Goal: Task Accomplishment & Management: Use online tool/utility

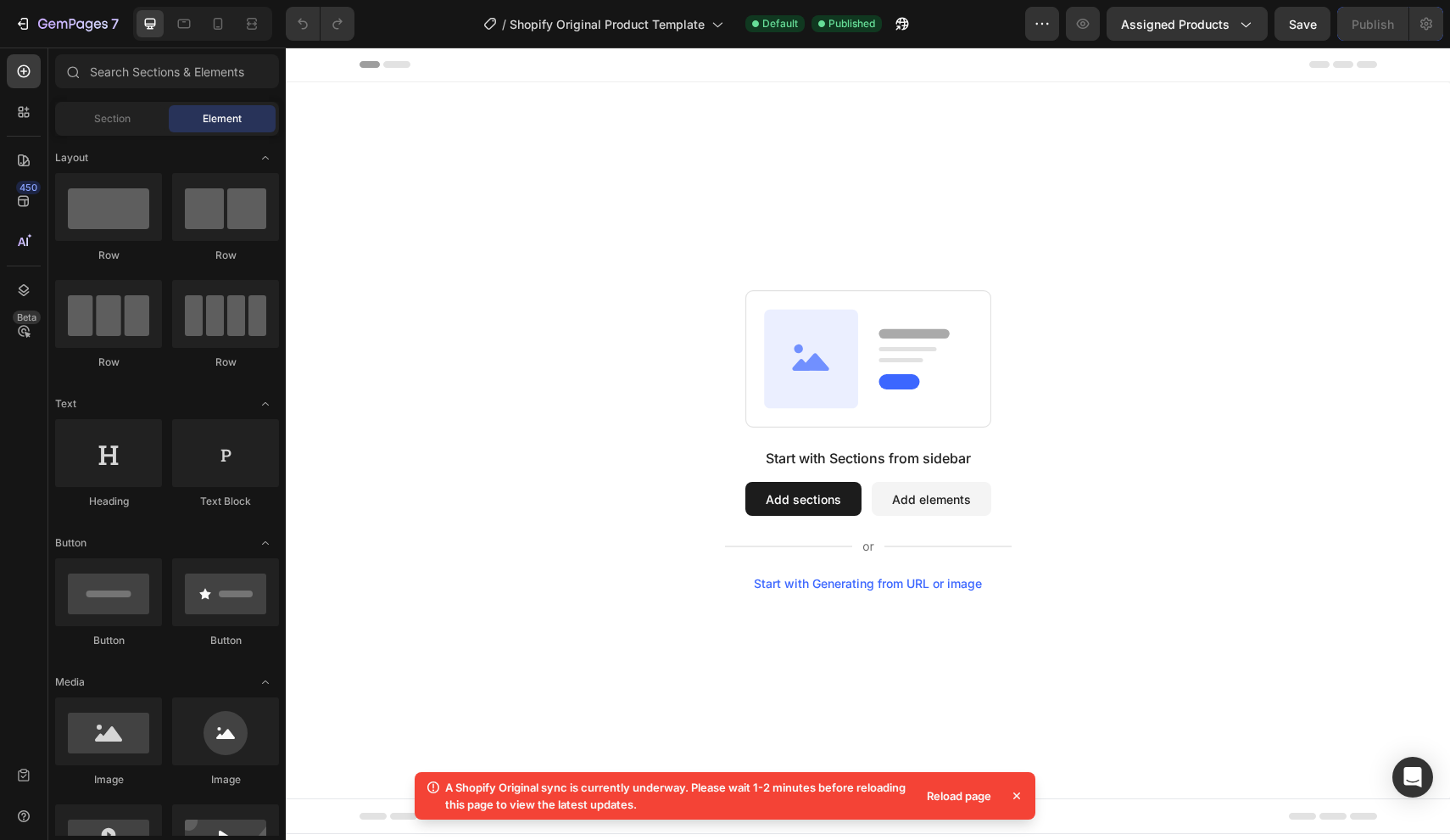
click at [823, 497] on button "Add sections" at bounding box center [803, 498] width 116 height 34
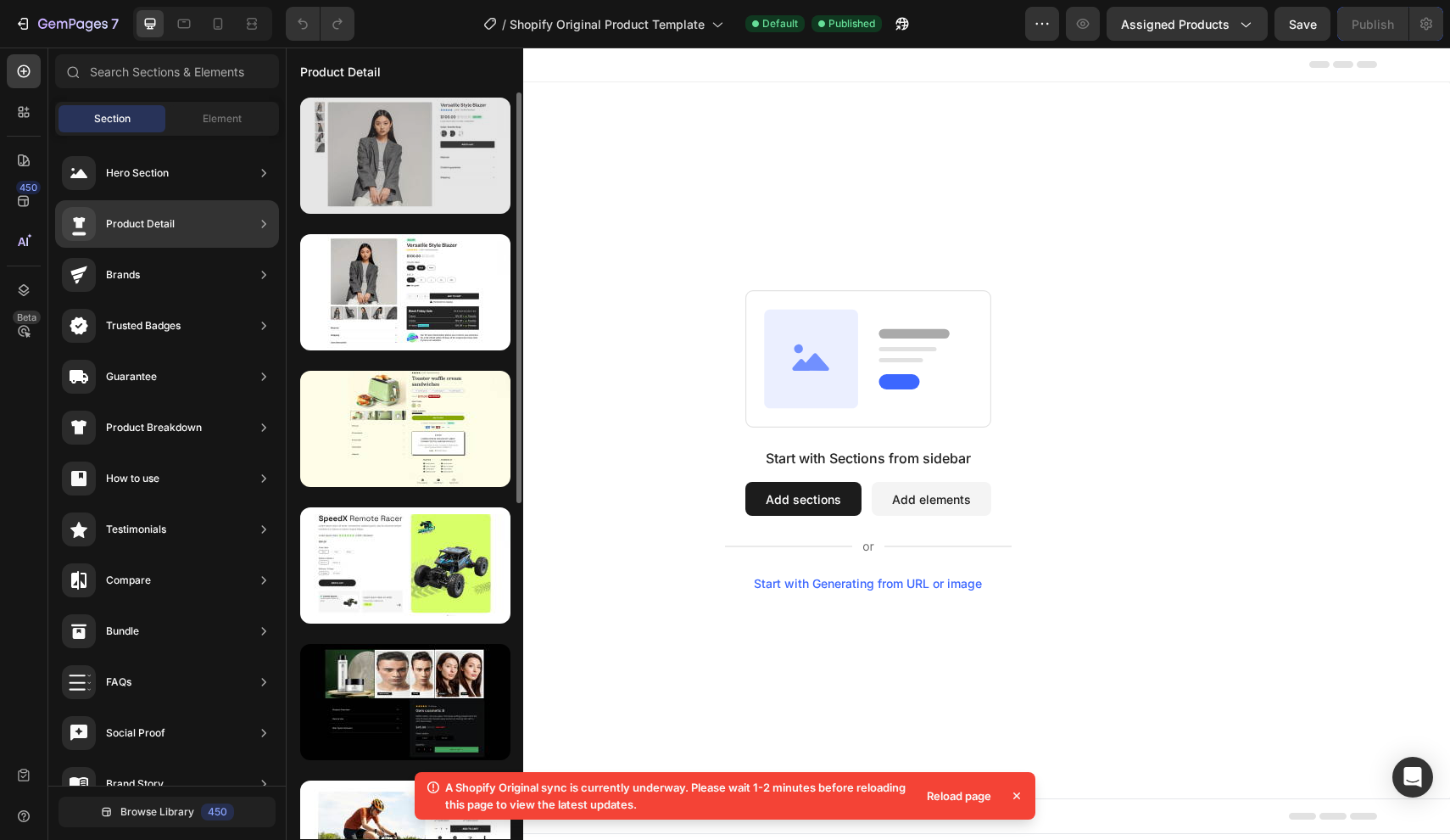
click at [393, 180] on div at bounding box center [406, 155] width 211 height 116
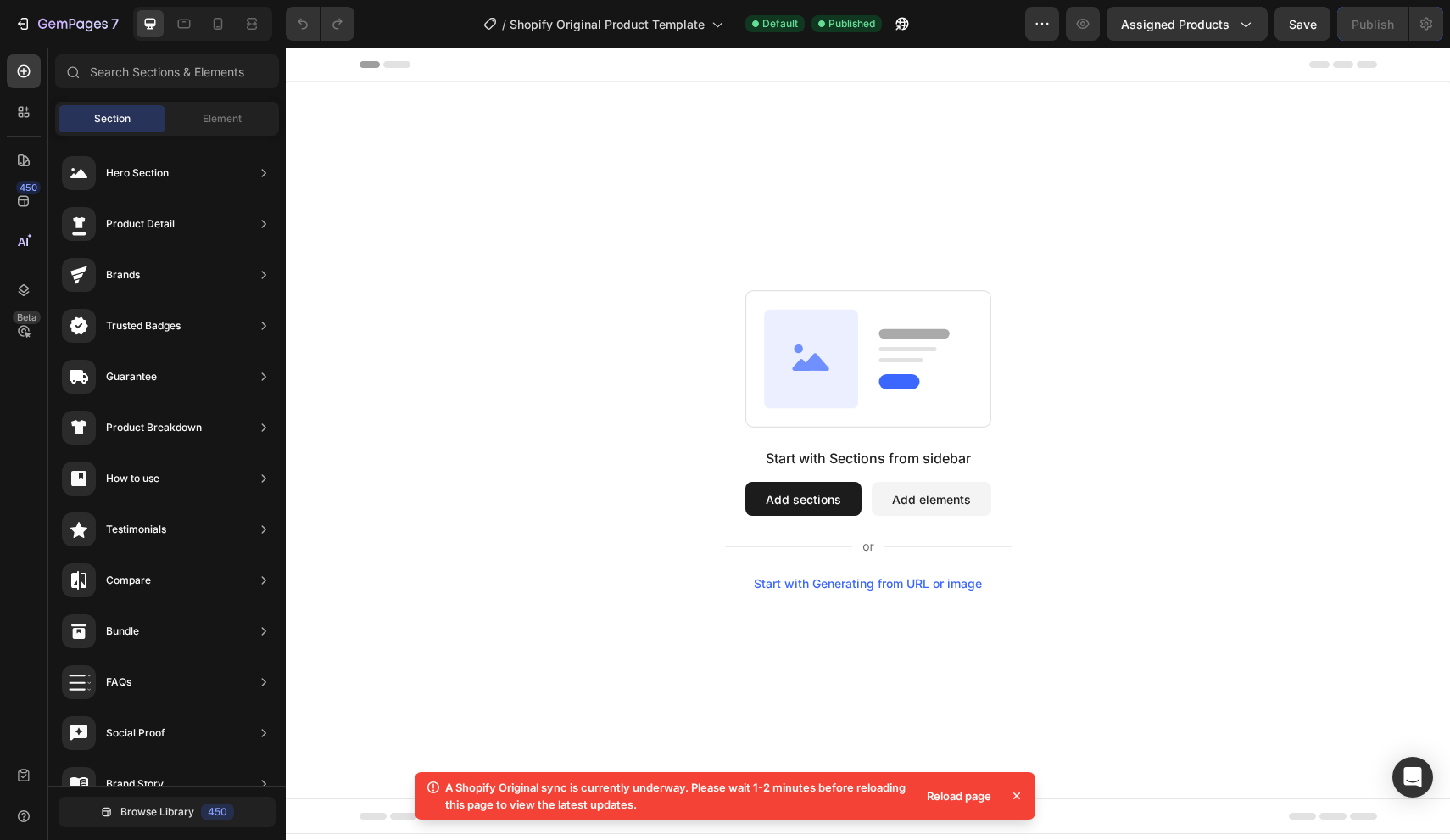
click at [967, 798] on div "Reload page" at bounding box center [959, 795] width 85 height 24
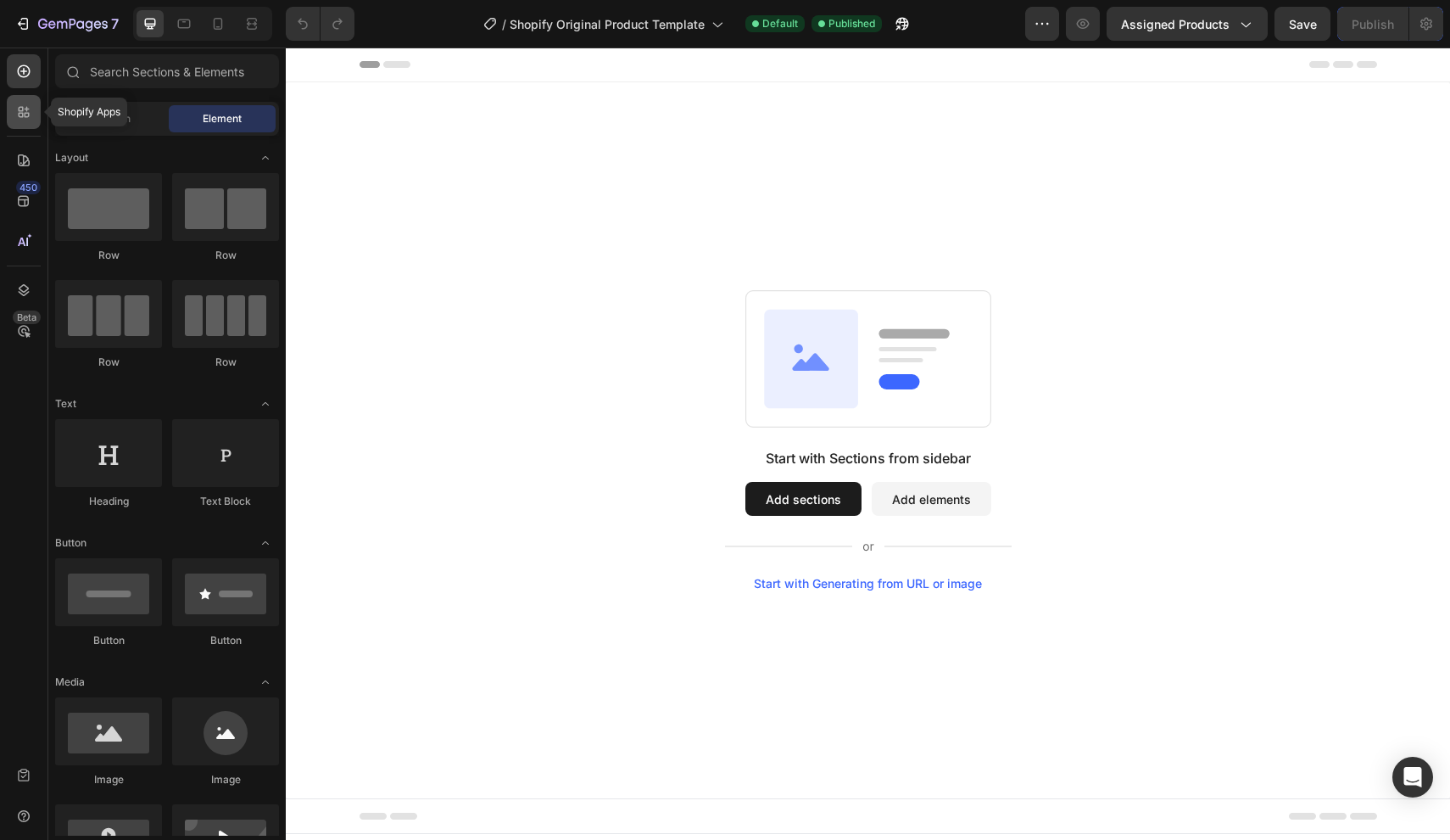
drag, startPoint x: 22, startPoint y: 107, endPoint x: 31, endPoint y: 110, distance: 9.5
click at [22, 107] on icon at bounding box center [20, 109] width 5 height 5
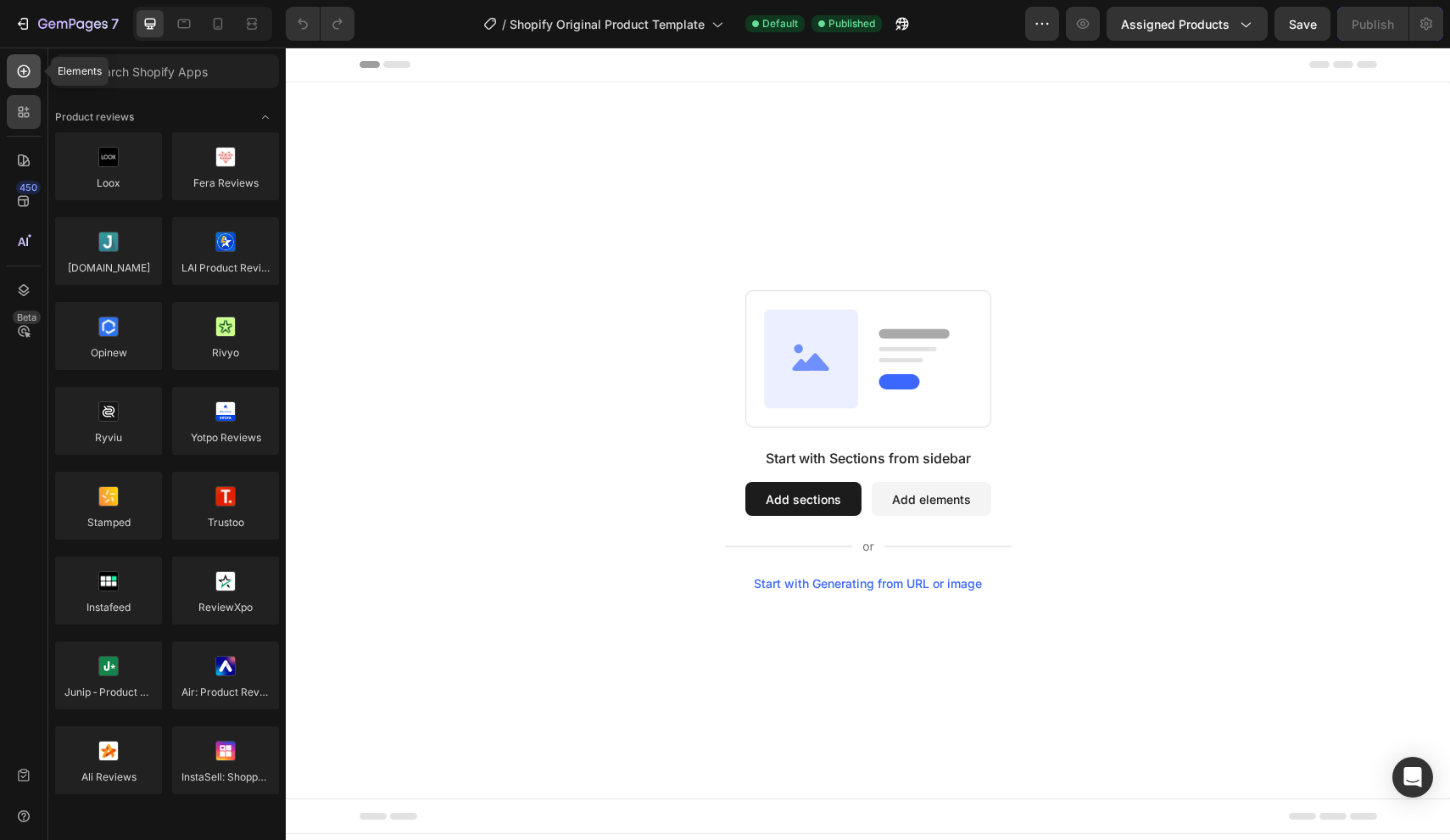
click at [18, 85] on div at bounding box center [23, 71] width 34 height 34
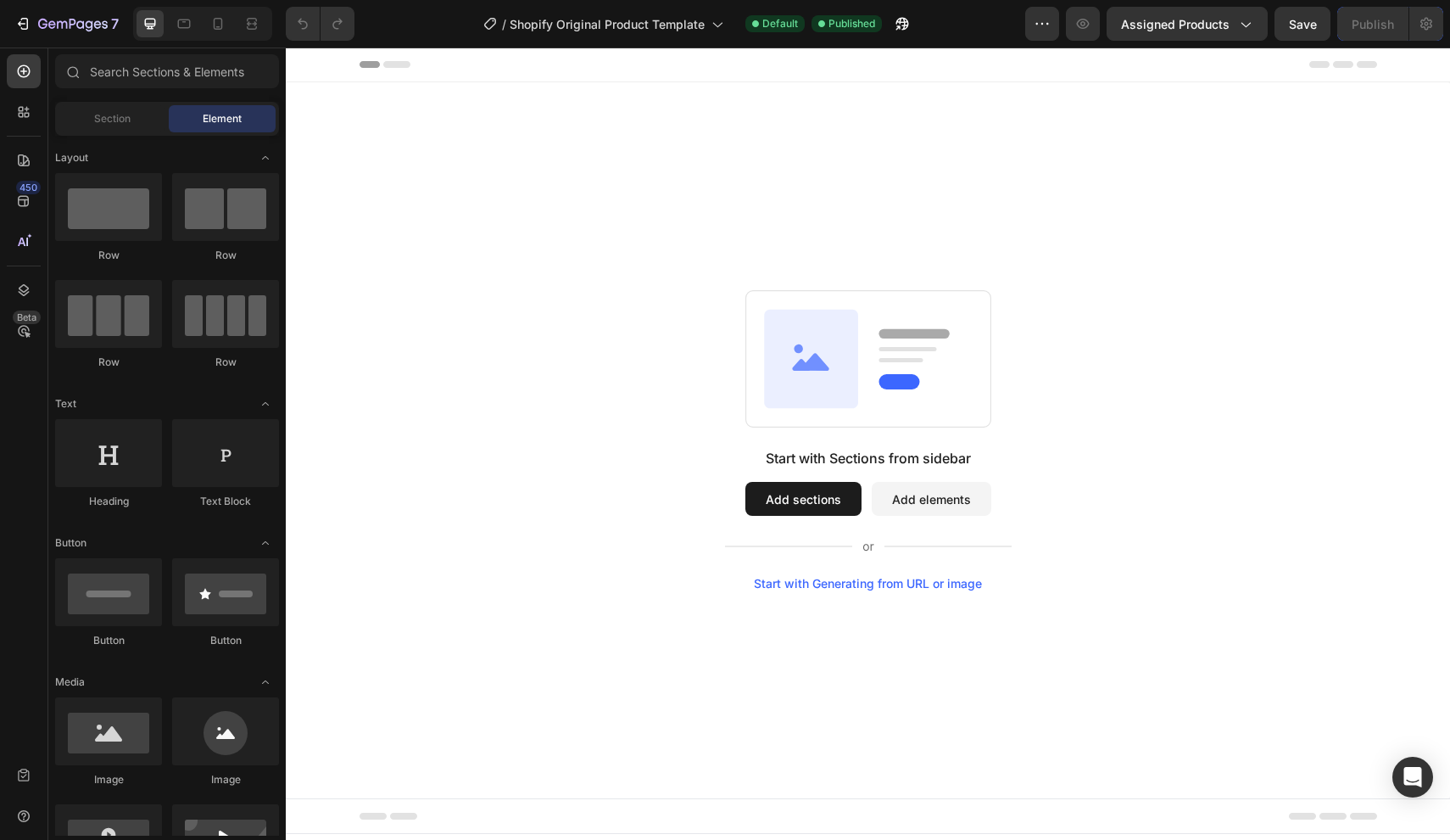
click at [772, 488] on button "Add sections" at bounding box center [803, 498] width 116 height 34
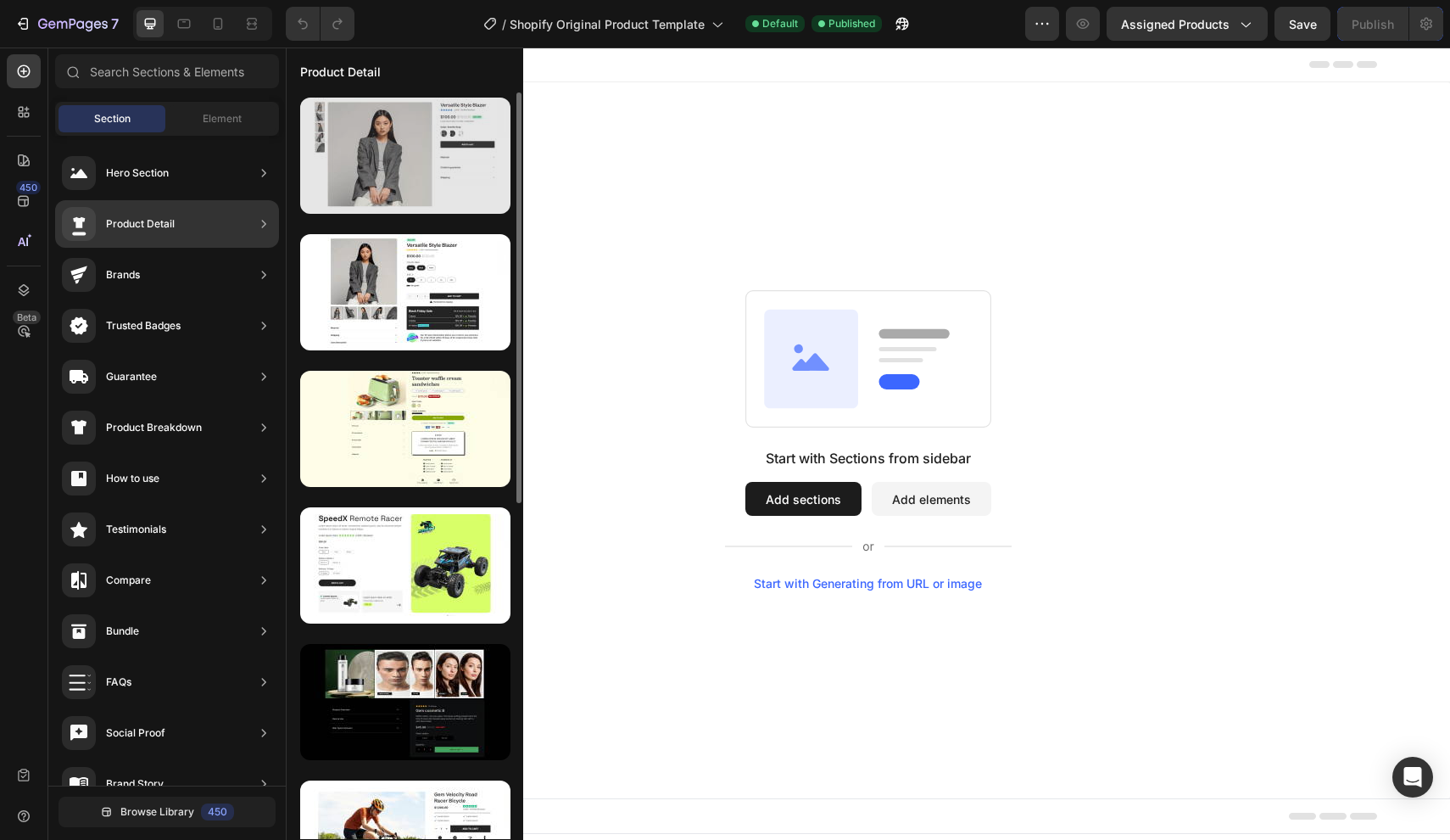
click at [428, 165] on div at bounding box center [406, 155] width 211 height 116
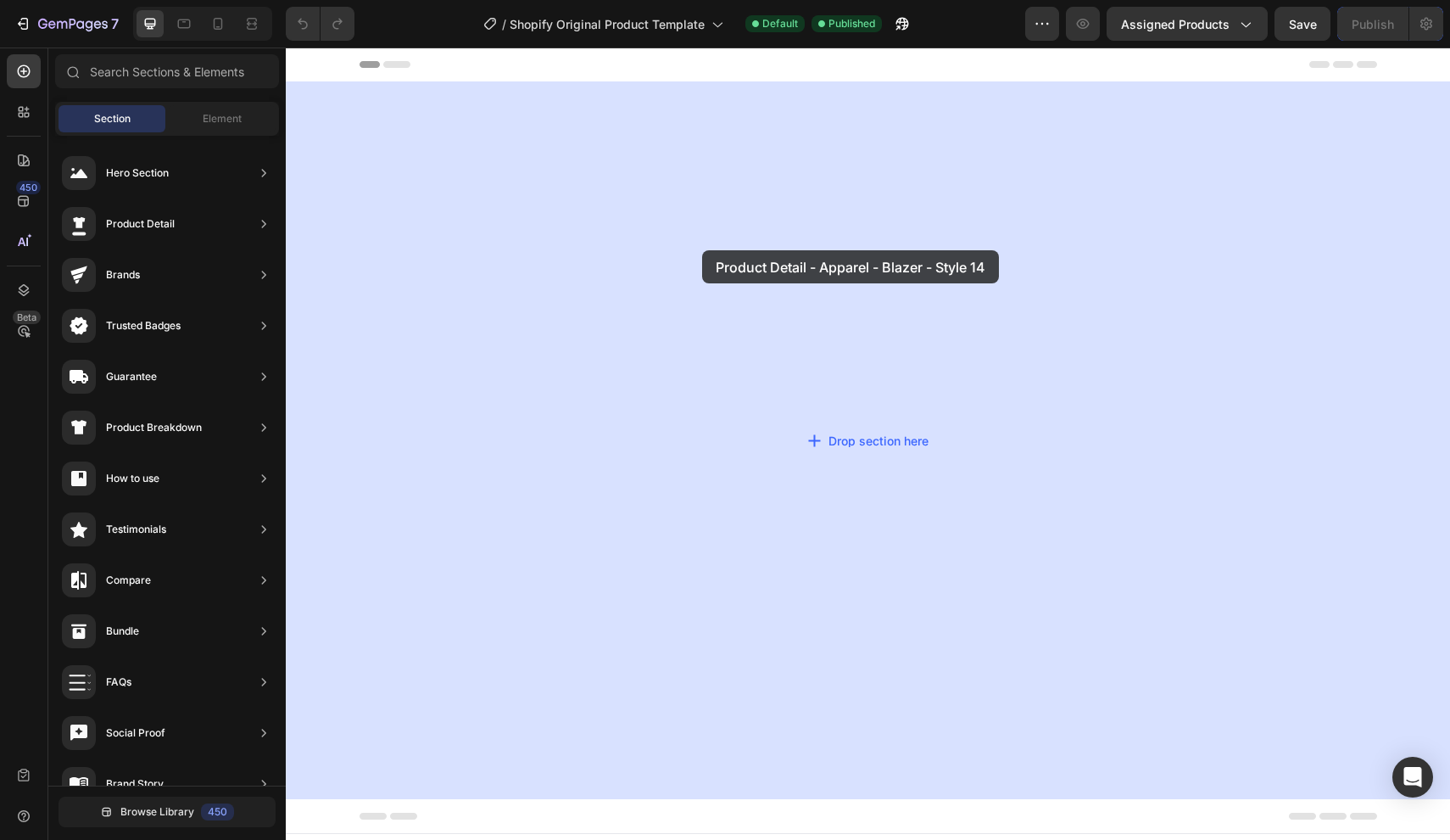
drag, startPoint x: 714, startPoint y: 212, endPoint x: 702, endPoint y: 250, distance: 39.8
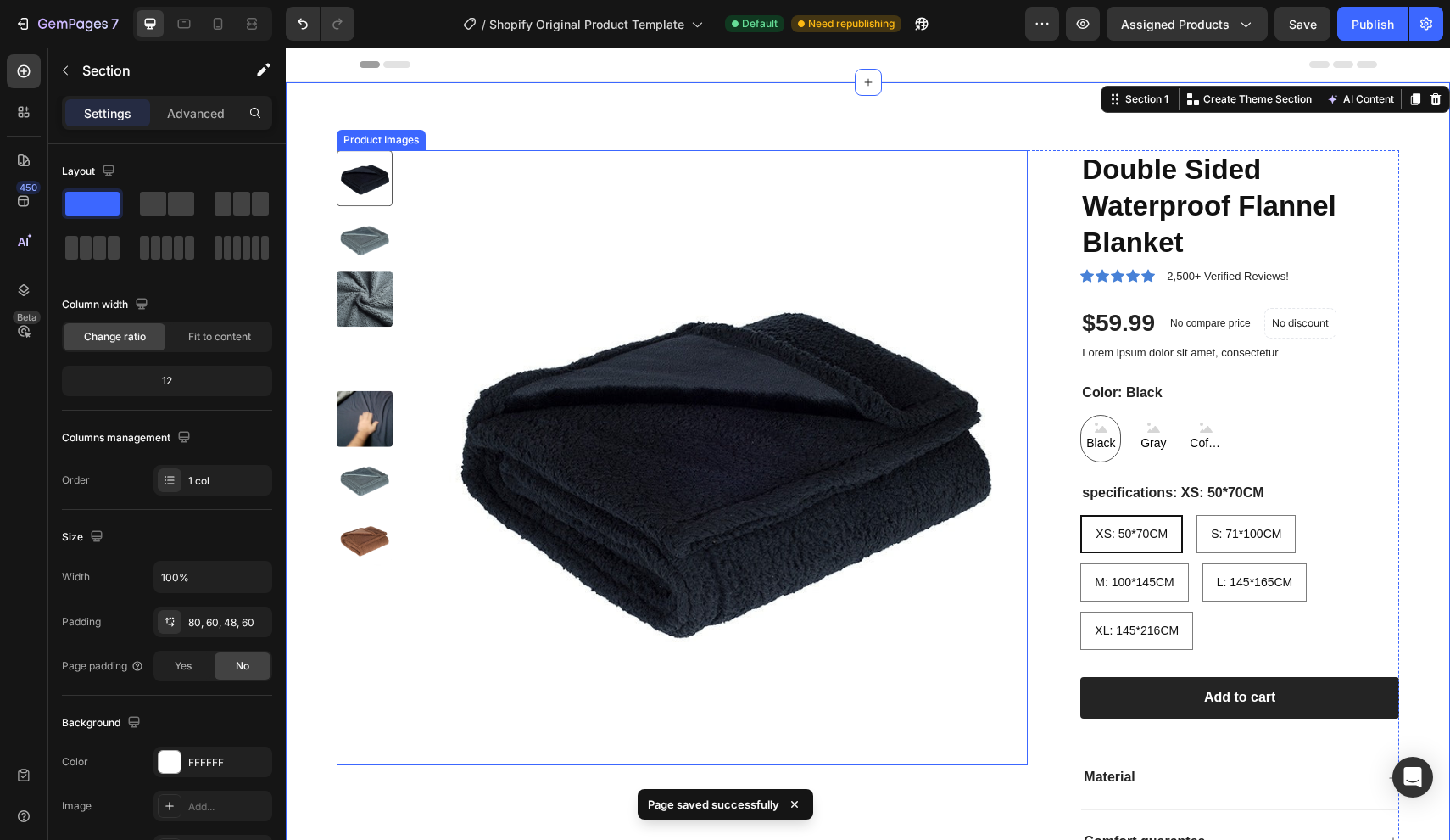
scroll to position [350, 0]
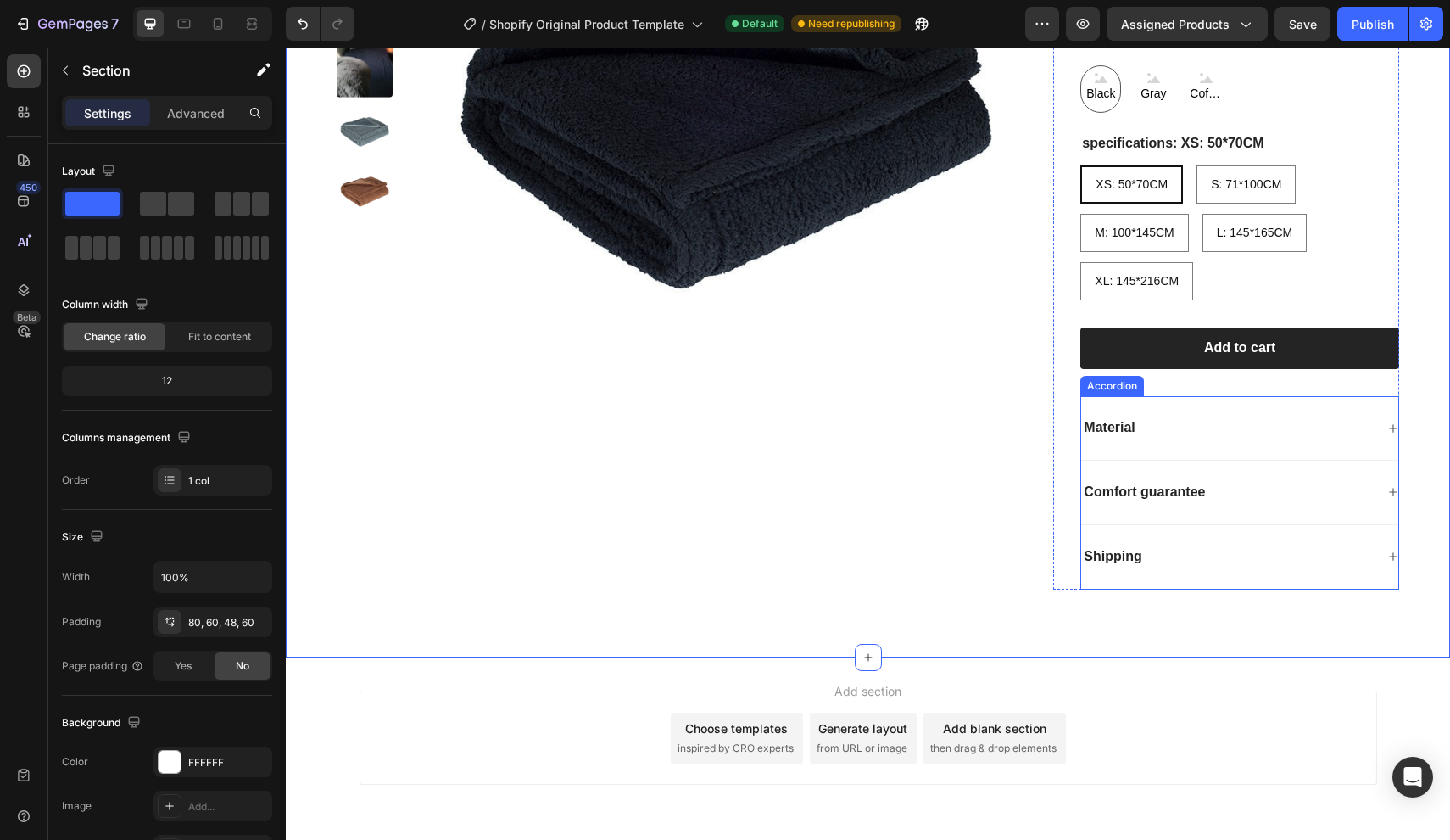
click at [1202, 425] on div "Material" at bounding box center [1228, 428] width 293 height 23
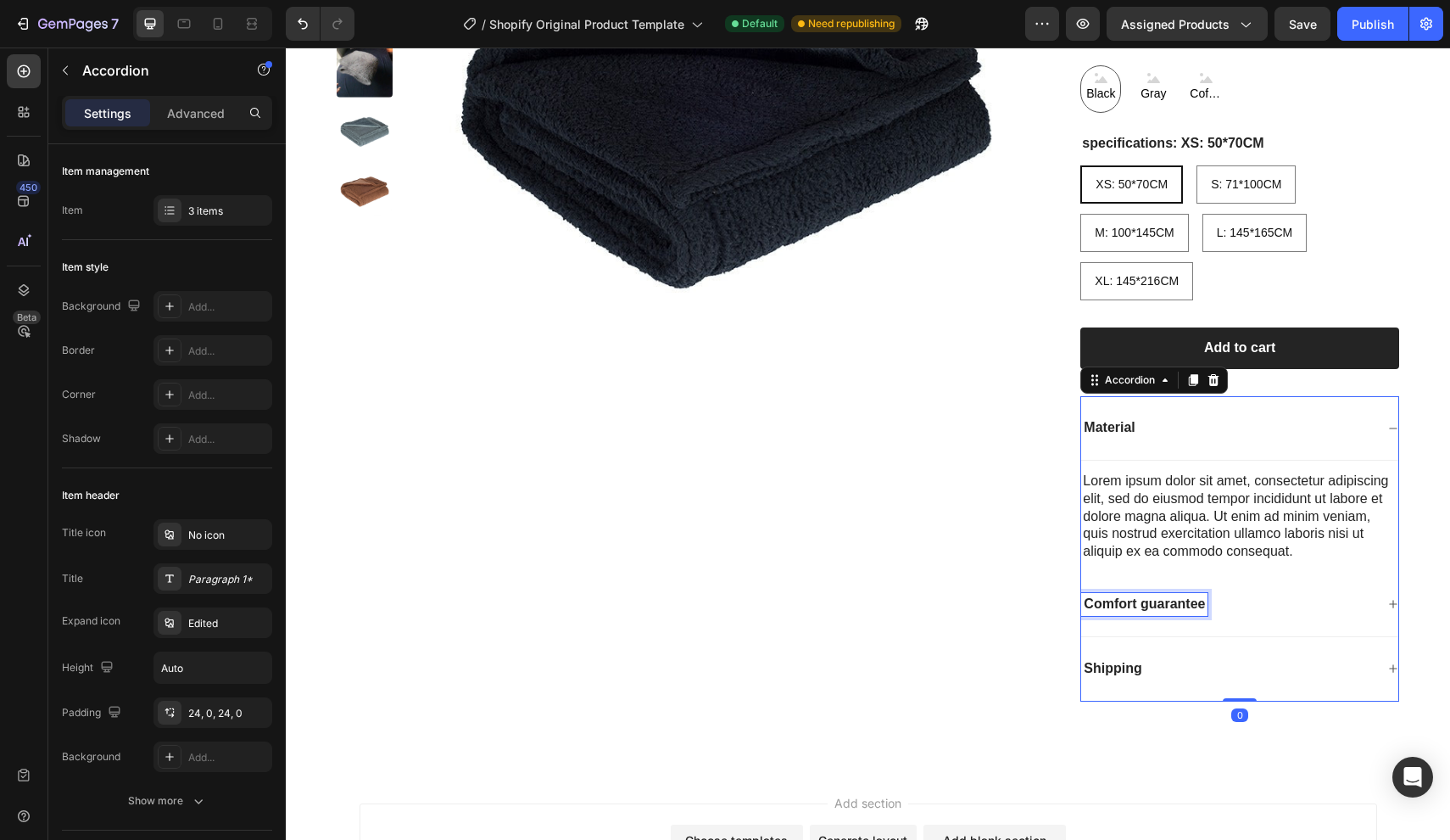
click at [1188, 596] on p "Comfort guarantee" at bounding box center [1144, 604] width 122 height 18
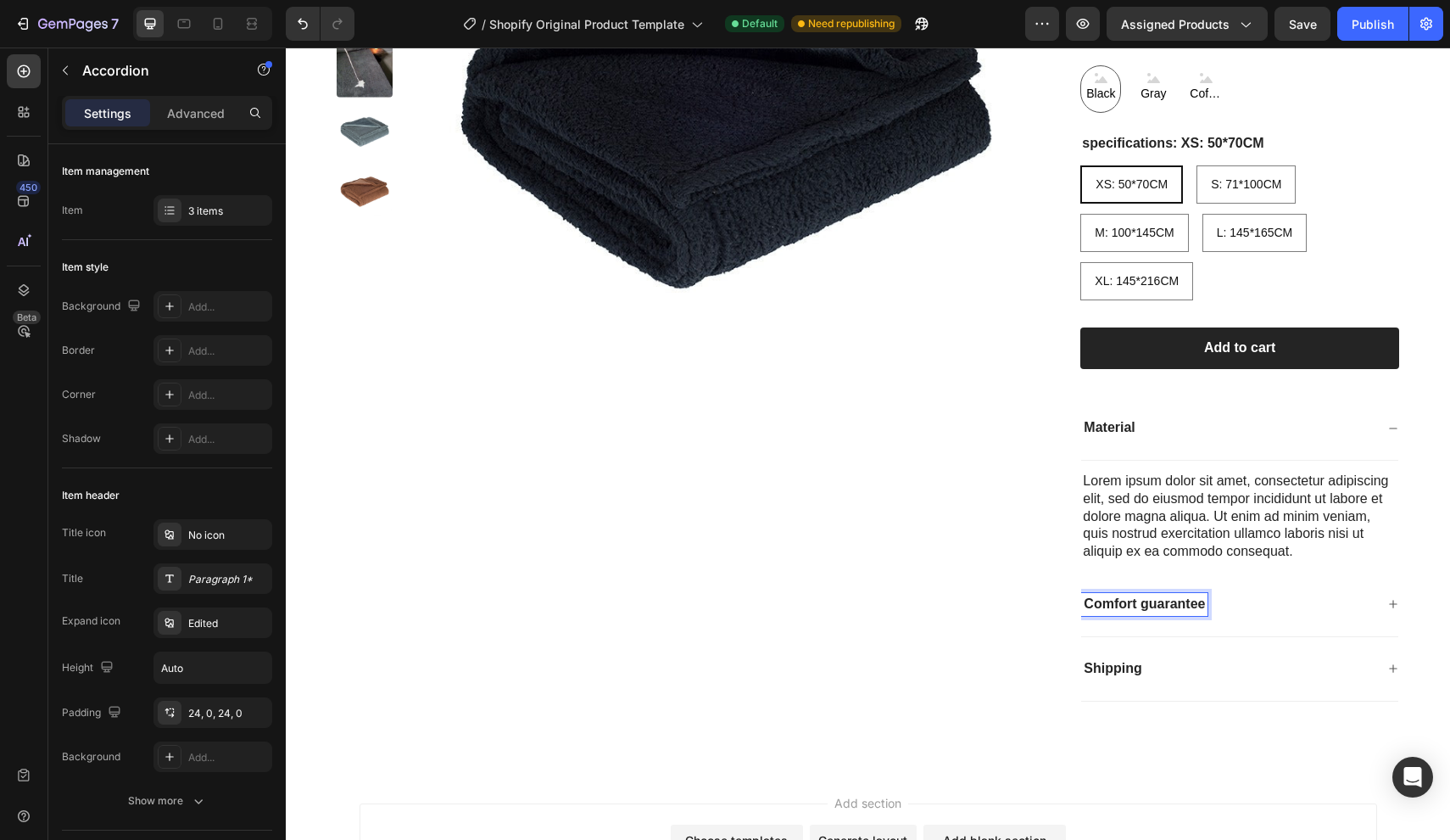
click at [1244, 603] on div "Comfort guarantee" at bounding box center [1228, 604] width 293 height 23
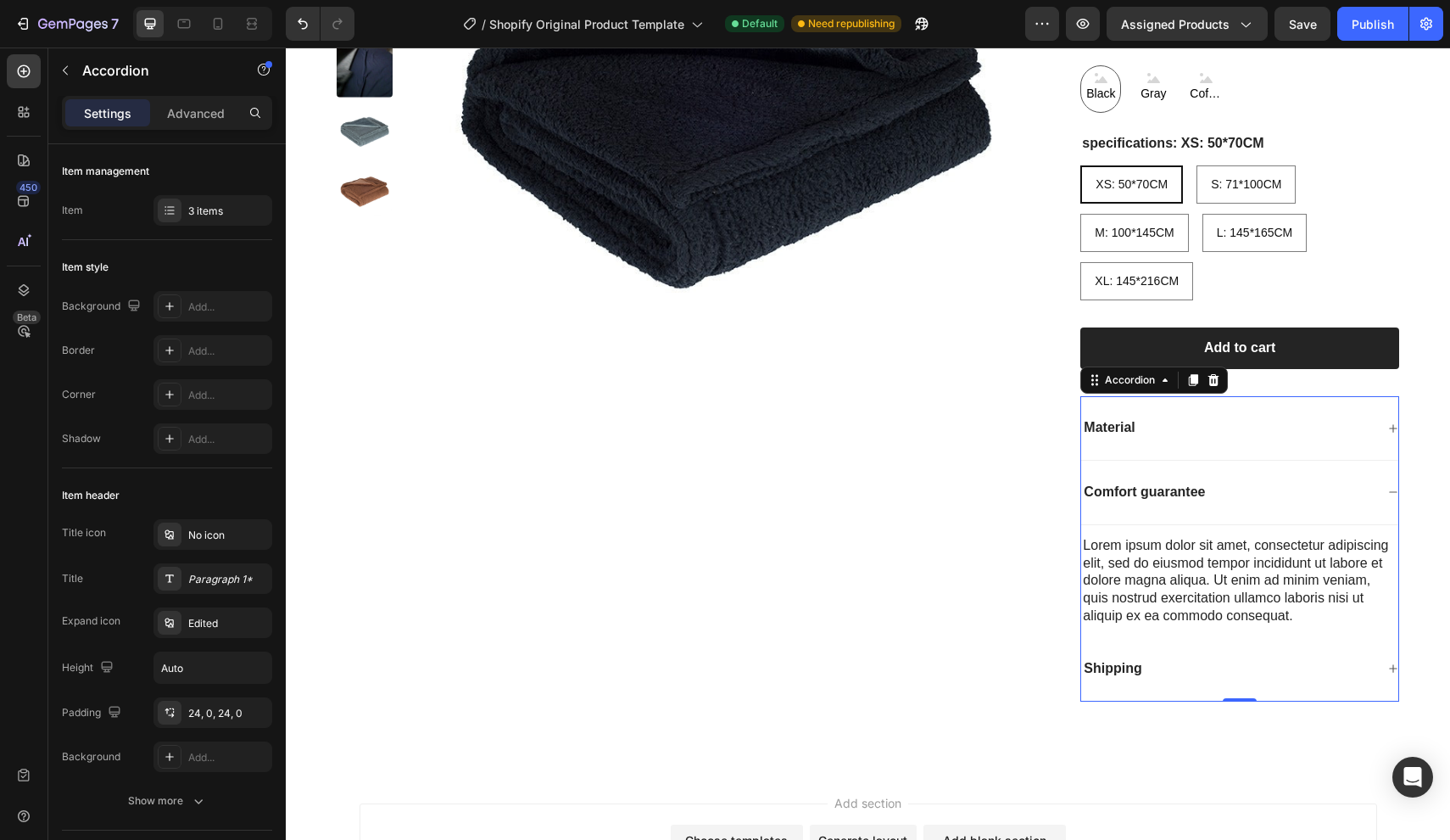
click at [1219, 657] on div "Shipping" at bounding box center [1228, 669] width 293 height 23
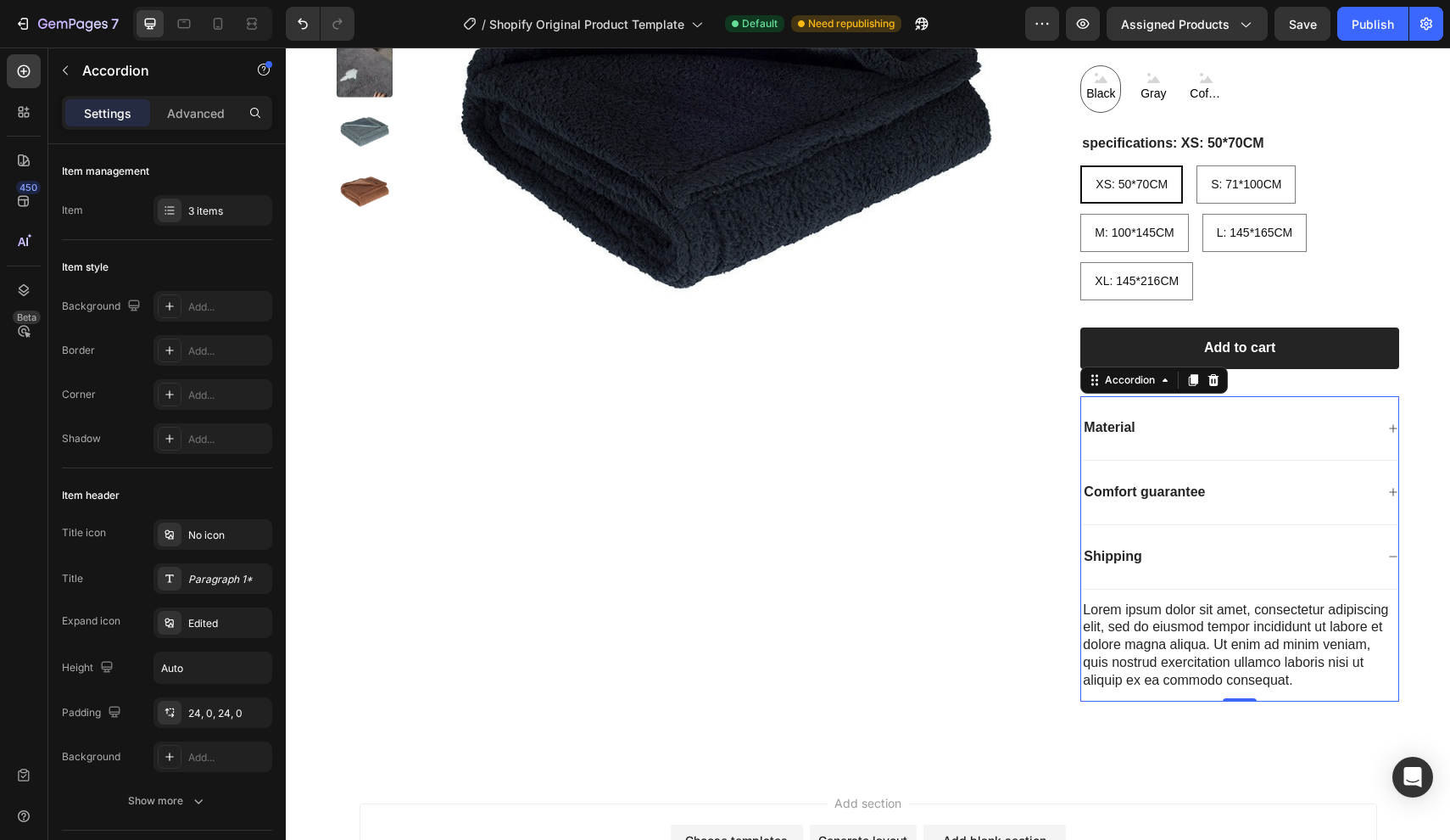
click at [1234, 428] on div "Material" at bounding box center [1228, 428] width 293 height 23
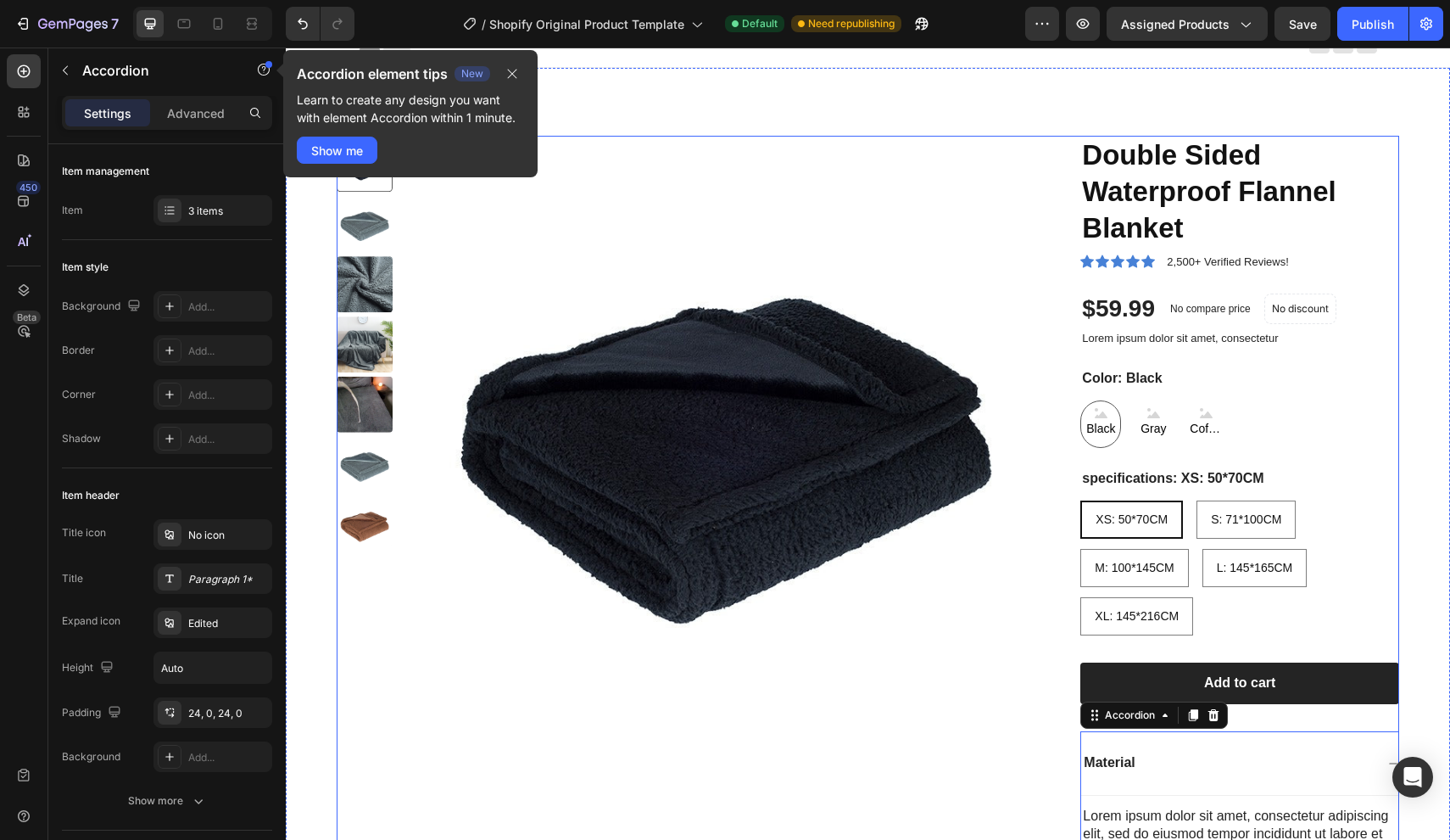
scroll to position [11, 0]
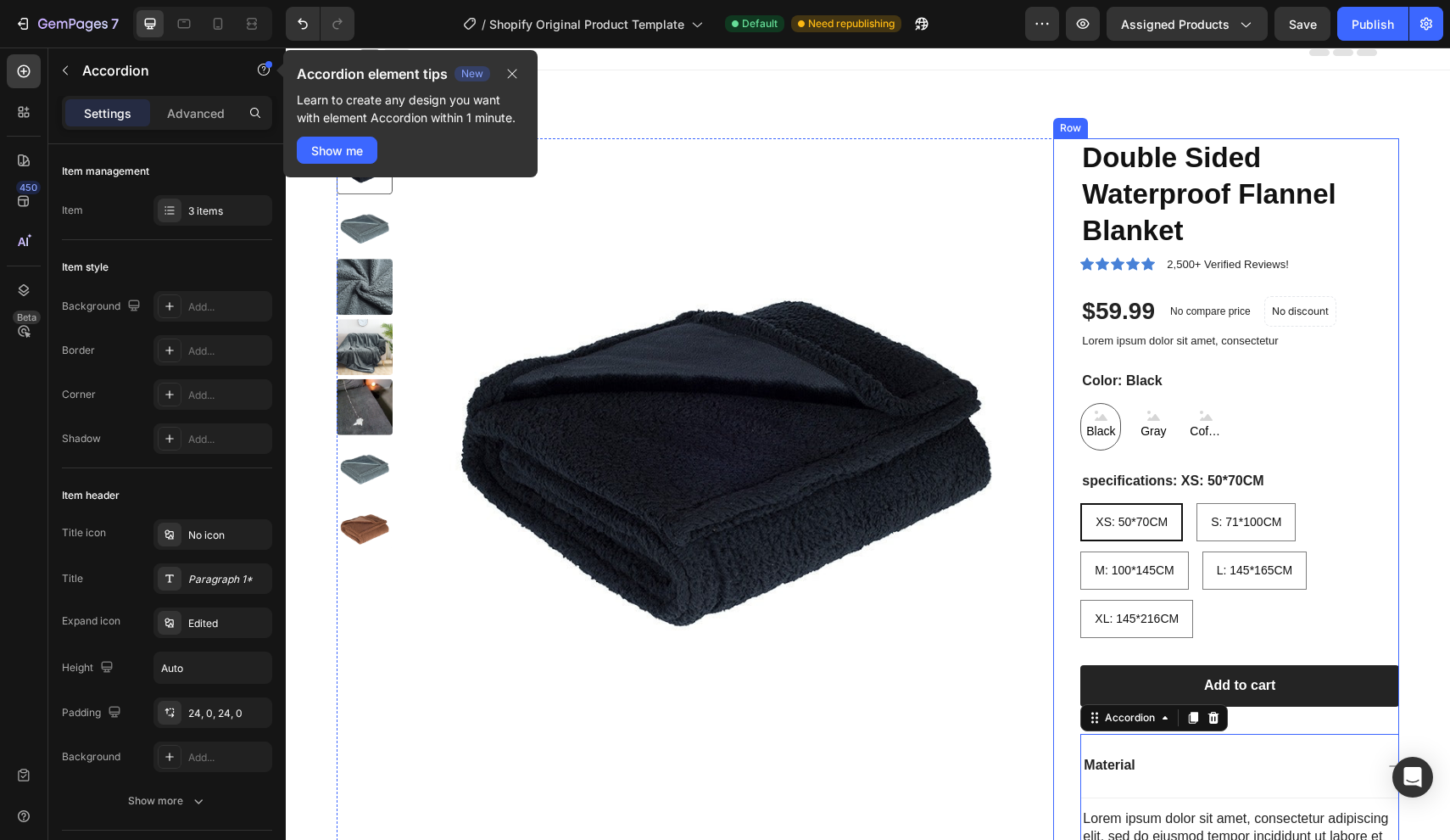
click at [1344, 648] on div "Double Sided Waterproof Flannel Blanket Product Title Icon Icon Icon Icon Icon …" at bounding box center [1239, 588] width 319 height 901
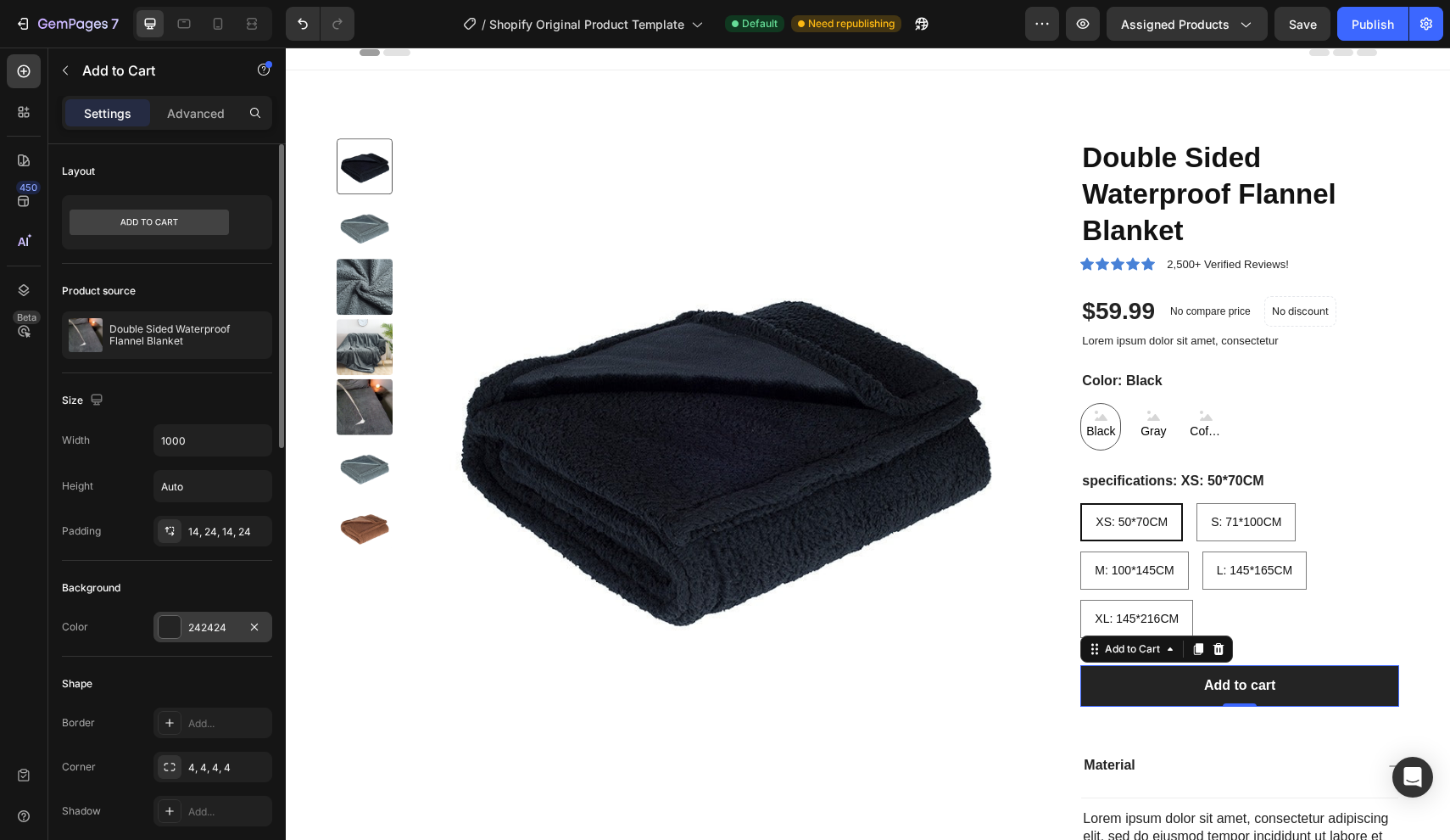
click at [170, 626] on div at bounding box center [170, 626] width 22 height 22
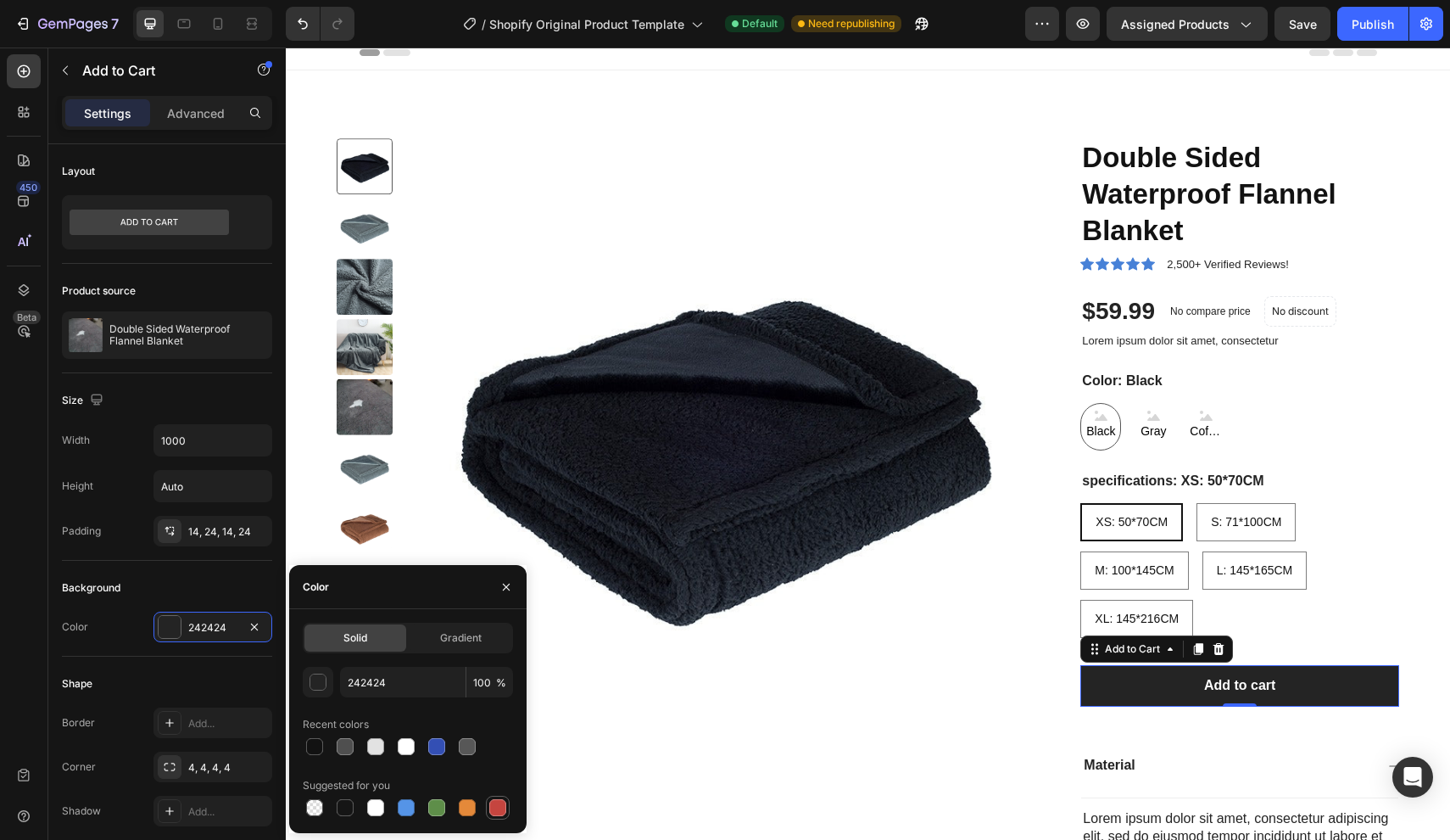
click at [495, 807] on div at bounding box center [498, 807] width 17 height 17
type input "C5453F"
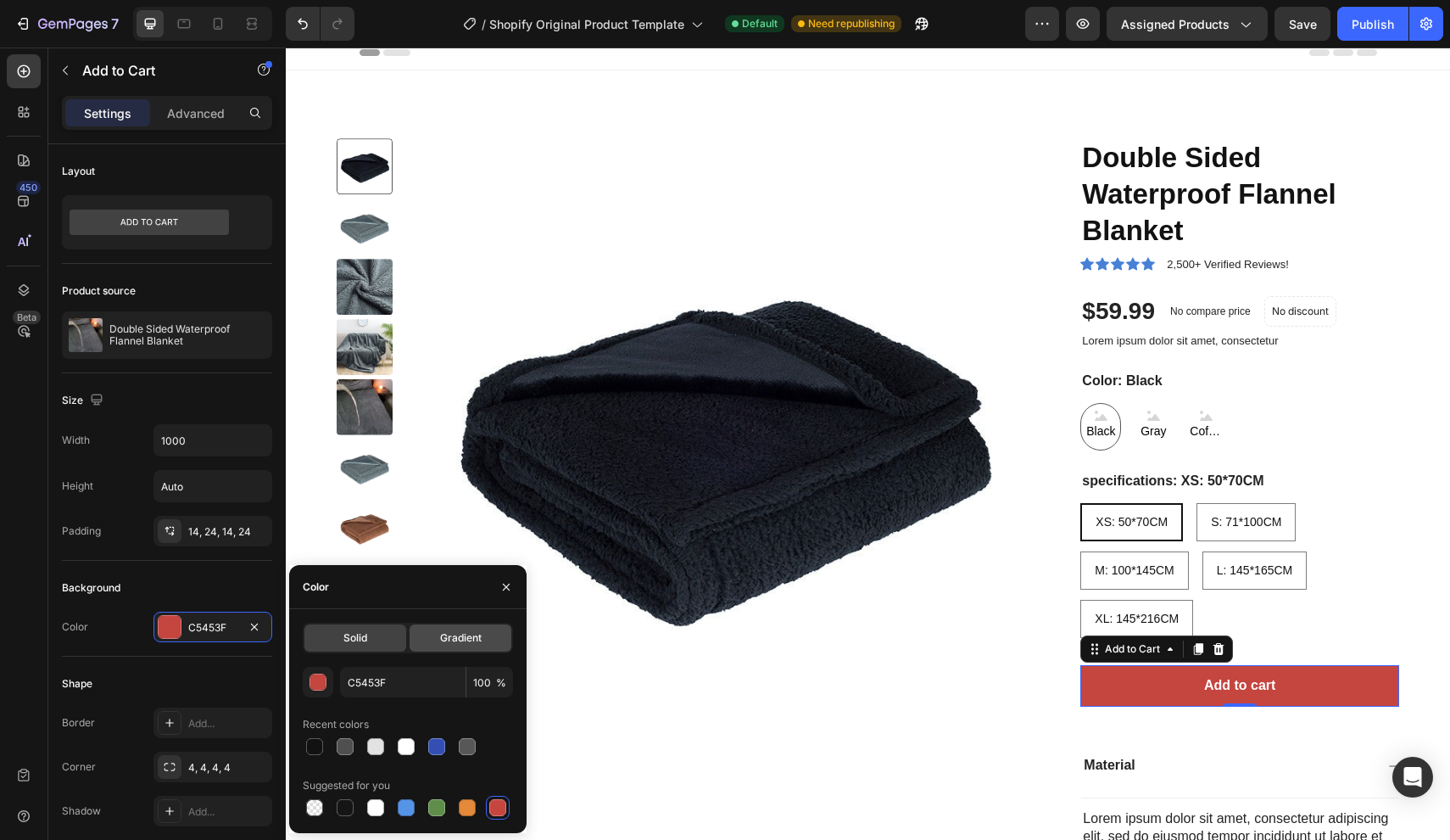
click at [441, 628] on div "Gradient" at bounding box center [461, 638] width 102 height 27
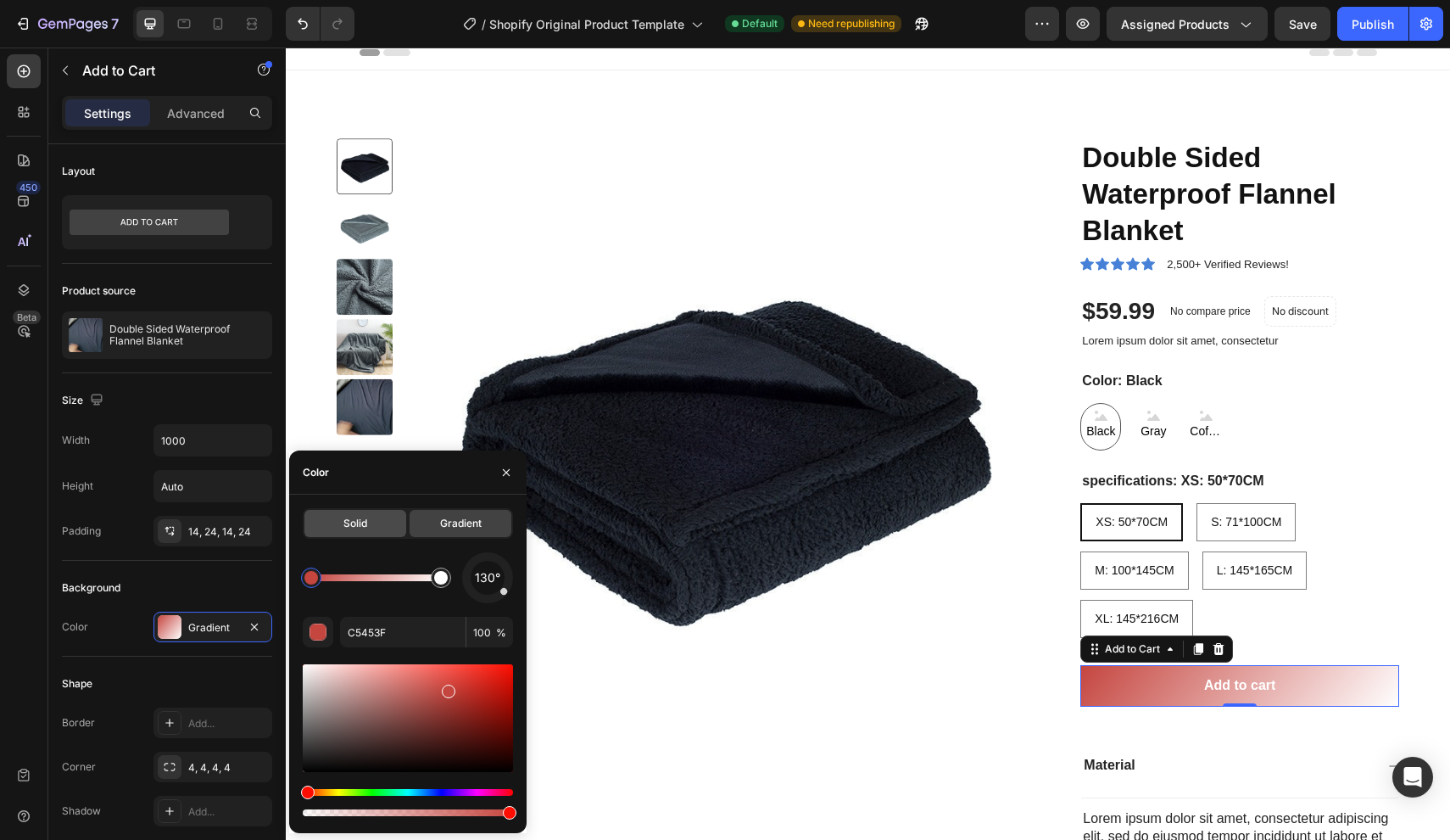
click at [351, 531] on span "Solid" at bounding box center [355, 523] width 24 height 15
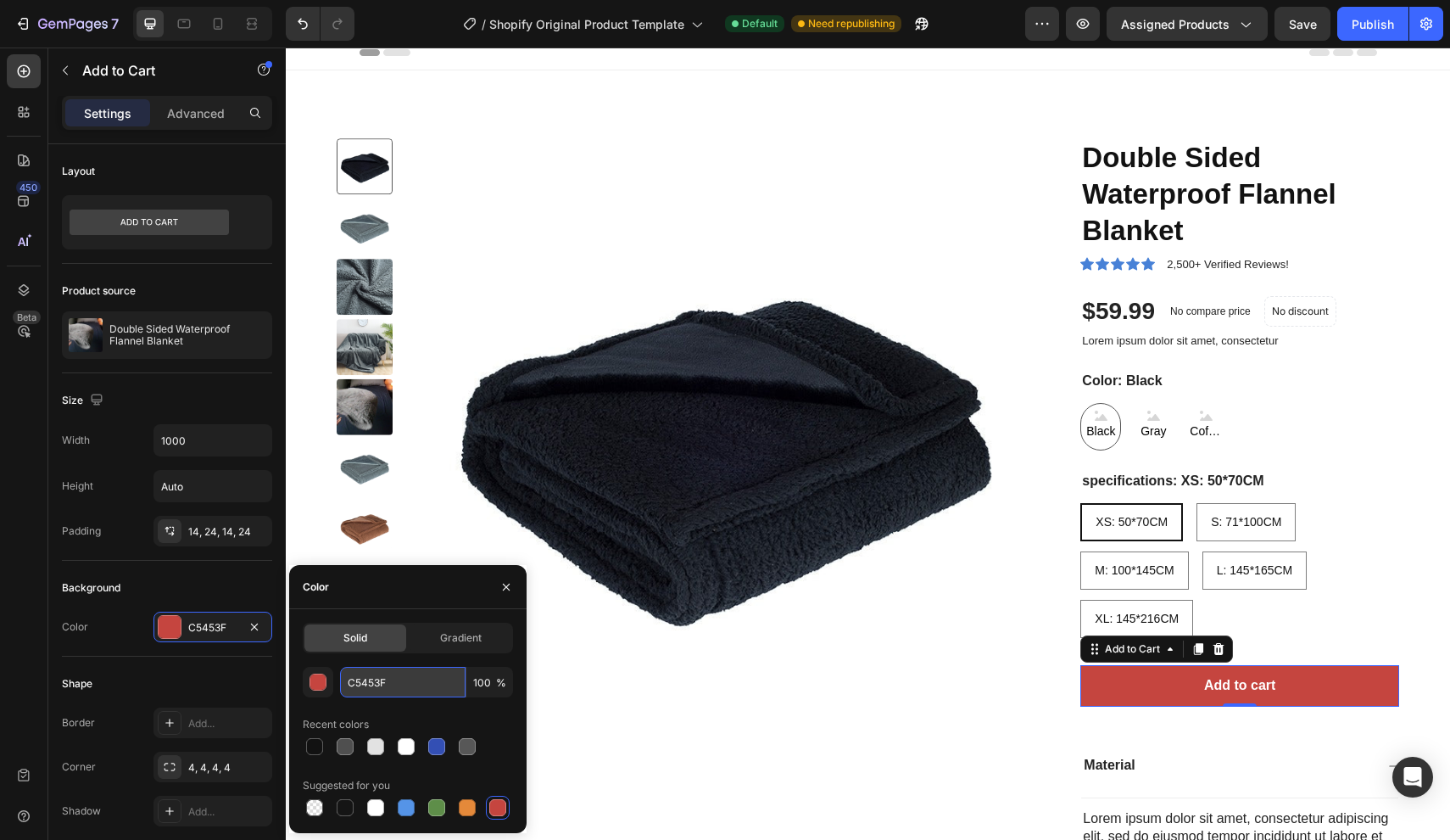
click at [396, 690] on input "C5453F" at bounding box center [402, 682] width 125 height 31
paste input "ff005b"
type input "ff005b"
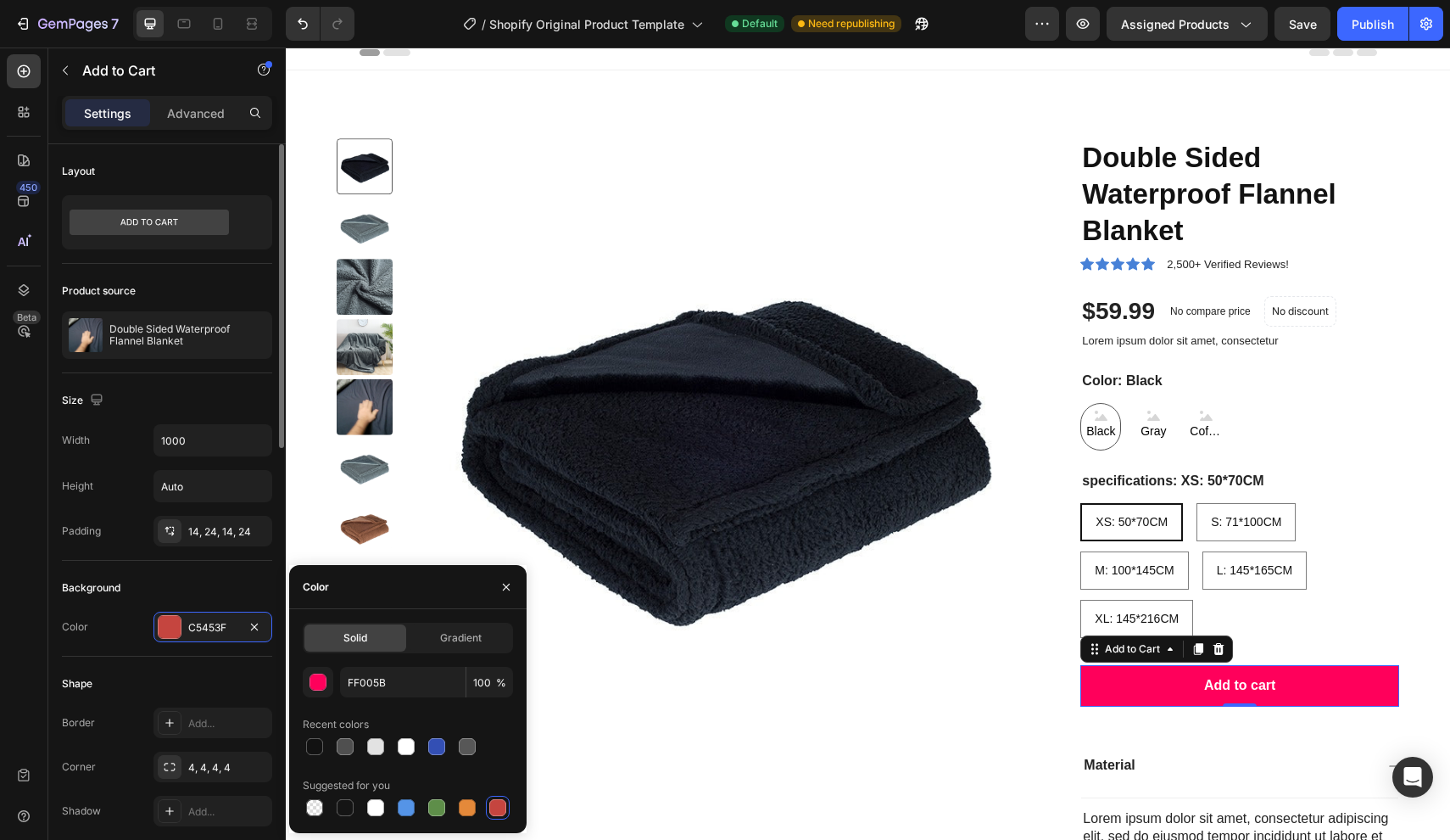
click at [238, 592] on div "Background" at bounding box center [168, 588] width 211 height 27
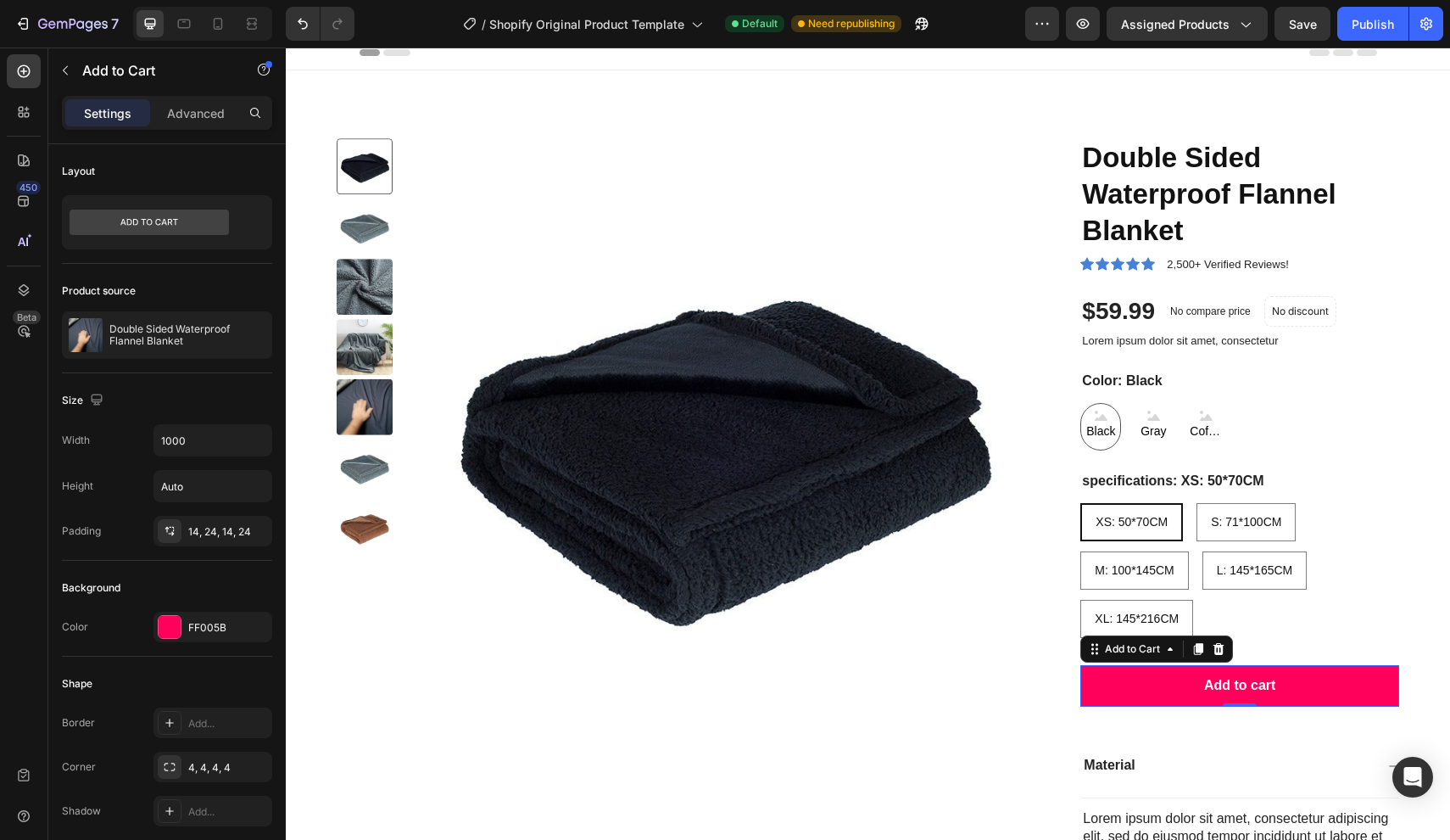
click at [1244, 301] on div "No compare price" at bounding box center [1211, 311] width 94 height 24
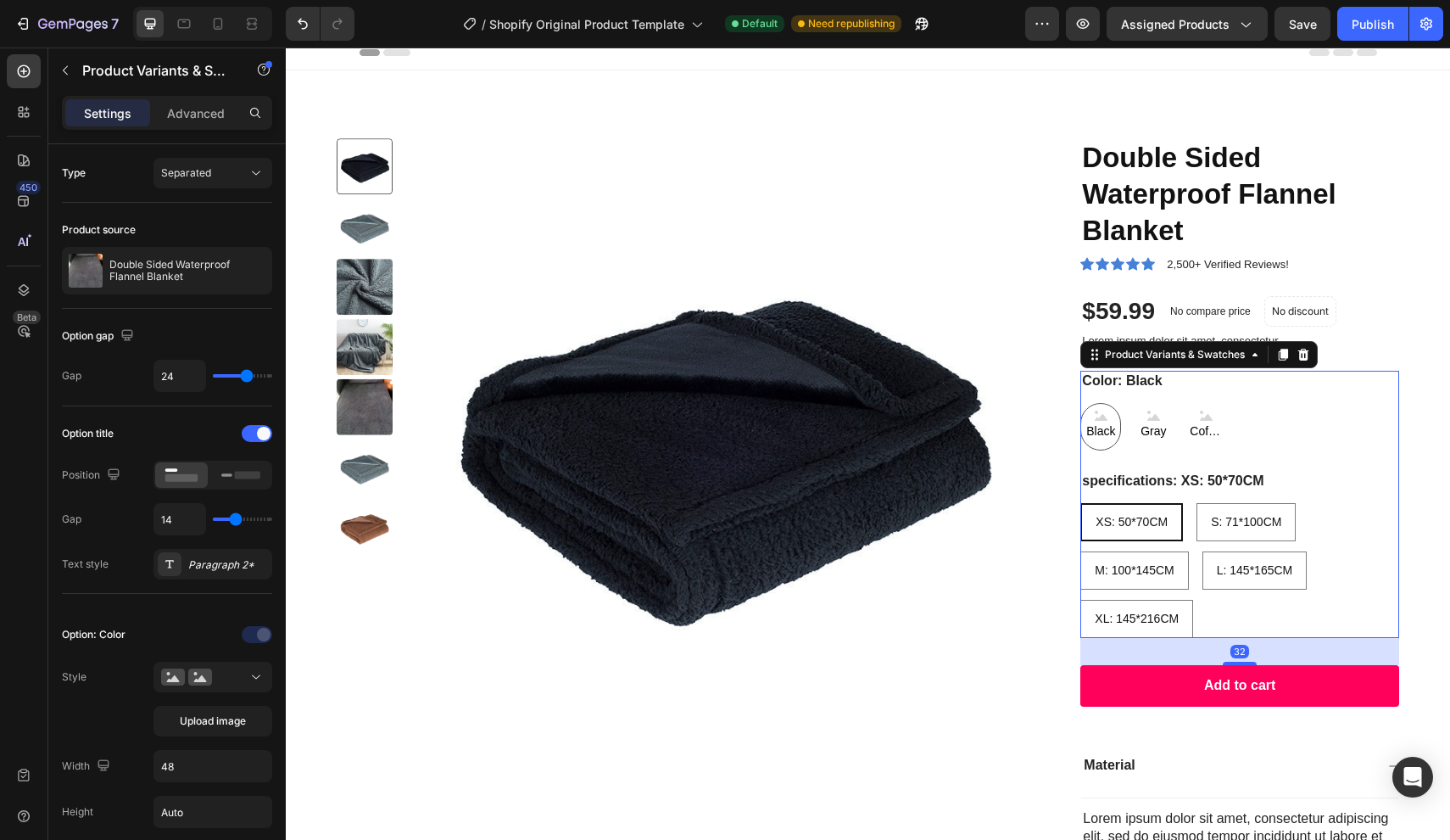
click at [1116, 426] on span "Black" at bounding box center [1100, 431] width 35 height 21
click at [1080, 403] on input "Black Black Black" at bounding box center [1079, 402] width 1 height 1
radio input "true"
click at [241, 479] on rect at bounding box center [247, 475] width 26 height 8
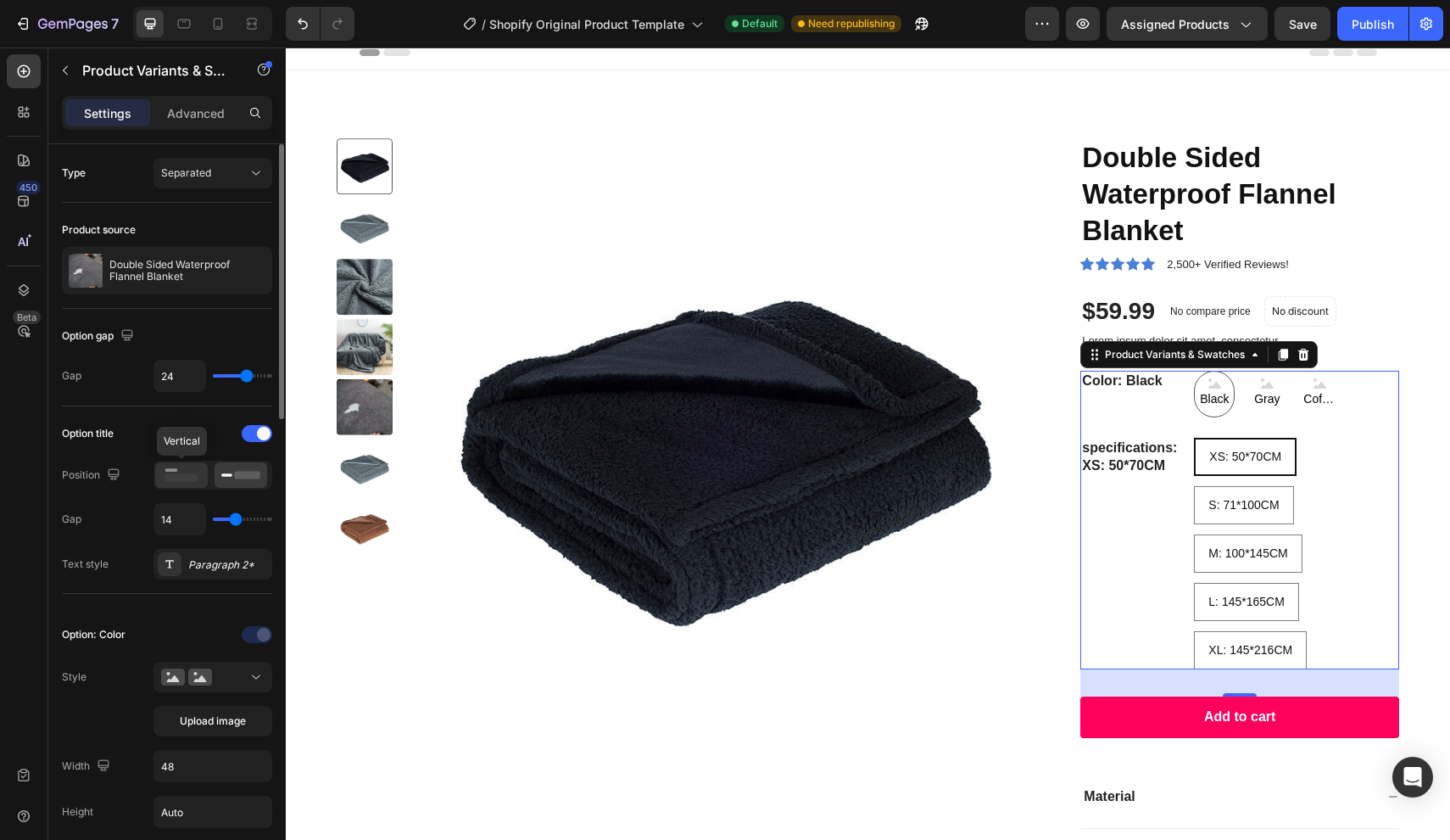
click at [182, 478] on rect at bounding box center [182, 478] width 34 height 8
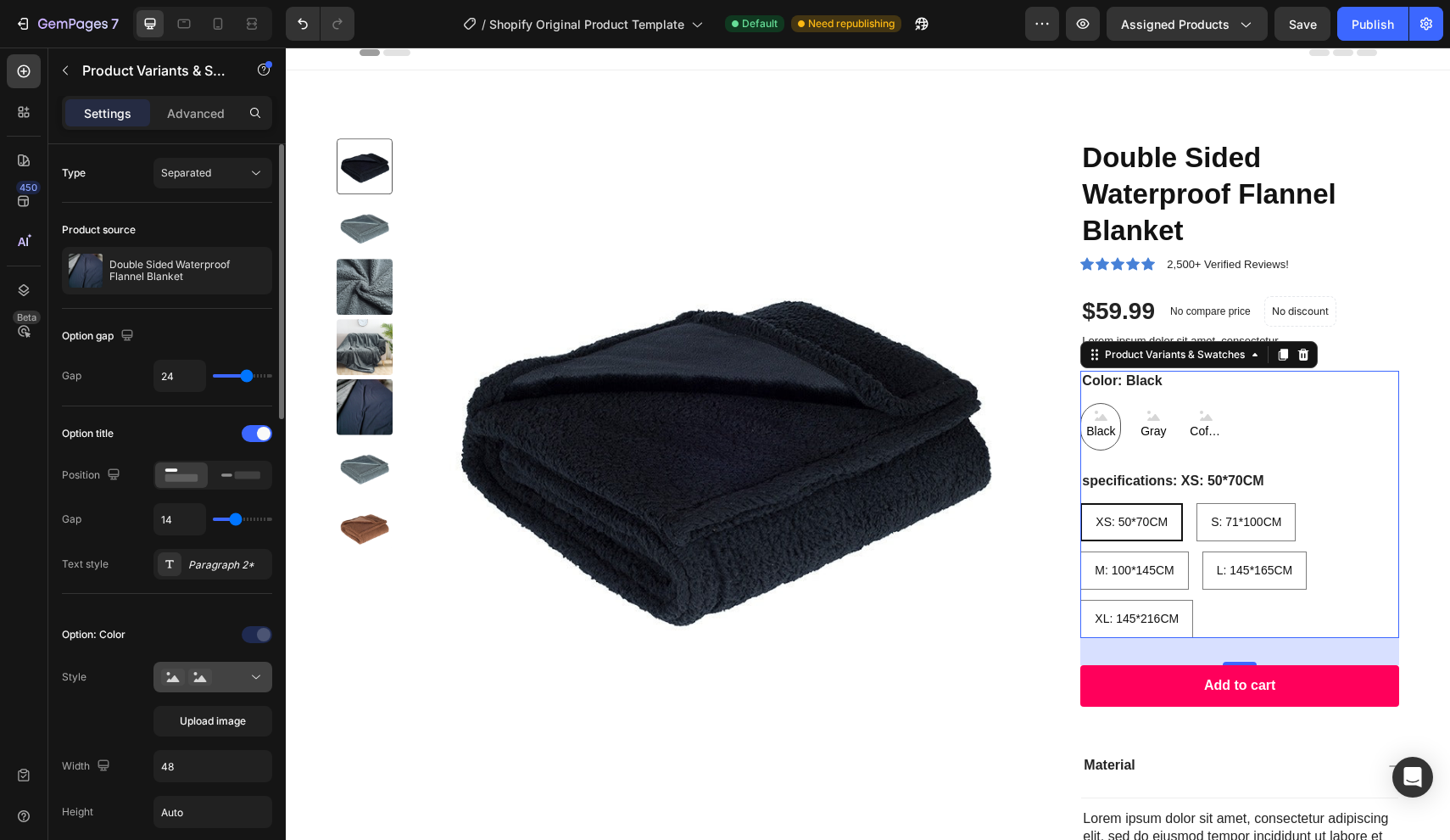
click at [231, 679] on div at bounding box center [213, 677] width 103 height 17
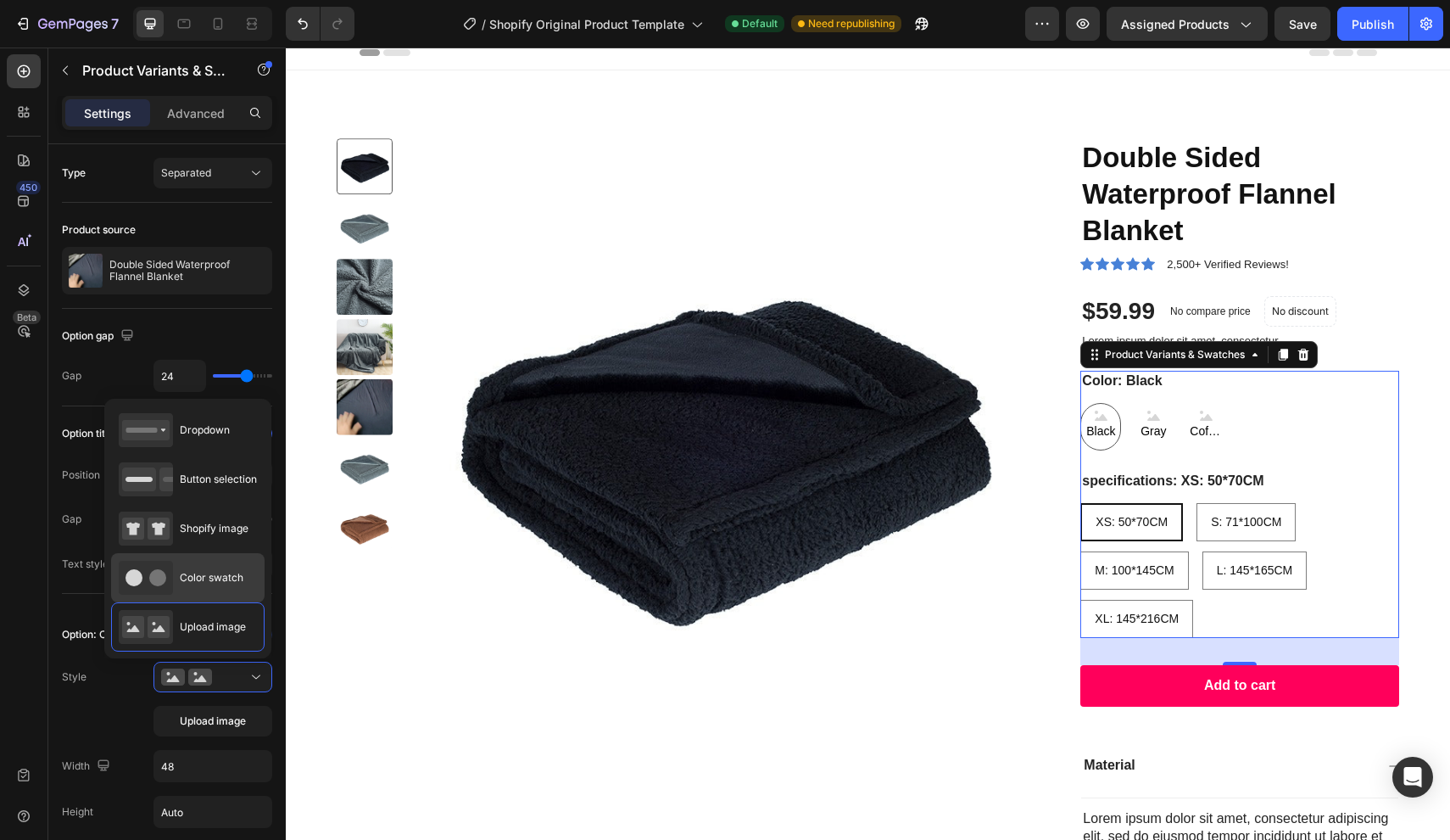
click at [180, 584] on span "Color swatch" at bounding box center [212, 578] width 63 height 15
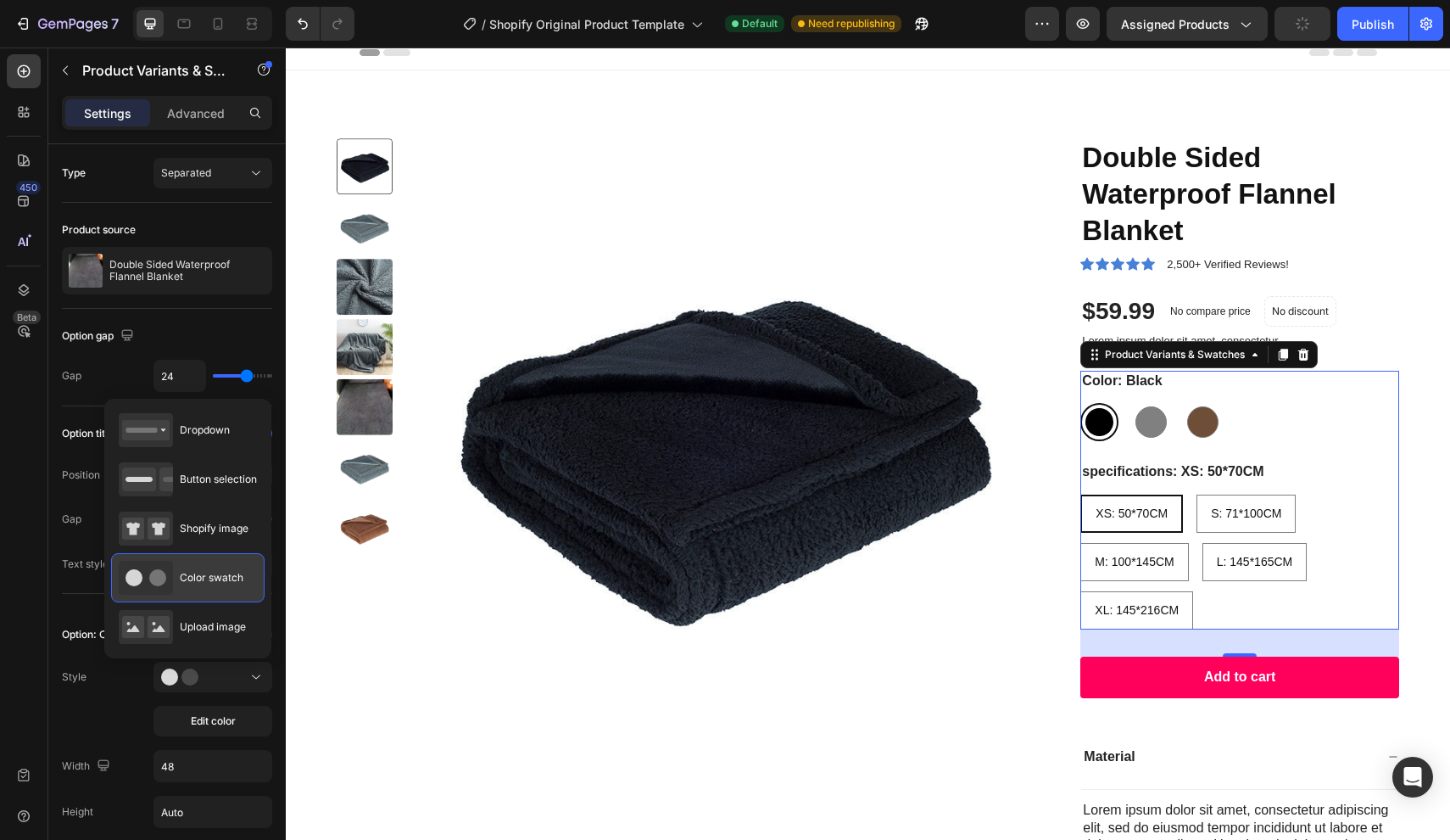
type input "45"
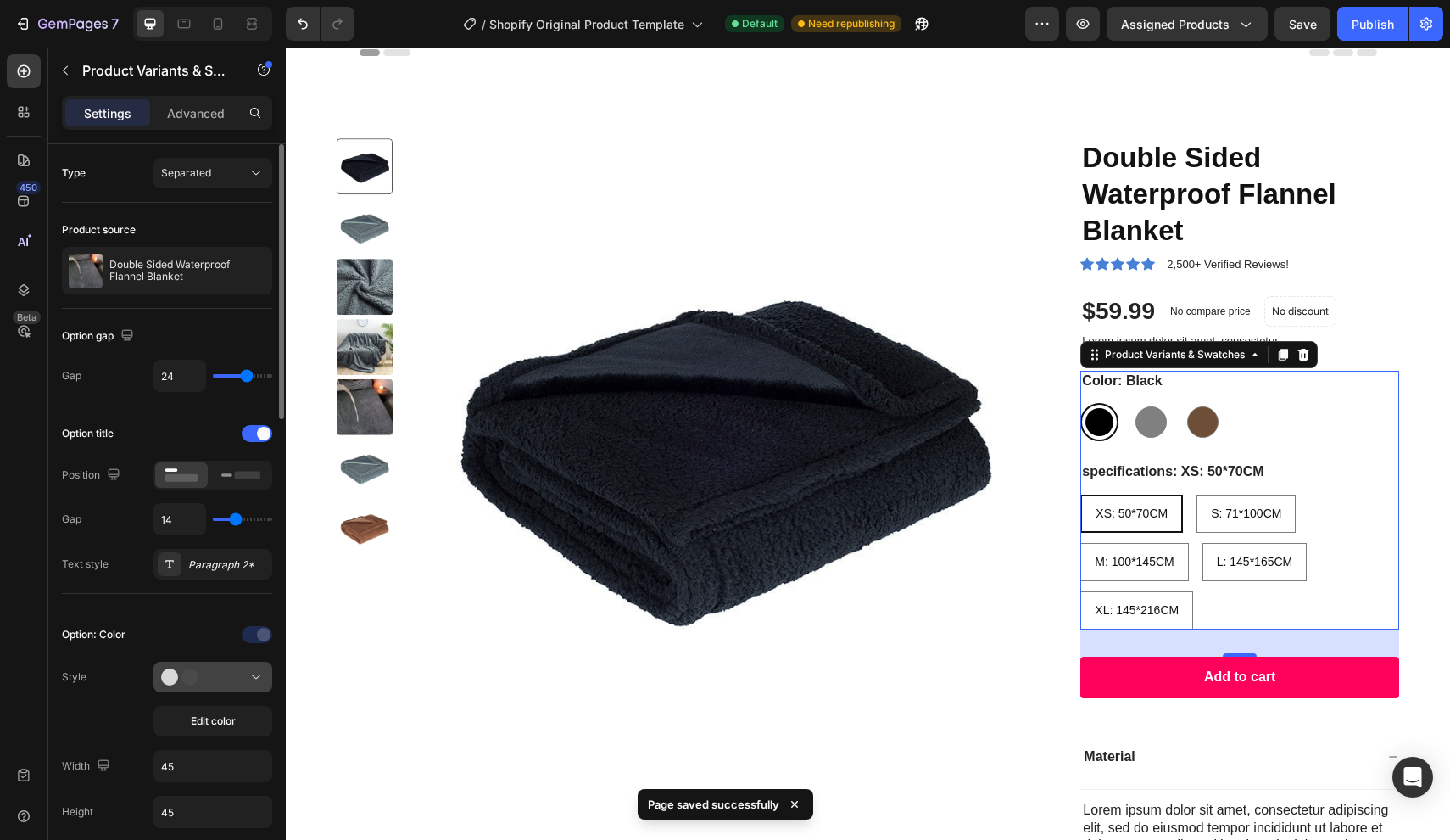
click at [231, 671] on div at bounding box center [213, 677] width 103 height 17
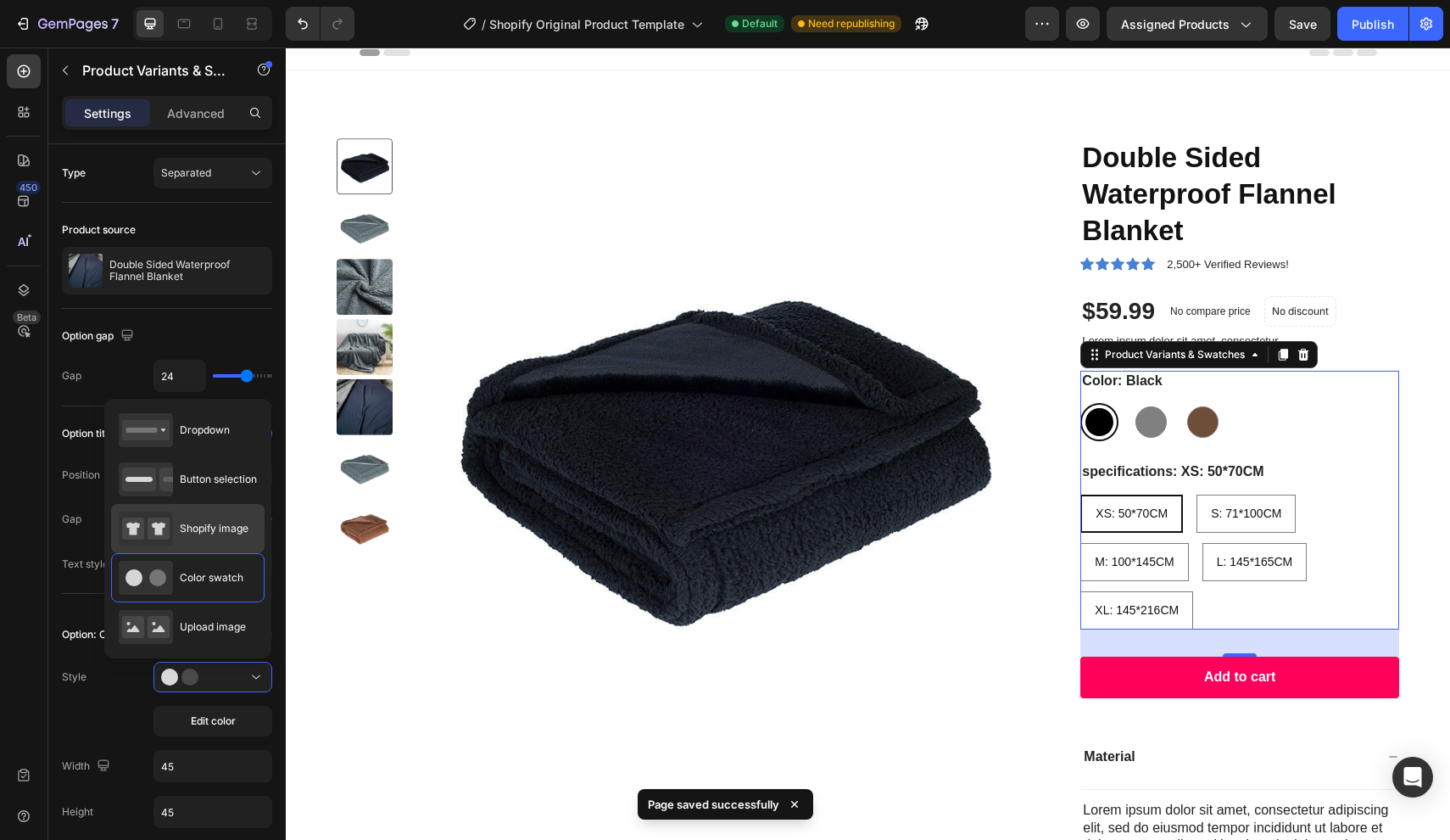
click at [226, 541] on div "Shopify image" at bounding box center [184, 528] width 130 height 34
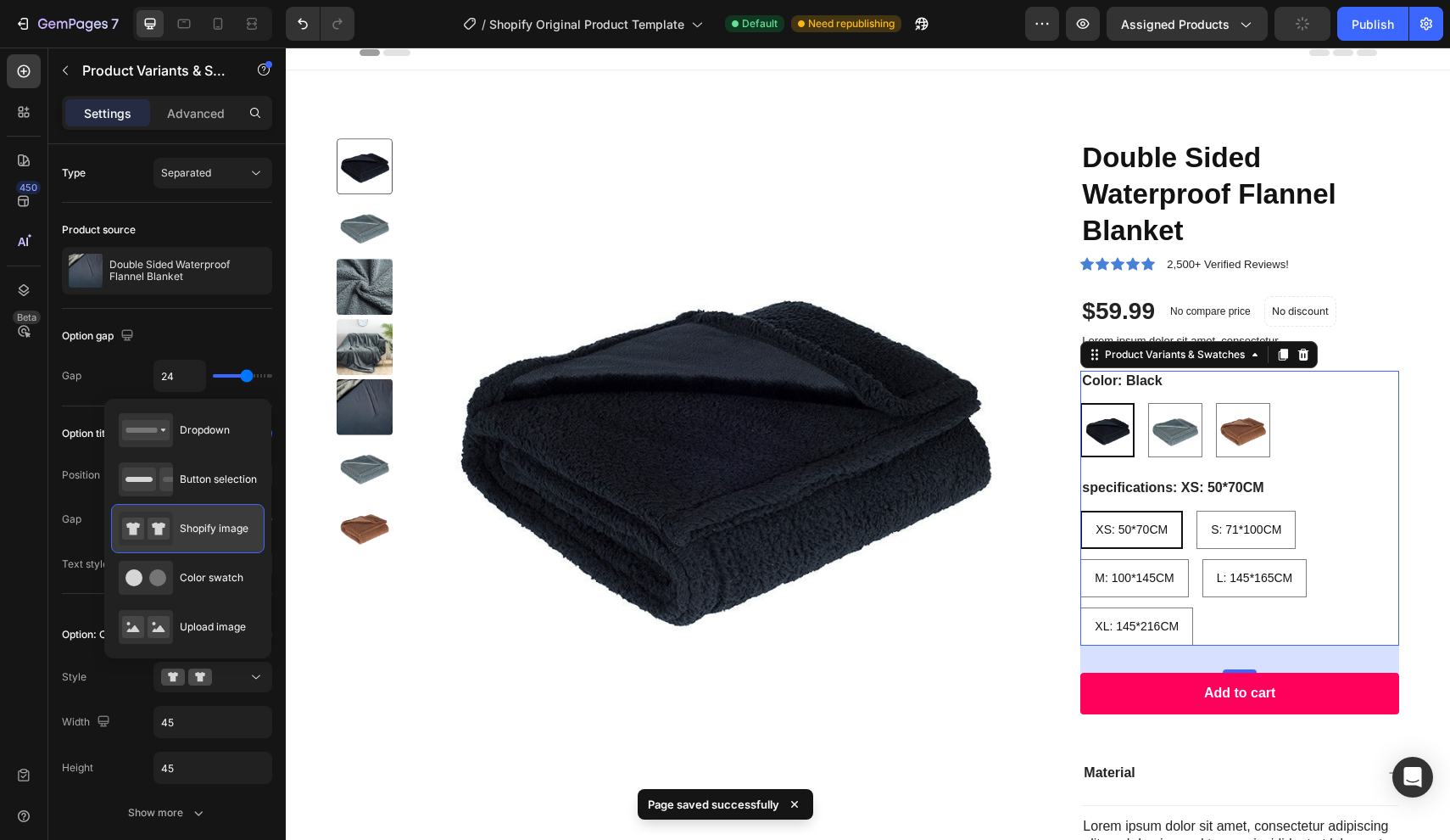
type input "64"
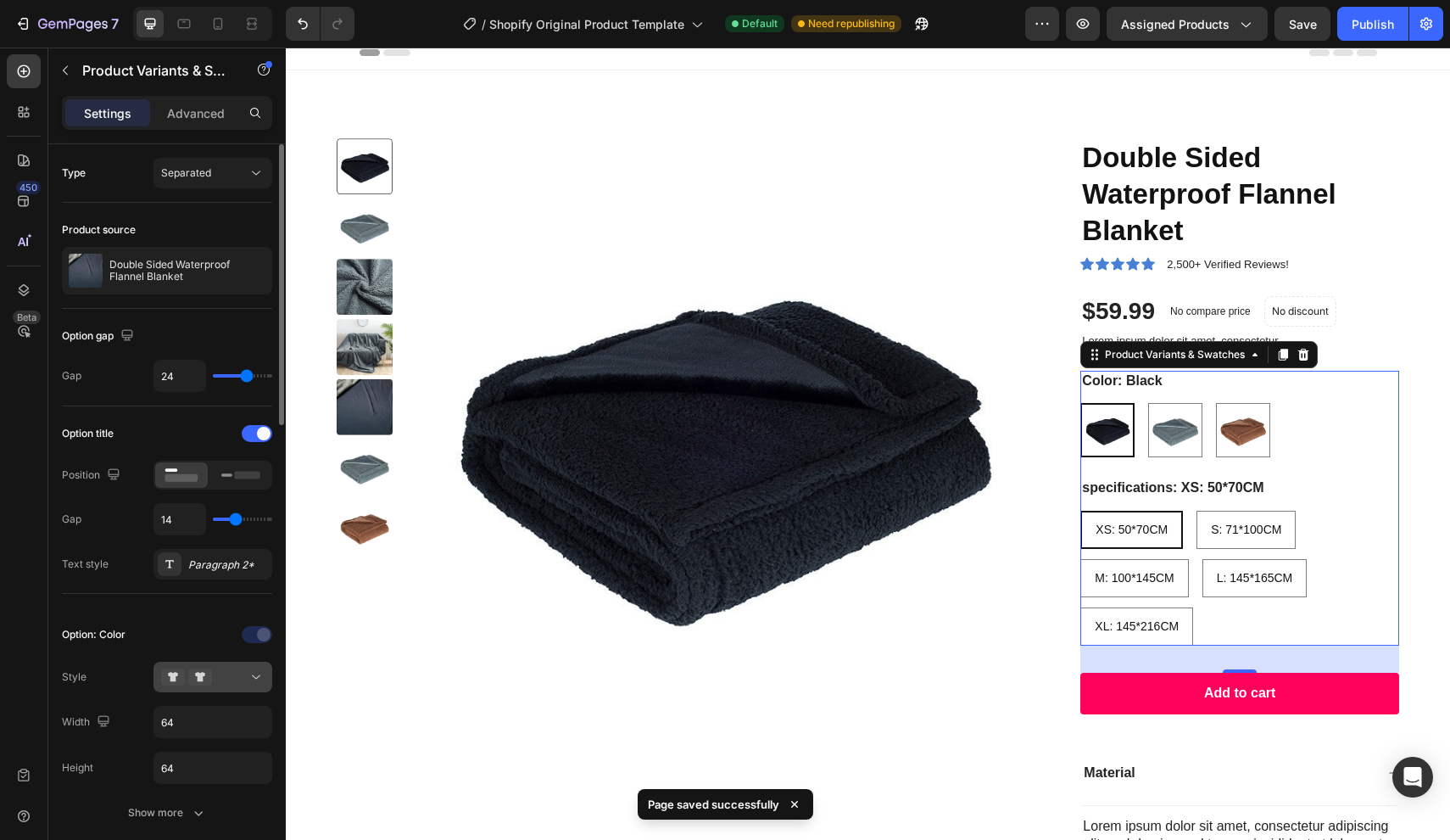
click at [228, 679] on div at bounding box center [213, 677] width 103 height 17
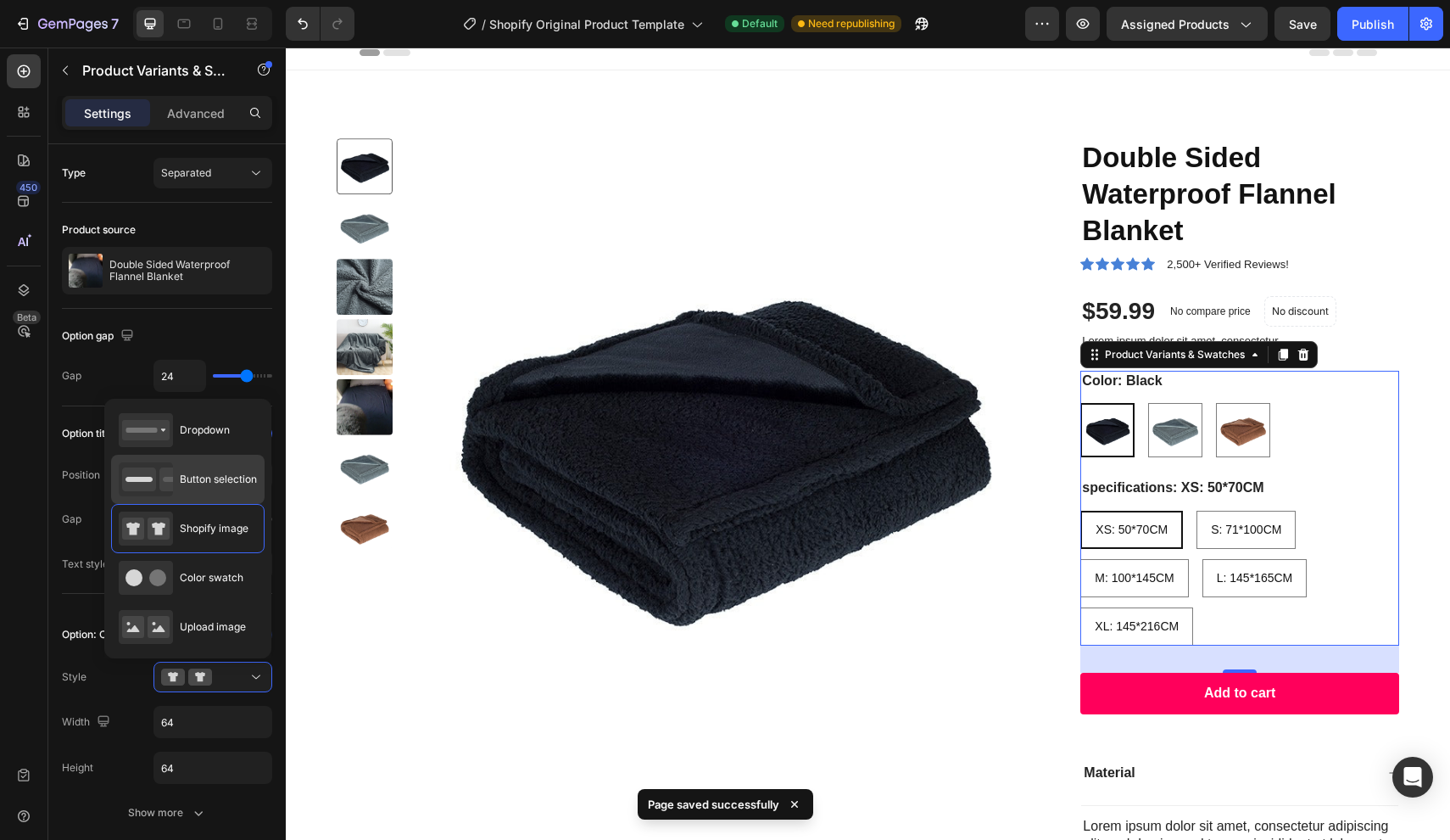
click at [234, 461] on div "Button selection" at bounding box center [188, 479] width 153 height 49
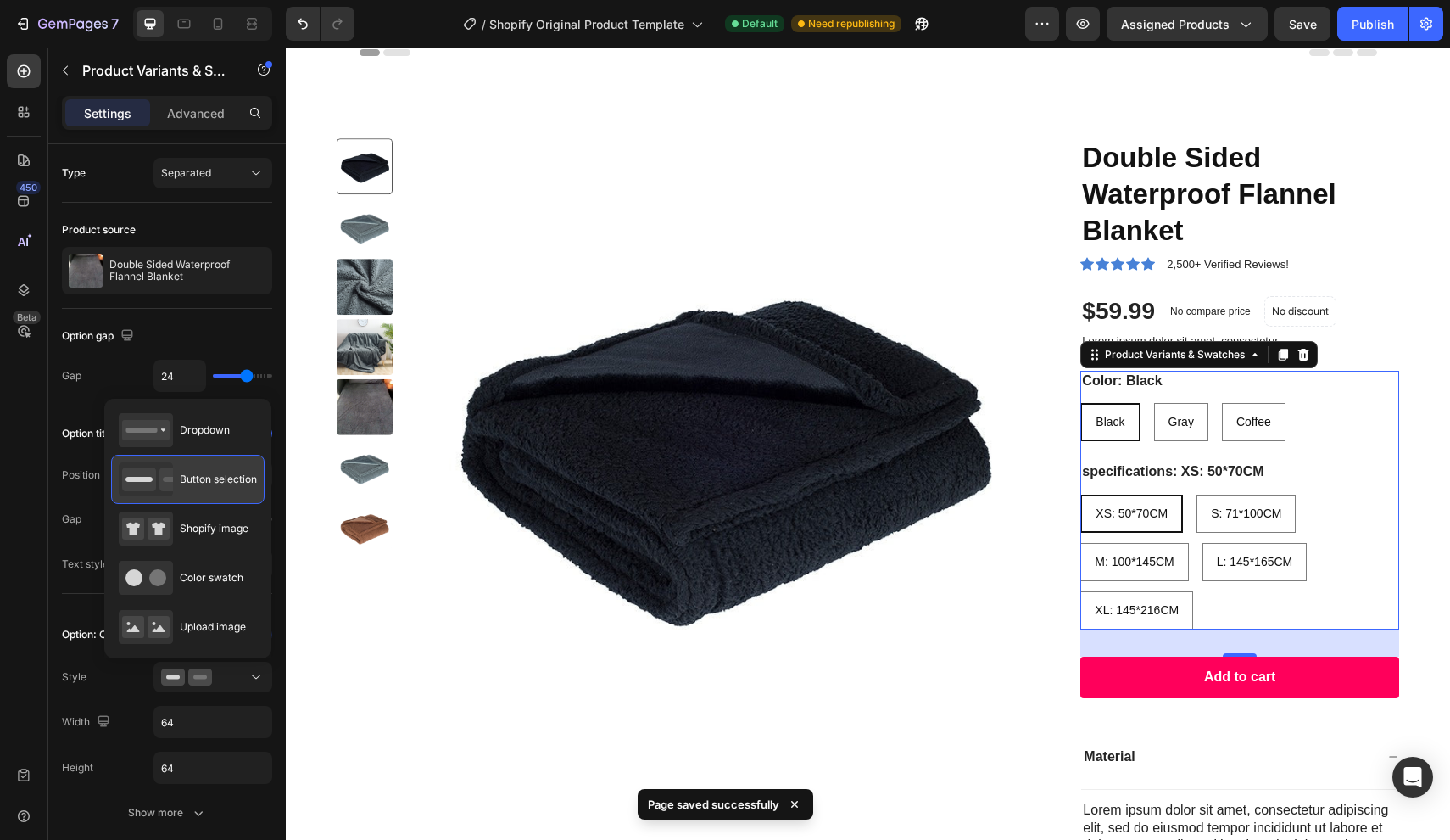
type input "45"
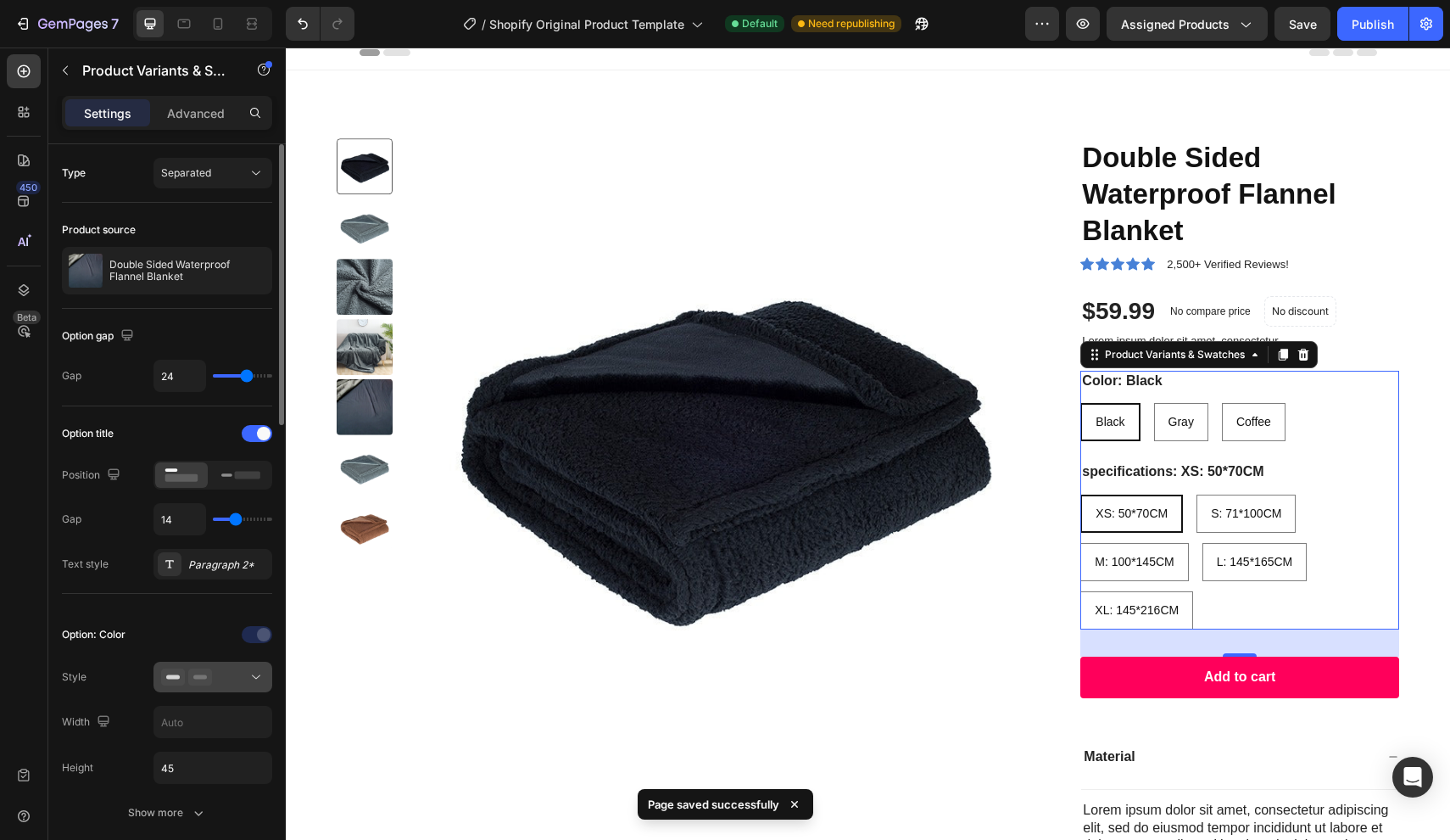
click at [241, 666] on button at bounding box center [213, 677] width 119 height 31
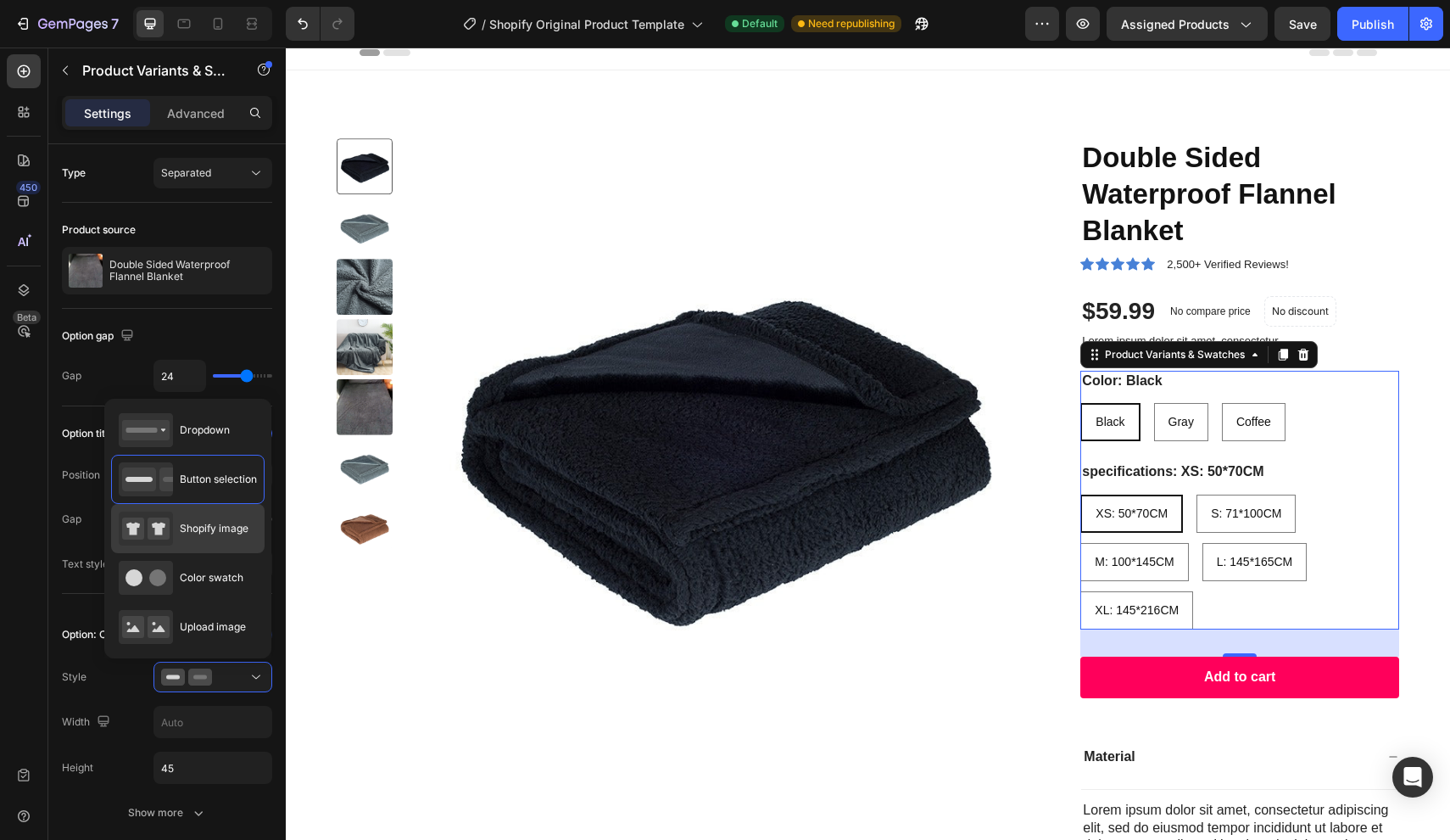
click at [235, 540] on div "Shopify image" at bounding box center [184, 528] width 130 height 34
type input "64"
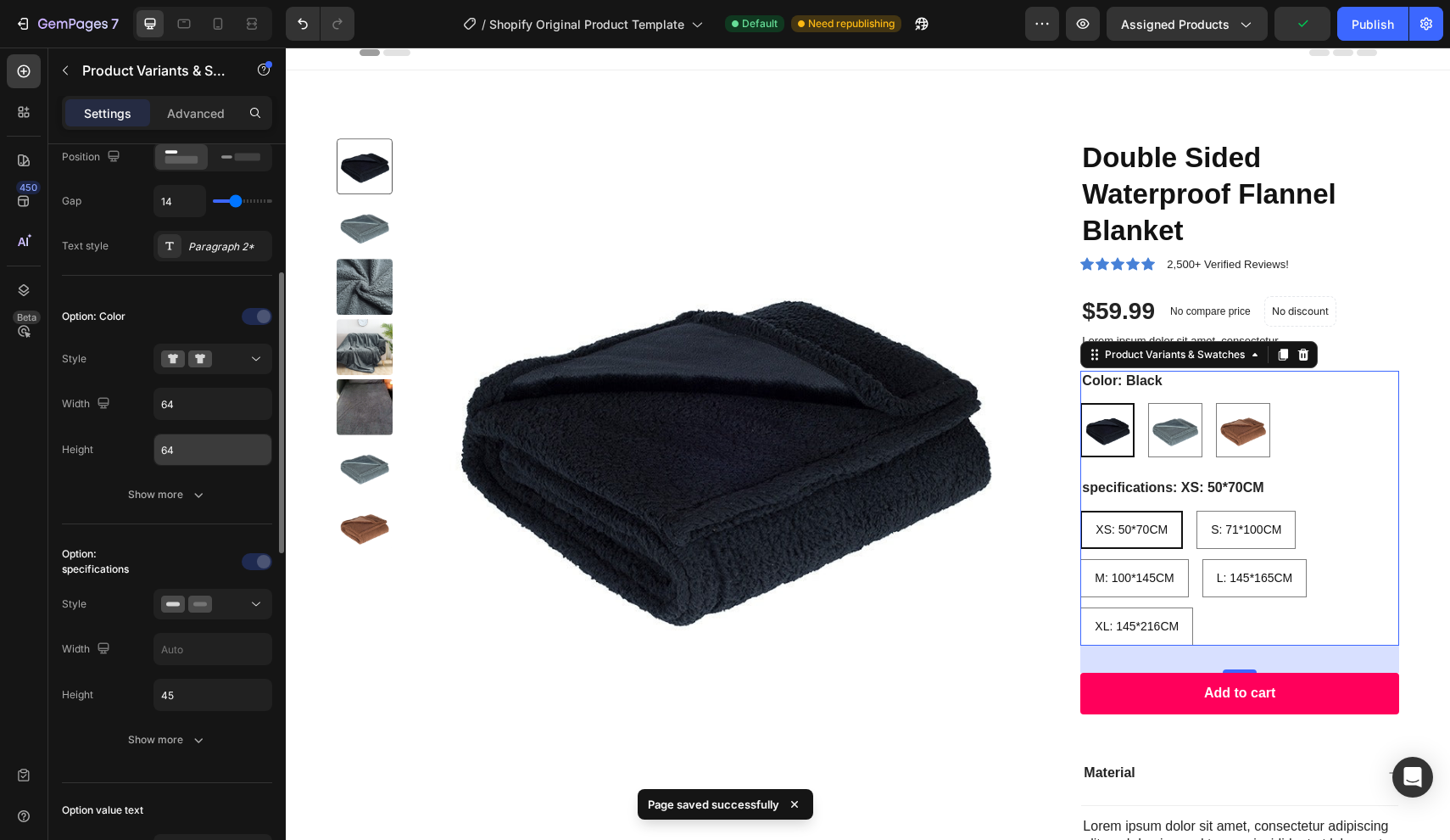
scroll to position [324, 0]
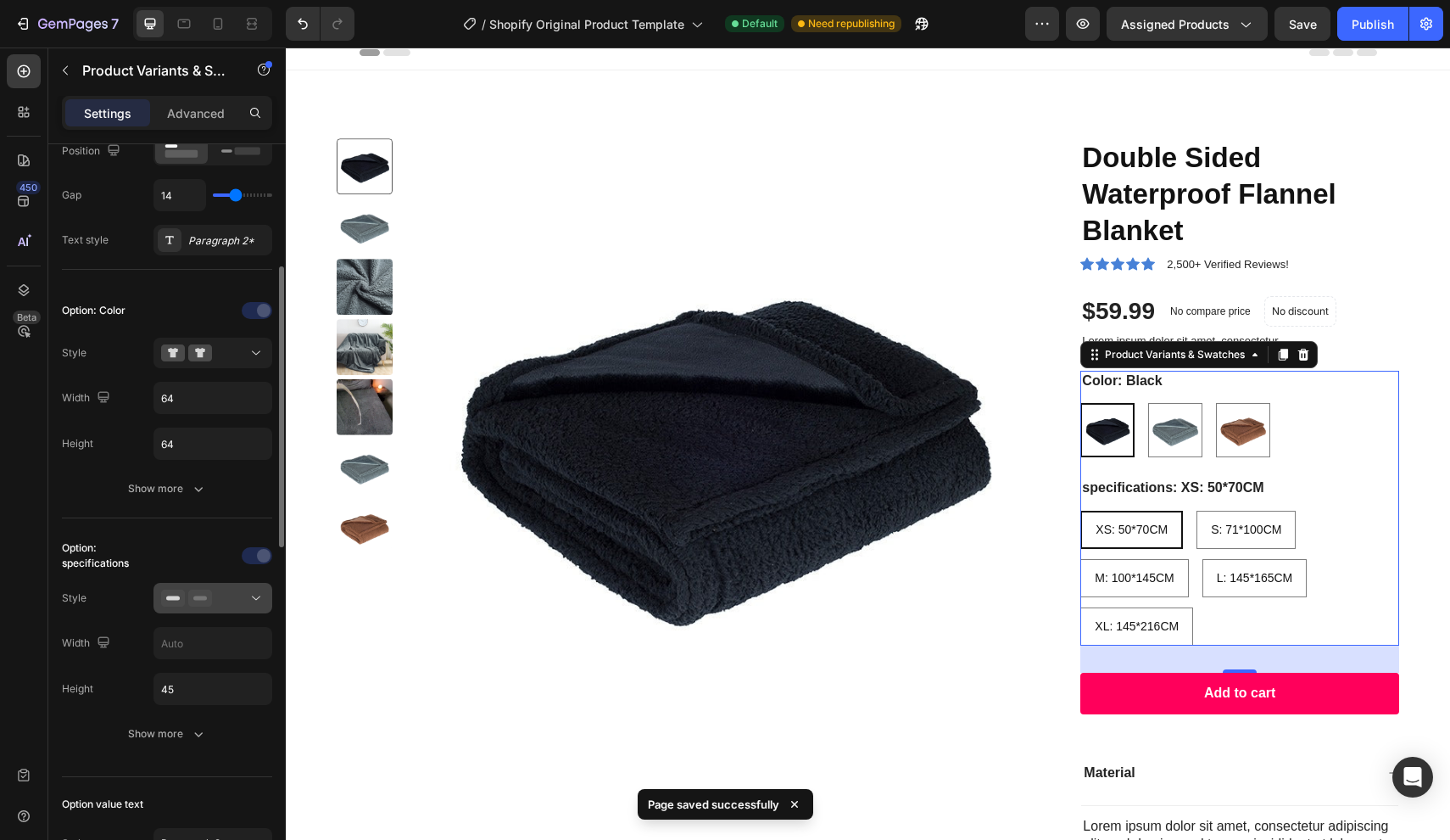
click at [212, 604] on div at bounding box center [213, 599] width 103 height 17
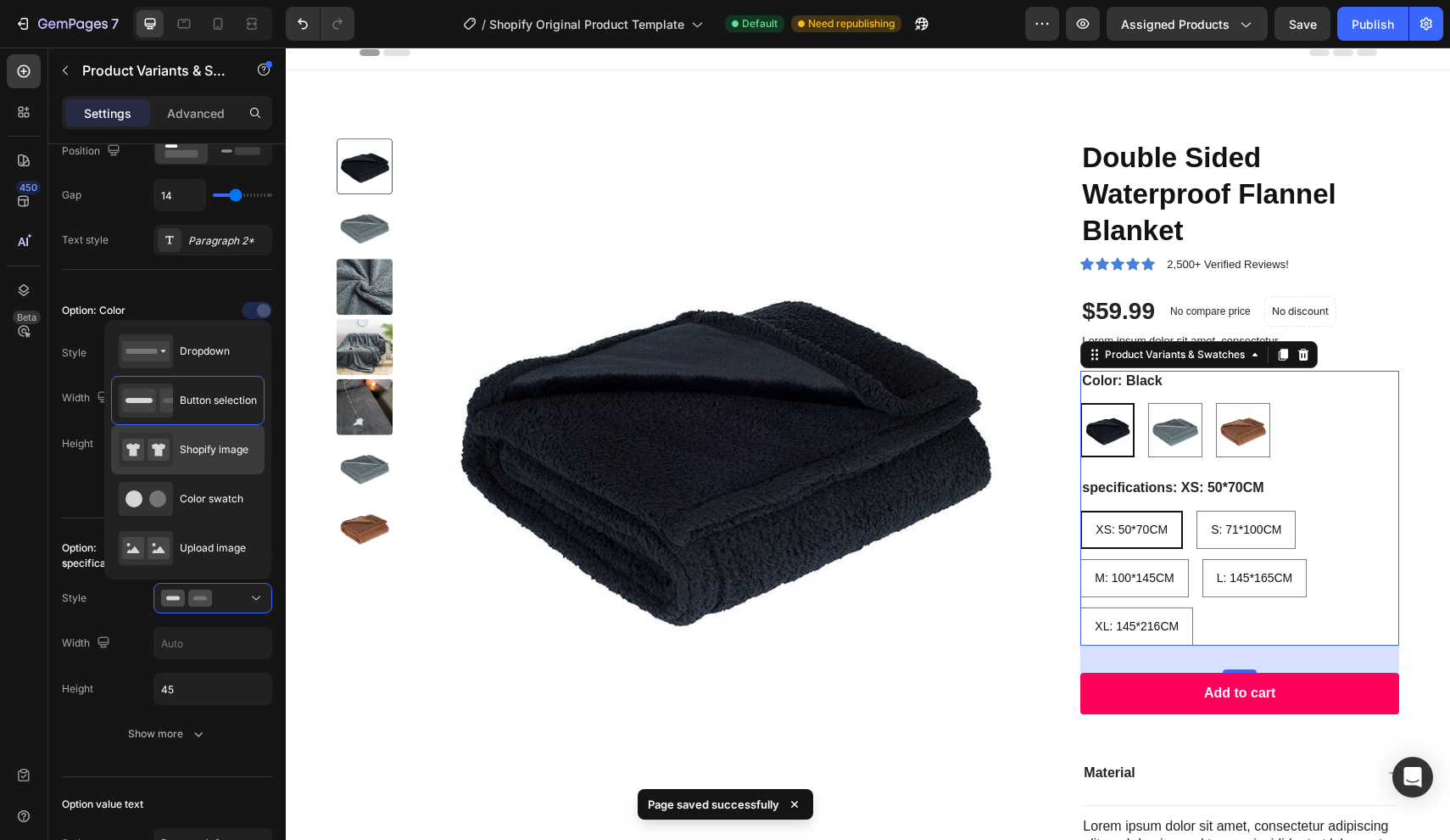
click at [222, 453] on span "Shopify image" at bounding box center [215, 449] width 69 height 15
type input "64"
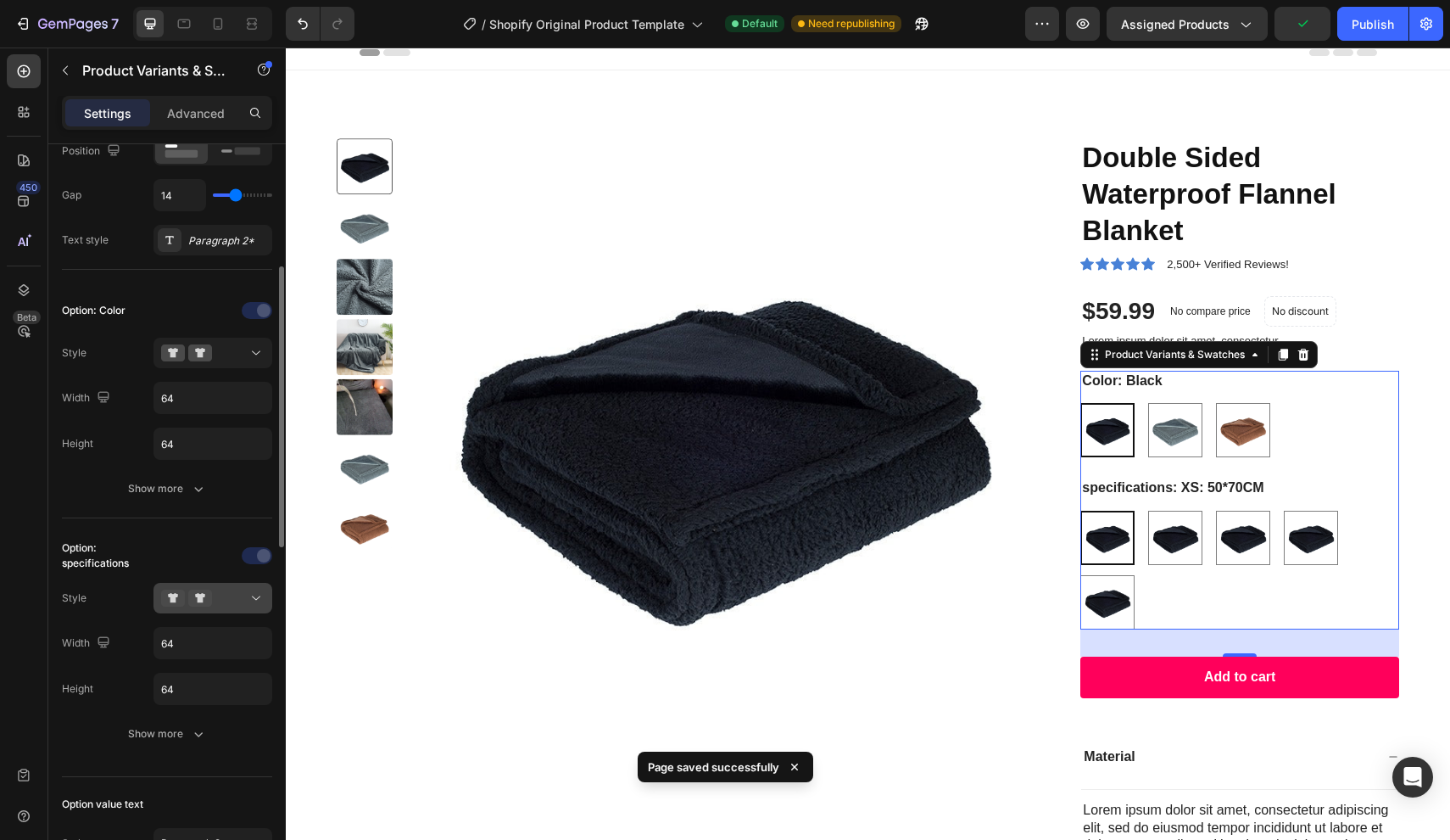
click at [218, 600] on div at bounding box center [213, 599] width 103 height 17
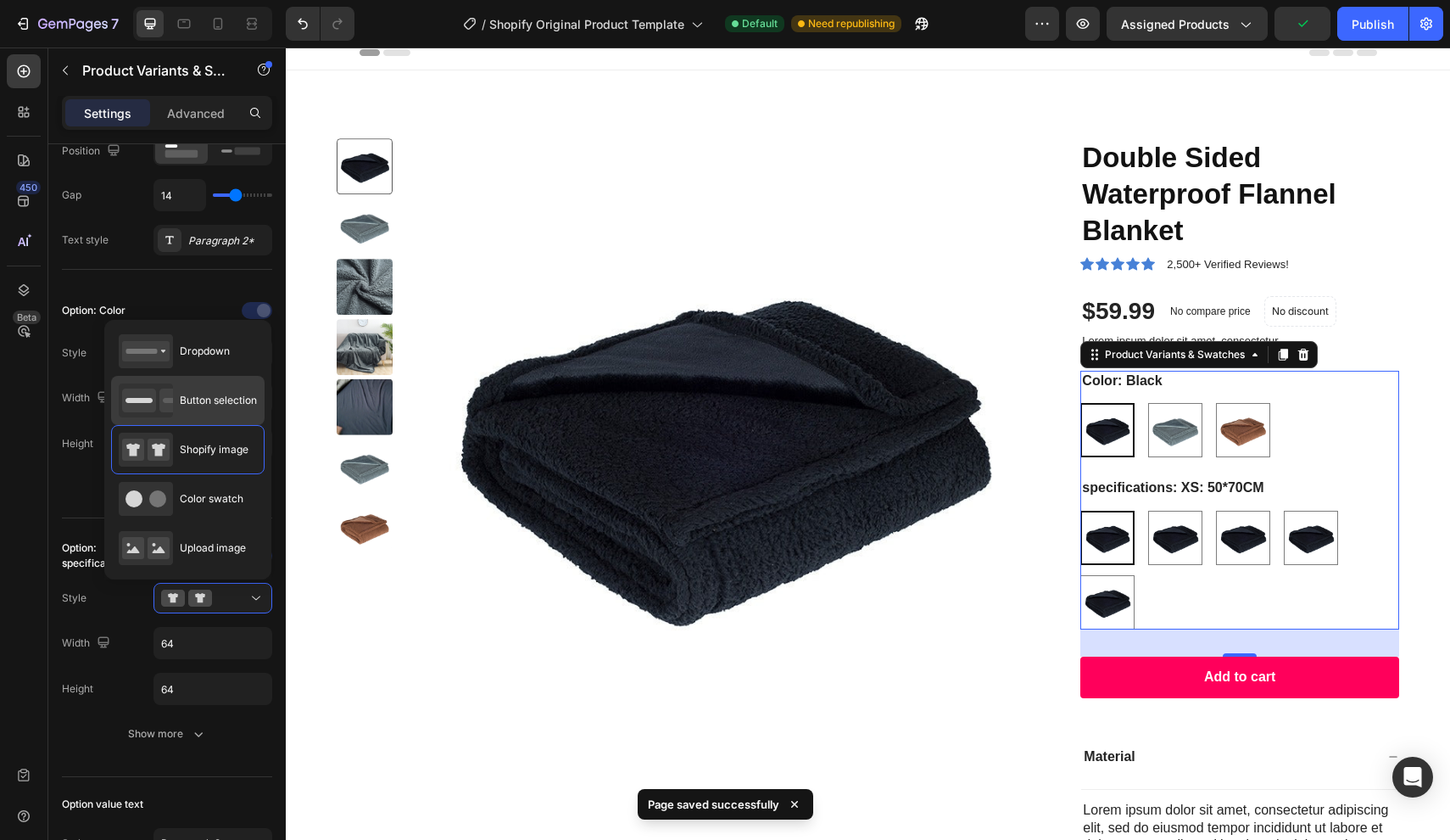
click at [238, 412] on div "Button selection" at bounding box center [188, 399] width 138 height 34
type input "45"
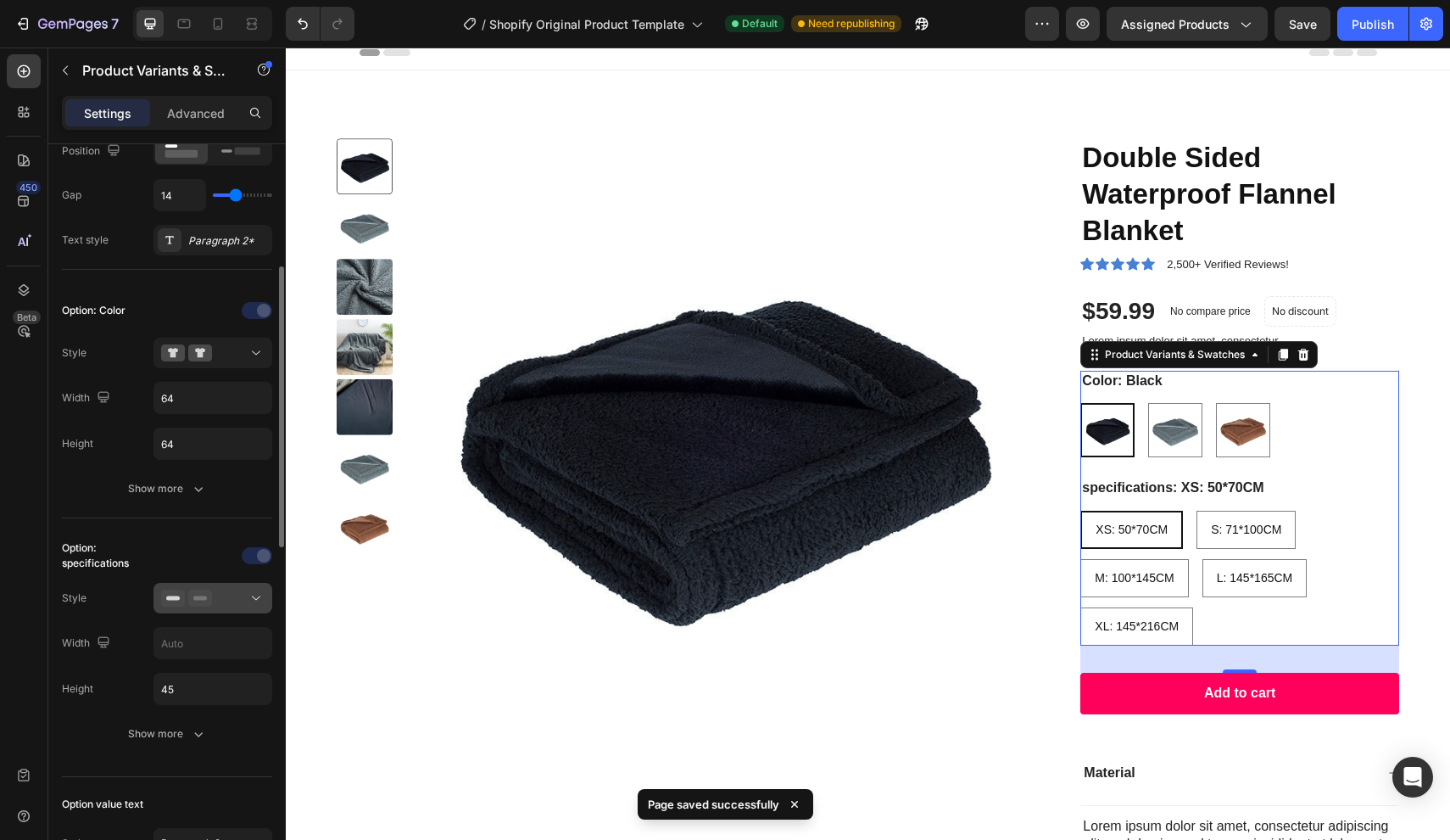
click at [223, 607] on button at bounding box center [213, 598] width 119 height 31
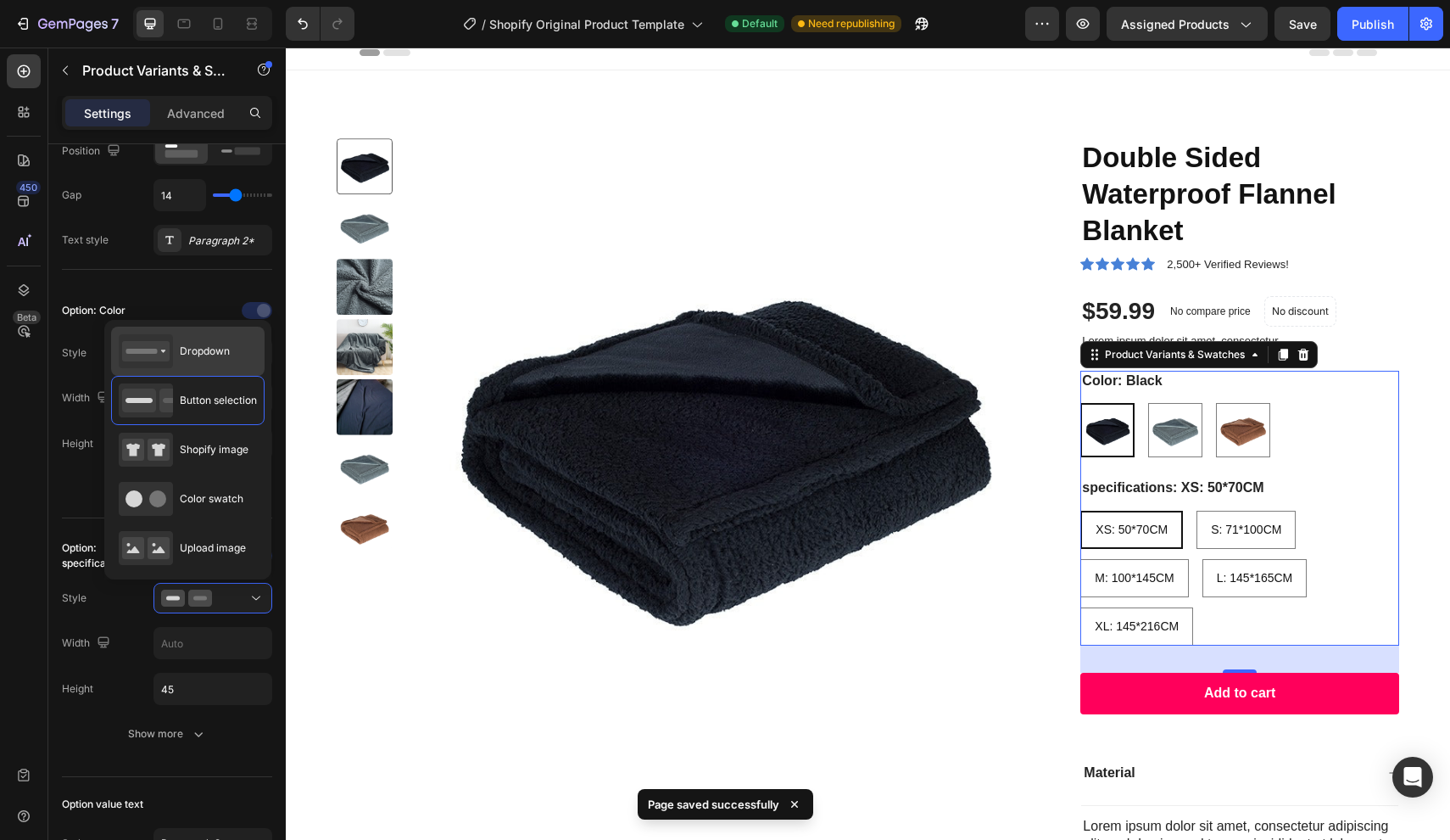
click at [225, 363] on div "Dropdown" at bounding box center [174, 351] width 111 height 34
type input "100%"
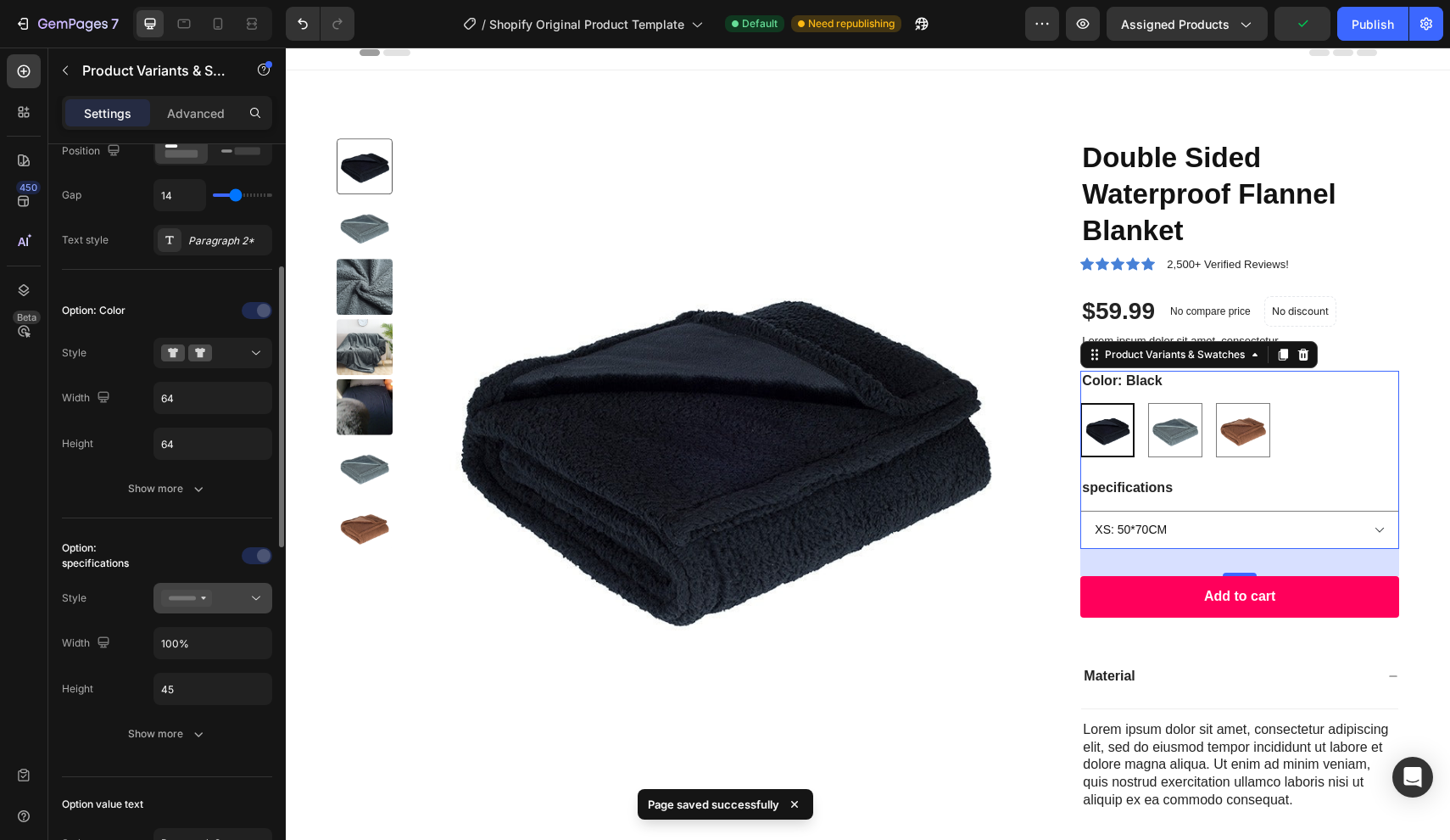
click at [227, 595] on div at bounding box center [213, 599] width 103 height 17
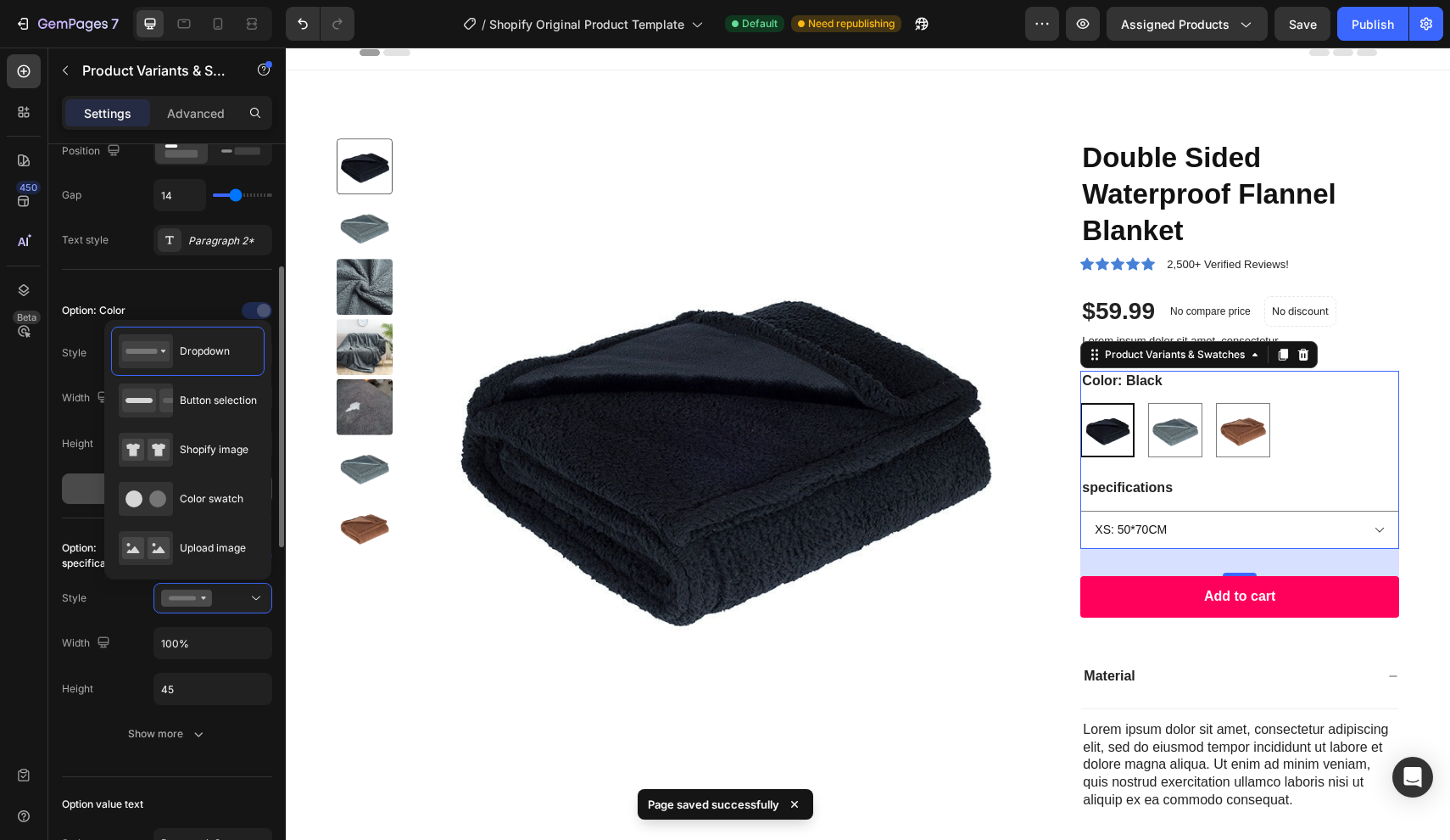
click at [85, 493] on button "Show more" at bounding box center [168, 488] width 211 height 31
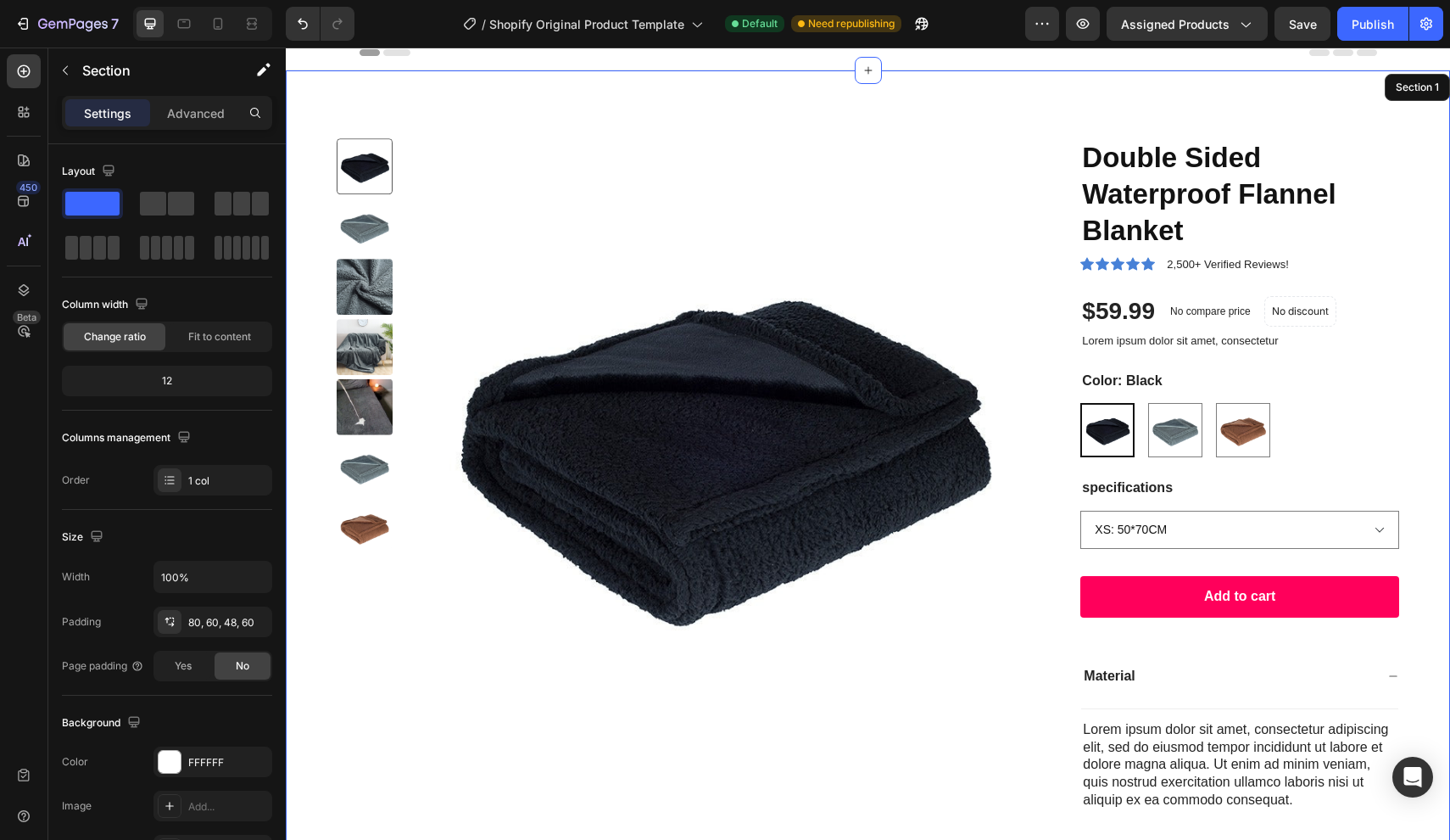
click at [1407, 600] on div "Product Images Double Sided Waterproof Flannel Blanket Product Title Icon Icon …" at bounding box center [868, 544] width 1165 height 946
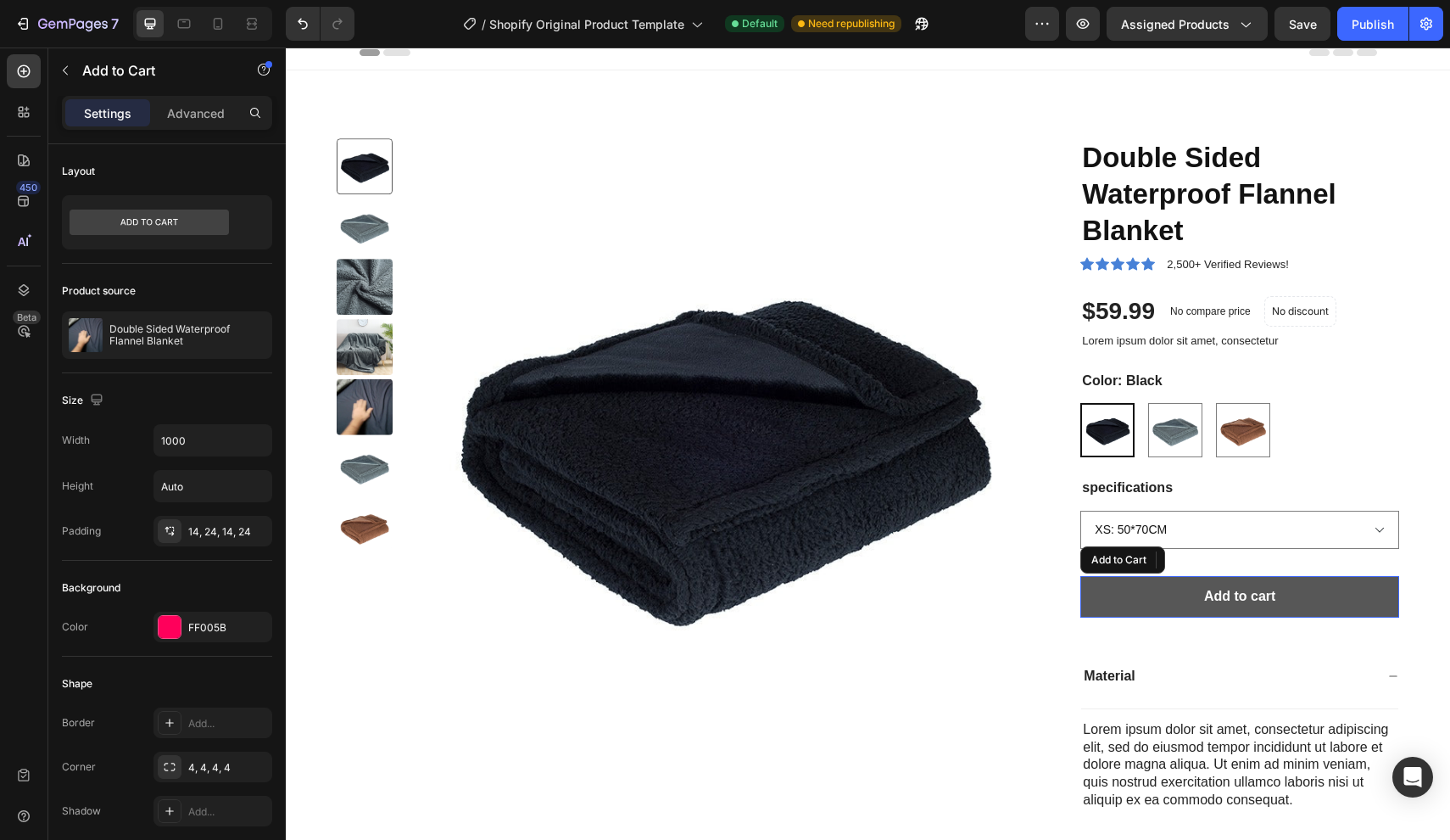
click at [1371, 601] on button "Add to cart" at bounding box center [1239, 596] width 319 height 41
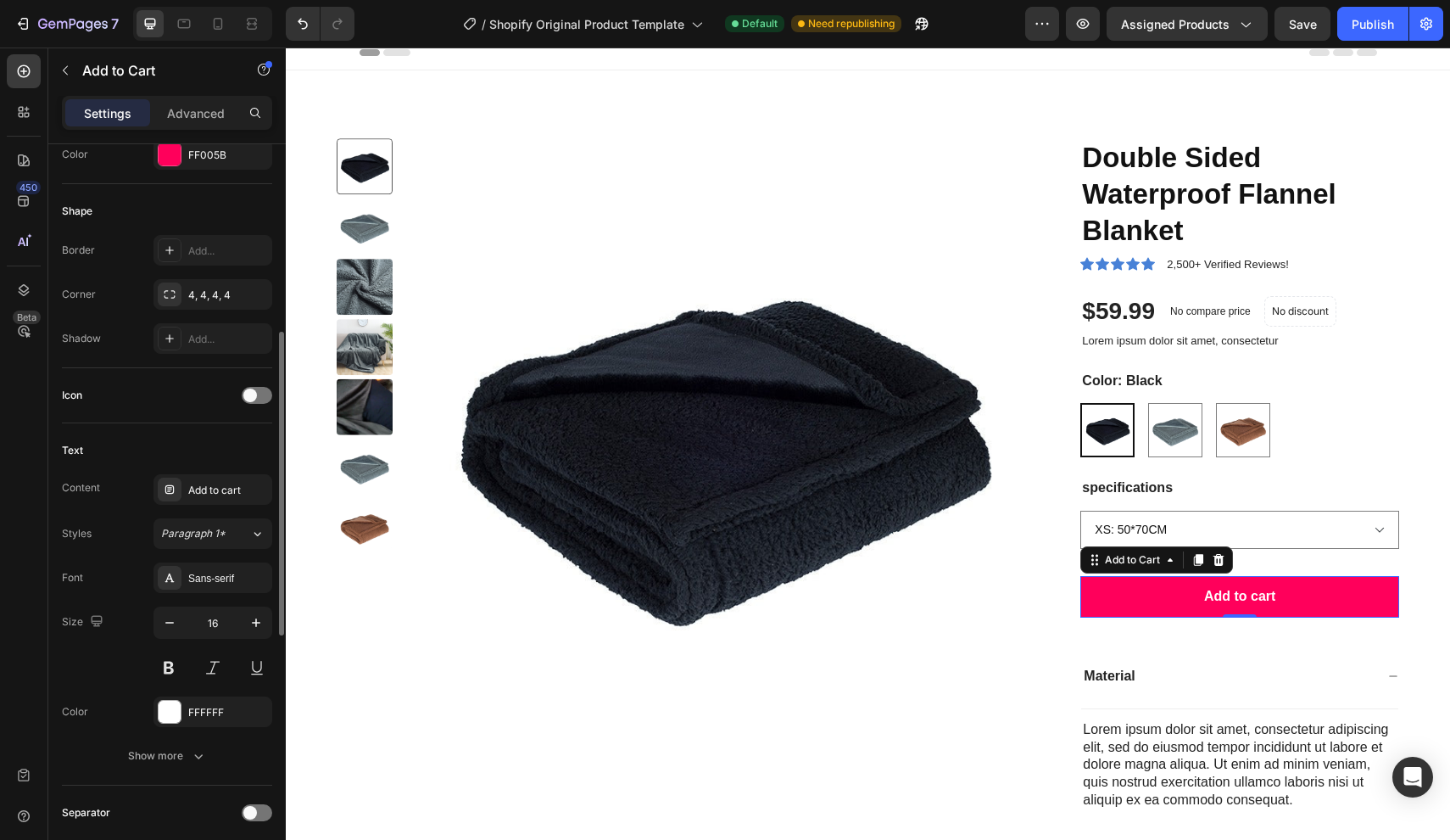
scroll to position [468, 0]
click at [233, 248] on div "Add..." at bounding box center [228, 256] width 79 height 15
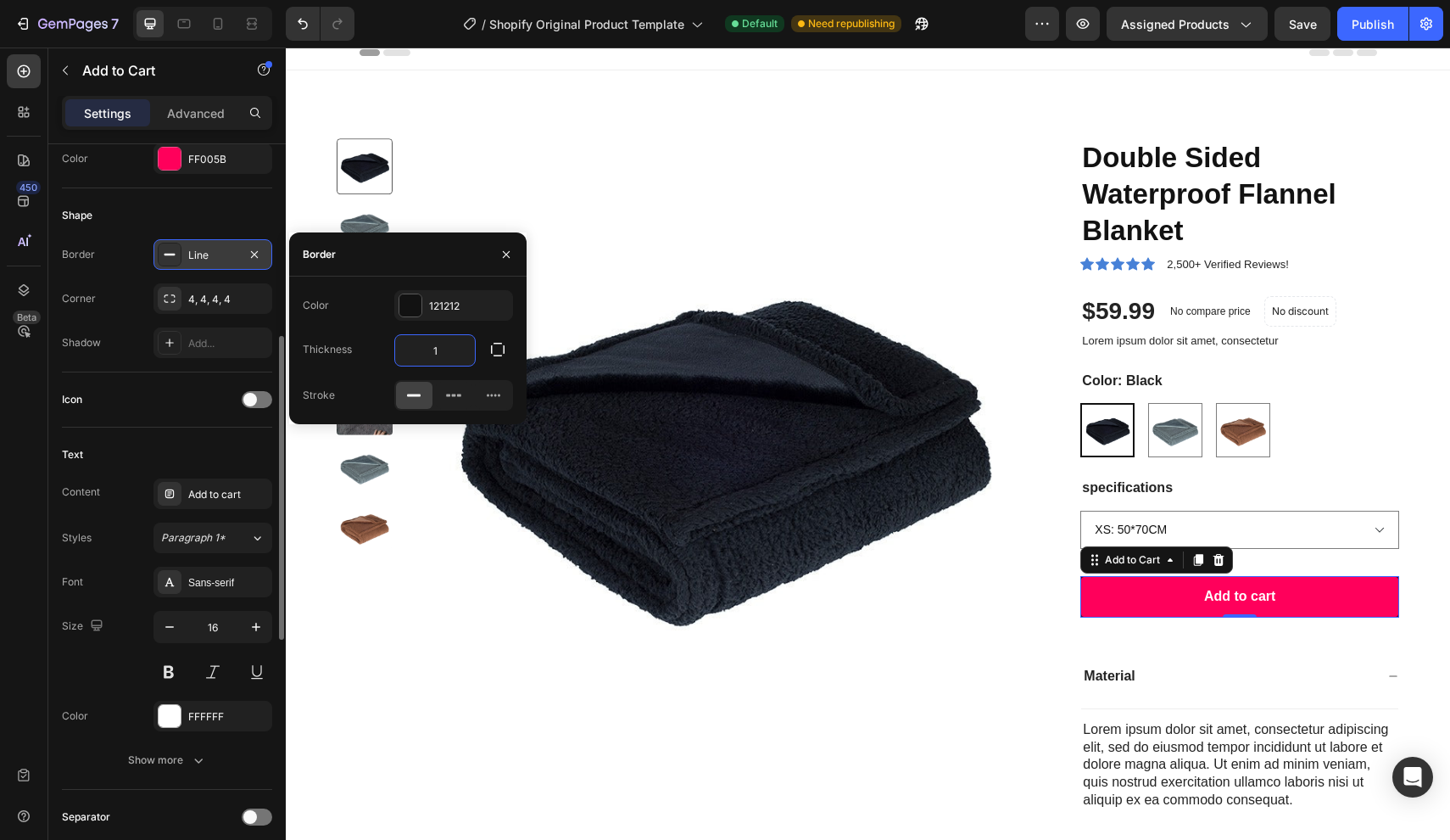
click at [451, 357] on input "1" at bounding box center [435, 351] width 79 height 31
type input "0"
click at [186, 375] on div "Icon" at bounding box center [168, 400] width 211 height 56
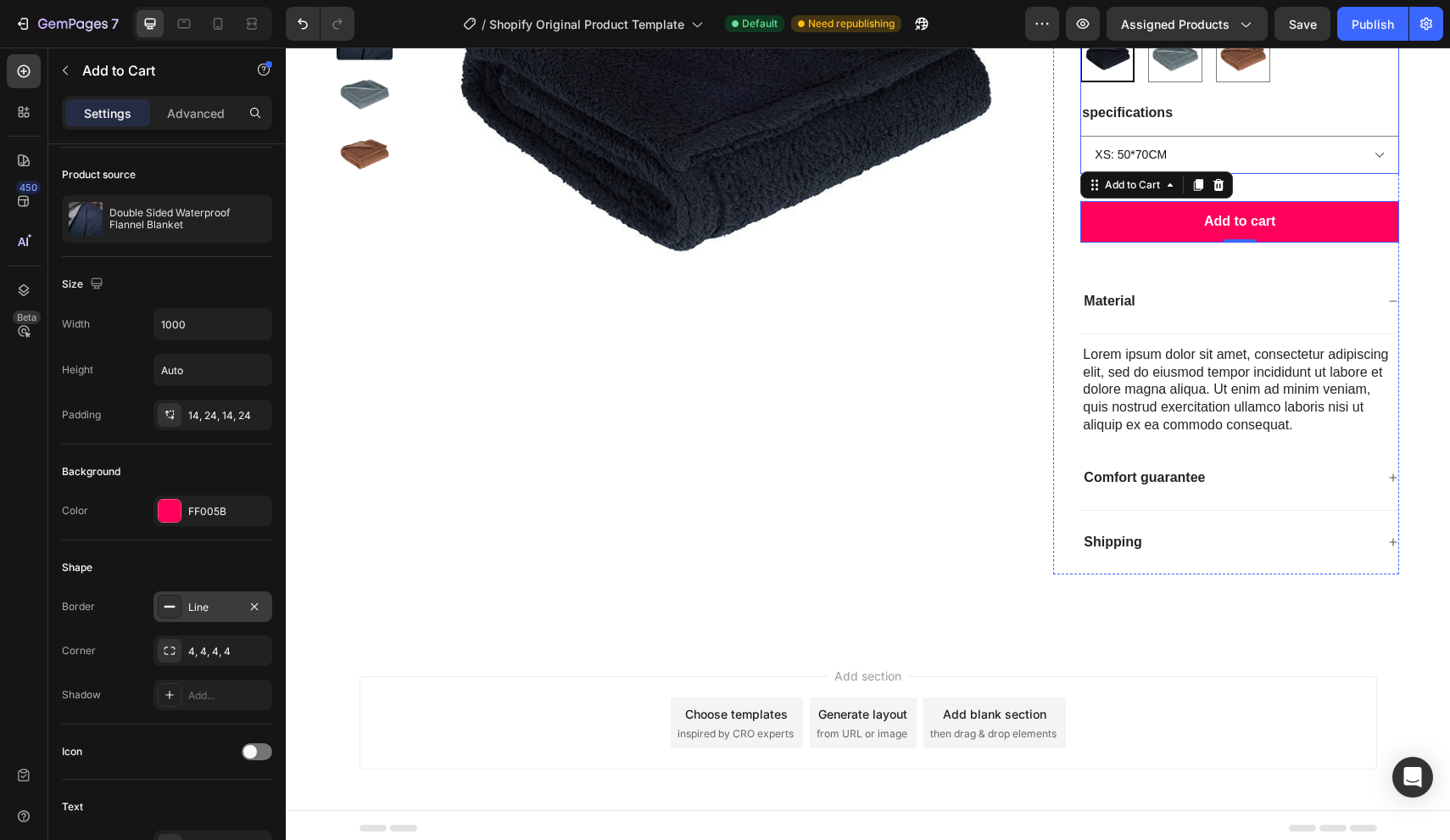
scroll to position [382, 0]
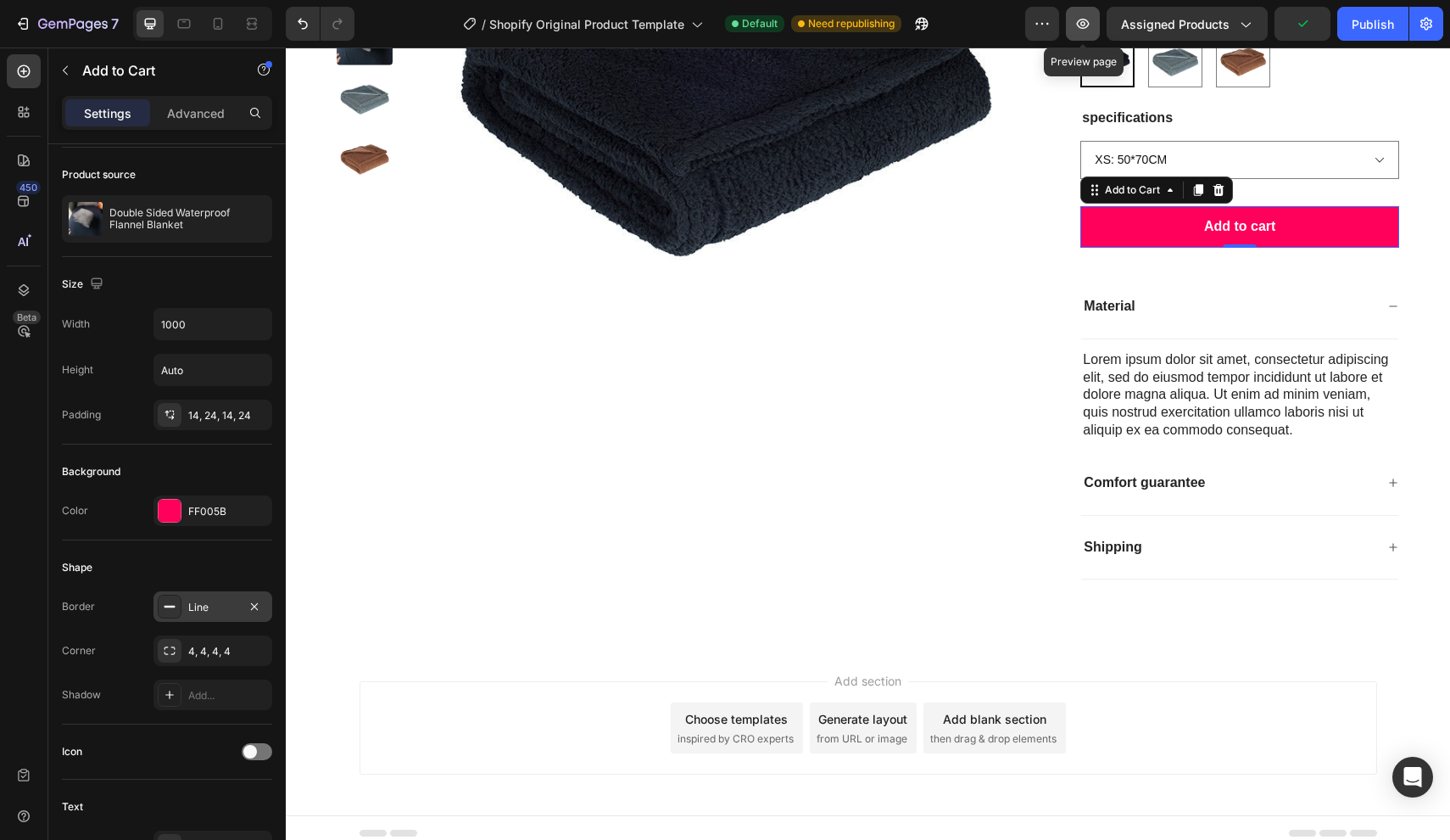
click at [1092, 26] on icon "button" at bounding box center [1083, 24] width 17 height 17
click at [27, 76] on icon at bounding box center [24, 71] width 12 height 12
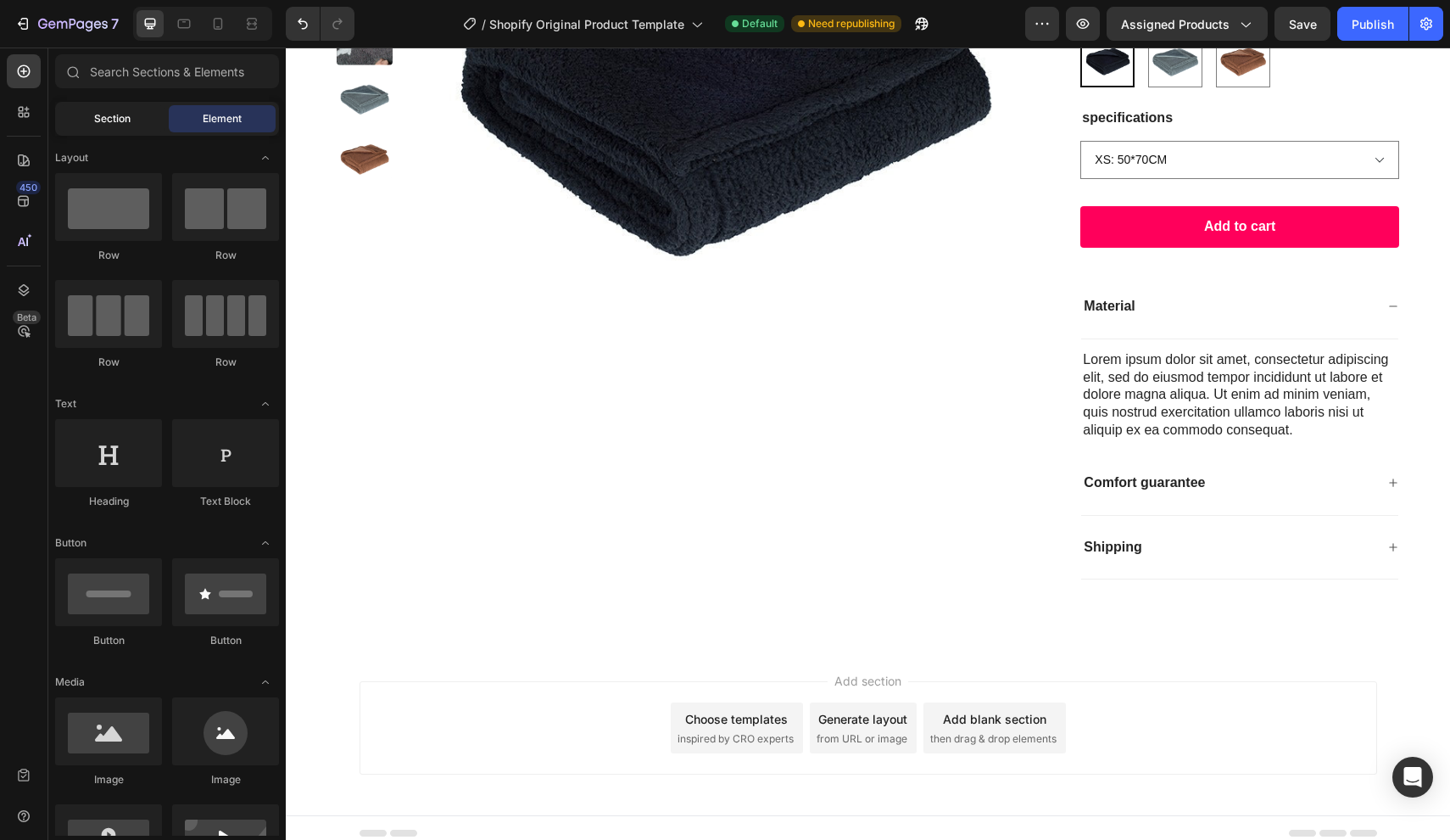
click at [126, 129] on div "Section" at bounding box center [112, 119] width 107 height 27
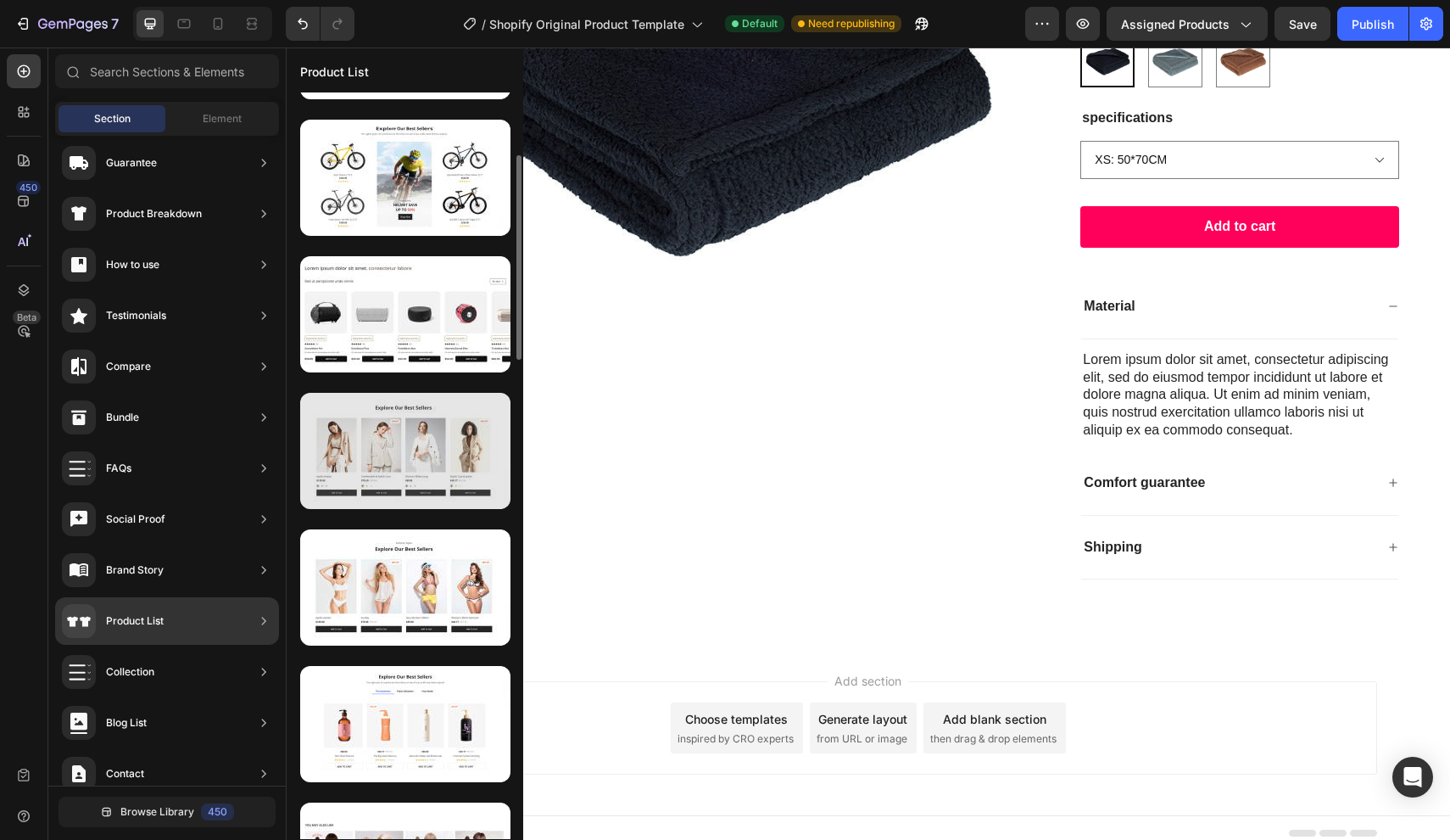
scroll to position [248, 0]
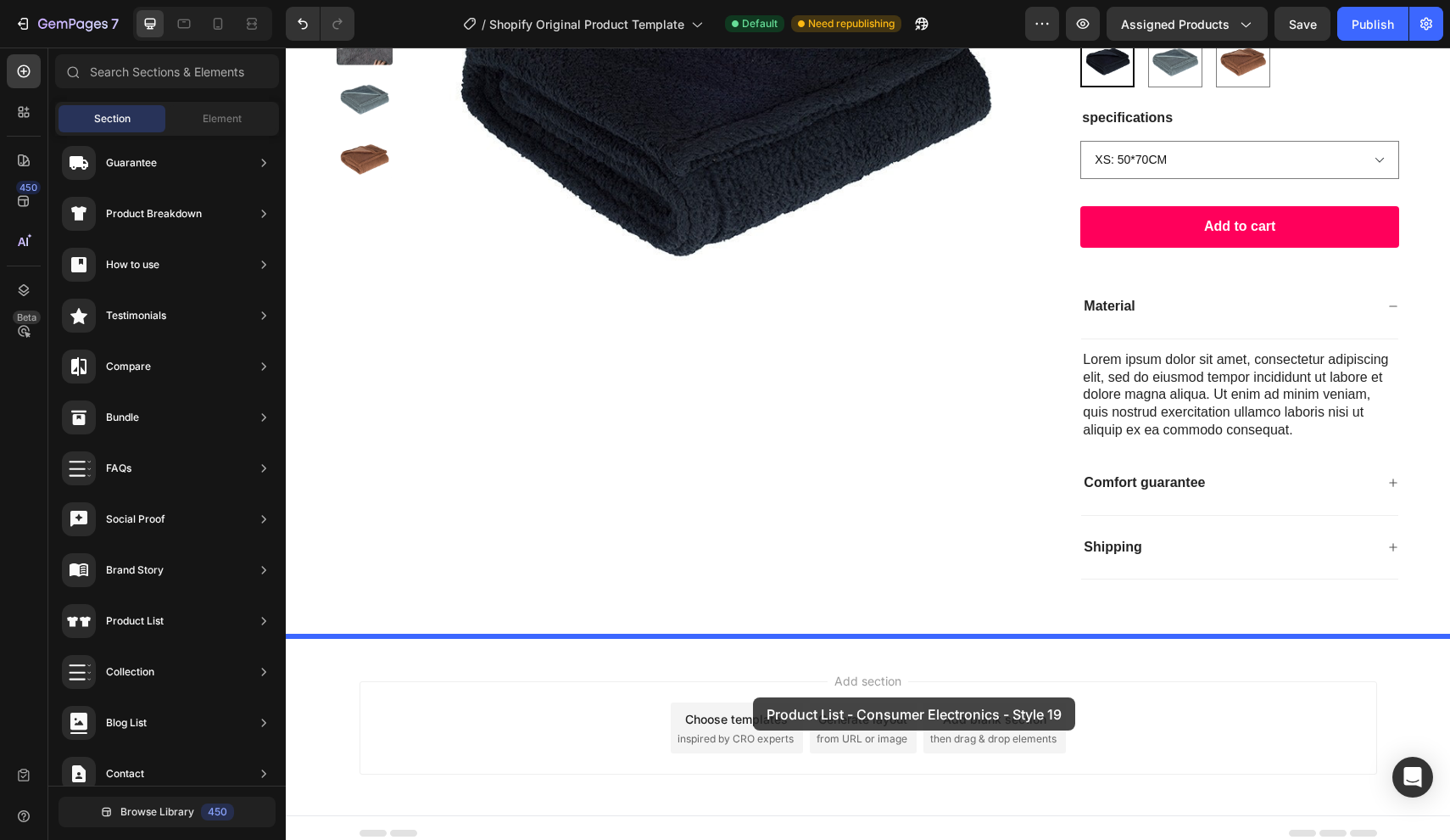
drag, startPoint x: 717, startPoint y: 347, endPoint x: 753, endPoint y: 697, distance: 351.8
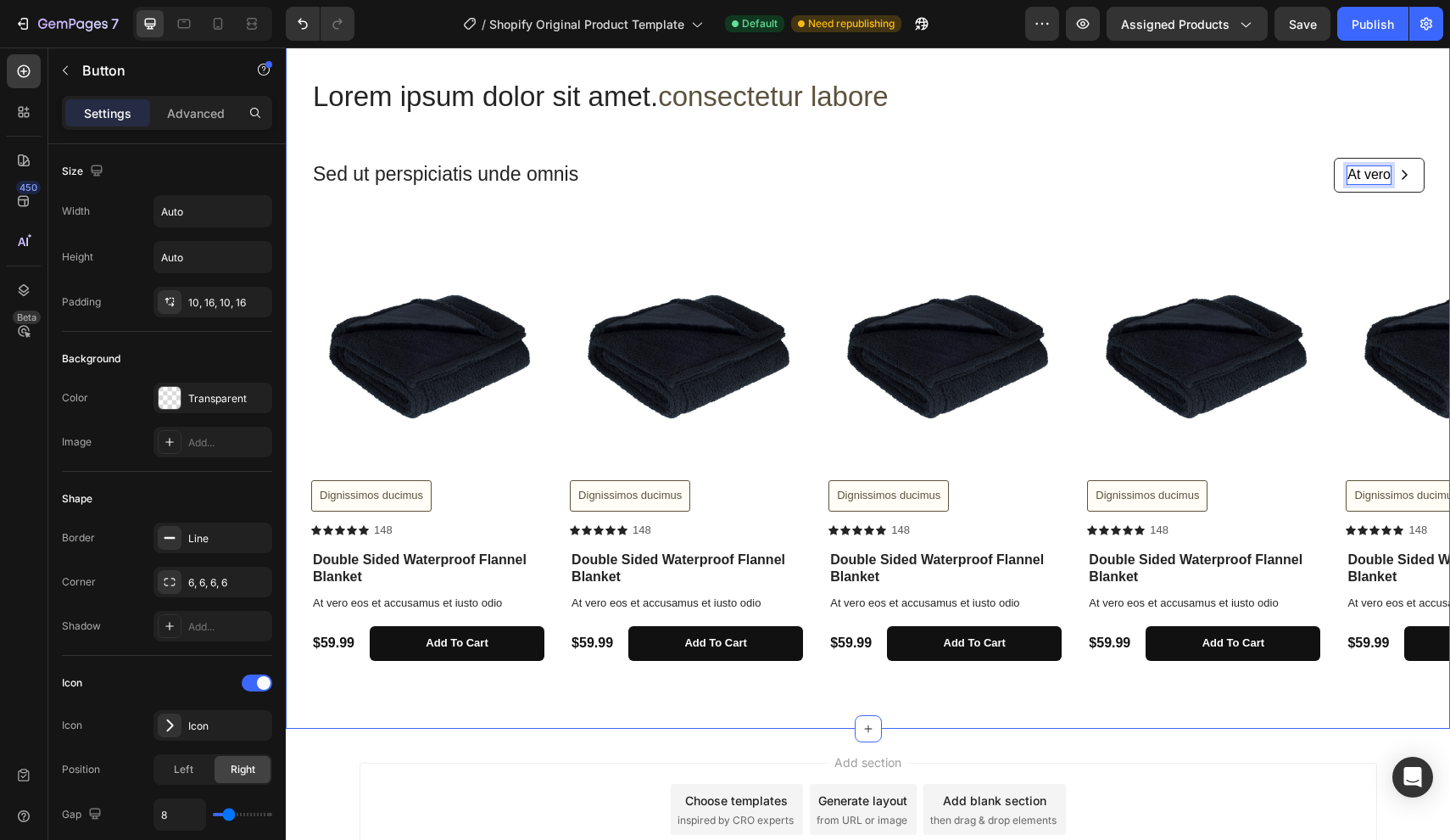
scroll to position [841, 0]
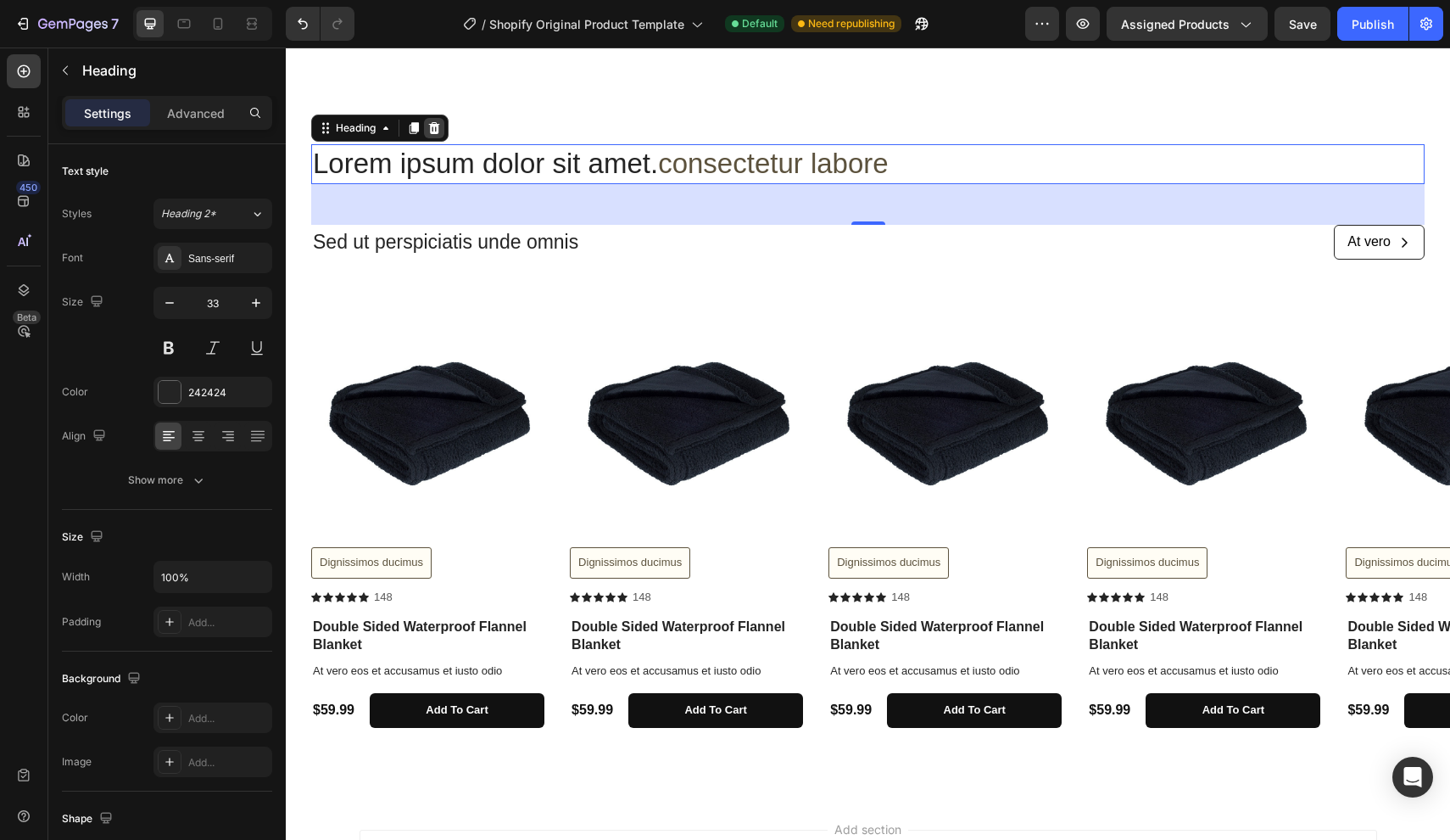
click at [438, 123] on icon at bounding box center [435, 128] width 11 height 11
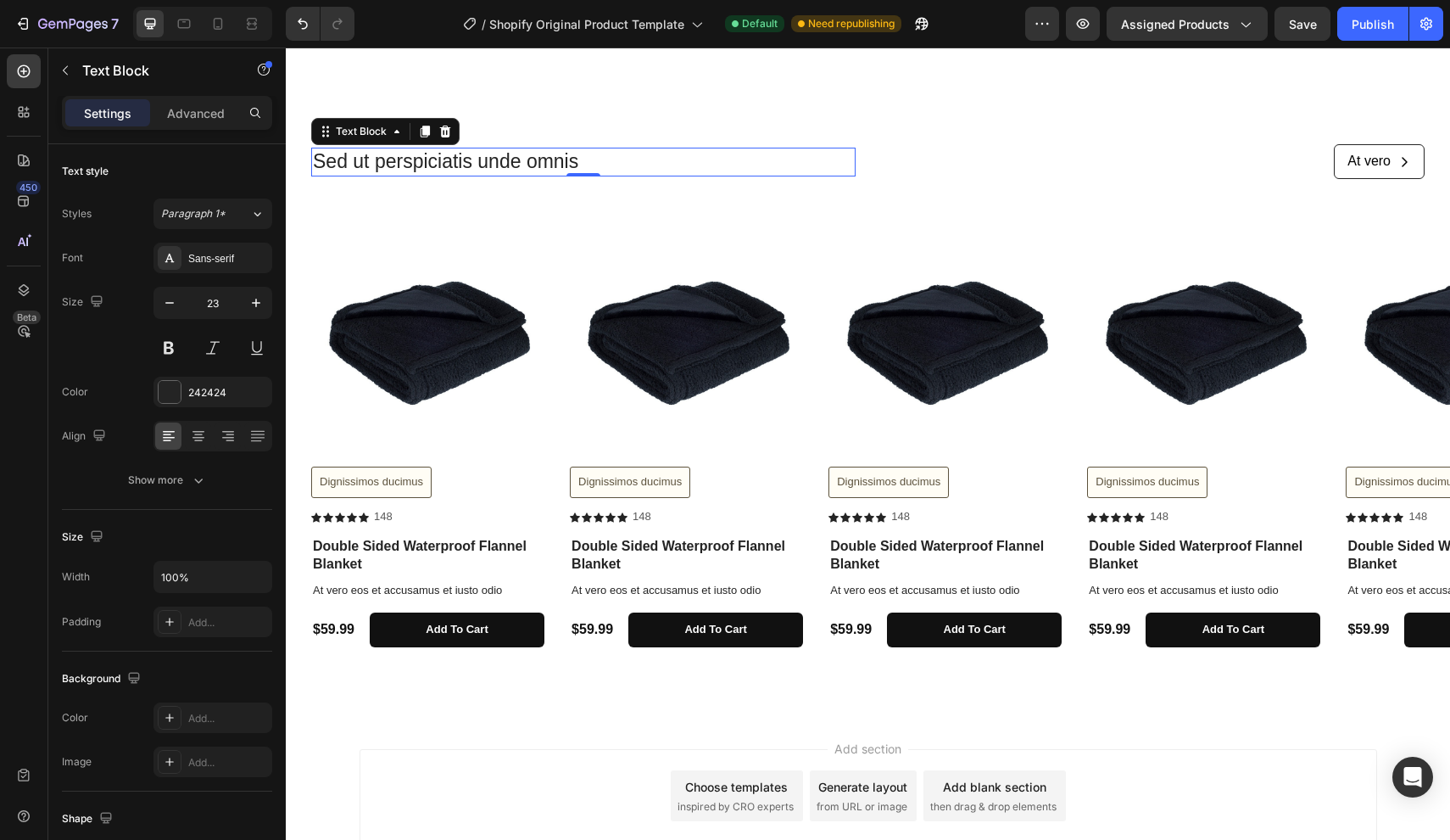
click at [444, 157] on p "Sed ut perspiciatis unde omnis" at bounding box center [583, 162] width 541 height 26
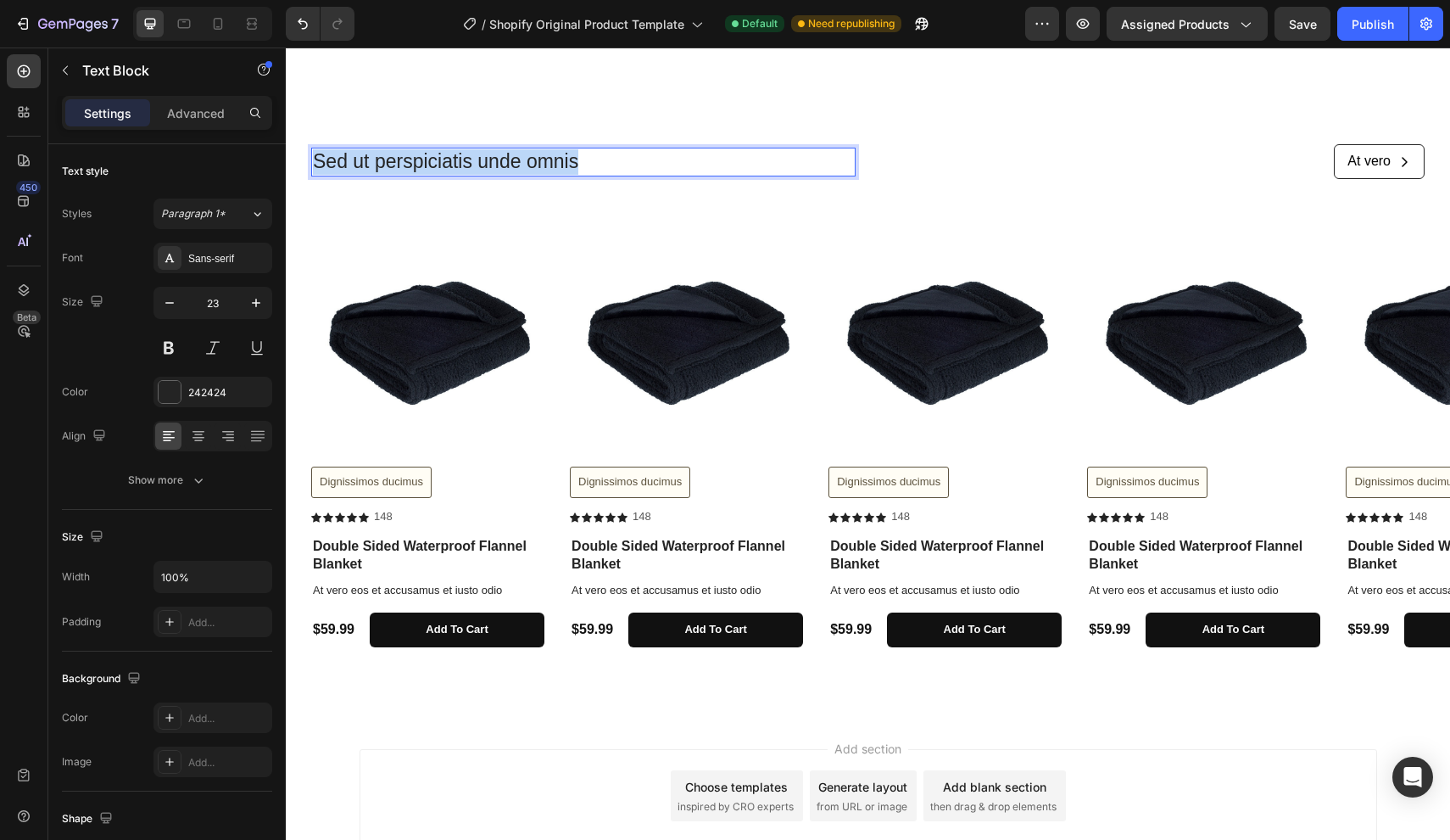
click at [444, 157] on p "Sed ut perspiciatis unde omnis" at bounding box center [583, 162] width 541 height 26
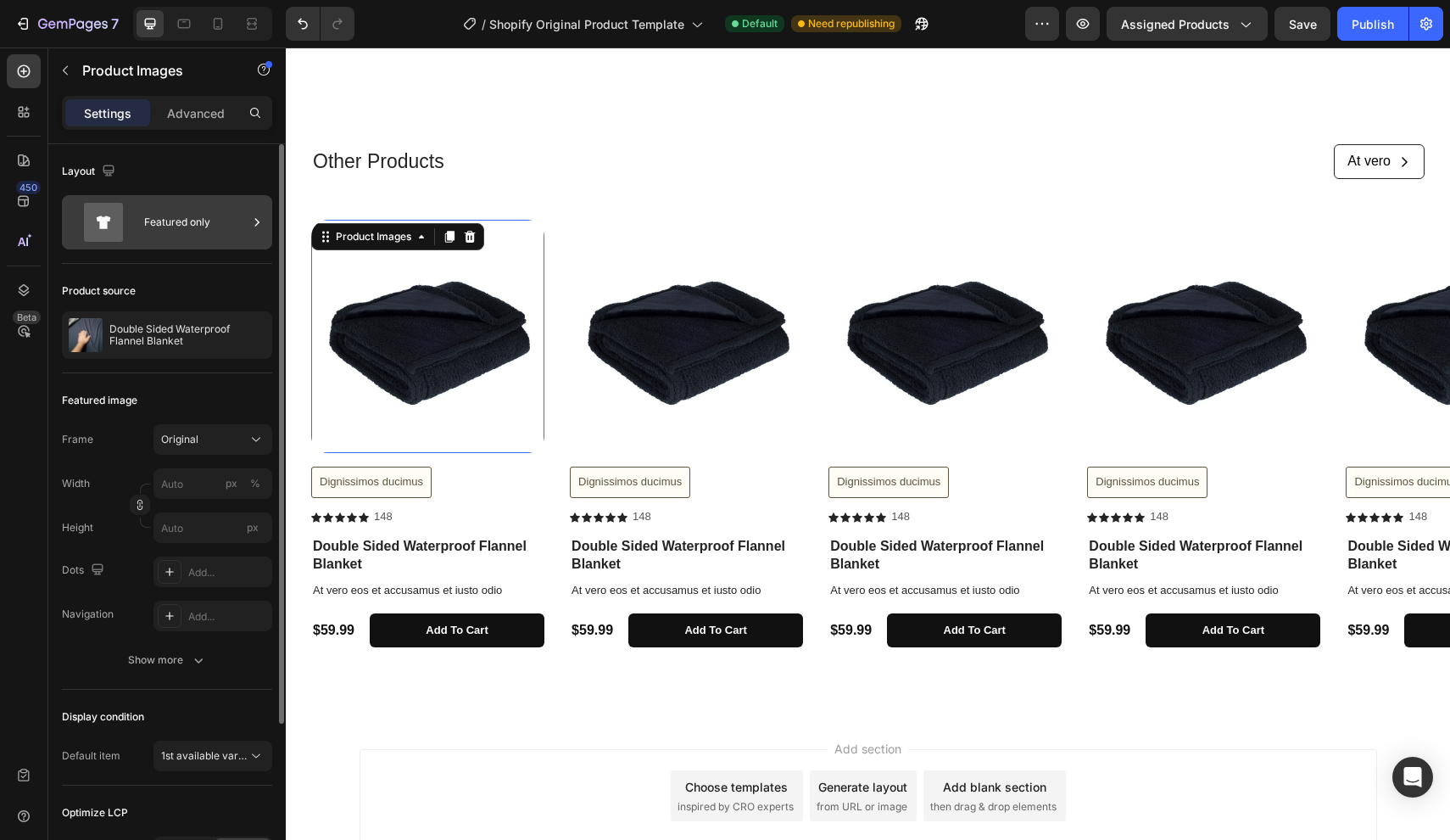
click at [170, 228] on div "Featured only" at bounding box center [196, 222] width 103 height 39
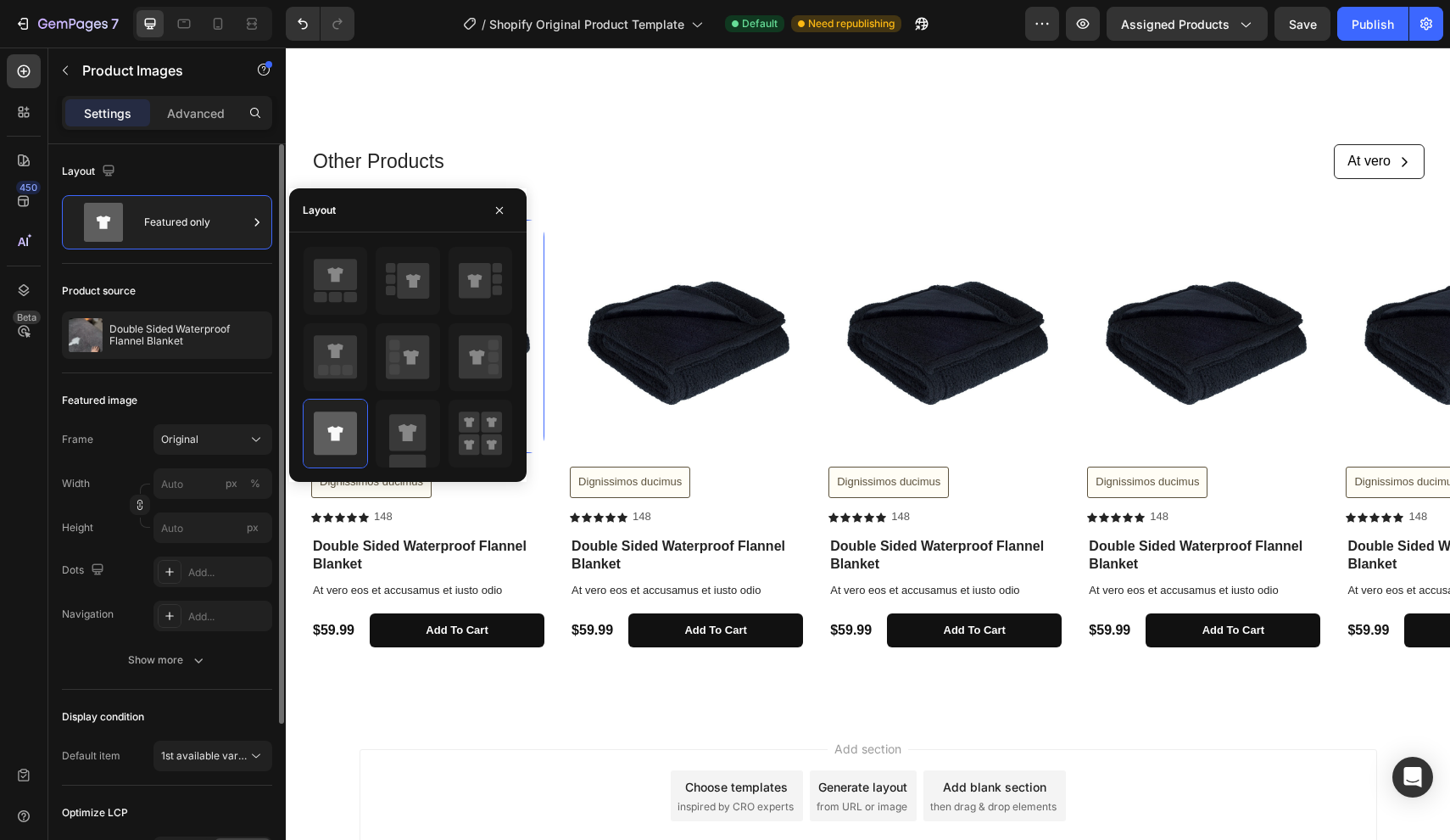
click at [212, 411] on div "Featured image" at bounding box center [168, 400] width 211 height 27
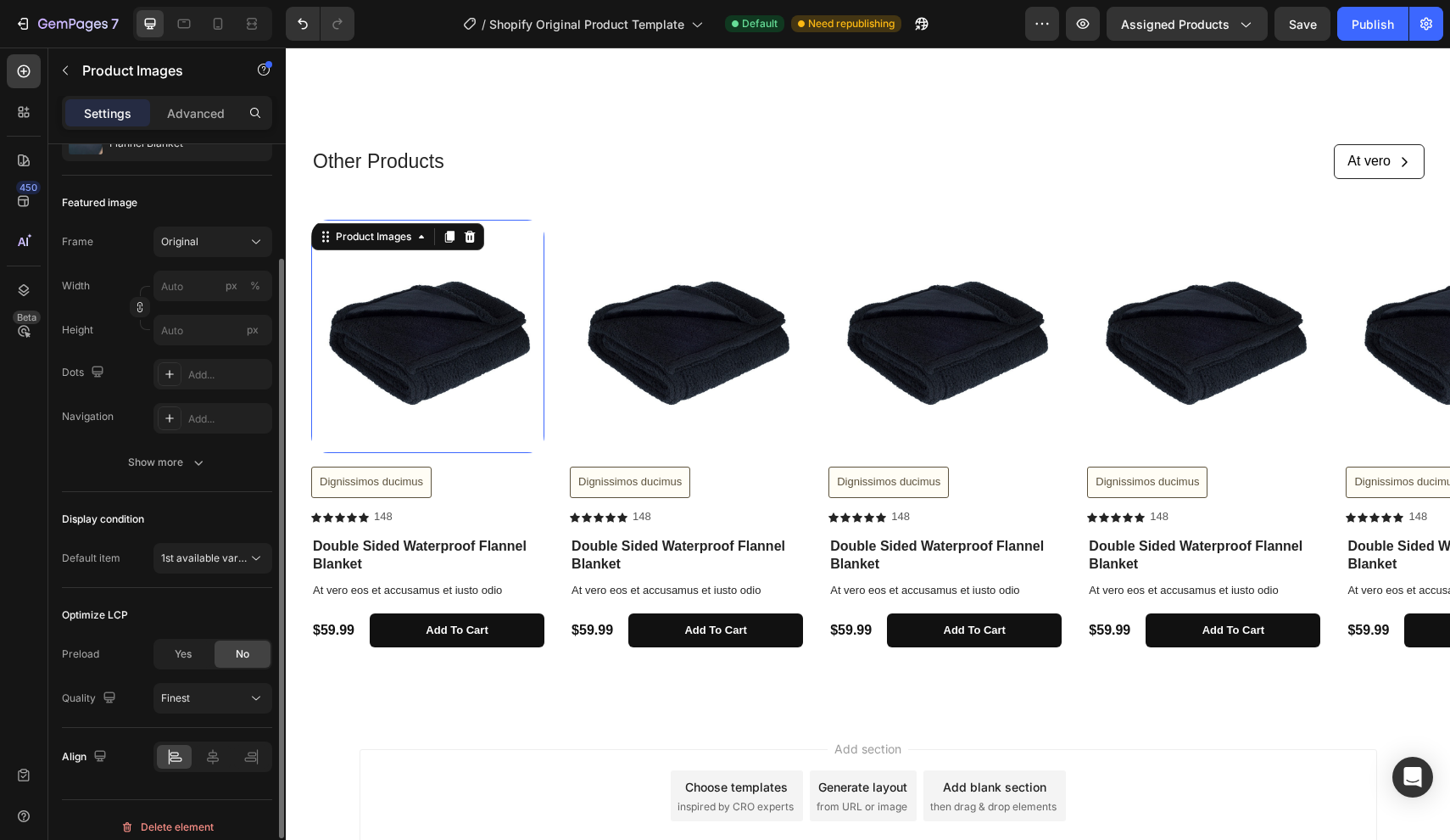
scroll to position [198, 0]
click at [221, 548] on button "1st available variant" at bounding box center [213, 557] width 119 height 31
click at [120, 539] on div "Display condition Default item 1st available variant" at bounding box center [168, 539] width 211 height 96
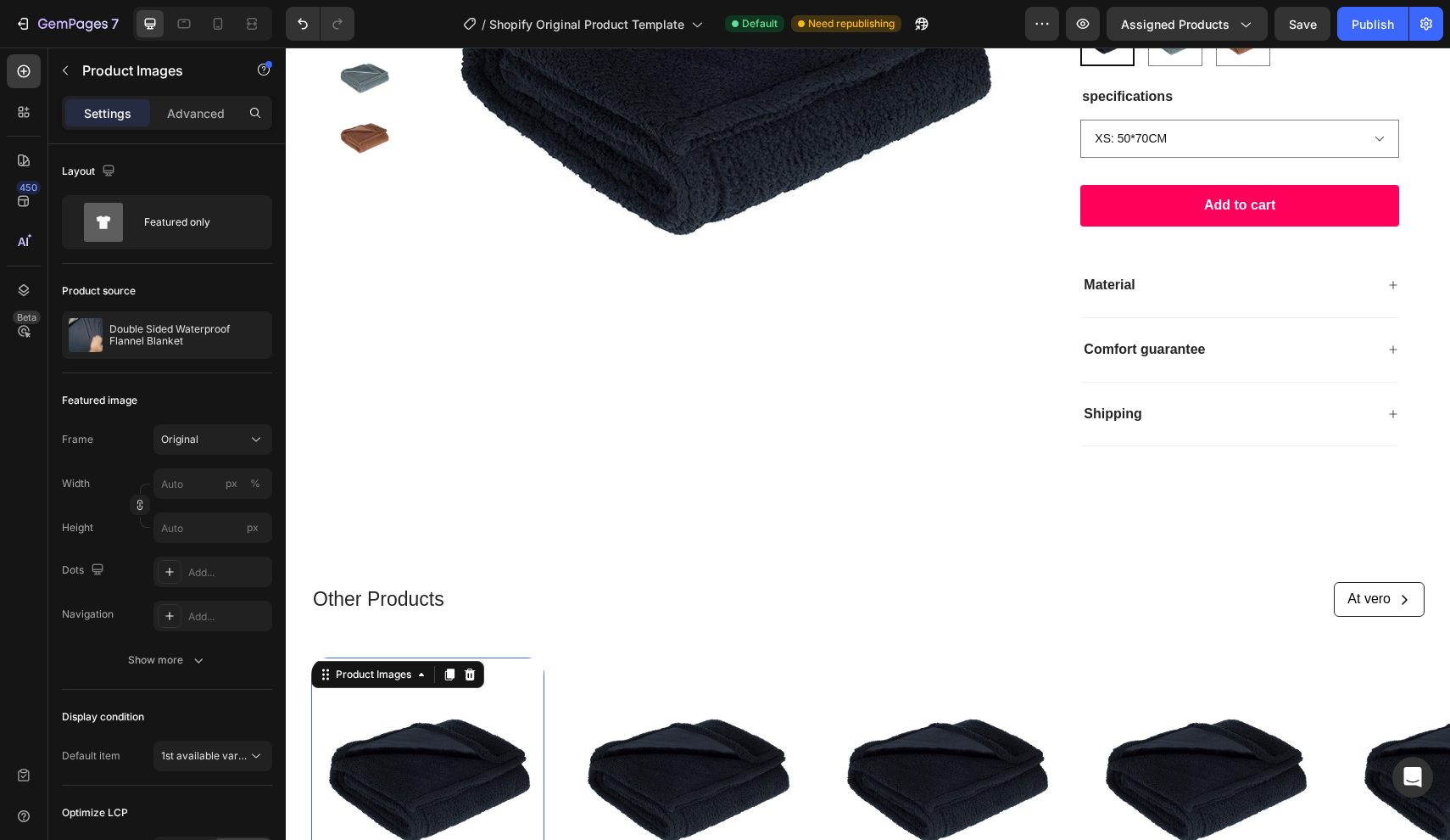
scroll to position [416, 0]
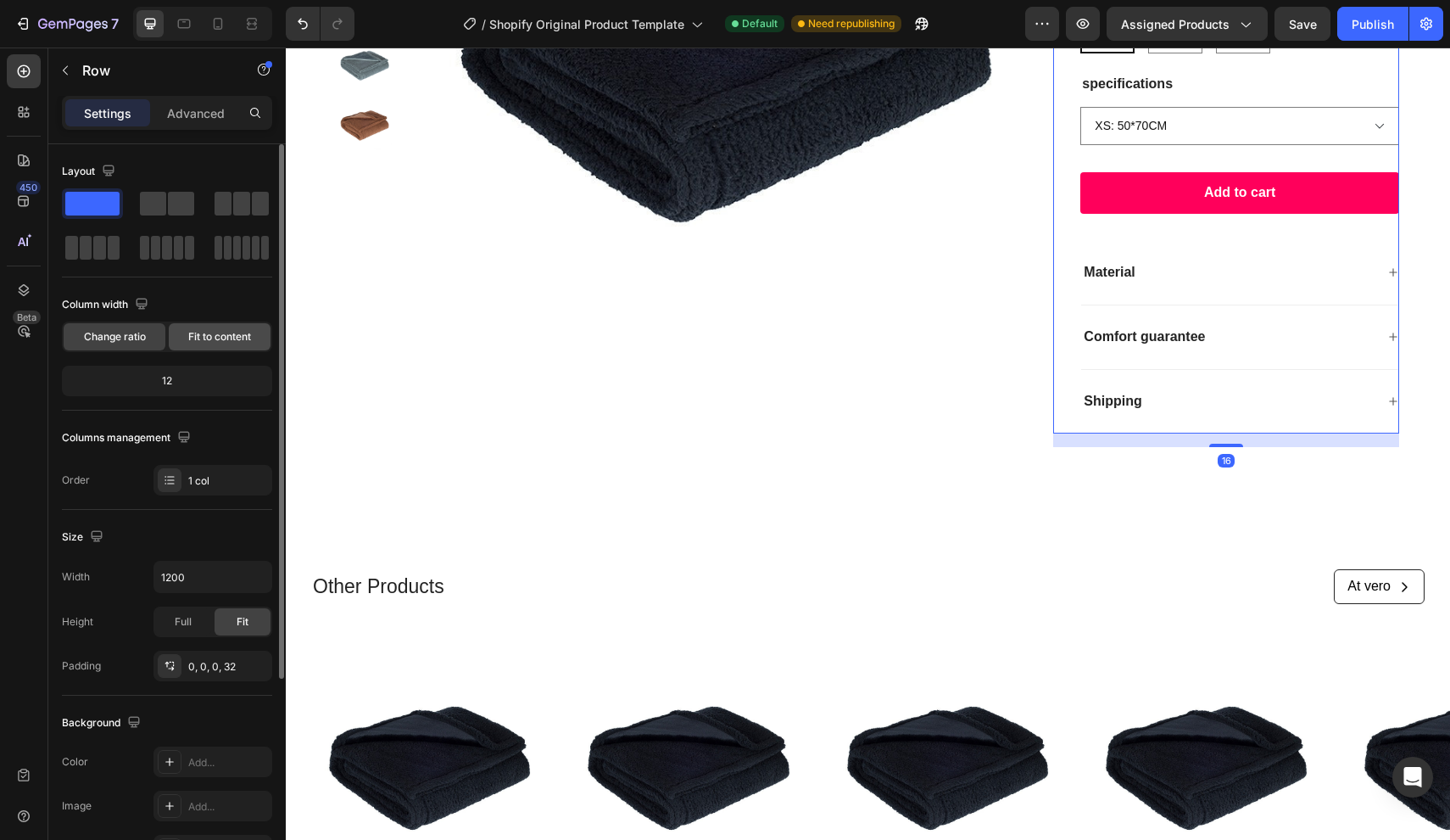
click at [201, 332] on span "Fit to content" at bounding box center [220, 337] width 63 height 15
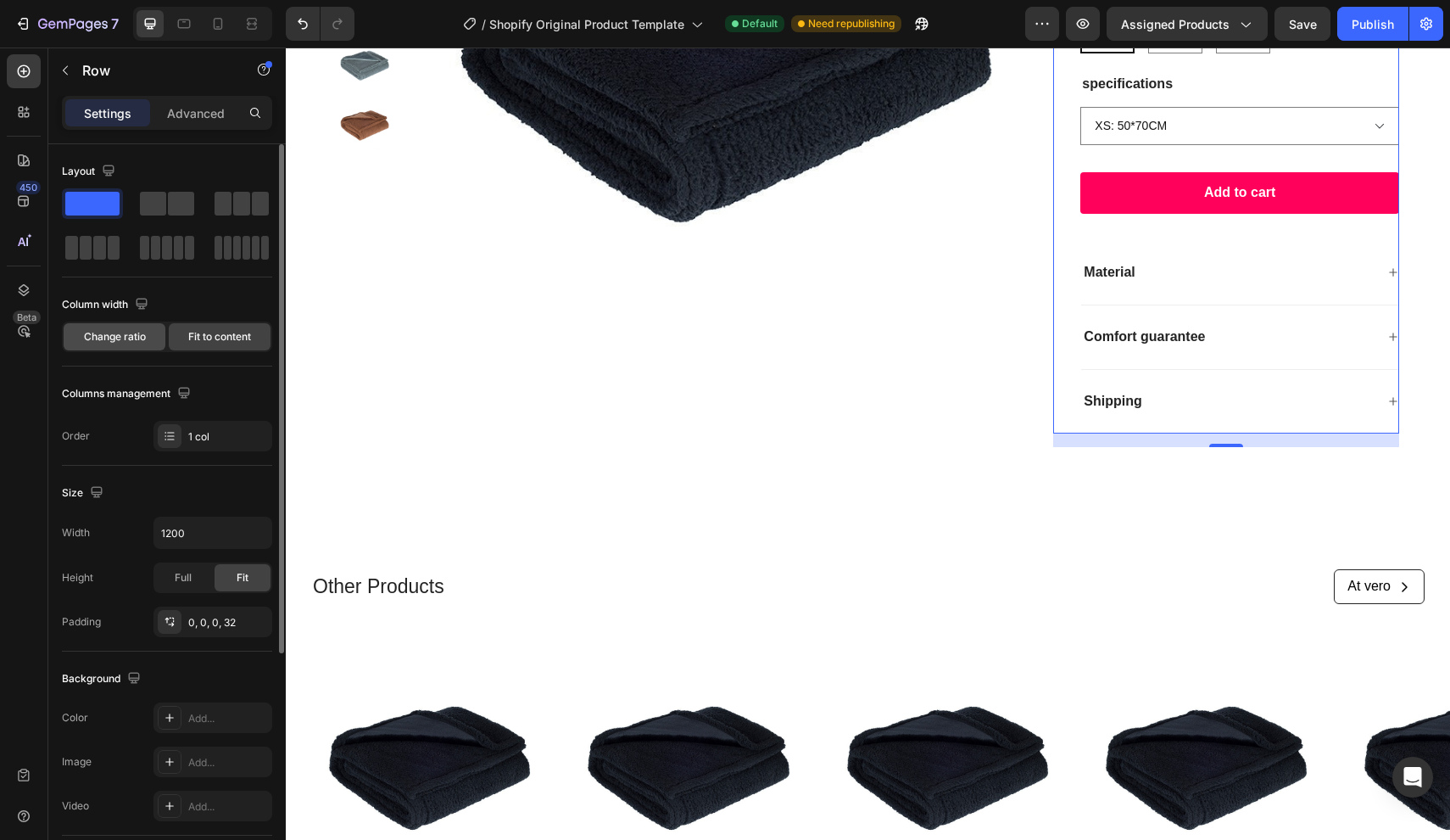
click at [122, 332] on span "Change ratio" at bounding box center [115, 337] width 62 height 15
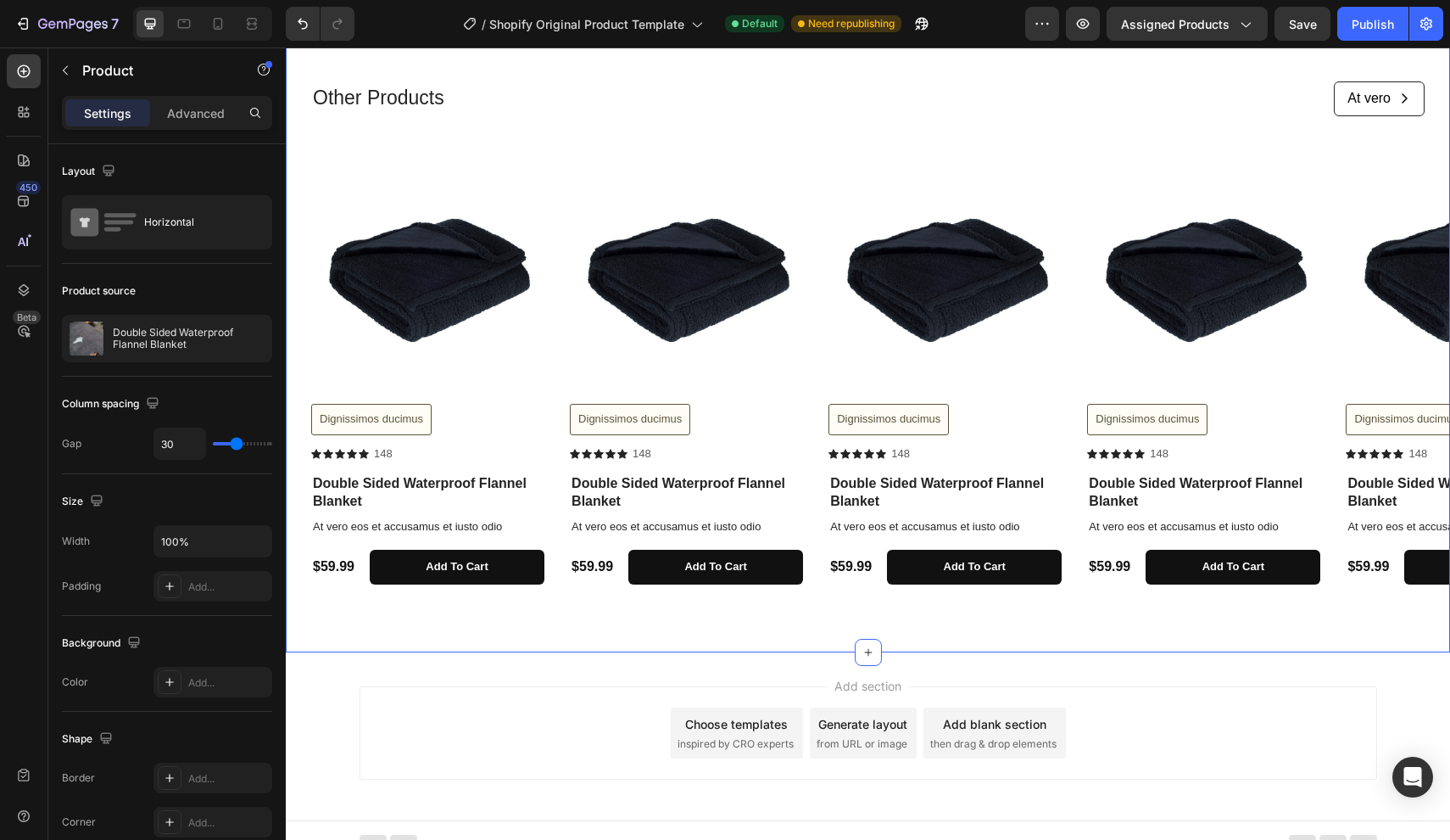
scroll to position [833, 0]
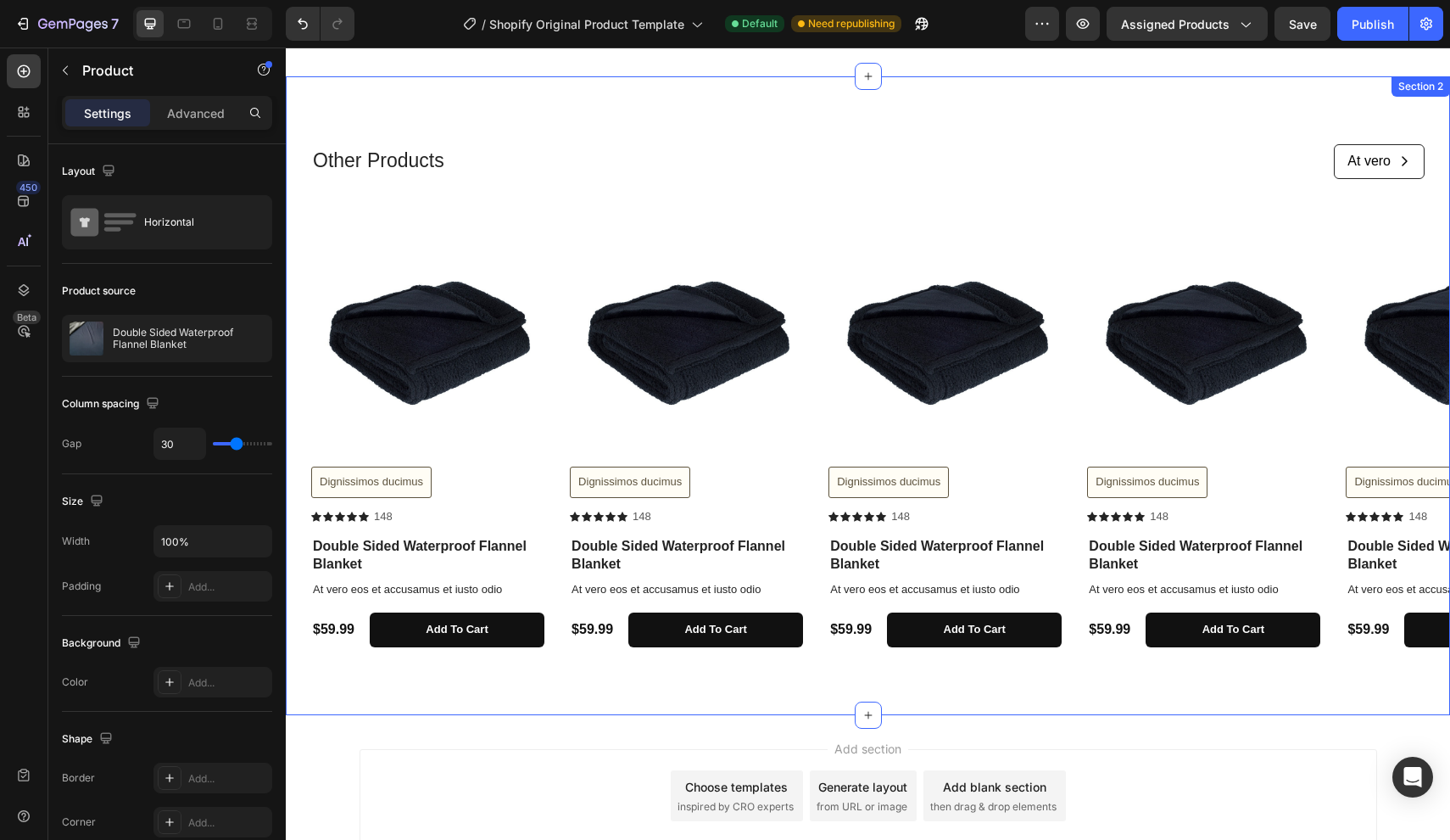
click at [491, 676] on div "Other Products Text Block At vero Button Row Row Product Images Dignissimos duc…" at bounding box center [868, 396] width 1165 height 639
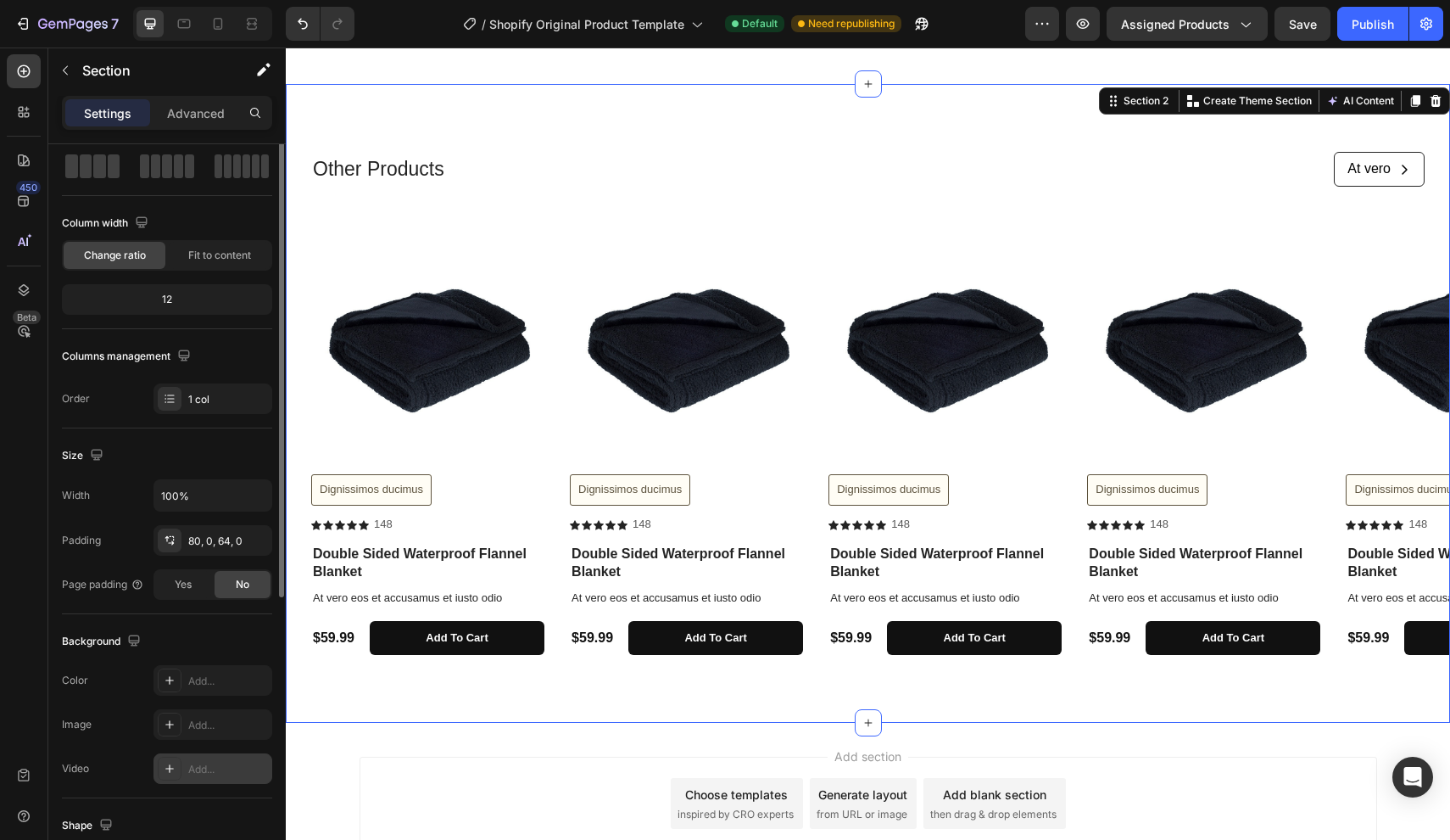
scroll to position [0, 0]
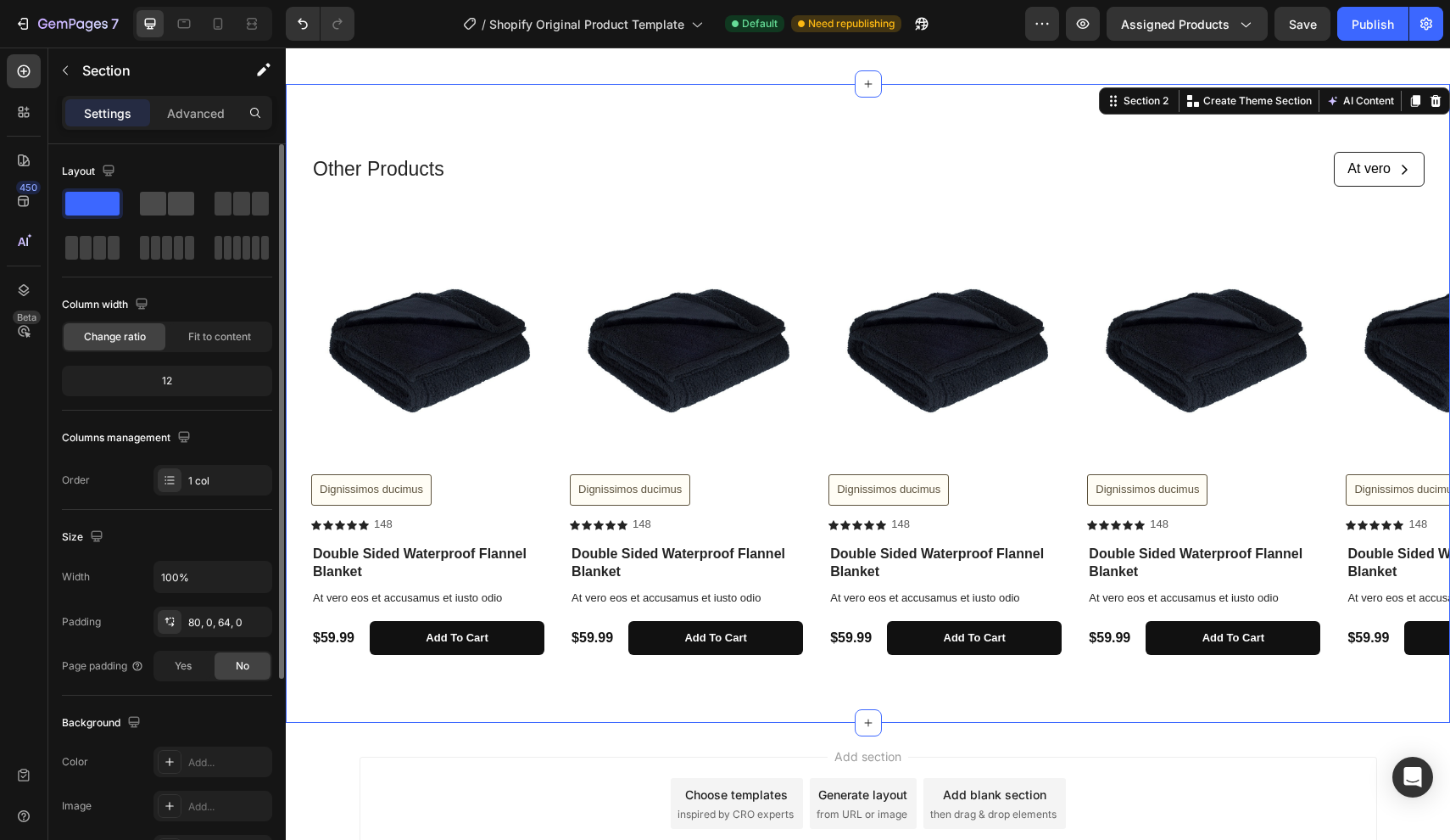
click at [167, 201] on div at bounding box center [167, 203] width 55 height 24
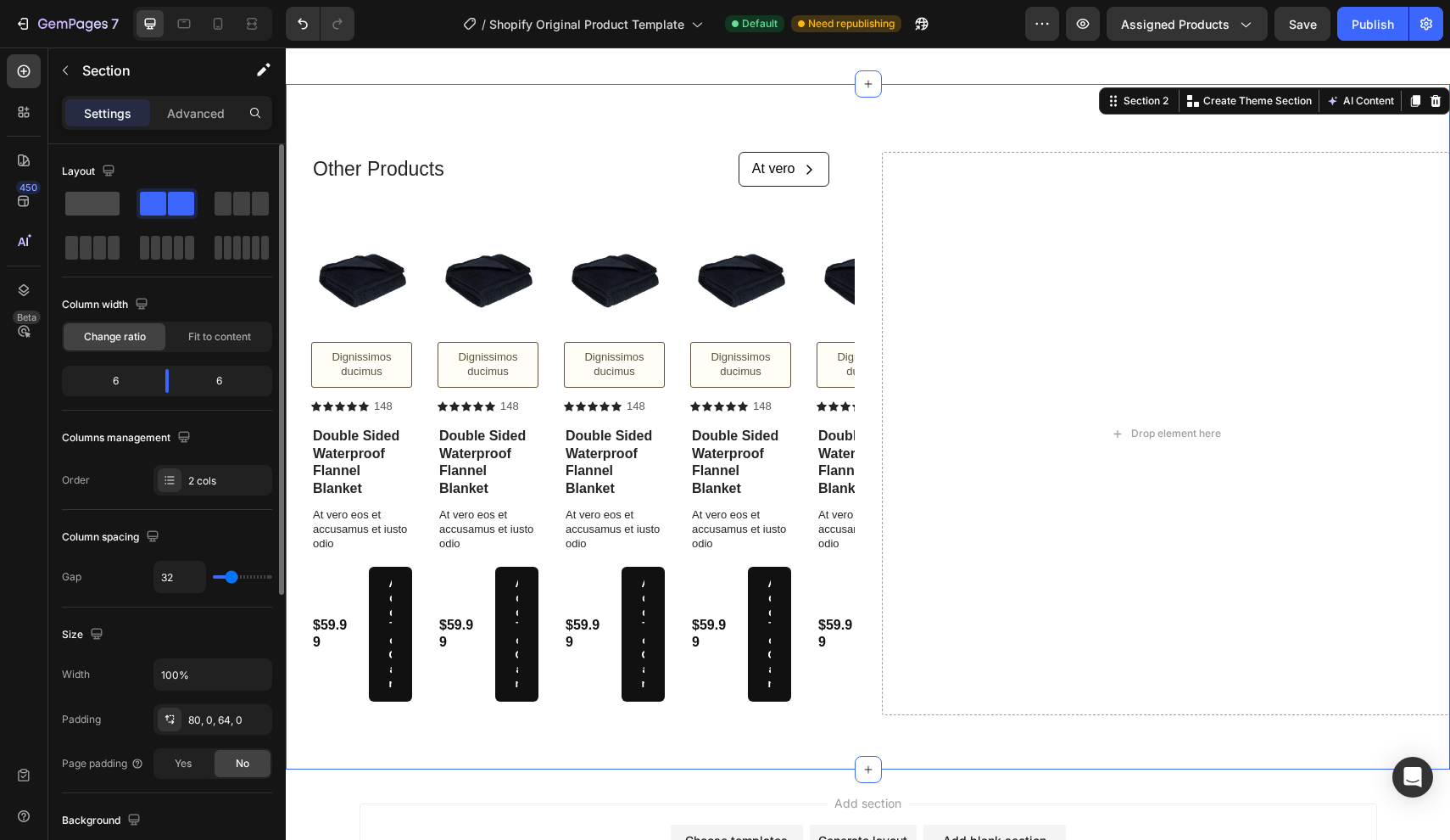
click at [86, 204] on span at bounding box center [92, 203] width 55 height 24
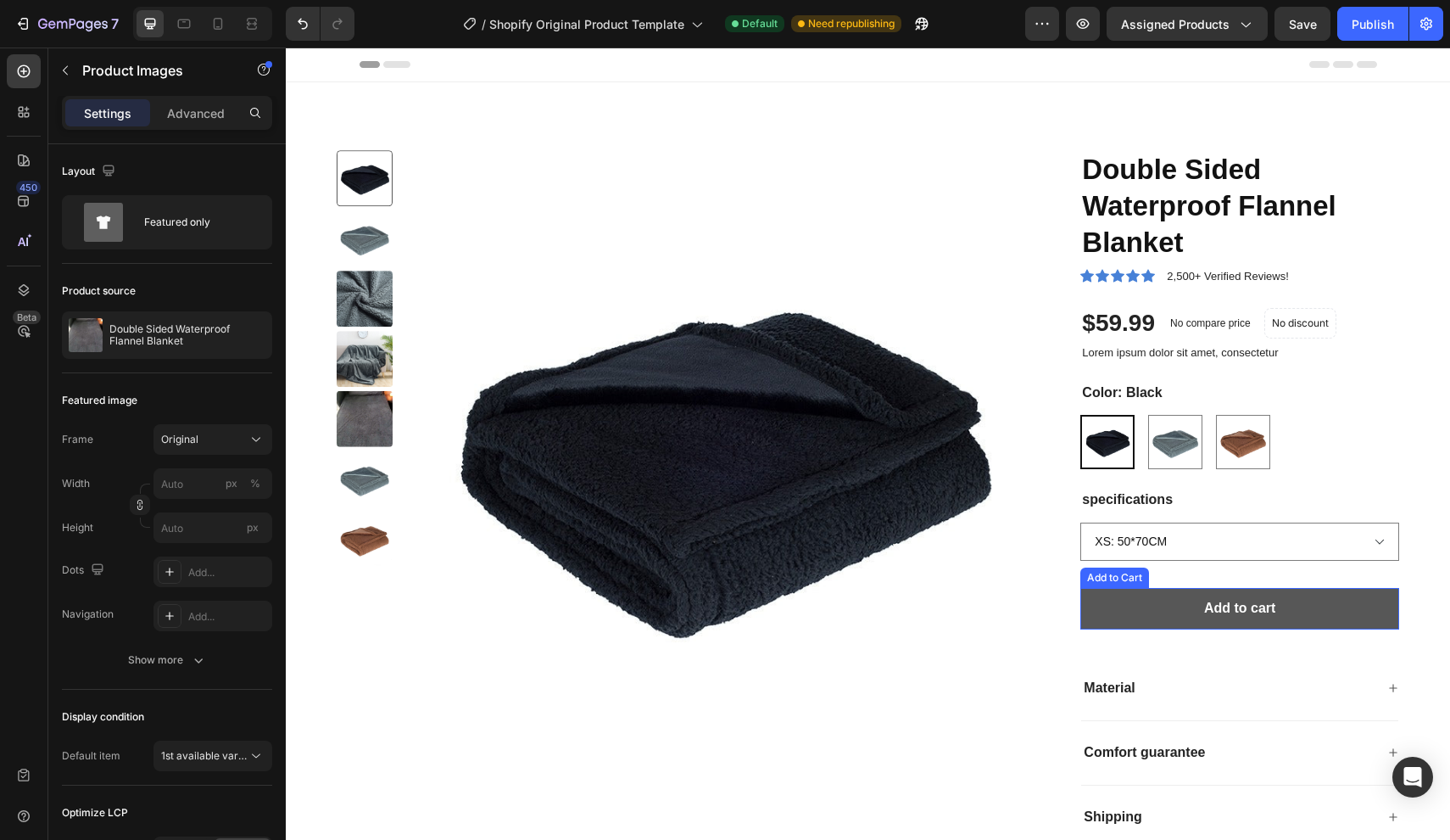
click at [1161, 590] on button "Add to cart" at bounding box center [1239, 608] width 319 height 41
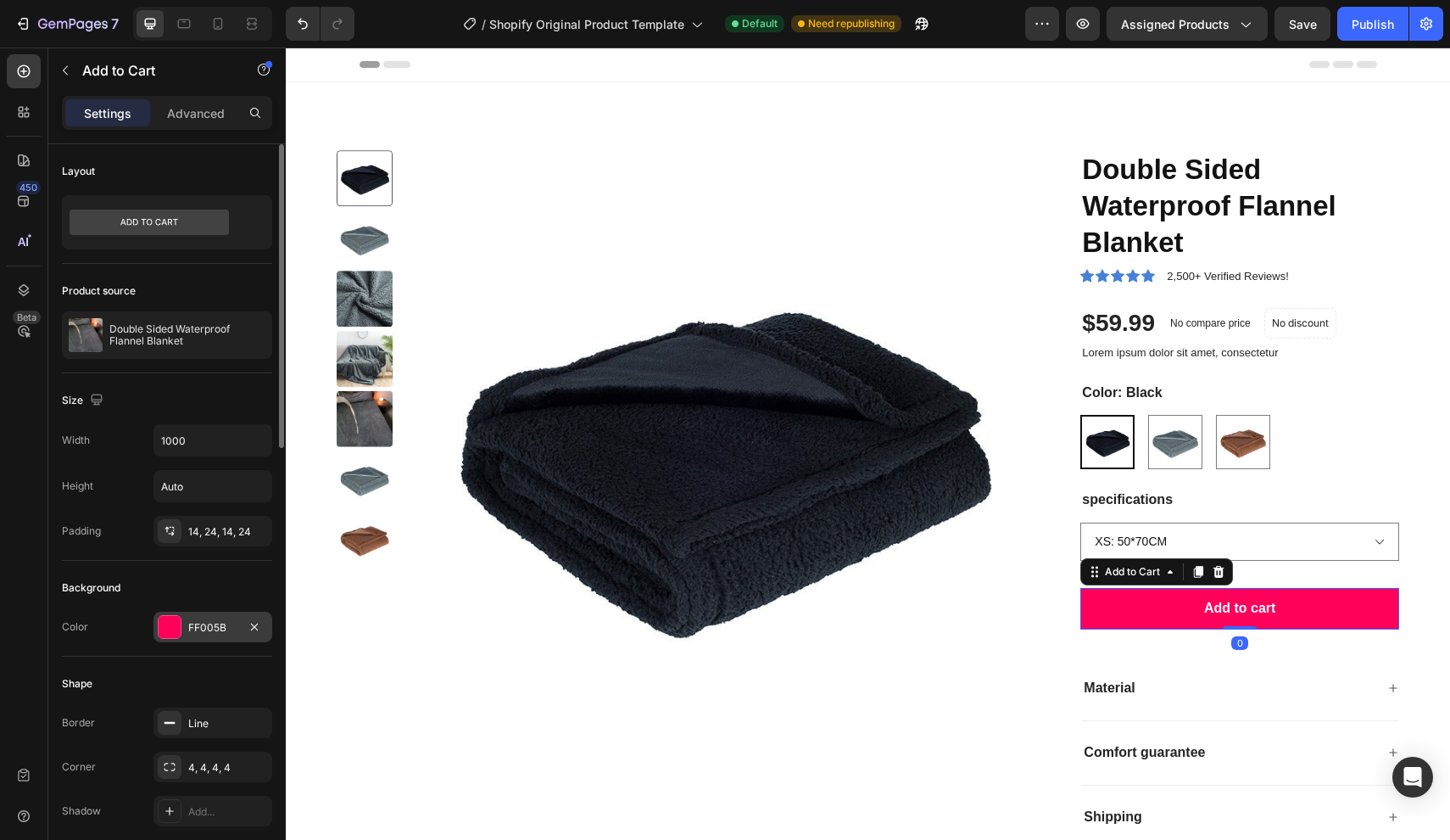
click at [179, 628] on div at bounding box center [170, 626] width 22 height 22
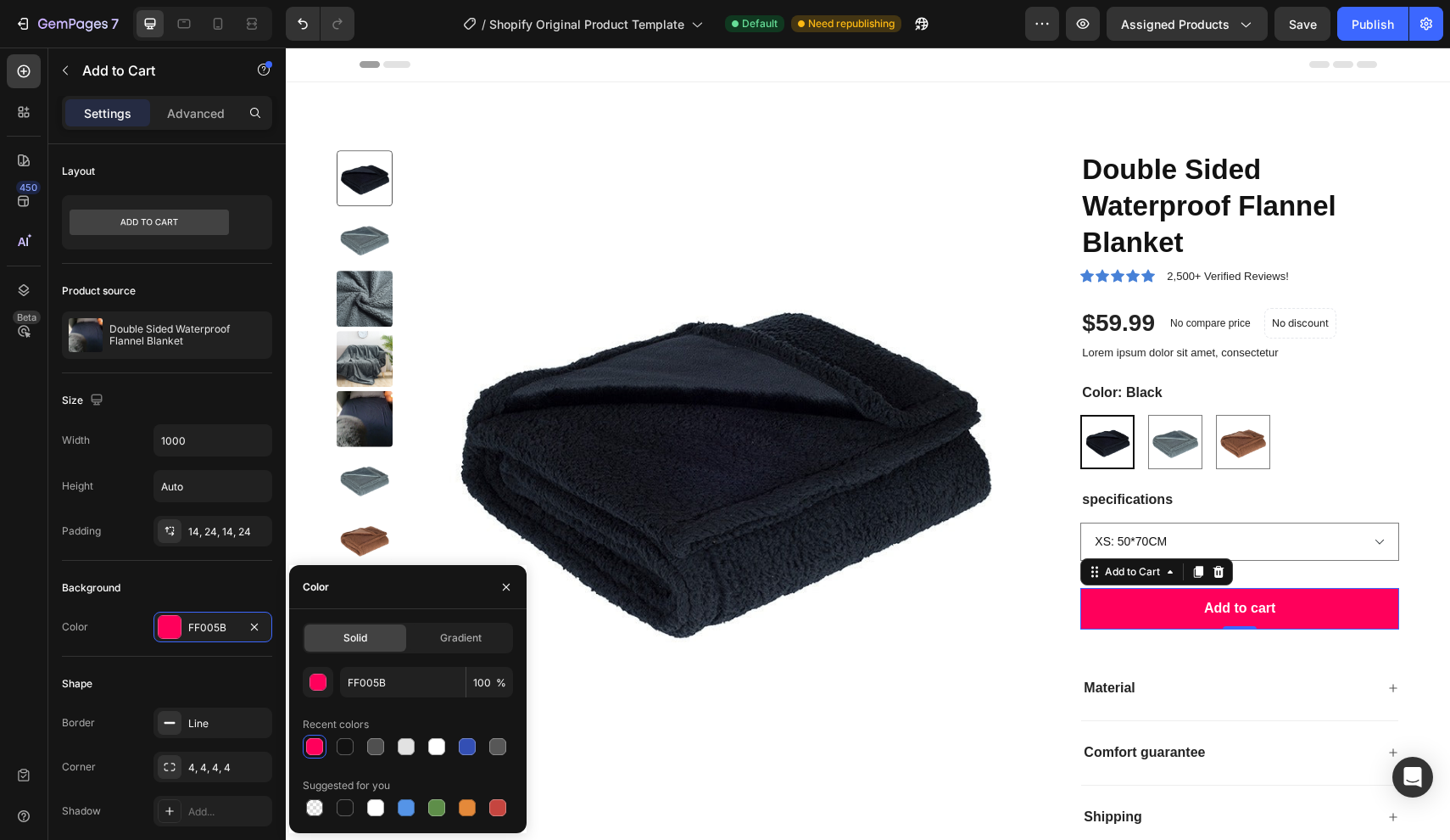
click at [320, 751] on div at bounding box center [315, 747] width 17 height 17
click at [347, 747] on div at bounding box center [346, 747] width 17 height 17
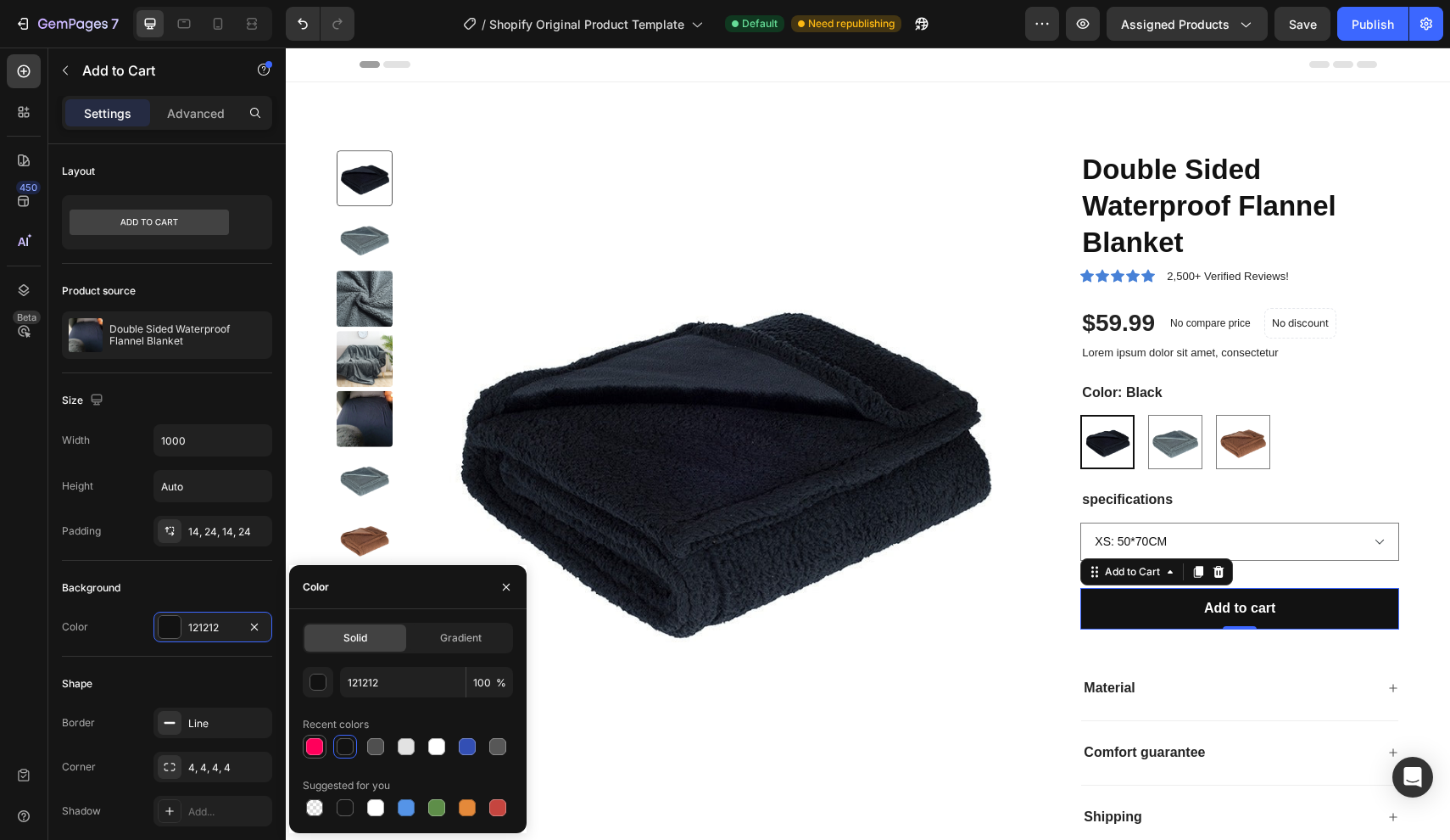
click at [310, 746] on div at bounding box center [315, 747] width 17 height 17
type input "FF005B"
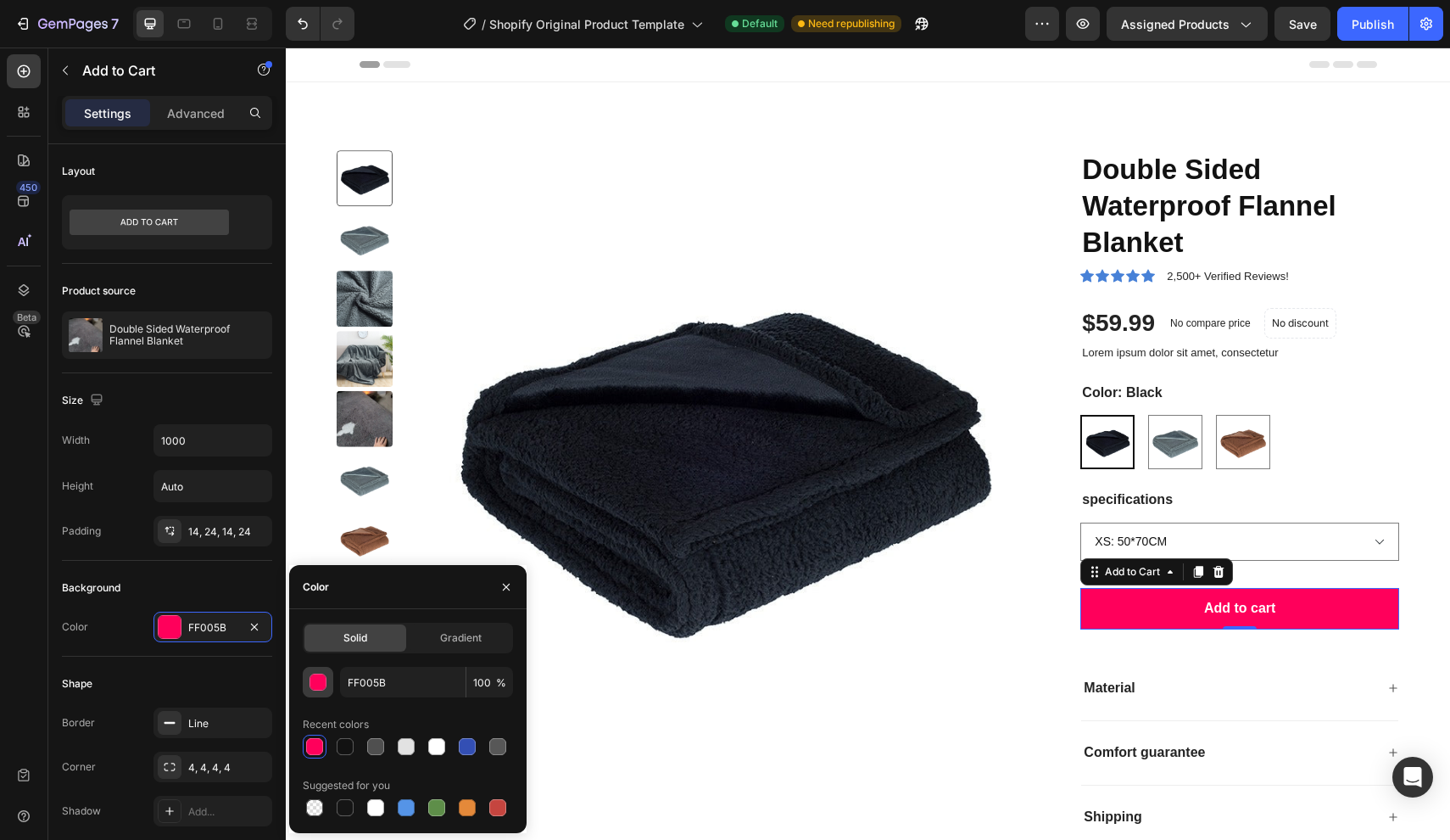
click at [316, 686] on div "button" at bounding box center [319, 683] width 17 height 17
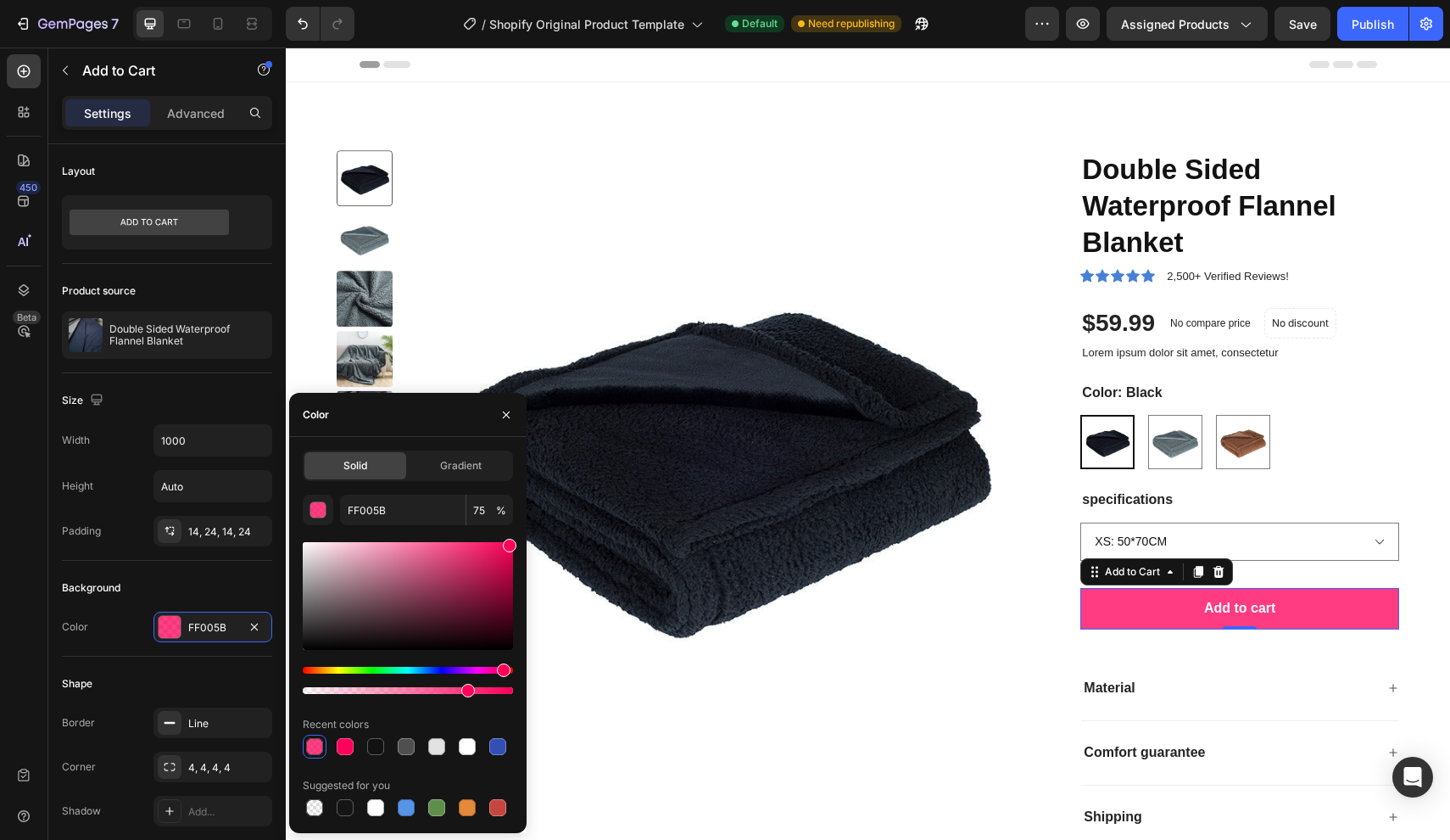
drag, startPoint x: 790, startPoint y: 741, endPoint x: 561, endPoint y: 701, distance: 232.5
type input "99"
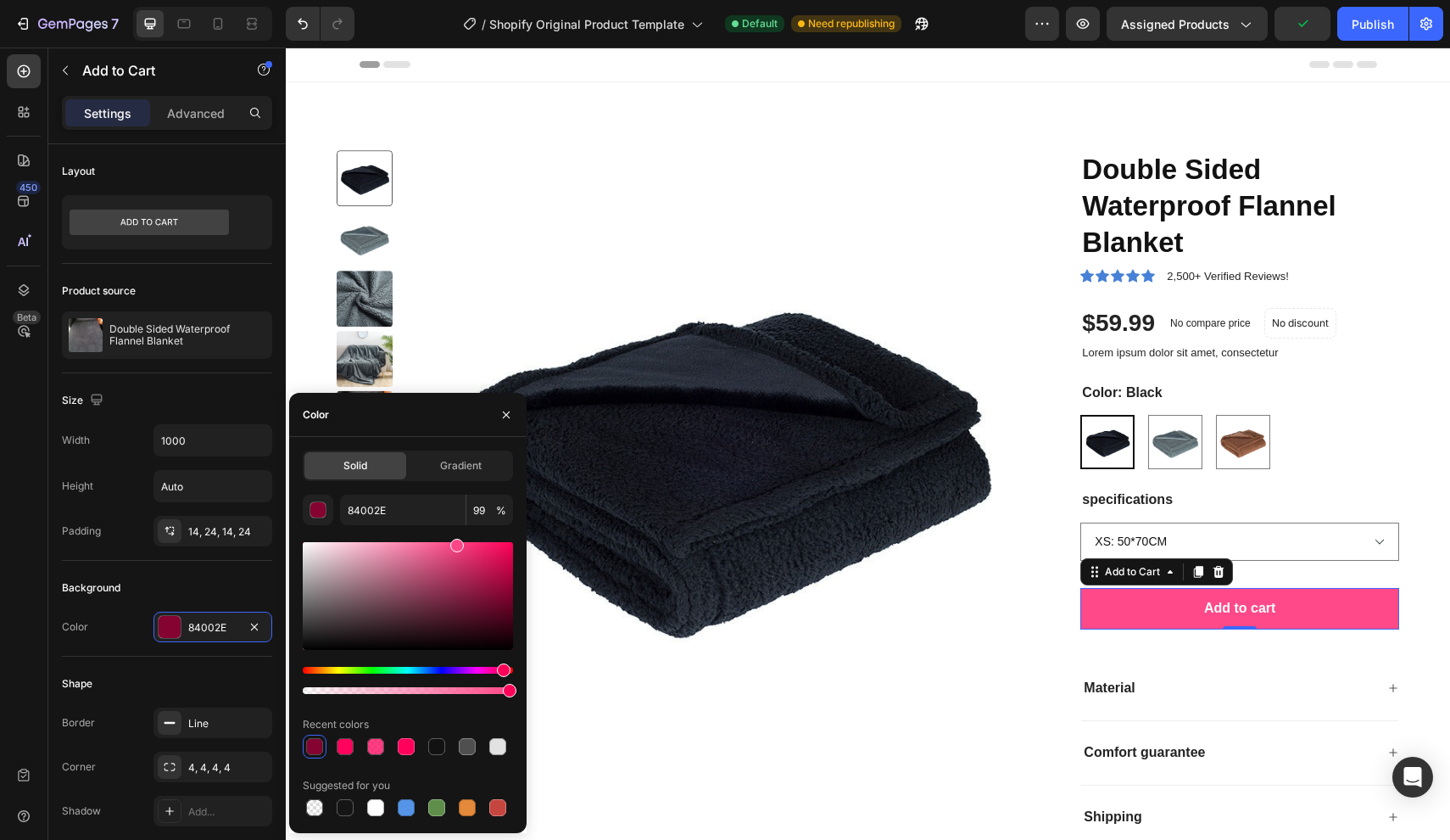
drag, startPoint x: 509, startPoint y: 546, endPoint x: 456, endPoint y: 531, distance: 55.1
click at [456, 531] on div "84002E 99 % Recent colors Suggested for you" at bounding box center [408, 656] width 211 height 325
type input "FF4787"
click at [239, 577] on div "Background" at bounding box center [168, 588] width 211 height 27
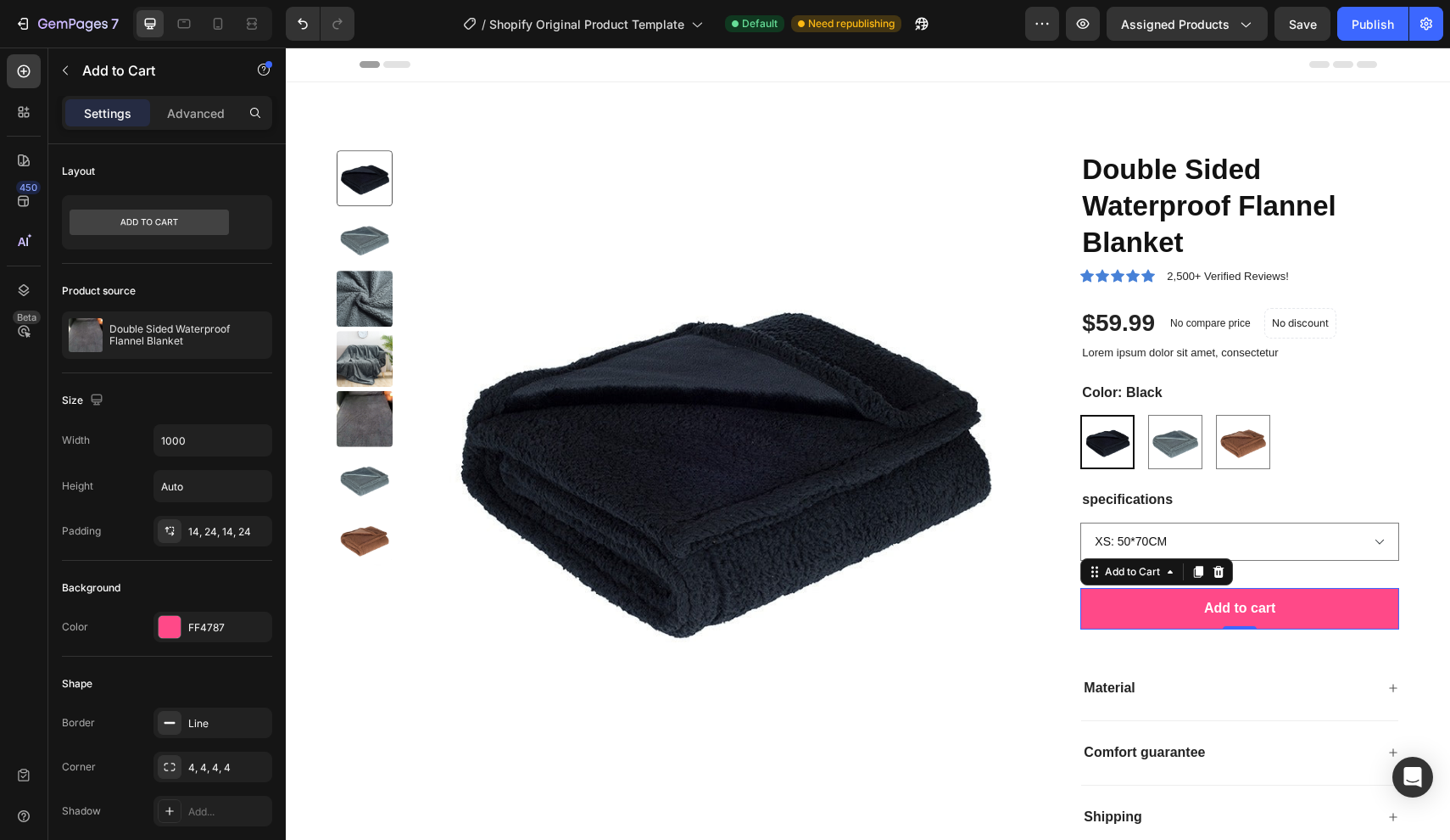
scroll to position [907, 0]
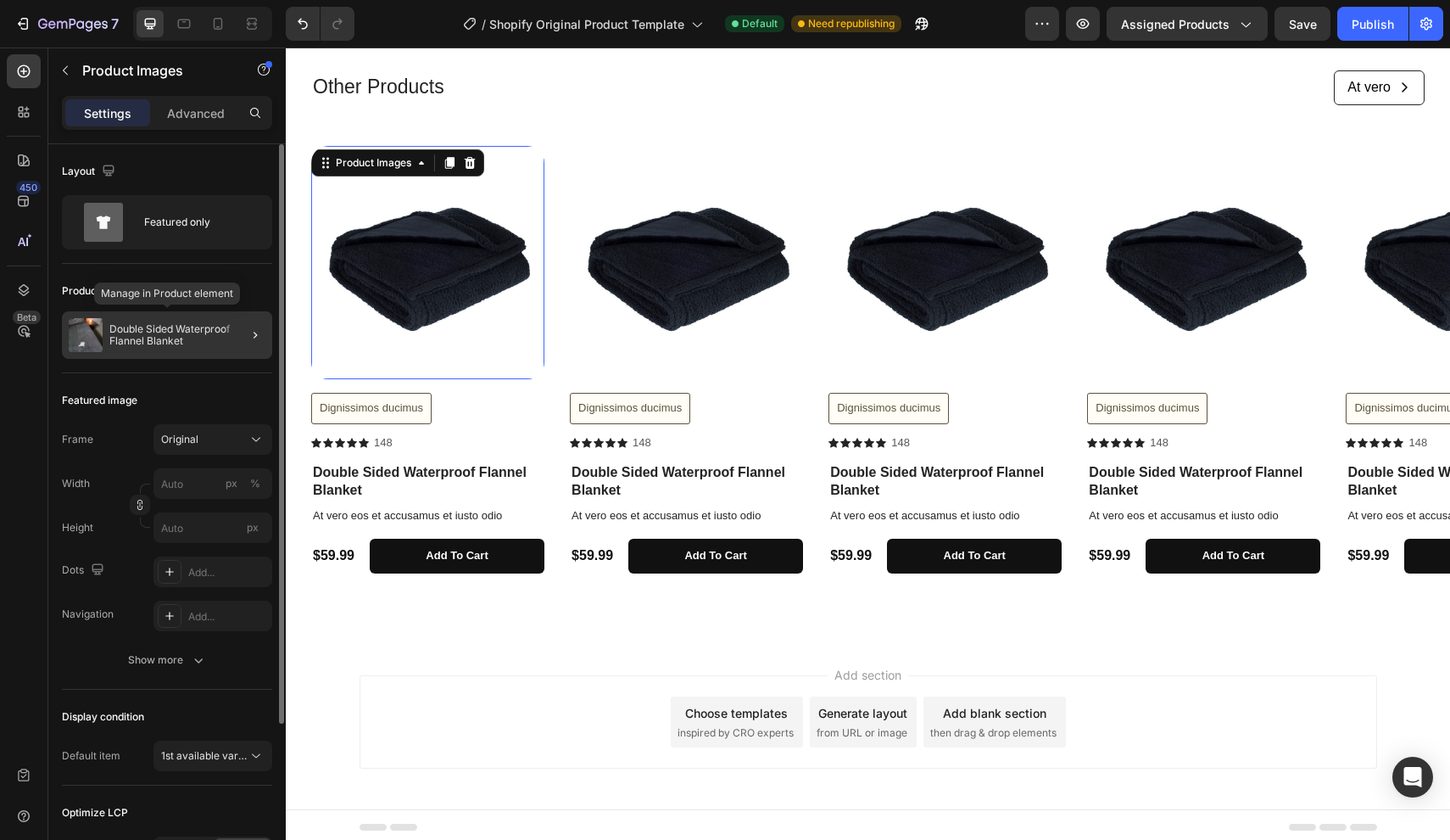
click at [152, 337] on p "Double Sided Waterproof Flannel Blanket" at bounding box center [187, 334] width 156 height 24
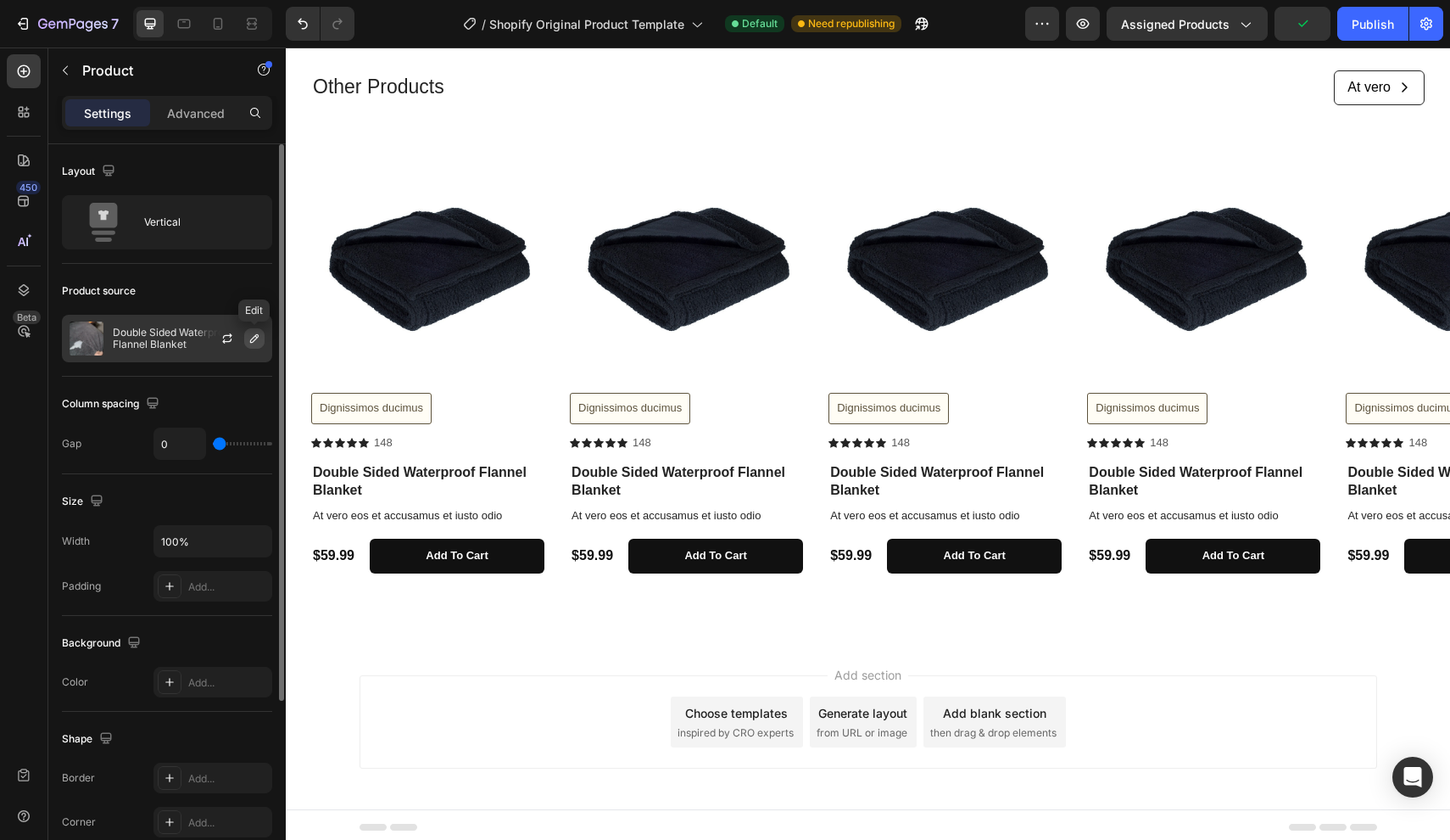
click at [254, 338] on icon "button" at bounding box center [255, 338] width 13 height 13
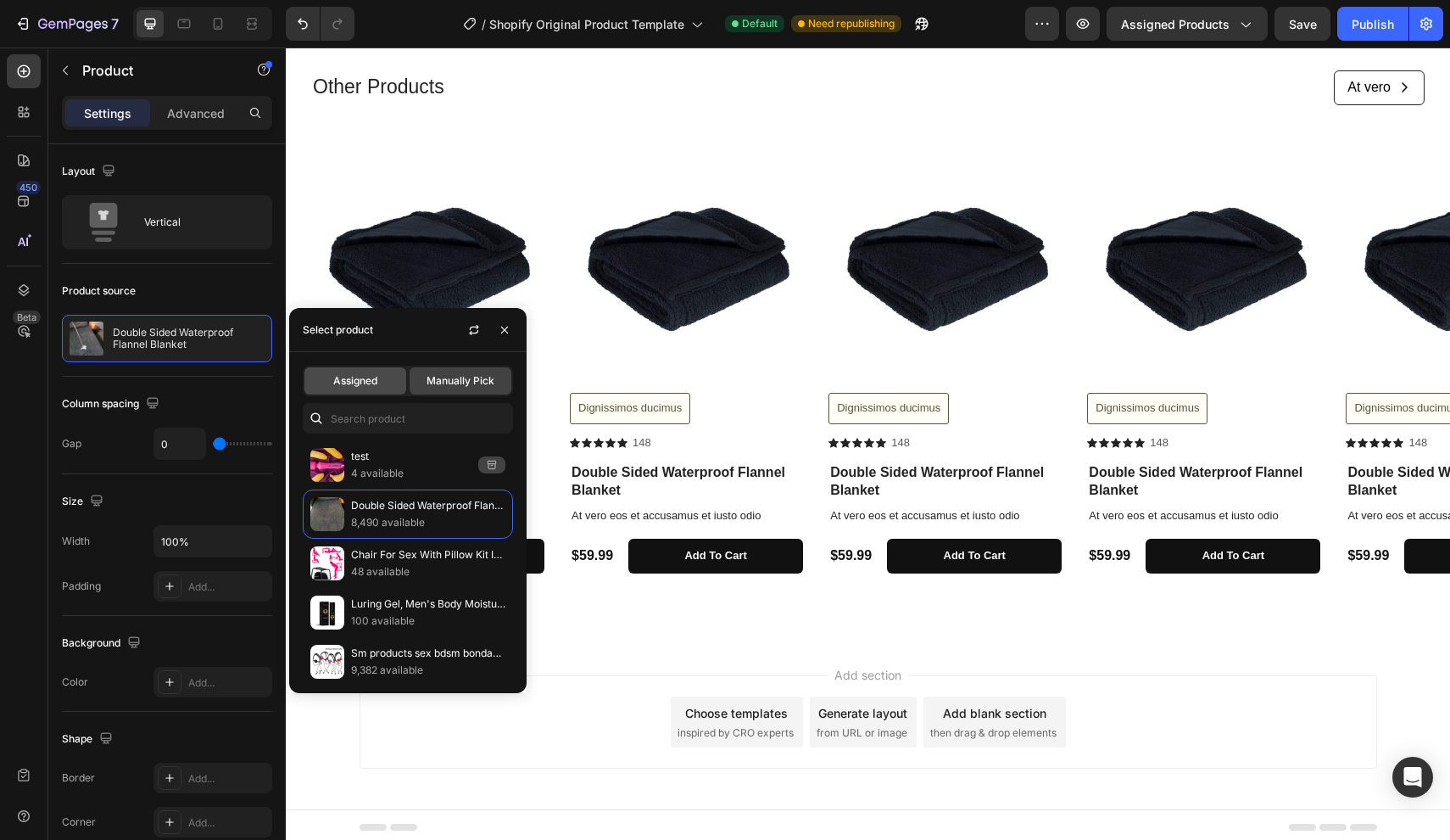
click at [372, 390] on div "Assigned" at bounding box center [355, 380] width 102 height 27
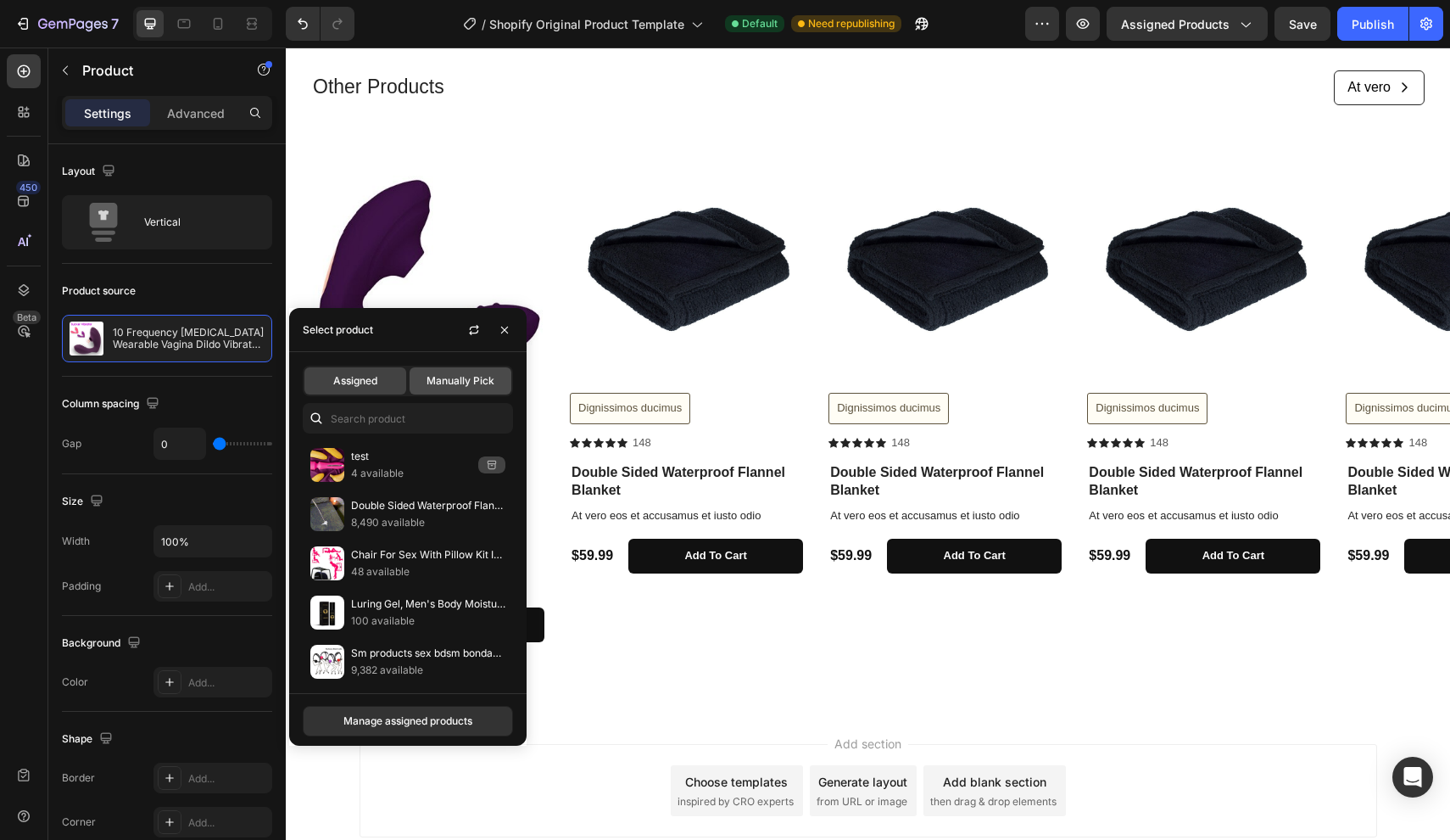
click at [442, 388] on span "Manually Pick" at bounding box center [460, 381] width 68 height 15
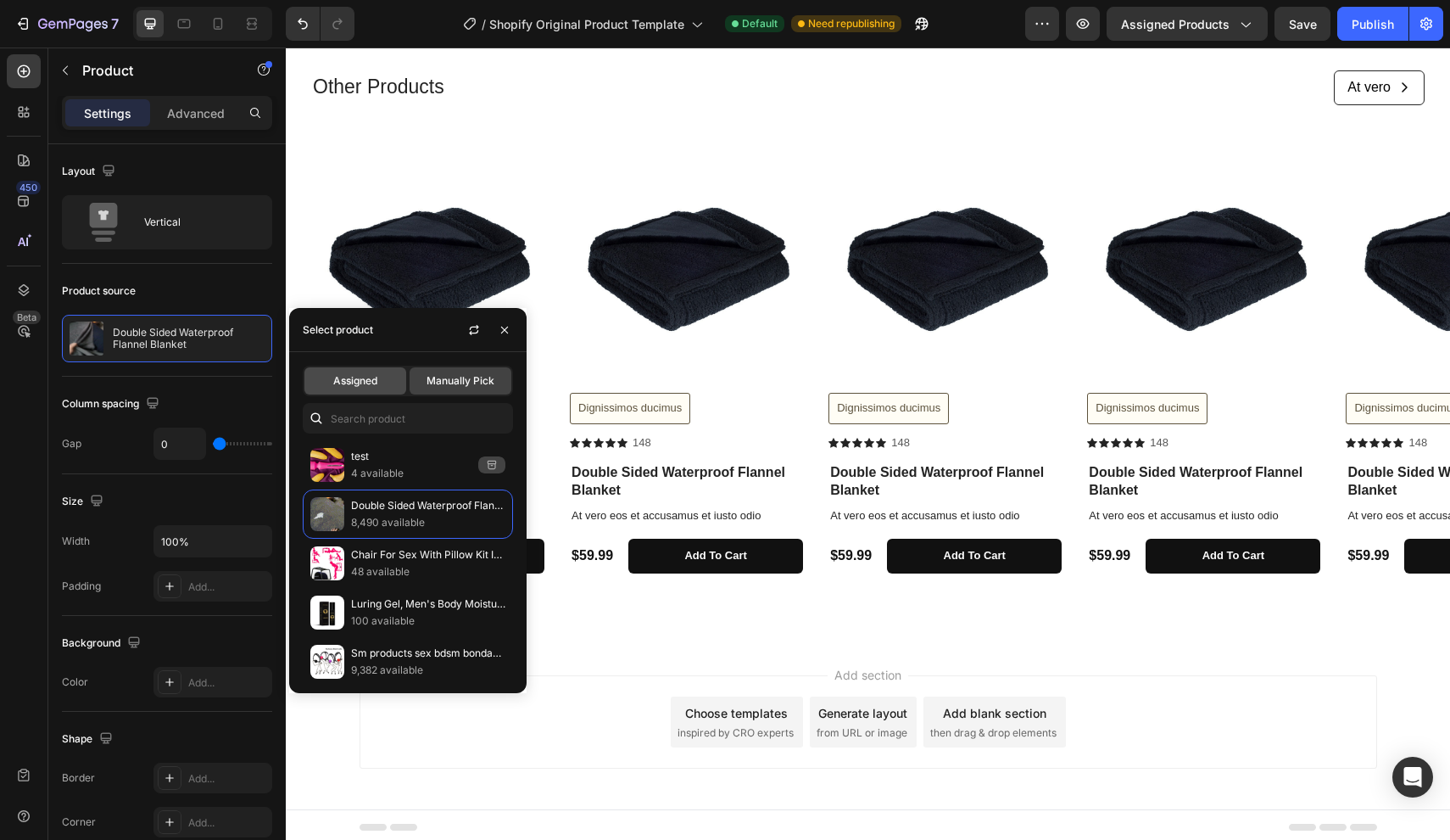
click at [355, 383] on span "Assigned" at bounding box center [355, 381] width 44 height 15
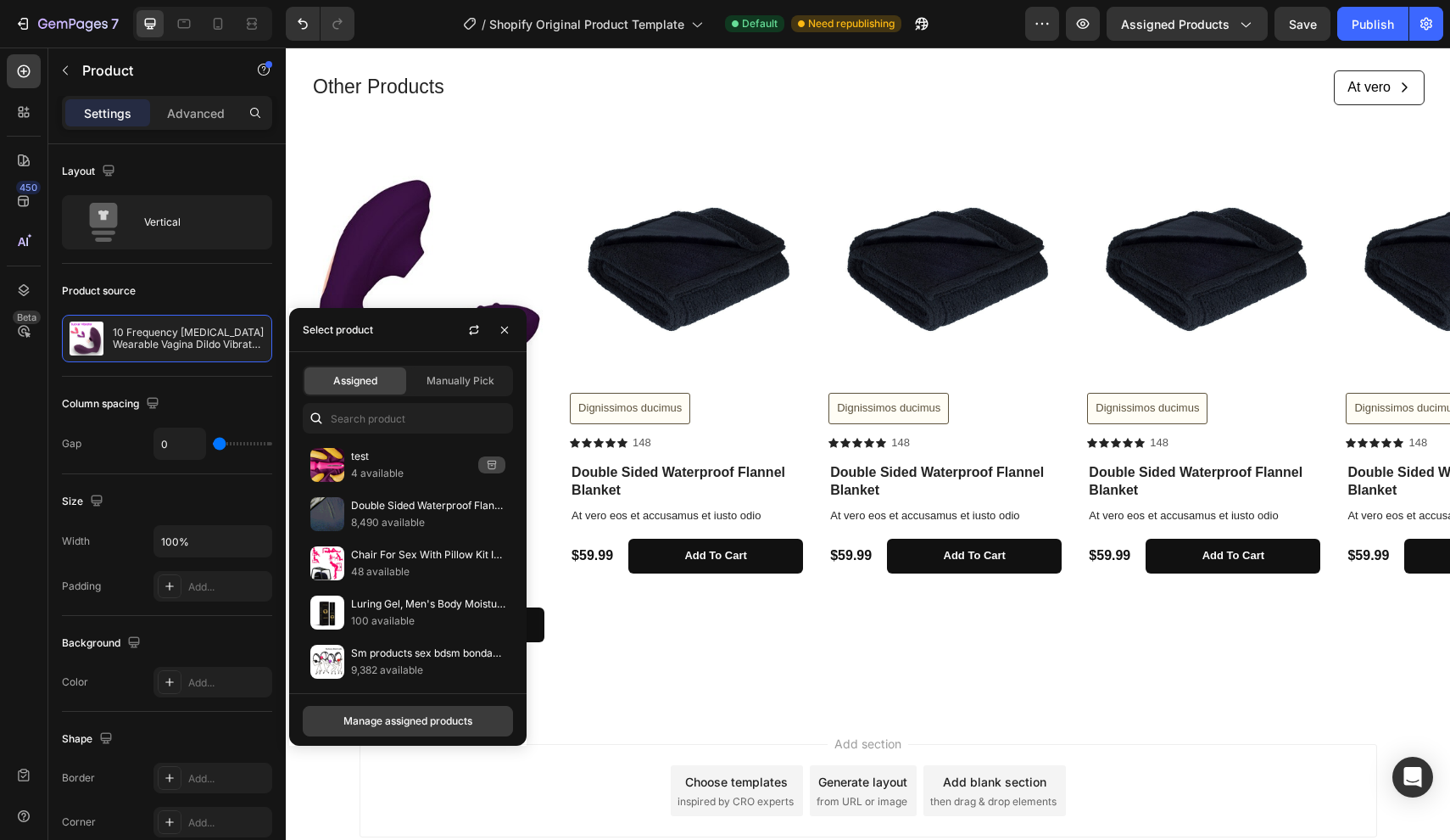
click at [426, 724] on div "Manage assigned products" at bounding box center [408, 721] width 129 height 15
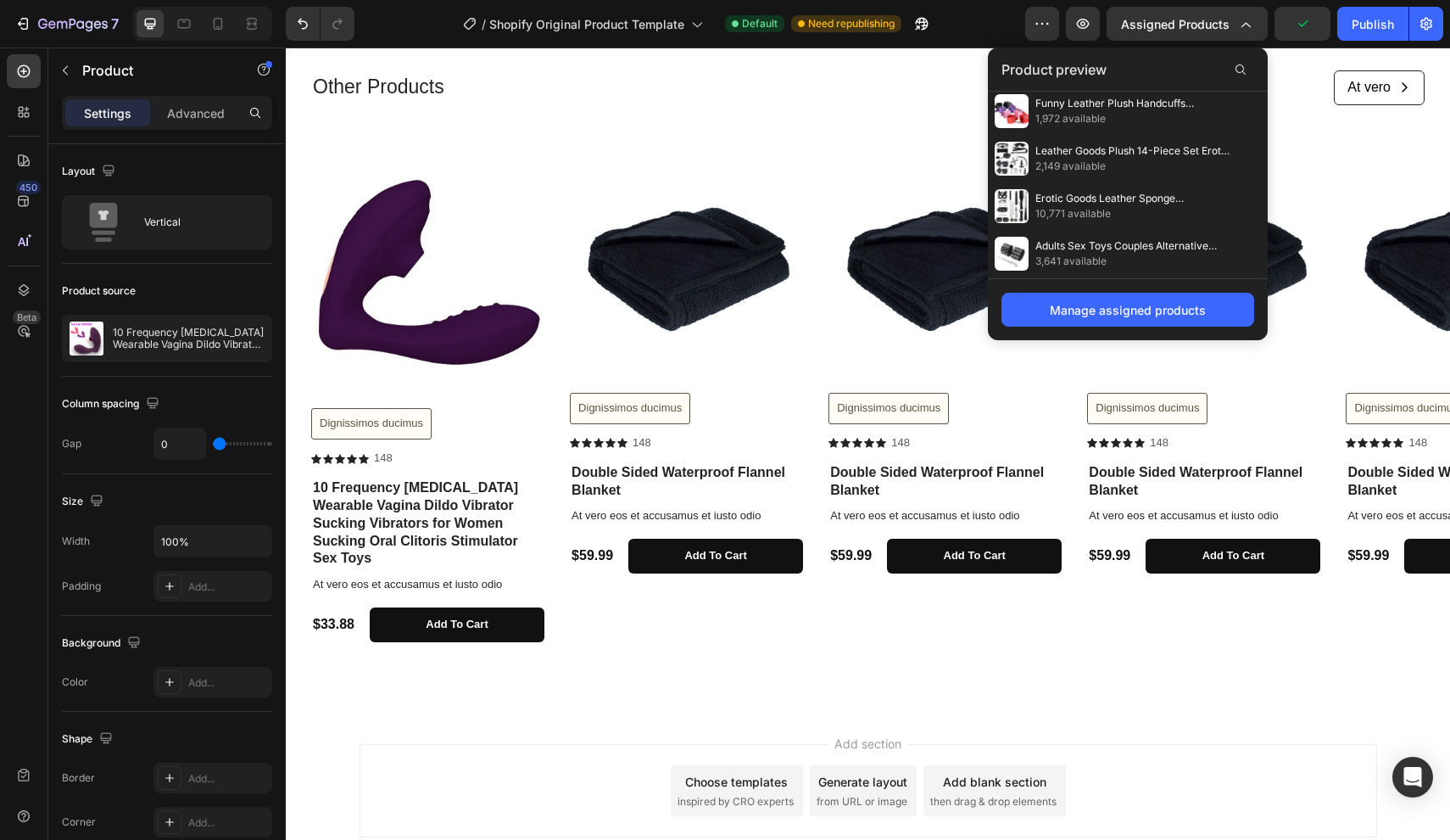
scroll to position [0, 0]
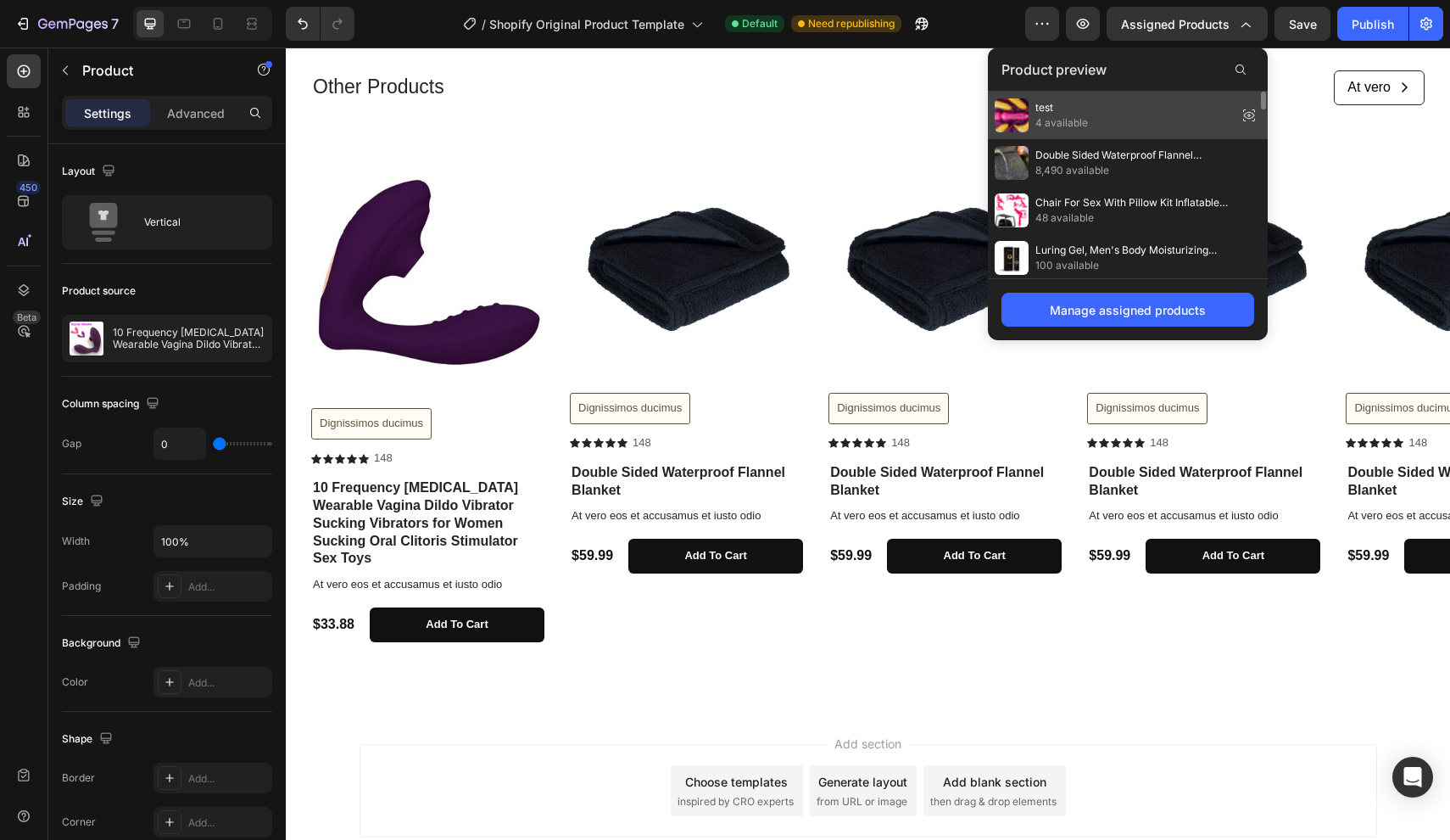
click at [1250, 115] on icon at bounding box center [1249, 115] width 24 height 24
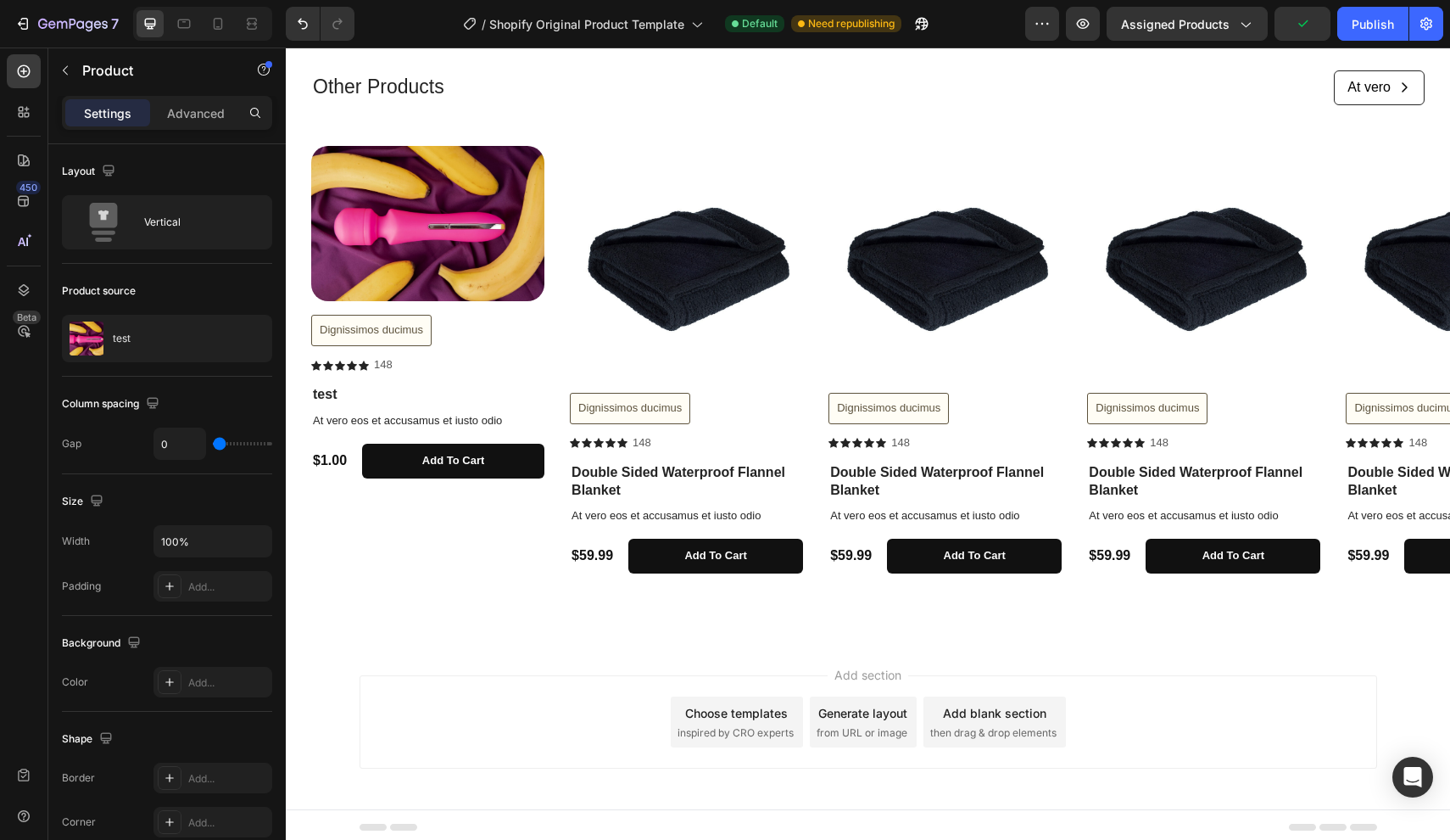
scroll to position [820, 0]
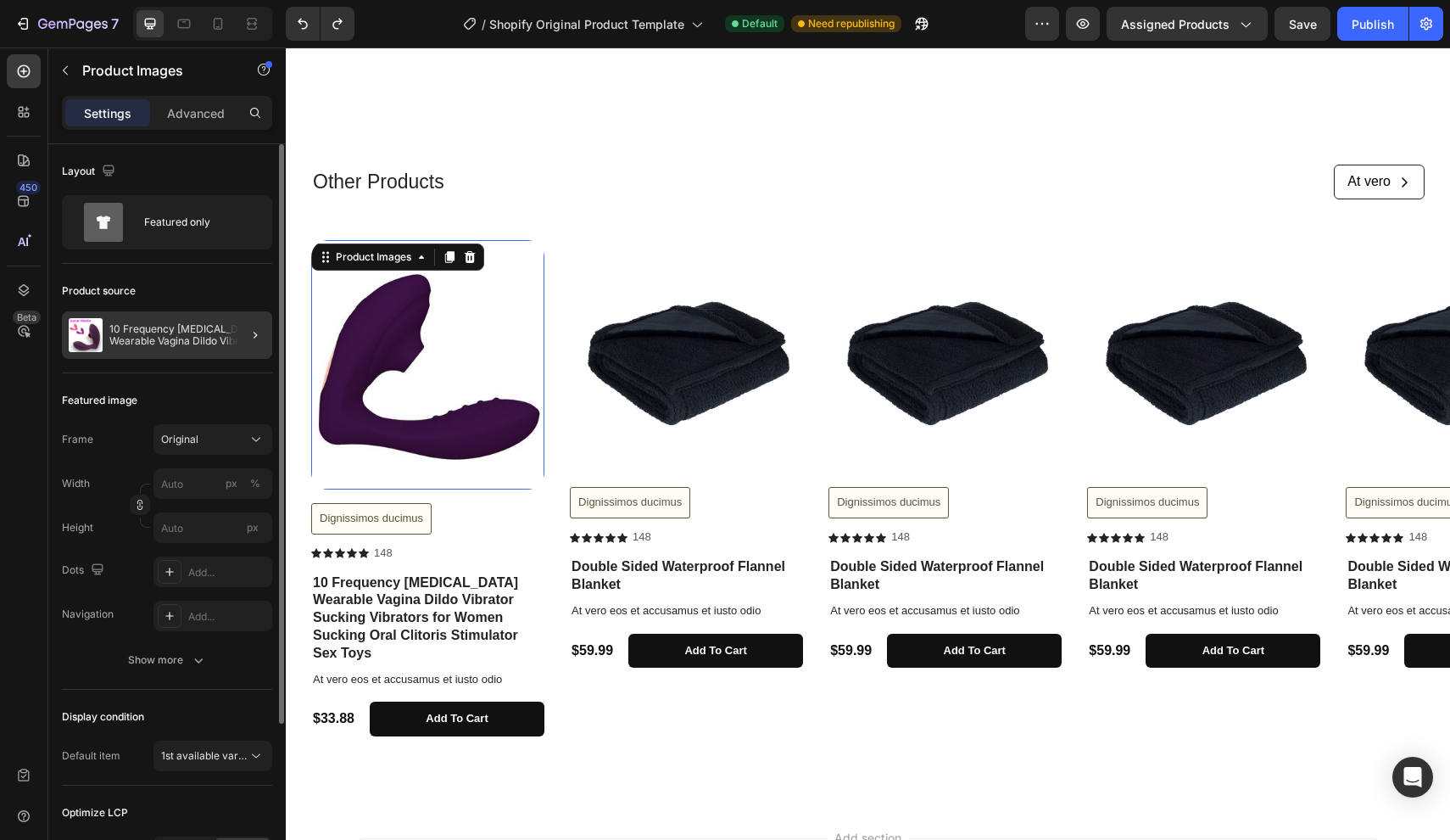
click at [226, 345] on div at bounding box center [249, 335] width 48 height 48
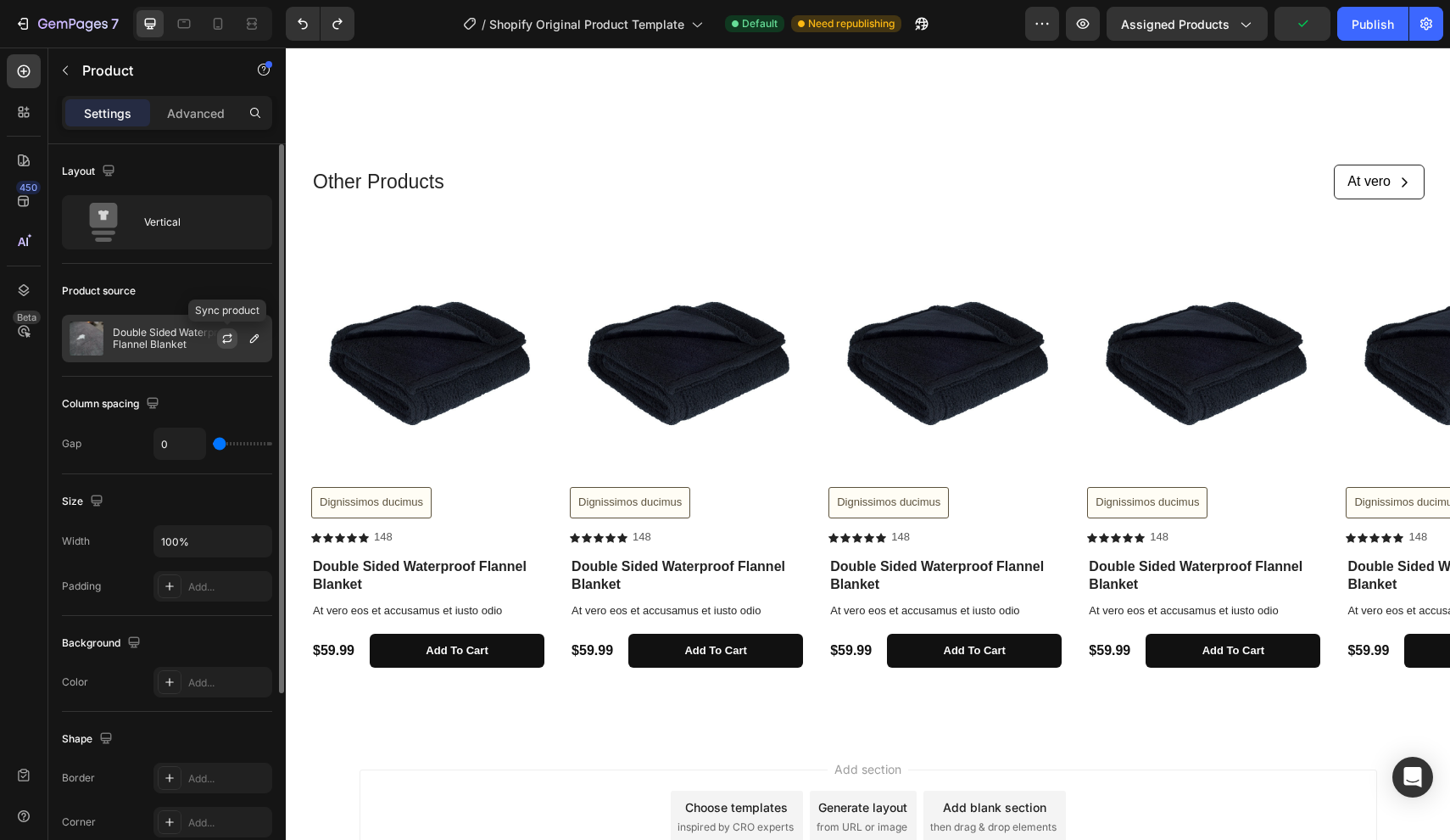
click at [229, 339] on icon "button" at bounding box center [227, 338] width 13 height 13
click at [250, 337] on icon "button" at bounding box center [255, 338] width 13 height 13
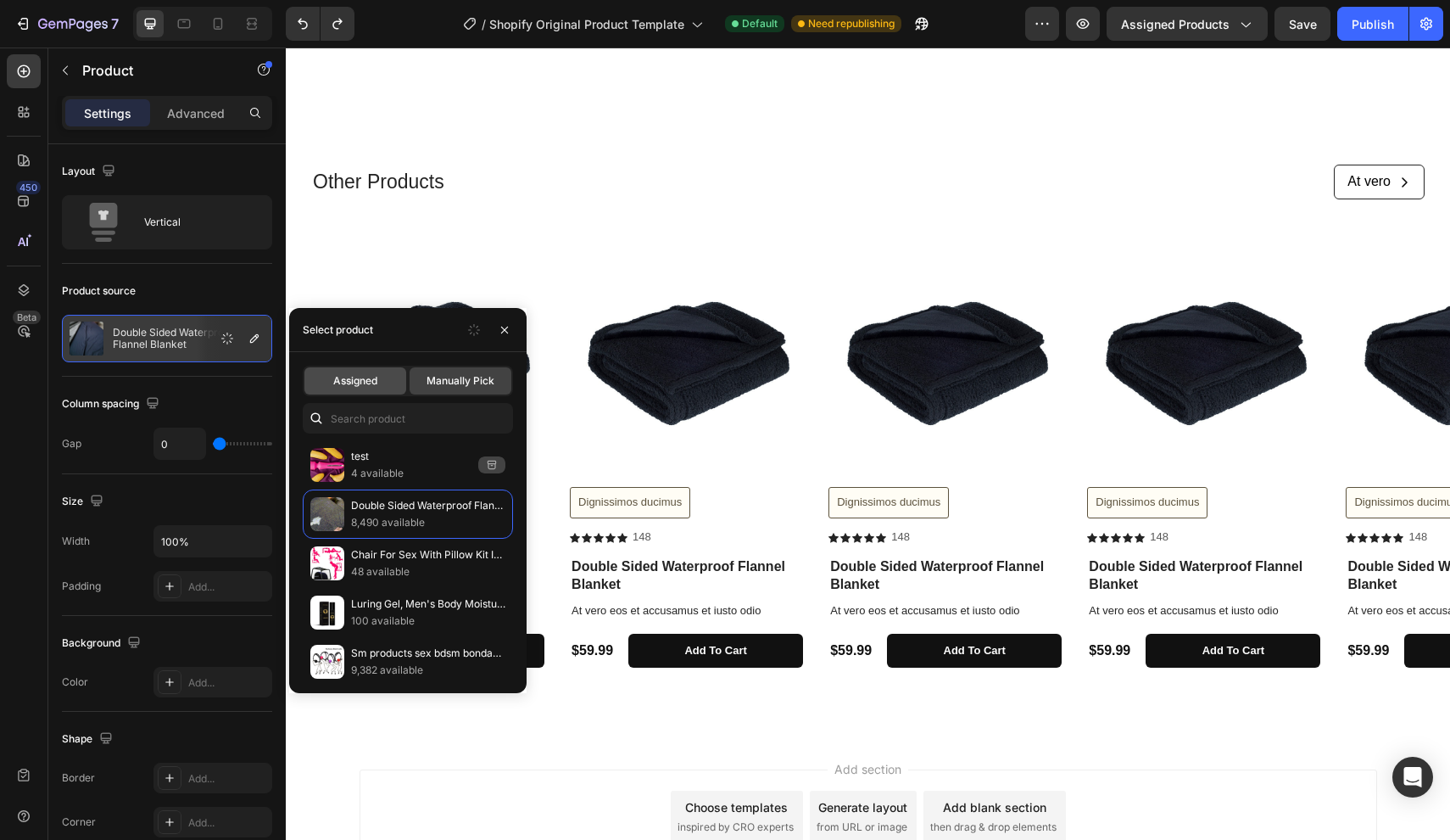
click at [373, 375] on span "Assigned" at bounding box center [355, 381] width 44 height 15
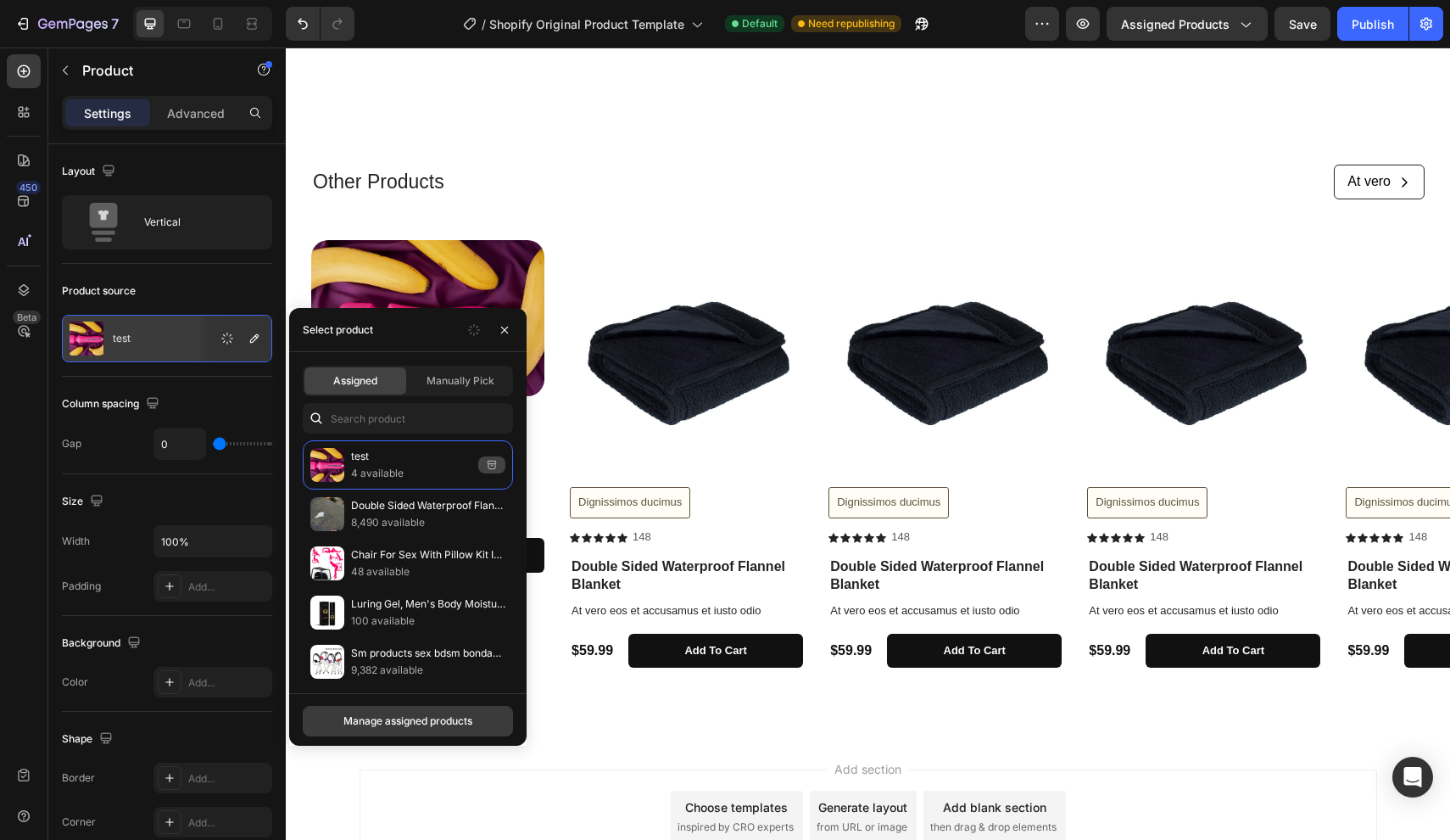
click at [406, 716] on div "Manage assigned products" at bounding box center [408, 721] width 129 height 15
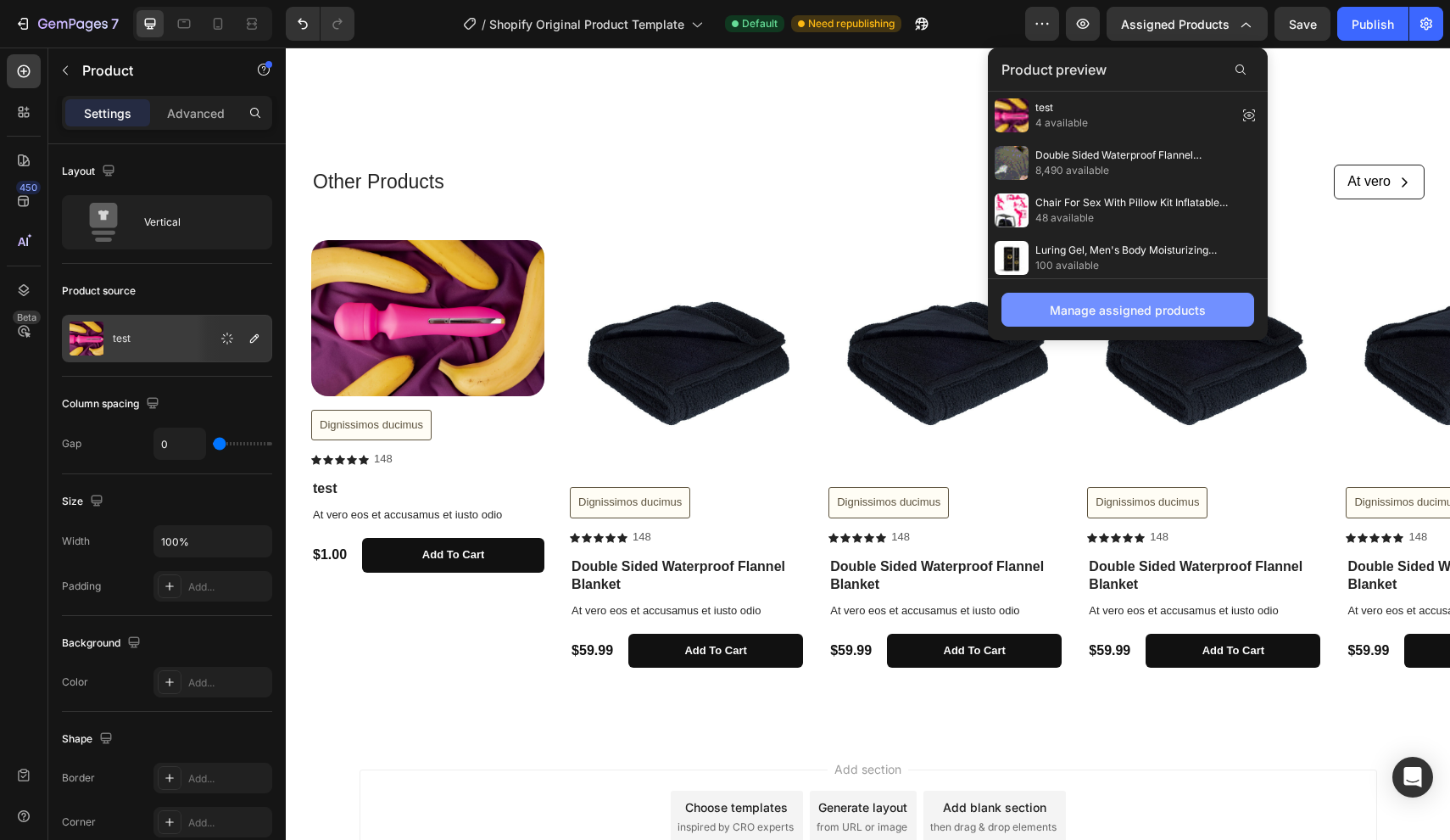
click at [1083, 301] on div "Manage assigned products" at bounding box center [1127, 309] width 156 height 18
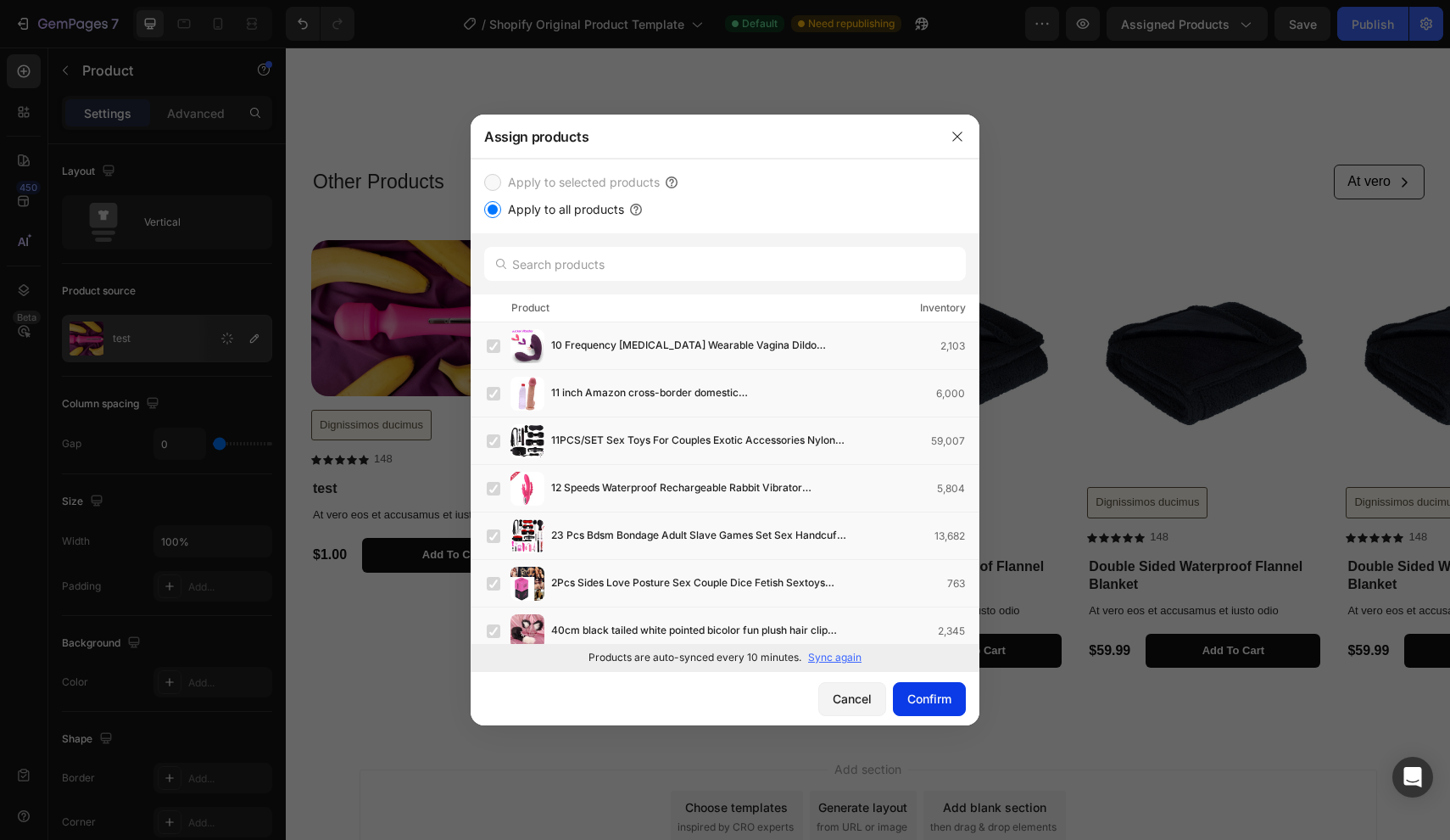
click at [918, 702] on div "Confirm" at bounding box center [930, 698] width 44 height 18
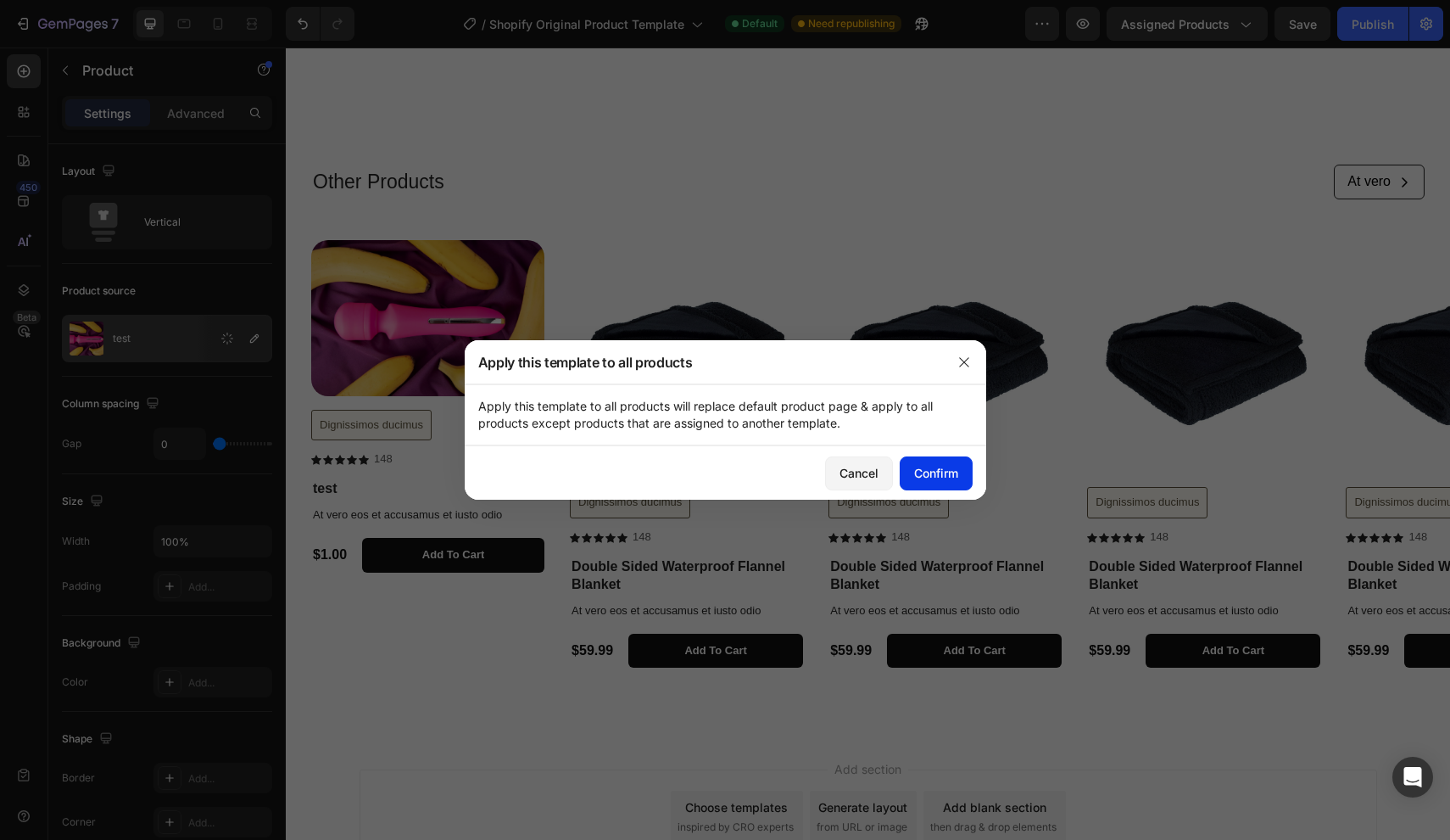
click at [960, 479] on button "Confirm" at bounding box center [937, 472] width 73 height 34
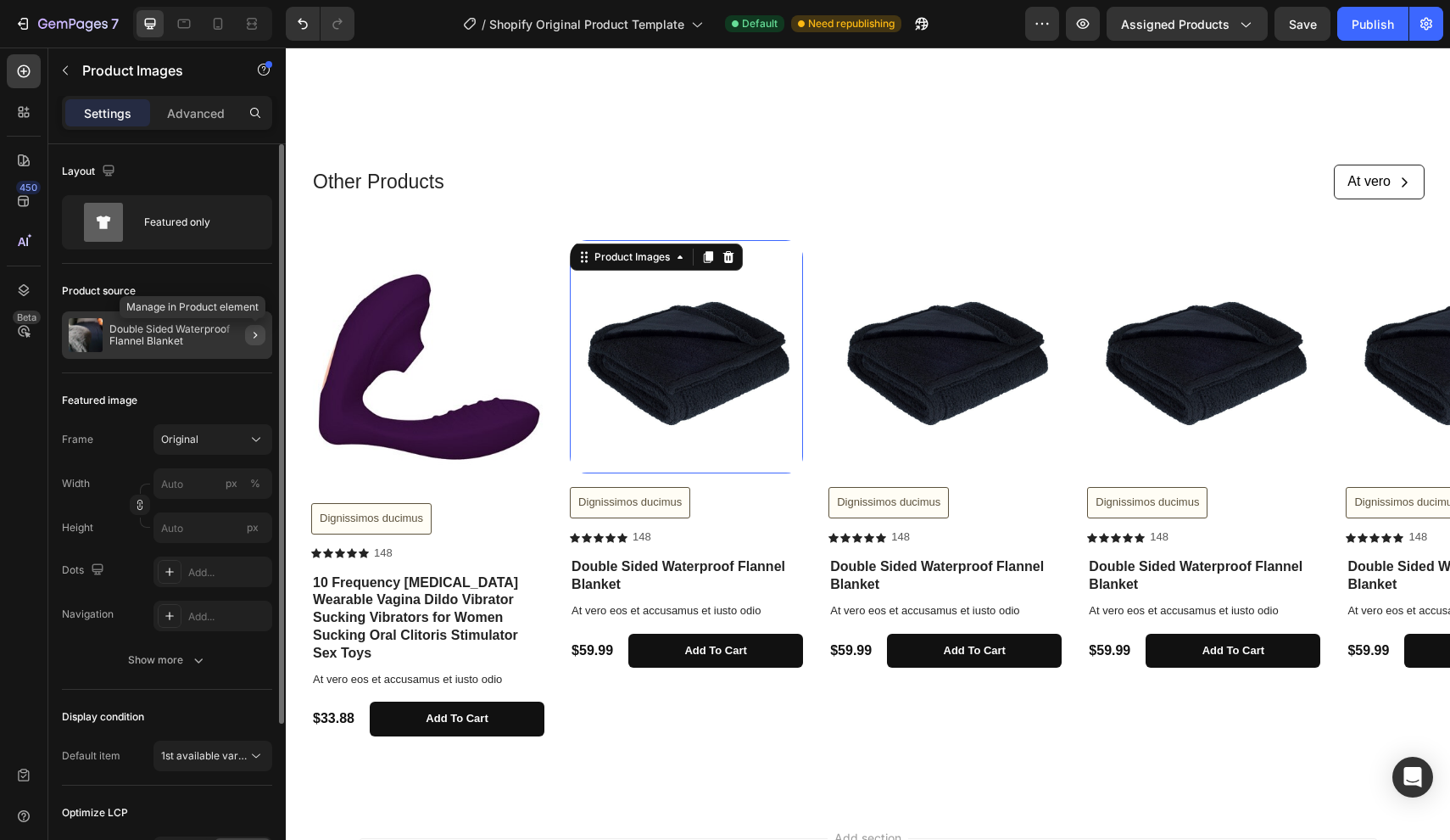
click at [255, 333] on icon "button" at bounding box center [256, 334] width 4 height 7
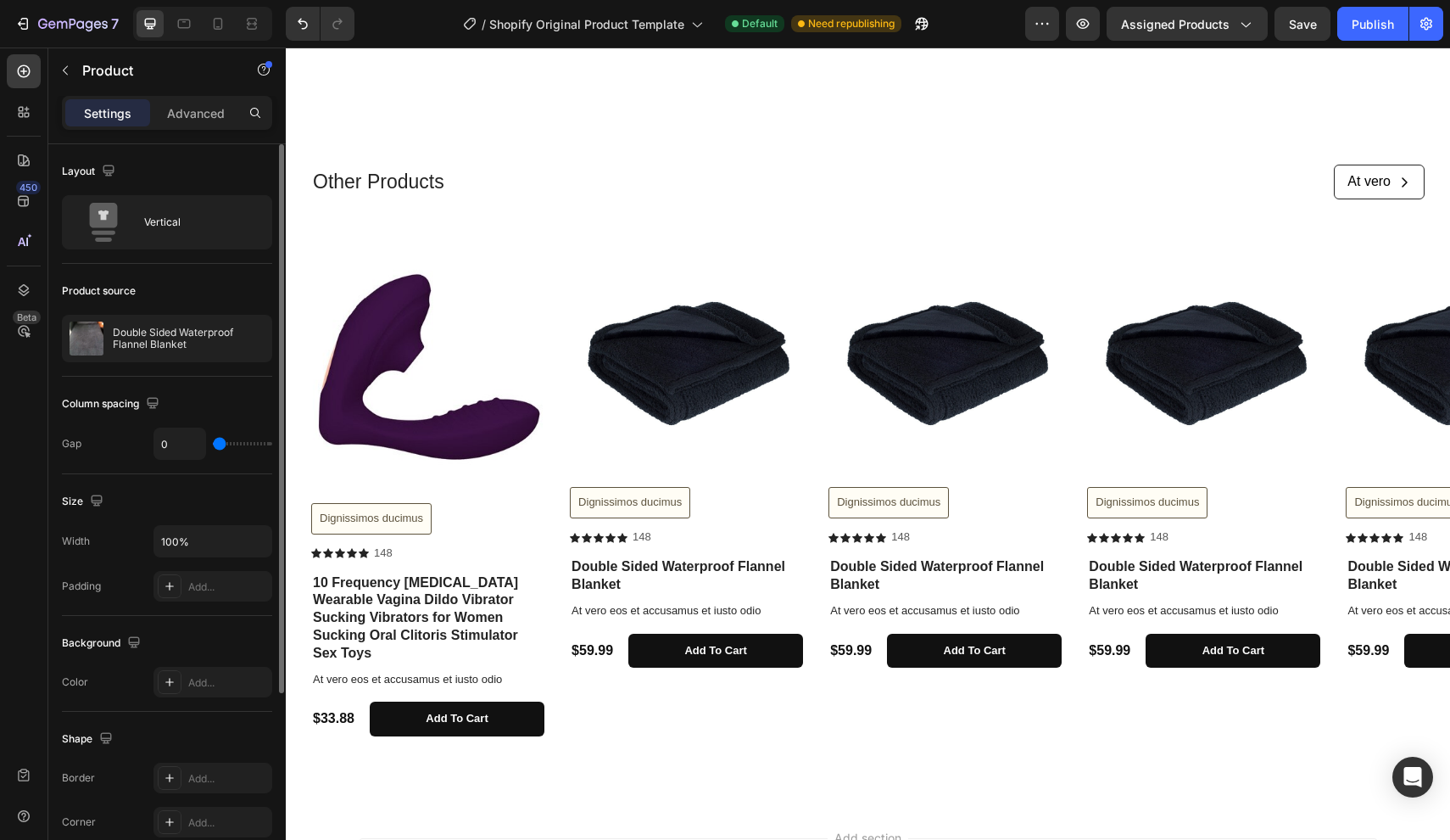
click at [745, 319] on img at bounding box center [687, 357] width 234 height 234
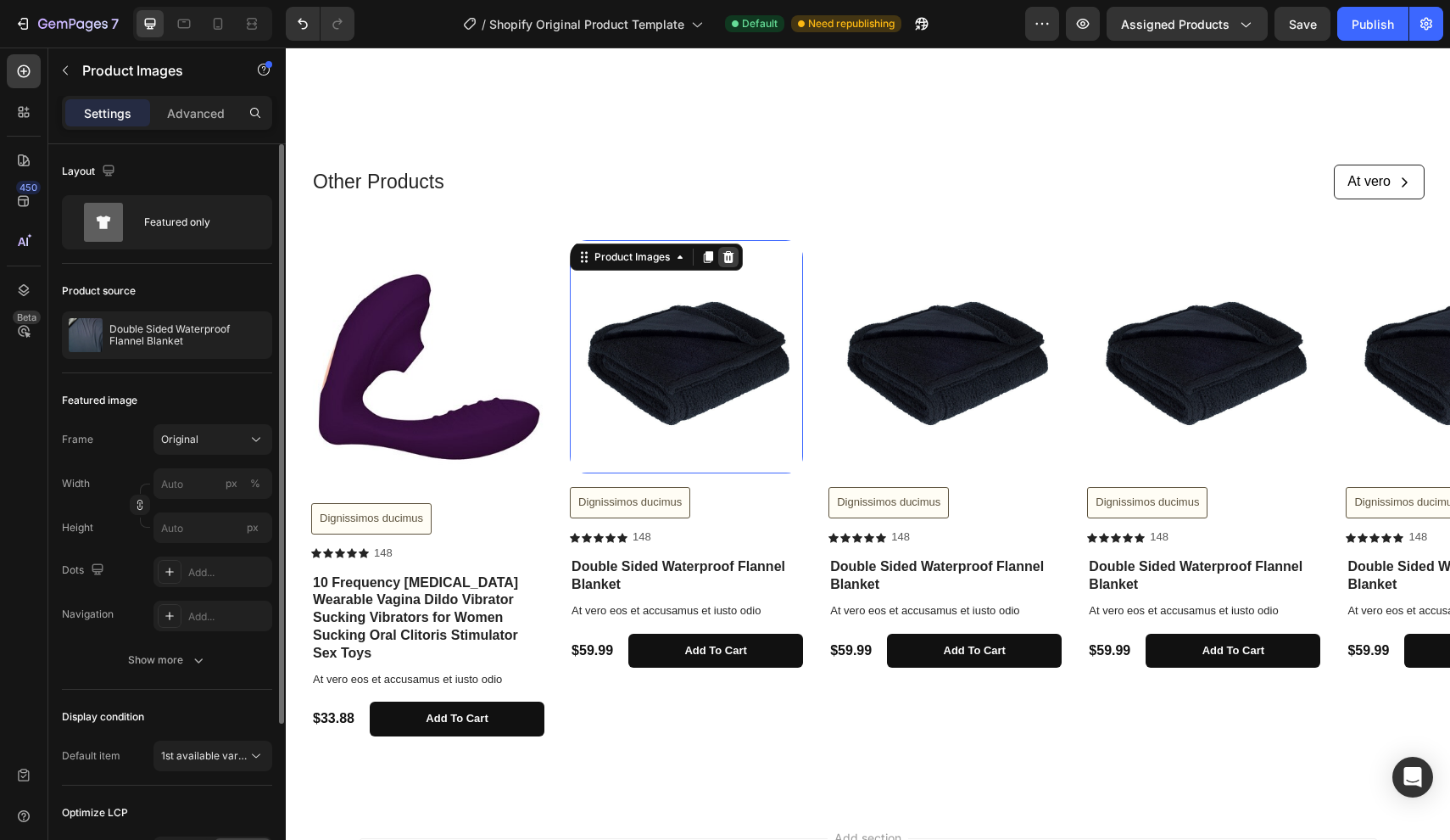
click at [731, 251] on icon at bounding box center [729, 257] width 11 height 11
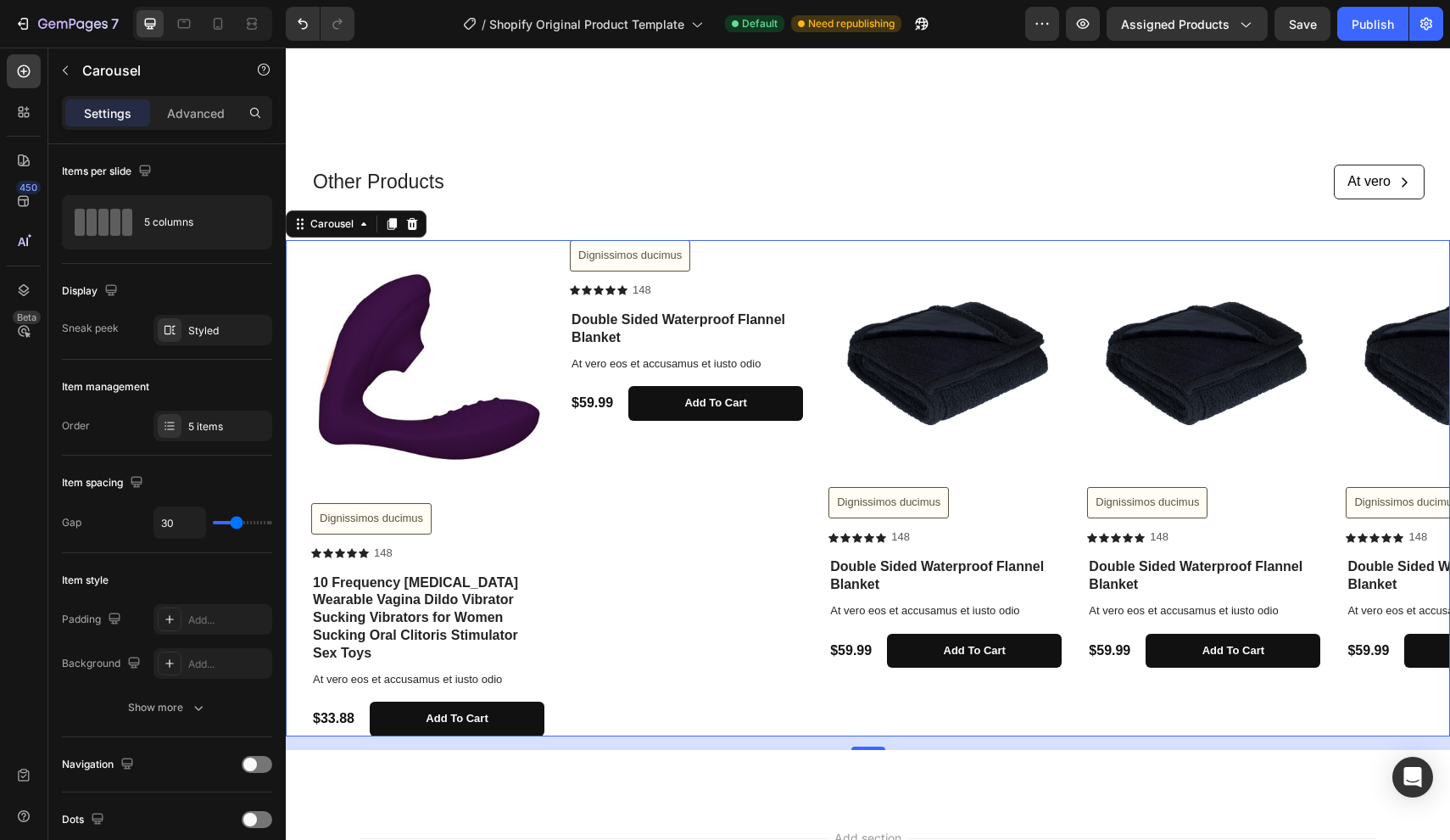
click at [569, 337] on div "Product Images Dignissimos ducimus Button Icon Icon Icon Icon Icon Icon List 14…" at bounding box center [880, 488] width 1139 height 496
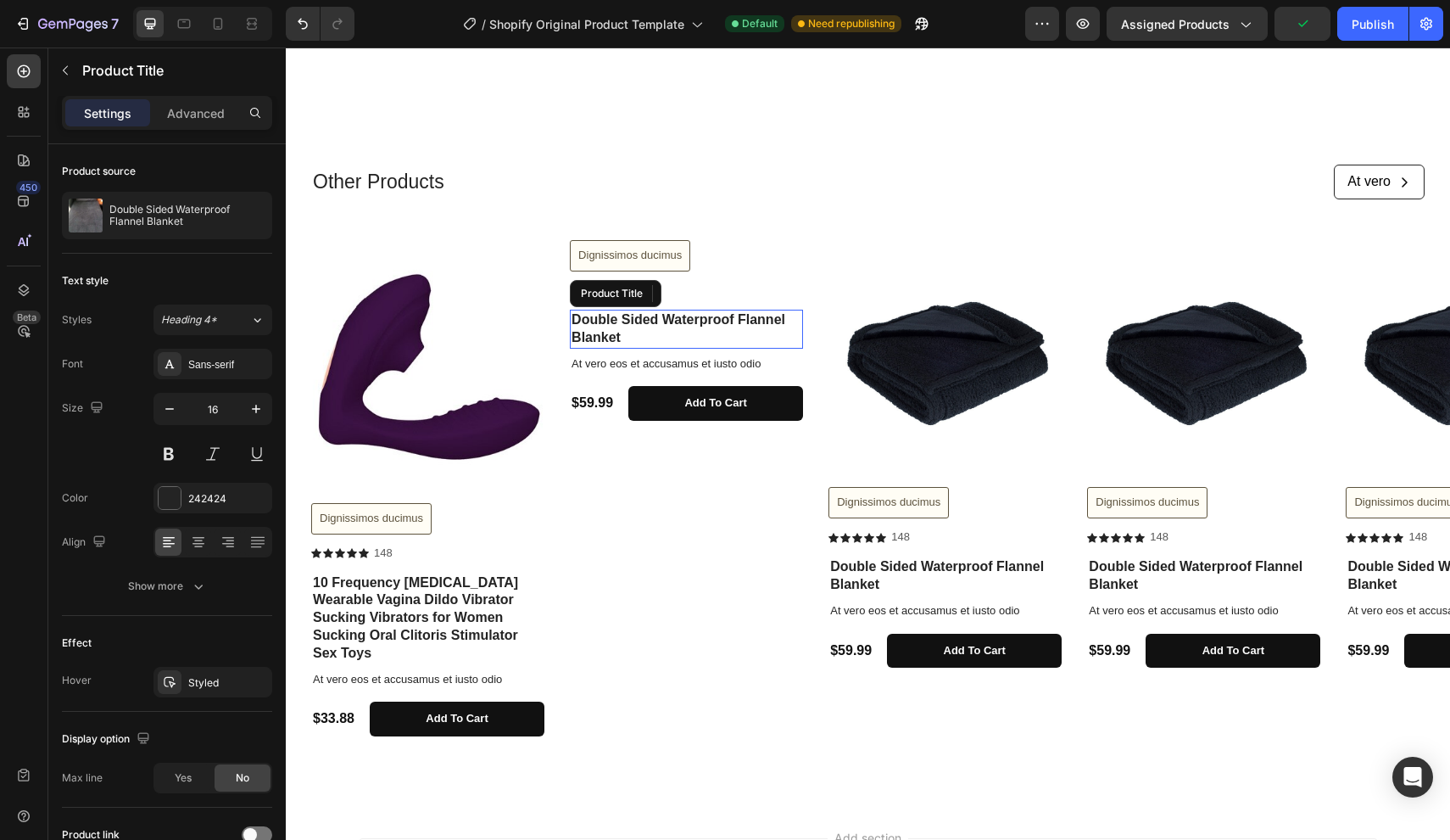
click at [590, 327] on h1 "Double Sided Waterproof Flannel Blanket" at bounding box center [687, 329] width 234 height 39
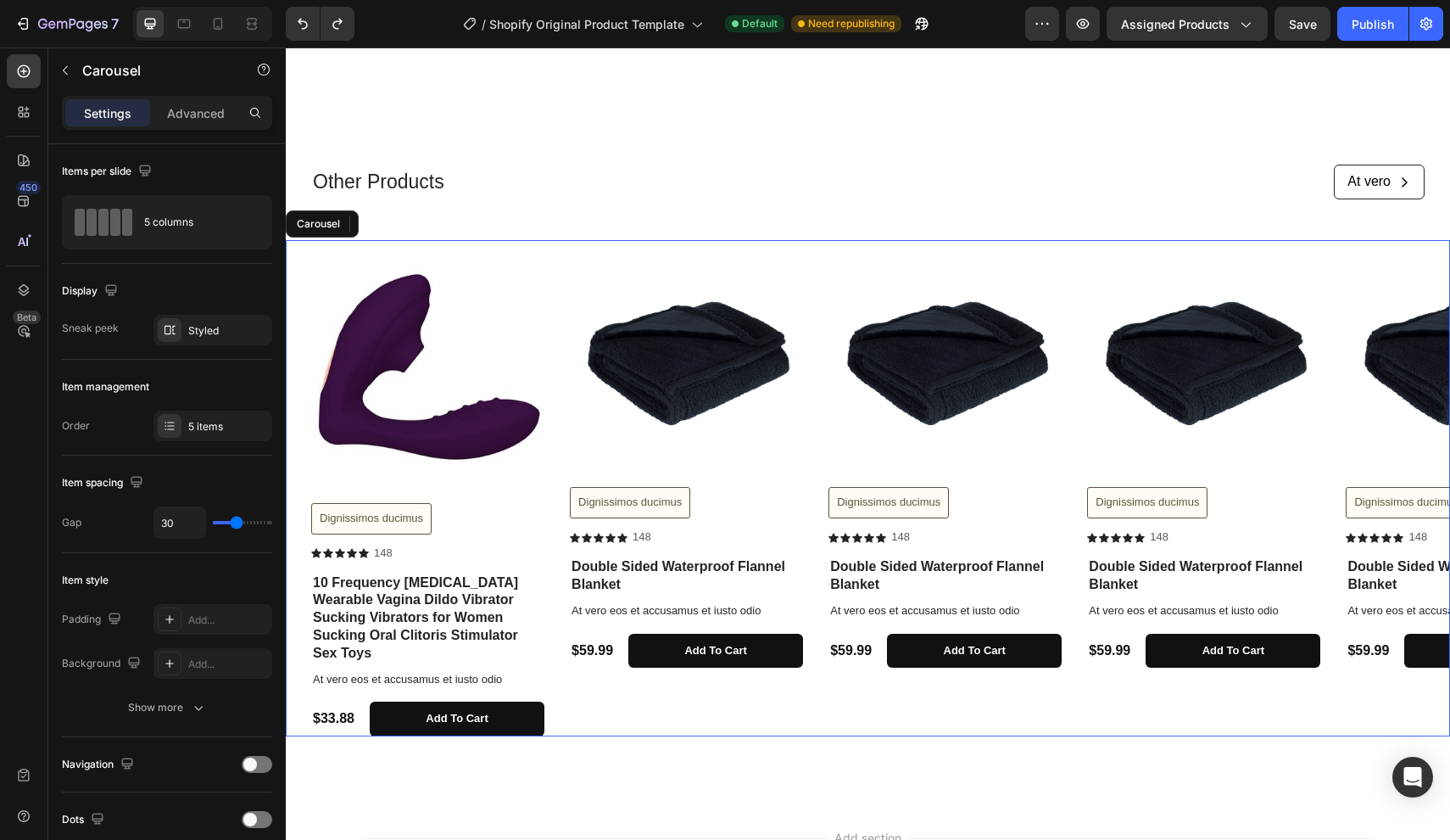
click at [579, 701] on div "Product Images Dignissimos ducimus Button Icon Icon Icon Icon Icon Icon List 14…" at bounding box center [687, 488] width 234 height 496
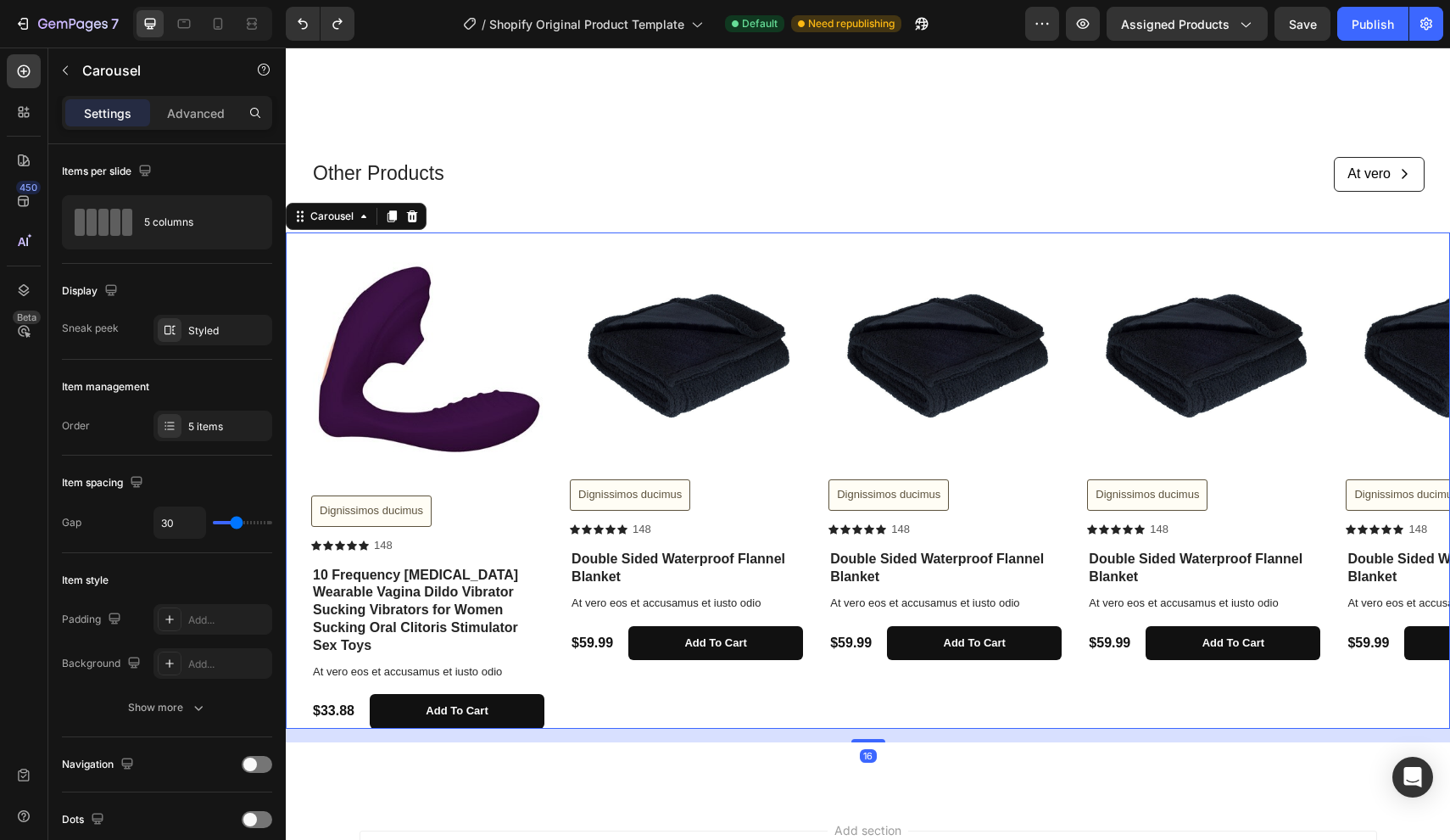
scroll to position [898, 0]
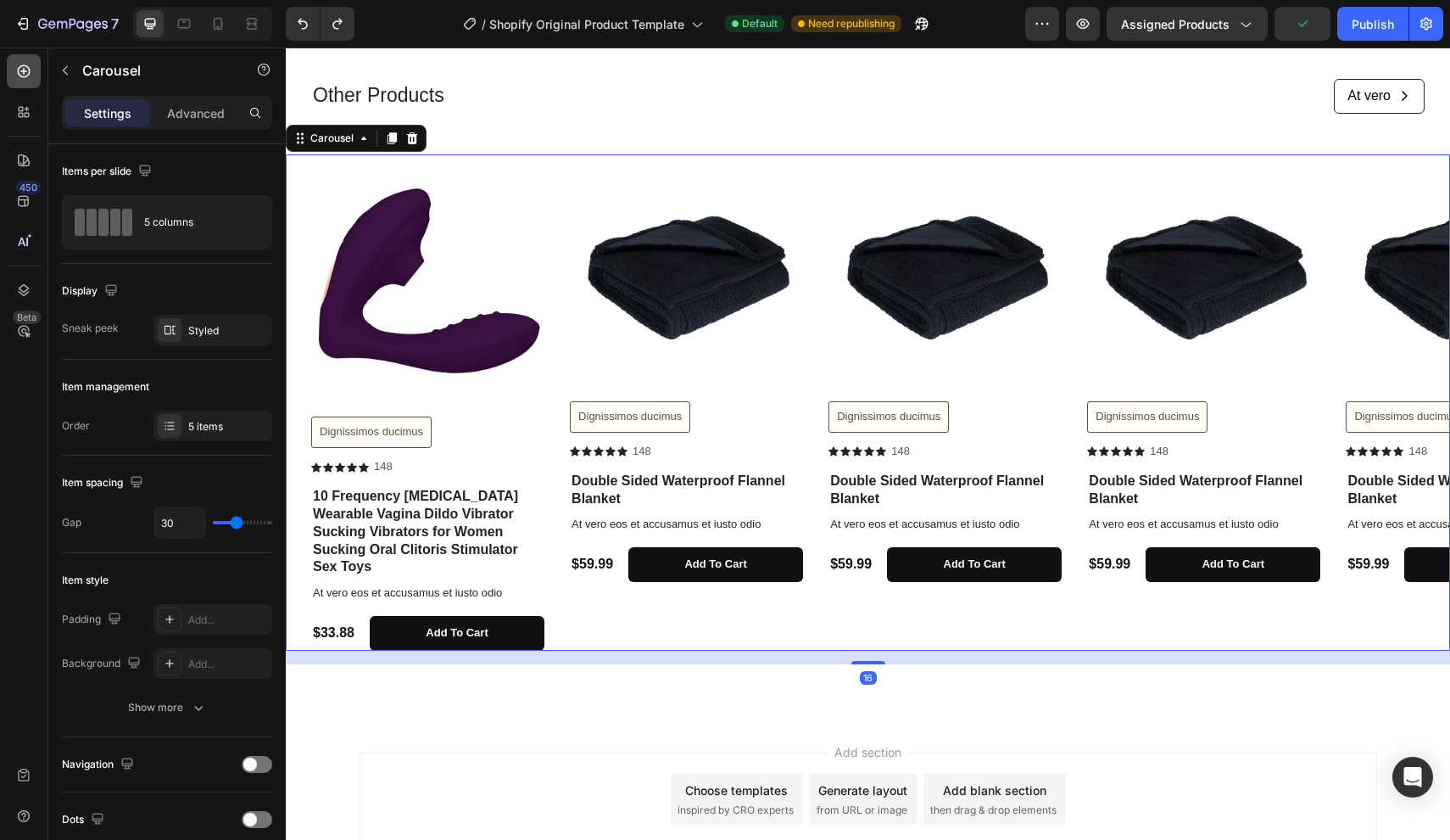
click at [26, 69] on icon at bounding box center [24, 72] width 17 height 17
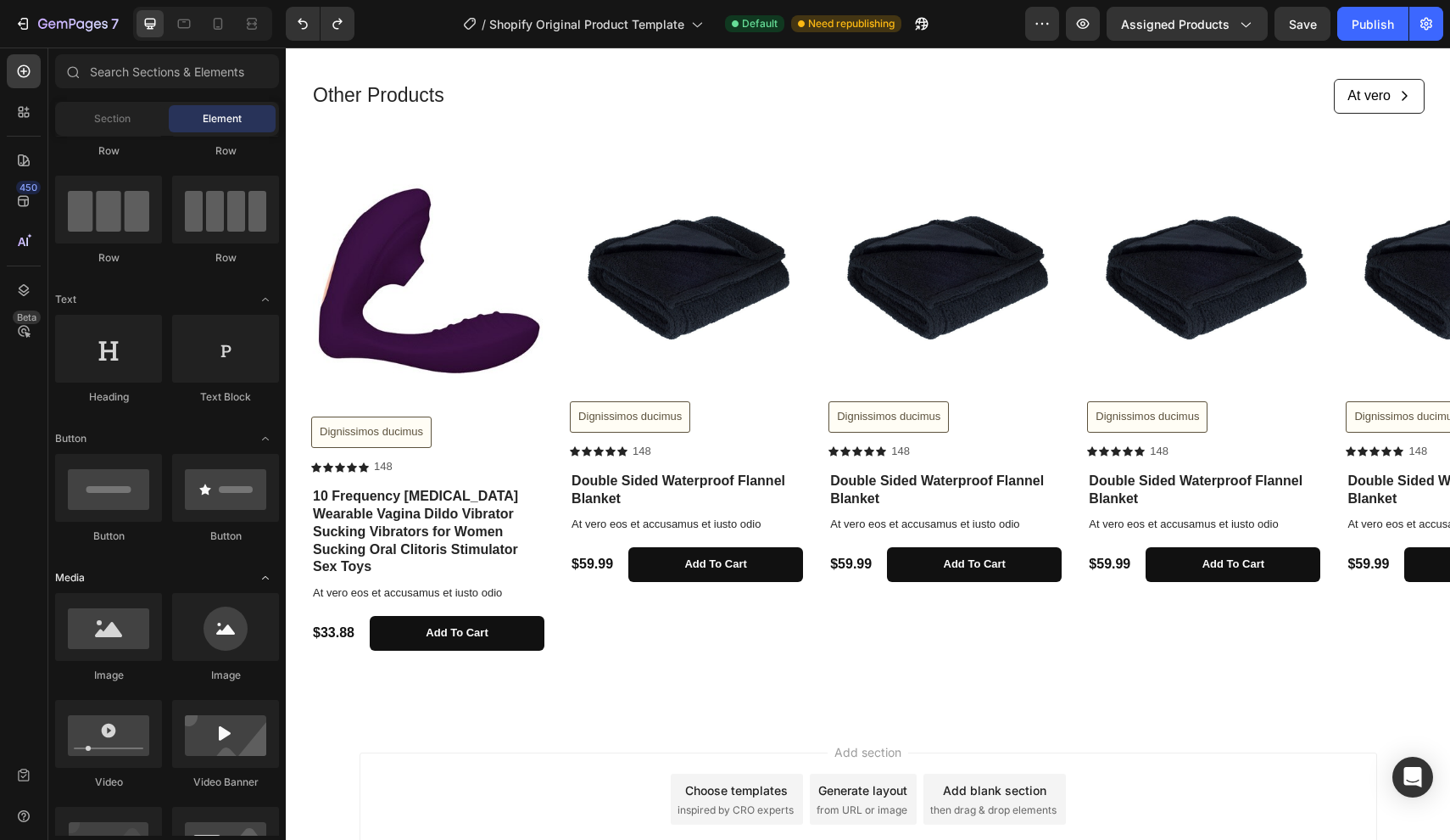
scroll to position [0, 0]
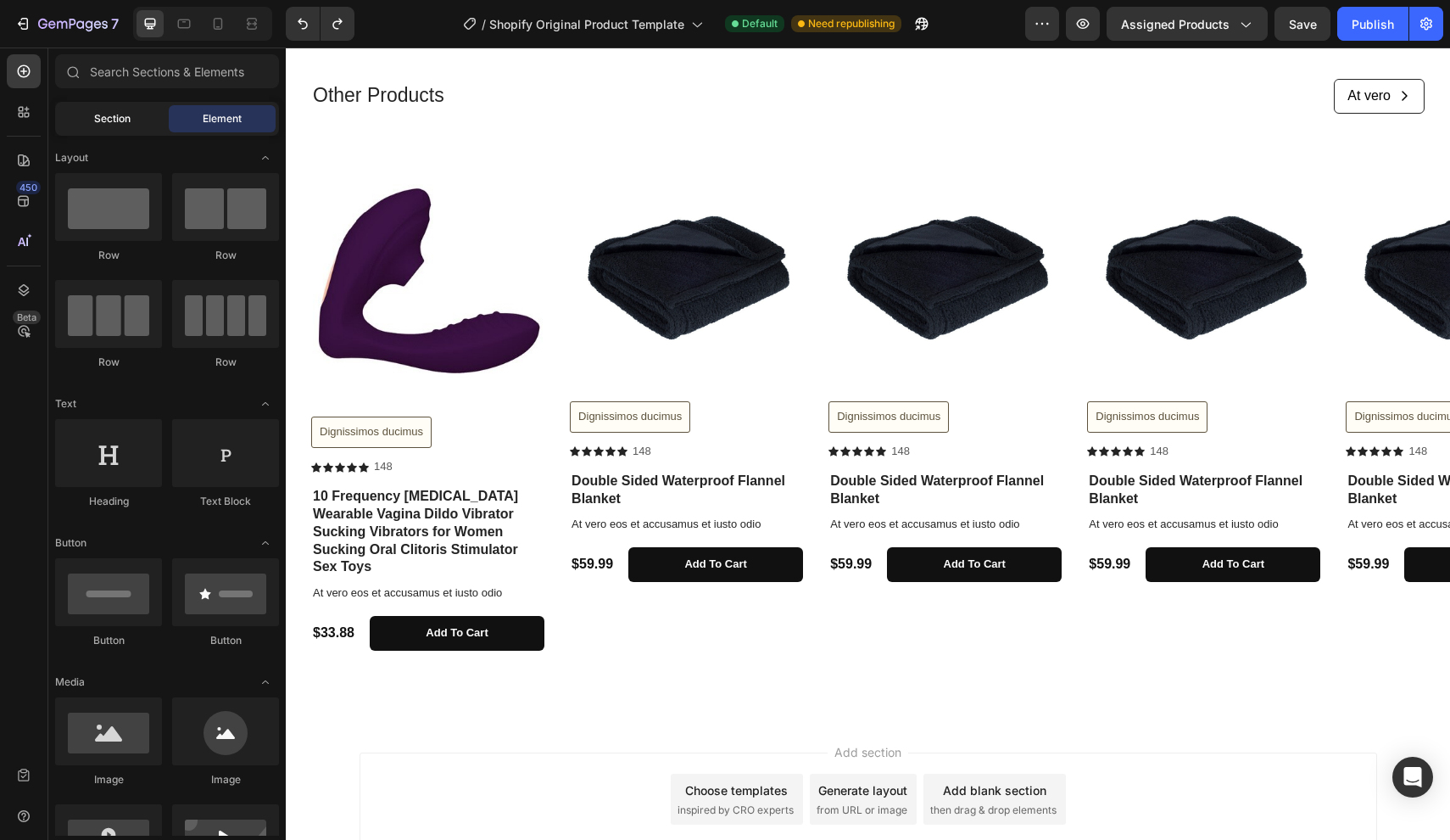
click at [117, 108] on div "Section" at bounding box center [112, 119] width 107 height 27
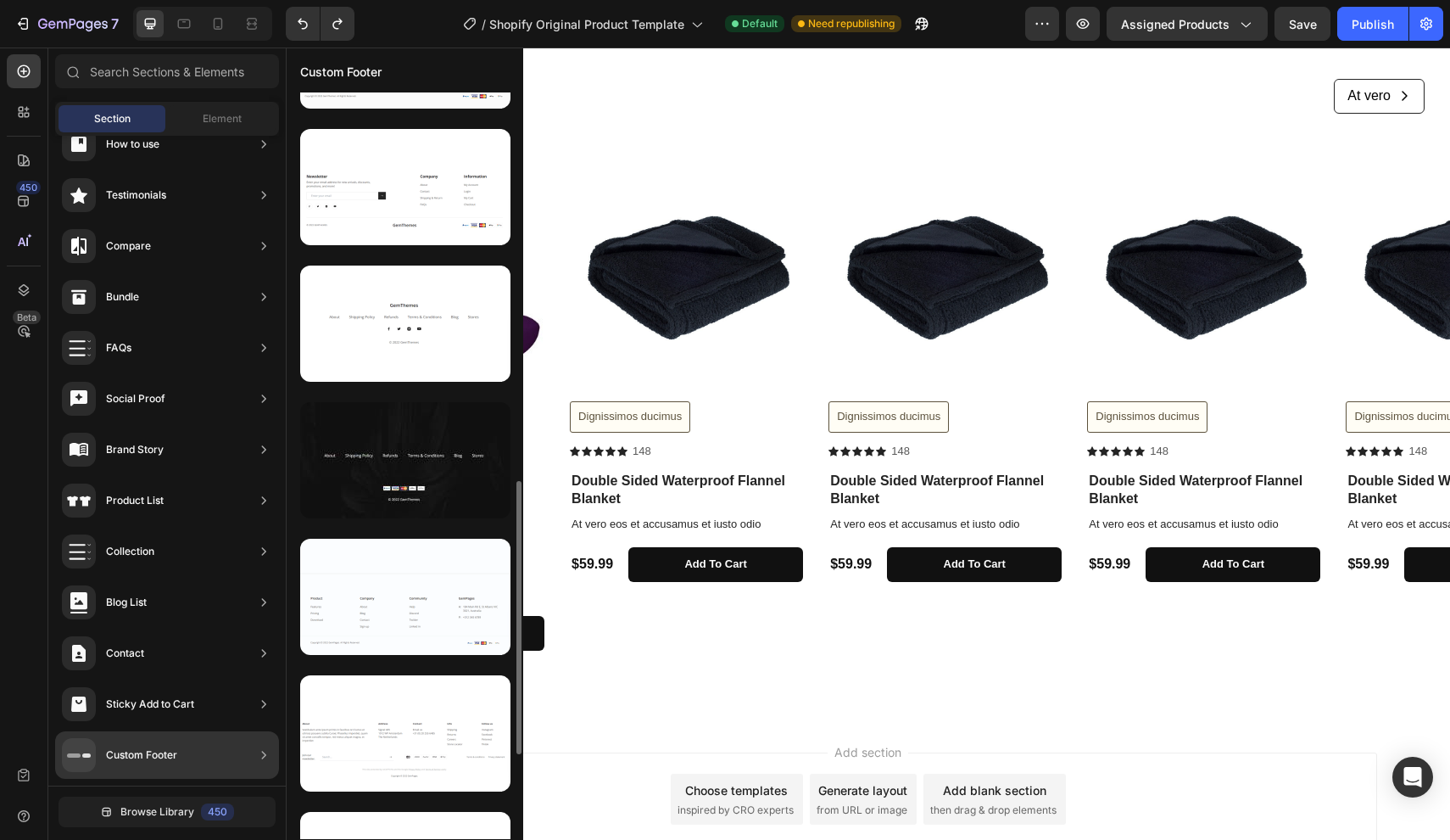
scroll to position [1062, 0]
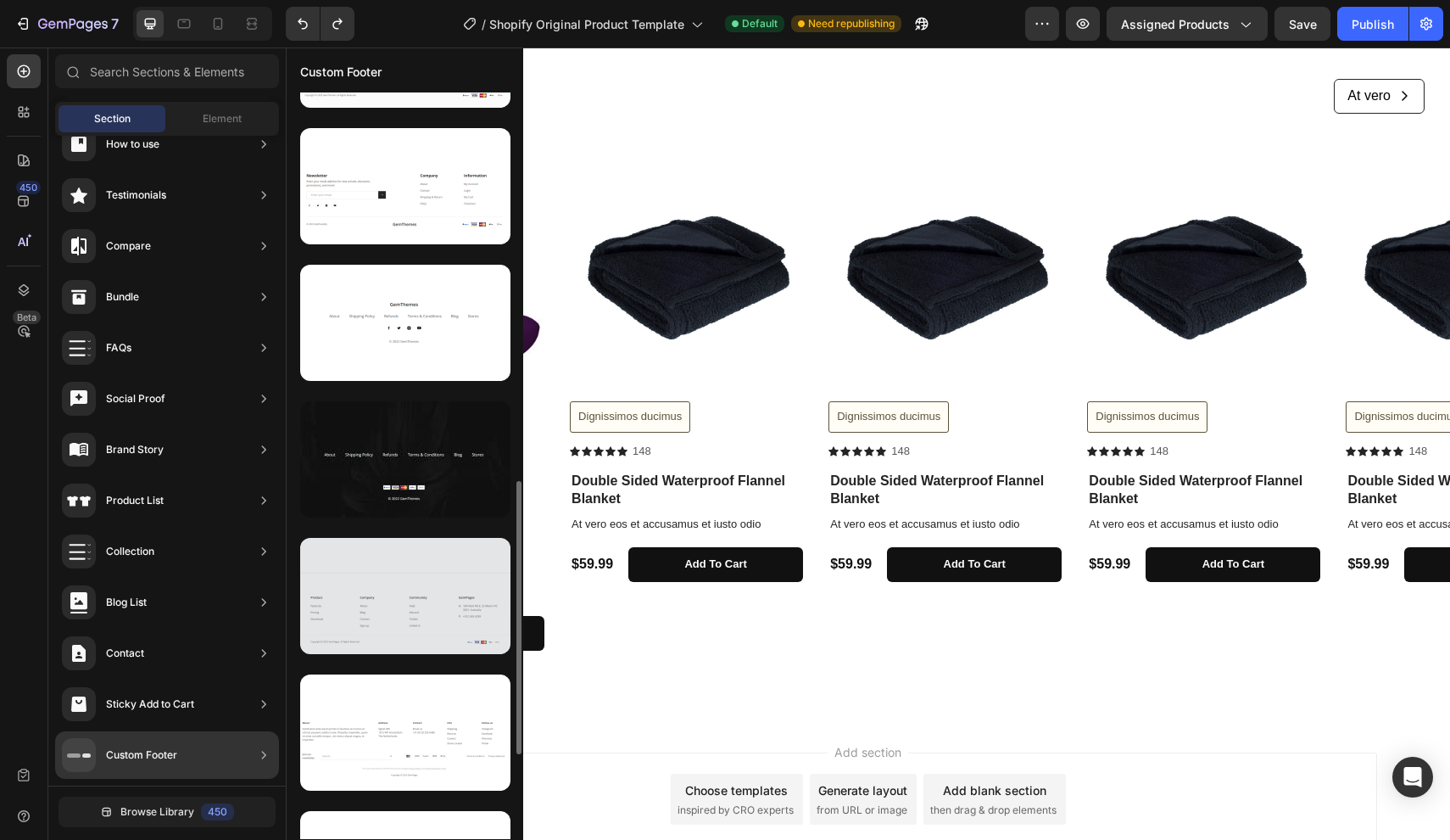
click at [411, 623] on div at bounding box center [406, 595] width 211 height 116
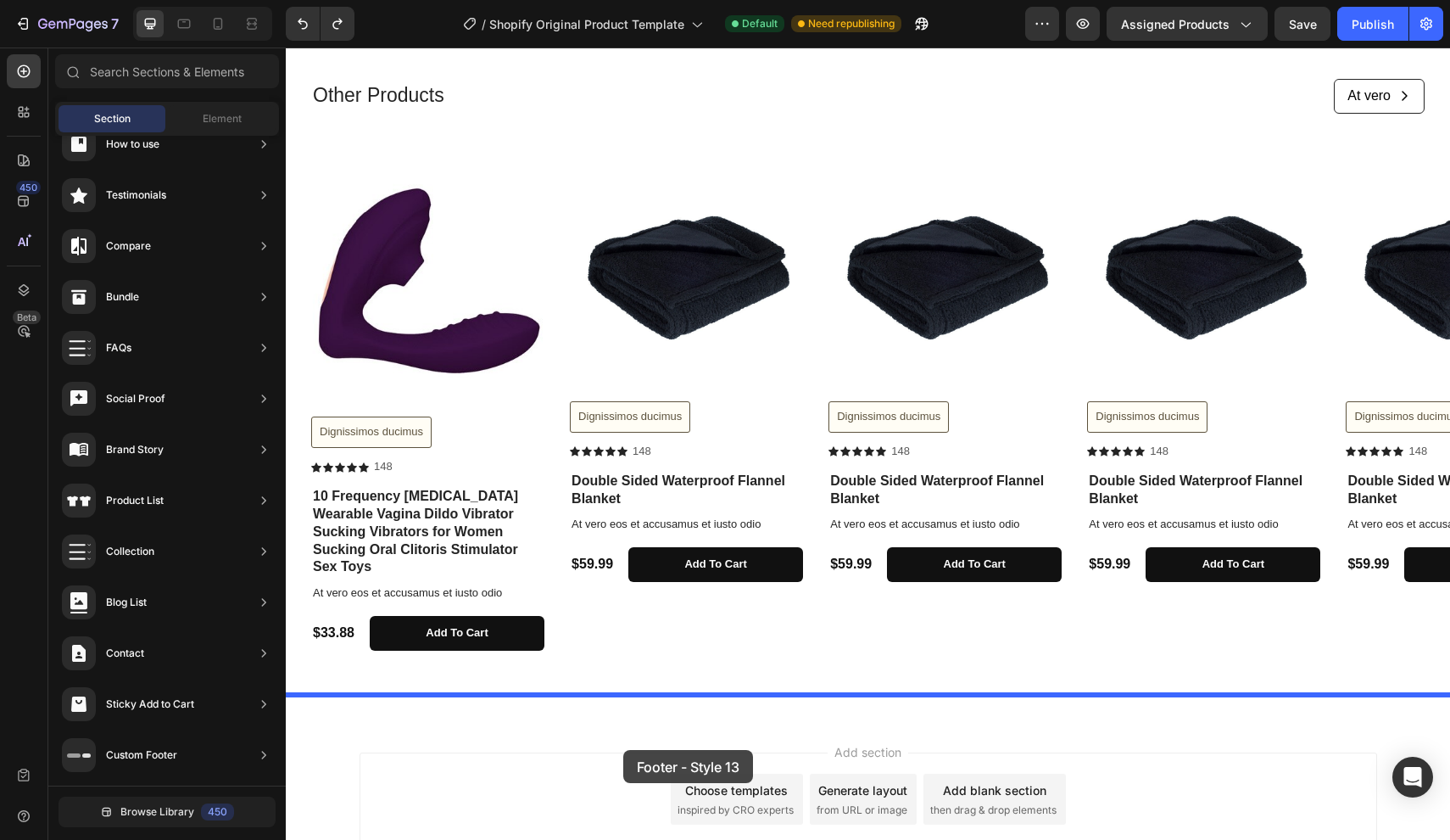
drag, startPoint x: 696, startPoint y: 667, endPoint x: 623, endPoint y: 750, distance: 110.5
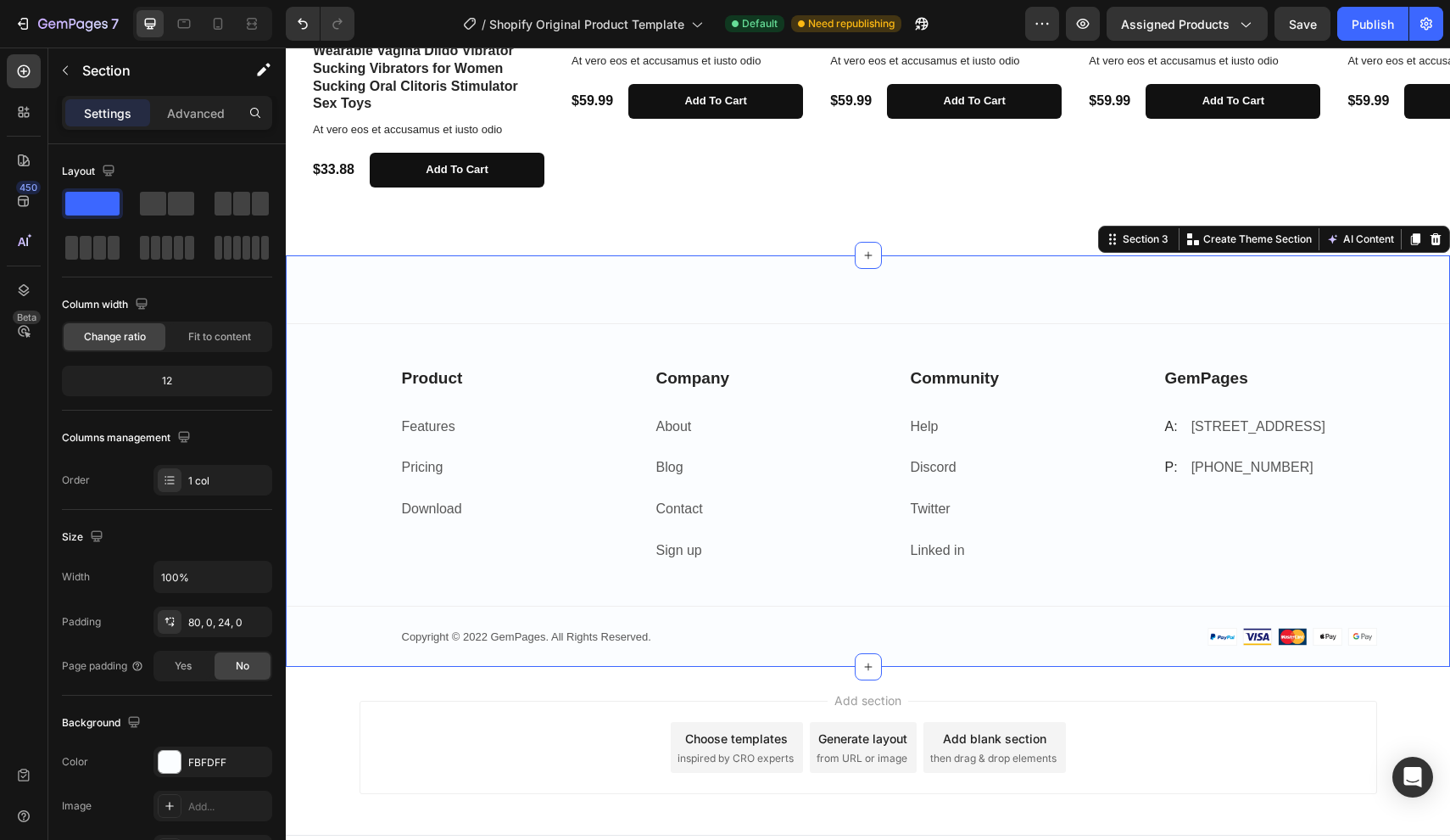
scroll to position [1365, 0]
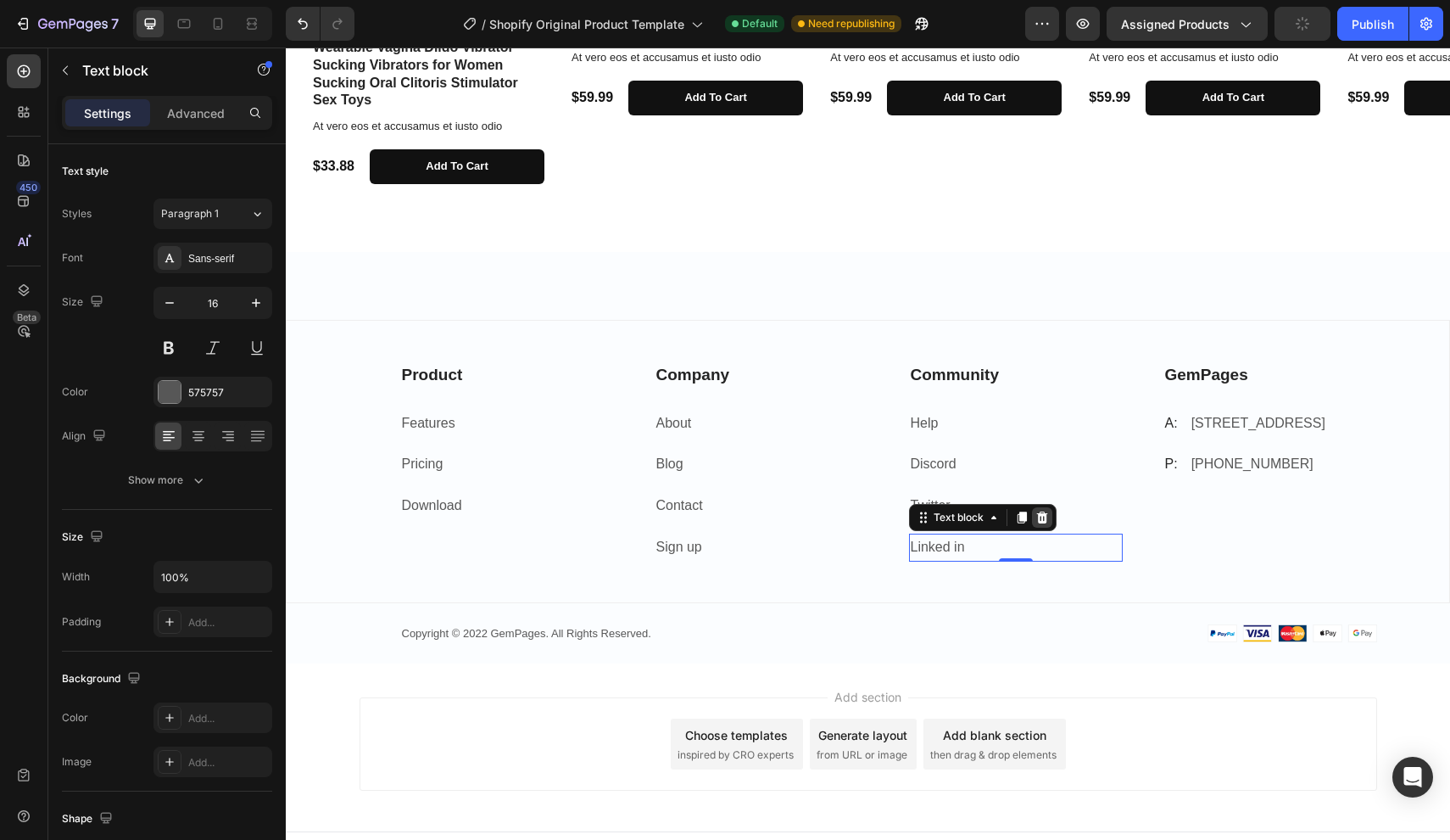
click at [1046, 511] on icon at bounding box center [1042, 517] width 11 height 11
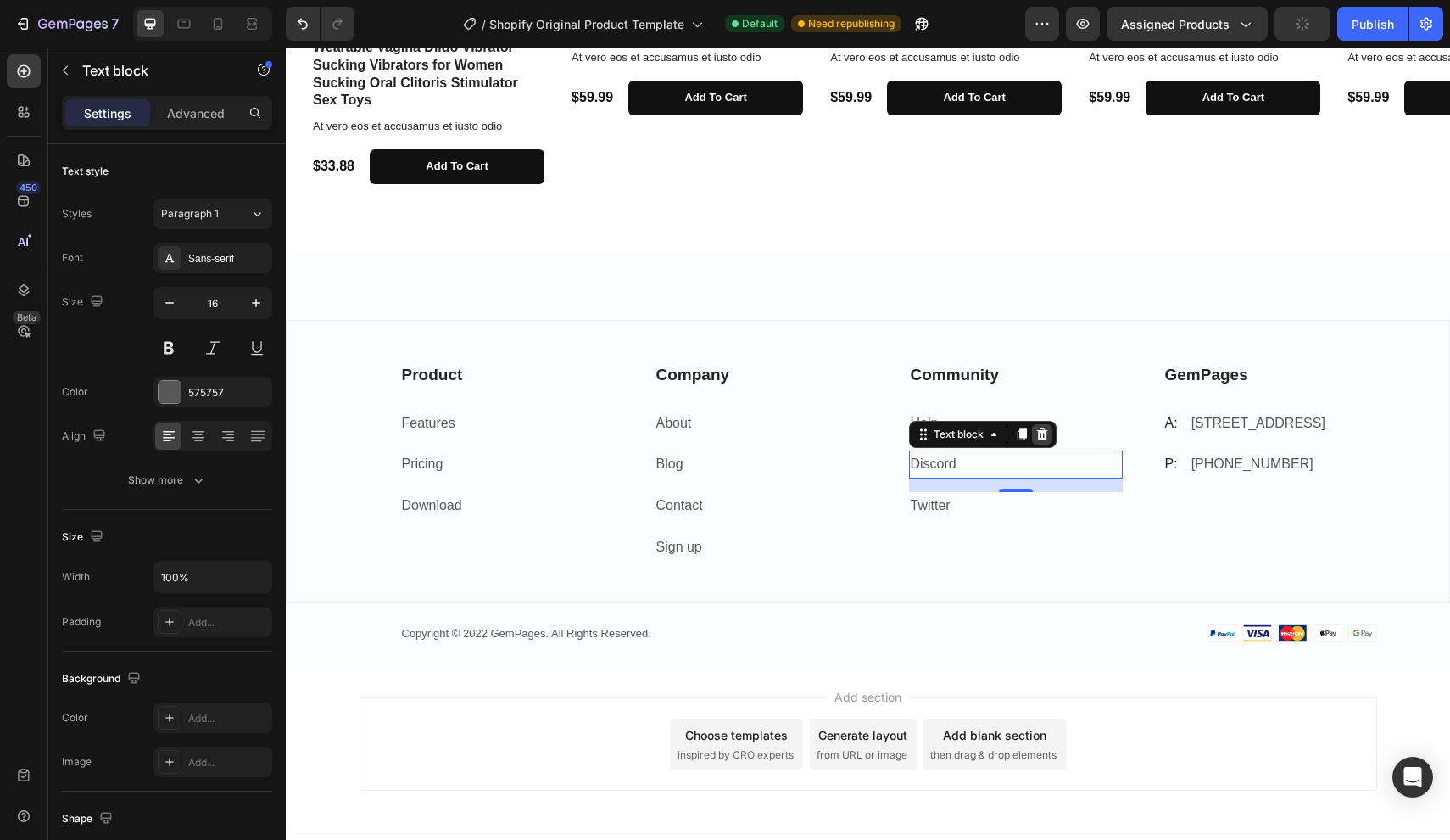
click at [1047, 428] on icon at bounding box center [1042, 434] width 11 height 11
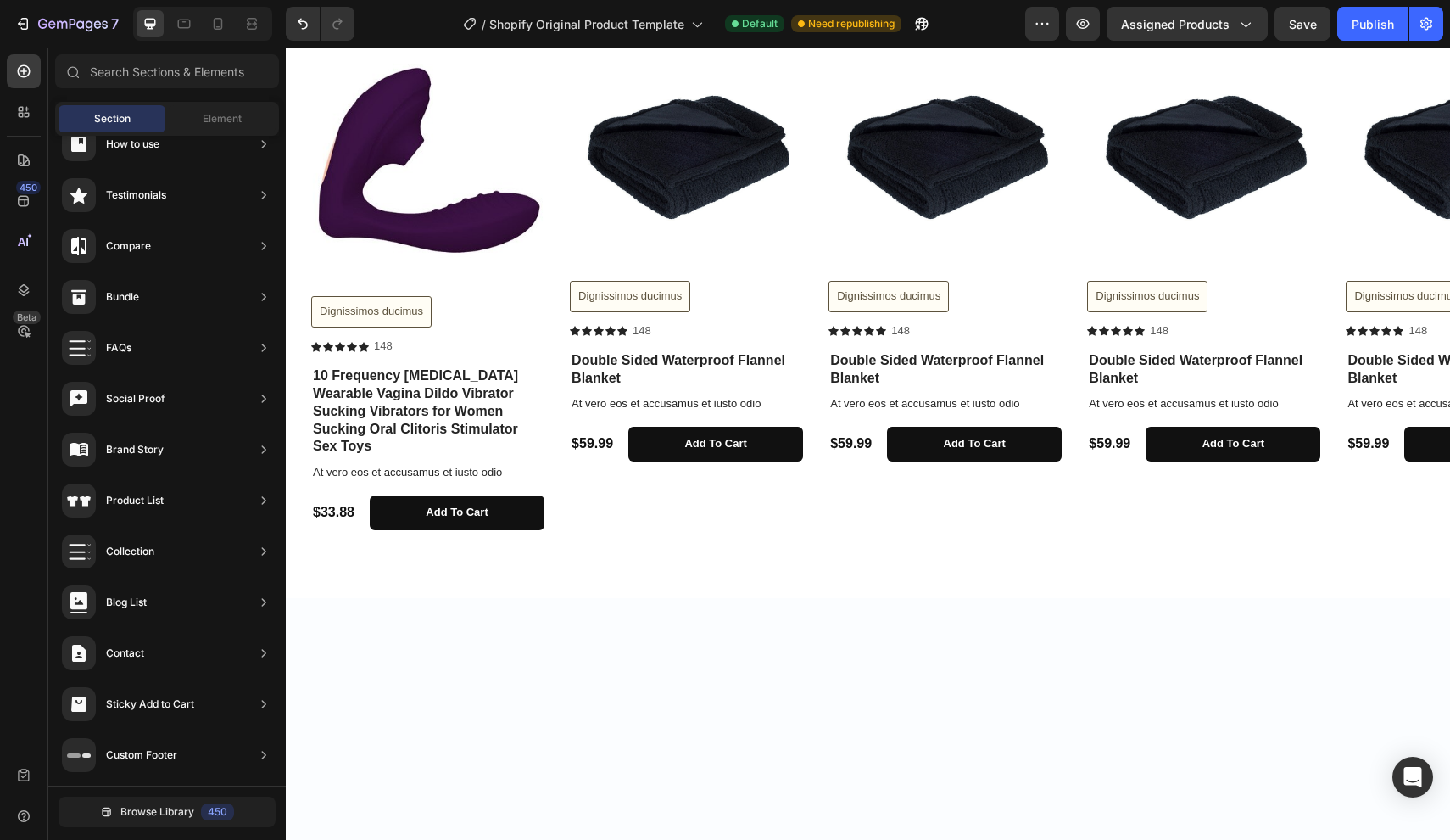
scroll to position [847, 0]
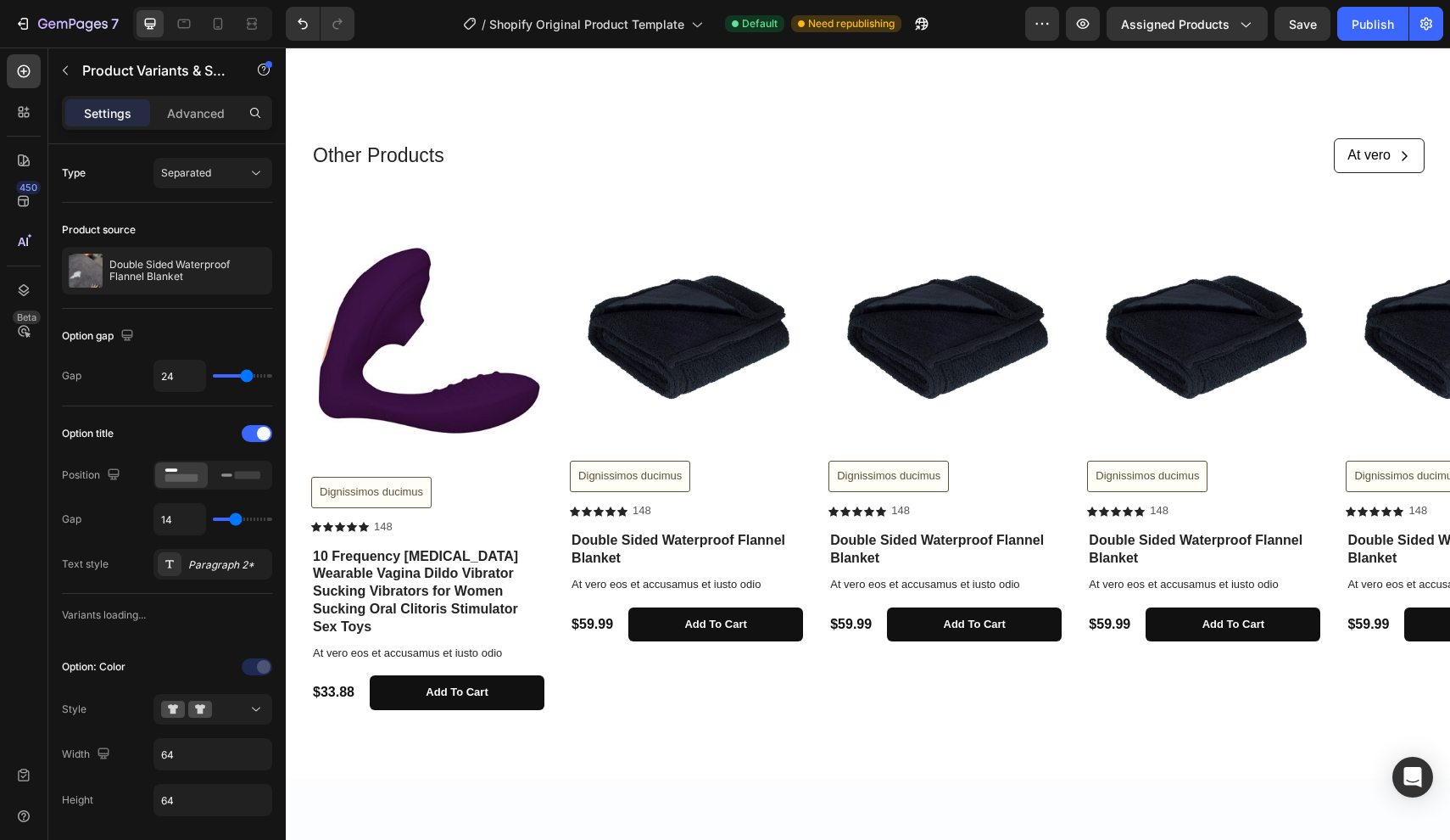
scroll to position [102, 0]
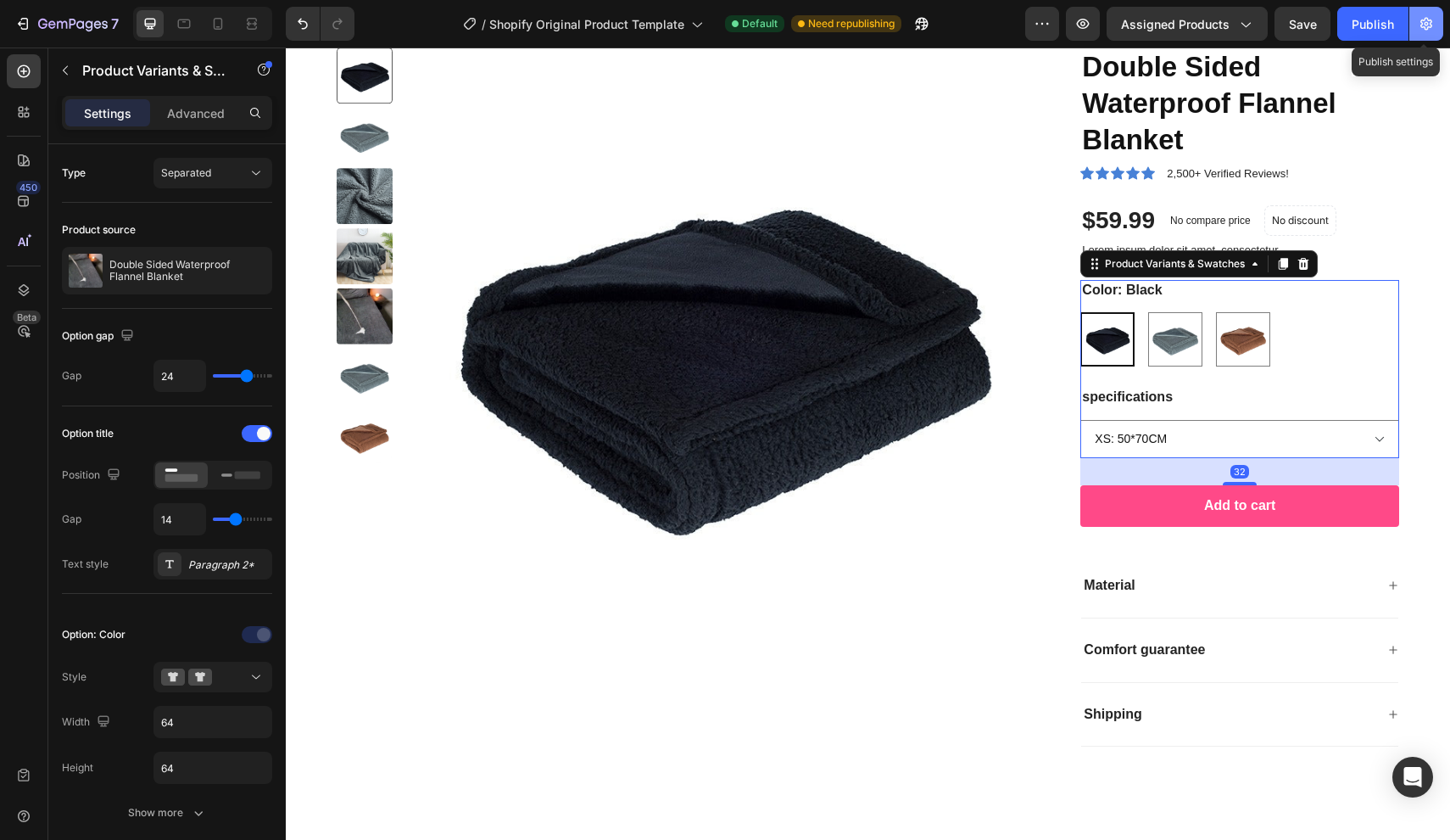
click at [1426, 21] on icon "button" at bounding box center [1427, 24] width 17 height 17
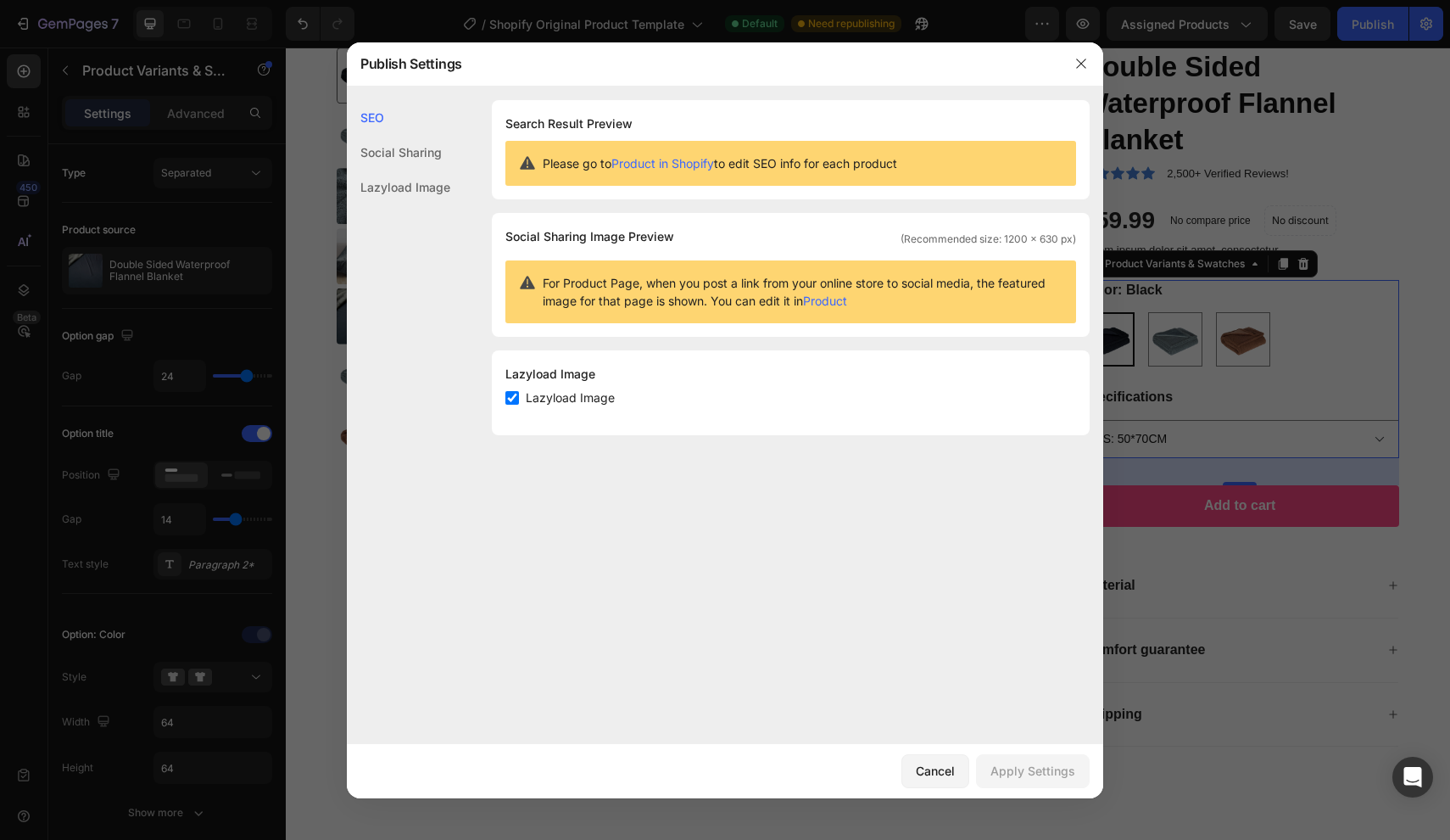
click at [1423, 32] on div at bounding box center [725, 420] width 1450 height 840
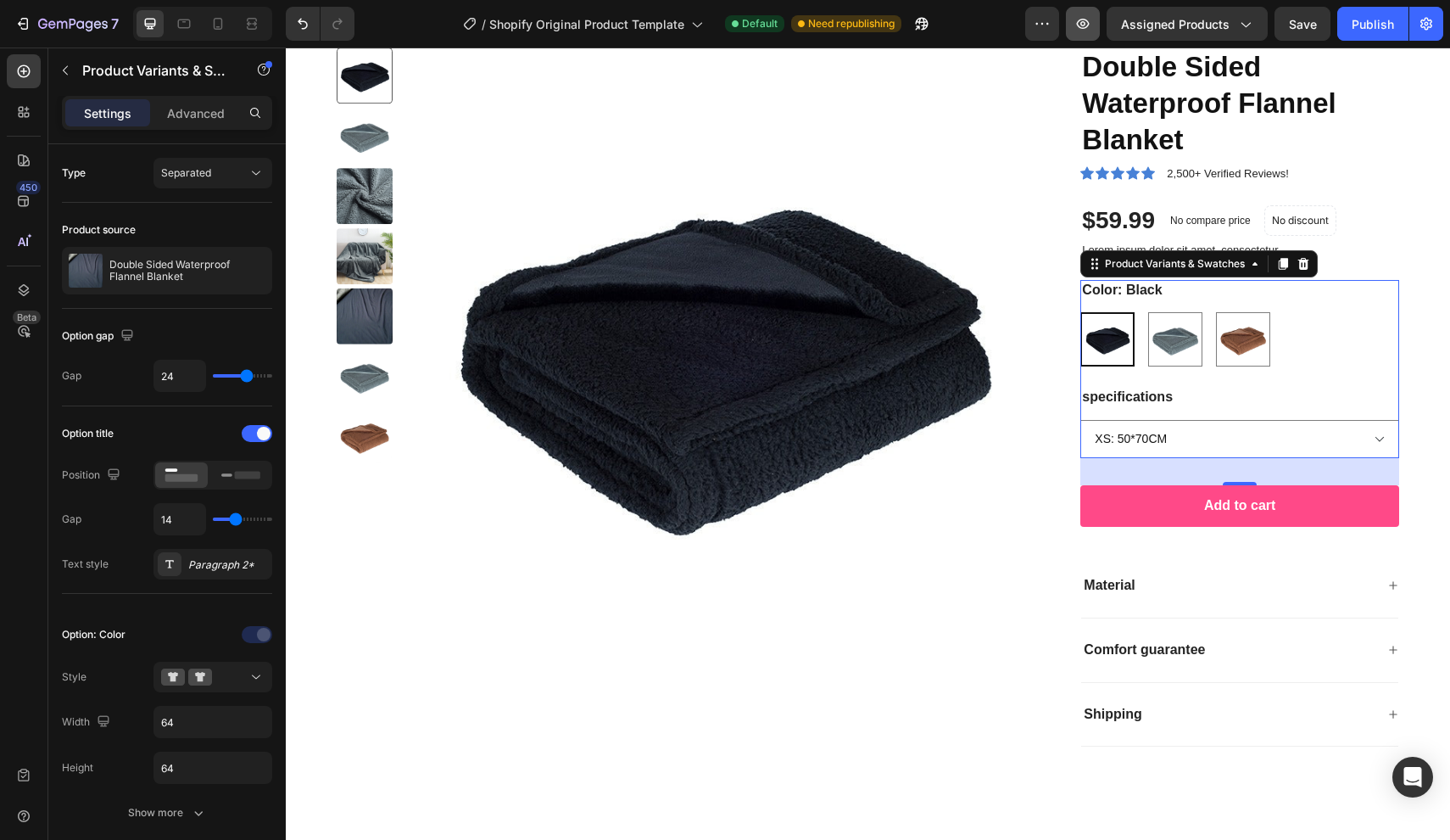
click at [1091, 20] on icon "button" at bounding box center [1083, 24] width 17 height 17
click at [1130, 171] on icon at bounding box center [1133, 172] width 13 height 12
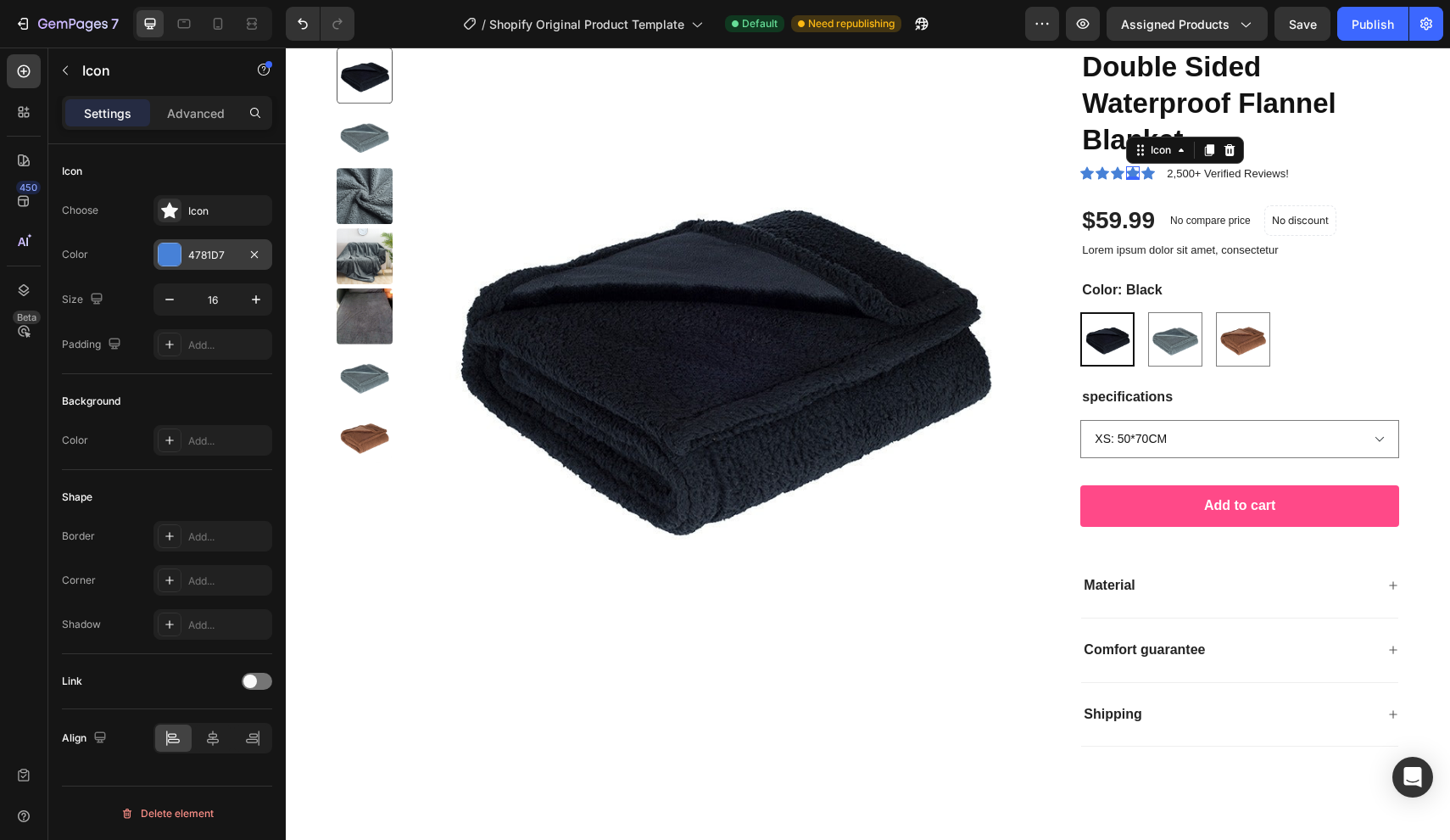
click at [163, 251] on div at bounding box center [170, 254] width 22 height 22
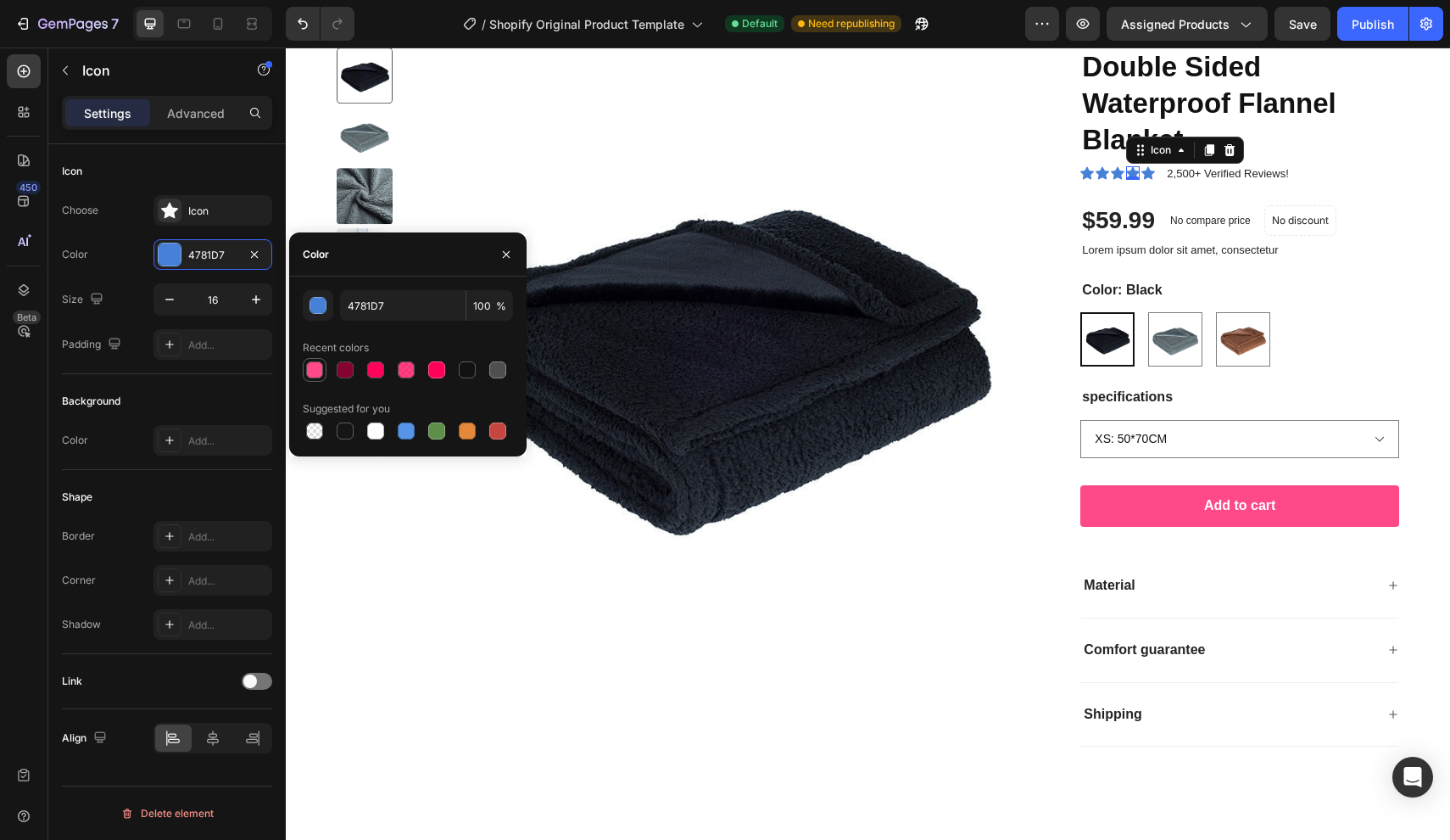
click at [317, 371] on div at bounding box center [315, 370] width 17 height 17
type input "FF4787"
type input "99"
click at [1118, 170] on icon at bounding box center [1118, 172] width 13 height 12
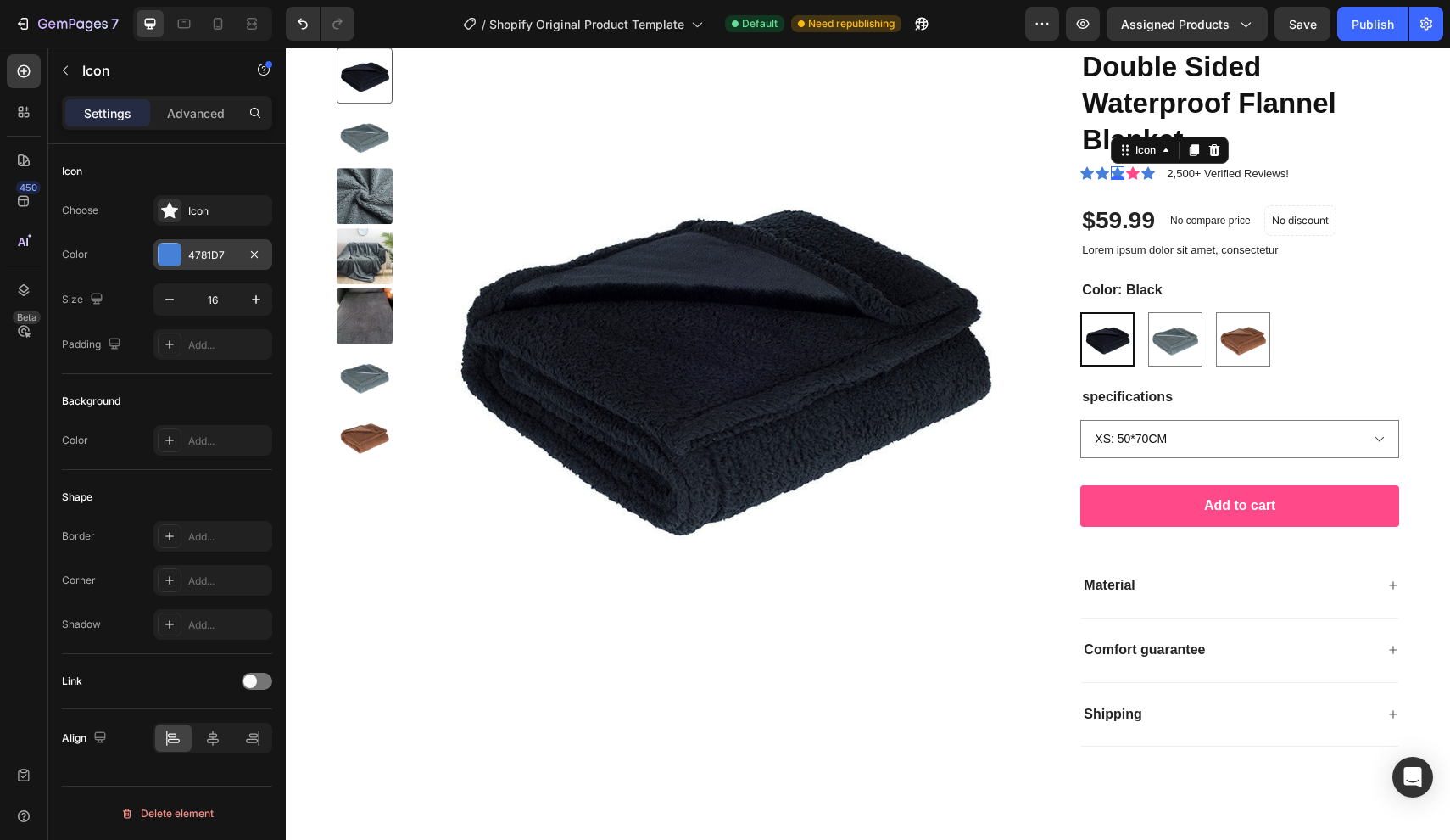
click at [165, 248] on div at bounding box center [170, 254] width 22 height 22
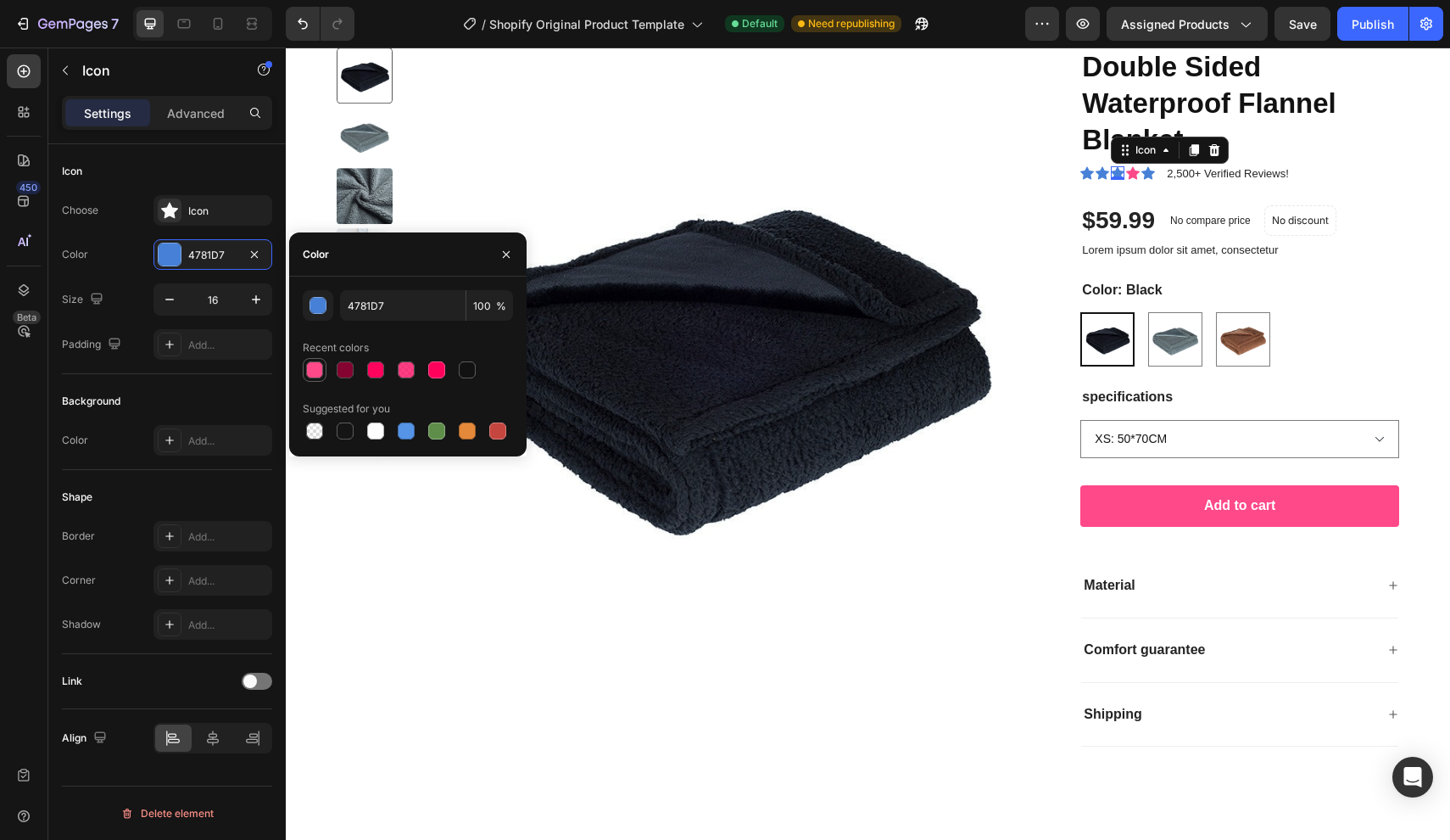
click at [306, 373] on div at bounding box center [315, 370] width 17 height 17
type input "FF4787"
type input "99"
click at [1088, 170] on icon at bounding box center [1087, 172] width 13 height 12
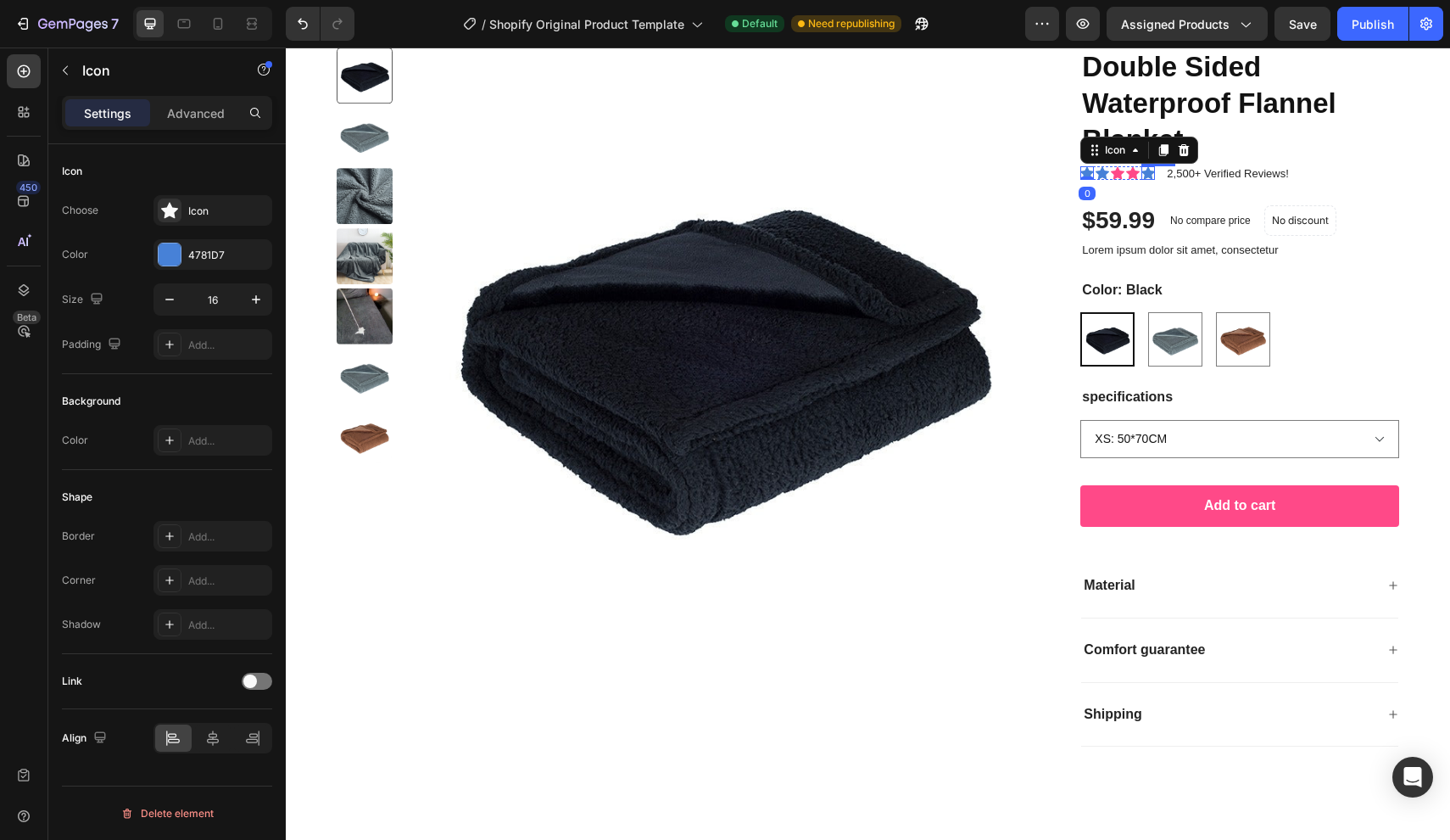
click at [1153, 169] on icon at bounding box center [1148, 172] width 13 height 12
click at [1081, 169] on icon at bounding box center [1087, 173] width 13 height 13
click at [1149, 174] on icon at bounding box center [1148, 172] width 13 height 12
click at [1135, 174] on icon at bounding box center [1133, 172] width 13 height 12
click at [1152, 171] on icon at bounding box center [1148, 172] width 13 height 12
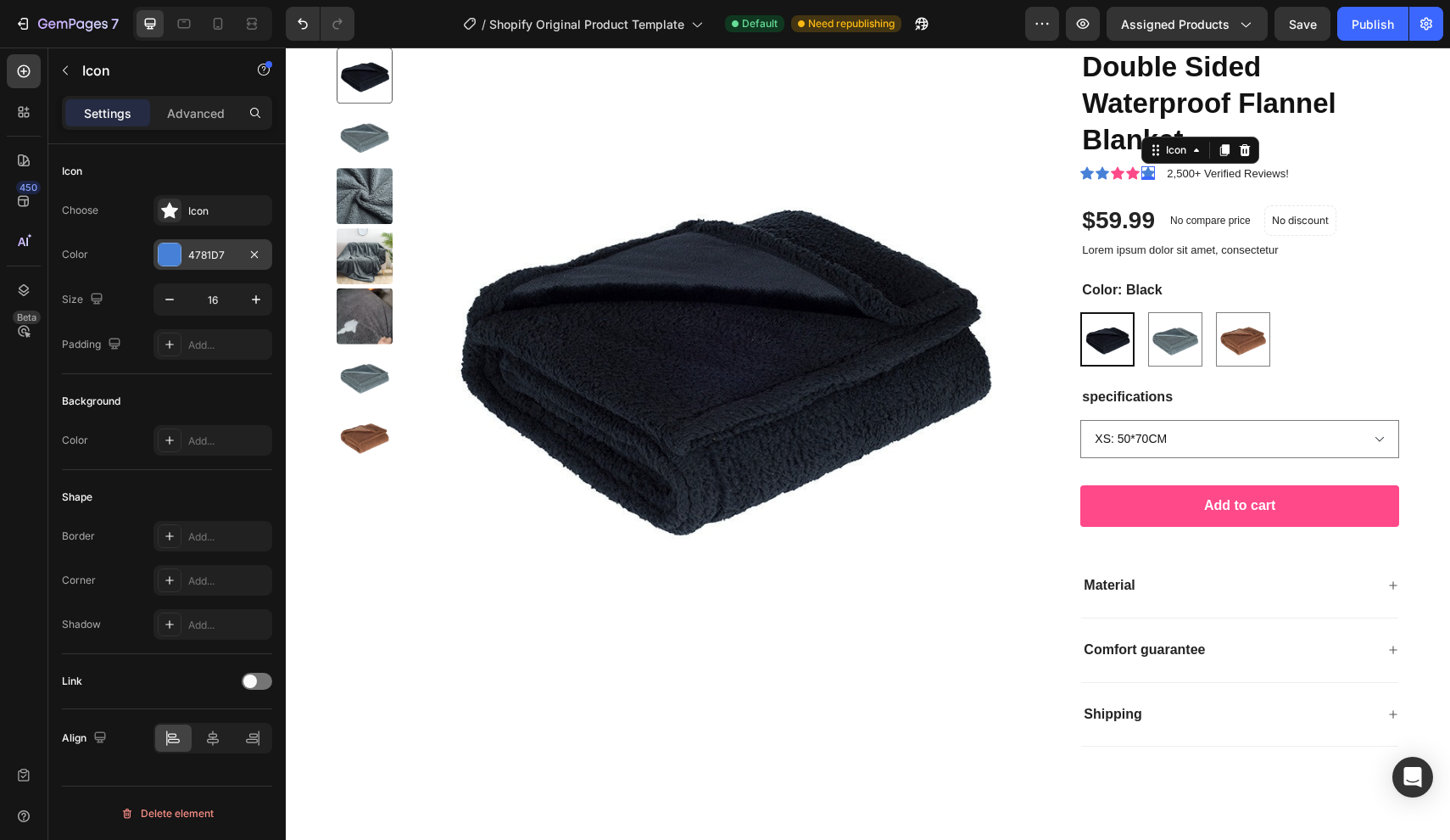
click at [174, 259] on div at bounding box center [170, 254] width 22 height 22
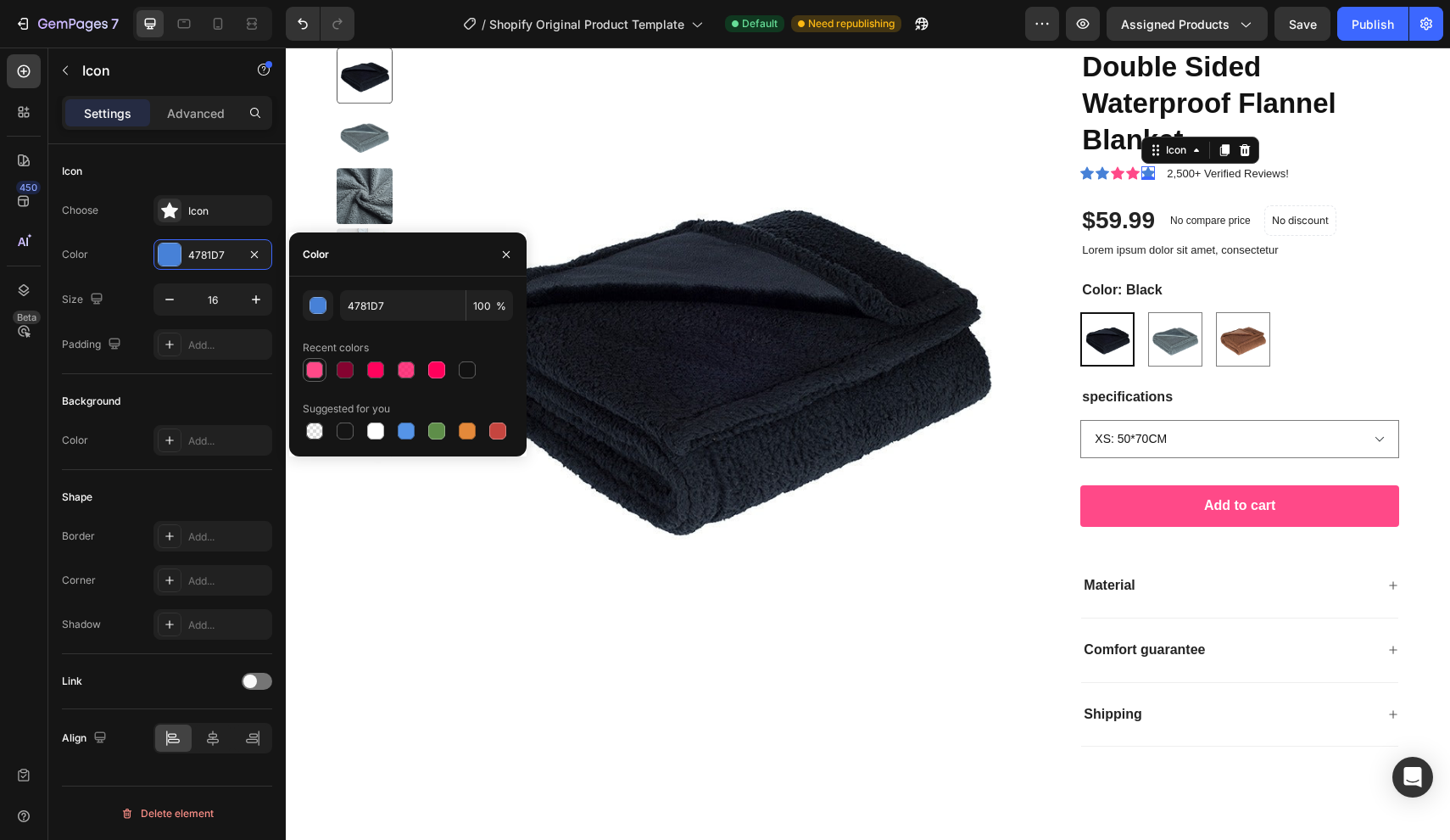
click at [318, 379] on div at bounding box center [314, 370] width 20 height 20
type input "FF4787"
type input "99"
click at [1102, 173] on icon at bounding box center [1102, 172] width 13 height 12
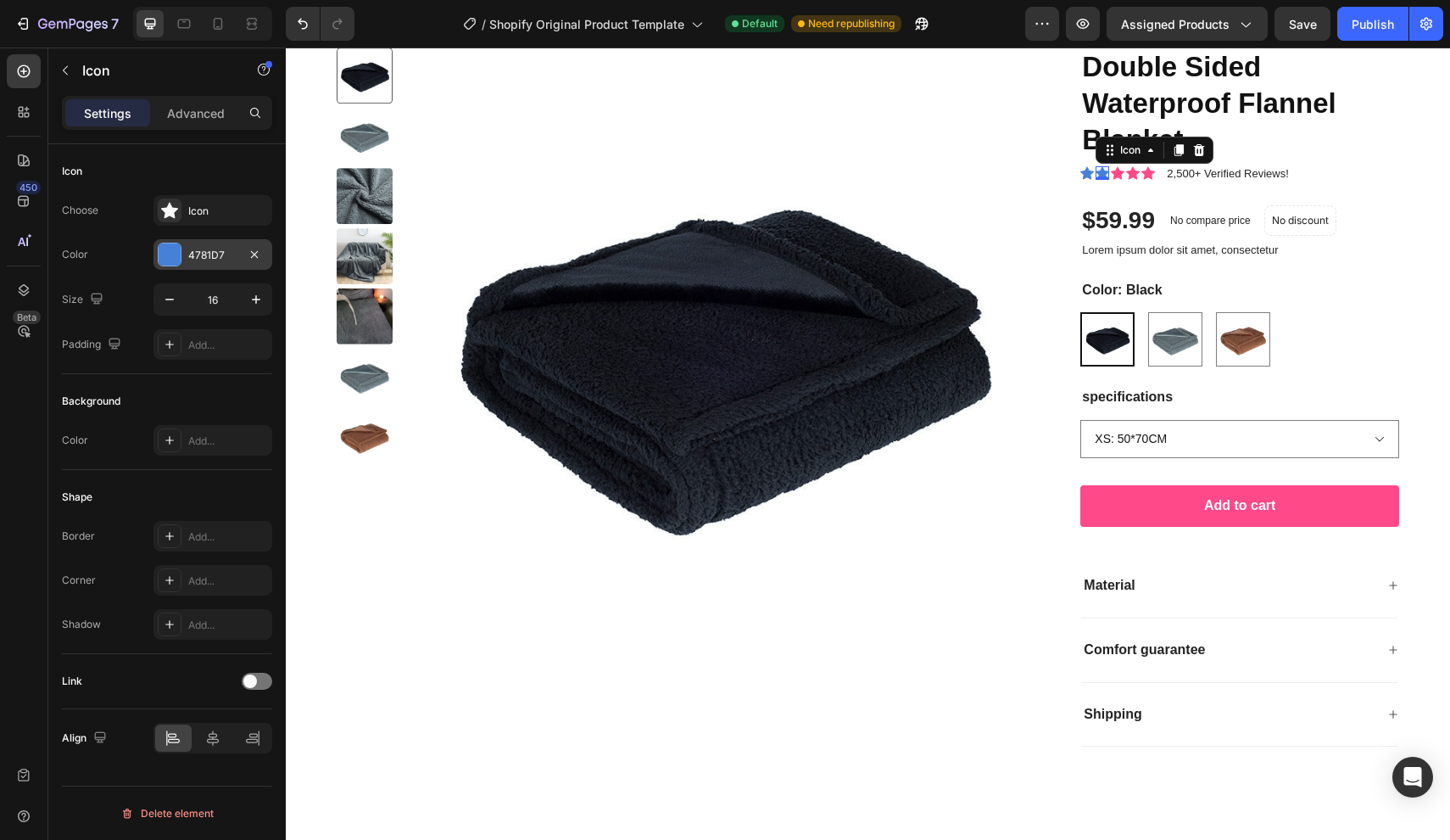
click at [164, 251] on div at bounding box center [170, 254] width 22 height 22
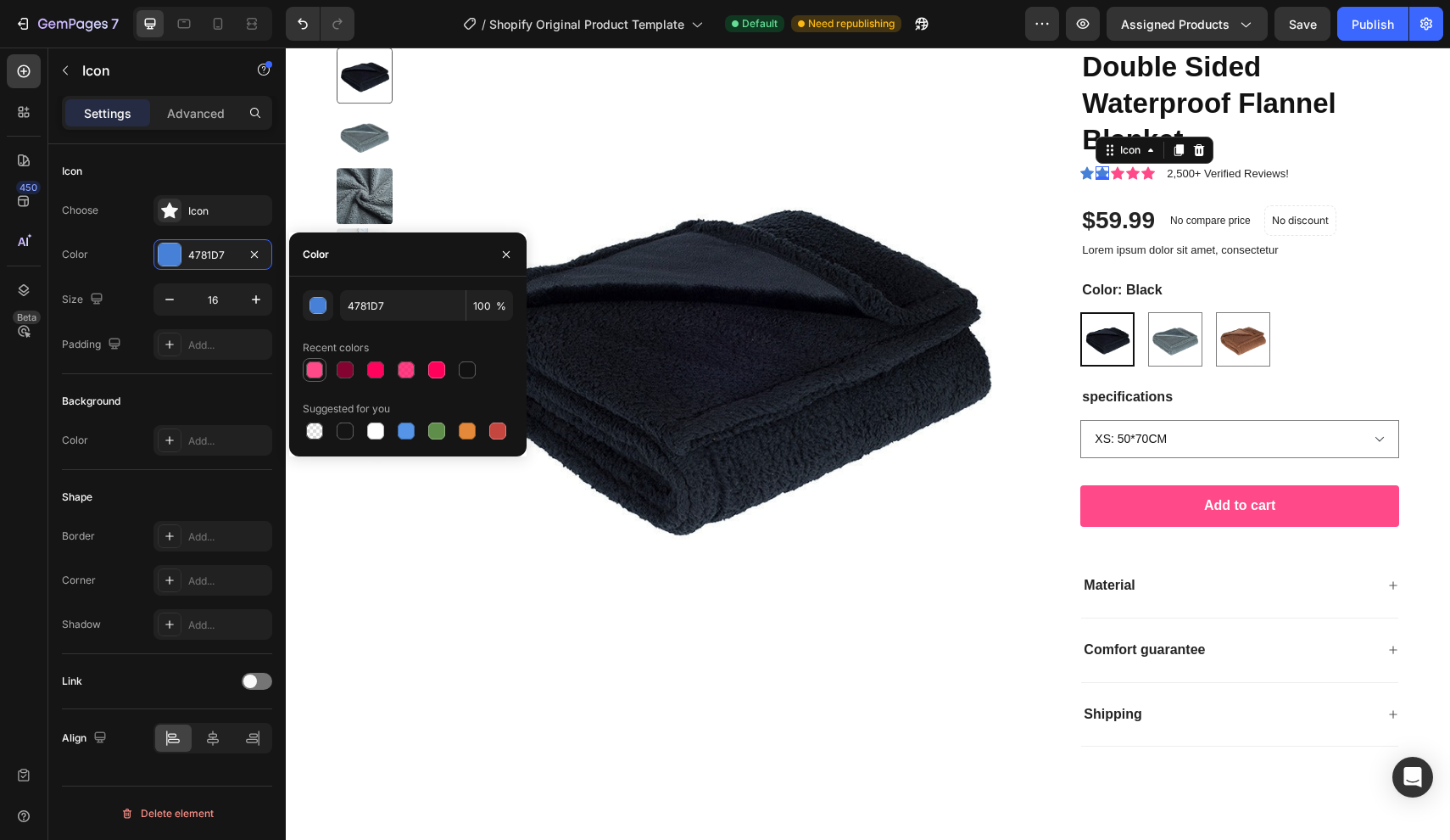
click at [323, 371] on div at bounding box center [315, 370] width 17 height 17
type input "FF4787"
type input "99"
click at [1091, 172] on icon at bounding box center [1087, 172] width 13 height 12
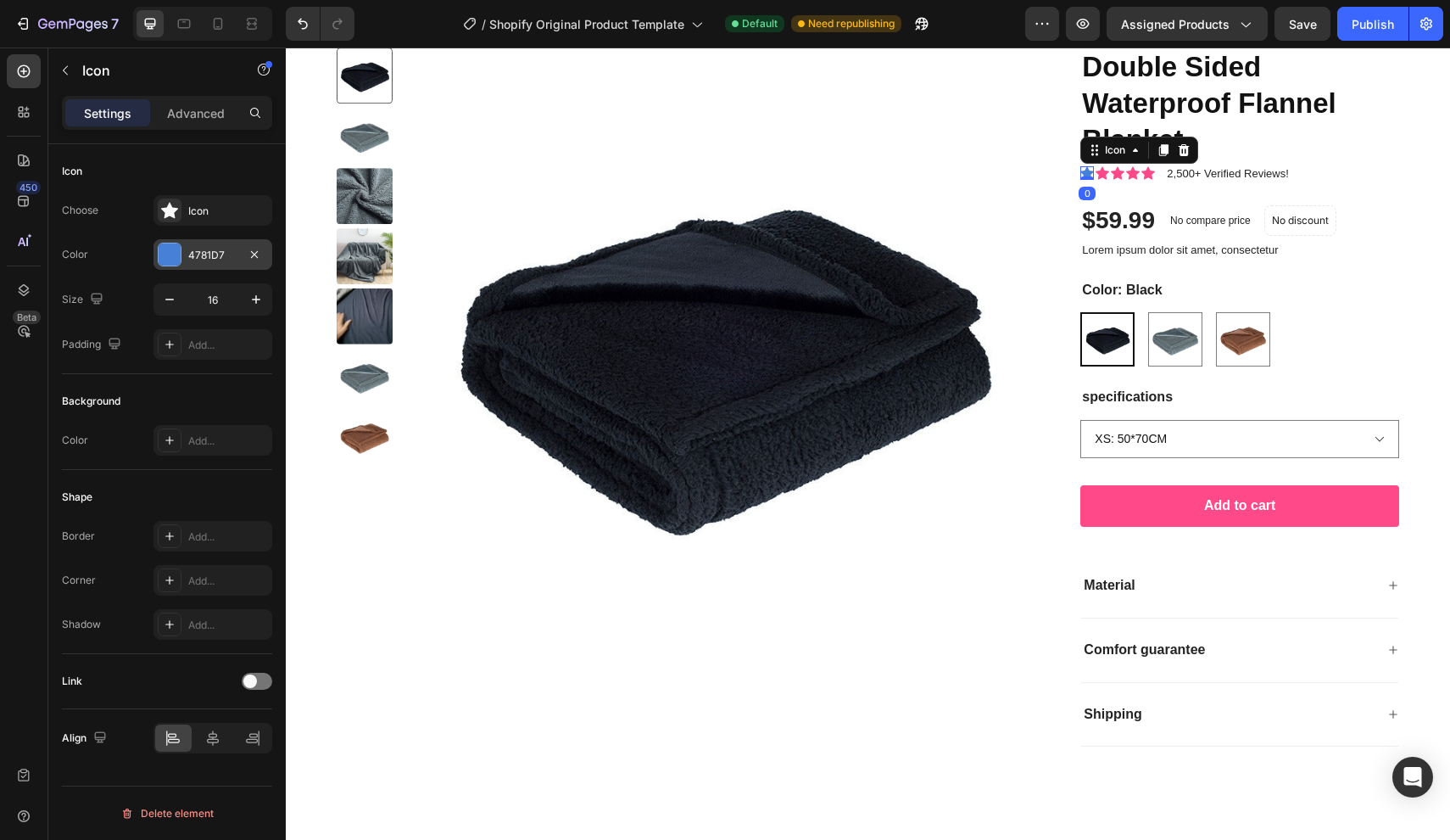
click at [170, 256] on div at bounding box center [170, 254] width 22 height 22
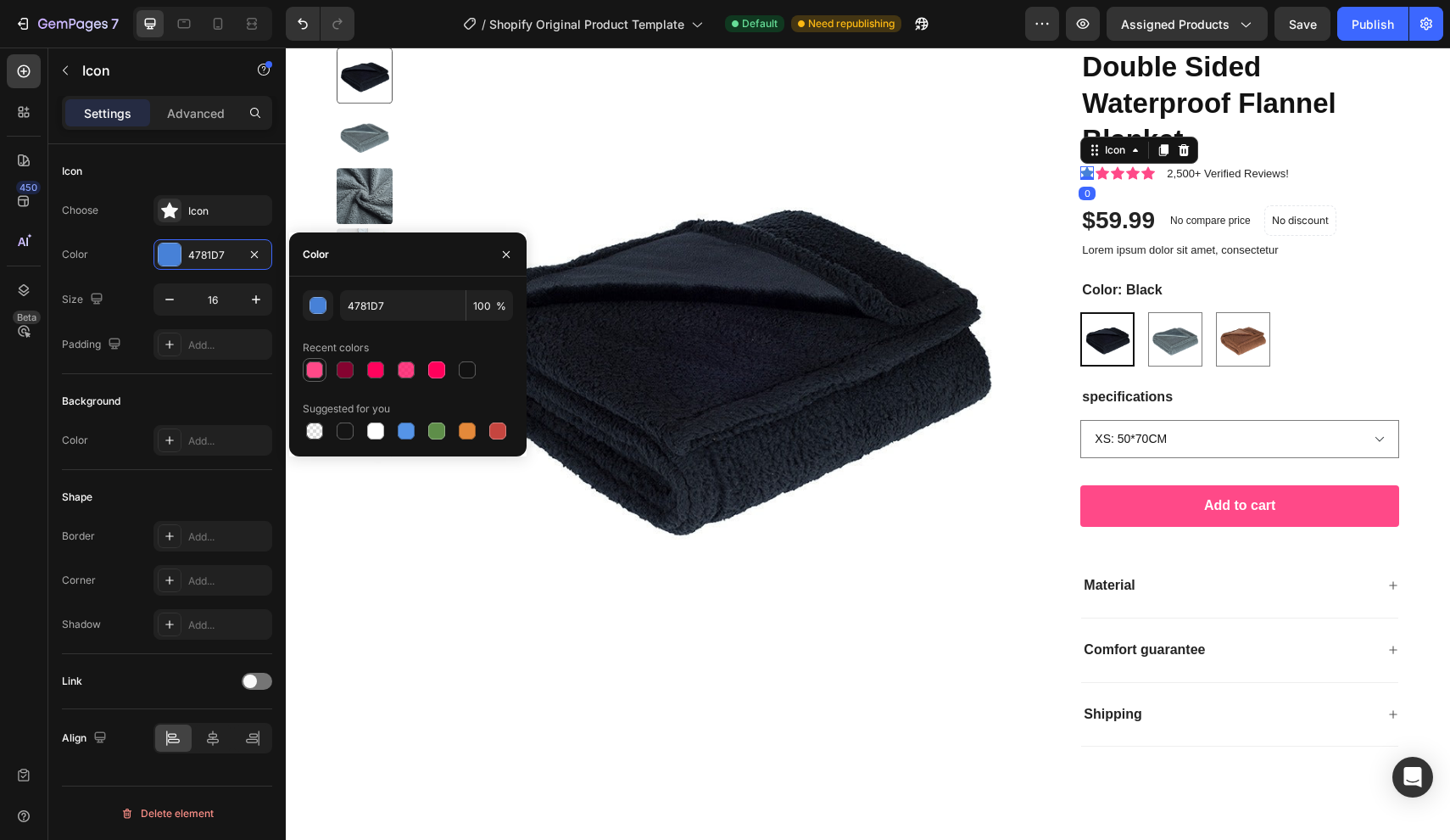
click at [316, 368] on div at bounding box center [315, 370] width 17 height 17
type input "FF4787"
type input "99"
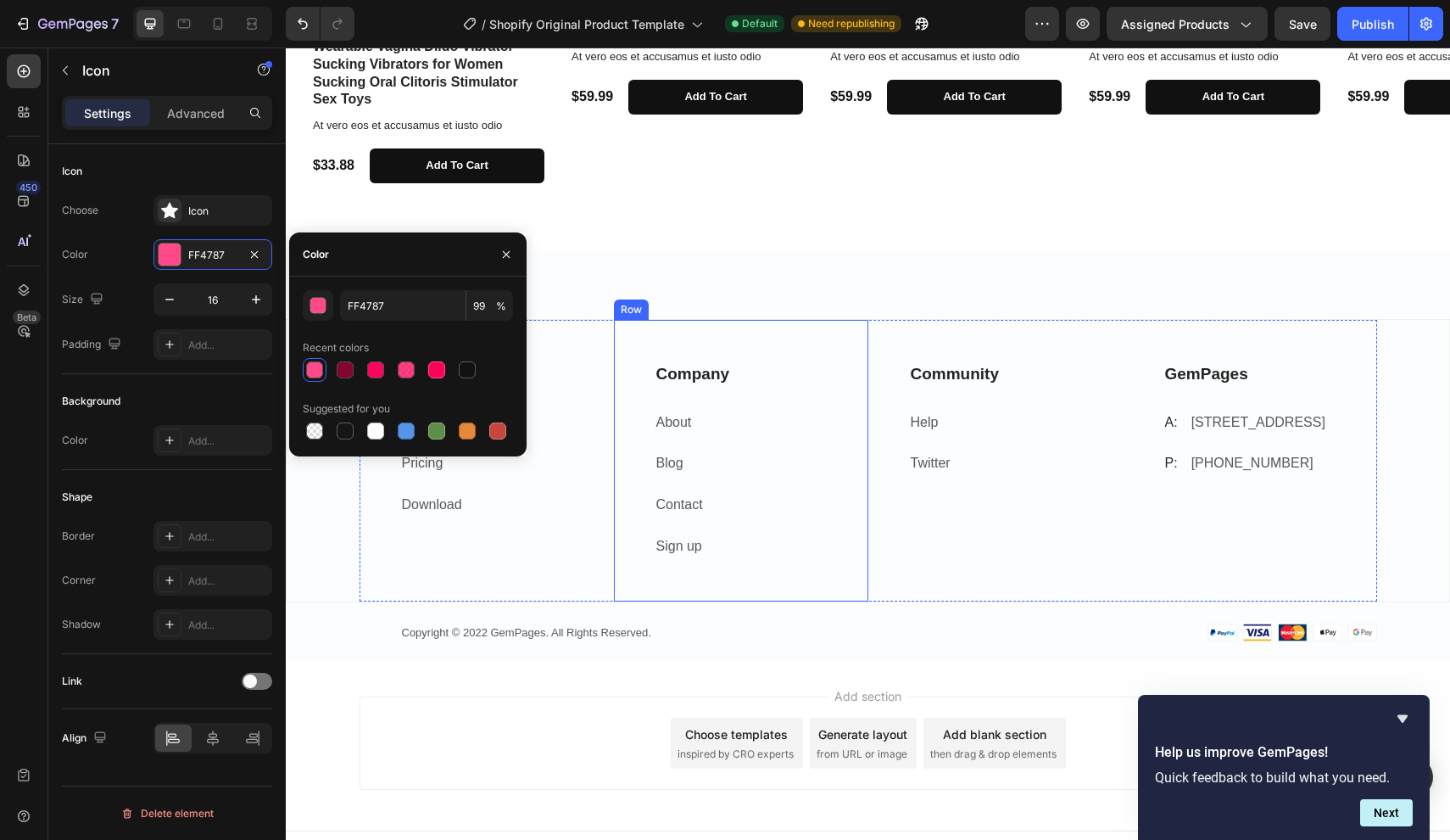
scroll to position [1365, 0]
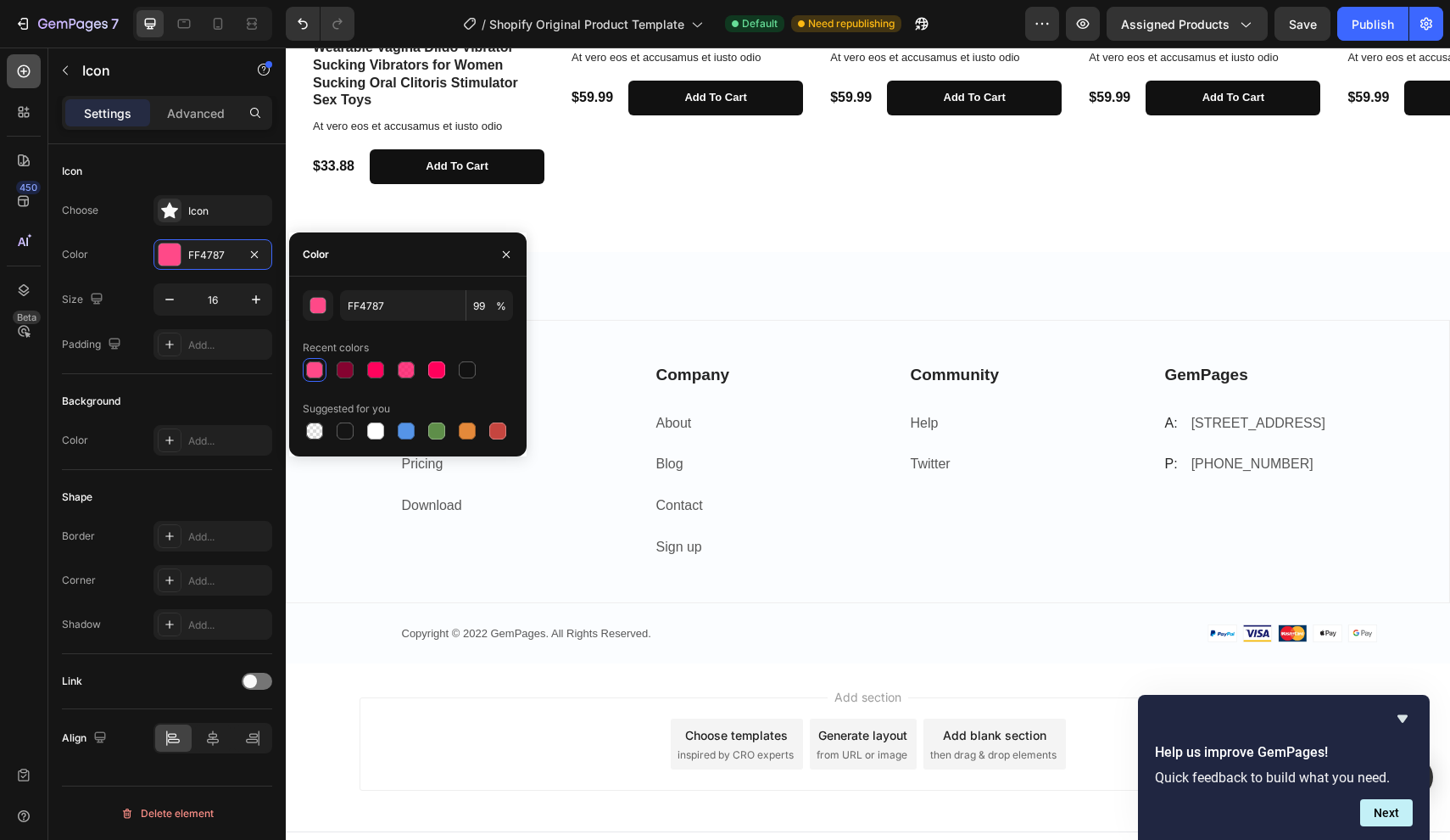
click at [29, 78] on icon at bounding box center [24, 72] width 17 height 17
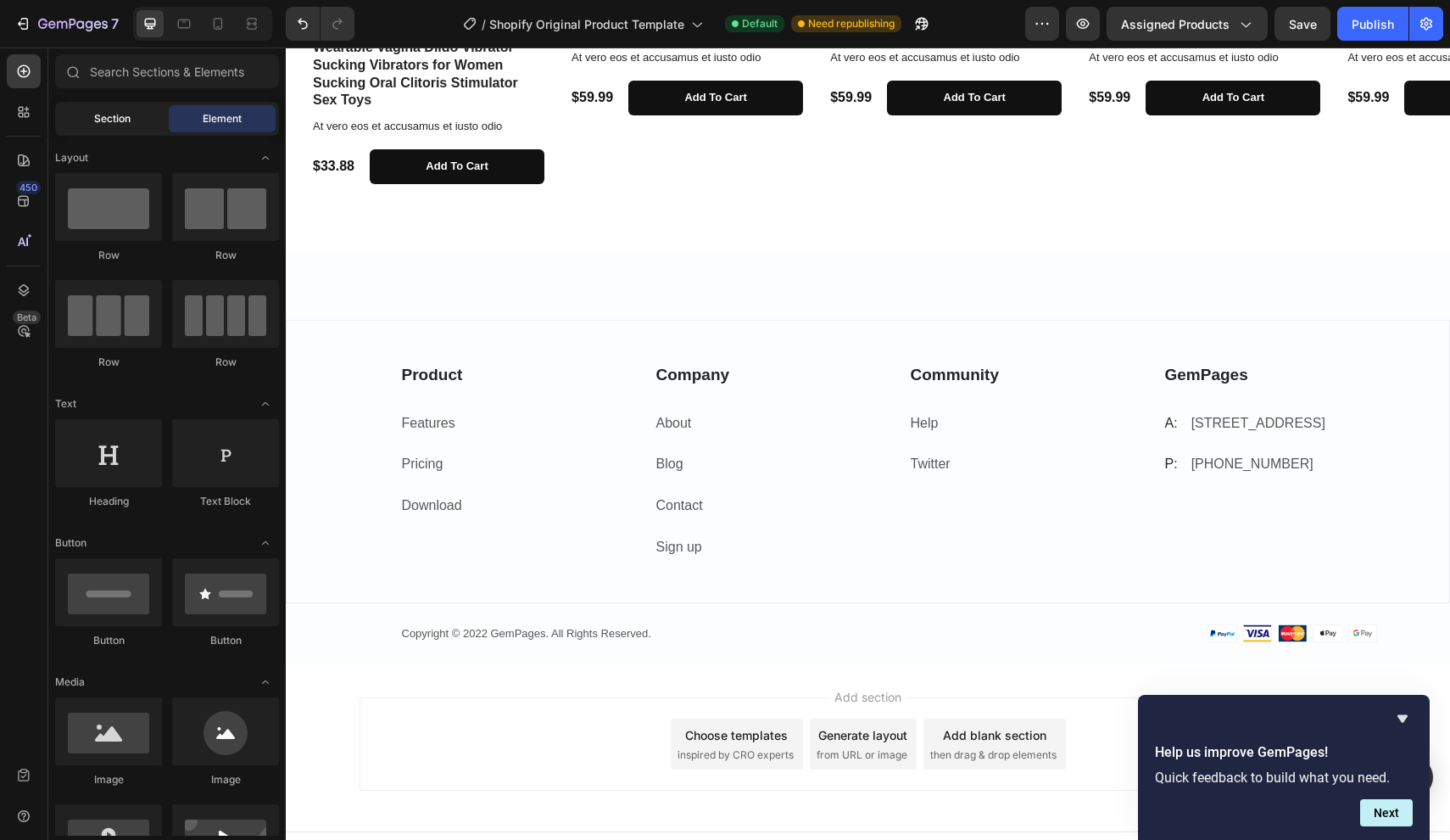
click at [109, 129] on div "Section" at bounding box center [112, 119] width 107 height 27
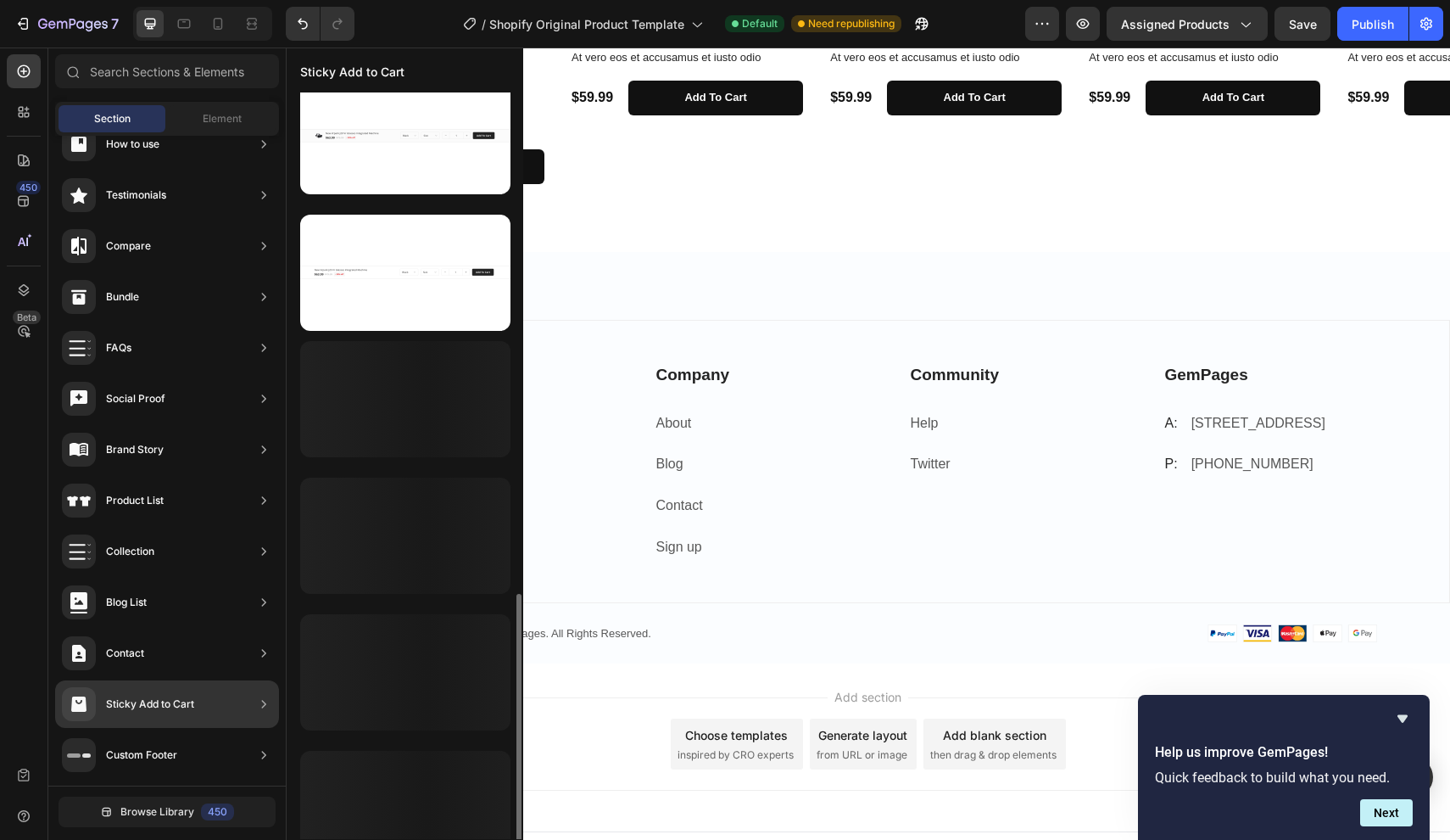
scroll to position [745, 0]
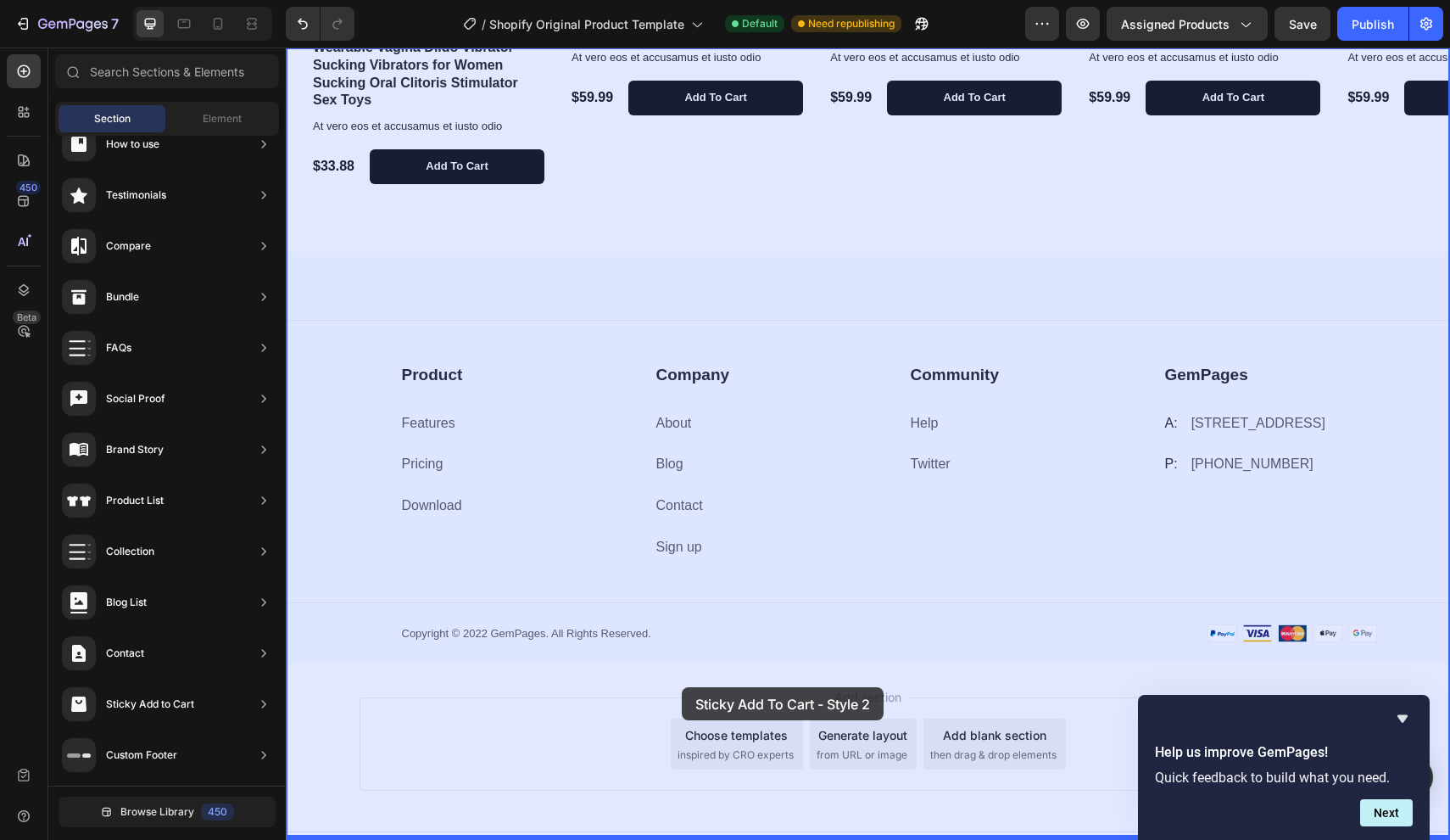
drag, startPoint x: 709, startPoint y: 674, endPoint x: 682, endPoint y: 687, distance: 30.0
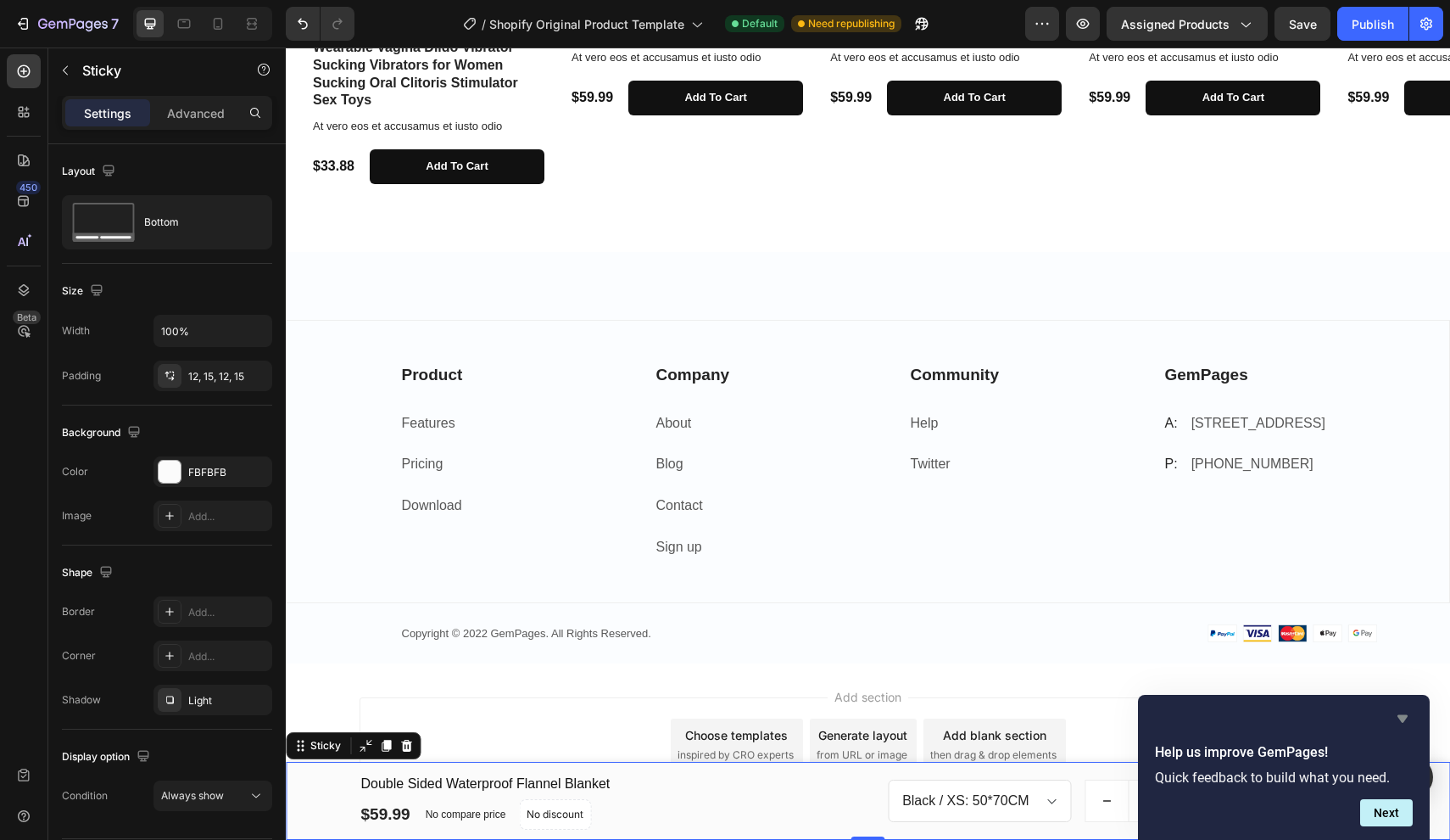
click at [1402, 714] on icon "Hide survey" at bounding box center [1402, 718] width 20 height 20
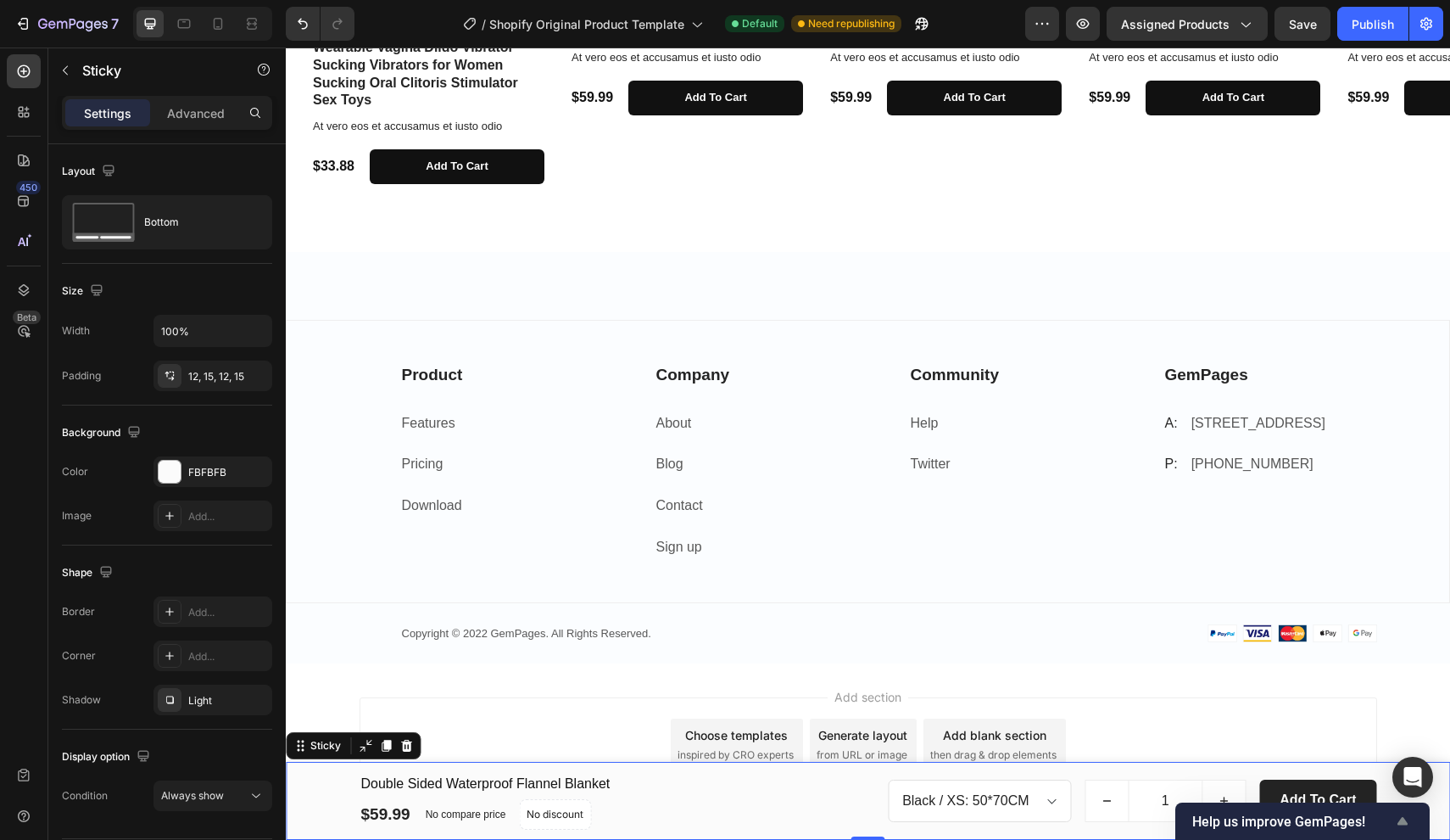
click at [1405, 821] on icon "Show survey - Help us improve GemPages!" at bounding box center [1403, 821] width 11 height 8
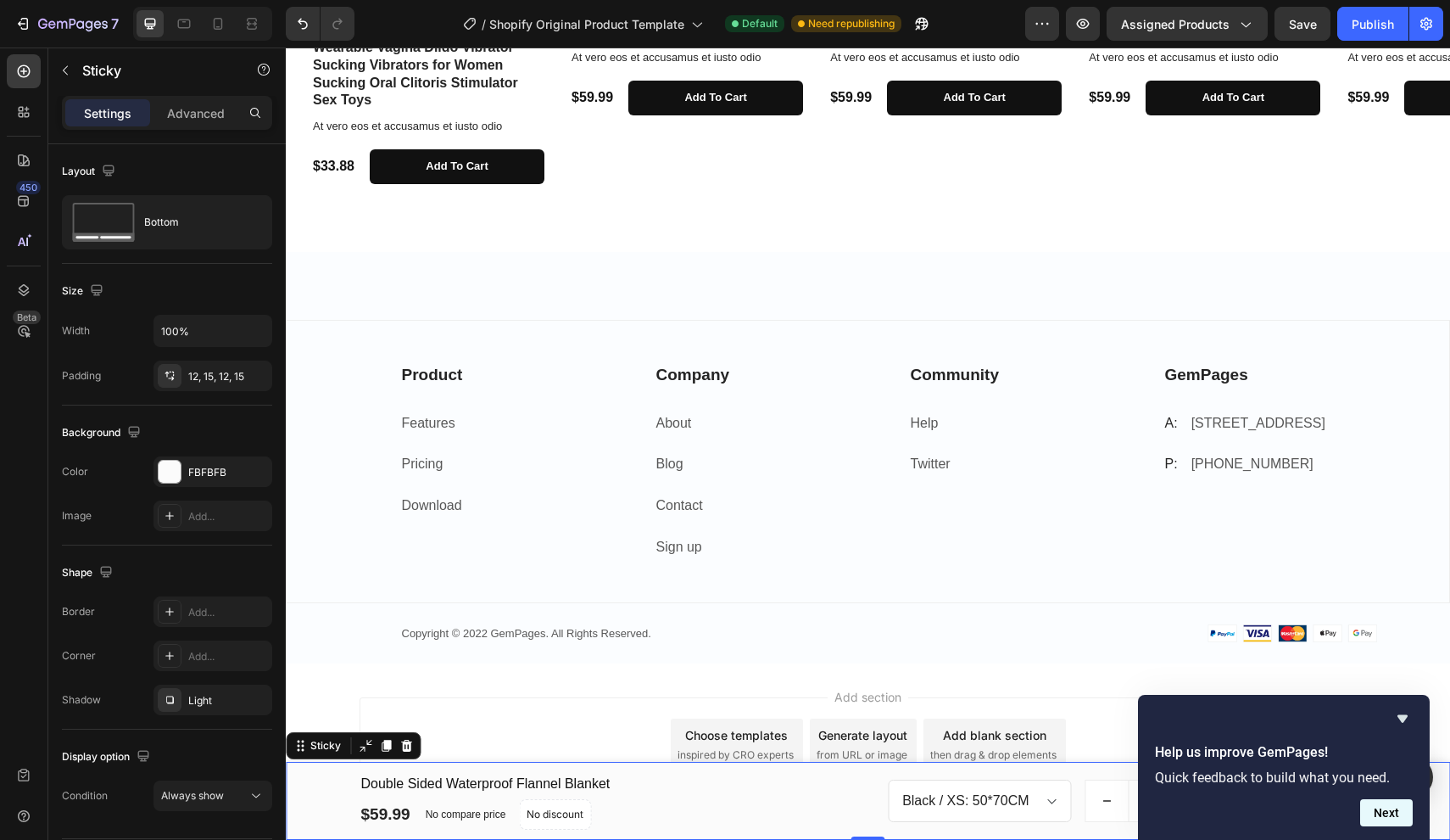
click at [1385, 813] on button "Next" at bounding box center [1387, 812] width 53 height 27
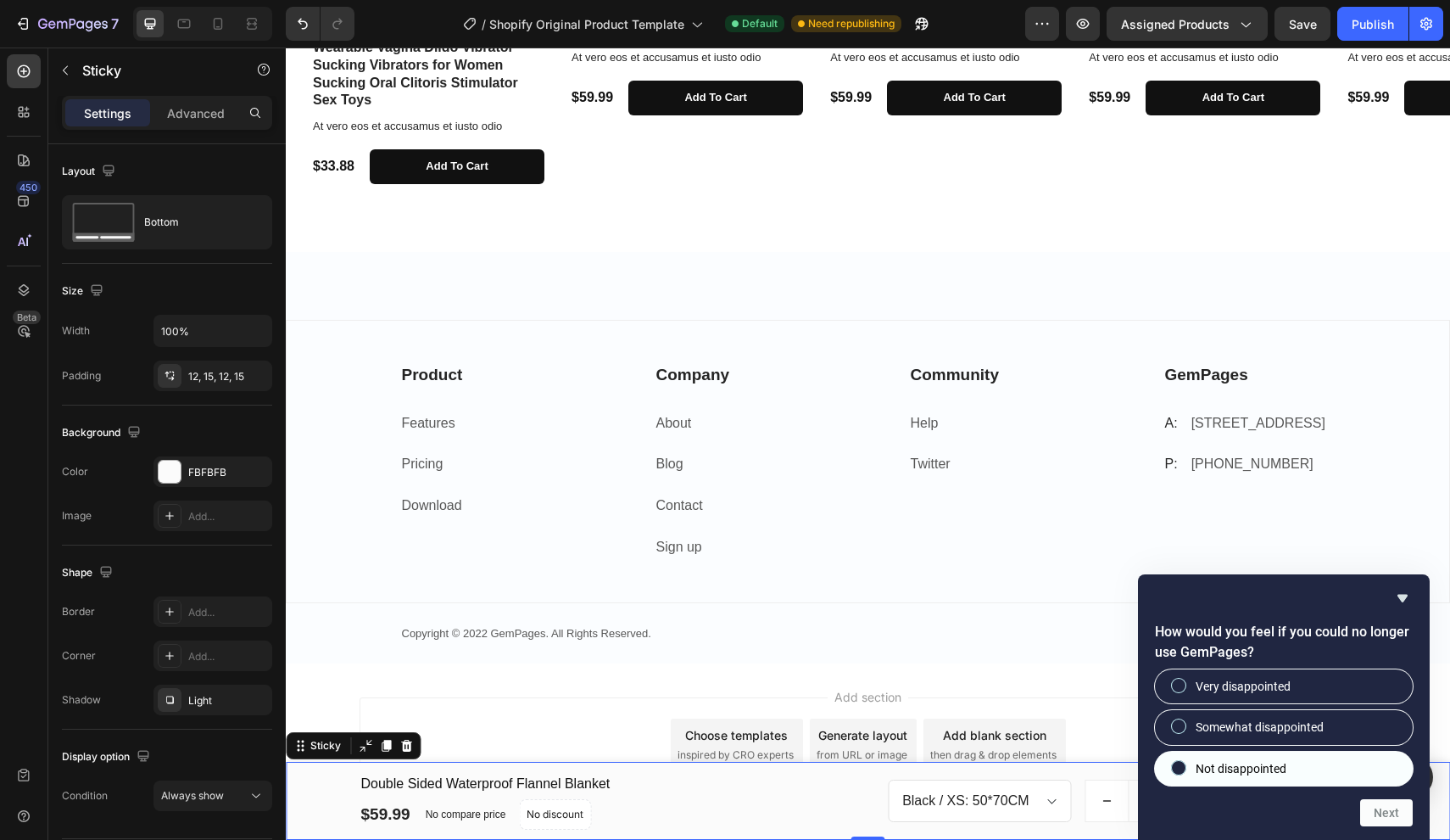
click at [1331, 773] on label "Not disappointed" at bounding box center [1283, 768] width 258 height 34
click at [1185, 773] on input "Not disappointed" at bounding box center [1180, 767] width 11 height 11
radio input "true"
click at [1384, 803] on button "Next" at bounding box center [1387, 812] width 53 height 27
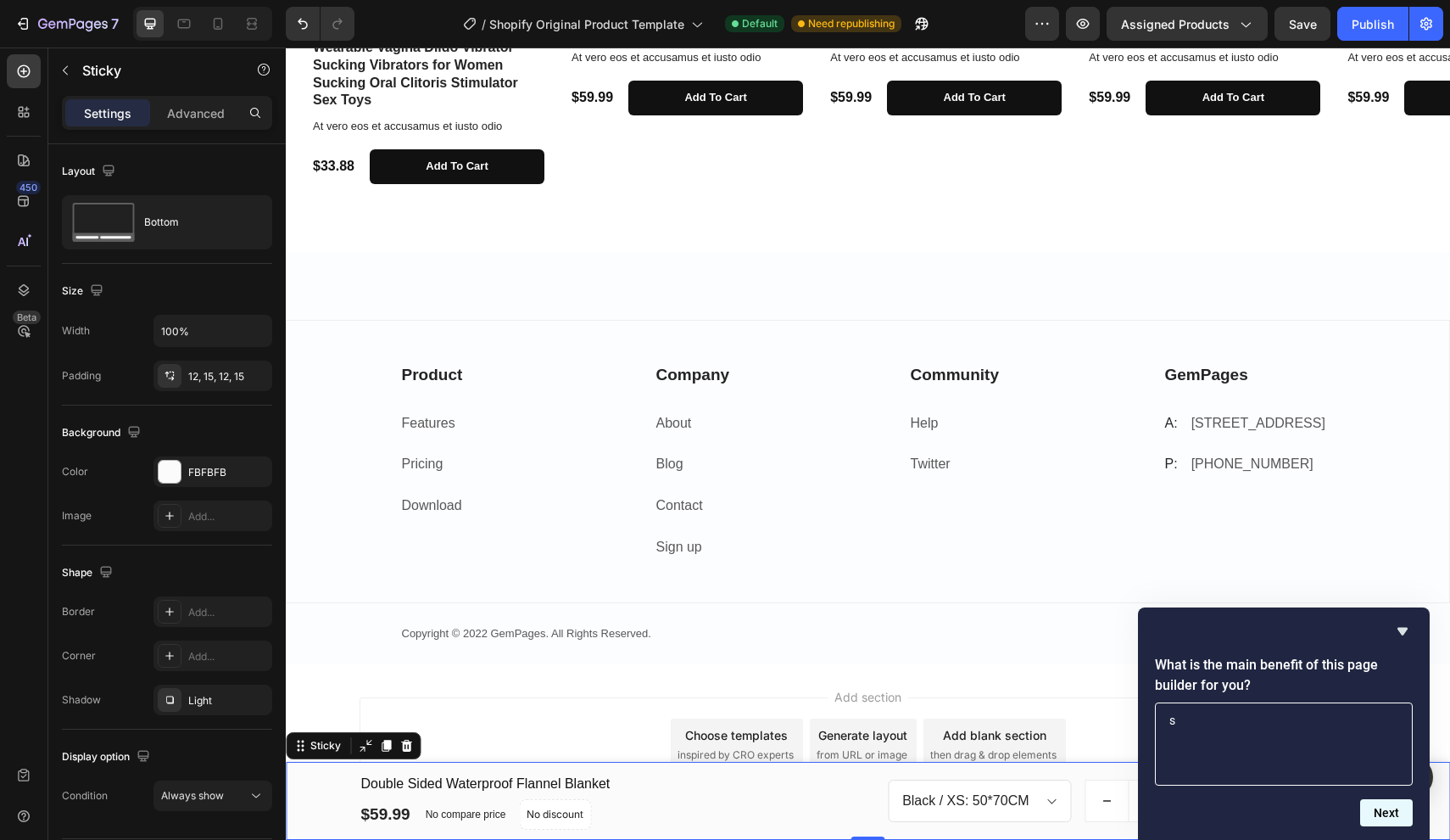
type textarea "s"
click at [1400, 810] on button "Next" at bounding box center [1387, 812] width 53 height 27
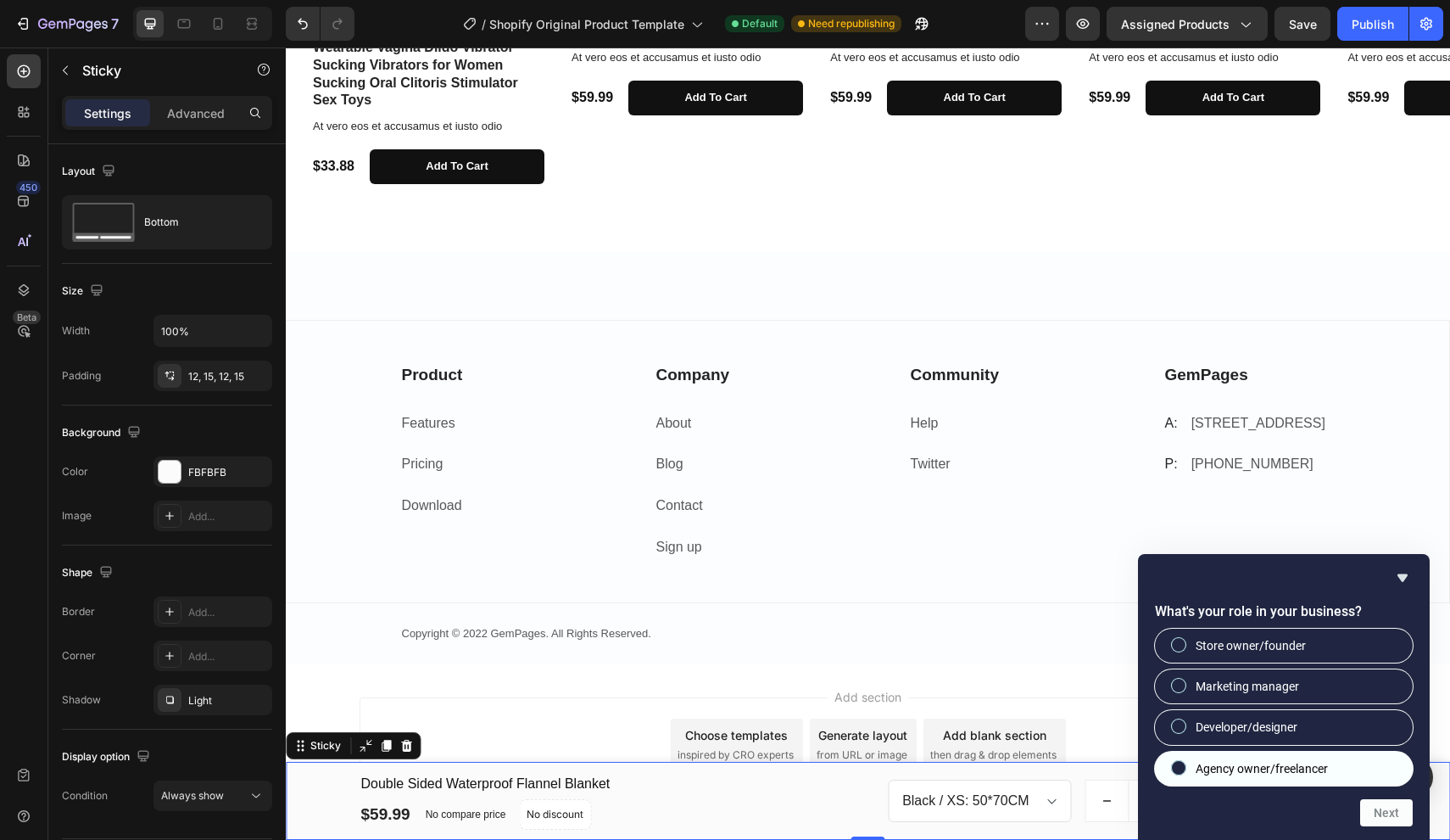
click at [1363, 775] on label "Agency owner/freelancer" at bounding box center [1283, 768] width 258 height 34
click at [1185, 773] on input "Agency owner/freelancer" at bounding box center [1180, 767] width 11 height 11
radio input "true"
click at [1378, 806] on button "Next" at bounding box center [1387, 812] width 53 height 27
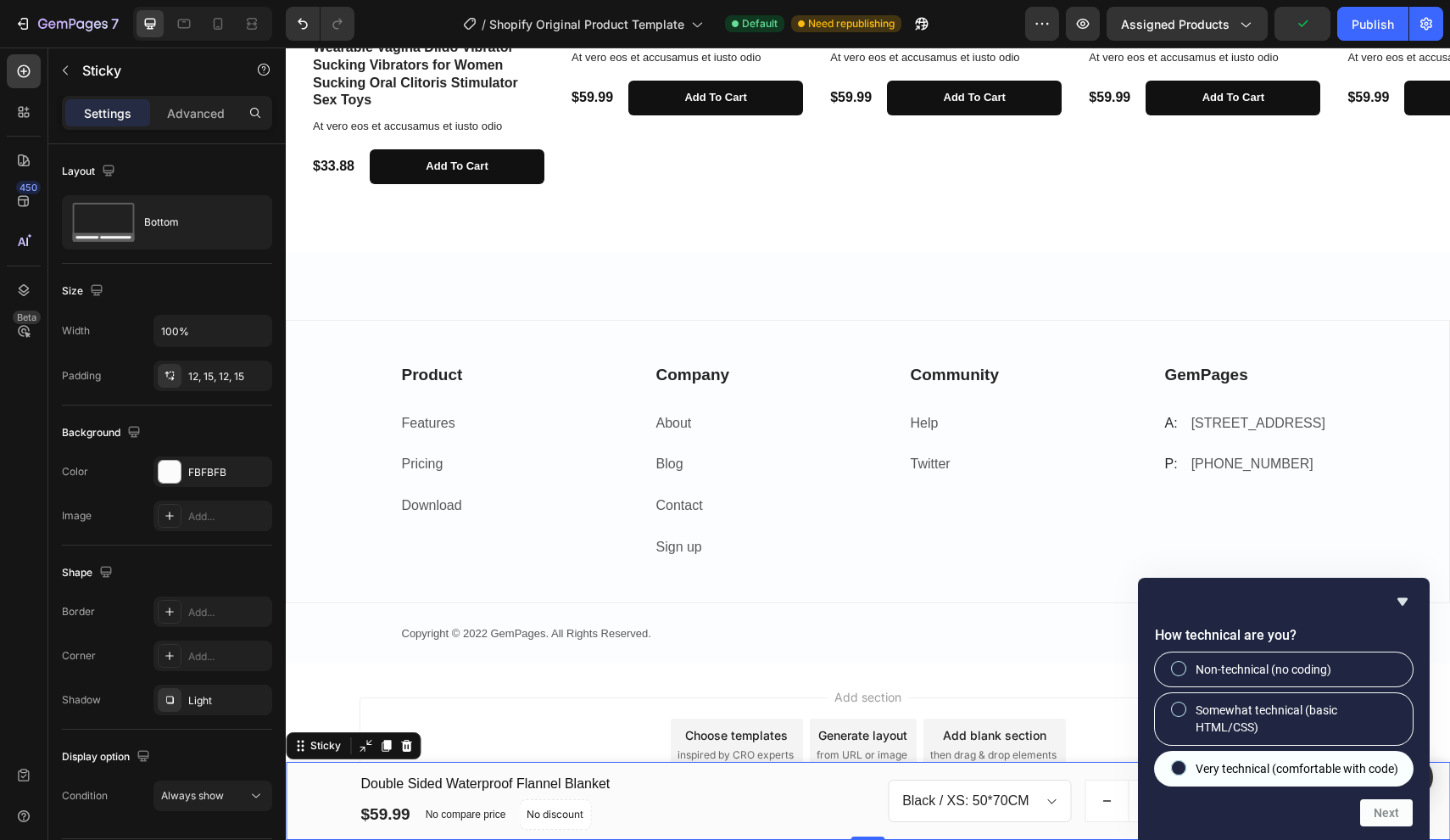
click at [1363, 776] on span "Very technical (comfortable with code)" at bounding box center [1298, 769] width 203 height 17
click at [1185, 773] on input "Very technical (comfortable with code)" at bounding box center [1180, 767] width 11 height 11
radio input "true"
click at [1386, 810] on button "Next" at bounding box center [1387, 812] width 53 height 27
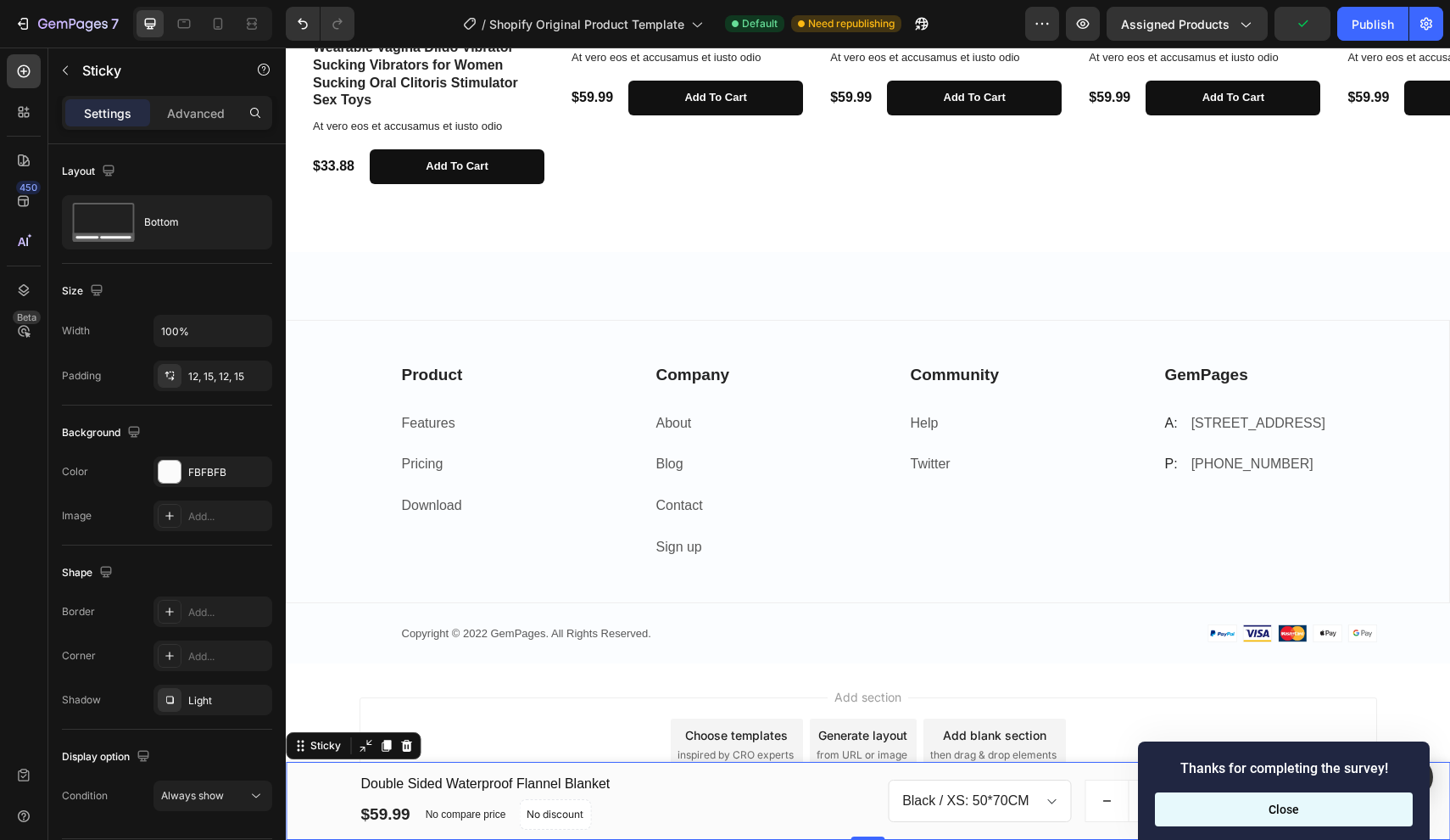
click at [1372, 805] on button "Close" at bounding box center [1283, 808] width 258 height 34
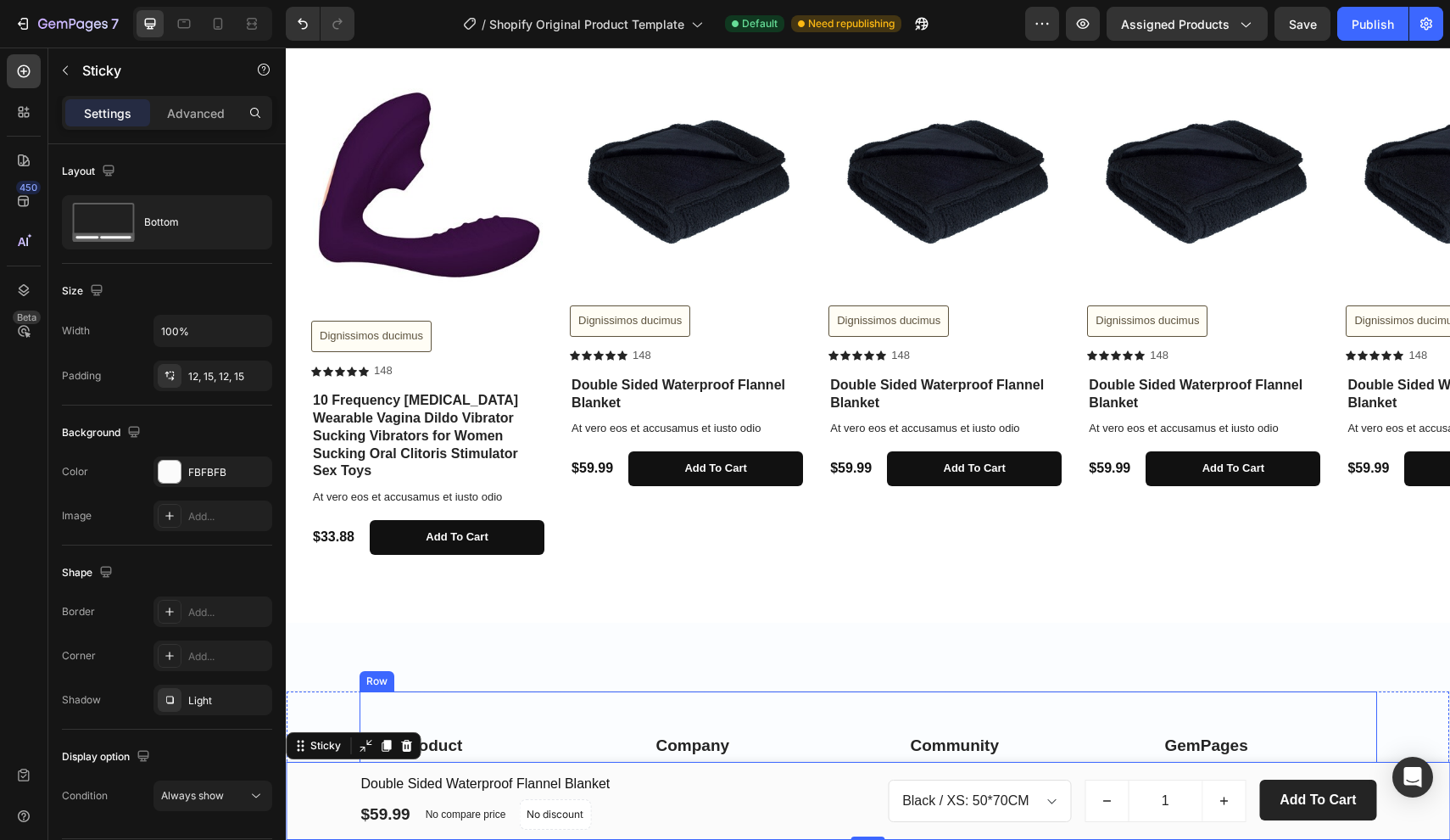
scroll to position [876, 0]
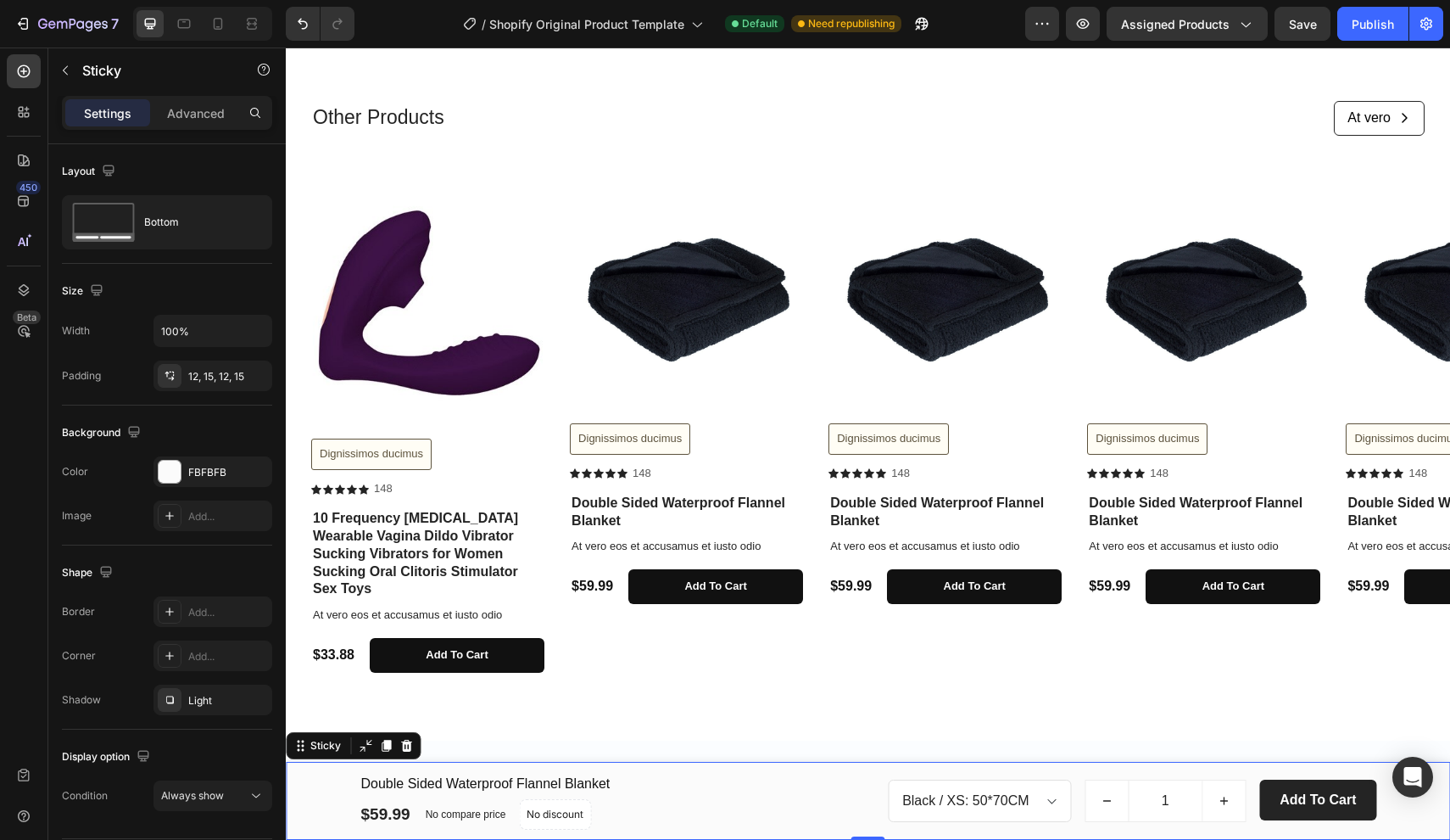
click at [323, 814] on div "Double Sided Waterproof Flannel Blanket (P) Title $59.99 (P) Price (P) Price No…" at bounding box center [868, 801] width 1139 height 57
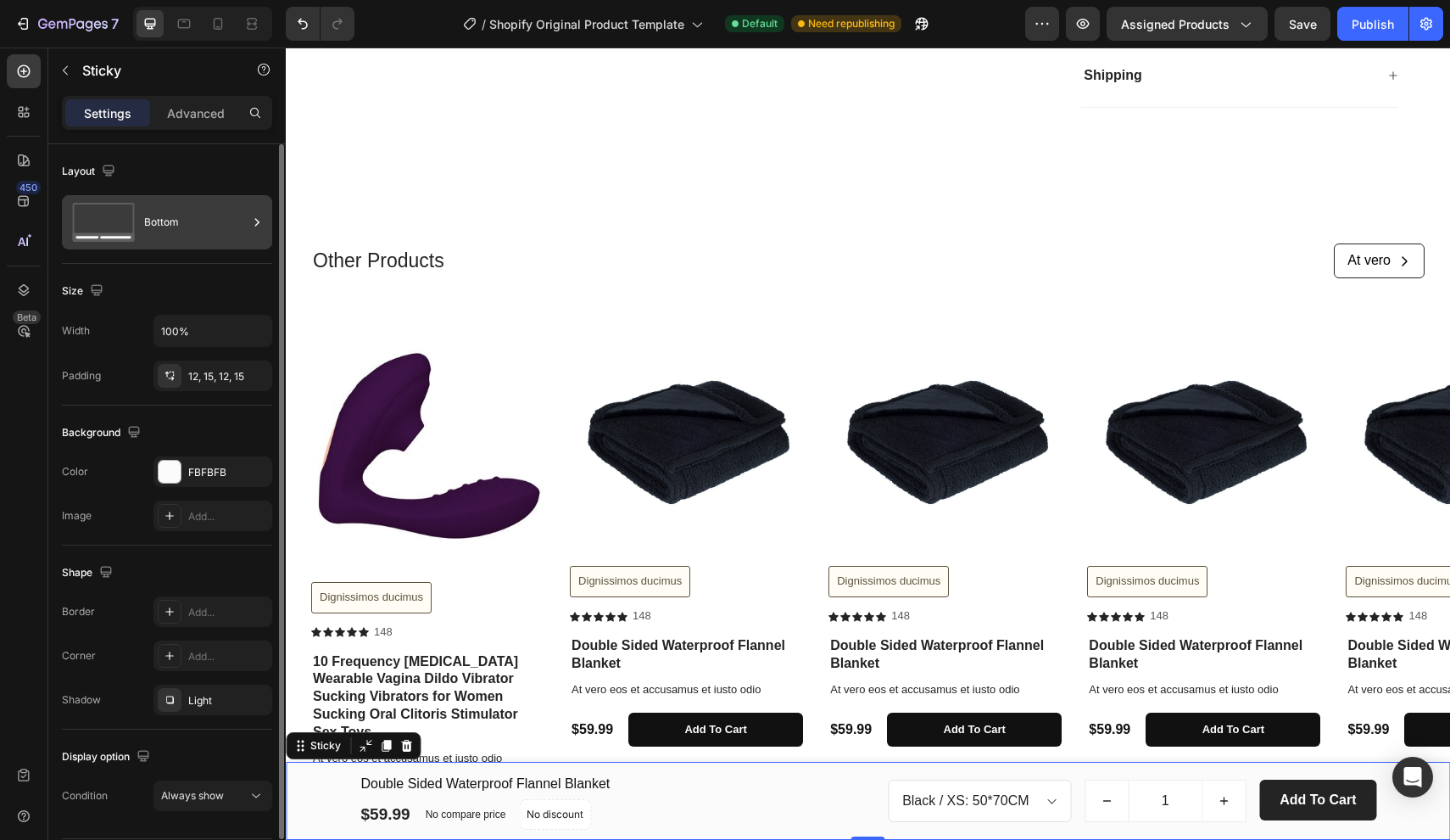
click at [167, 226] on div "Bottom" at bounding box center [196, 222] width 103 height 39
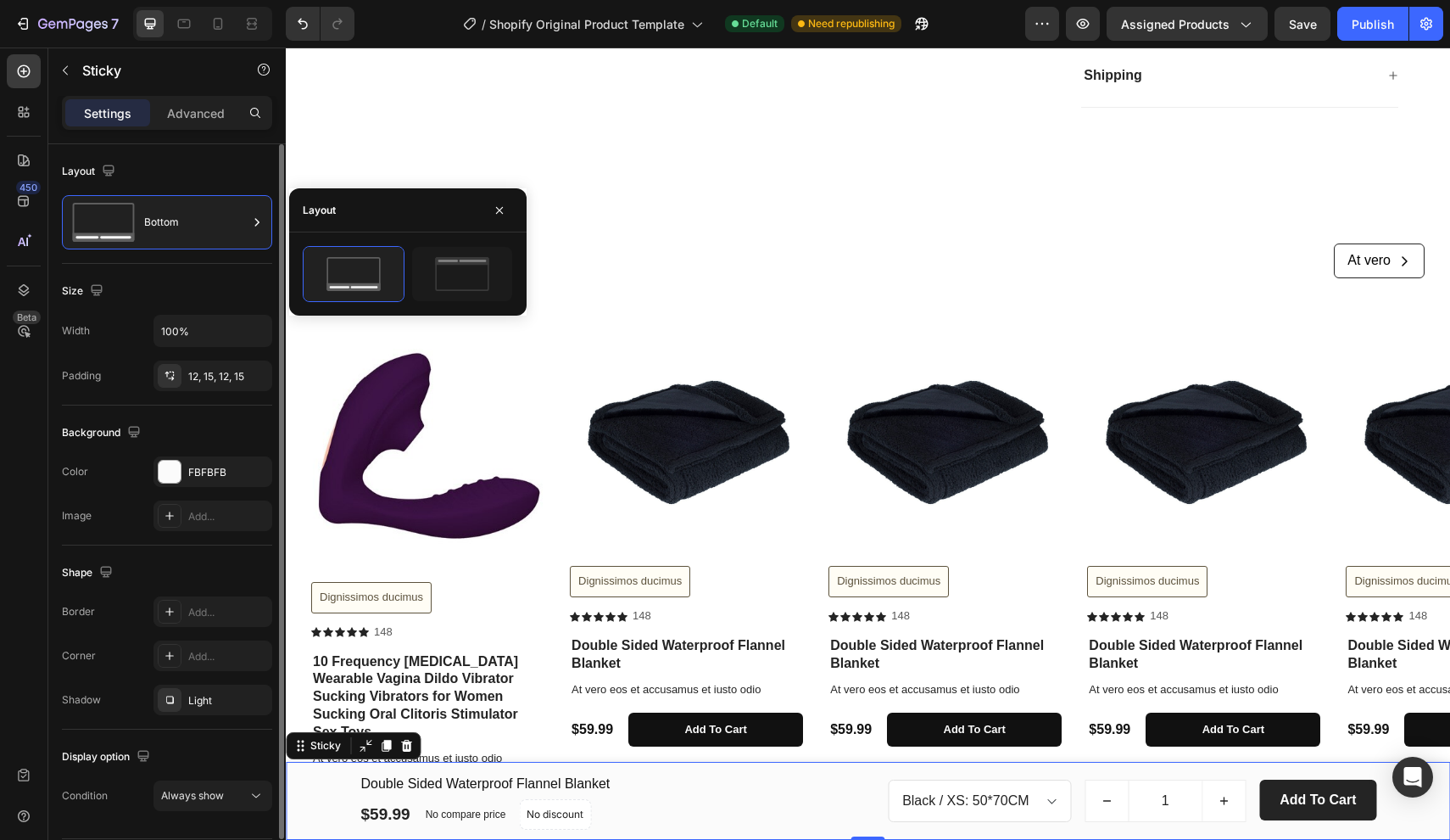
click at [184, 162] on div "Layout" at bounding box center [168, 171] width 211 height 27
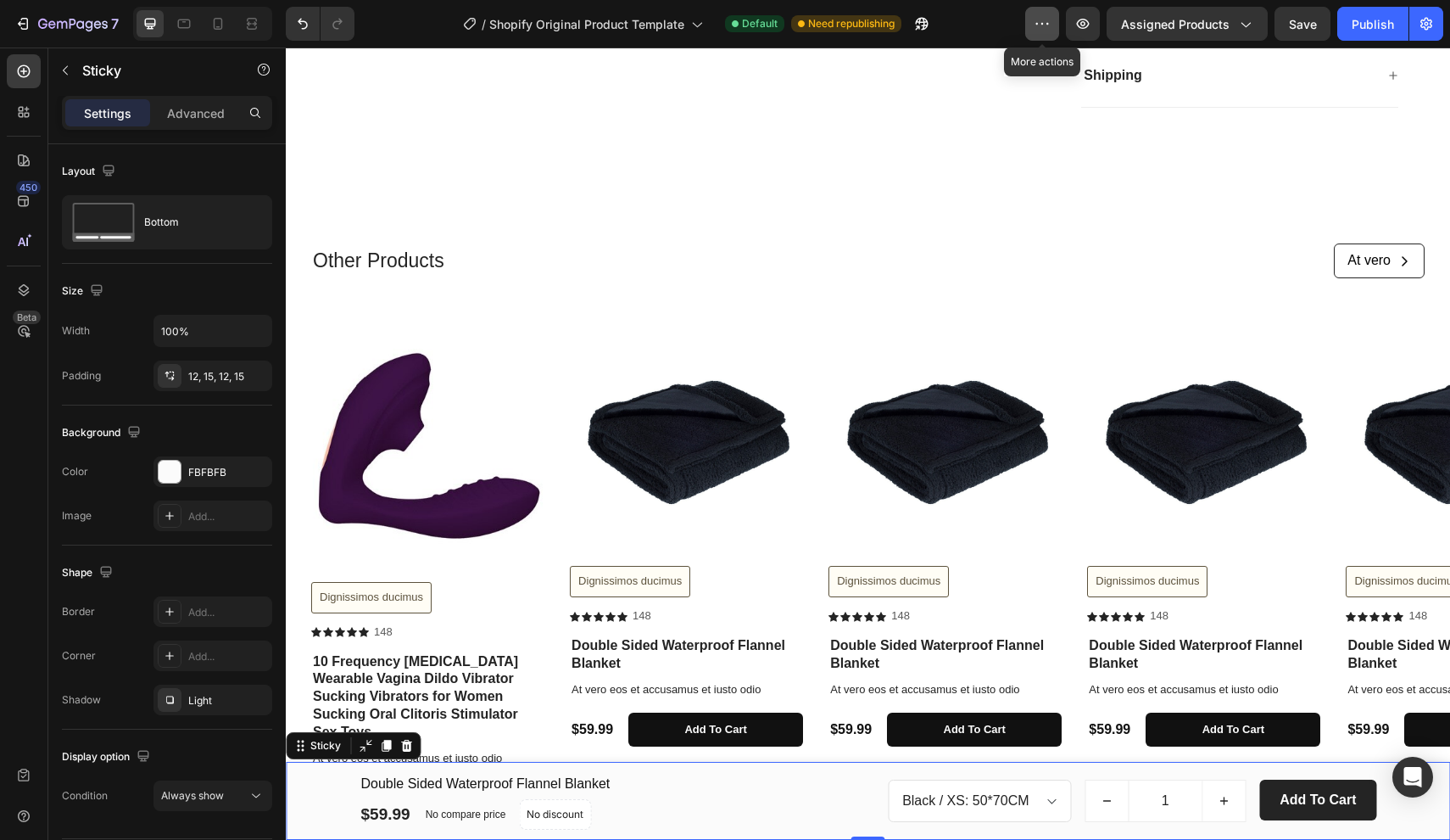
click at [1051, 21] on icon "button" at bounding box center [1043, 24] width 17 height 17
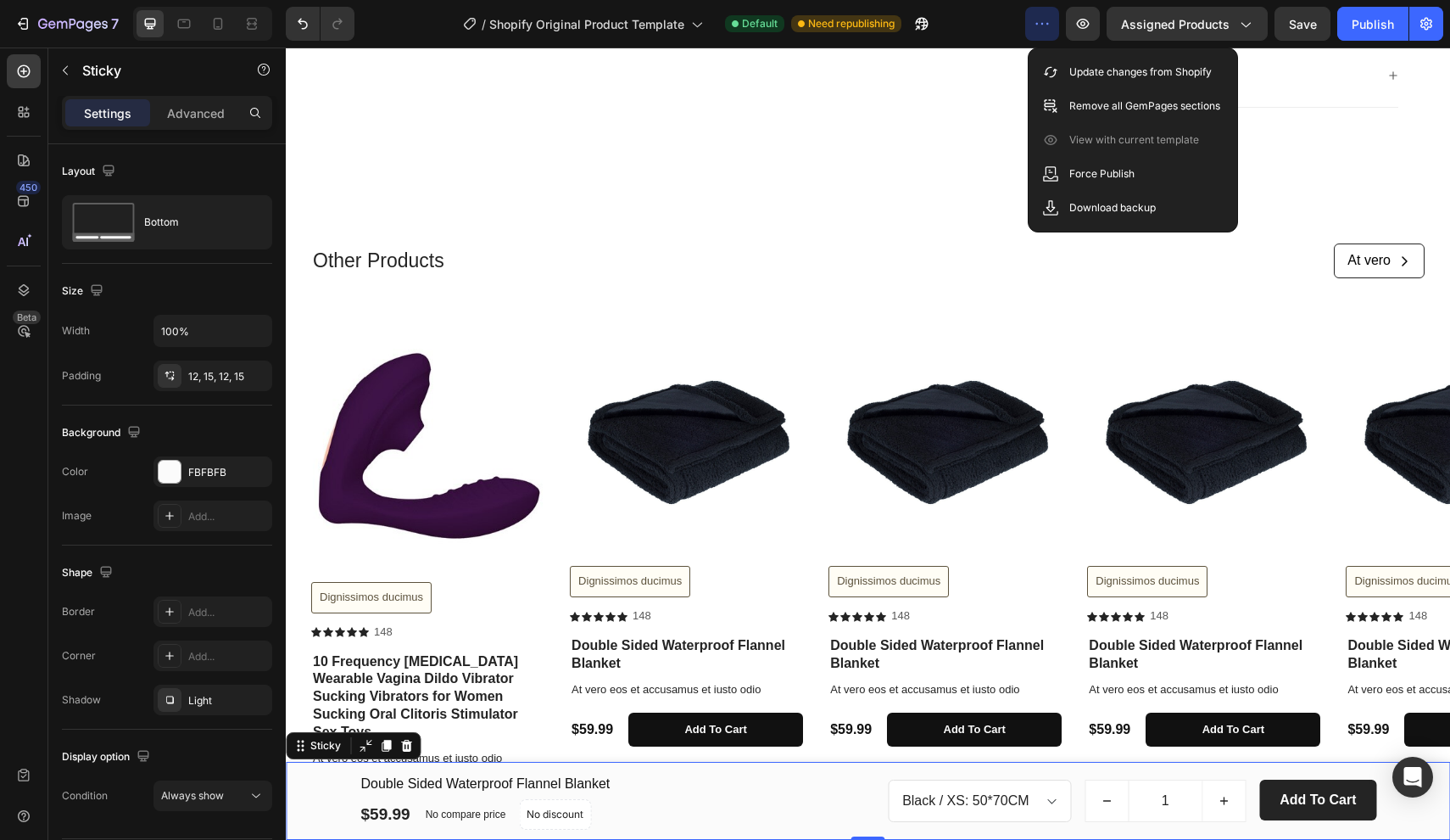
click at [986, 20] on div "/ Shopify Original Product Template Default Need republishing" at bounding box center [696, 23] width 657 height 34
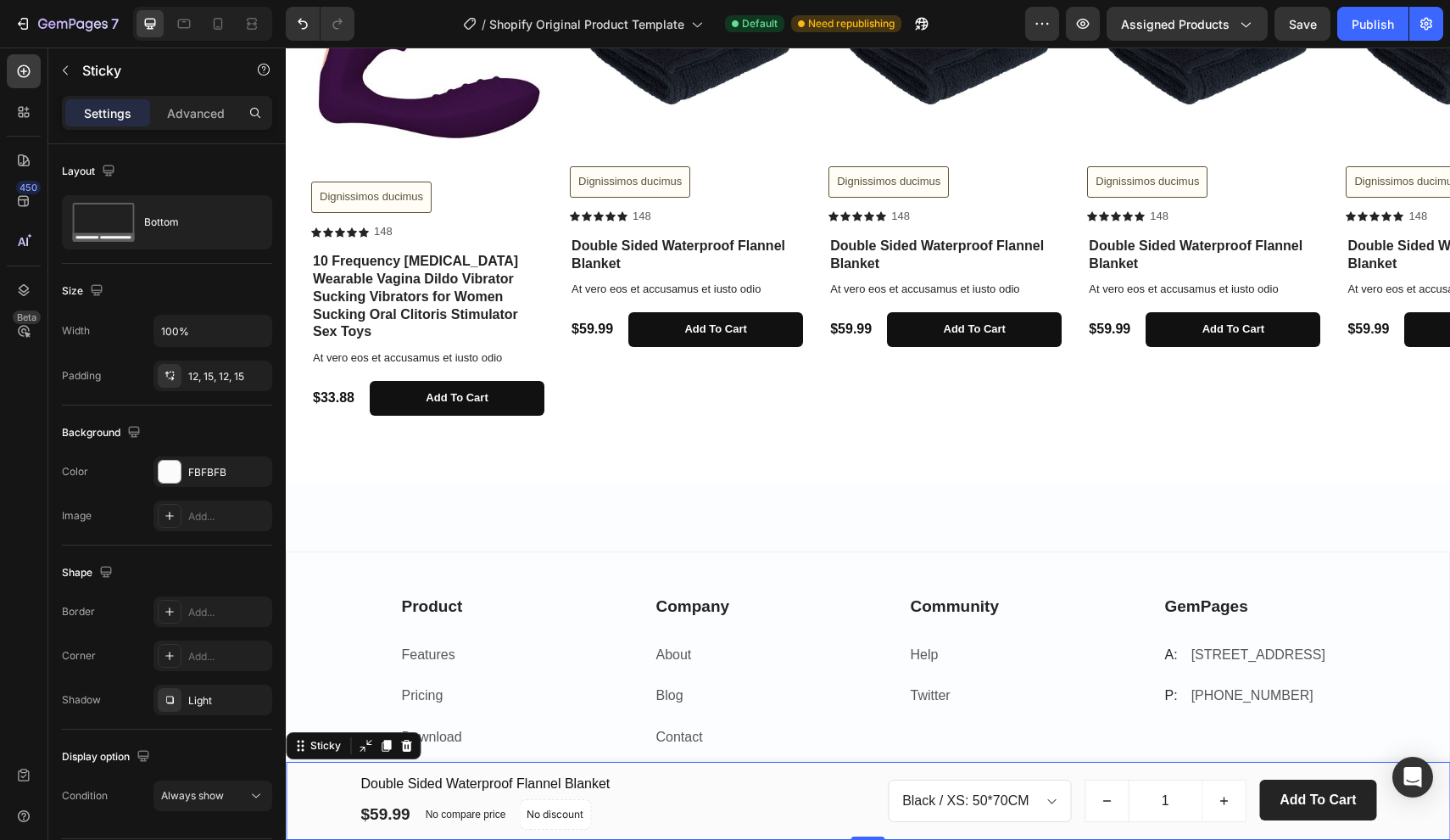
scroll to position [1073, 0]
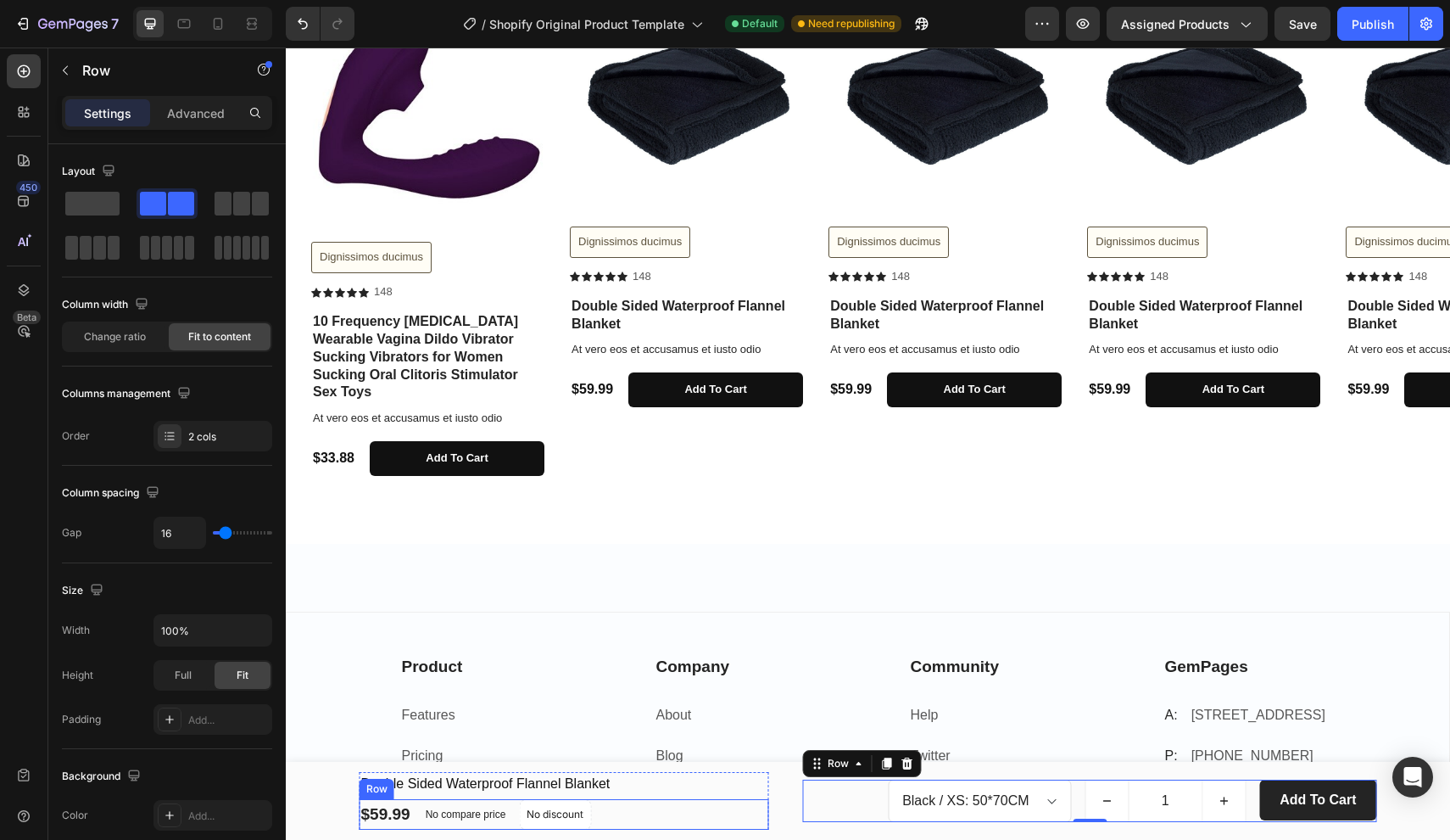
click at [747, 817] on div "$59.99 (P) Price (P) Price No compare price (P) Price No discount Not be displa…" at bounding box center [565, 814] width 410 height 31
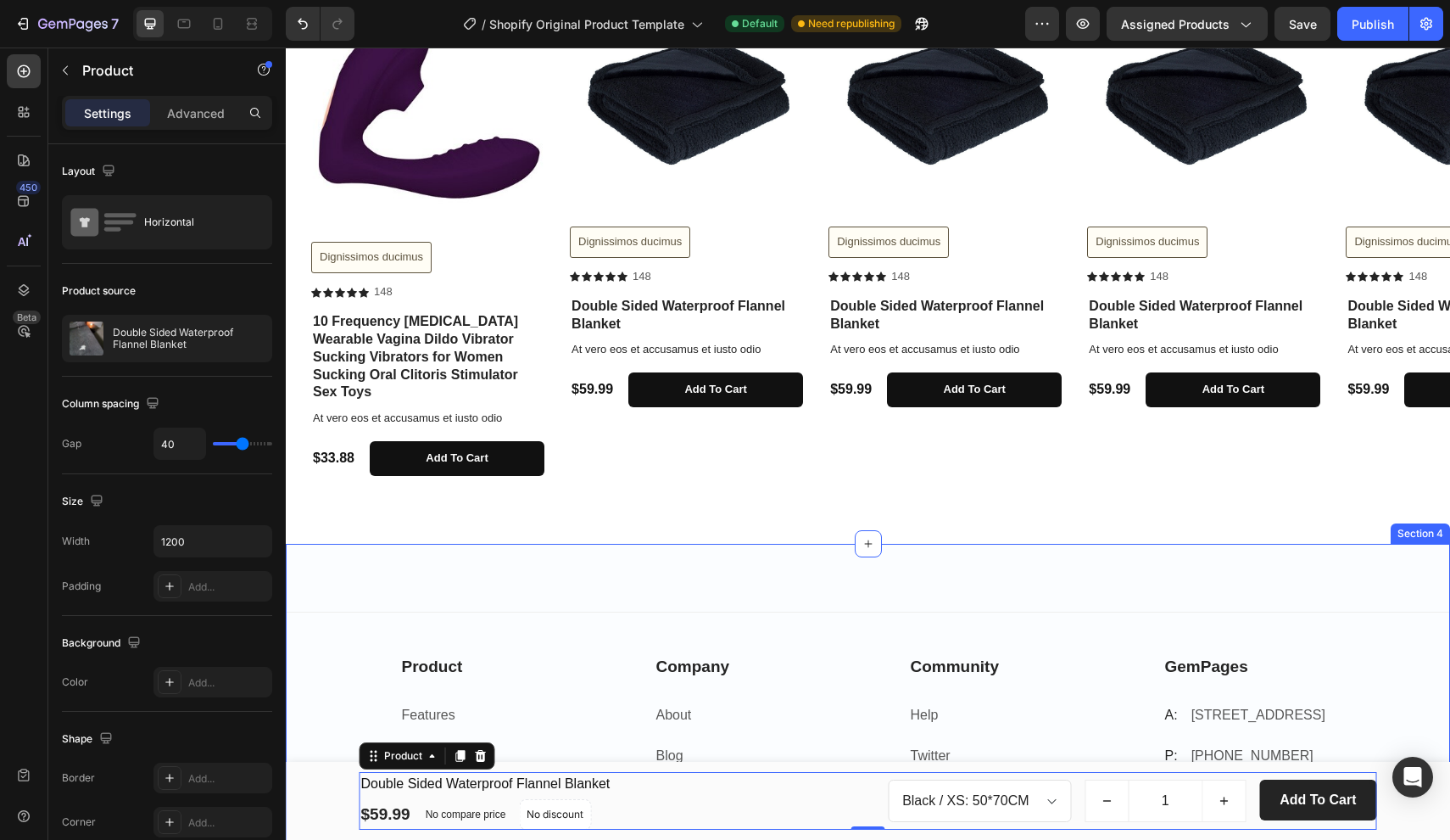
scroll to position [57, 0]
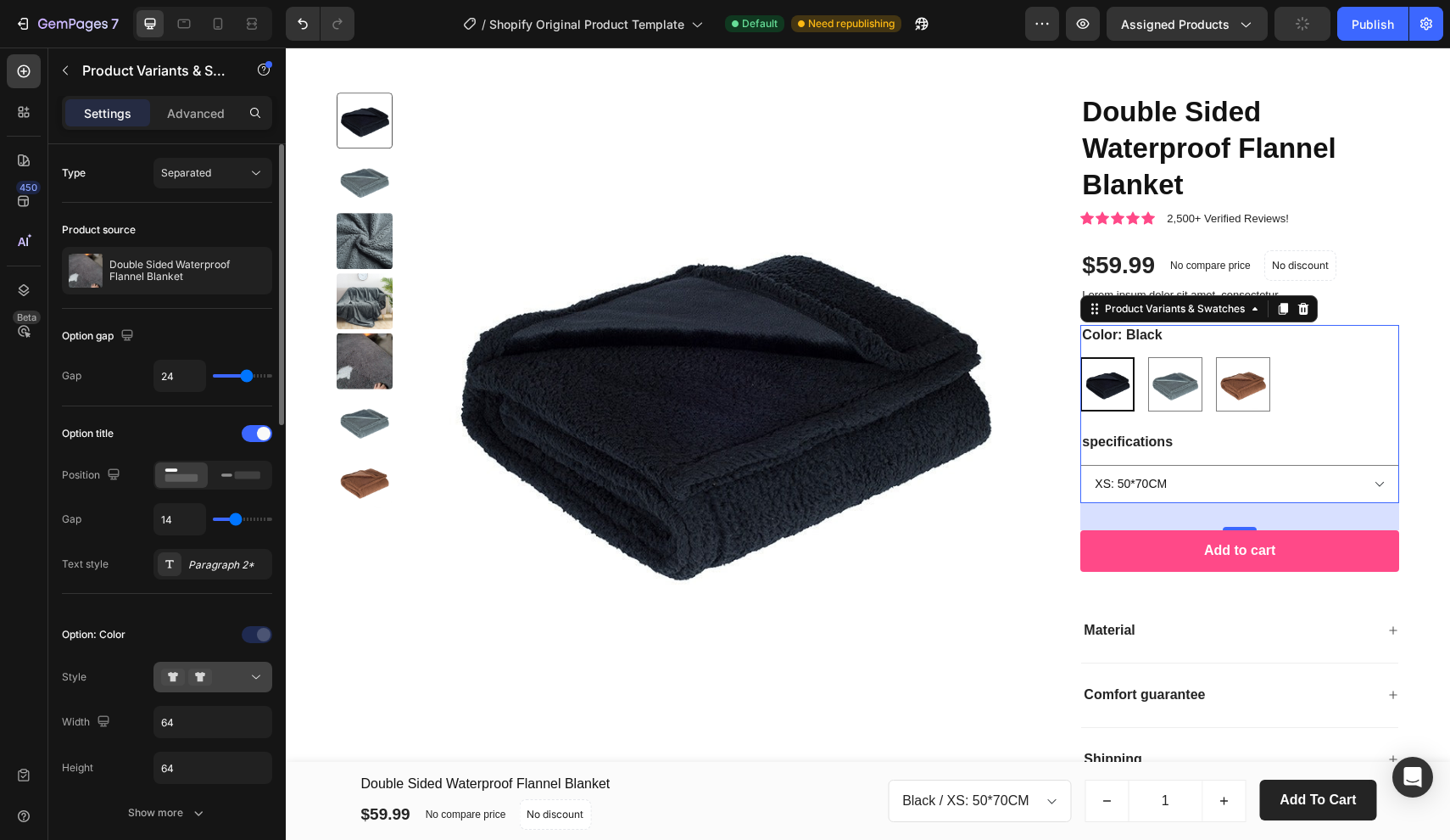
click at [211, 683] on icon at bounding box center [200, 677] width 24 height 17
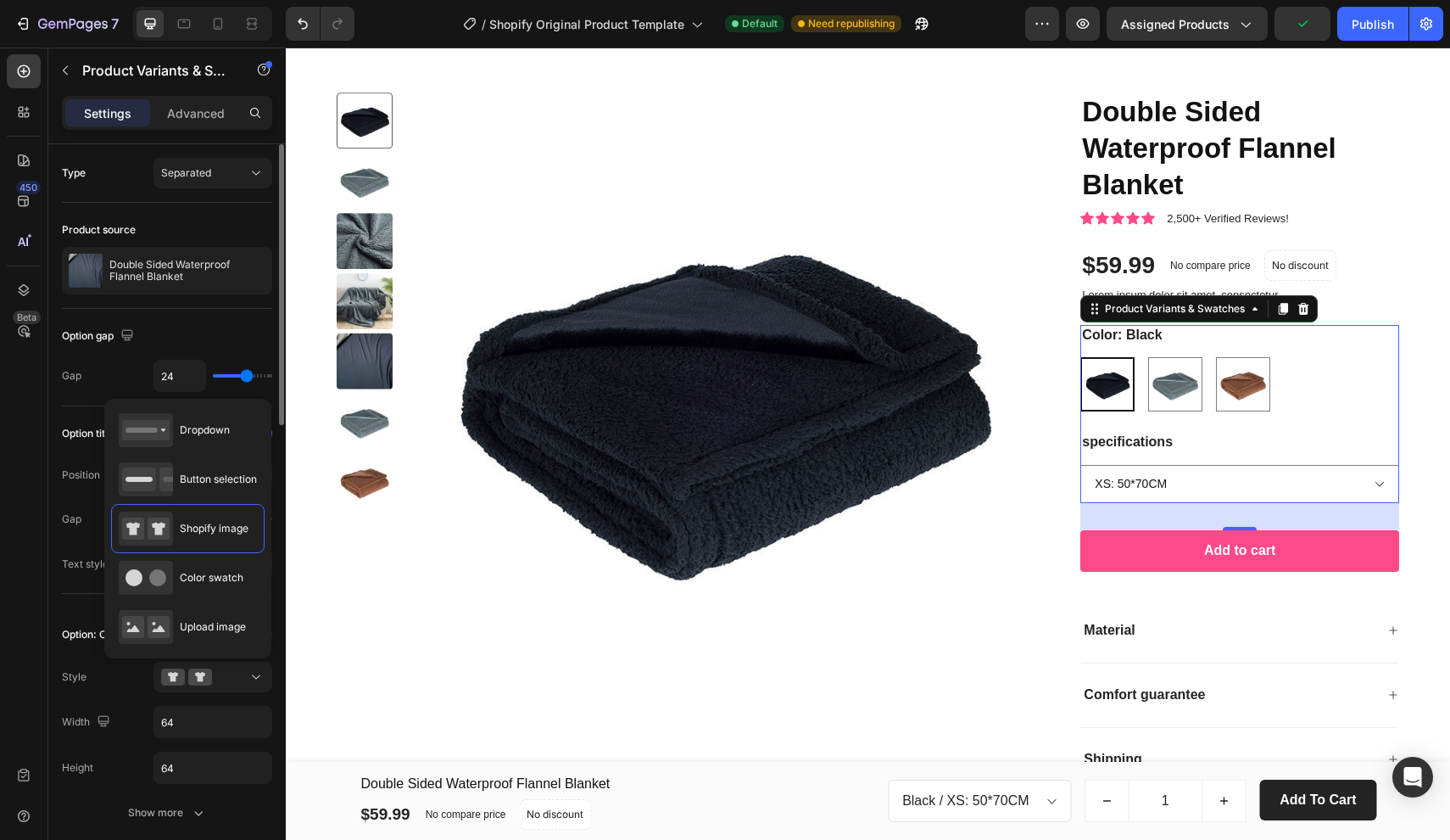
click at [121, 661] on div "Option: Color Style Width 64 Height 64 Show more" at bounding box center [168, 724] width 211 height 207
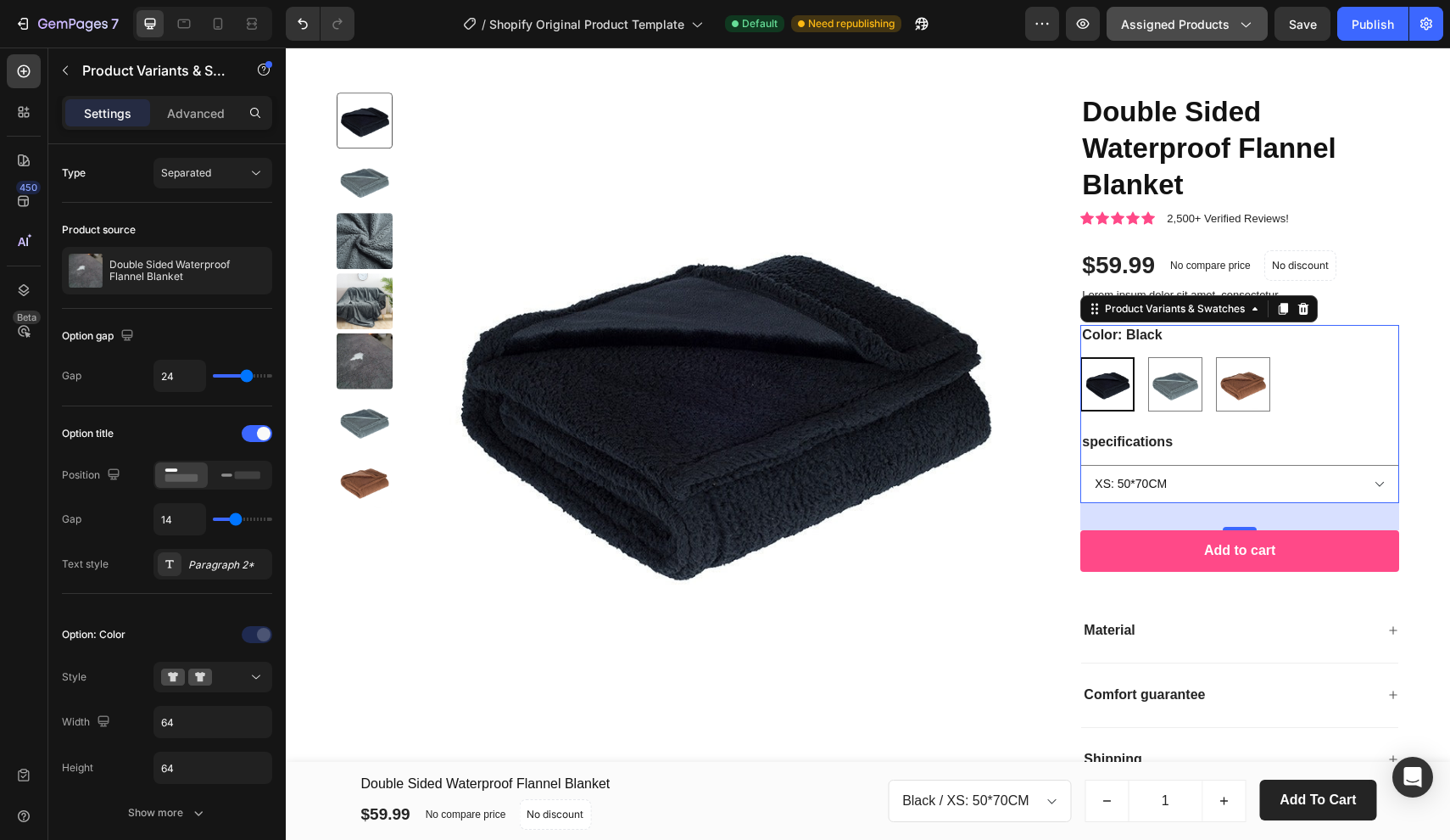
scroll to position [566, 0]
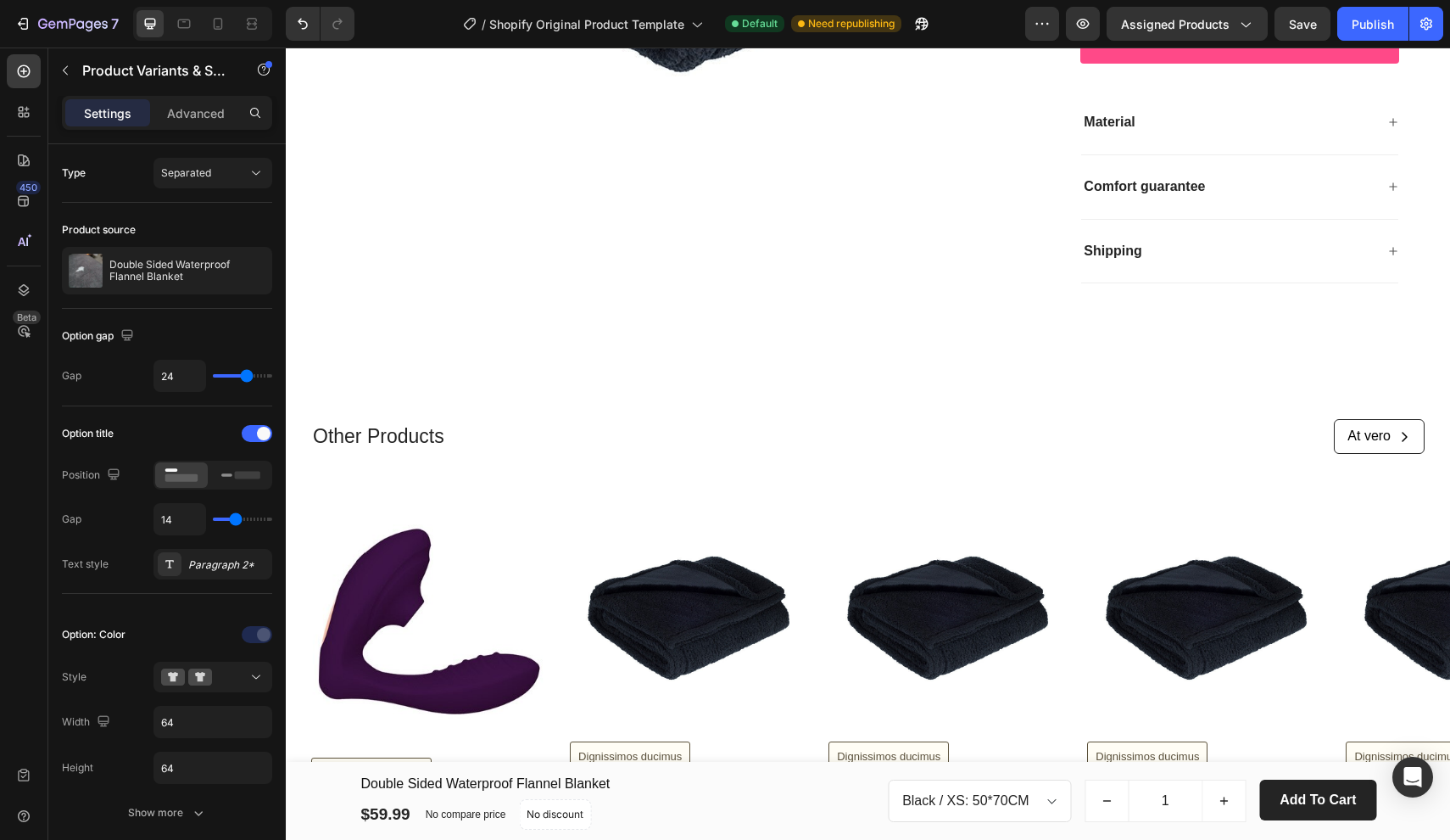
drag, startPoint x: 1134, startPoint y: 382, endPoint x: 848, endPoint y: 335, distance: 289.8
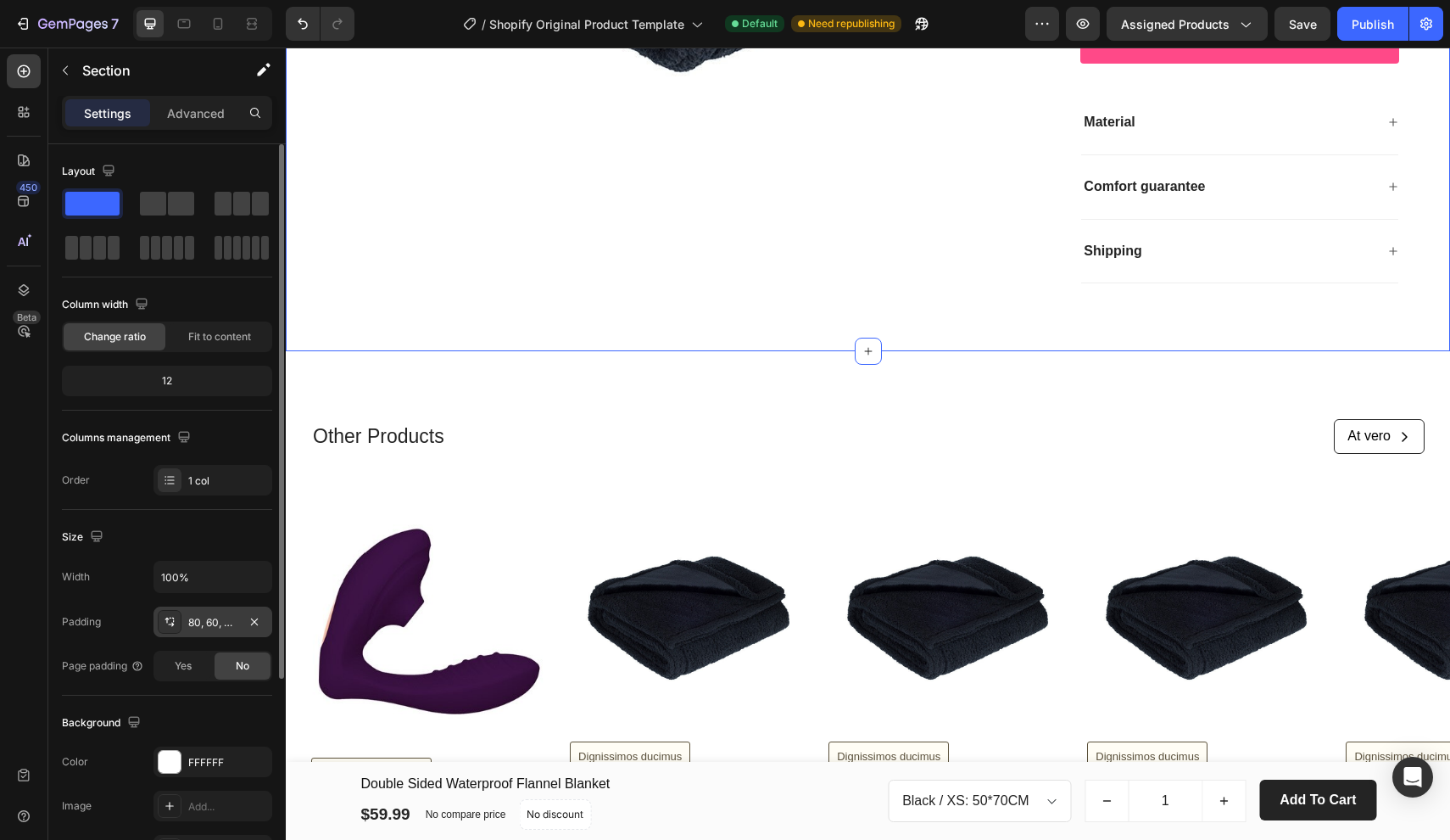
click at [192, 620] on div "80, 60, 48, 60" at bounding box center [213, 623] width 49 height 15
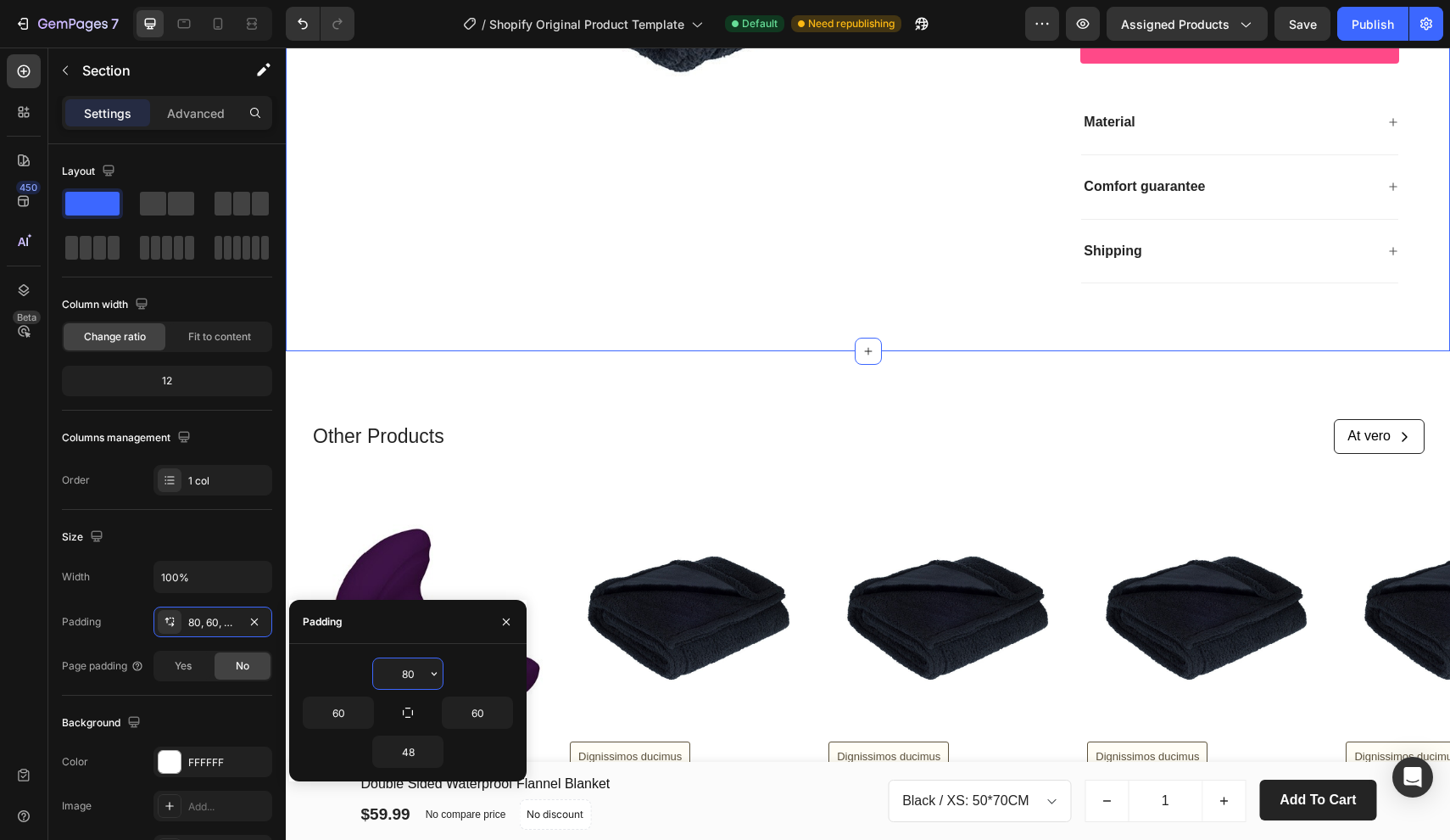
drag, startPoint x: 419, startPoint y: 672, endPoint x: 380, endPoint y: 672, distance: 39.0
click at [380, 672] on input "80" at bounding box center [408, 673] width 70 height 31
type input "0"
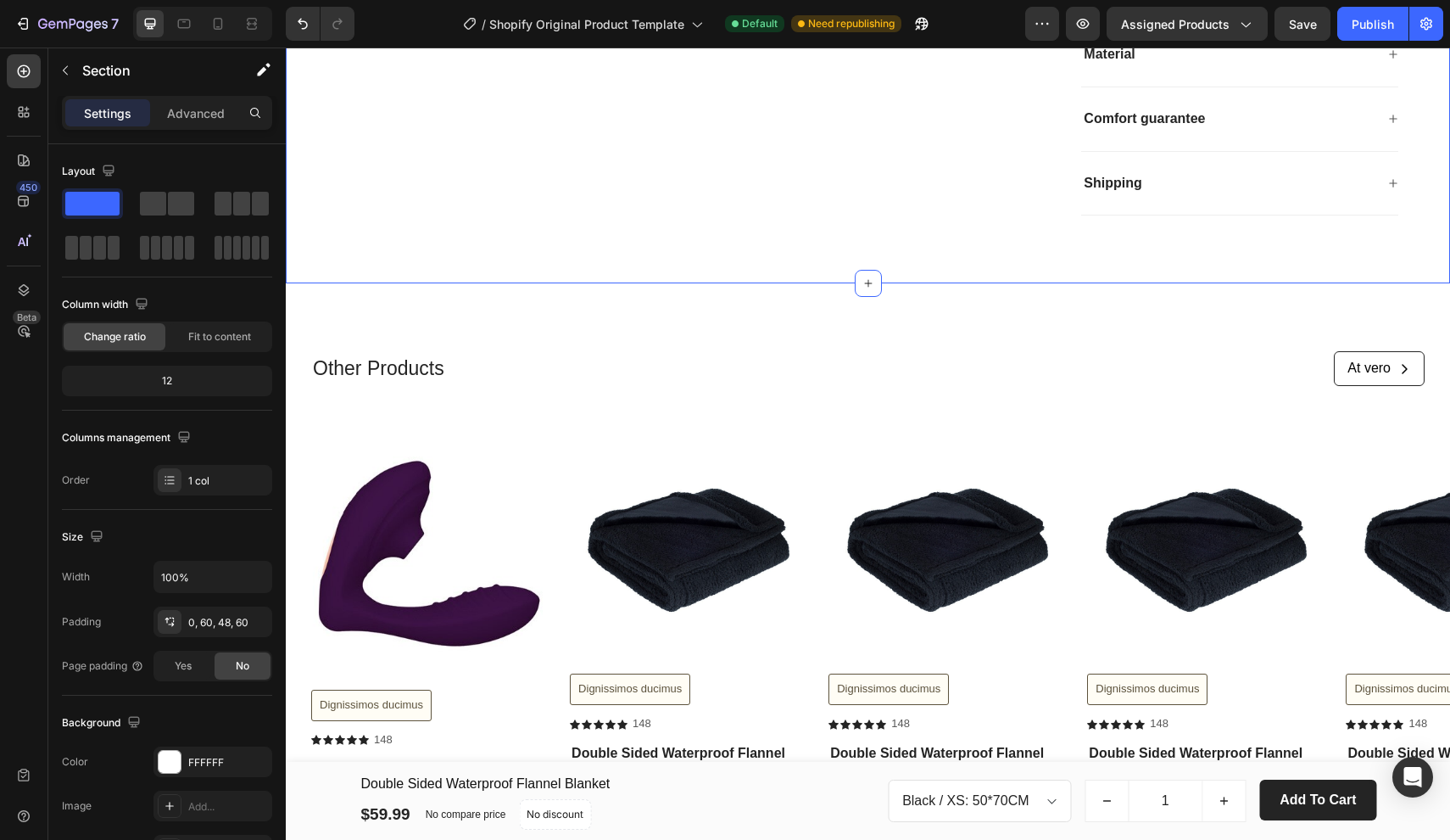
click at [212, 621] on div "0, 60, 48, 60" at bounding box center [213, 623] width 49 height 15
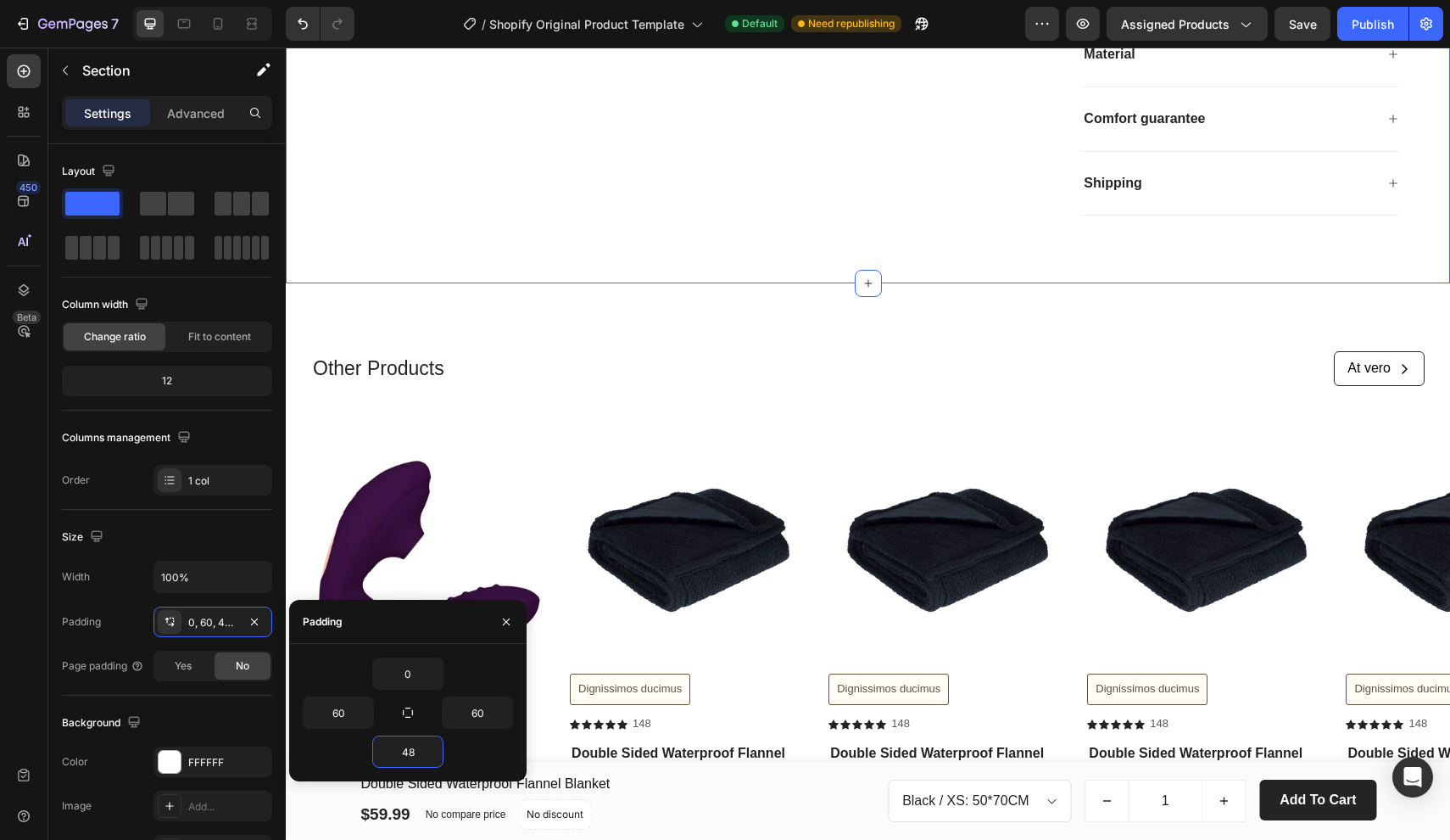
drag, startPoint x: 413, startPoint y: 749, endPoint x: 363, endPoint y: 749, distance: 50.0
click at [363, 749] on div "48" at bounding box center [408, 752] width 211 height 33
type input "0"
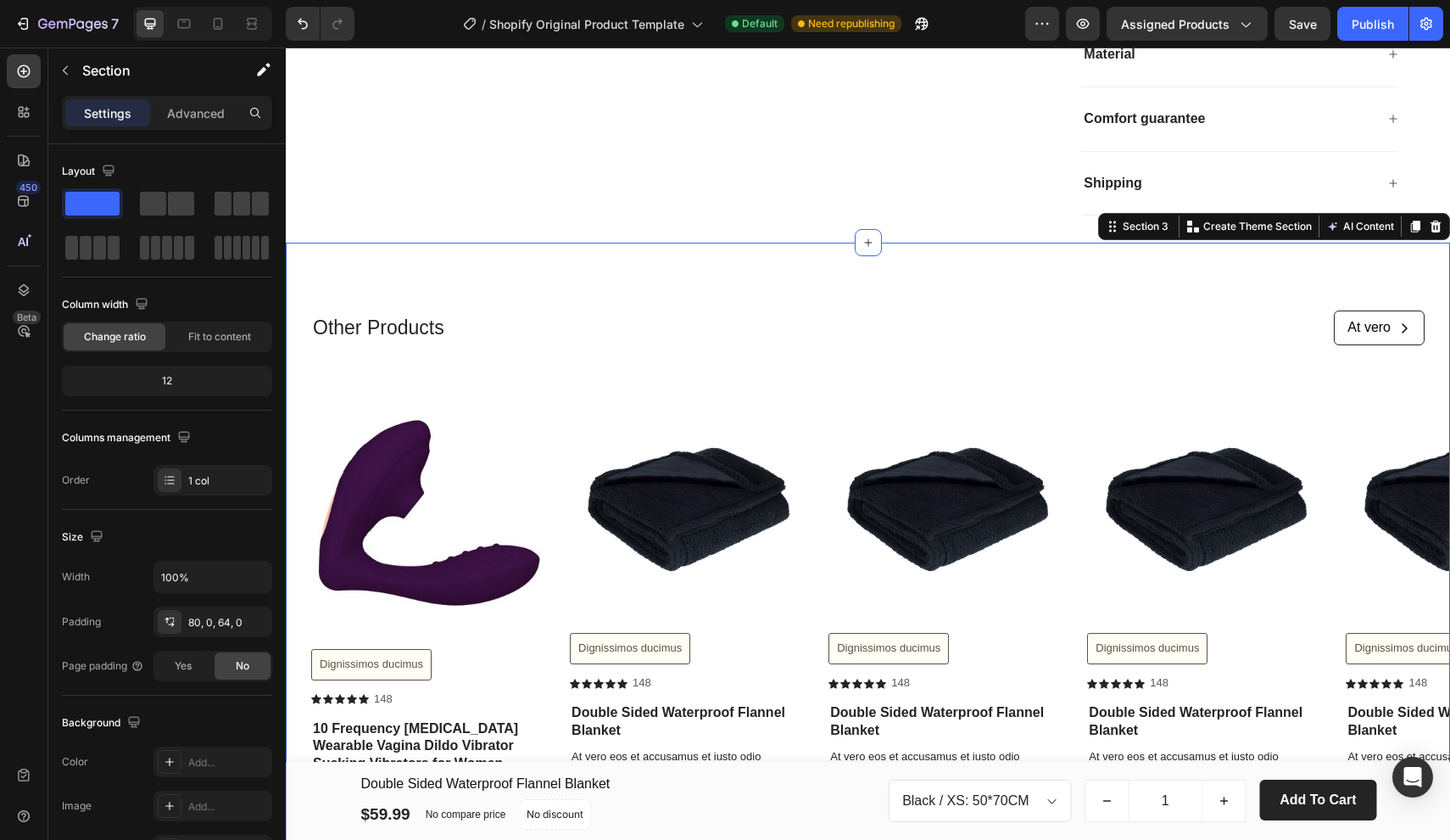
click at [846, 271] on div "Other Products Text Block At vero Button Row Row Product Images Dignissimos duc…" at bounding box center [868, 596] width 1165 height 708
click at [201, 93] on div "Section" at bounding box center [136, 72] width 176 height 48
click at [212, 107] on p "Advanced" at bounding box center [195, 113] width 57 height 18
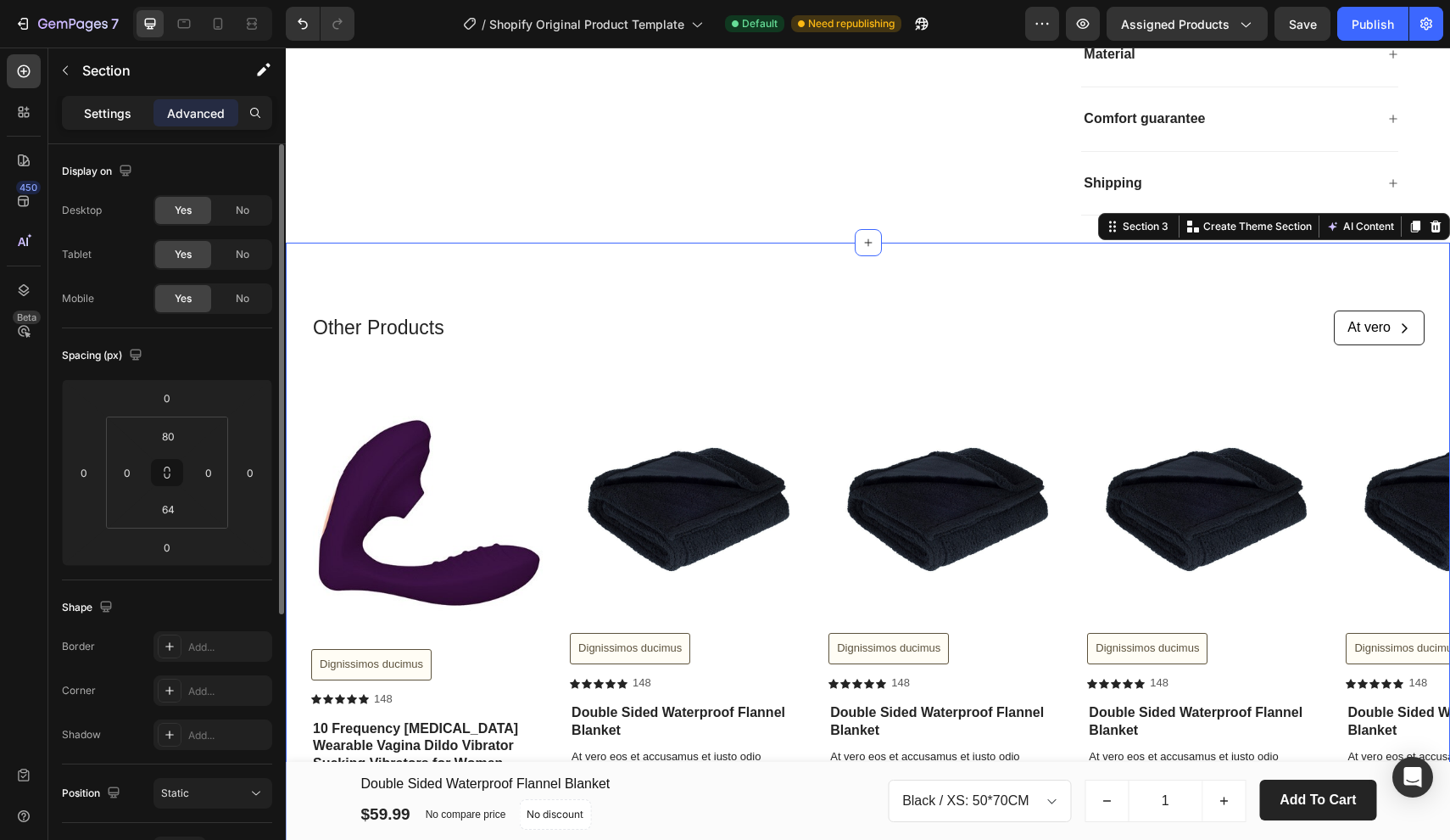
scroll to position [0, 0]
click at [109, 120] on p "Settings" at bounding box center [108, 113] width 48 height 18
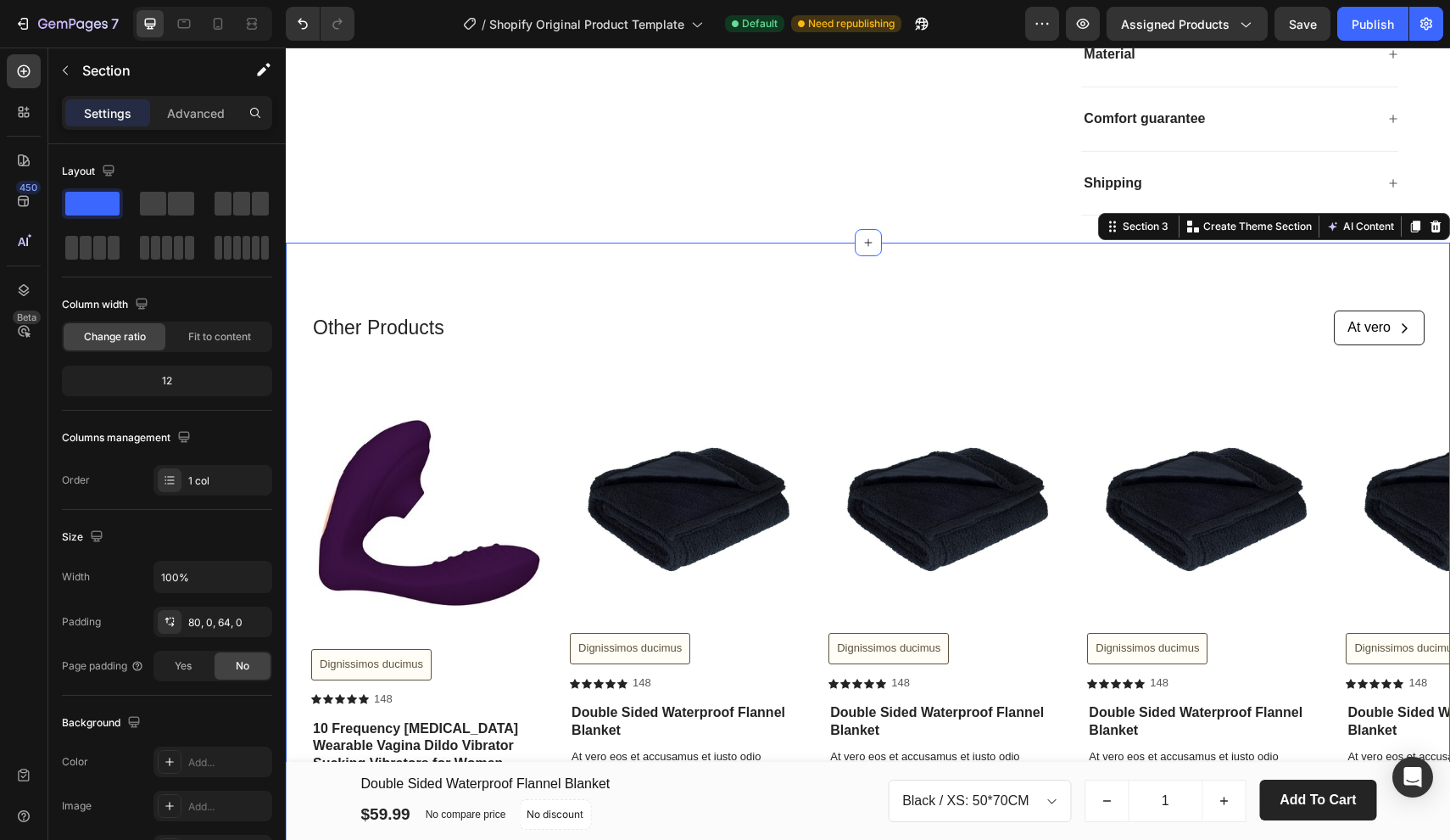
click at [559, 272] on div "Other Products Text Block At vero Button Row Row Product Images Dignissimos duc…" at bounding box center [868, 596] width 1165 height 708
click at [1362, 216] on button "AI Content" at bounding box center [1361, 226] width 75 height 20
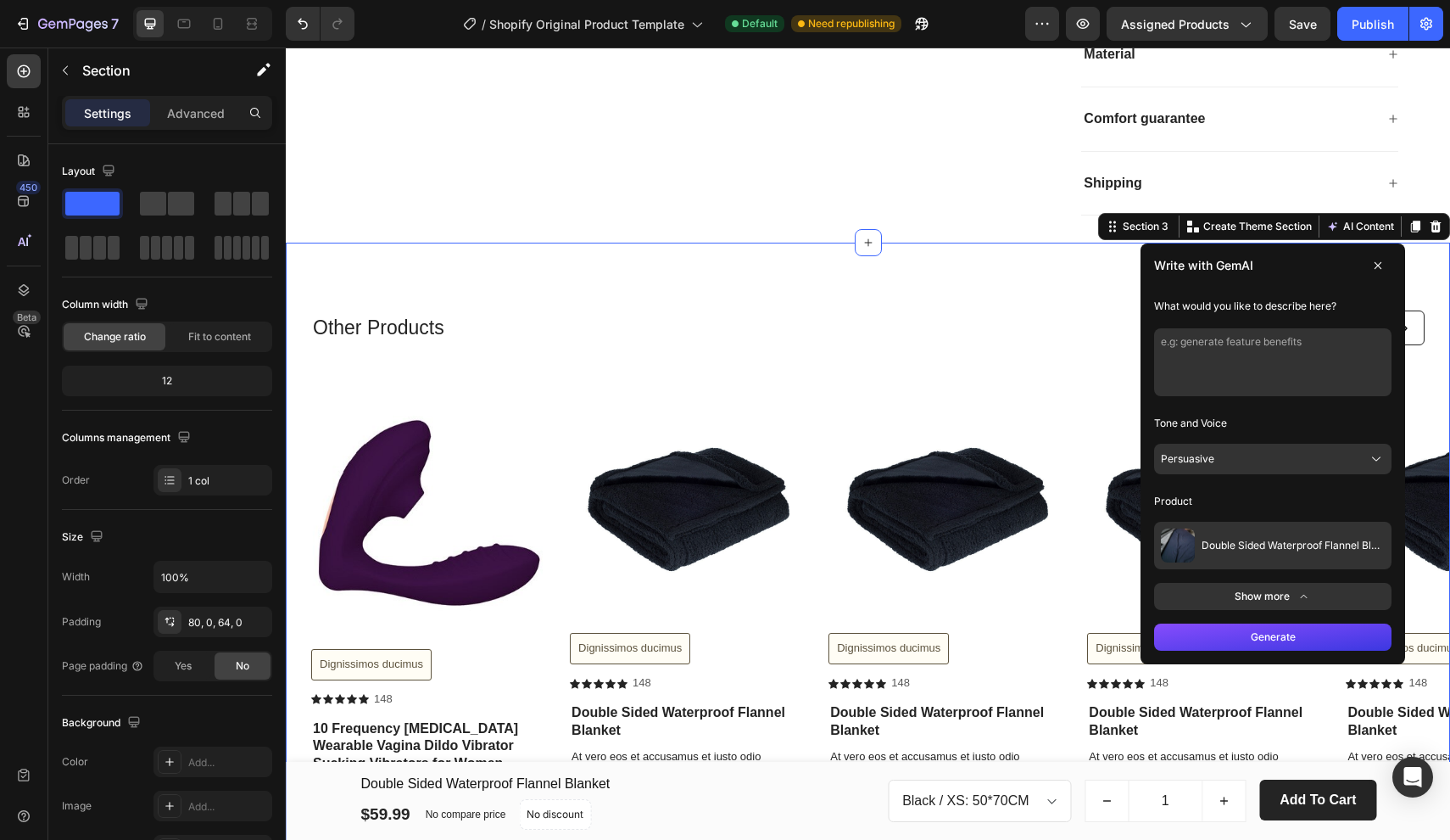
click at [1265, 538] on span "Double Sided Waterproof Flannel Blanket" at bounding box center [1293, 545] width 183 height 13
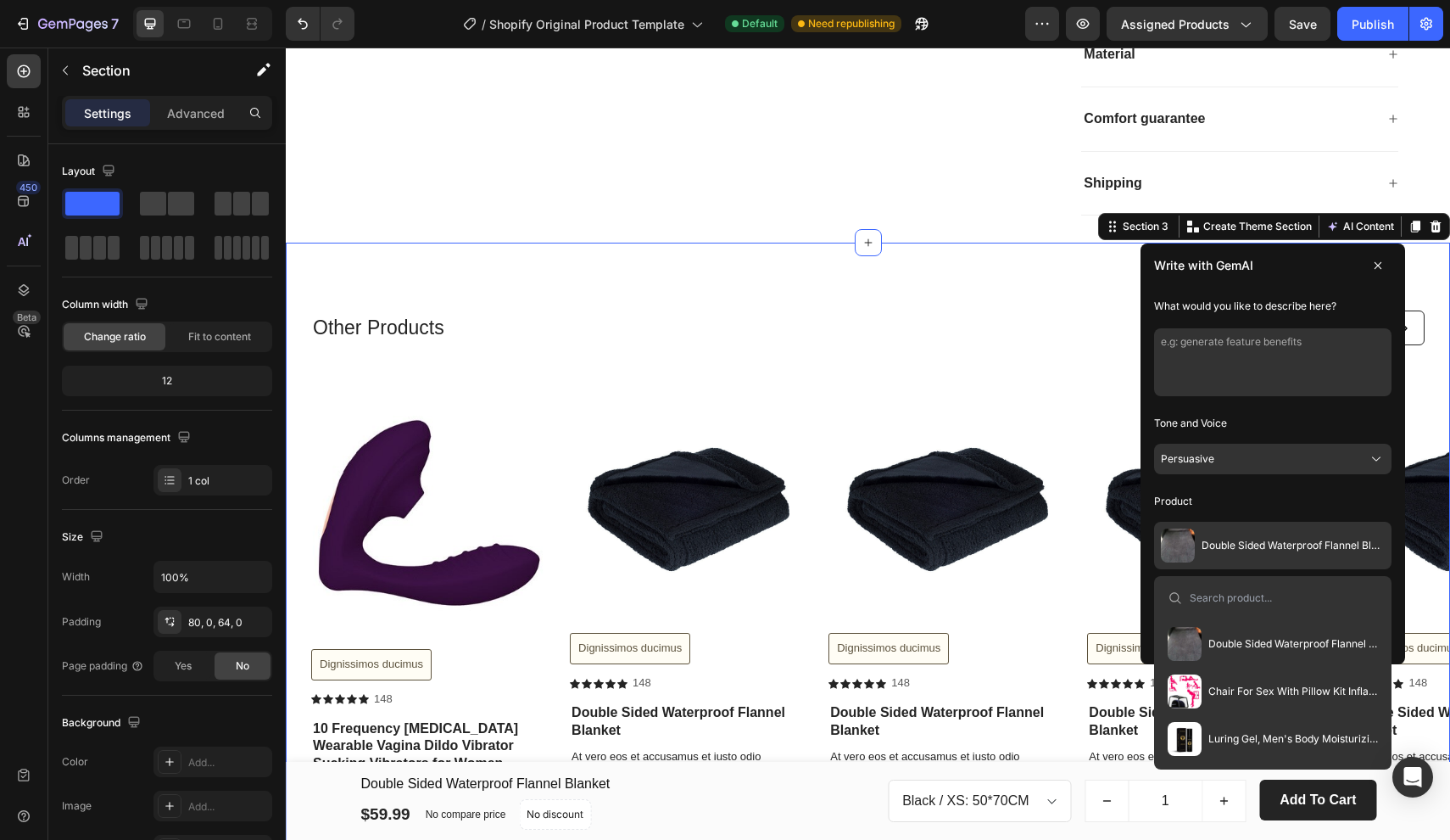
click at [1280, 471] on div "Tone and Voice Persuasive Product Double Sided Waterproof Flannel Blanket Doubl…" at bounding box center [1273, 489] width 238 height 160
click at [1245, 685] on span "Chair For Sex With Pillow Kit Inflatable Sex Pillow Cushions For Love Position …" at bounding box center [1293, 692] width 170 height 13
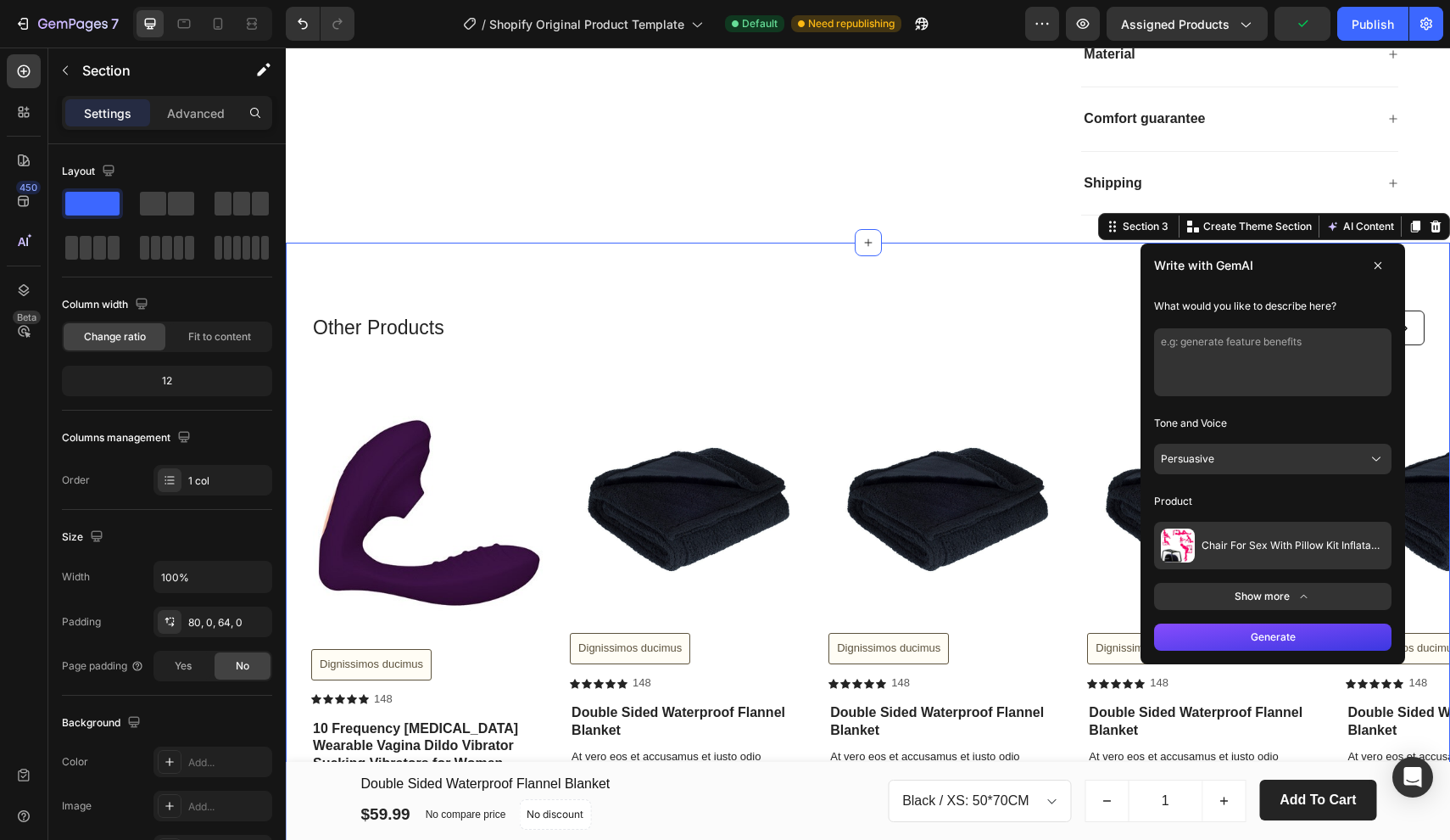
click at [1274, 590] on button "Show more" at bounding box center [1273, 596] width 238 height 27
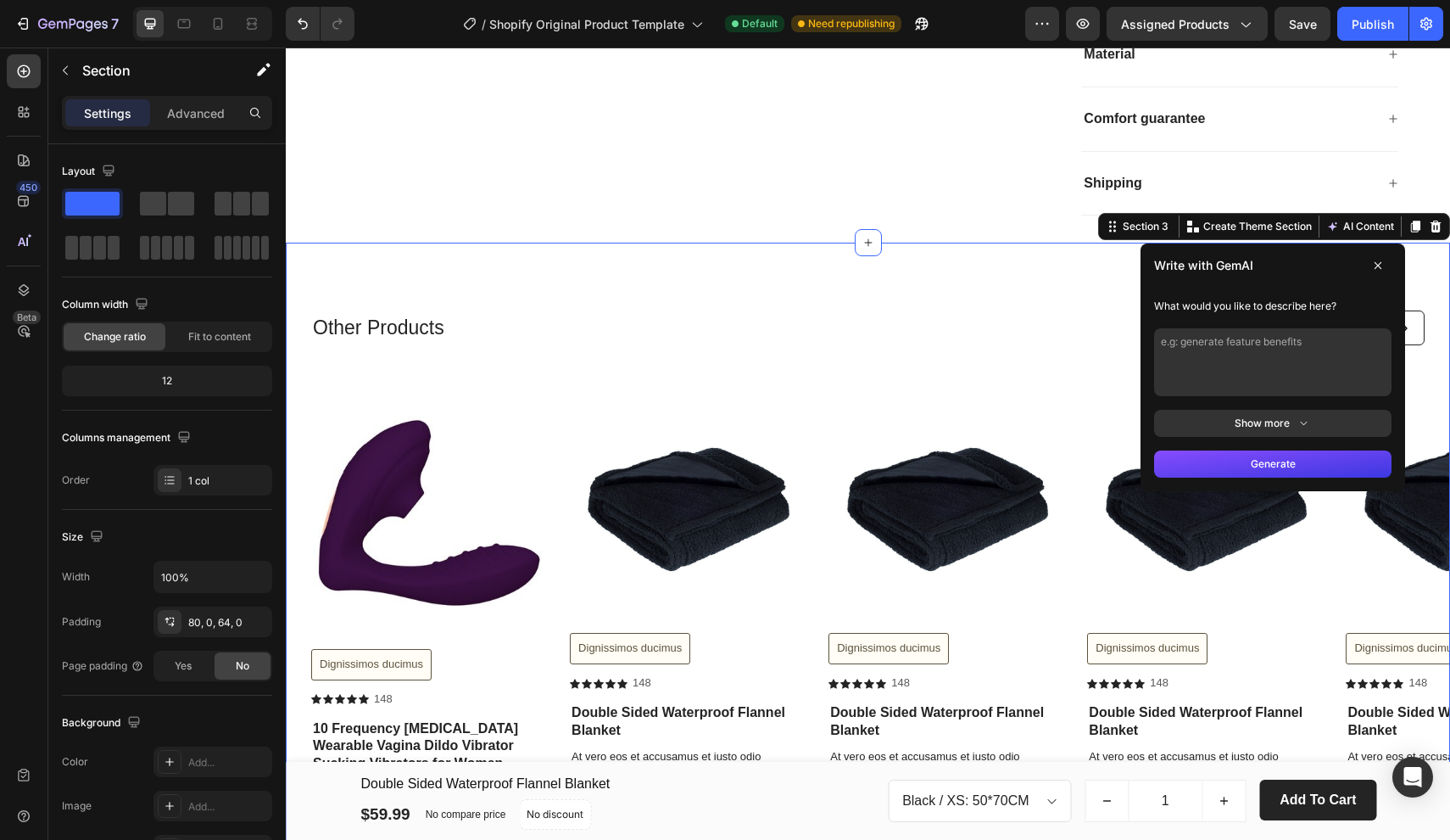
click at [1310, 352] on textarea at bounding box center [1273, 362] width 238 height 68
type textarea "other products"
click at [1307, 456] on button "Generate" at bounding box center [1273, 464] width 238 height 27
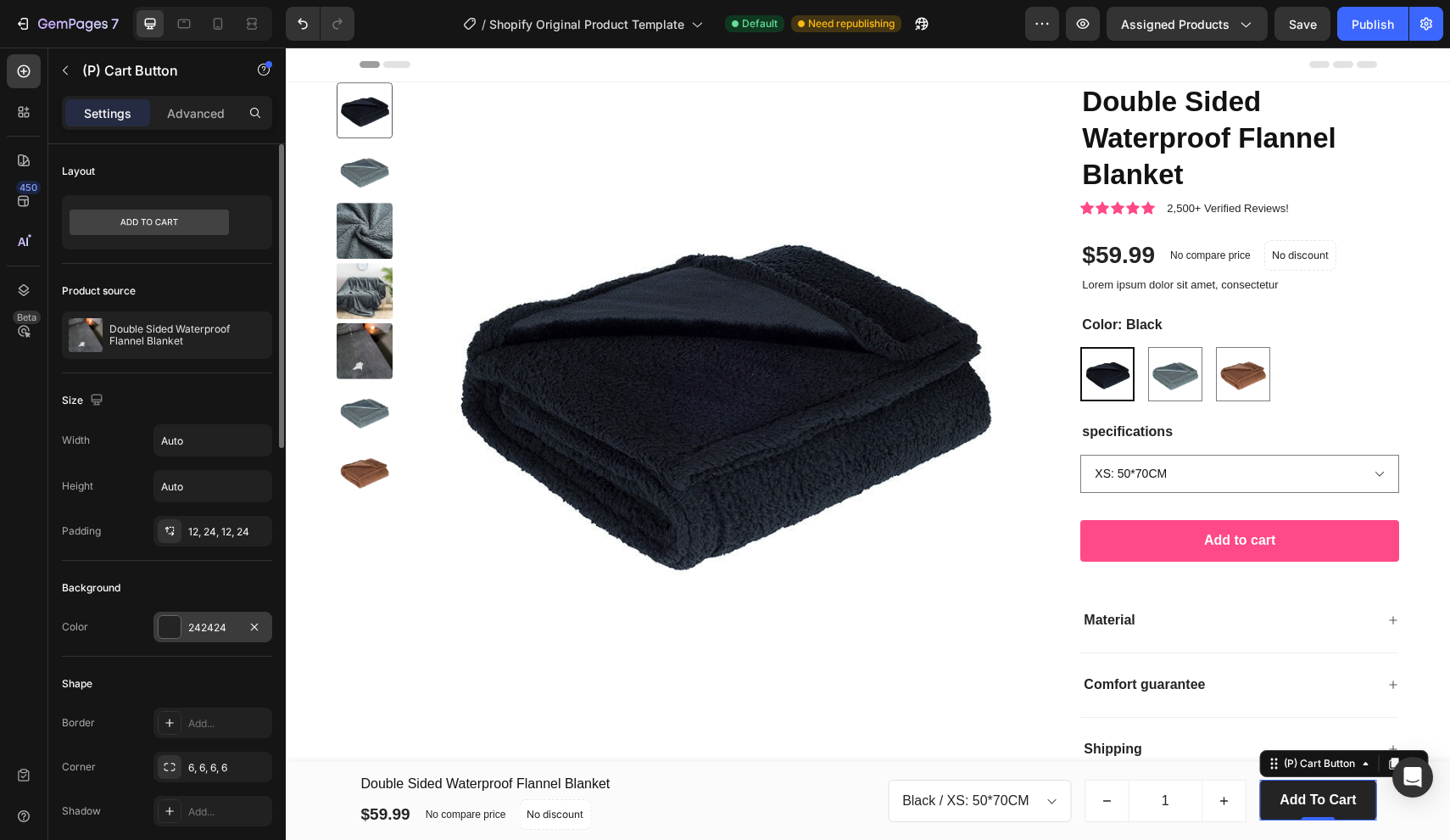
click at [170, 633] on div at bounding box center [170, 626] width 22 height 22
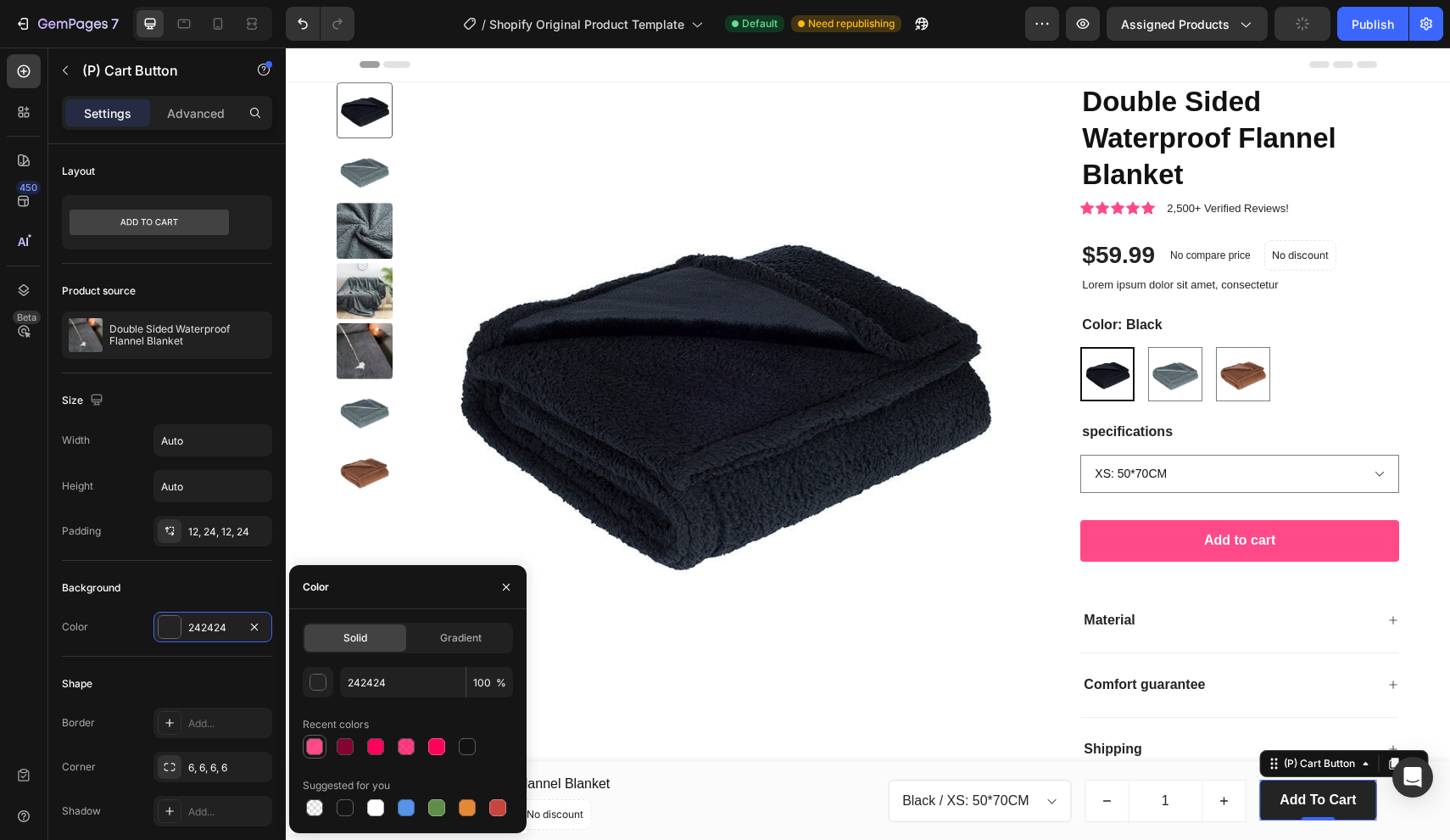
click at [319, 745] on div at bounding box center [315, 747] width 17 height 17
type input "FF4787"
type input "99"
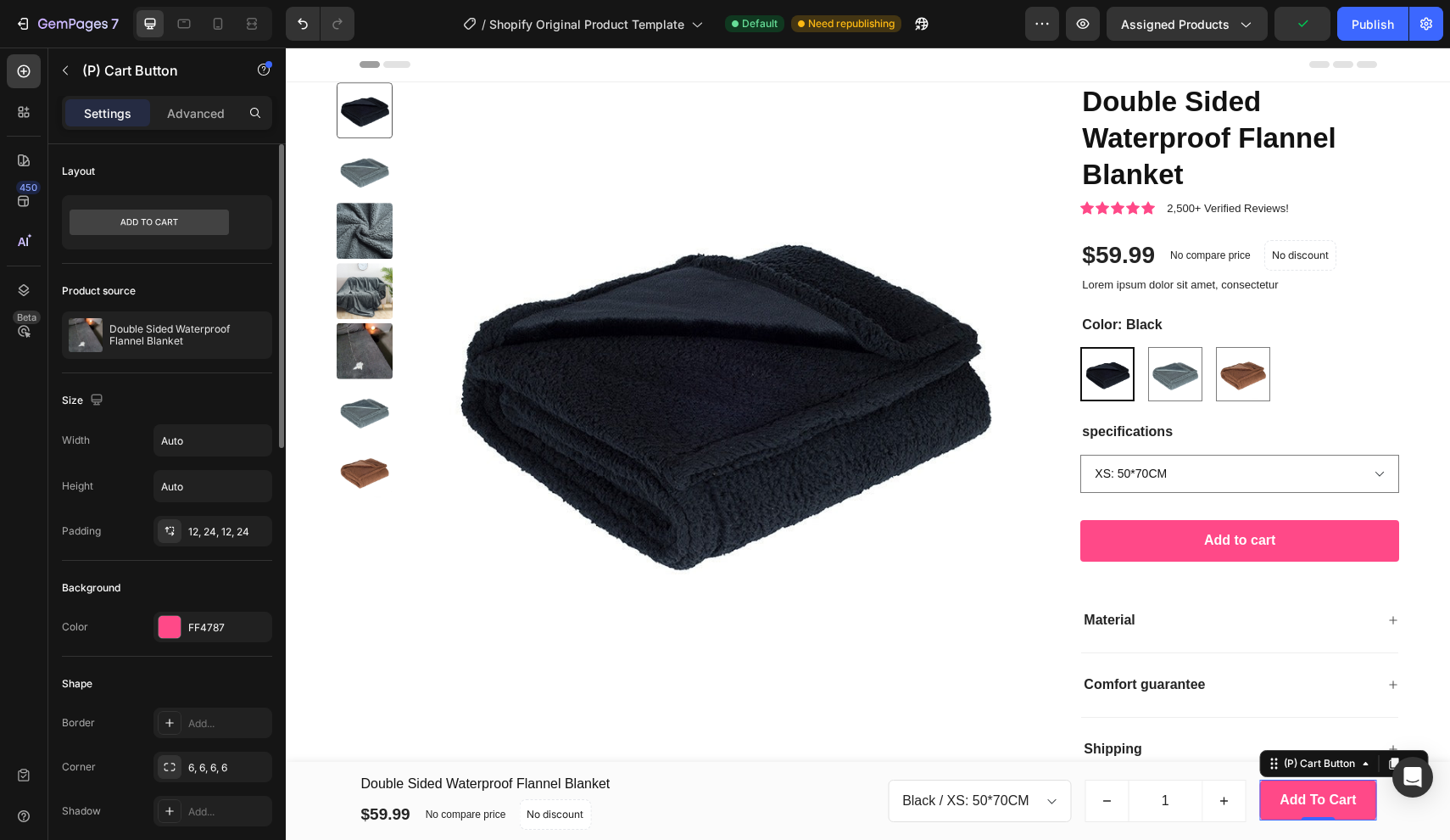
click at [118, 595] on div "Background" at bounding box center [91, 588] width 58 height 15
click at [158, 580] on div "Background" at bounding box center [168, 588] width 211 height 27
click at [748, 806] on div "$59.99 (P) Price (P) Price No compare price (P) Price No discount Not be displa…" at bounding box center [565, 814] width 410 height 31
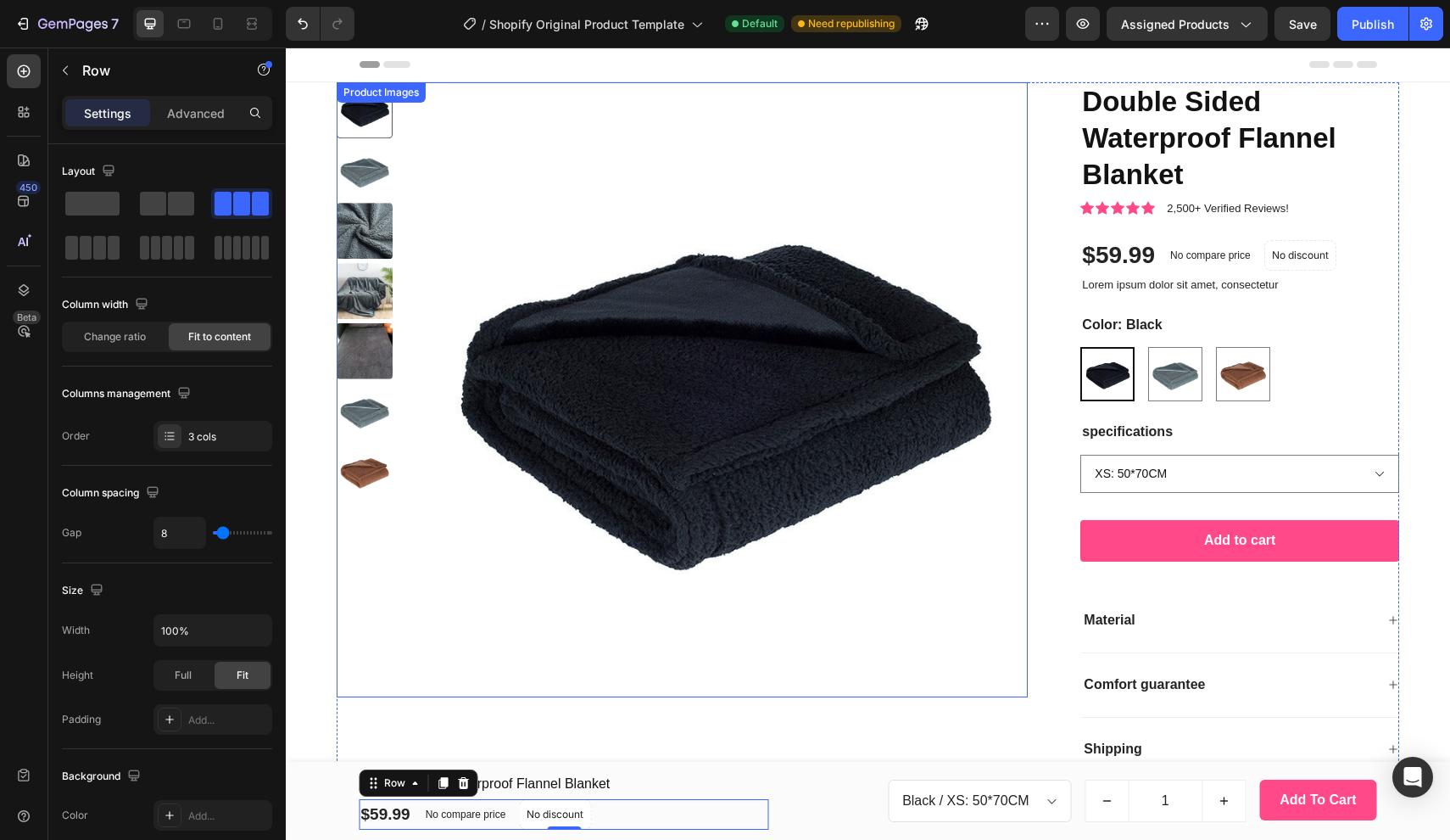
scroll to position [170, 0]
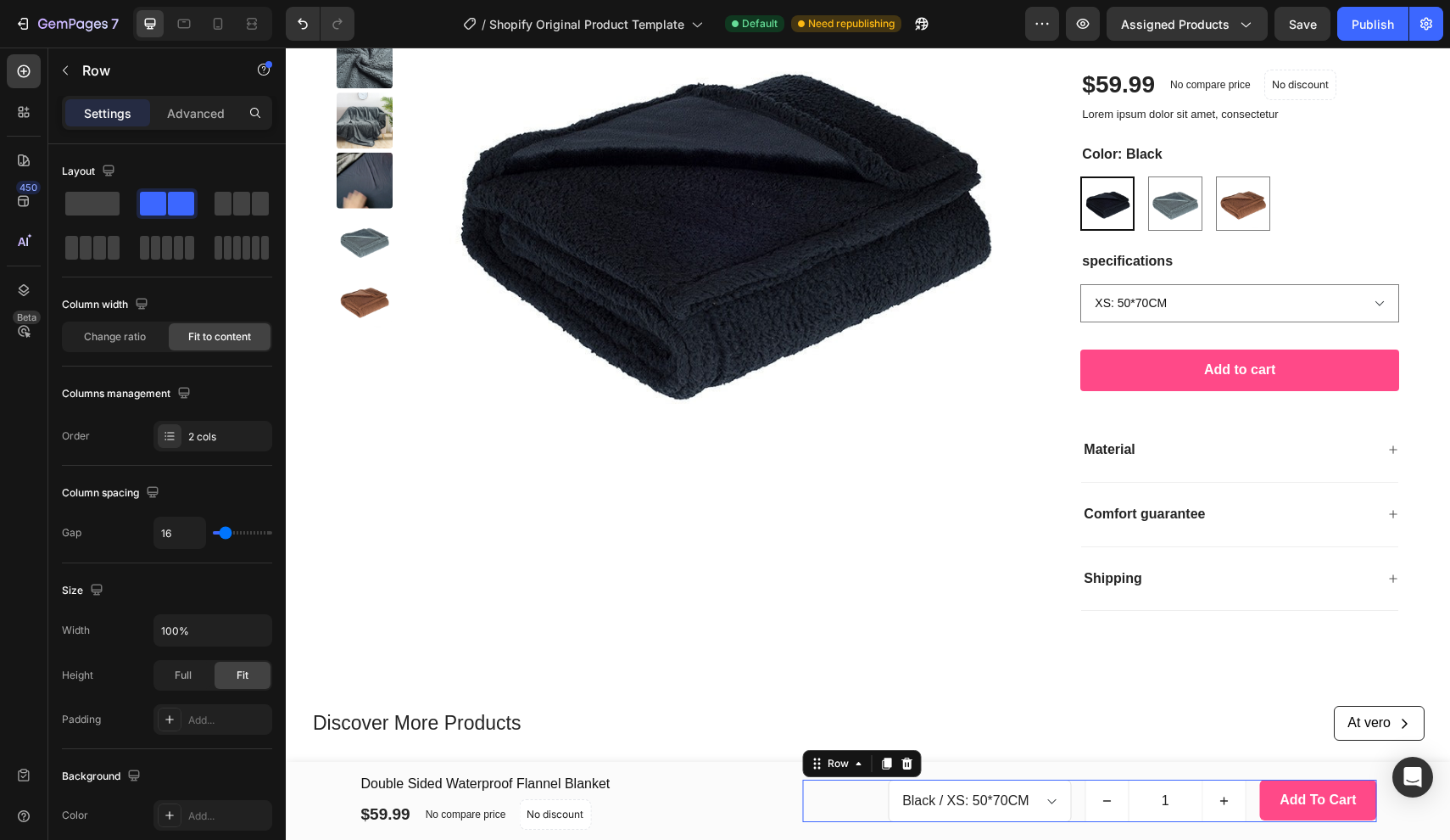
click at [830, 788] on div "Black / XS: 50*70CM Black / S: 71*100CM Black / M: 100*145CM Black / L: 145*165…" at bounding box center [1091, 801] width 575 height 42
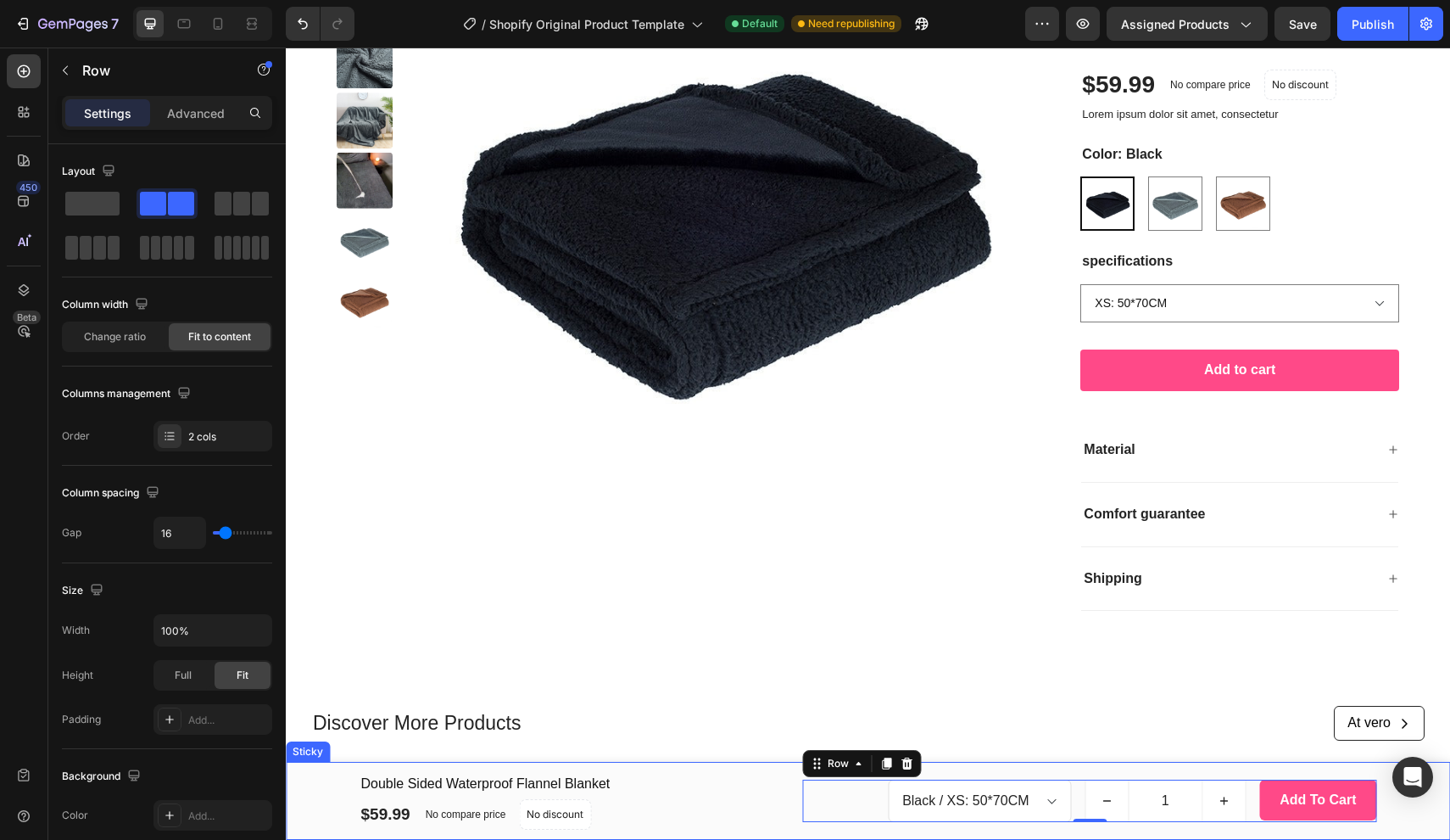
click at [330, 798] on div "Double Sided Waterproof Flannel Blanket (P) Title $59.99 (P) Price (P) Price No…" at bounding box center [868, 801] width 1139 height 57
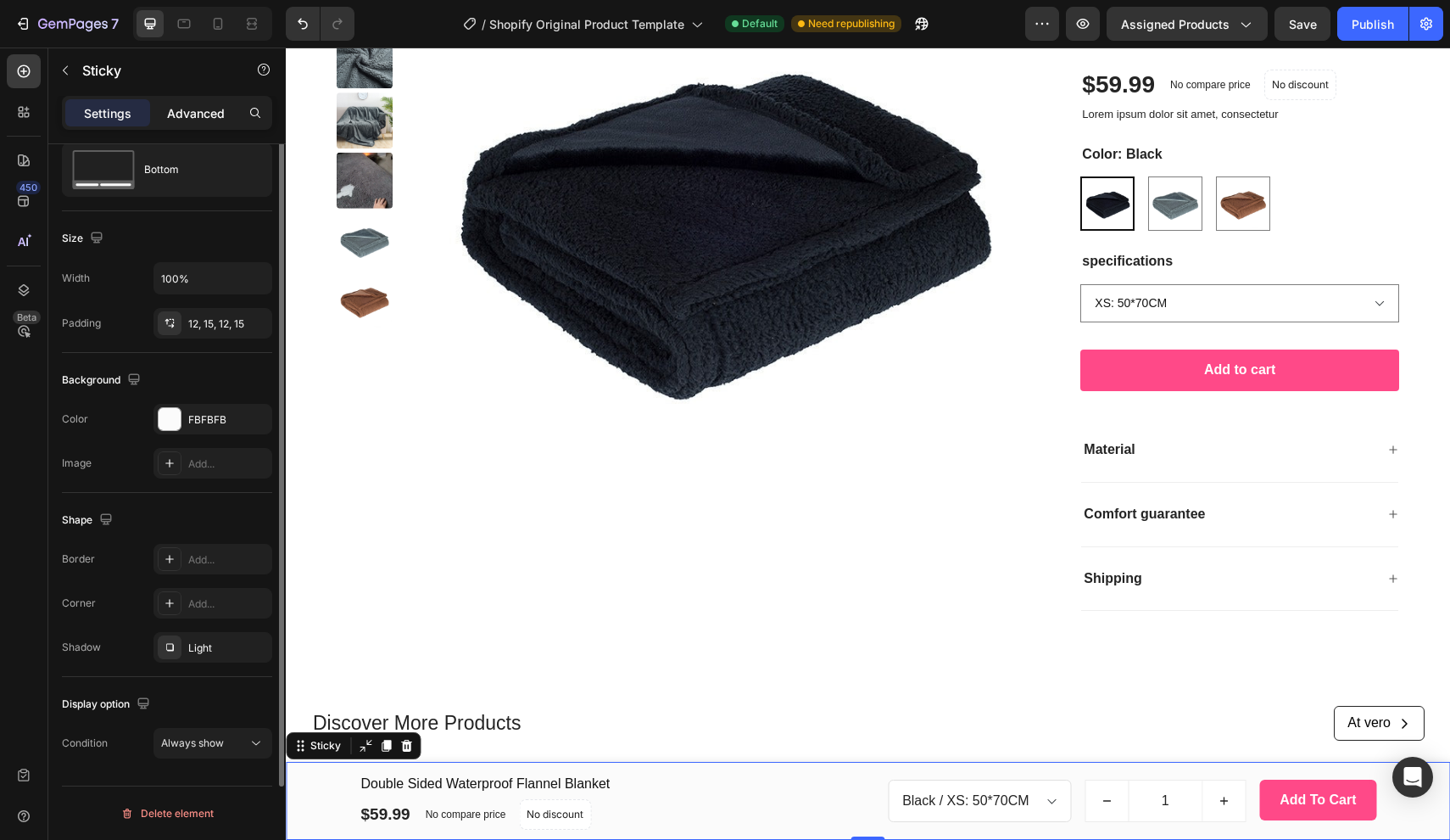
scroll to position [0, 0]
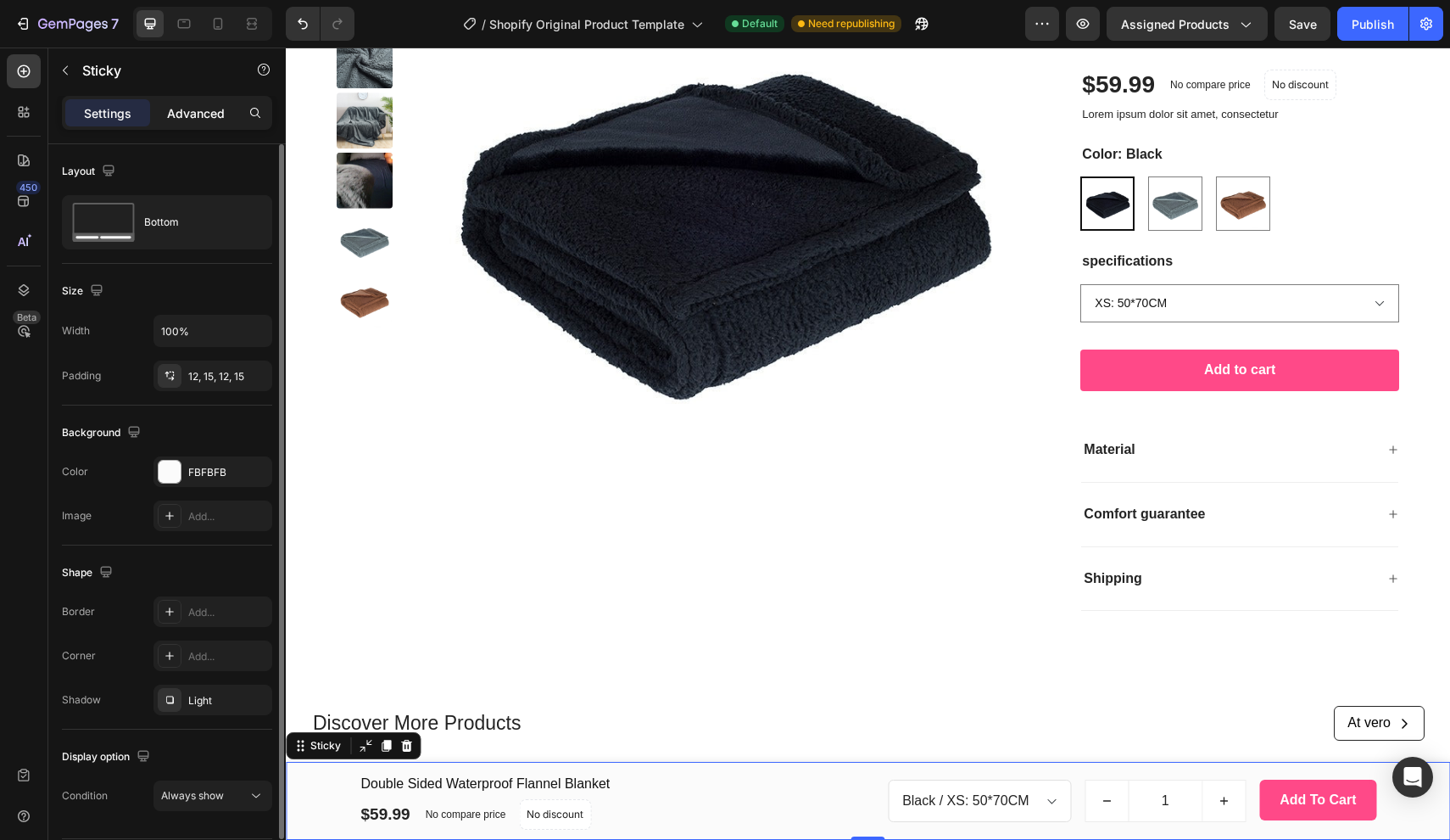
click at [192, 113] on p "Advanced" at bounding box center [195, 113] width 57 height 18
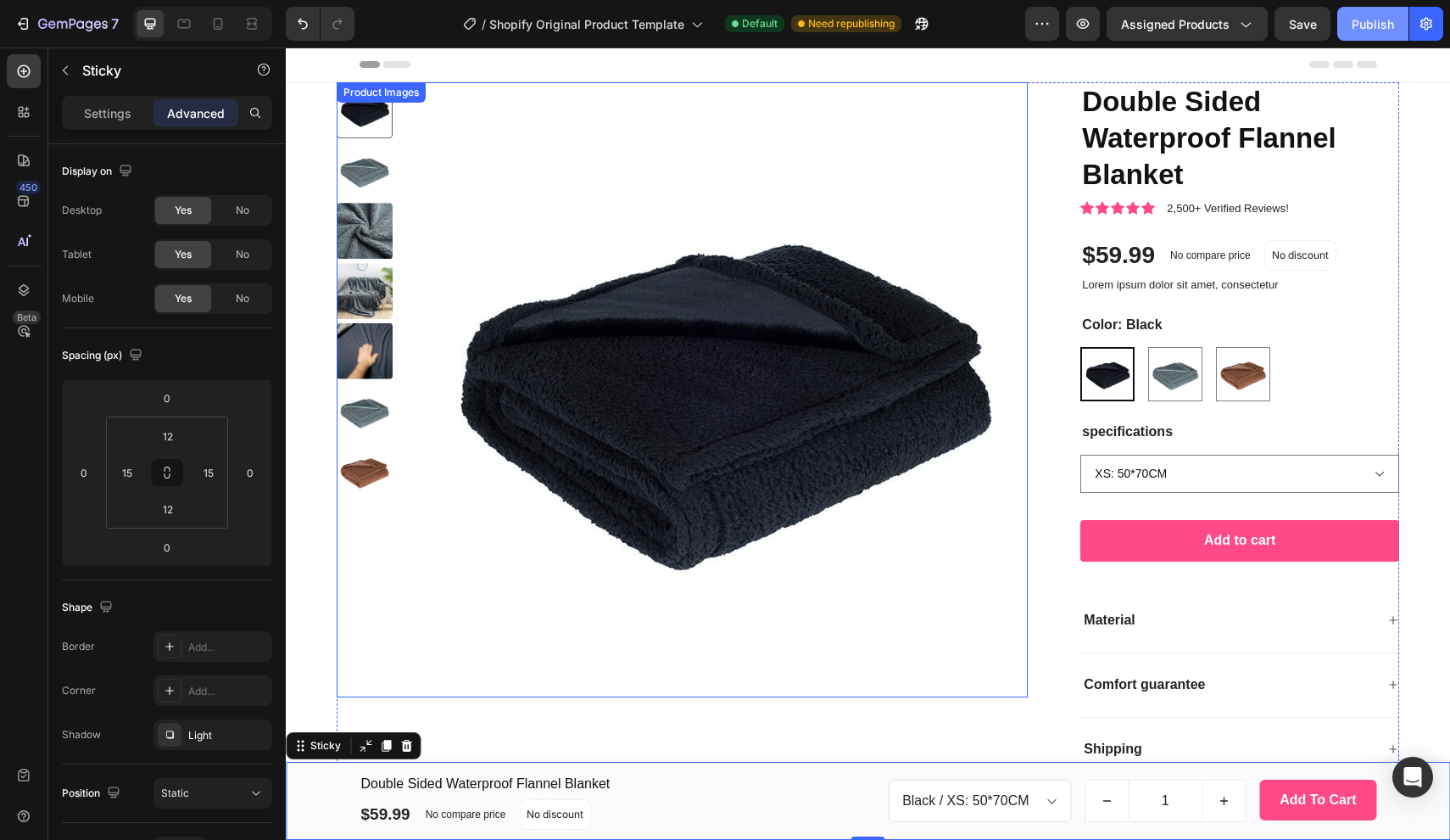
click at [1381, 24] on div "Publish" at bounding box center [1373, 24] width 42 height 18
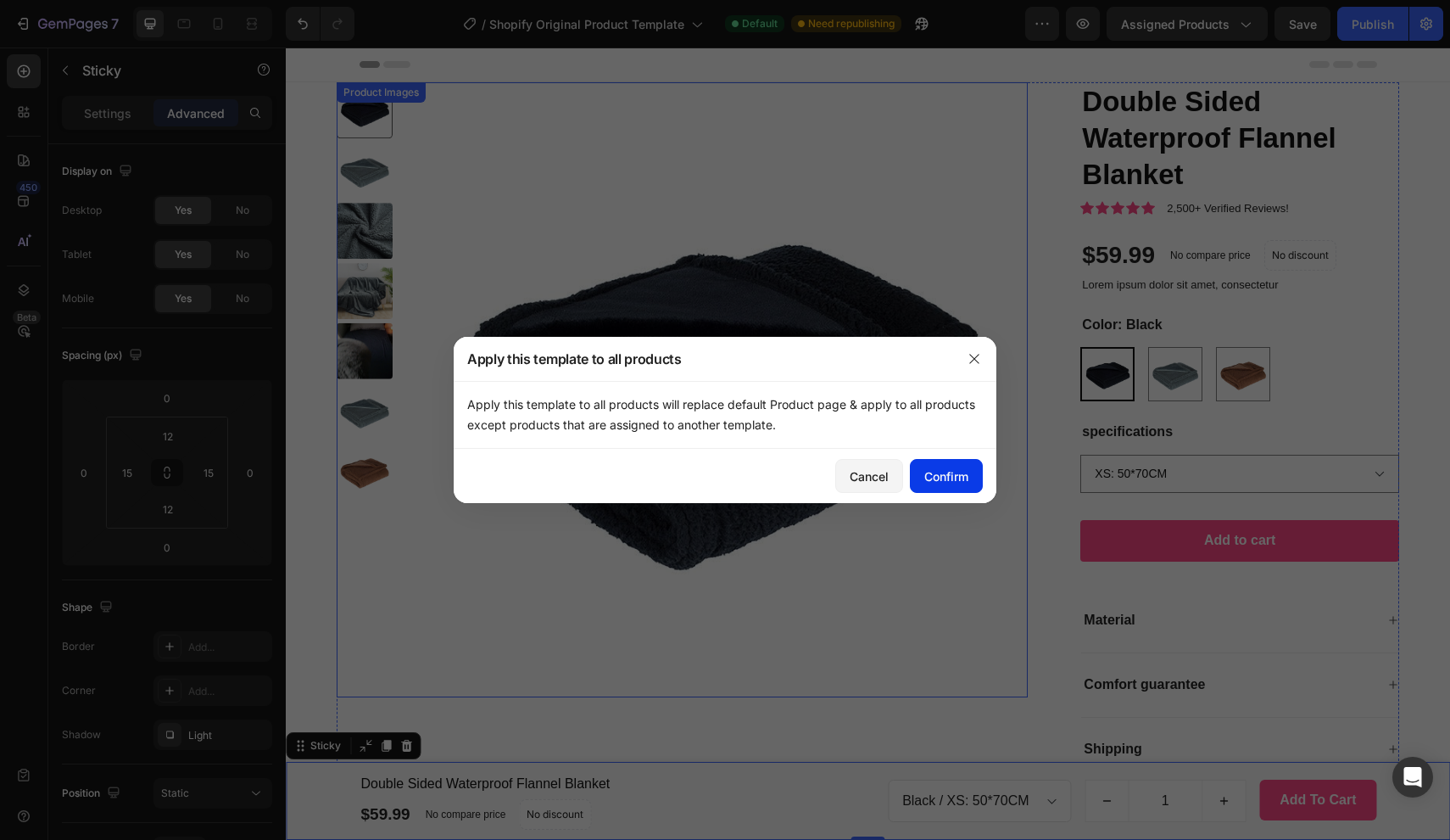
click at [943, 473] on div "Confirm" at bounding box center [946, 476] width 44 height 18
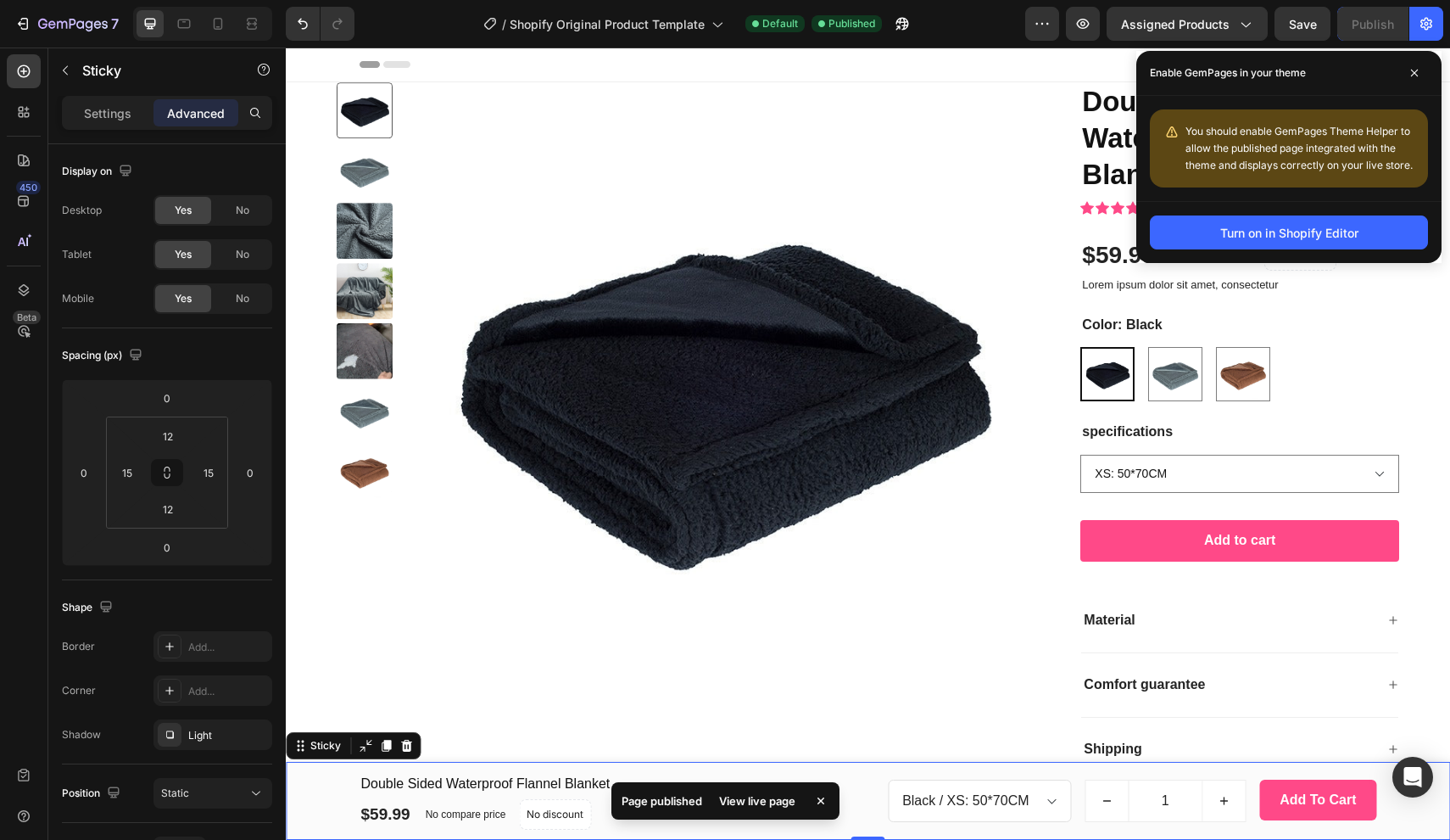
click at [780, 801] on div "View live page" at bounding box center [757, 801] width 97 height 24
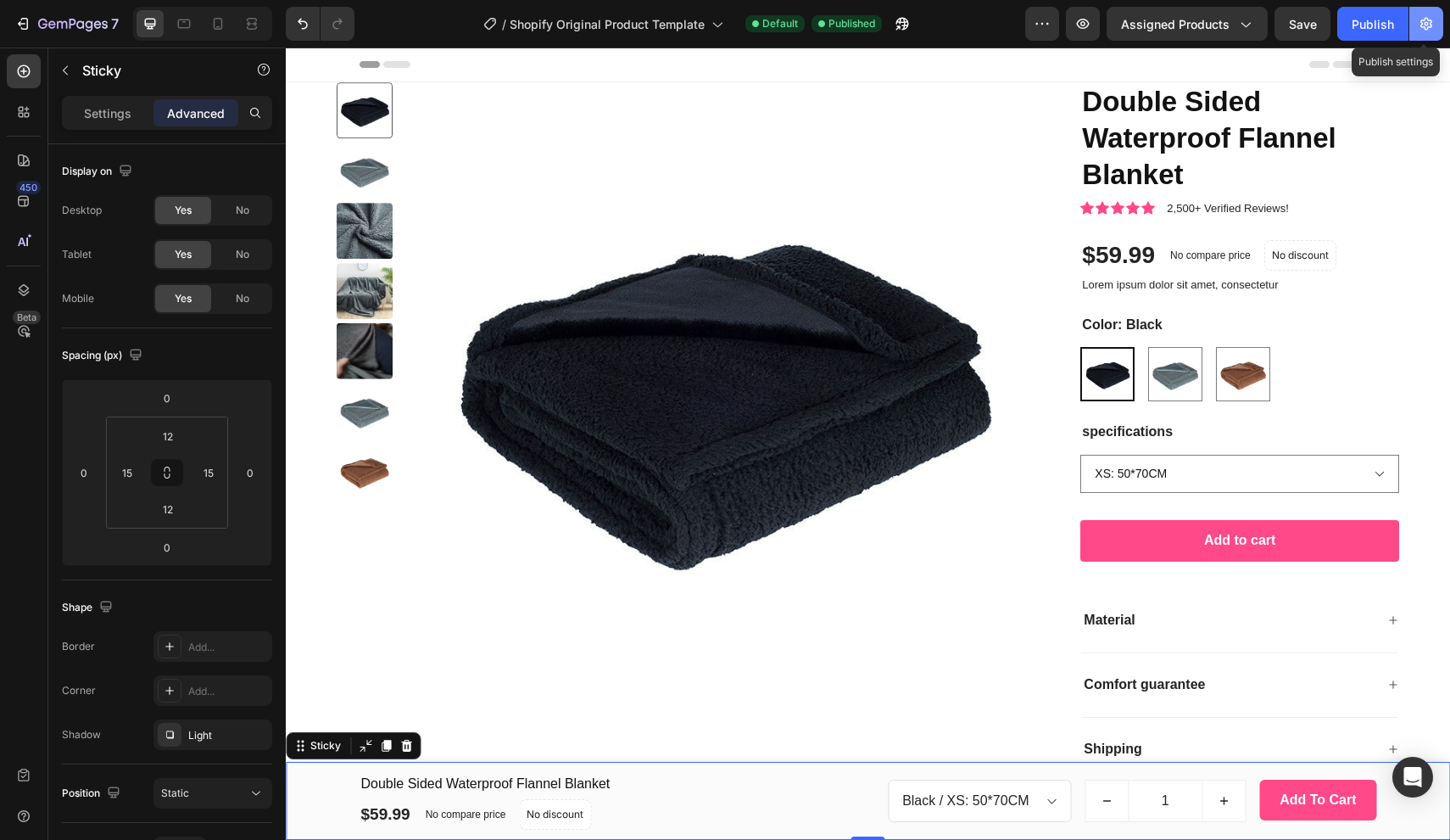
click at [1419, 27] on icon "button" at bounding box center [1427, 24] width 17 height 17
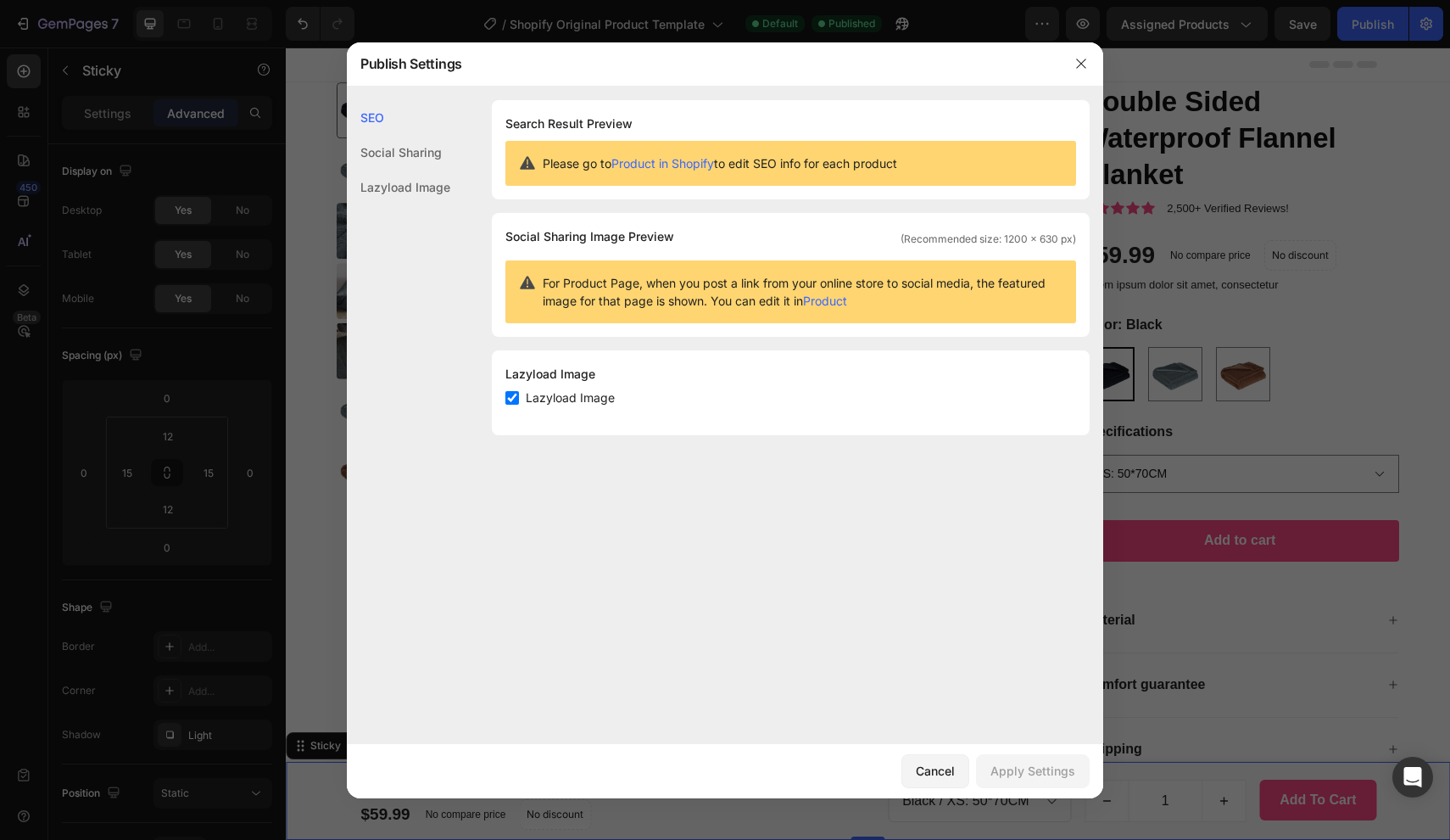
click at [574, 402] on span "Lazyload Image" at bounding box center [570, 397] width 89 height 20
click at [574, 401] on span "Lazyload Image" at bounding box center [570, 397] width 89 height 20
checkbox input "true"
click at [420, 148] on div "Social Sharing" at bounding box center [398, 152] width 103 height 34
click at [419, 191] on div "Lazyload Image" at bounding box center [398, 187] width 103 height 34
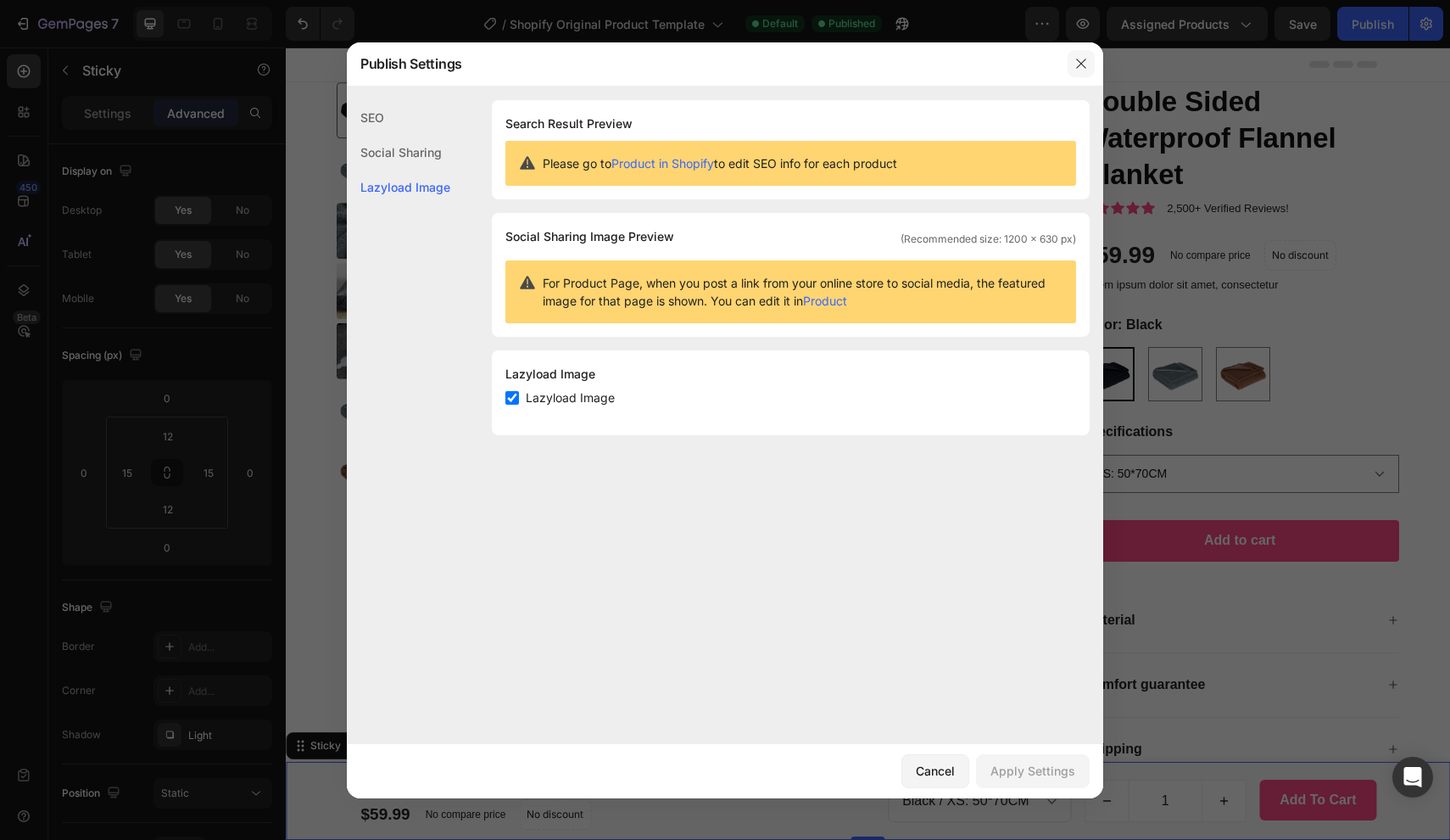
click at [1085, 68] on icon "button" at bounding box center [1081, 63] width 13 height 13
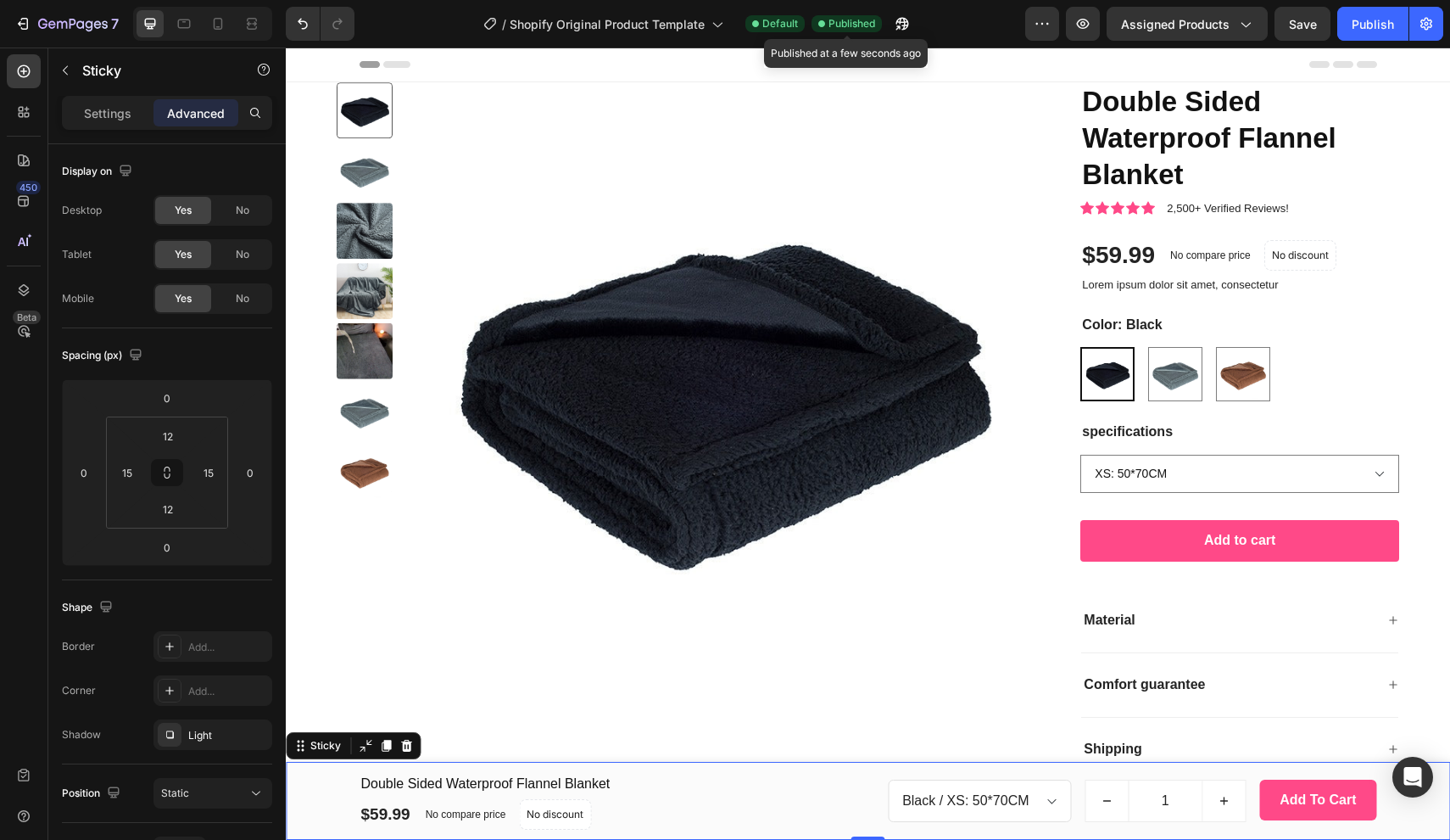
click at [864, 24] on span "Published" at bounding box center [851, 24] width 47 height 15
click at [769, 25] on span "Default" at bounding box center [780, 24] width 35 height 15
click at [1059, 26] on button "button" at bounding box center [1042, 23] width 34 height 34
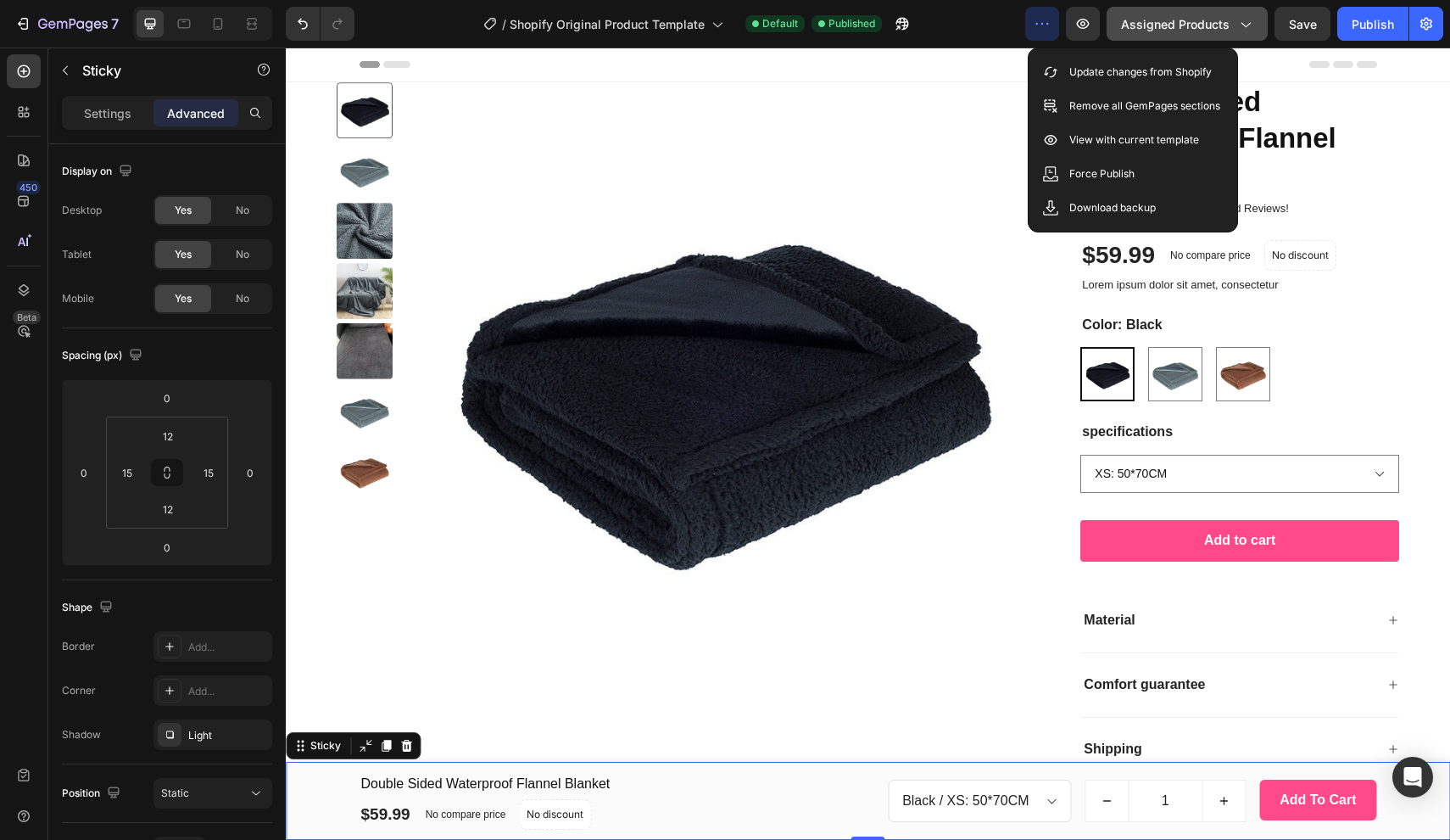
click at [1254, 18] on icon "button" at bounding box center [1245, 24] width 17 height 17
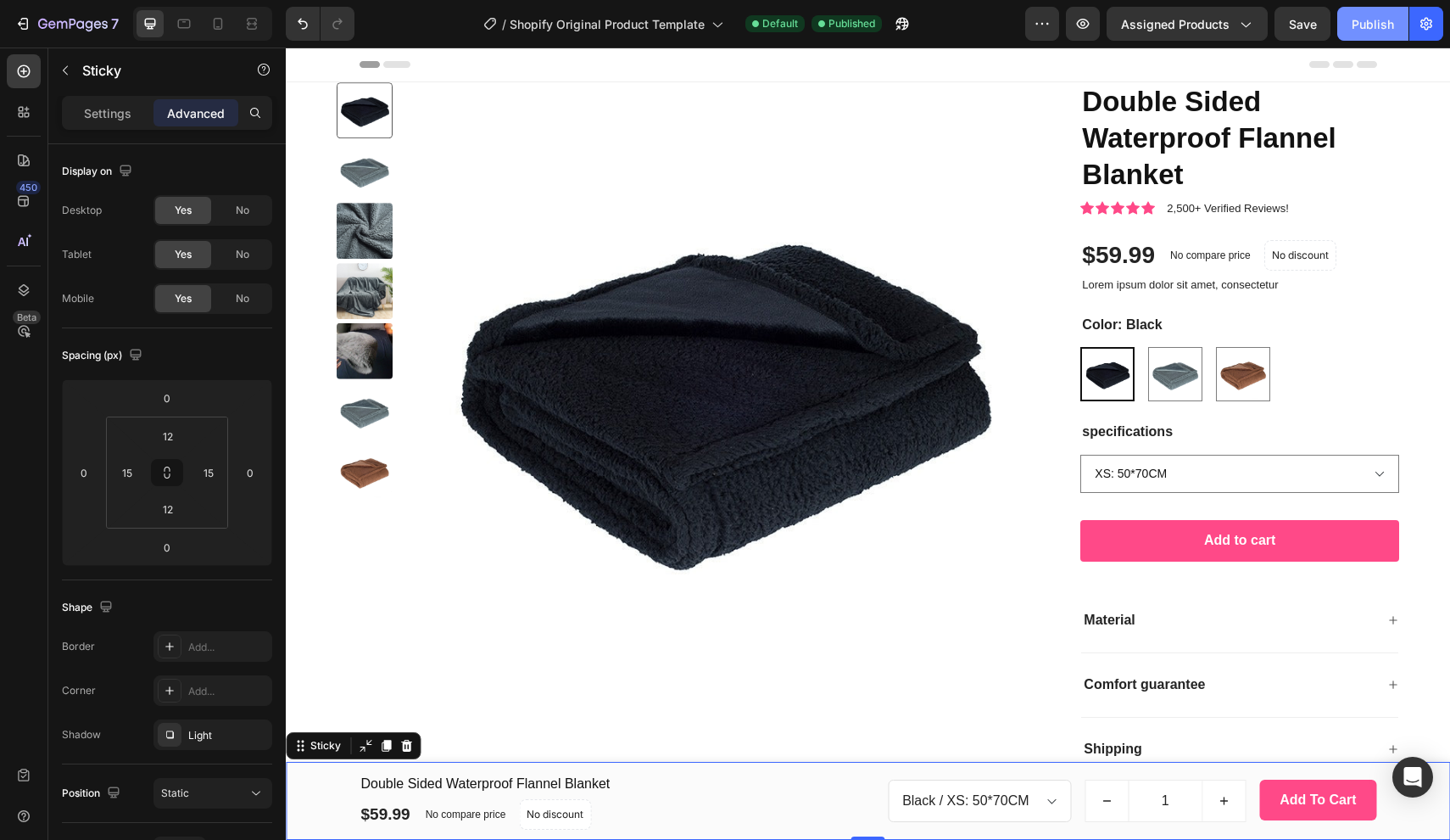
click at [1391, 30] on div "Publish" at bounding box center [1373, 24] width 42 height 18
click at [1424, 30] on icon "button" at bounding box center [1427, 24] width 17 height 17
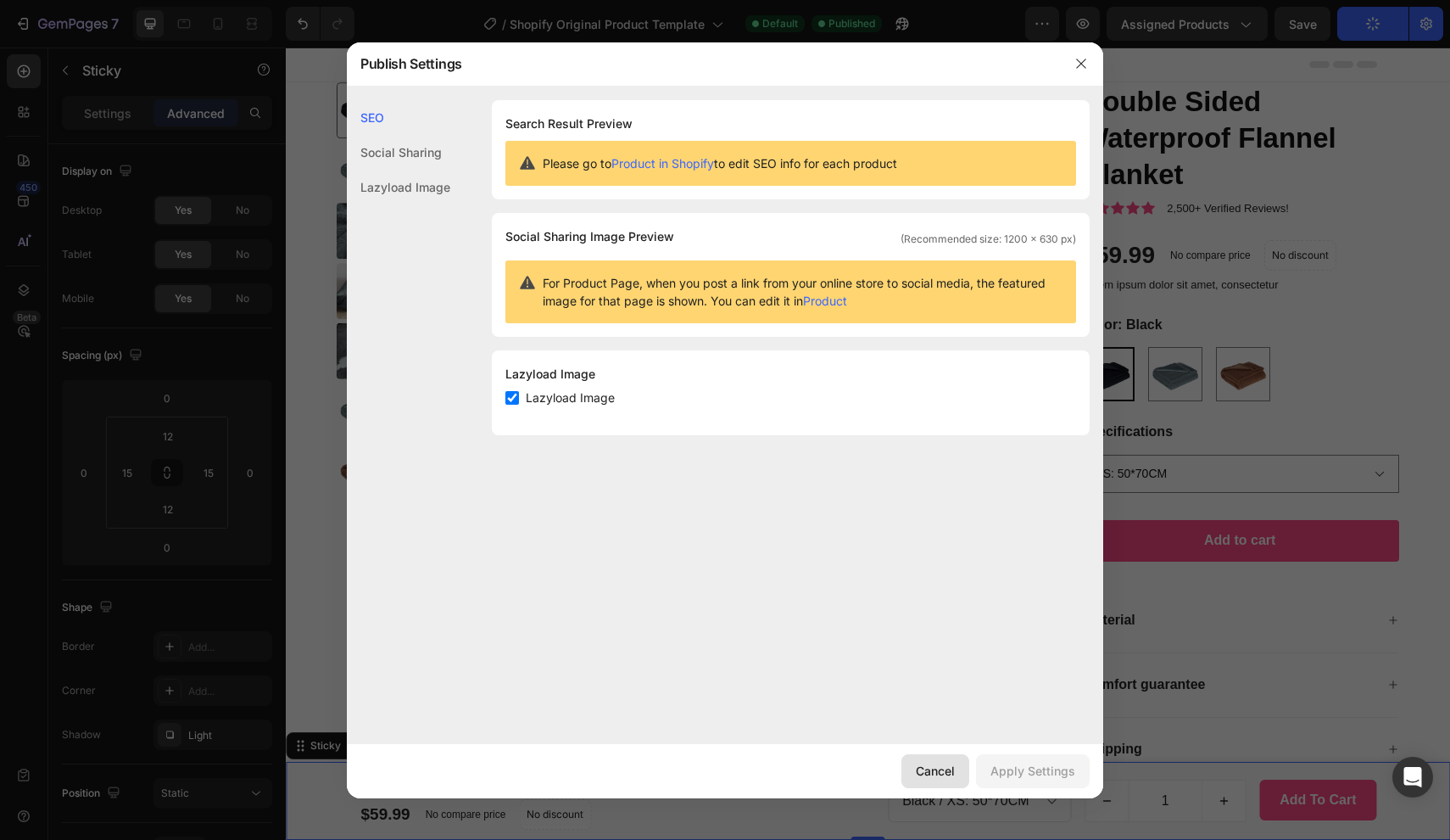
click at [953, 781] on button "Cancel" at bounding box center [935, 770] width 68 height 34
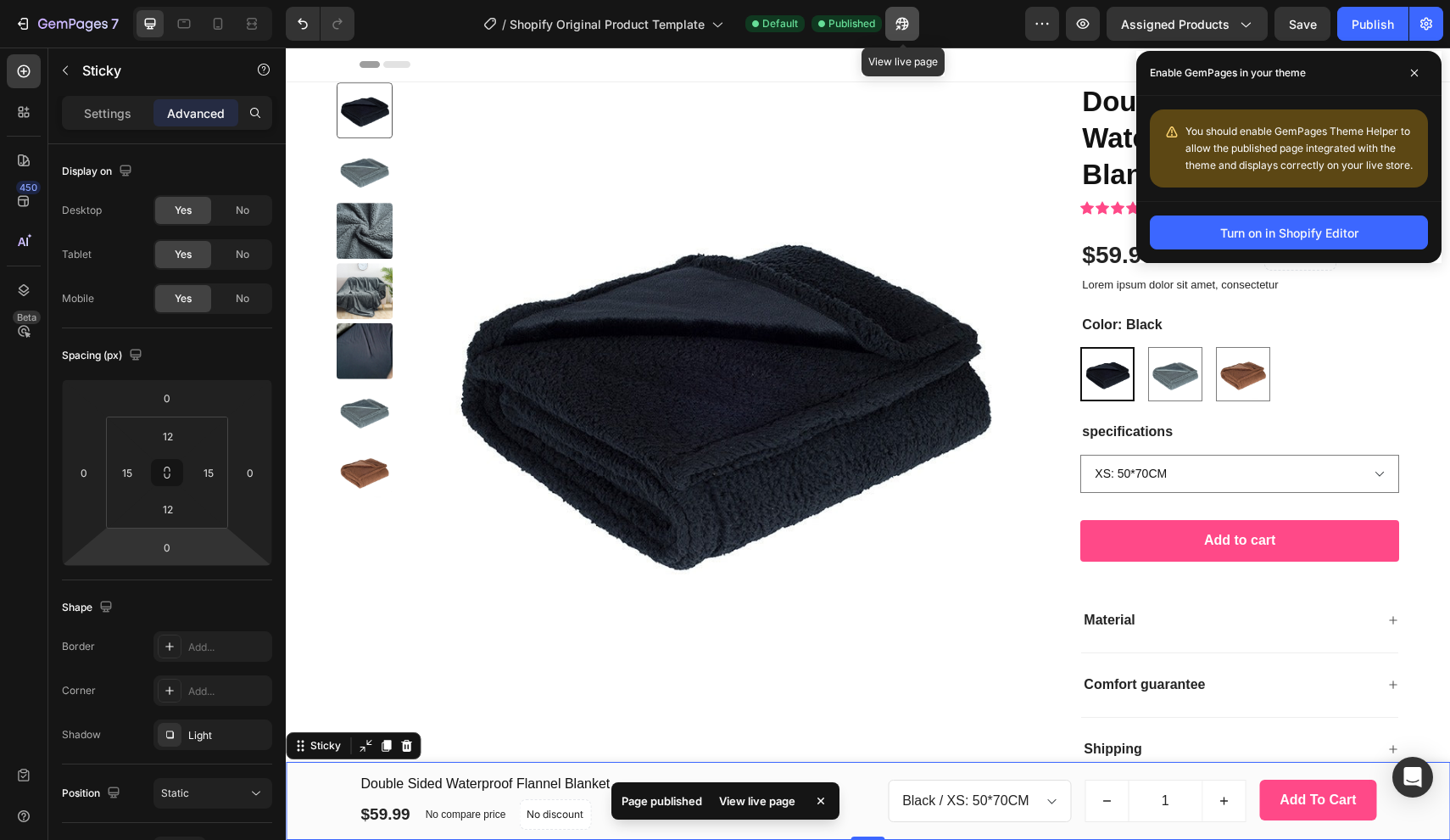
click at [908, 24] on icon "button" at bounding box center [902, 24] width 17 height 17
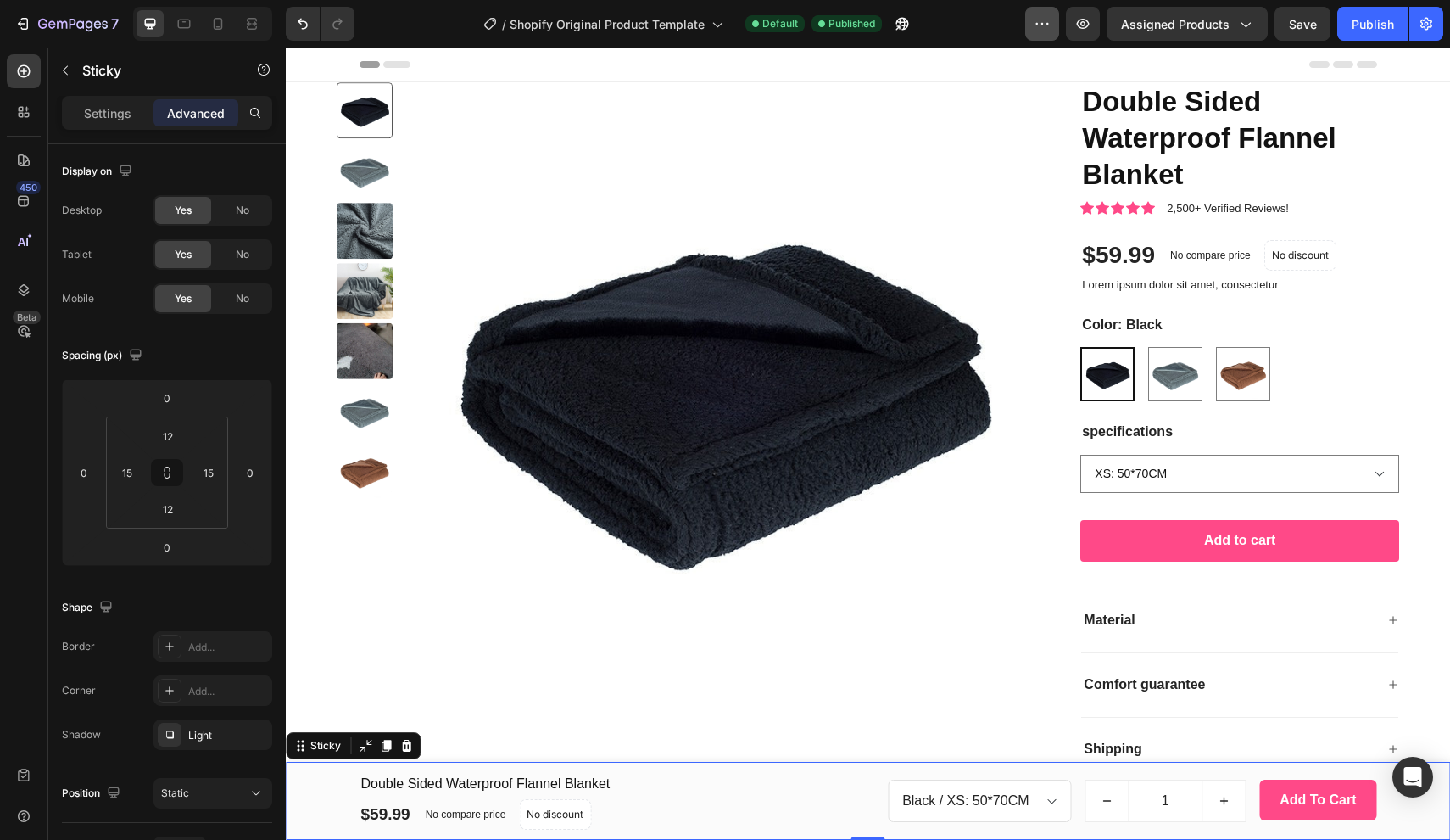
click at [1043, 25] on icon "button" at bounding box center [1043, 24] width 17 height 17
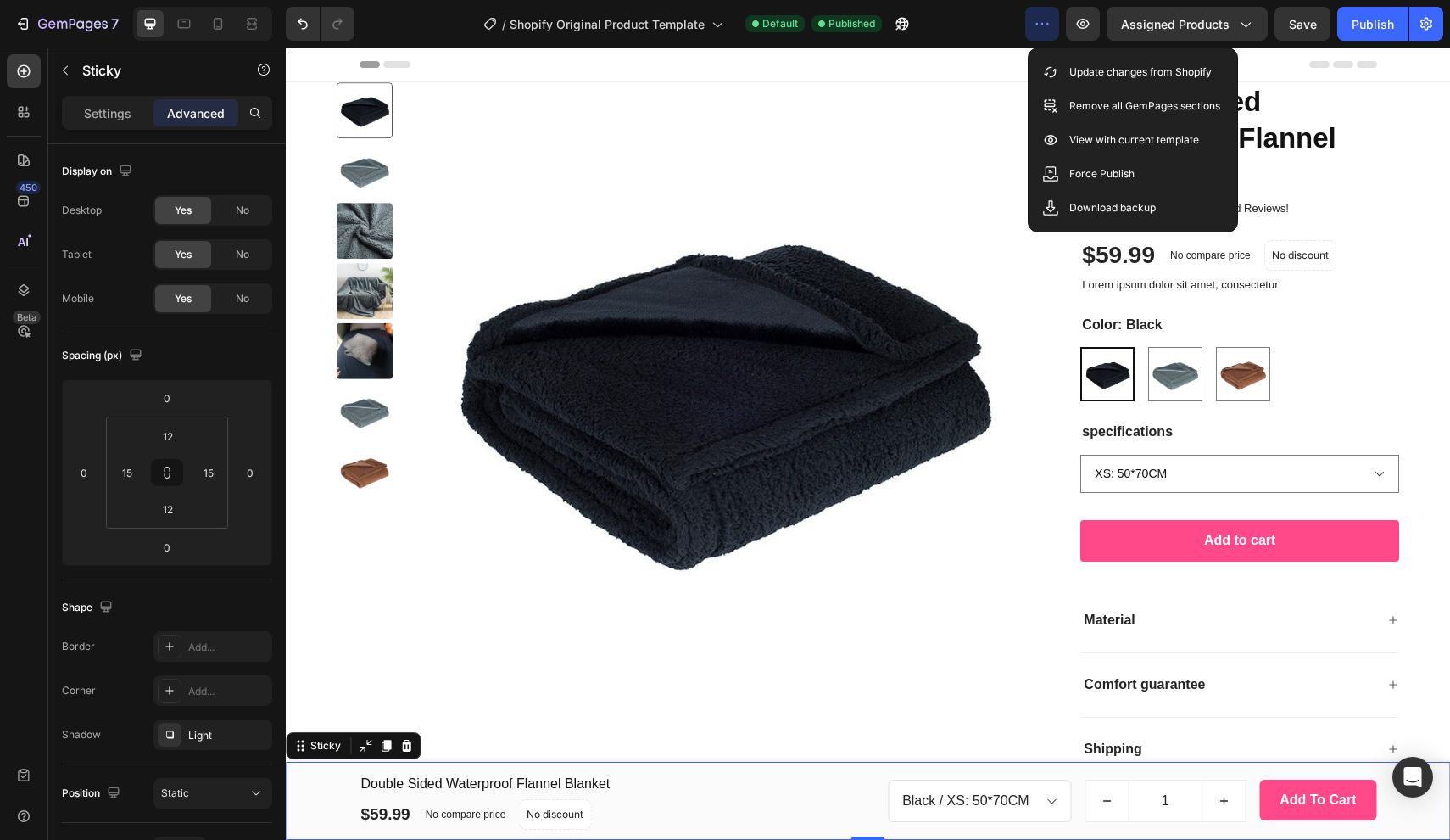
click at [983, 23] on div "/ Shopify Original Product Template Default Published" at bounding box center [696, 23] width 657 height 34
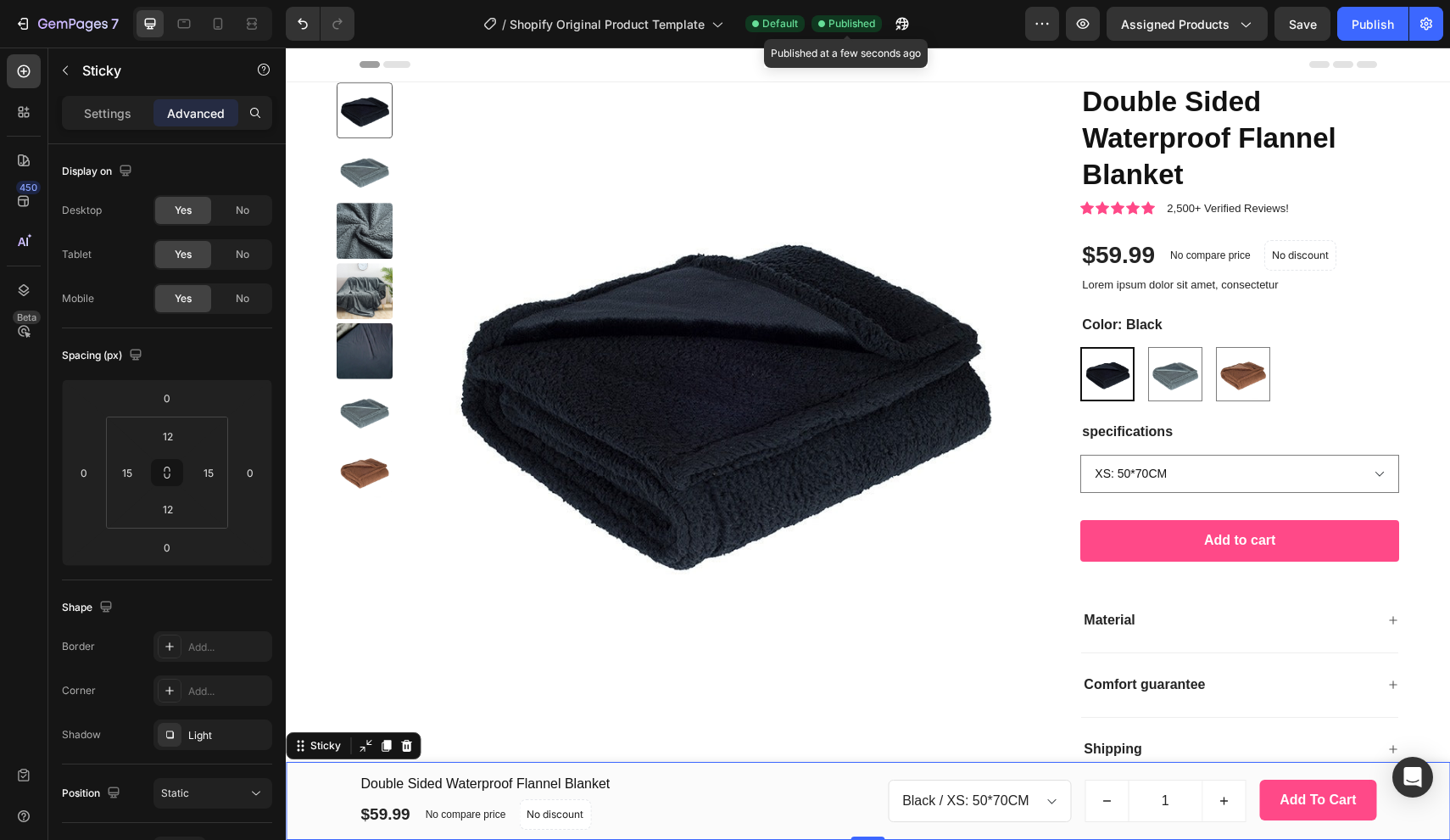
click at [850, 25] on span "Published" at bounding box center [851, 24] width 47 height 15
click at [771, 27] on span "Default" at bounding box center [780, 24] width 35 height 15
click at [1252, 26] on icon "button" at bounding box center [1245, 24] width 17 height 17
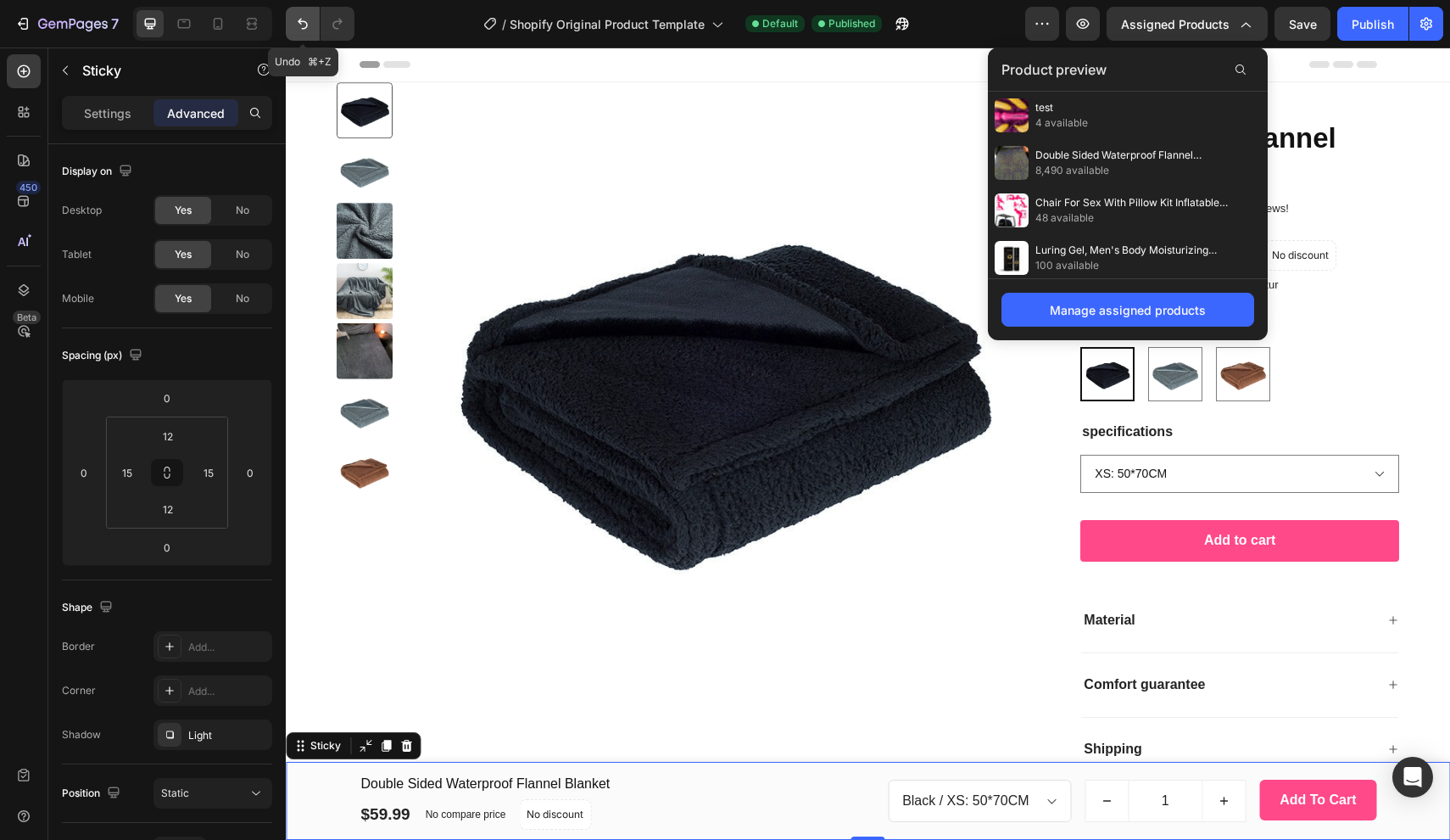
click at [310, 26] on icon "Undo/Redo" at bounding box center [303, 24] width 17 height 17
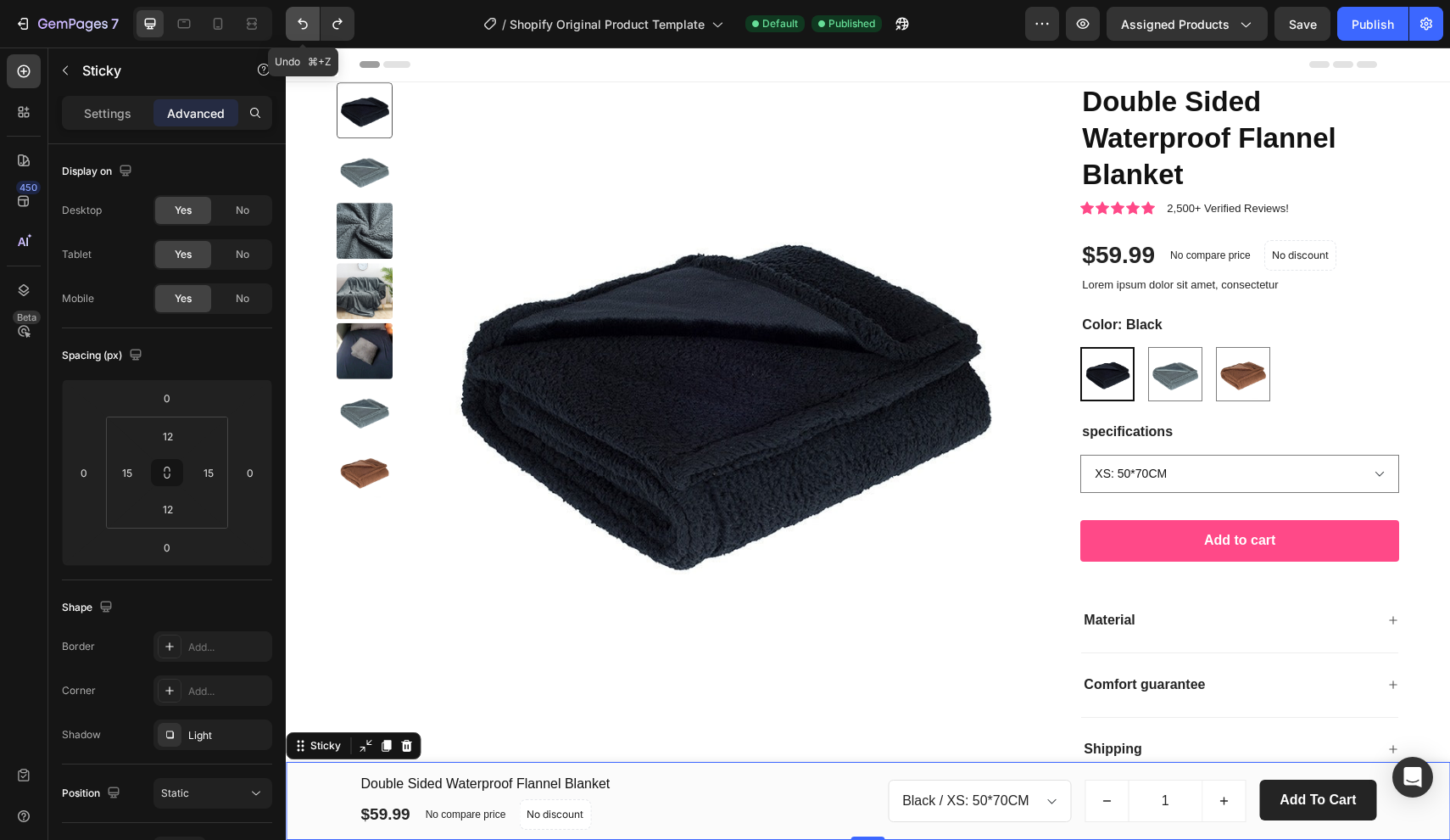
click at [310, 26] on icon "Undo/Redo" at bounding box center [303, 24] width 17 height 17
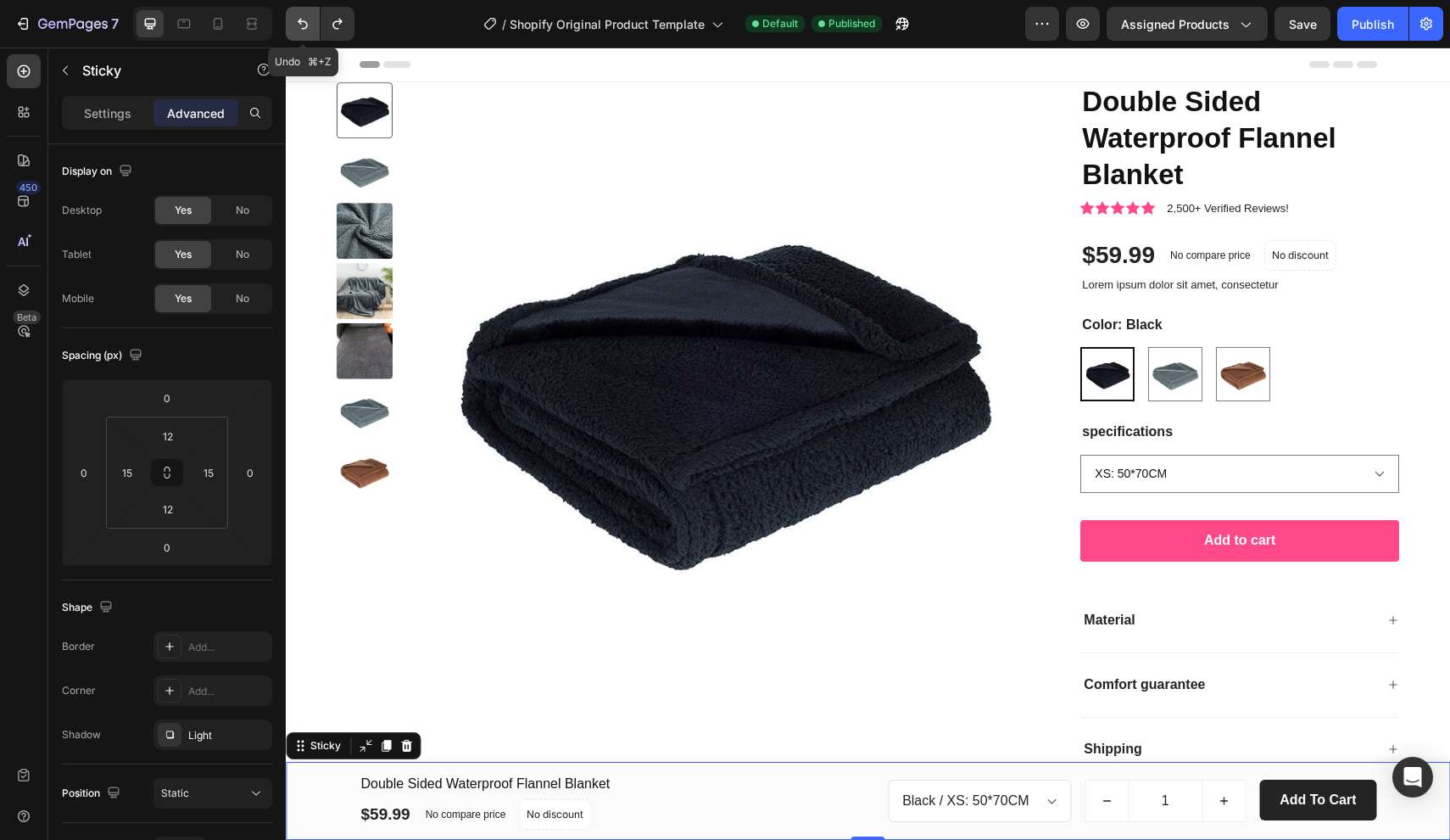
click at [310, 26] on icon "Undo/Redo" at bounding box center [303, 24] width 17 height 17
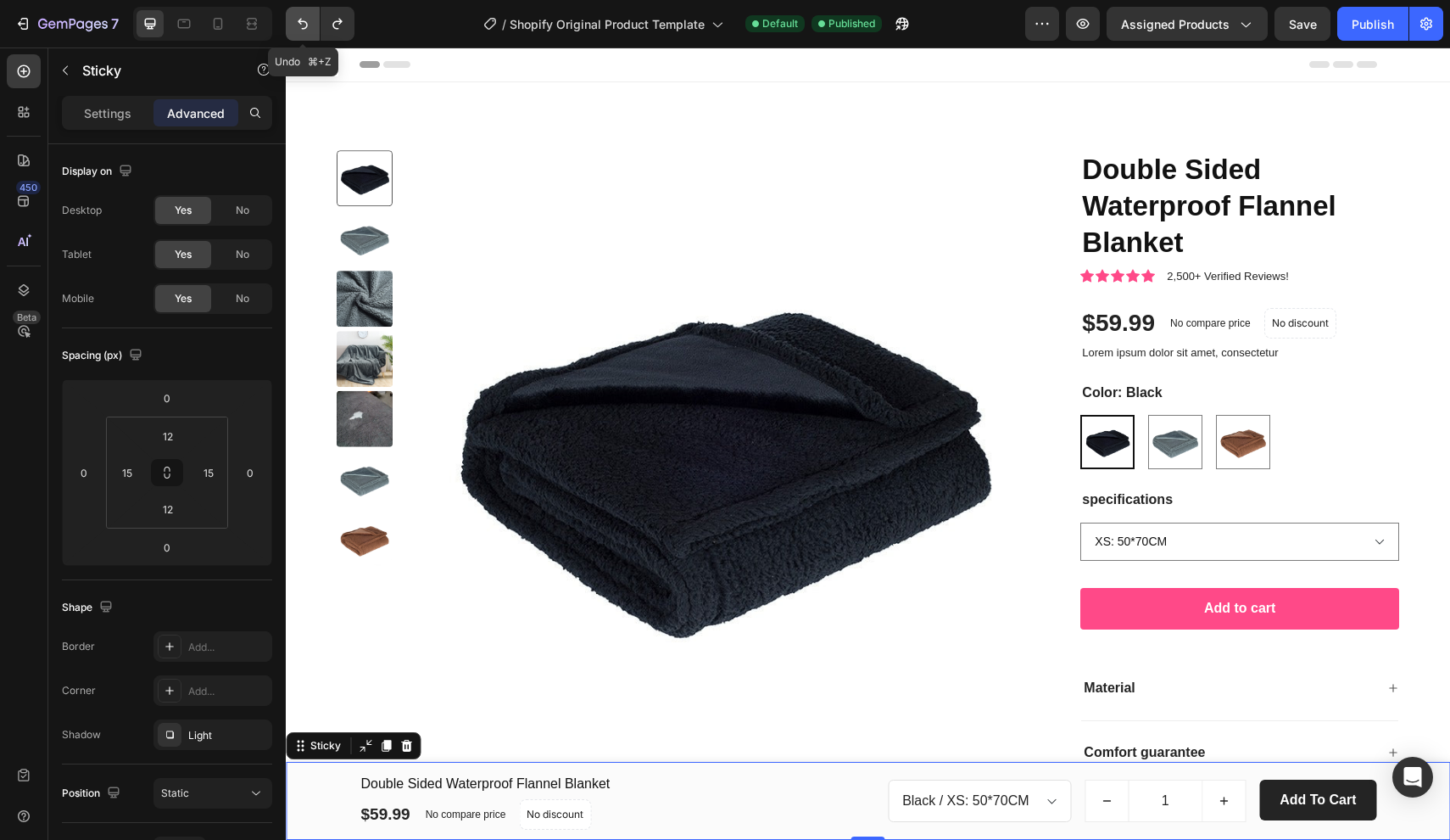
click at [310, 26] on icon "Undo/Redo" at bounding box center [303, 24] width 17 height 17
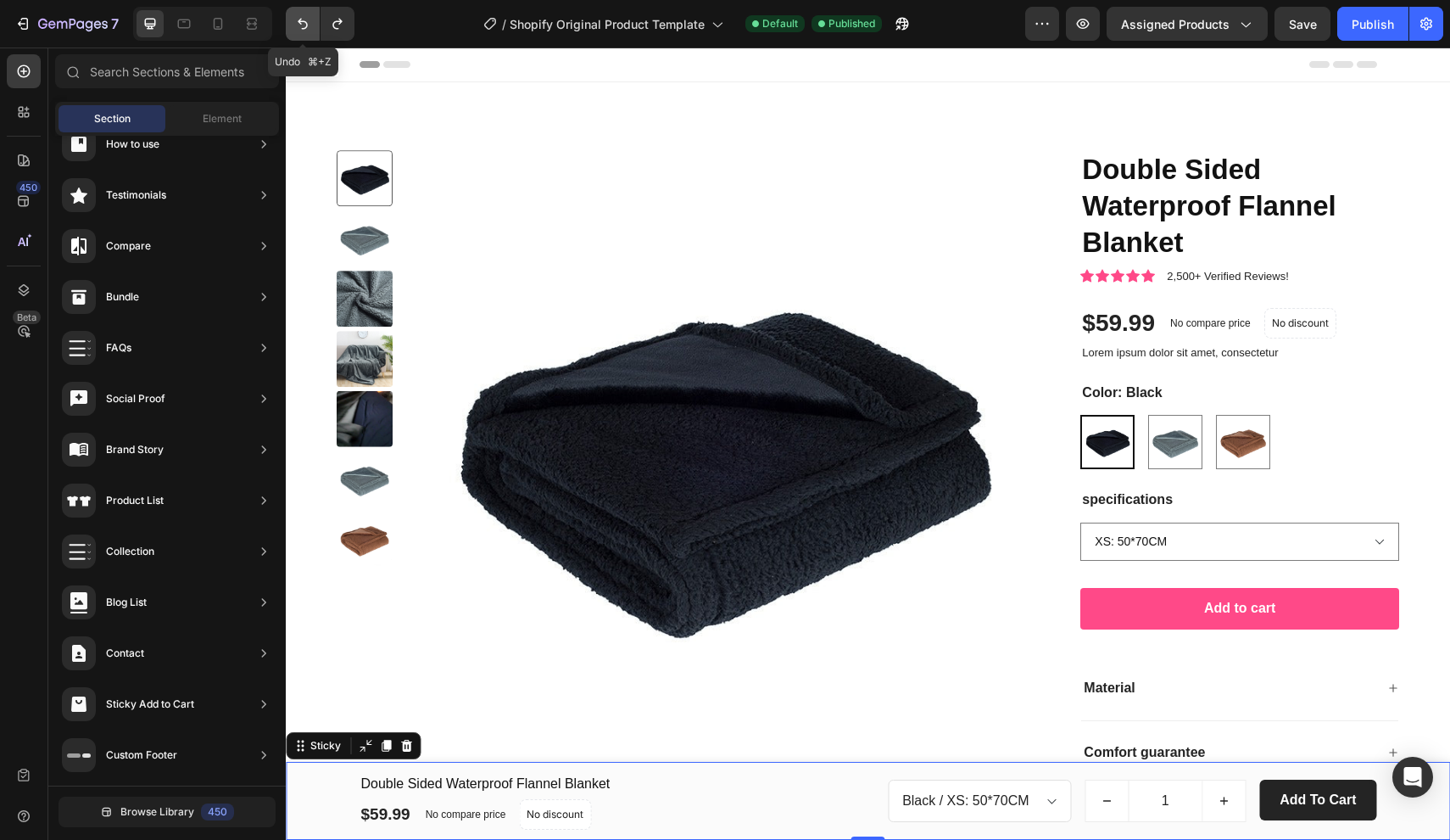
click at [310, 26] on icon "Undo/Redo" at bounding box center [303, 24] width 17 height 17
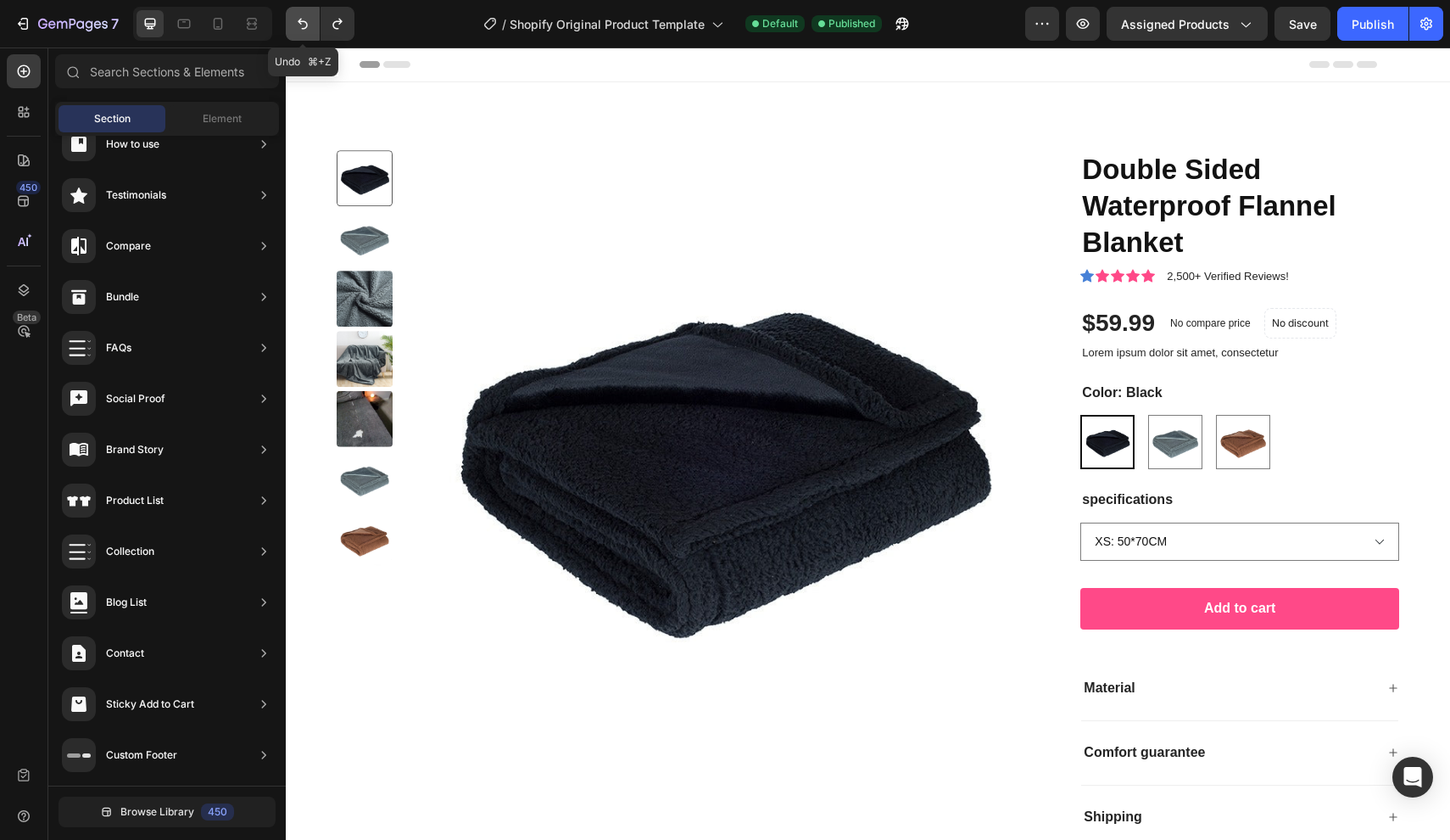
click at [310, 26] on icon "Undo/Redo" at bounding box center [303, 24] width 17 height 17
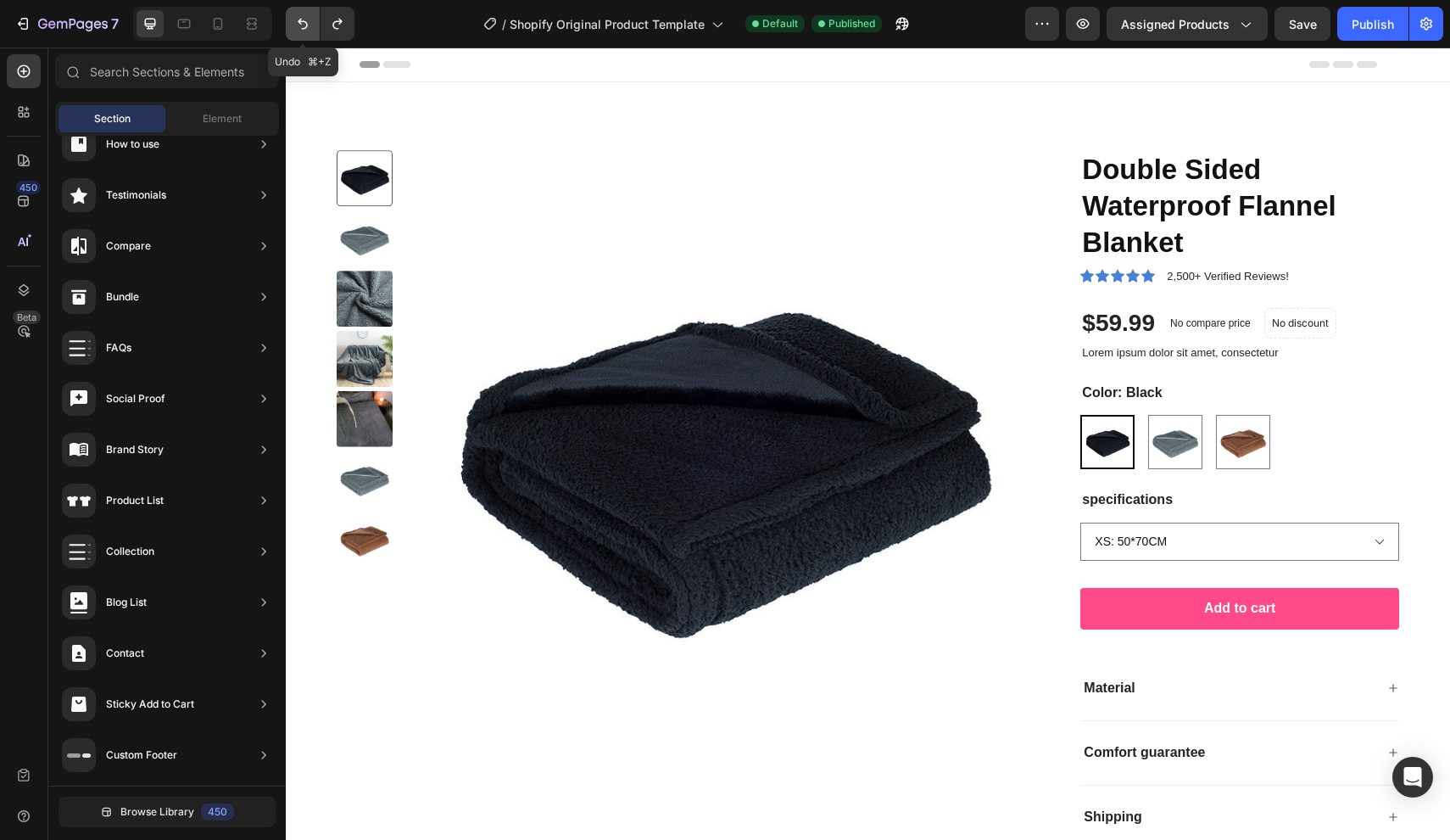
click at [310, 26] on icon "Undo/Redo" at bounding box center [303, 24] width 17 height 17
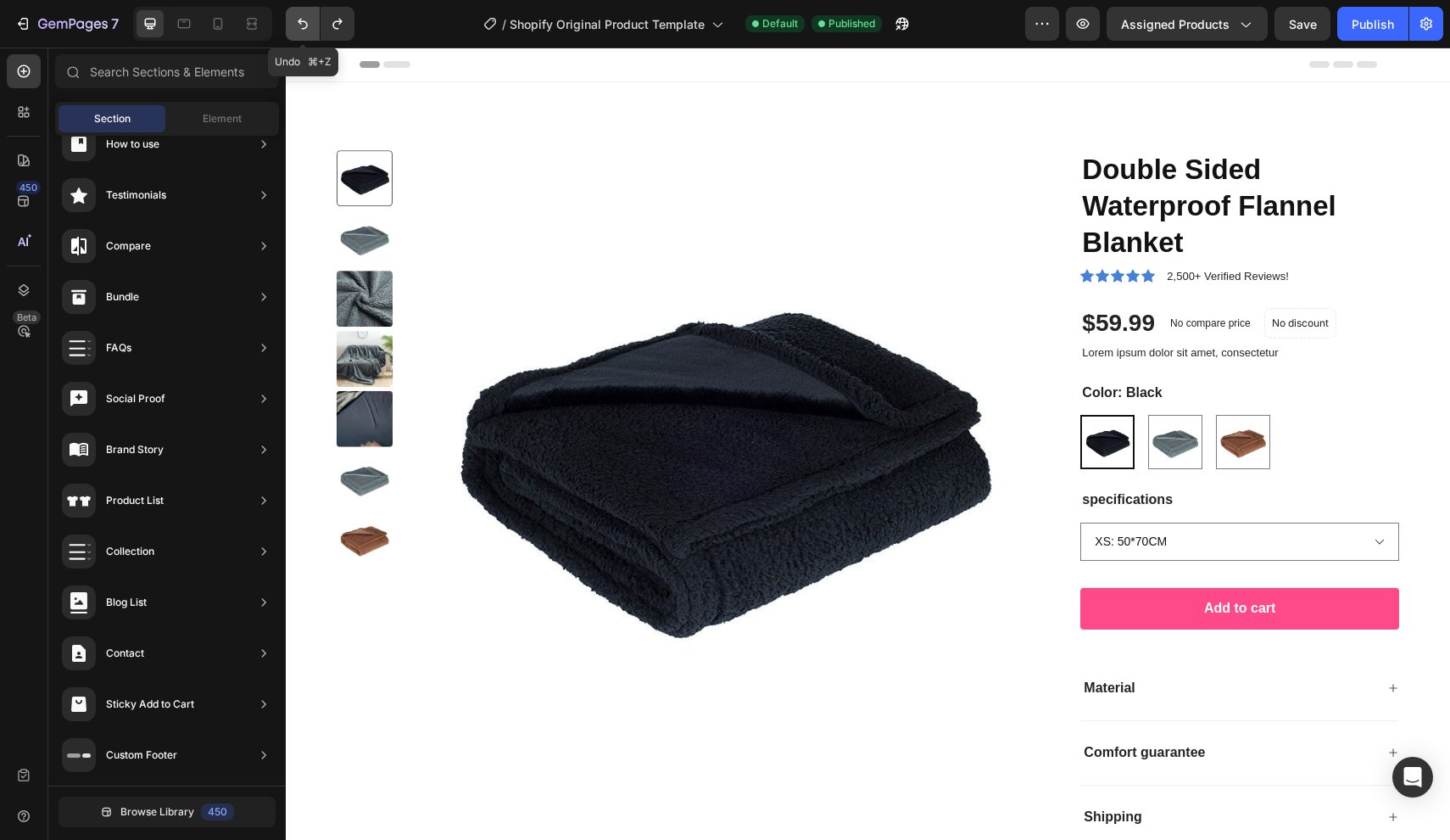
click at [310, 26] on icon "Undo/Redo" at bounding box center [303, 24] width 17 height 17
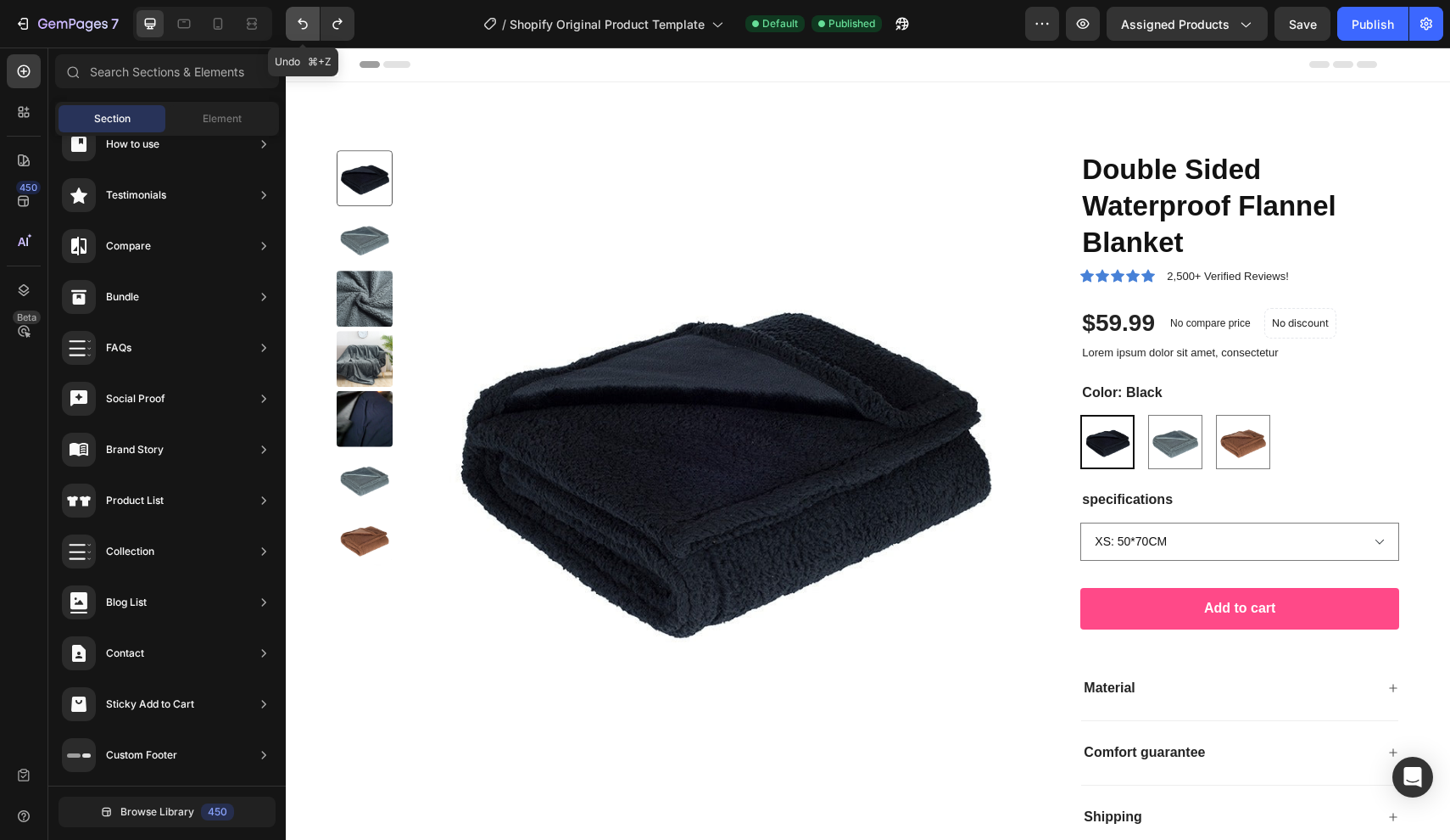
click at [310, 26] on icon "Undo/Redo" at bounding box center [303, 24] width 17 height 17
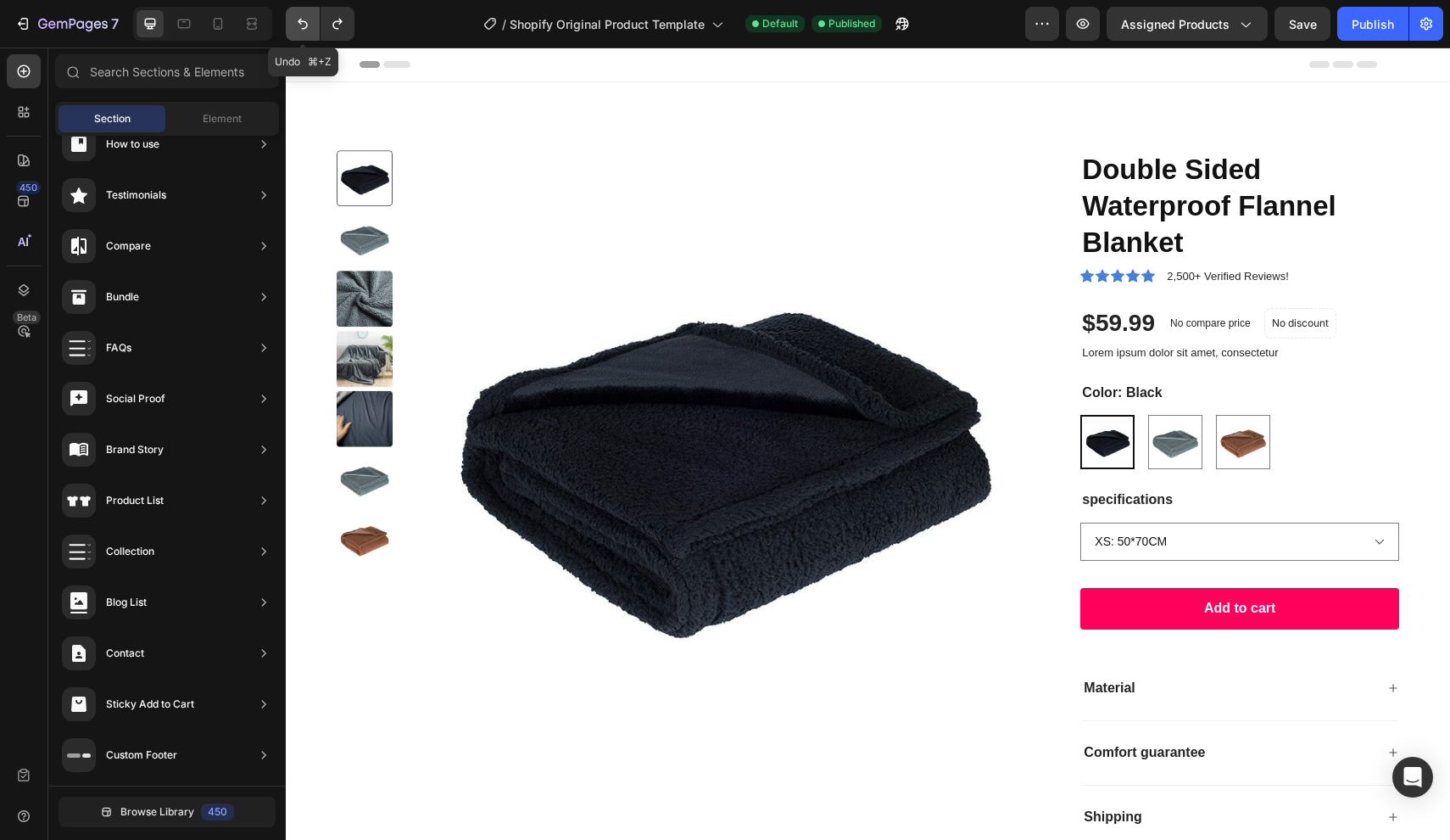
click at [310, 26] on icon "Undo/Redo" at bounding box center [303, 24] width 17 height 17
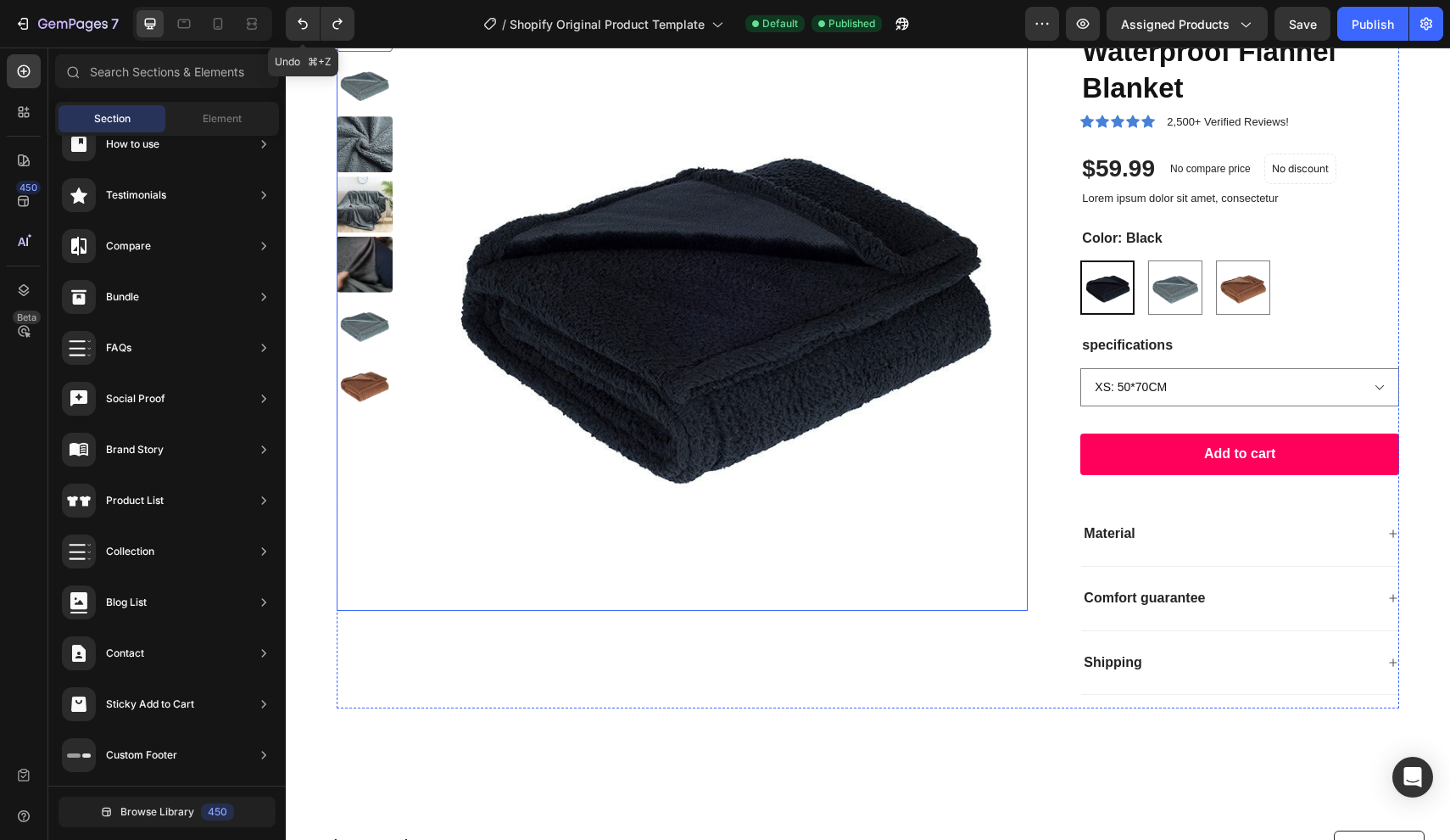
drag, startPoint x: 310, startPoint y: 26, endPoint x: 96, endPoint y: 85, distance: 222.0
click at [310, 26] on icon "Undo/Redo" at bounding box center [303, 24] width 17 height 17
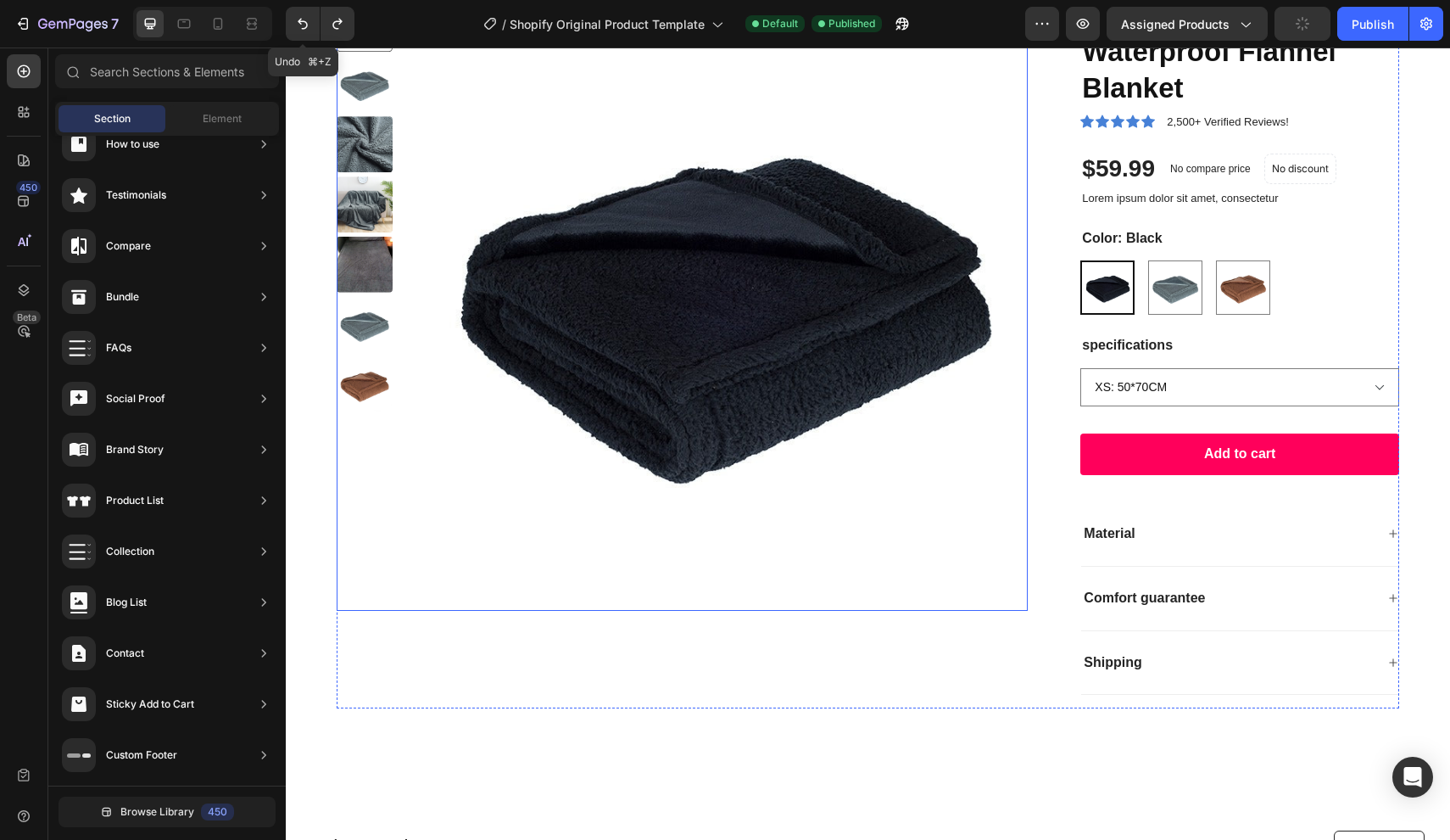
click at [310, 26] on icon "Undo/Redo" at bounding box center [303, 24] width 17 height 17
click at [306, 20] on icon "Undo/Redo" at bounding box center [303, 24] width 17 height 17
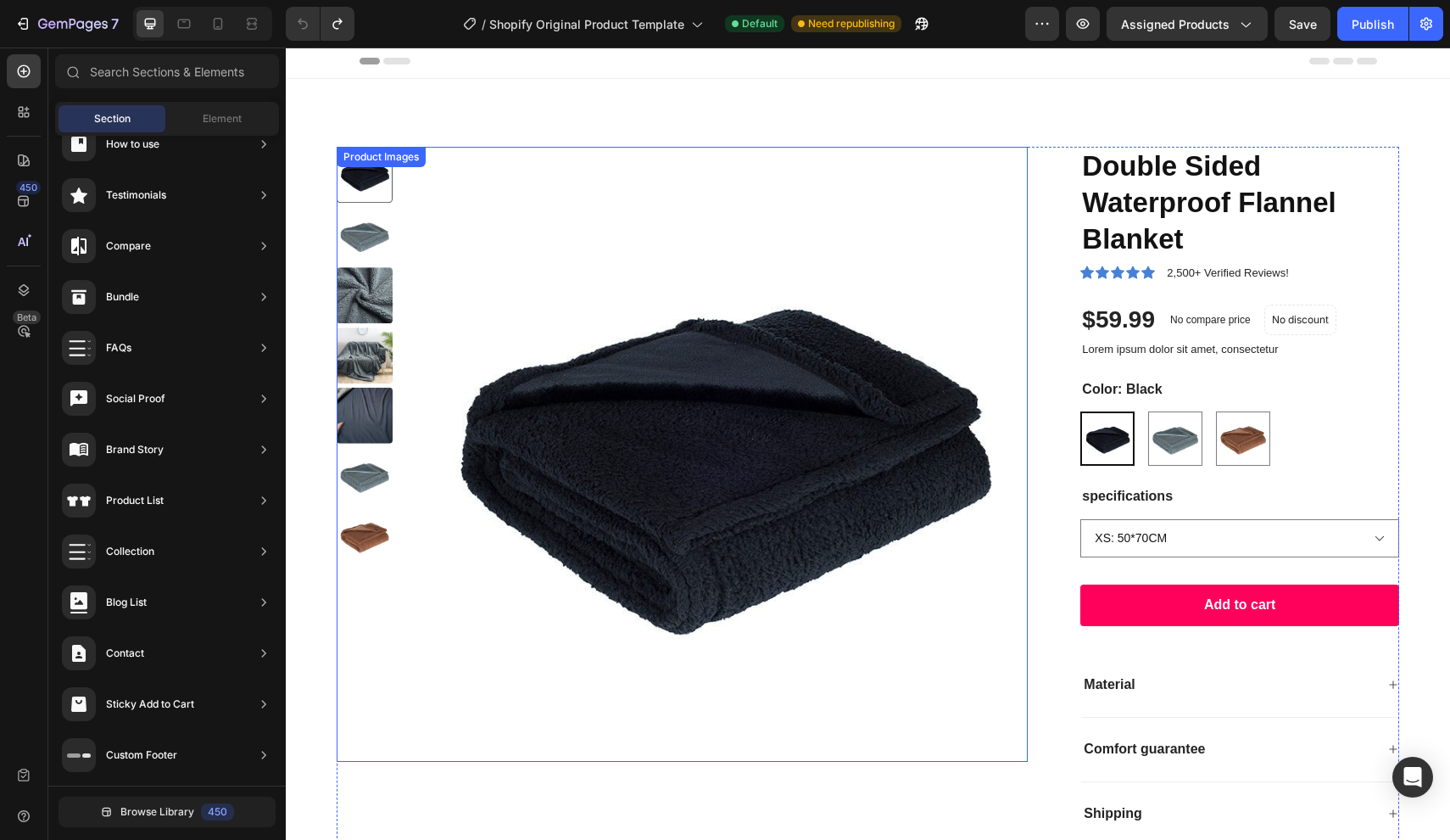
scroll to position [0, 0]
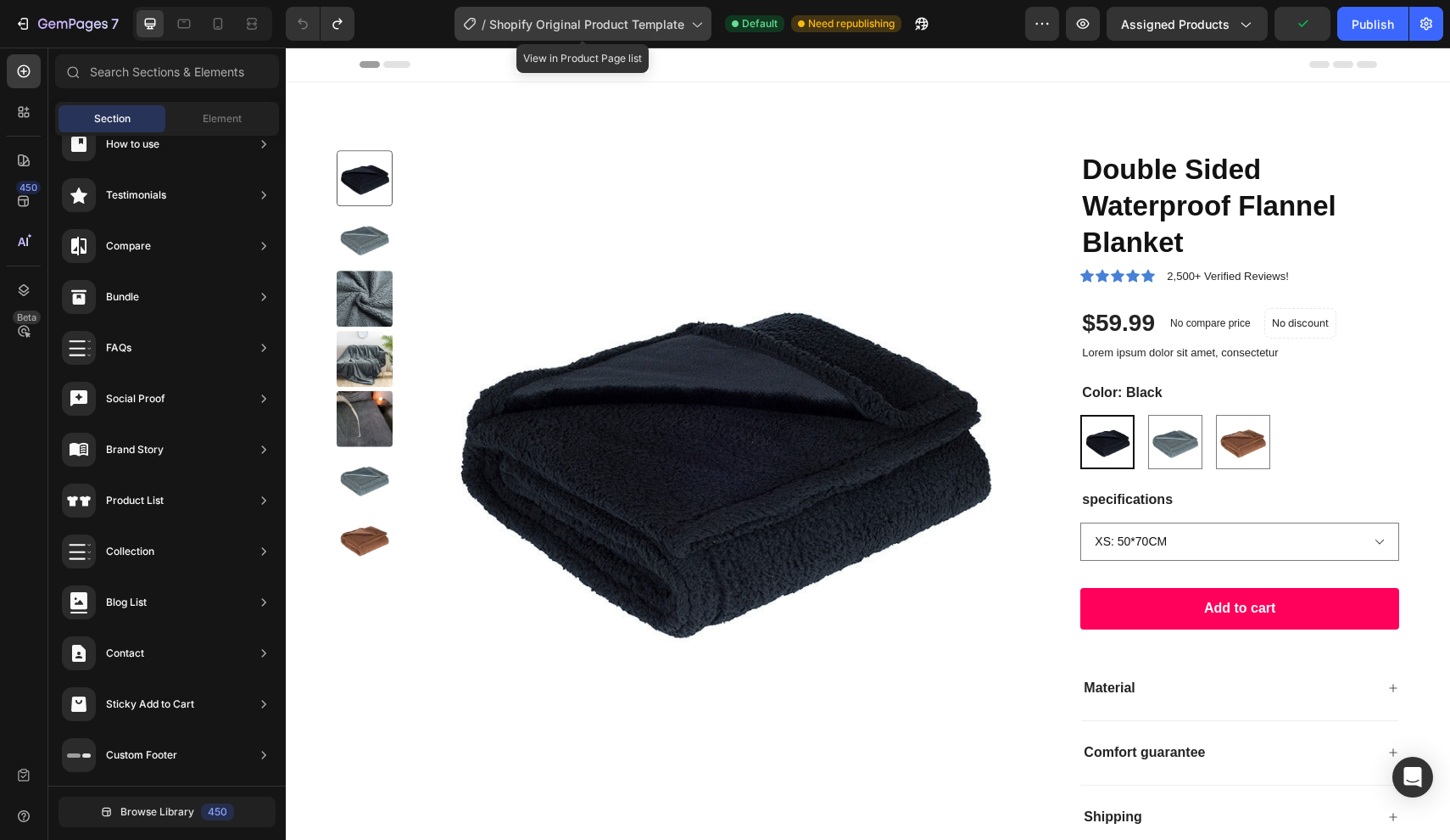
click at [663, 33] on span "Shopify Original Product Template" at bounding box center [587, 24] width 195 height 18
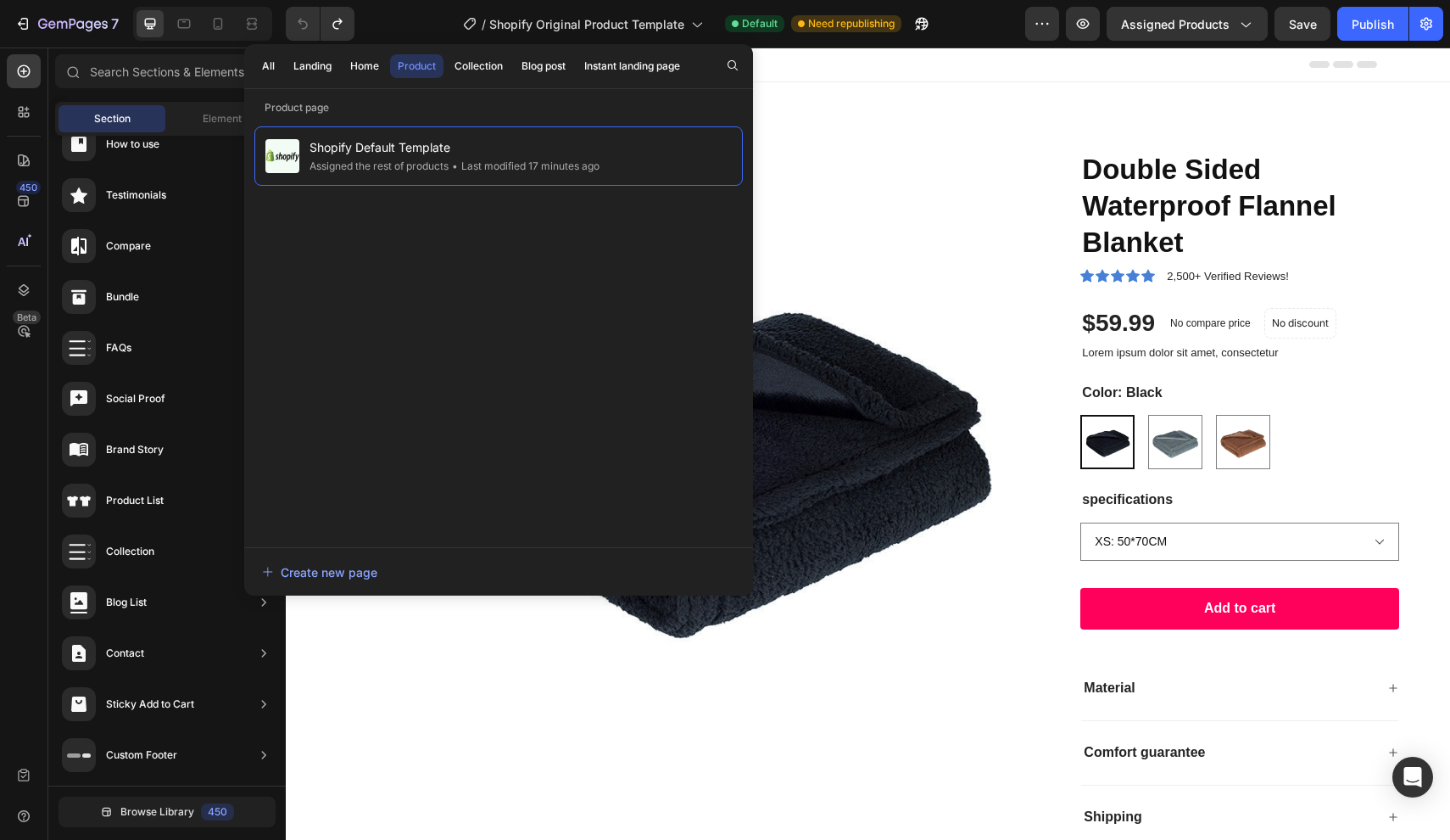
click at [423, 18] on div "/ Shopify Original Product Template Default Need republishing" at bounding box center [696, 23] width 657 height 34
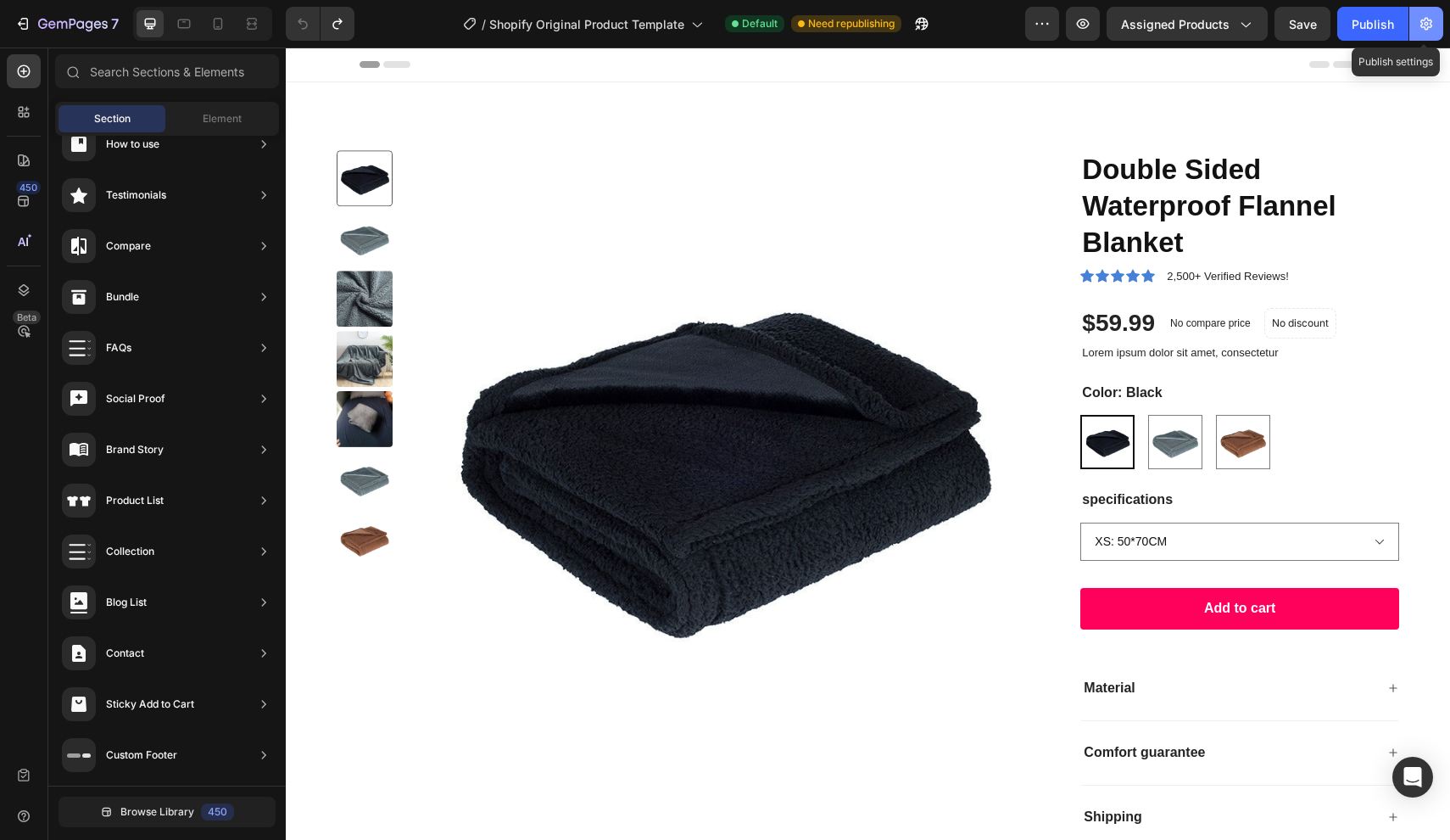
click at [1427, 33] on button "button" at bounding box center [1426, 23] width 34 height 34
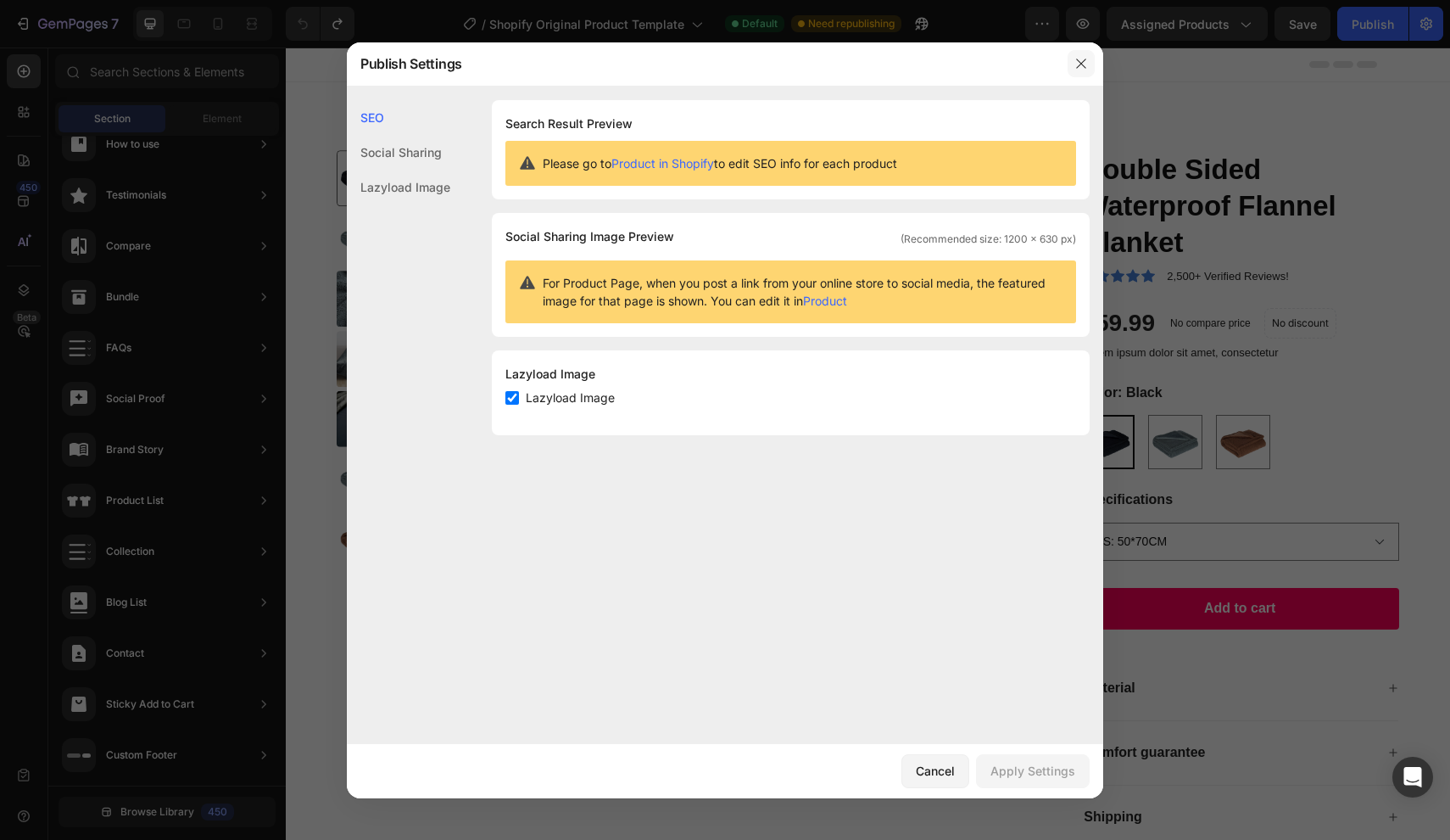
click at [1073, 63] on button "button" at bounding box center [1081, 63] width 27 height 27
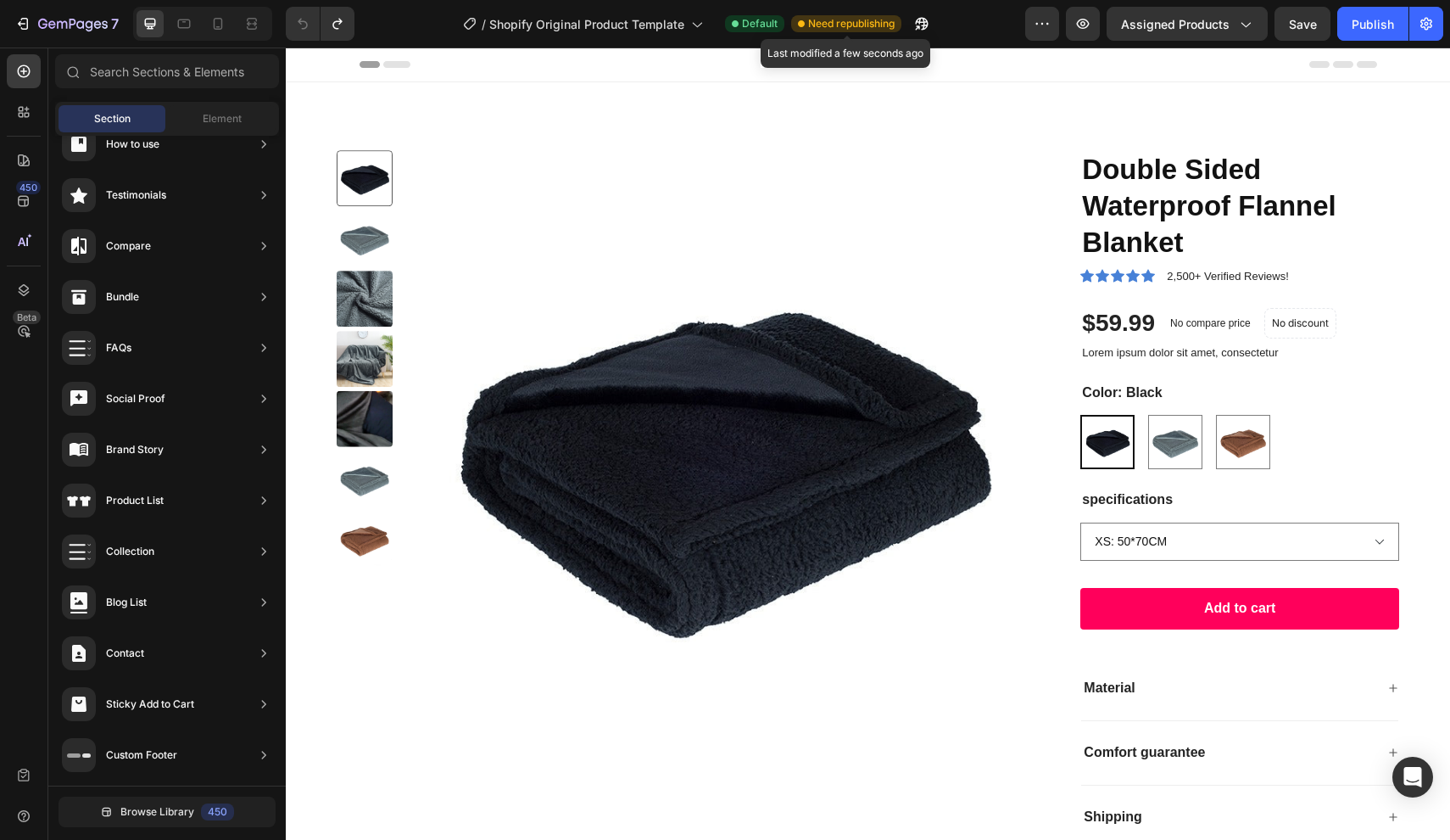
click at [872, 21] on span "Need republishing" at bounding box center [851, 24] width 86 height 15
click at [1373, 27] on div "Publish" at bounding box center [1373, 24] width 42 height 18
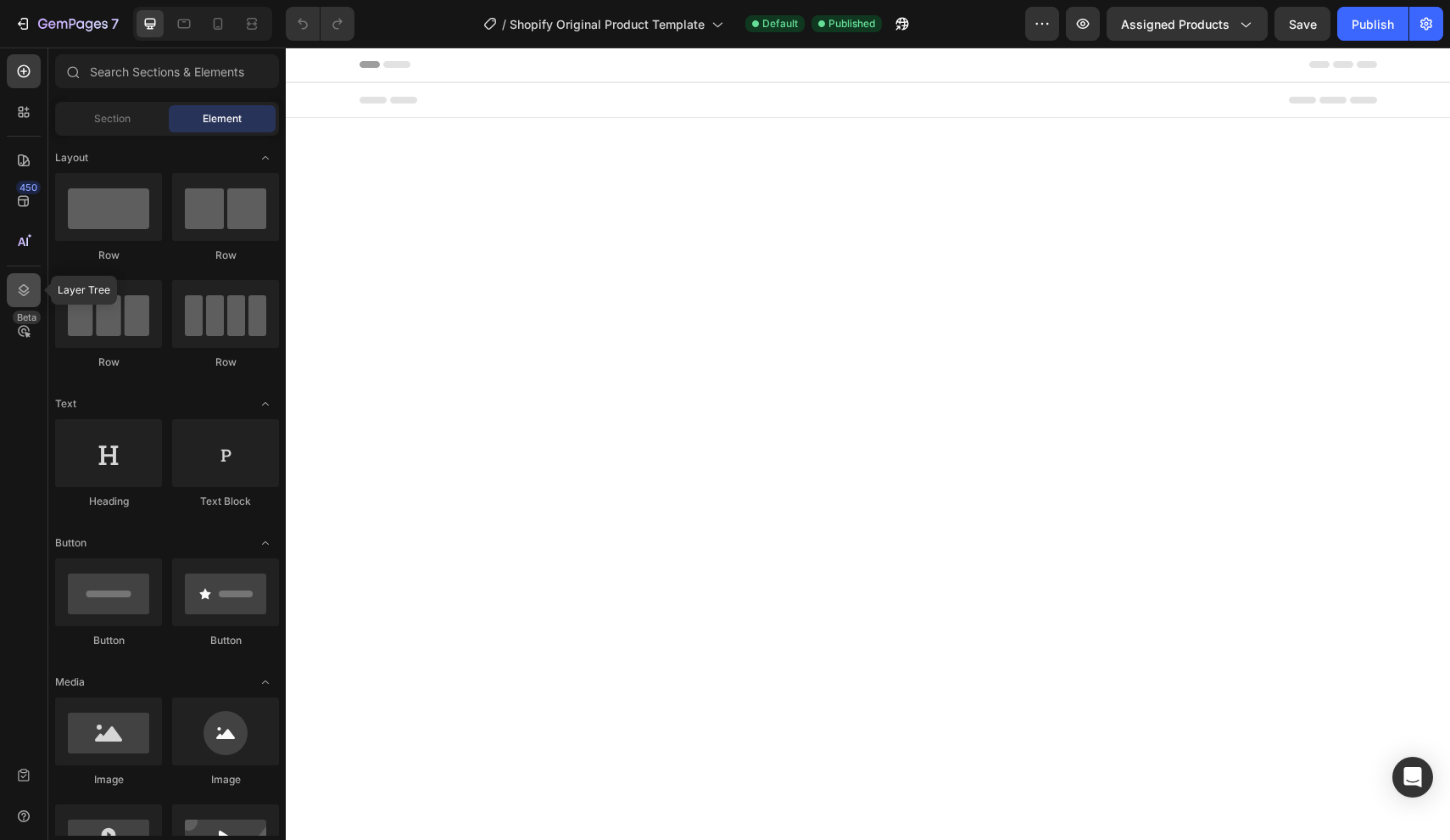
click at [27, 291] on icon at bounding box center [24, 290] width 17 height 17
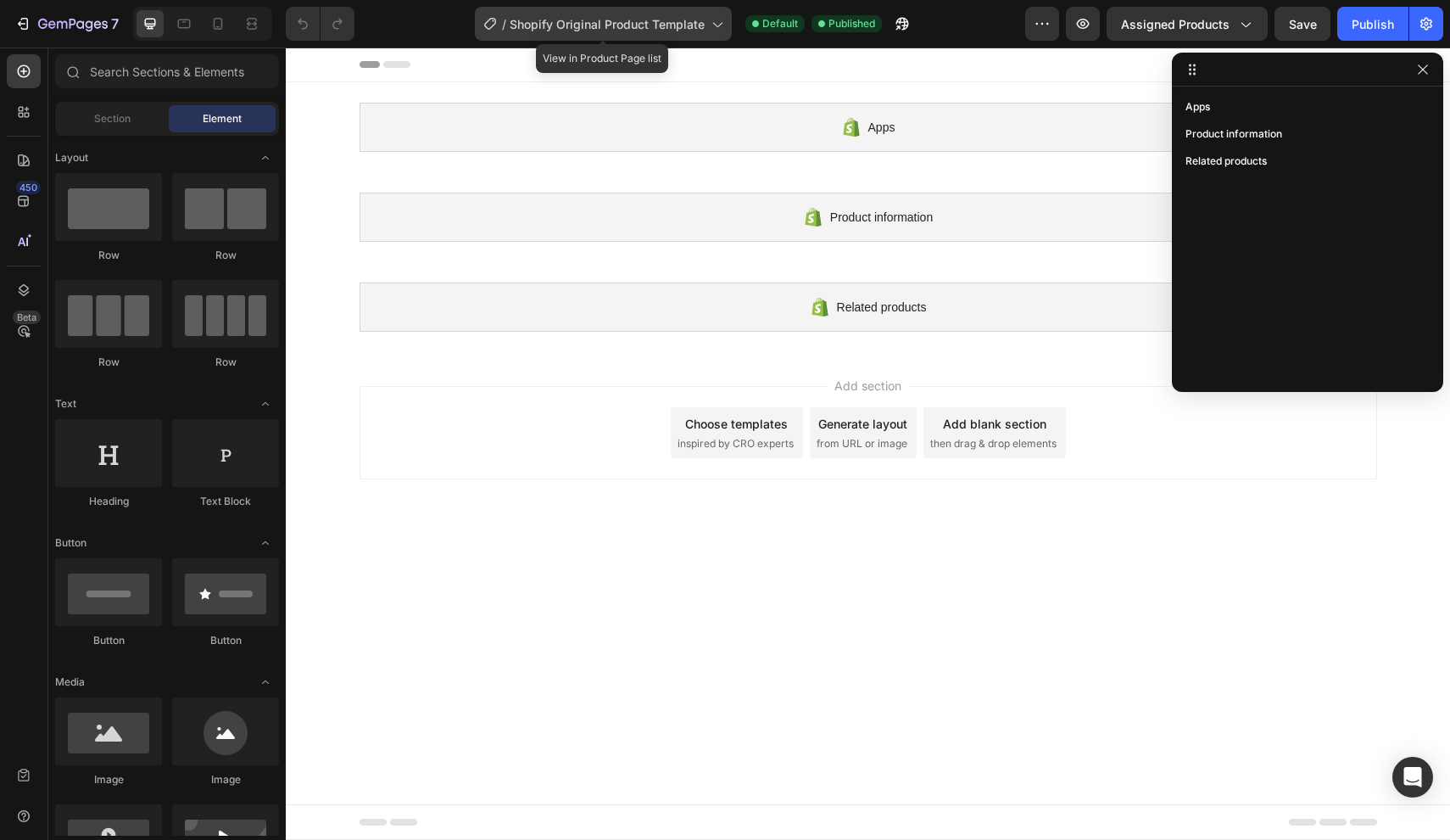
click at [681, 11] on div "/ Shopify Original Product Template" at bounding box center [603, 23] width 257 height 34
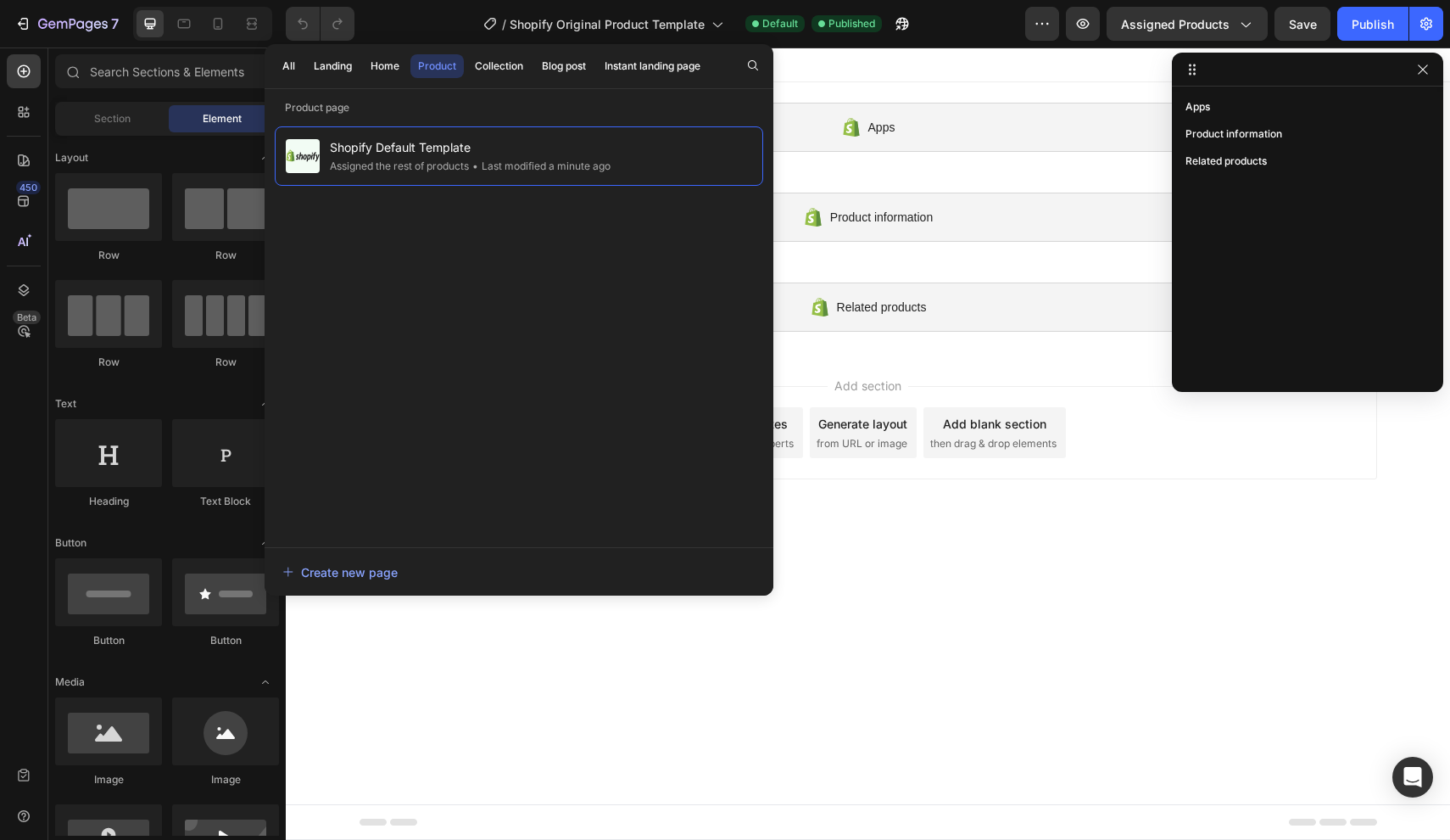
click at [447, 20] on div "/ Shopify Original Product Template Default Published" at bounding box center [696, 23] width 657 height 34
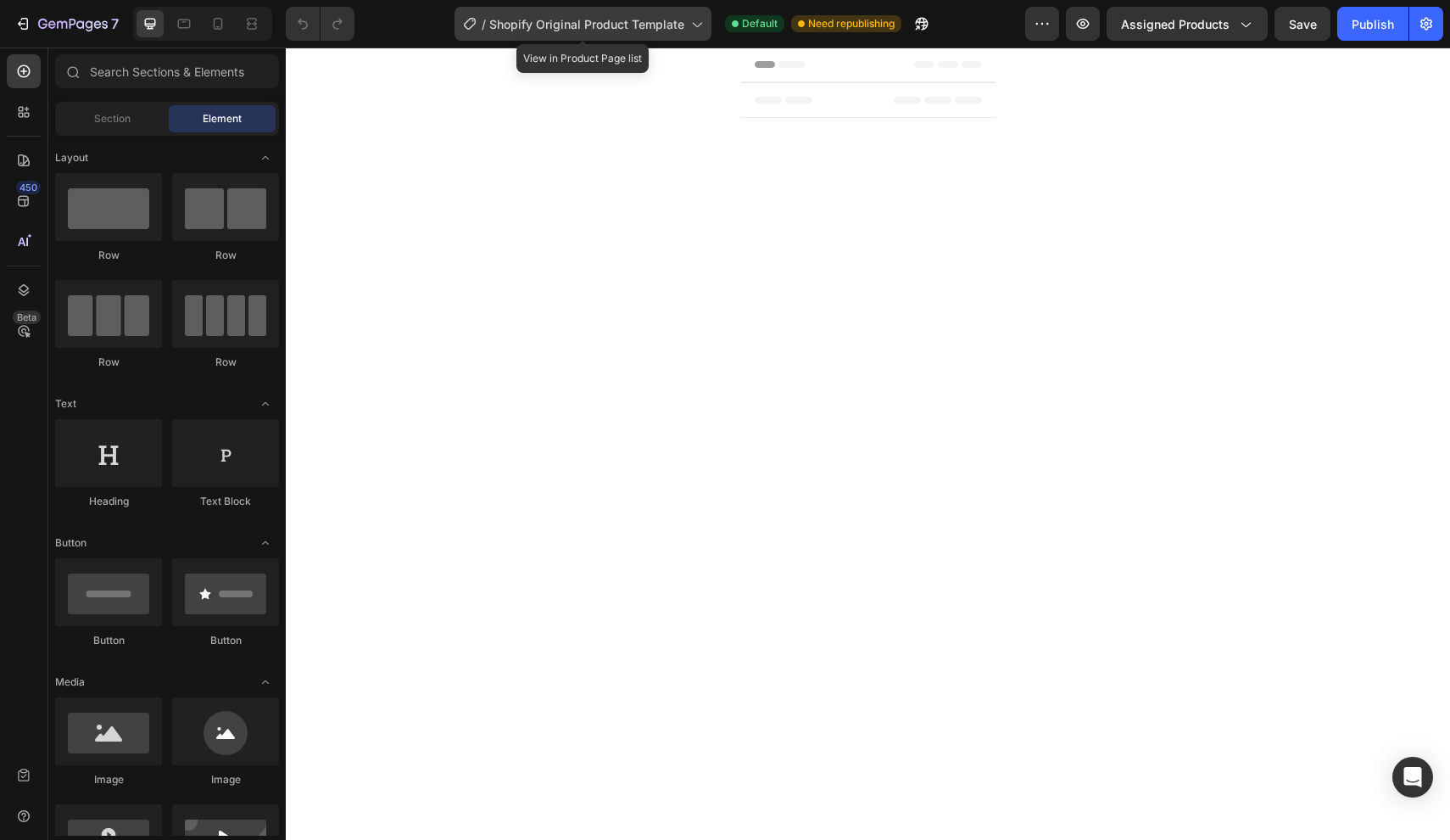
click at [674, 22] on span "Shopify Original Product Template" at bounding box center [587, 24] width 195 height 18
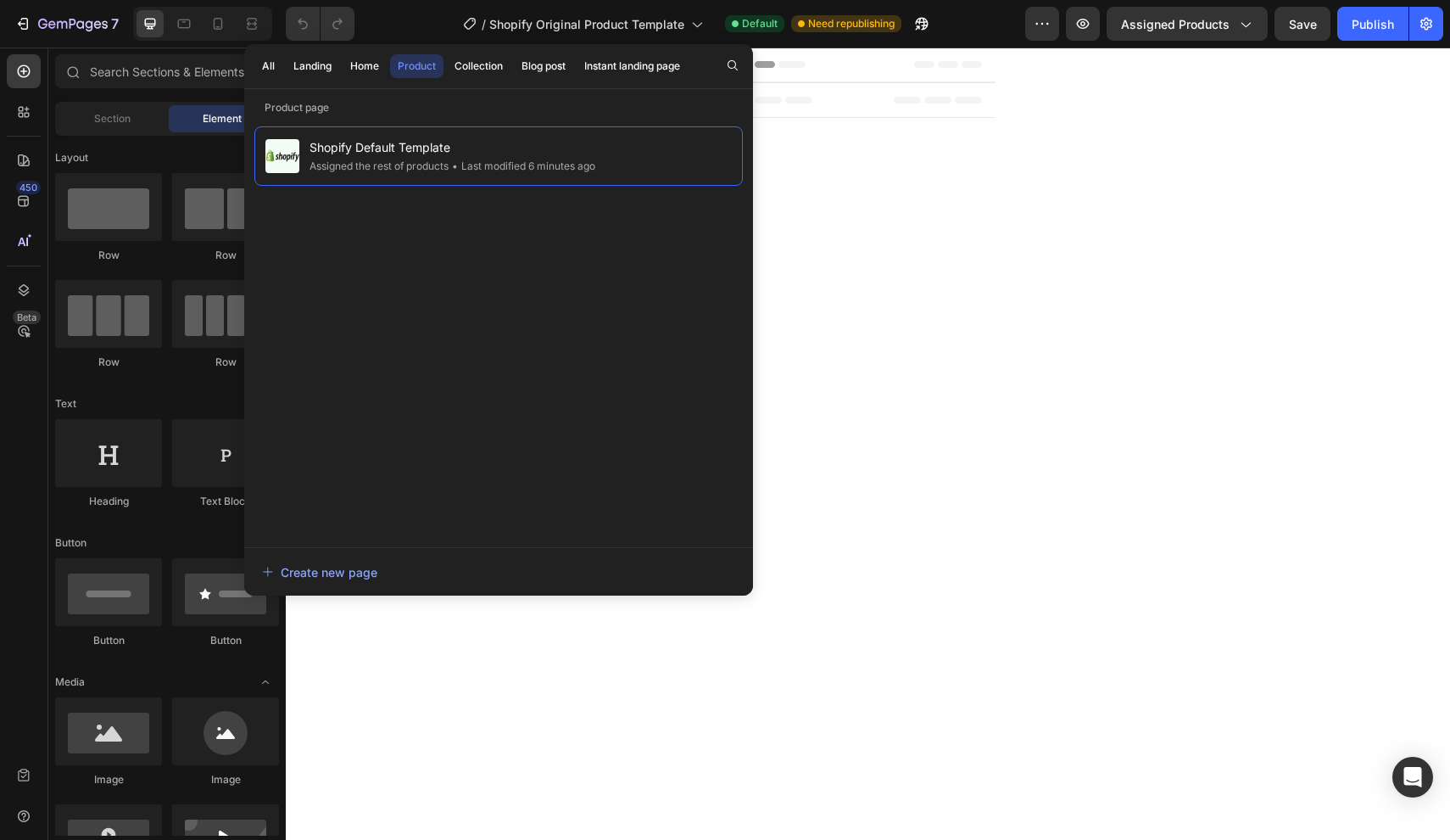
click at [430, 20] on div "/ Shopify Original Product Template Default Need republishing" at bounding box center [696, 23] width 657 height 34
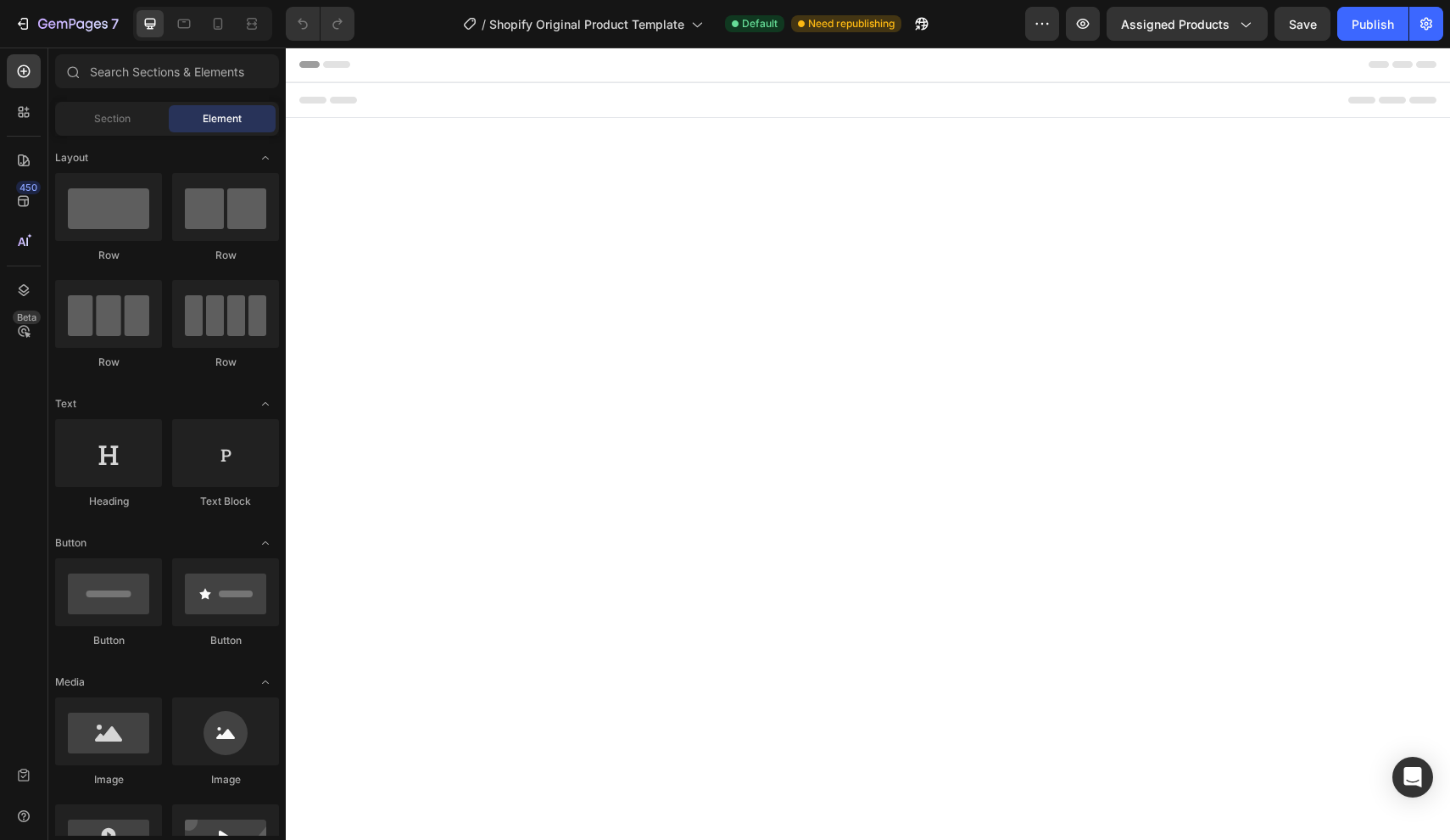
click at [676, 94] on div at bounding box center [869, 100] width 1138 height 34
click at [1230, 26] on span "Assigned Products" at bounding box center [1175, 24] width 108 height 18
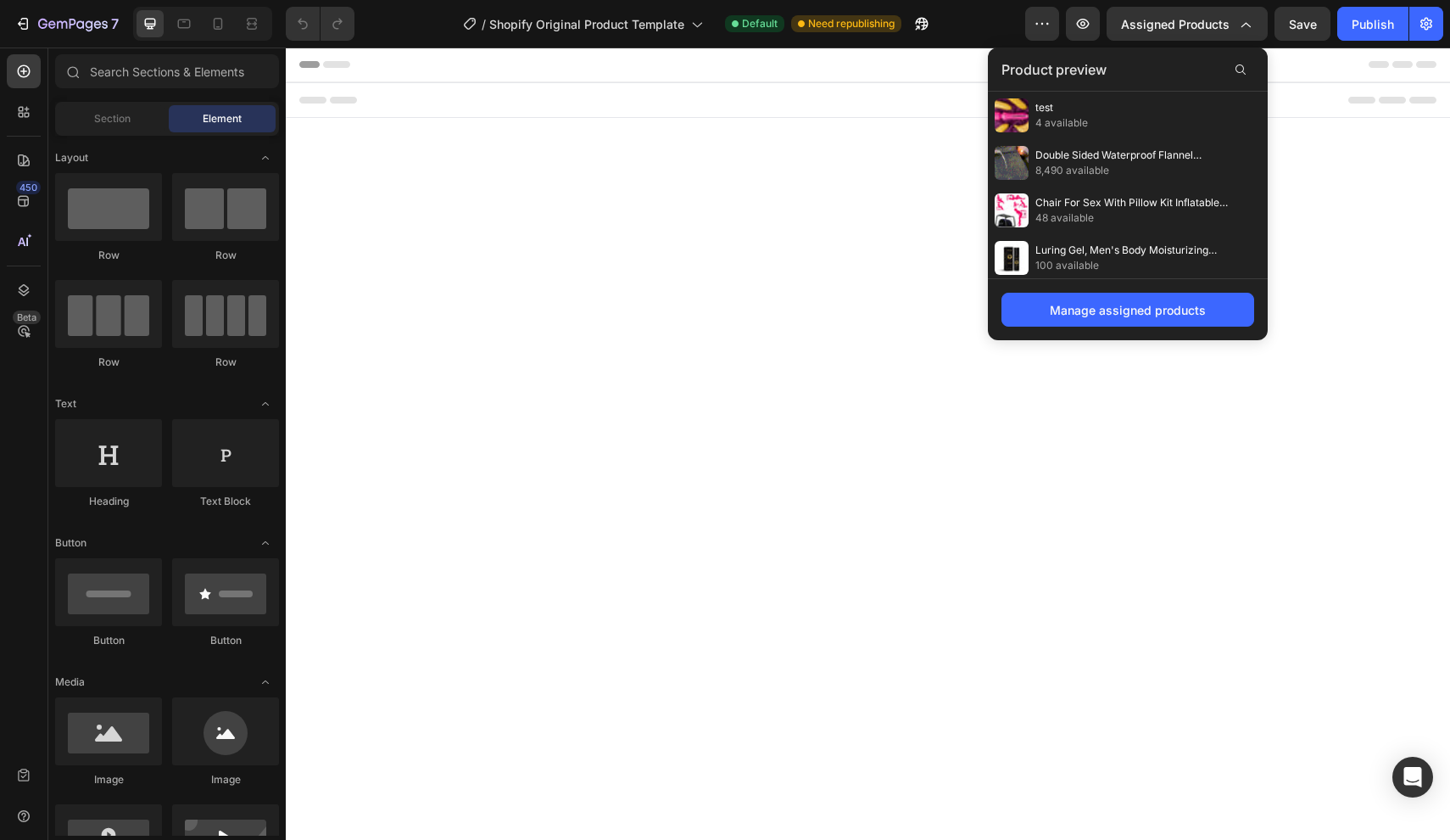
click at [975, 17] on div "/ Shopify Original Product Template Default Need republishing" at bounding box center [696, 23] width 657 height 34
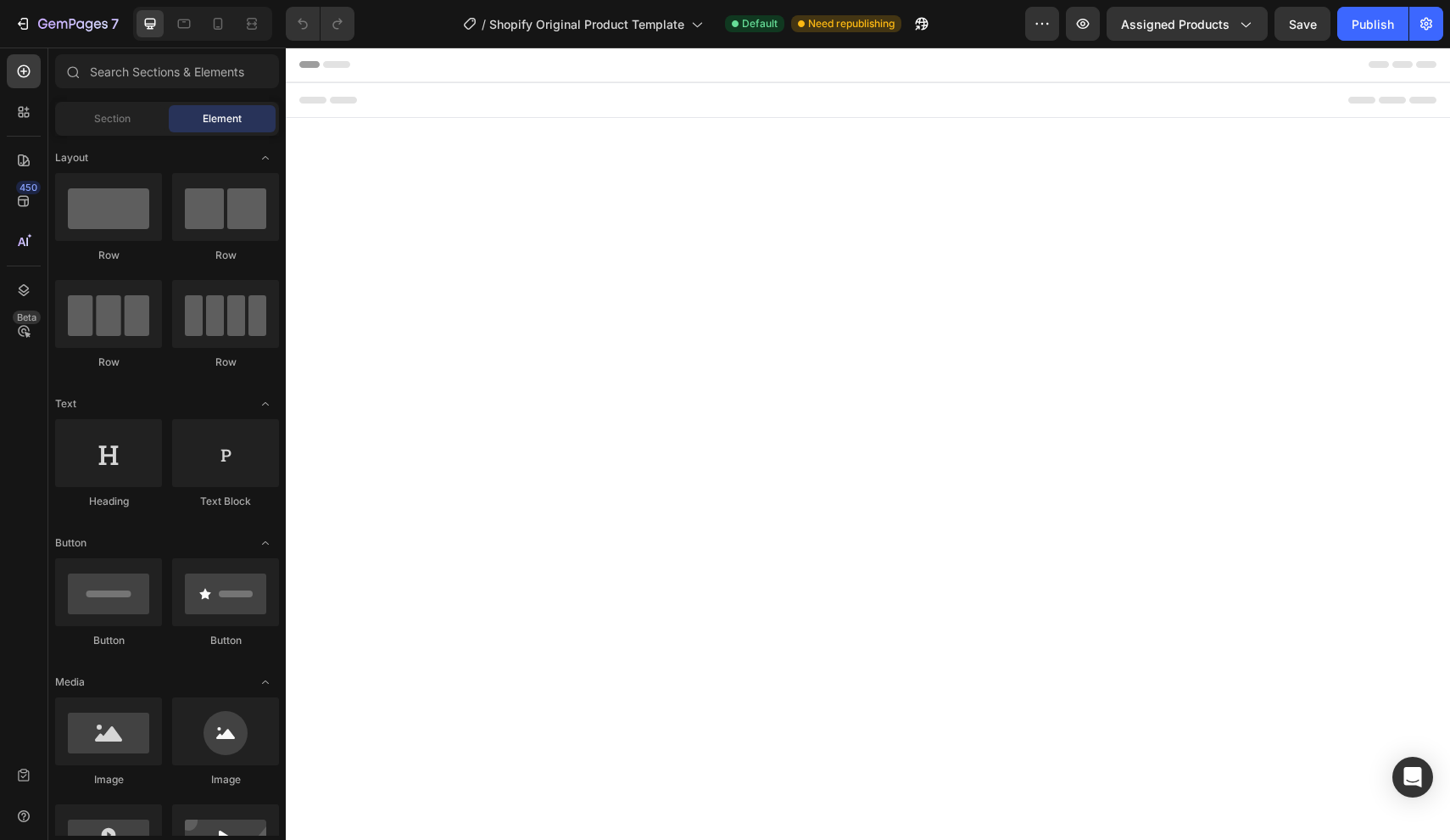
click at [1062, 17] on div "Preview Assigned Products Save Publish" at bounding box center [1235, 23] width 419 height 34
click at [1042, 18] on icon "button" at bounding box center [1043, 24] width 17 height 17
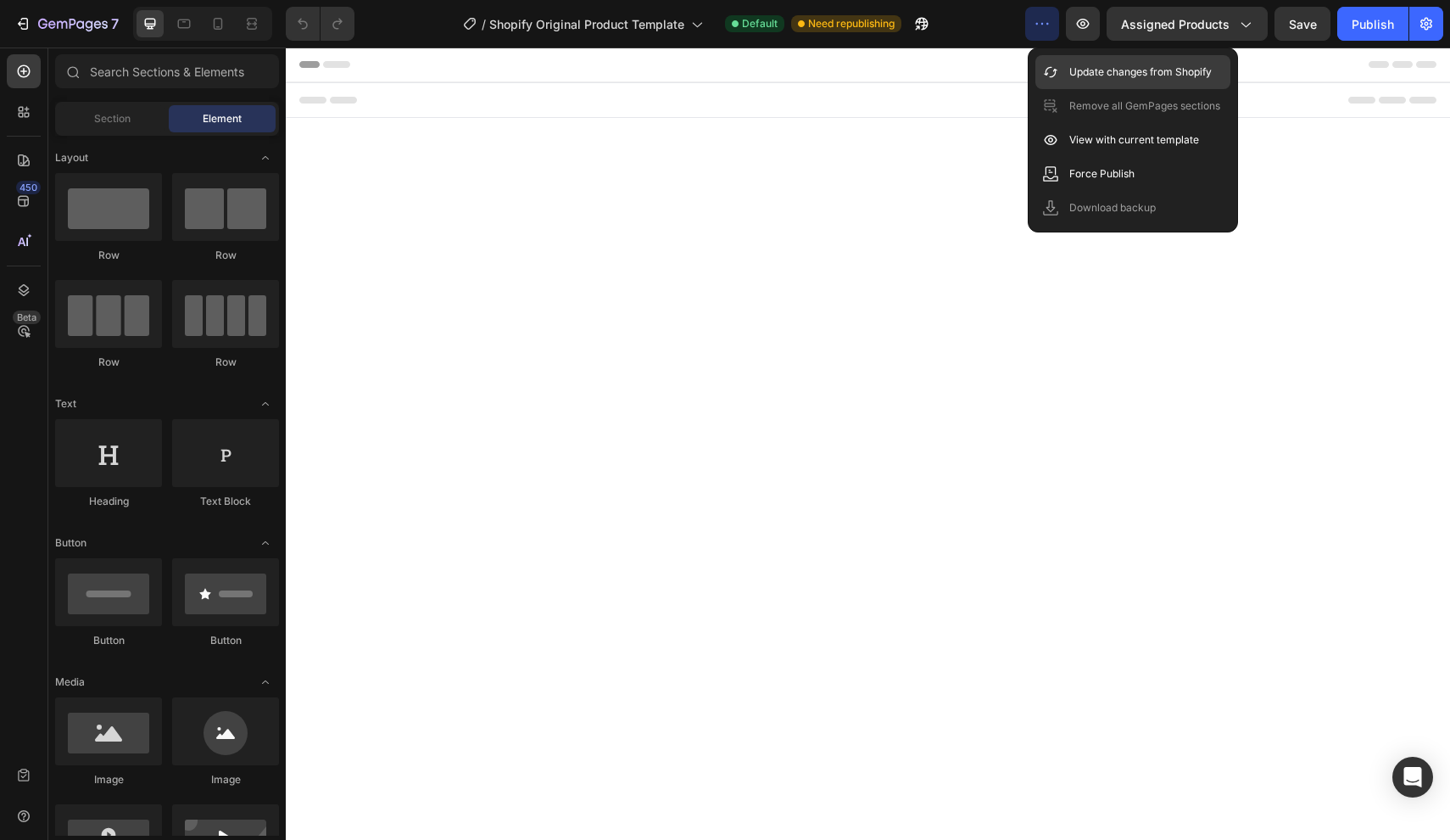
click at [1189, 81] on div "Update changes from Shopify" at bounding box center [1133, 72] width 195 height 34
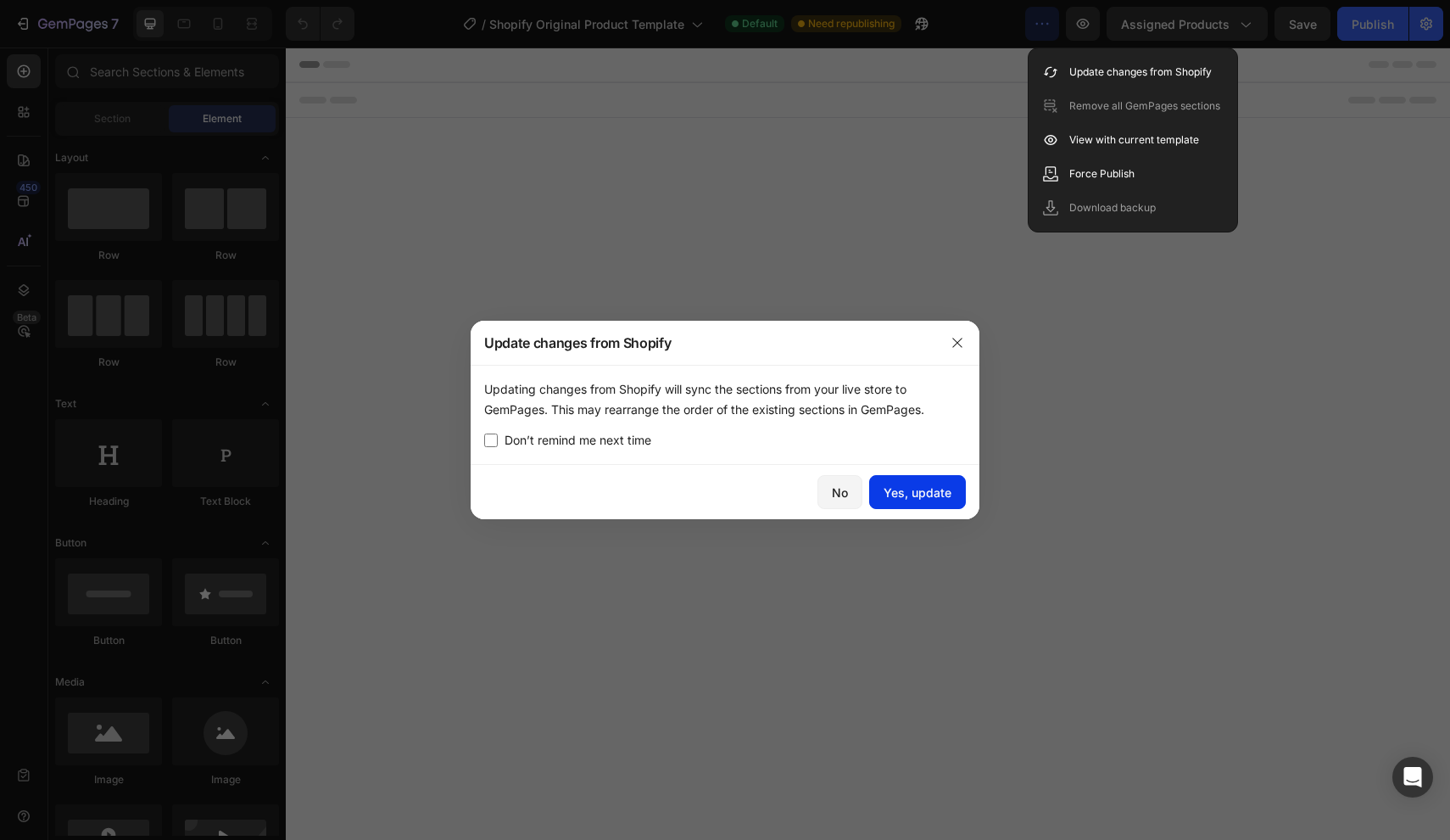
click at [933, 488] on div "Yes, update" at bounding box center [918, 492] width 68 height 18
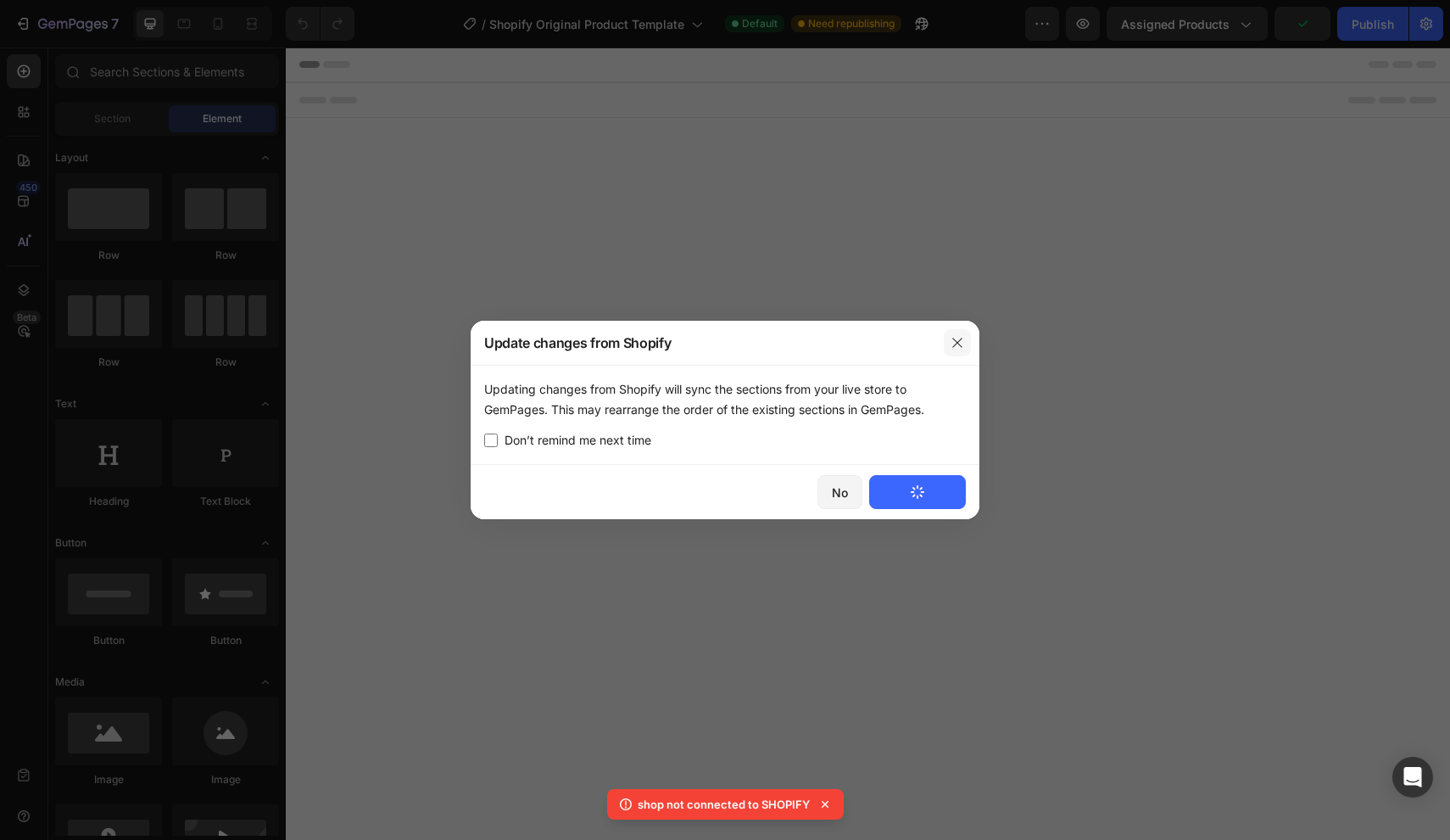
click at [953, 337] on icon "button" at bounding box center [958, 343] width 13 height 13
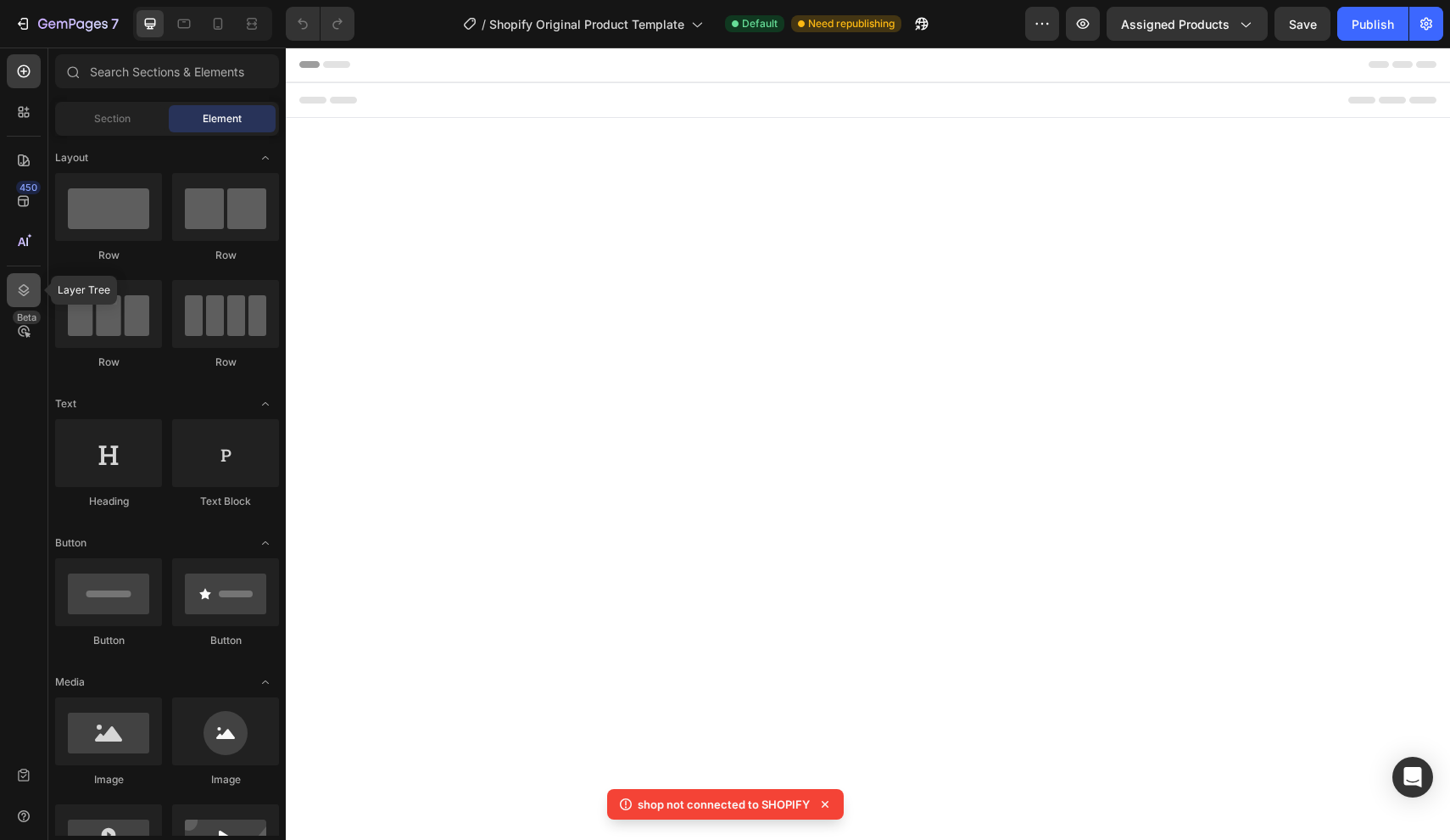
click at [23, 292] on icon at bounding box center [24, 290] width 11 height 11
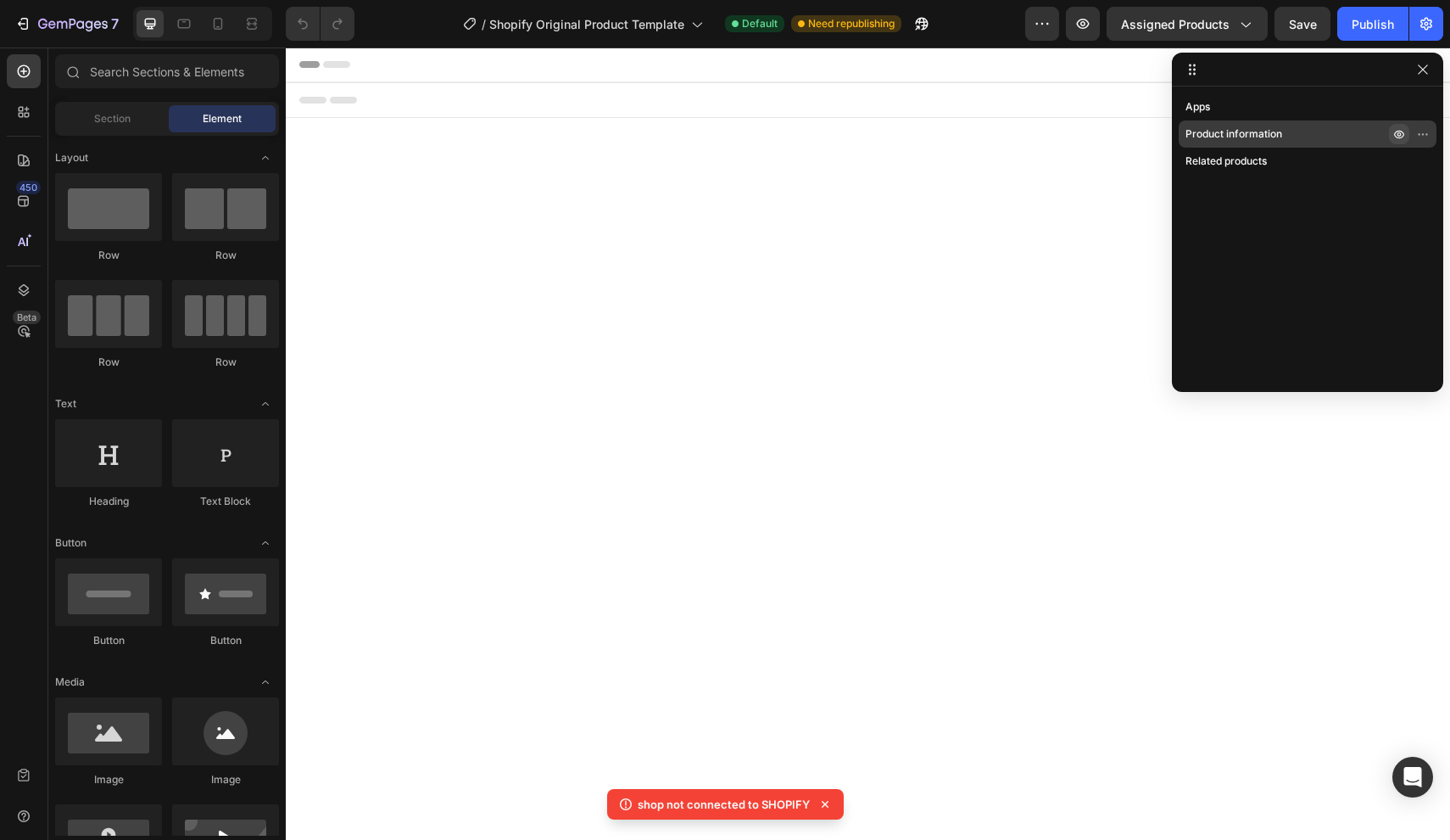
click at [1397, 132] on icon "button" at bounding box center [1399, 134] width 11 height 9
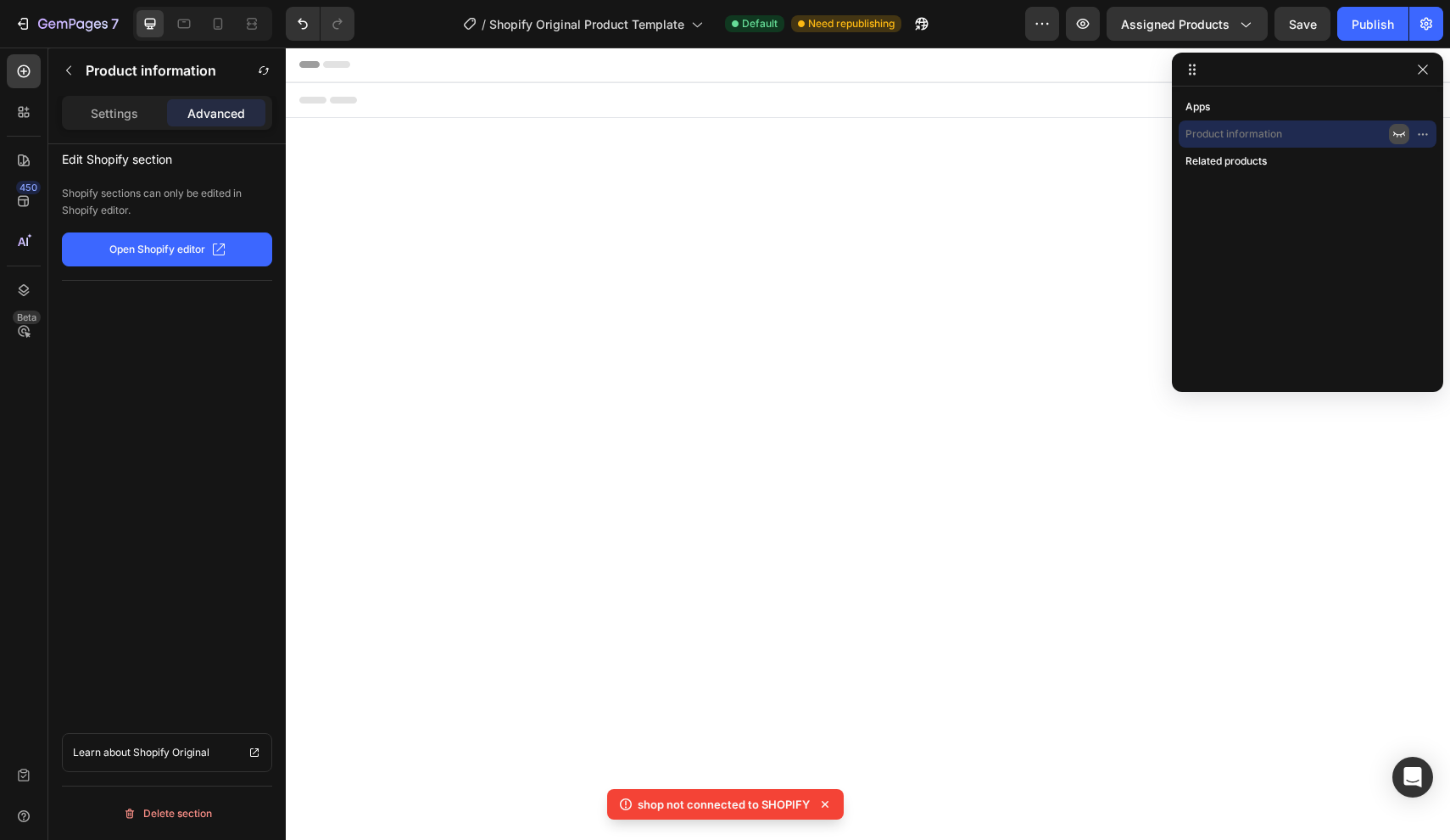
click at [1397, 133] on icon "button" at bounding box center [1399, 134] width 13 height 13
click at [145, 264] on button "Open Shopify editor" at bounding box center [168, 249] width 211 height 34
click at [153, 750] on p "Shopify Original" at bounding box center [171, 753] width 77 height 17
click at [29, 825] on div at bounding box center [23, 815] width 34 height 34
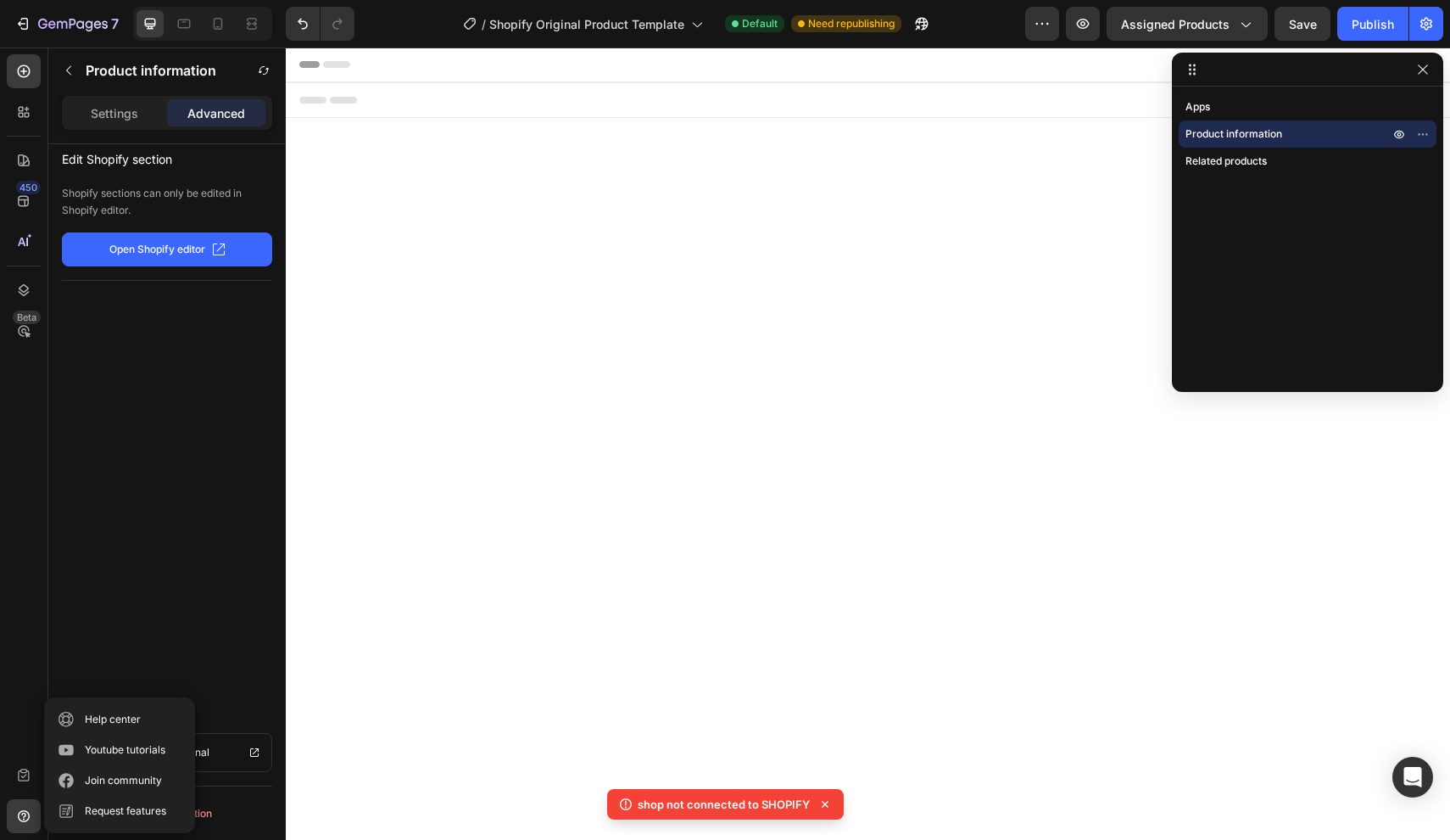
click at [29, 525] on div "450 Beta" at bounding box center [23, 406] width 34 height 704
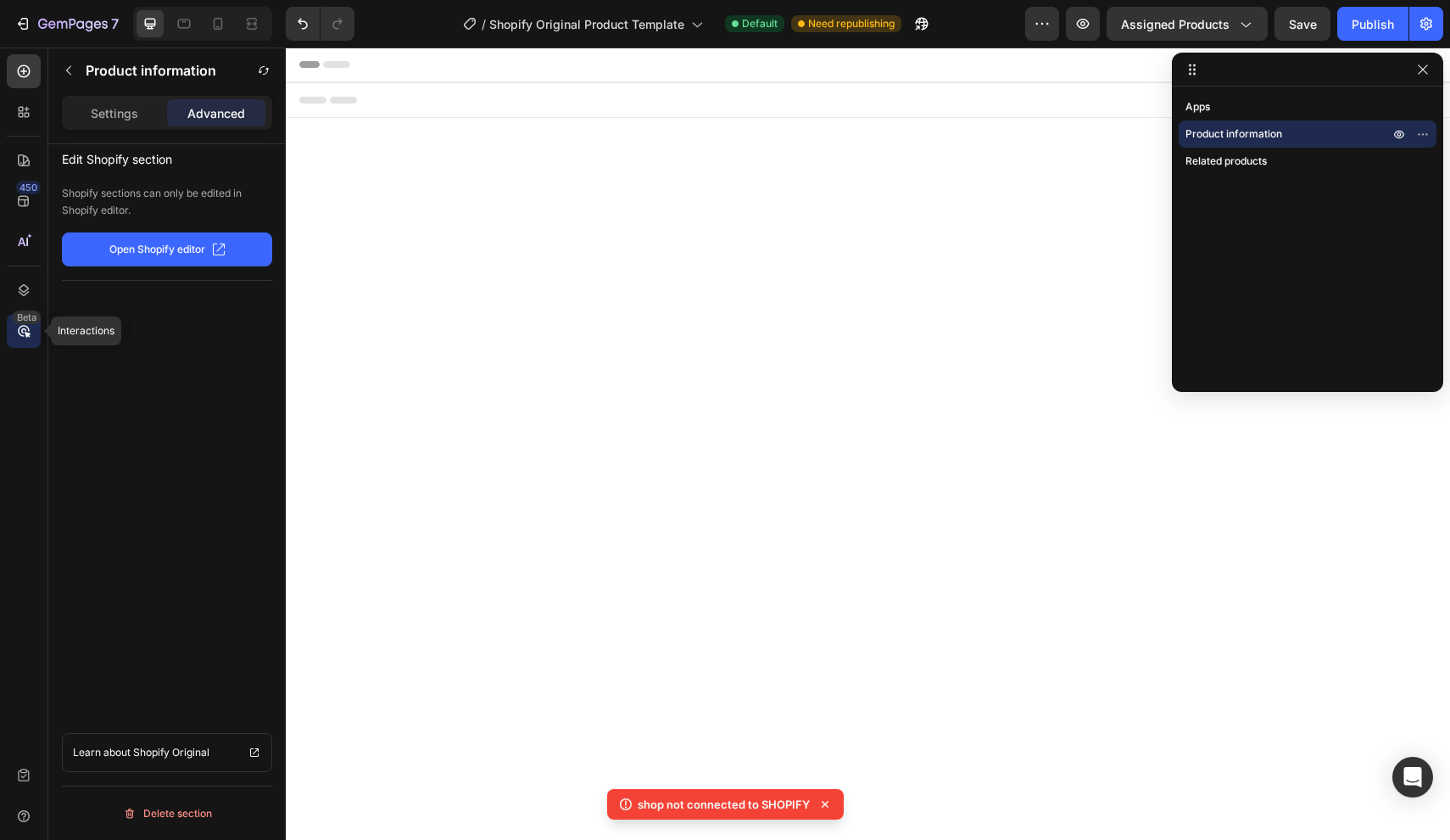
click at [8, 329] on div "Beta" at bounding box center [23, 330] width 34 height 34
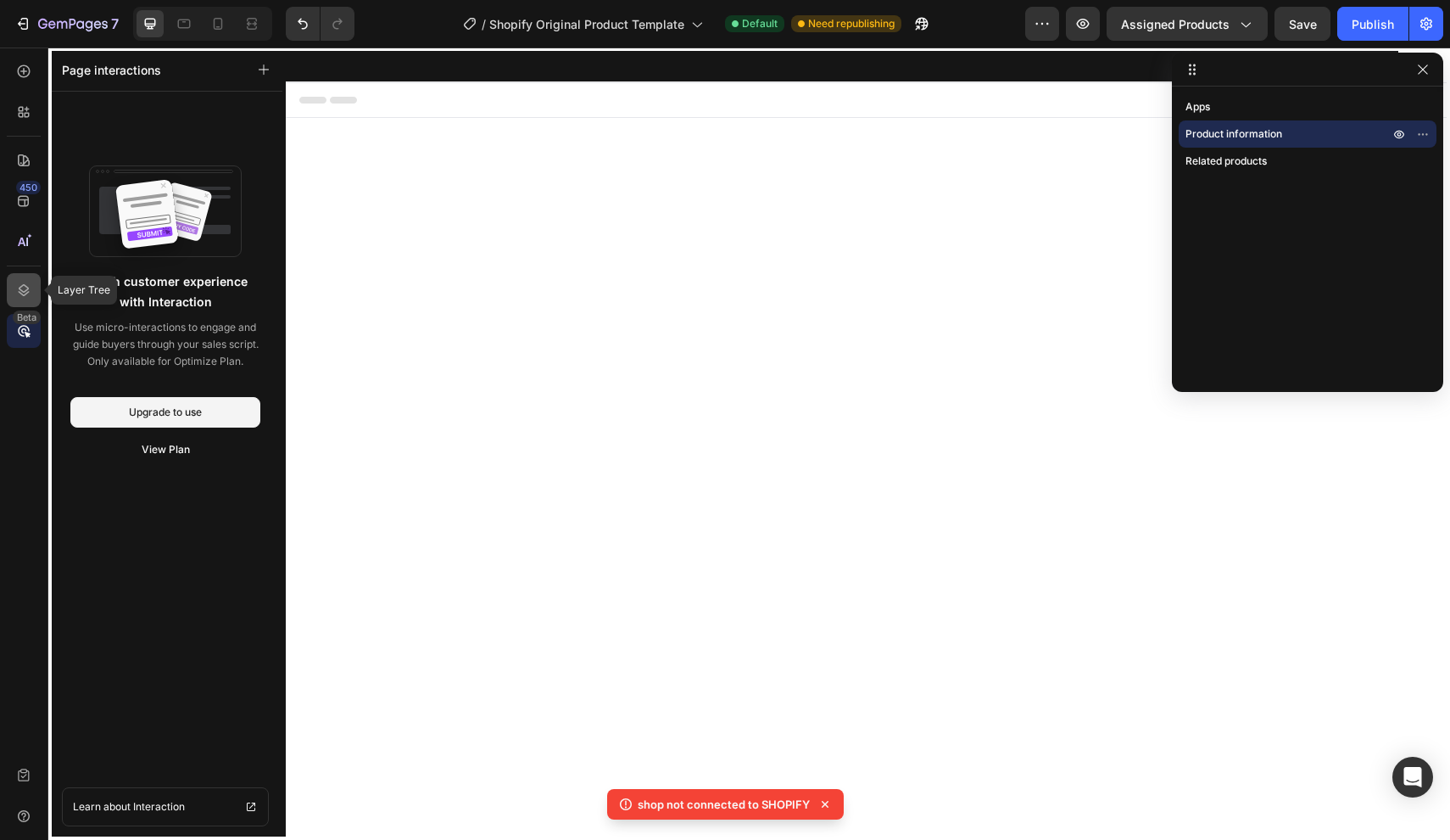
click at [18, 290] on icon at bounding box center [24, 290] width 17 height 17
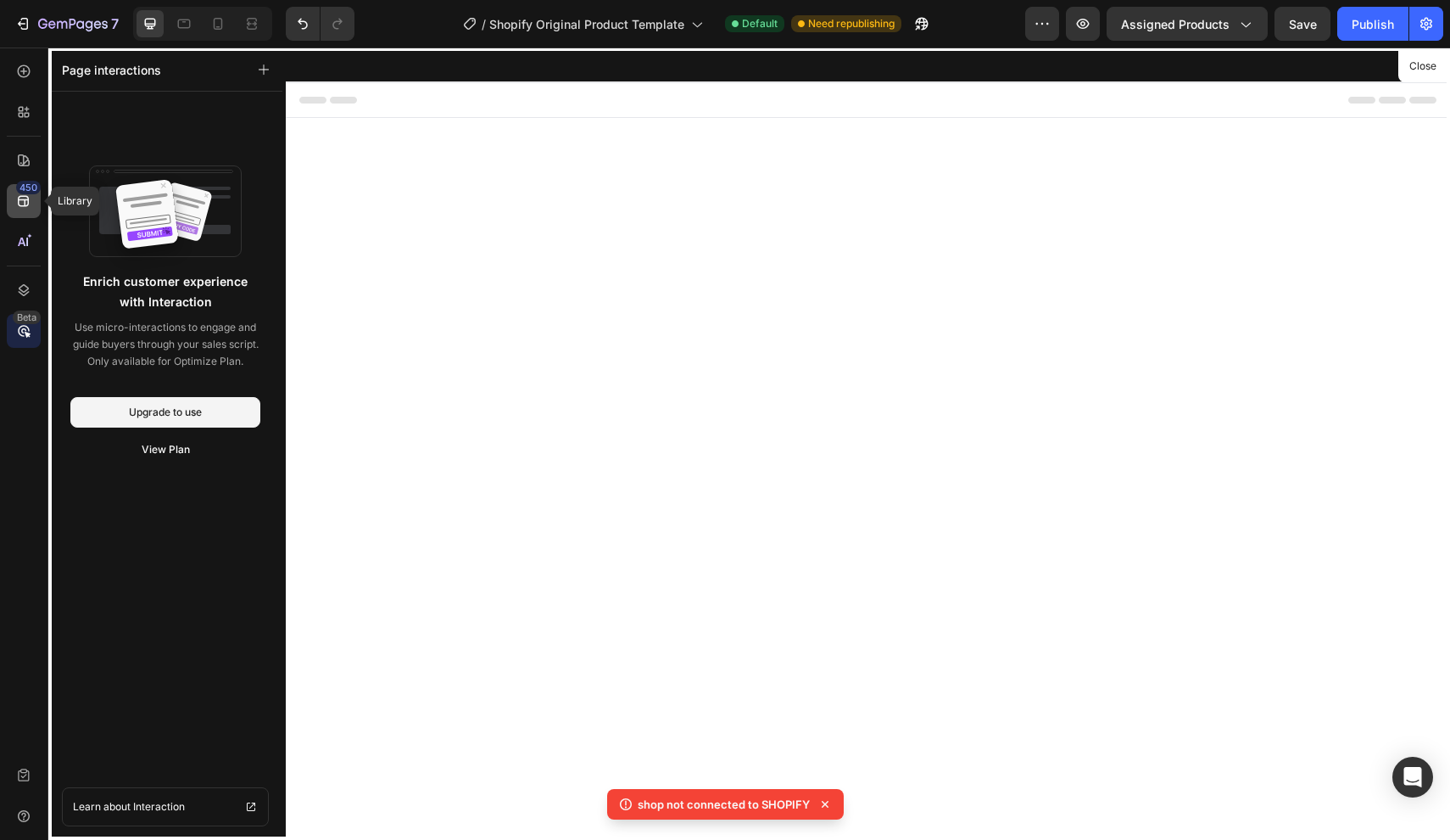
click at [25, 207] on icon at bounding box center [24, 201] width 17 height 17
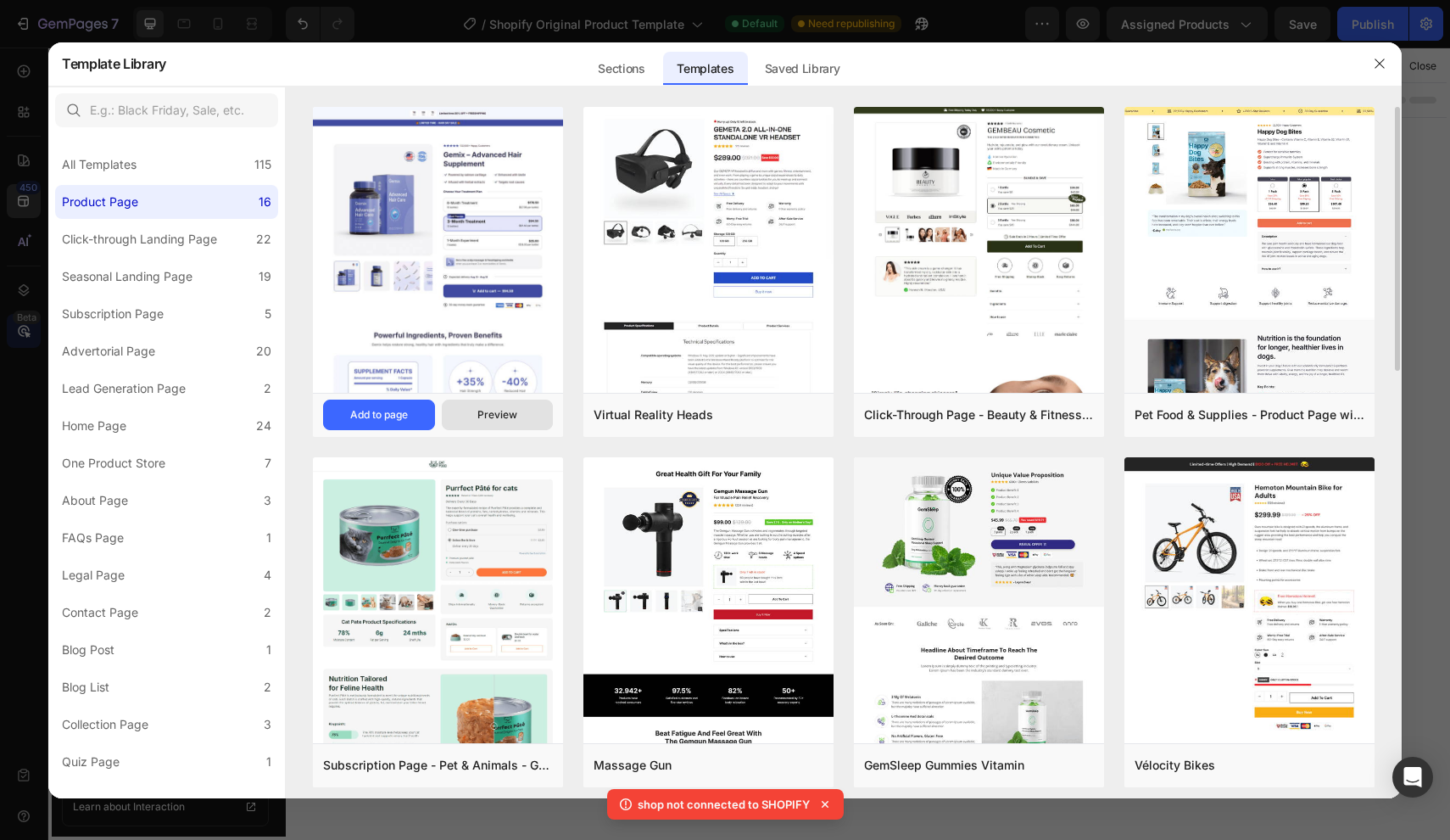
click at [493, 419] on div "Preview" at bounding box center [498, 415] width 40 height 15
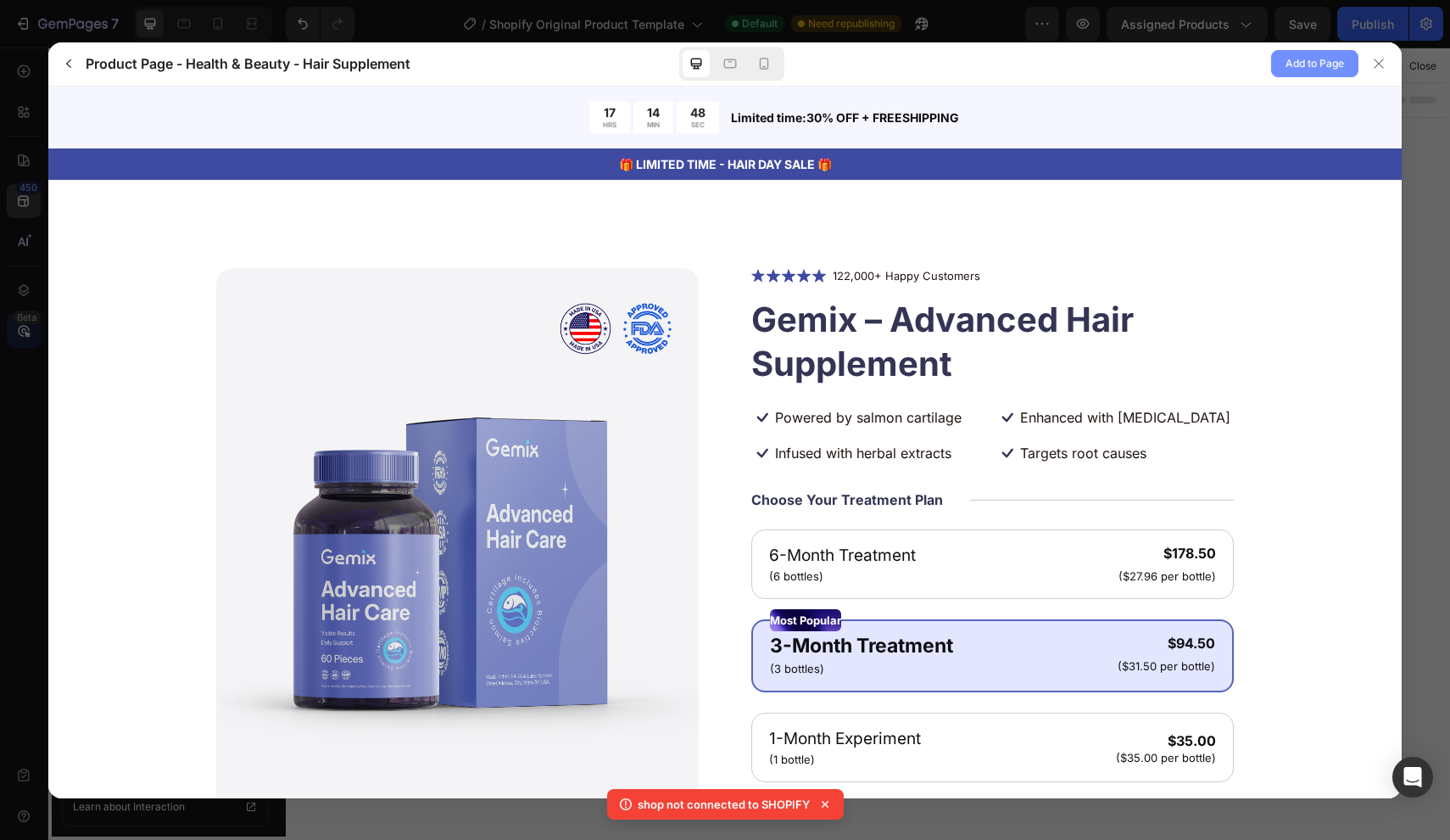
click at [1310, 58] on span "Add to Page" at bounding box center [1315, 63] width 58 height 20
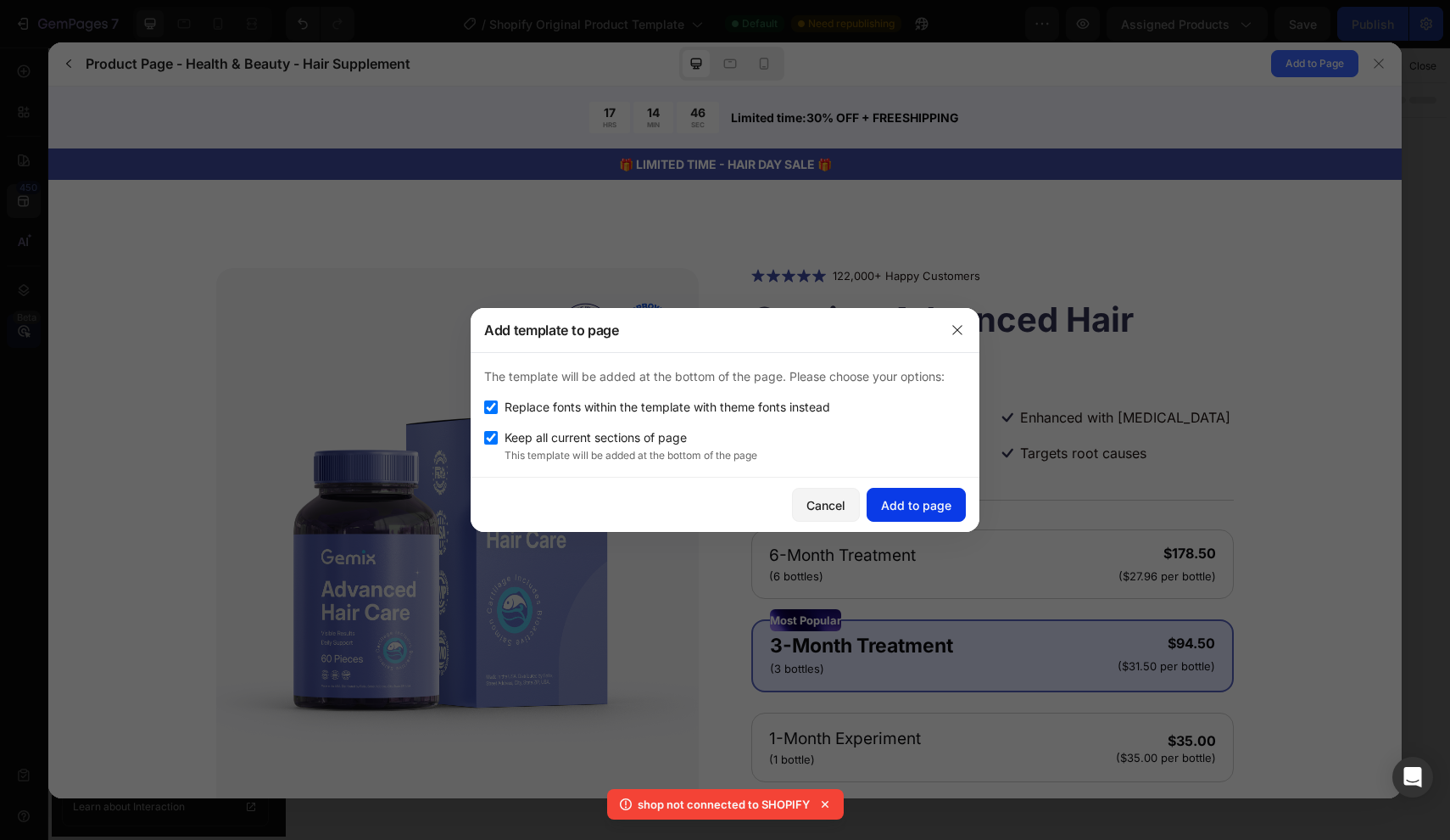
click at [938, 511] on div "Add to page" at bounding box center [917, 505] width 71 height 18
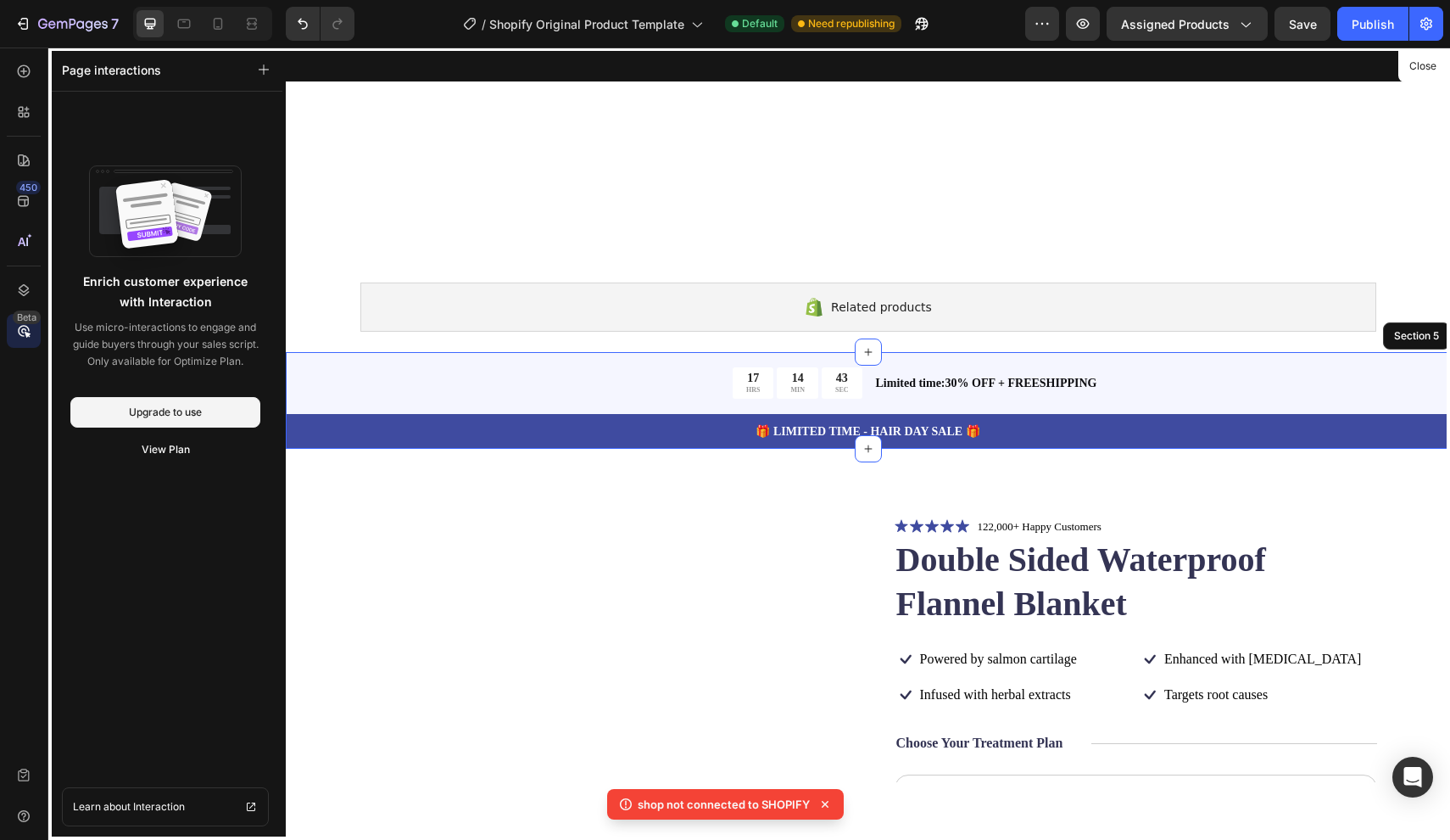
scroll to position [305, 0]
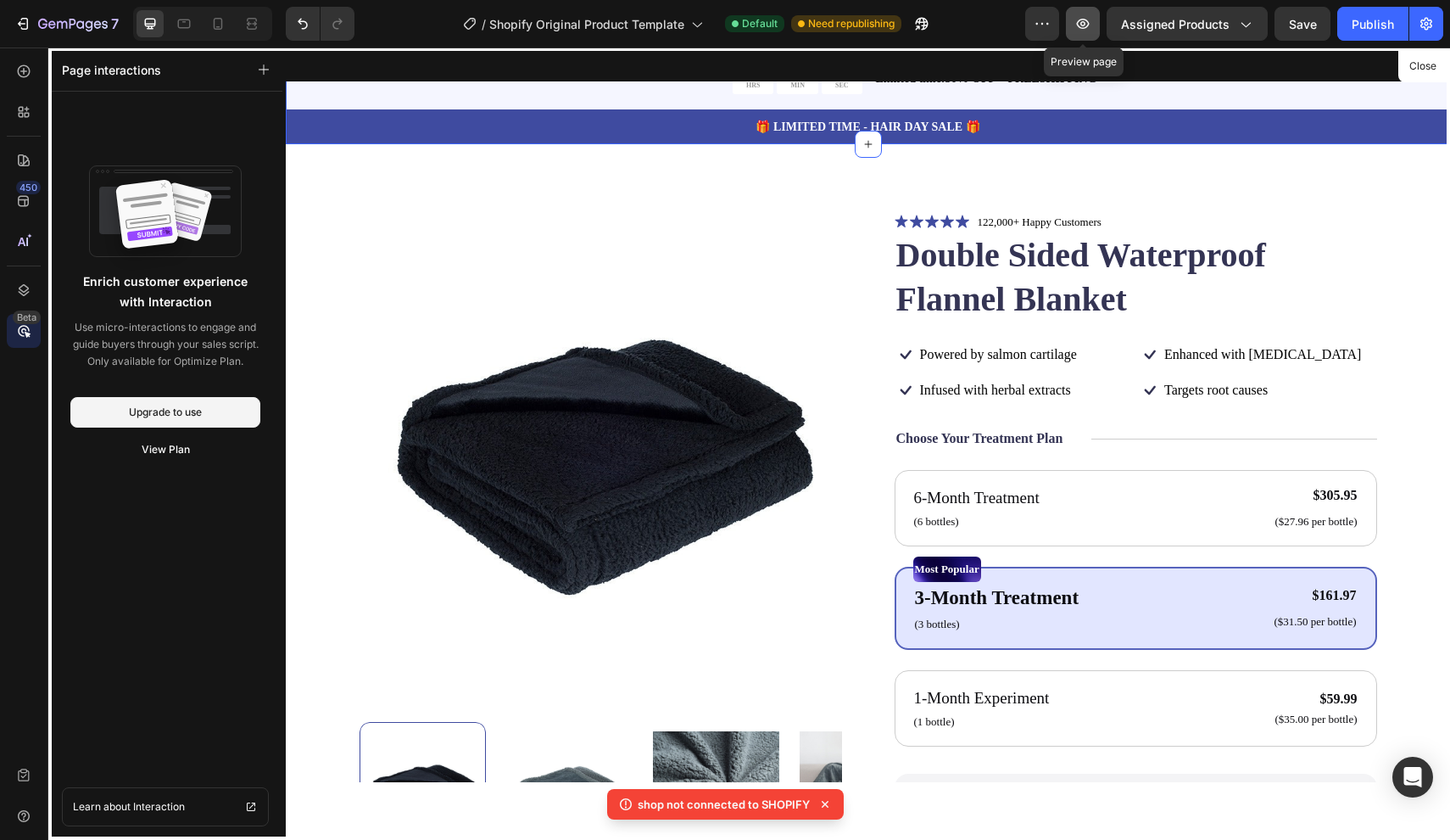
click at [1089, 22] on icon "button" at bounding box center [1083, 24] width 17 height 17
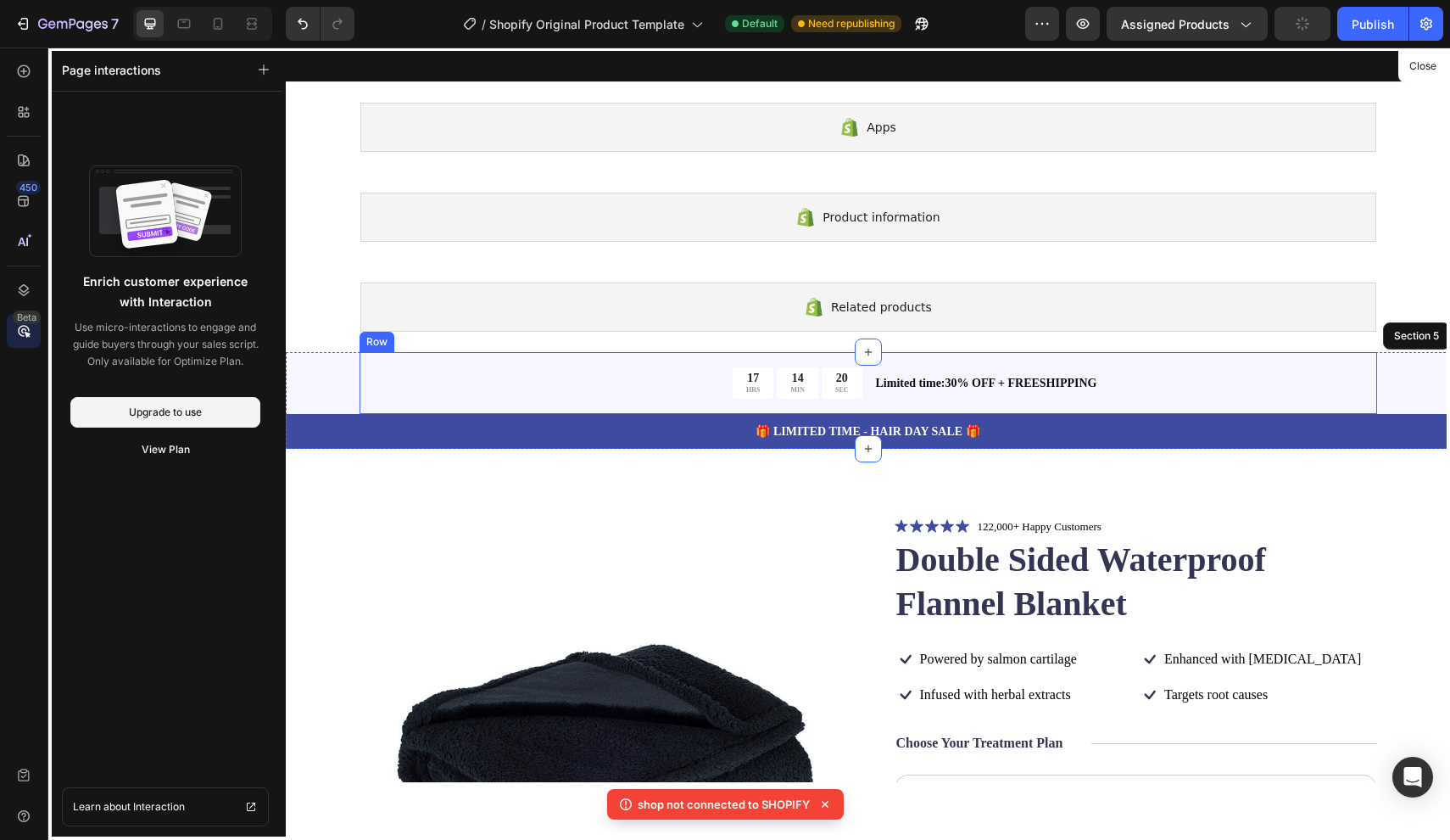
scroll to position [0, 0]
click at [693, 398] on div "17 HRS 14 MIN 18 SEC Countdown Timer Limited time:30% OFF + FREESHIPPING Text B…" at bounding box center [869, 383] width 1018 height 62
click at [338, 382] on div "17 HRS 14 MIN 17 SEC Countdown Timer Limited time:30% OFF + FREESHIPPING Text B…" at bounding box center [868, 400] width 1165 height 97
click at [1401, 376] on div "17 HRS 14 MIN 14 SEC Countdown Timer Limited time:30% OFF + FREESHIPPING Text B…" at bounding box center [868, 400] width 1165 height 97
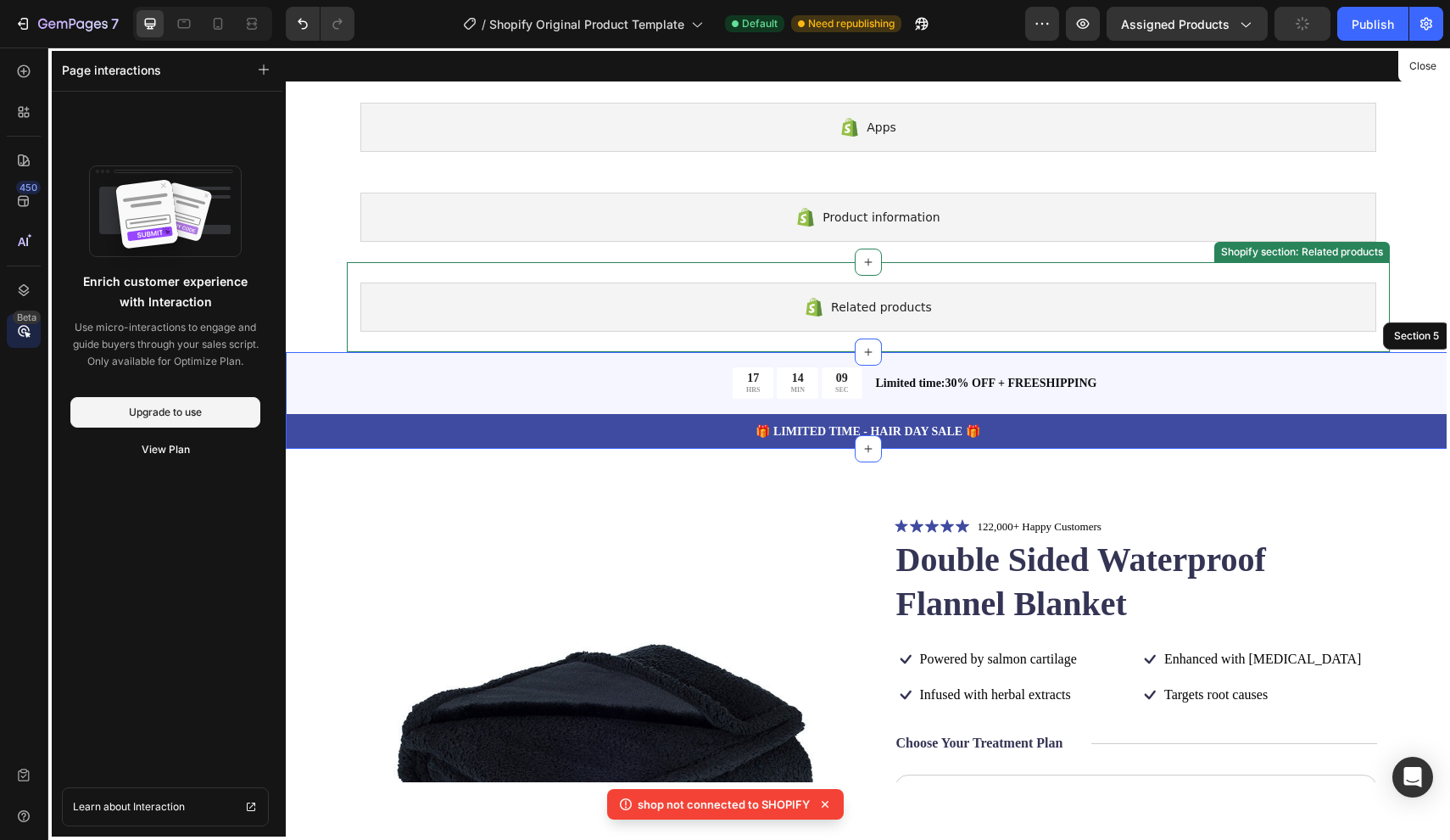
click at [18, 161] on icon at bounding box center [24, 160] width 11 height 11
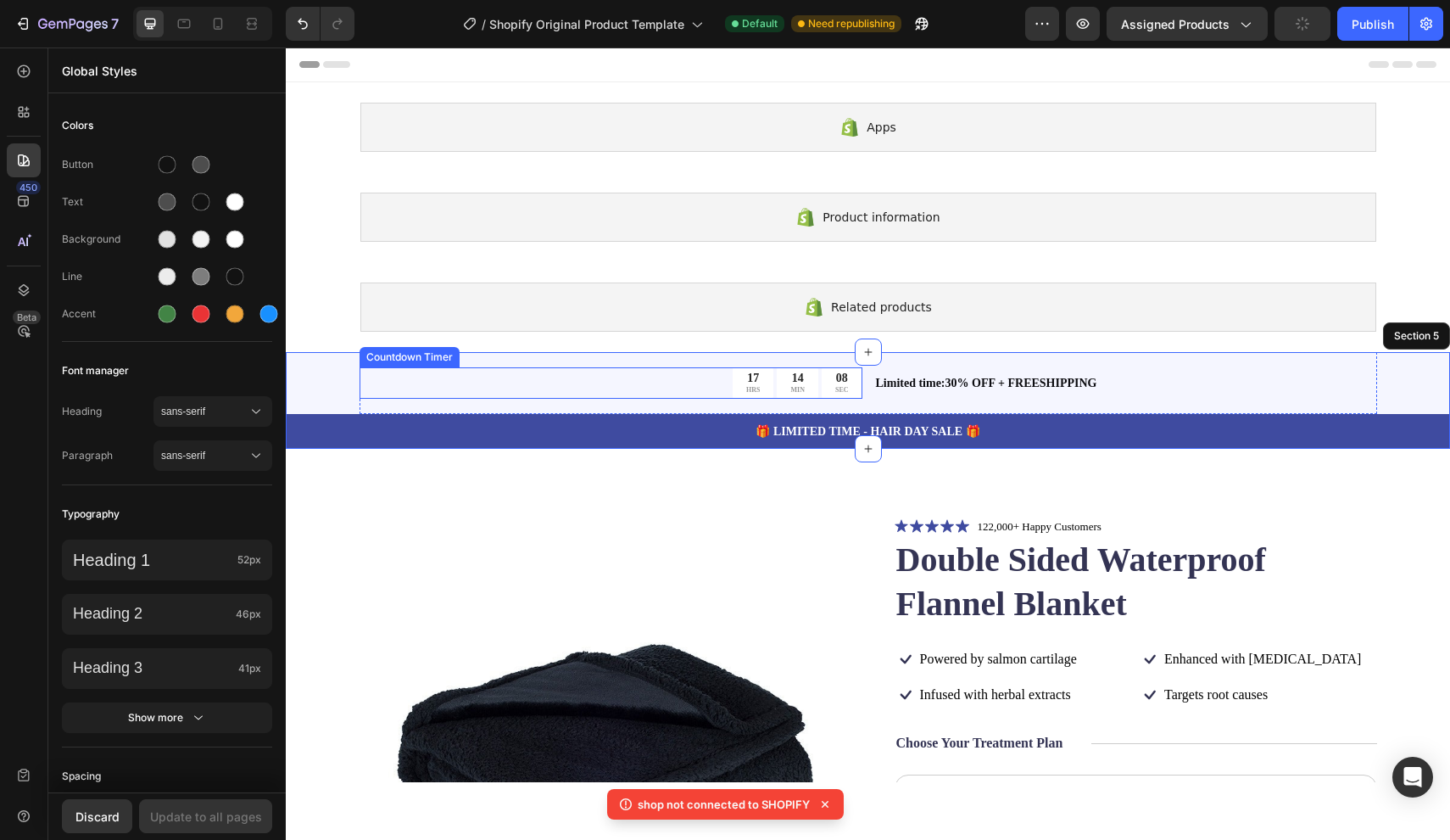
click at [434, 380] on div "17 HRS 14 MIN 08 SEC" at bounding box center [611, 382] width 503 height 32
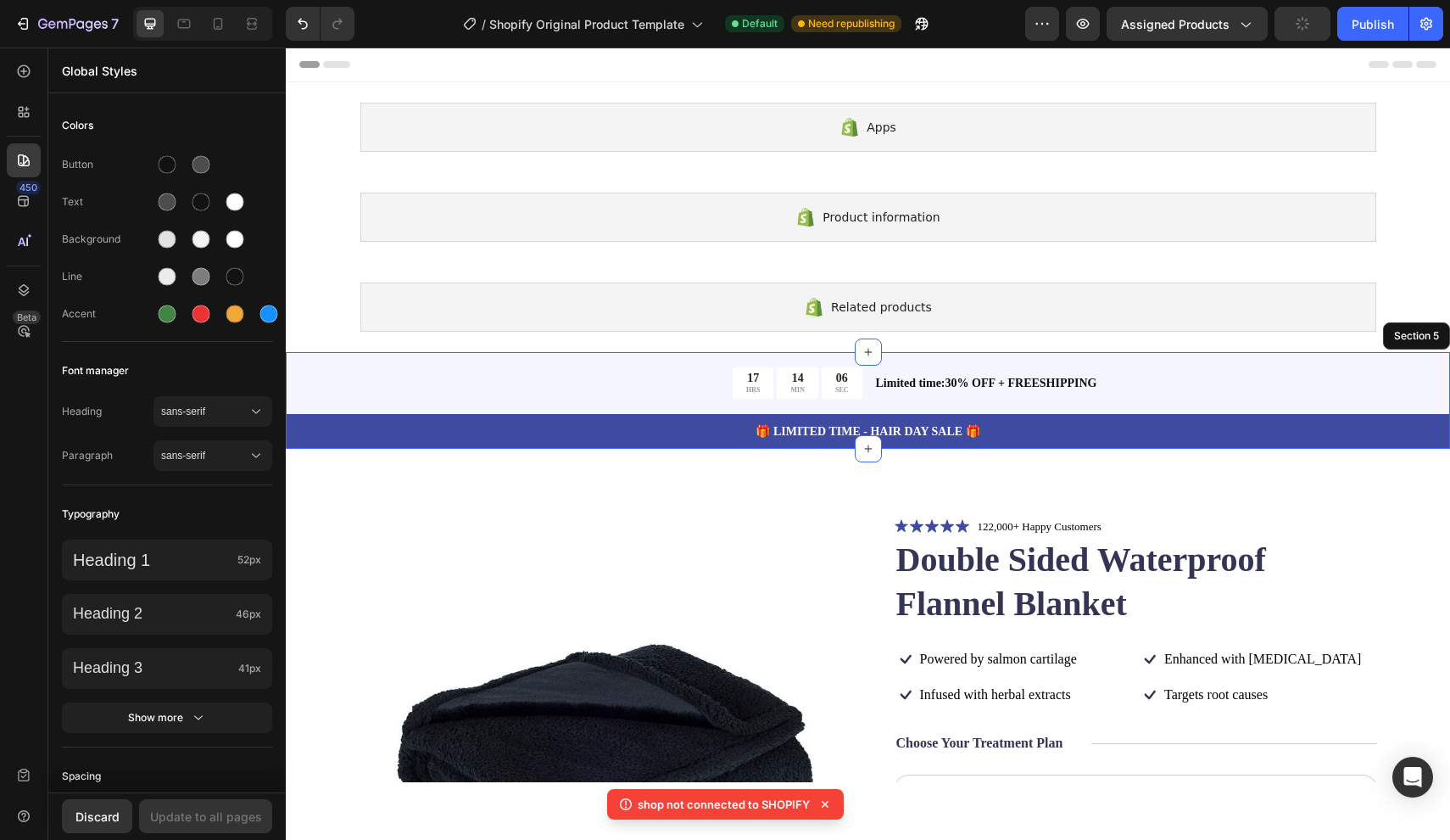
click at [328, 382] on div "17 HRS 14 MIN 06 SEC Countdown Timer Limited time:30% OFF + FREESHIPPING Text B…" at bounding box center [868, 400] width 1165 height 97
click at [1354, 22] on div "Publish" at bounding box center [1373, 24] width 42 height 18
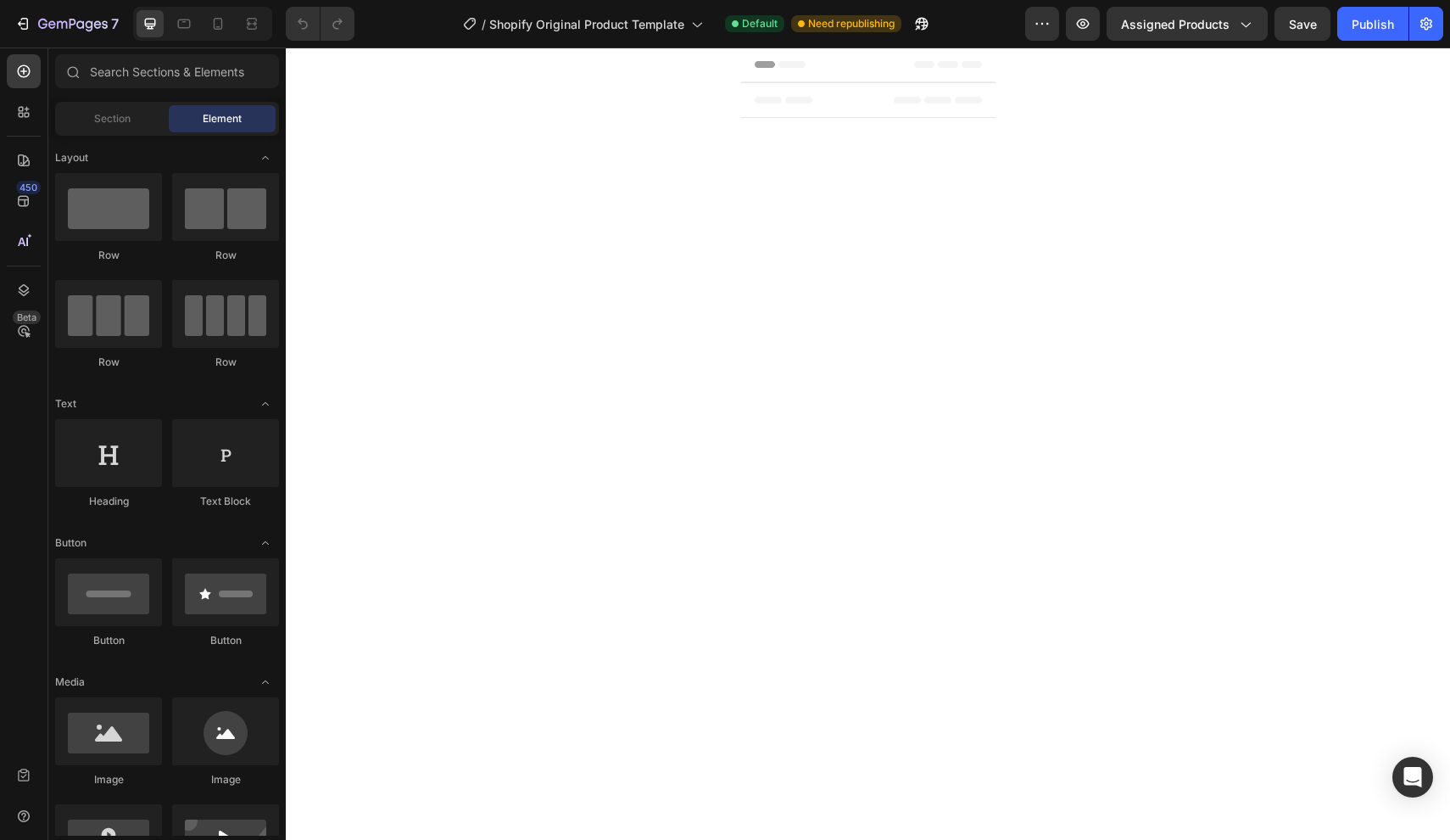
click at [879, 67] on div "Header" at bounding box center [867, 64] width 227 height 34
click at [1175, 114] on div at bounding box center [868, 443] width 1165 height 792
click at [1218, 24] on span "Assigned Products" at bounding box center [1175, 24] width 108 height 18
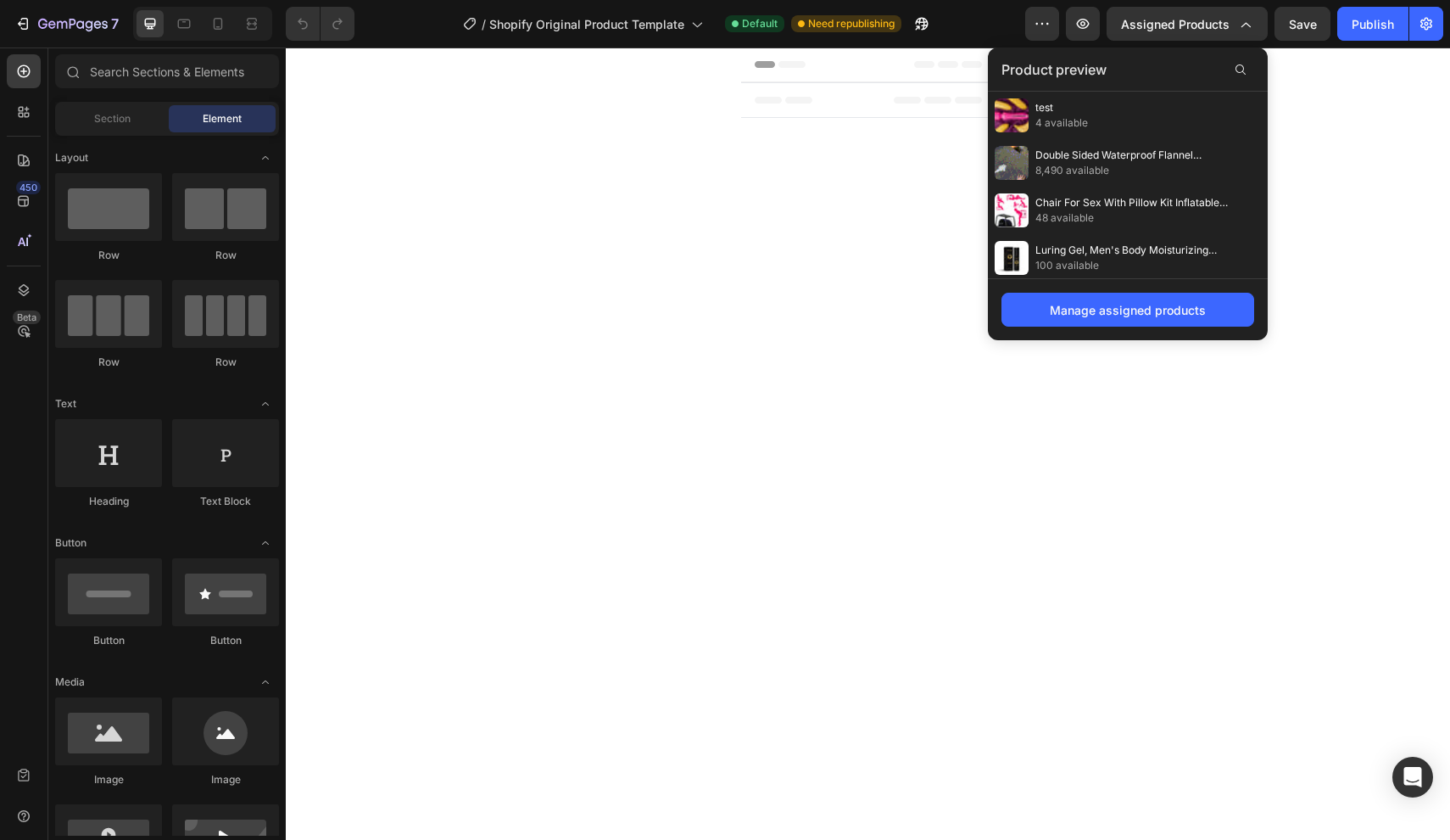
click at [921, 307] on div at bounding box center [869, 415] width 255 height 735
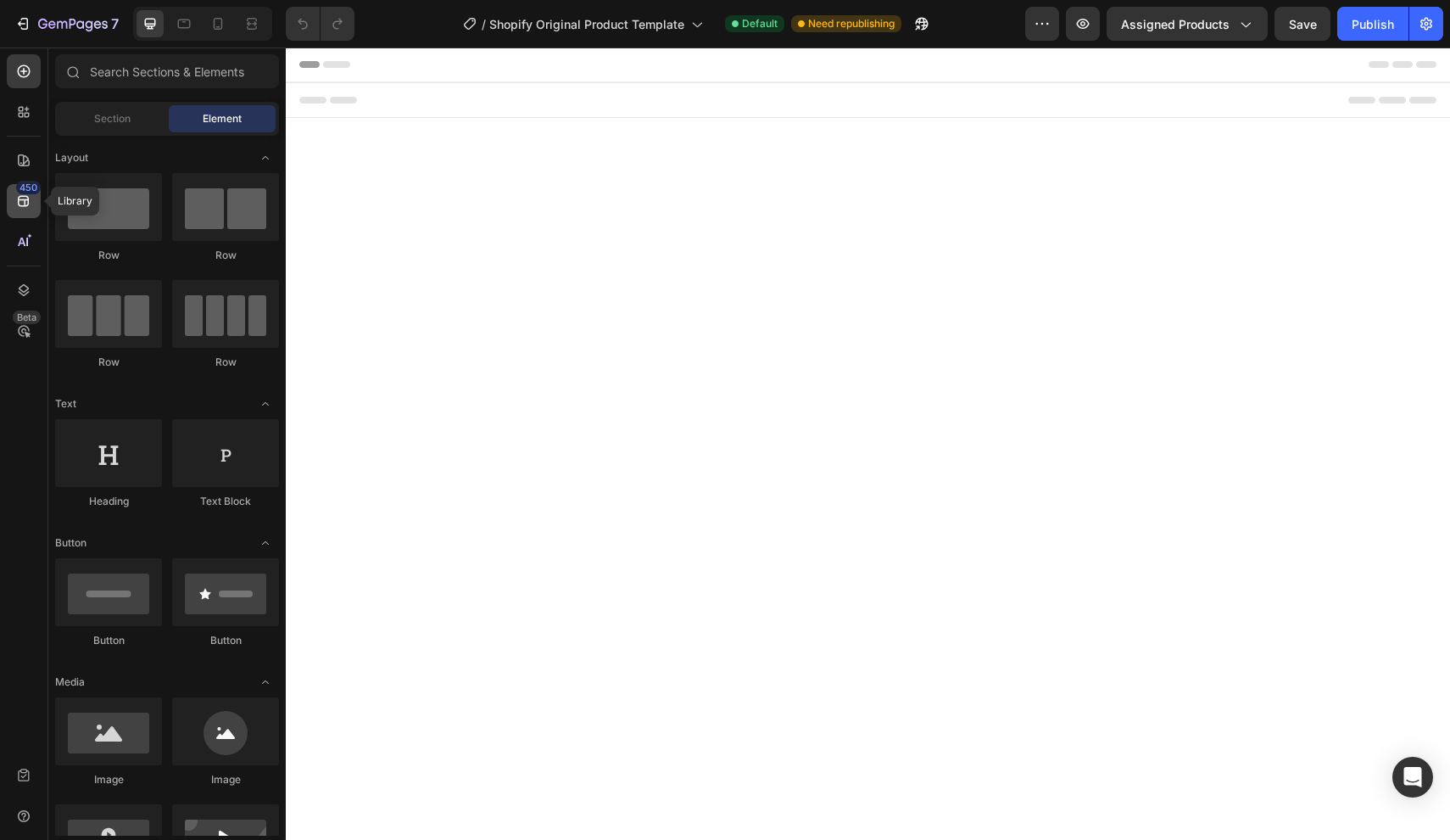
click at [27, 209] on icon at bounding box center [24, 201] width 17 height 17
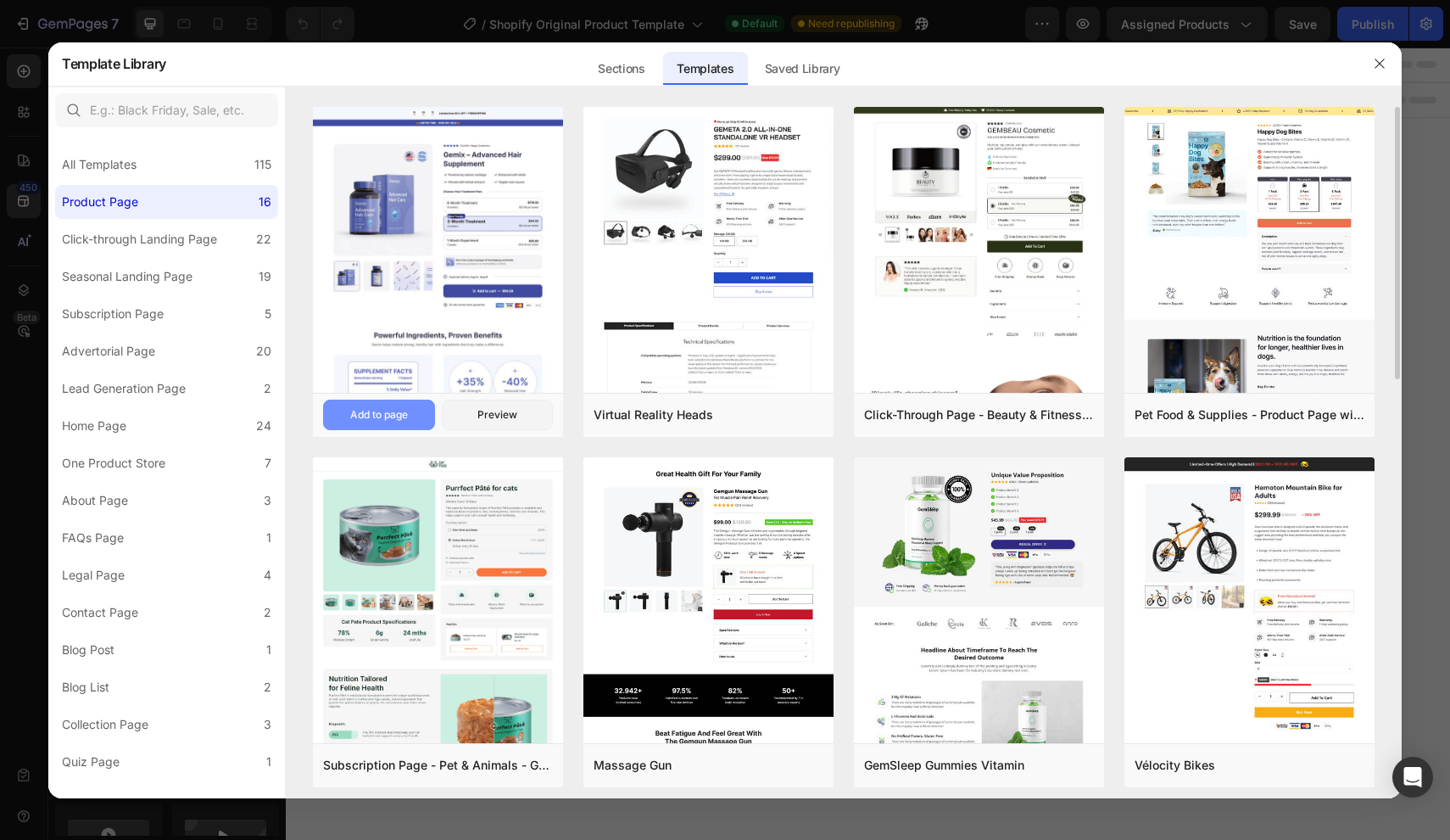
click at [386, 412] on div "Add to page" at bounding box center [379, 415] width 57 height 15
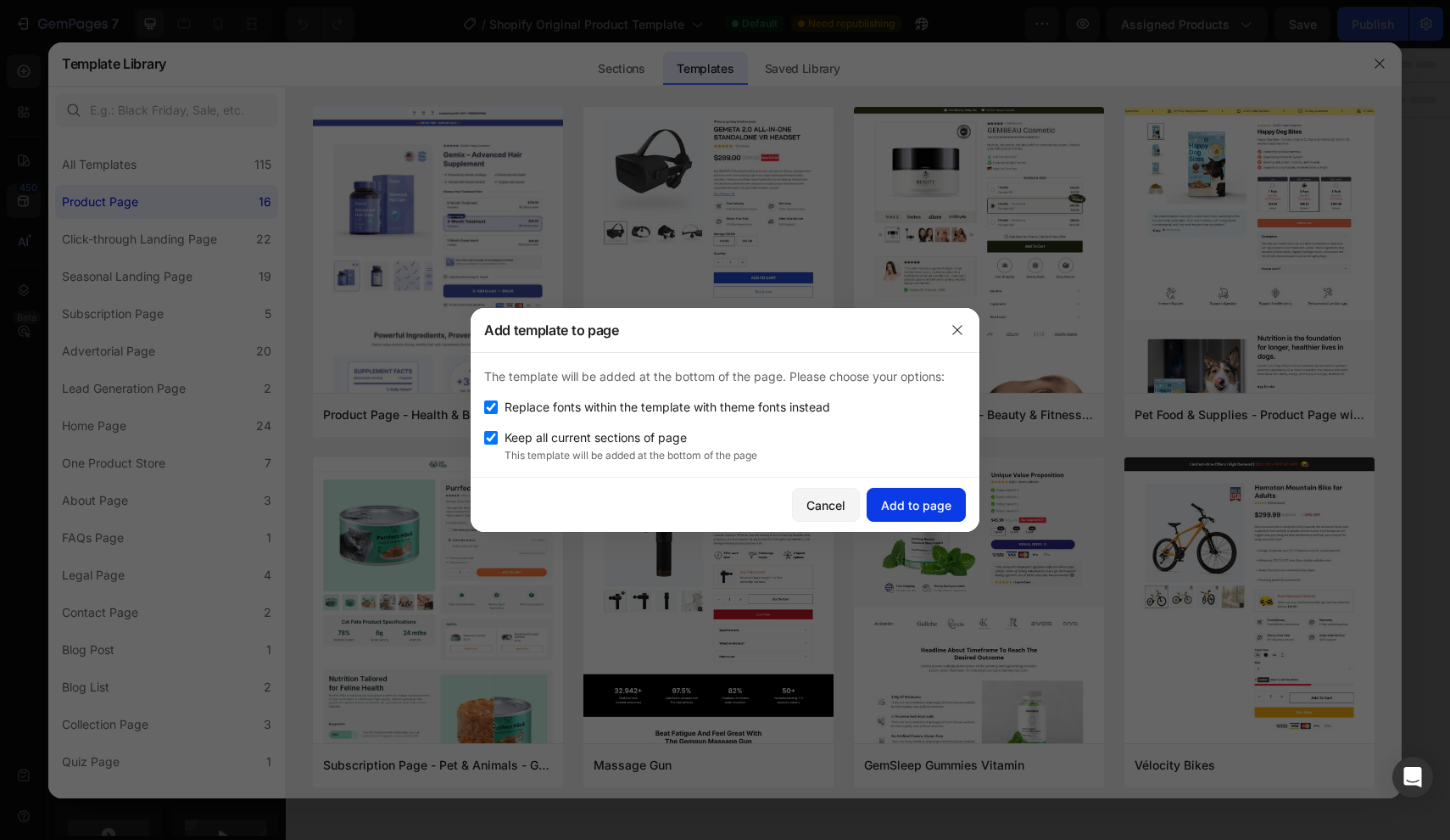
click at [934, 496] on div "Add to page" at bounding box center [917, 505] width 71 height 18
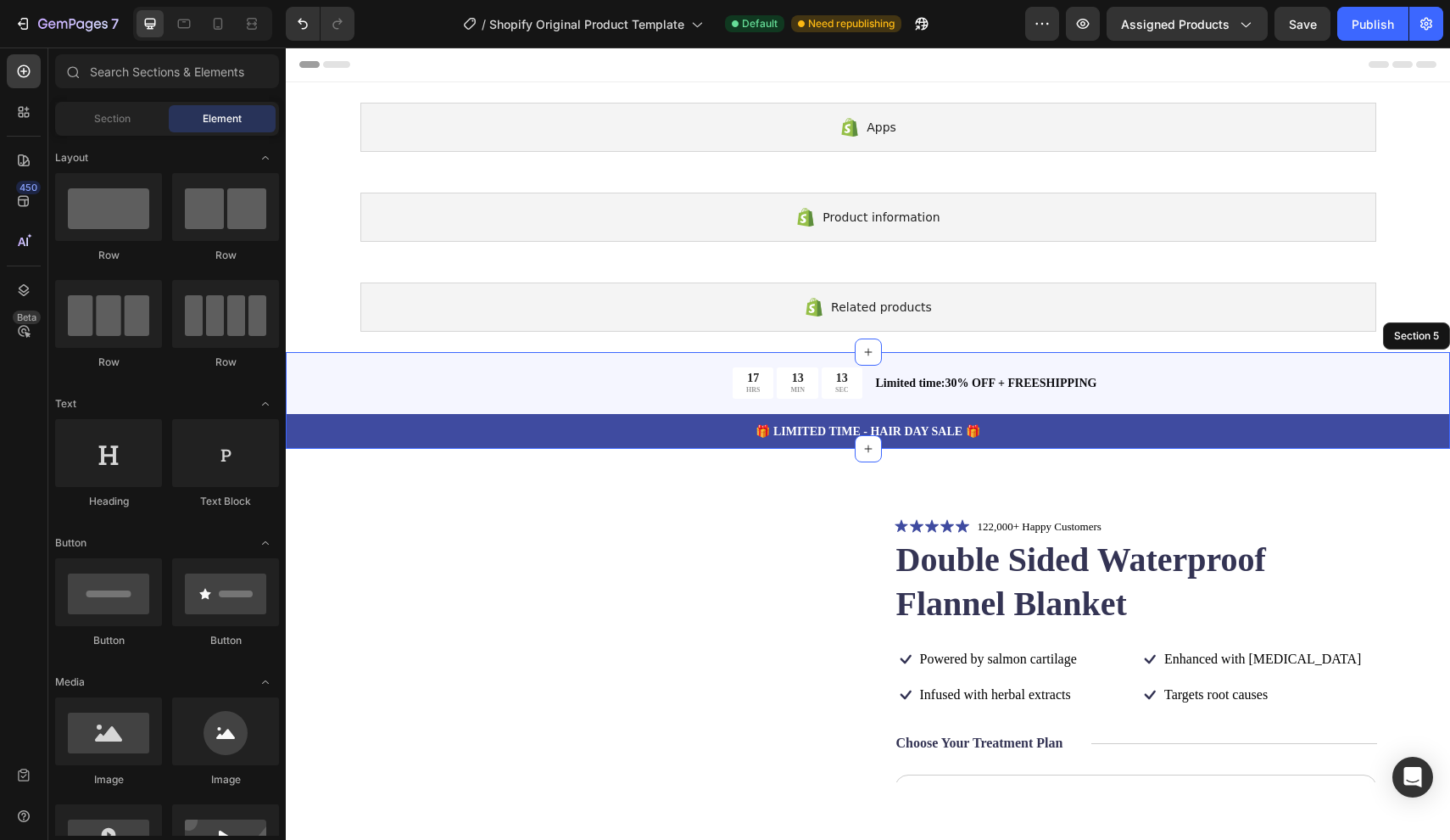
scroll to position [305, 0]
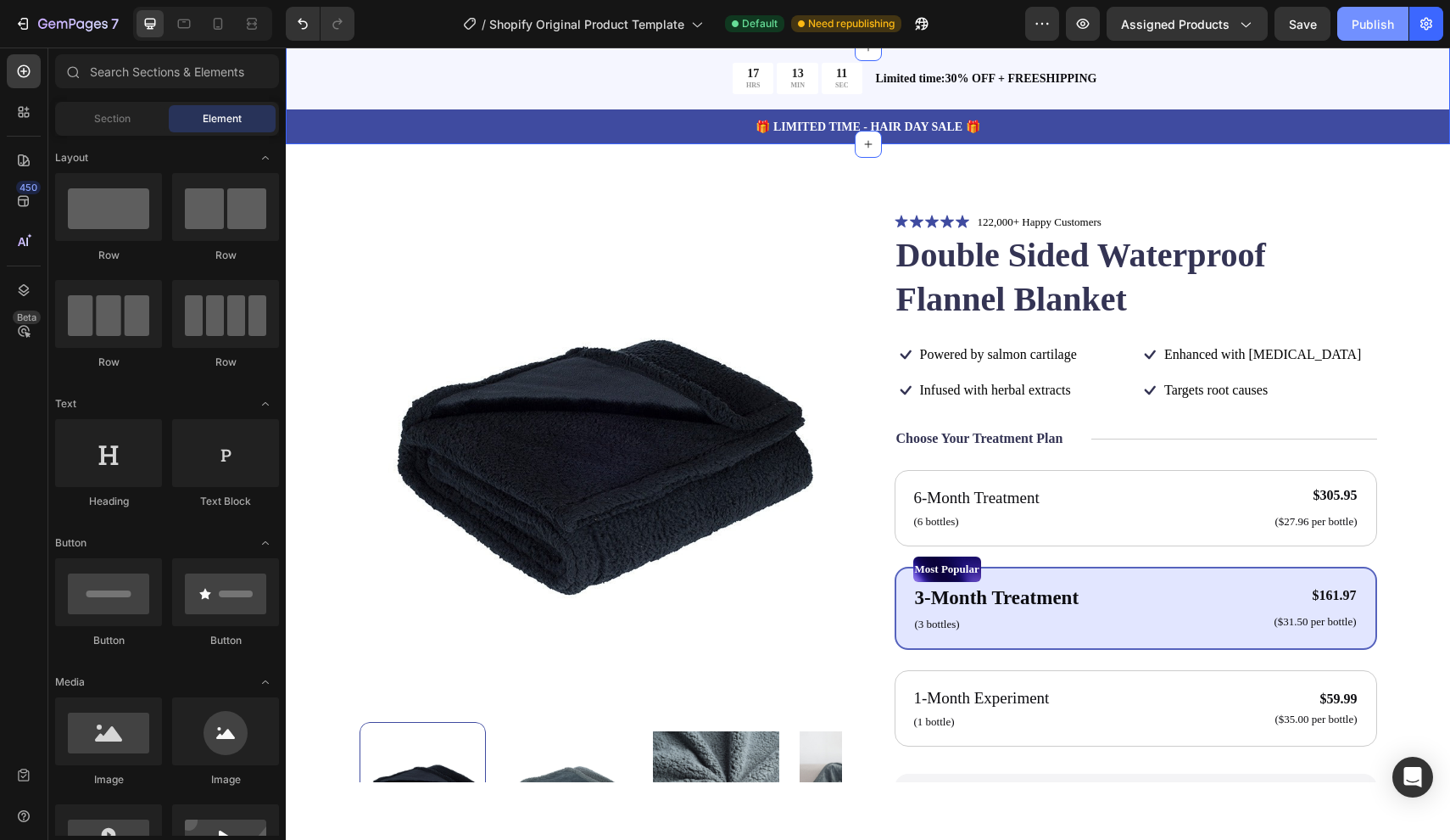
click at [1383, 13] on button "Publish" at bounding box center [1373, 23] width 71 height 34
click at [931, 21] on icon "button" at bounding box center [922, 24] width 17 height 17
click at [1076, 18] on button "button" at bounding box center [1082, 23] width 34 height 34
click at [980, 567] on p "Most Popular" at bounding box center [947, 569] width 64 height 22
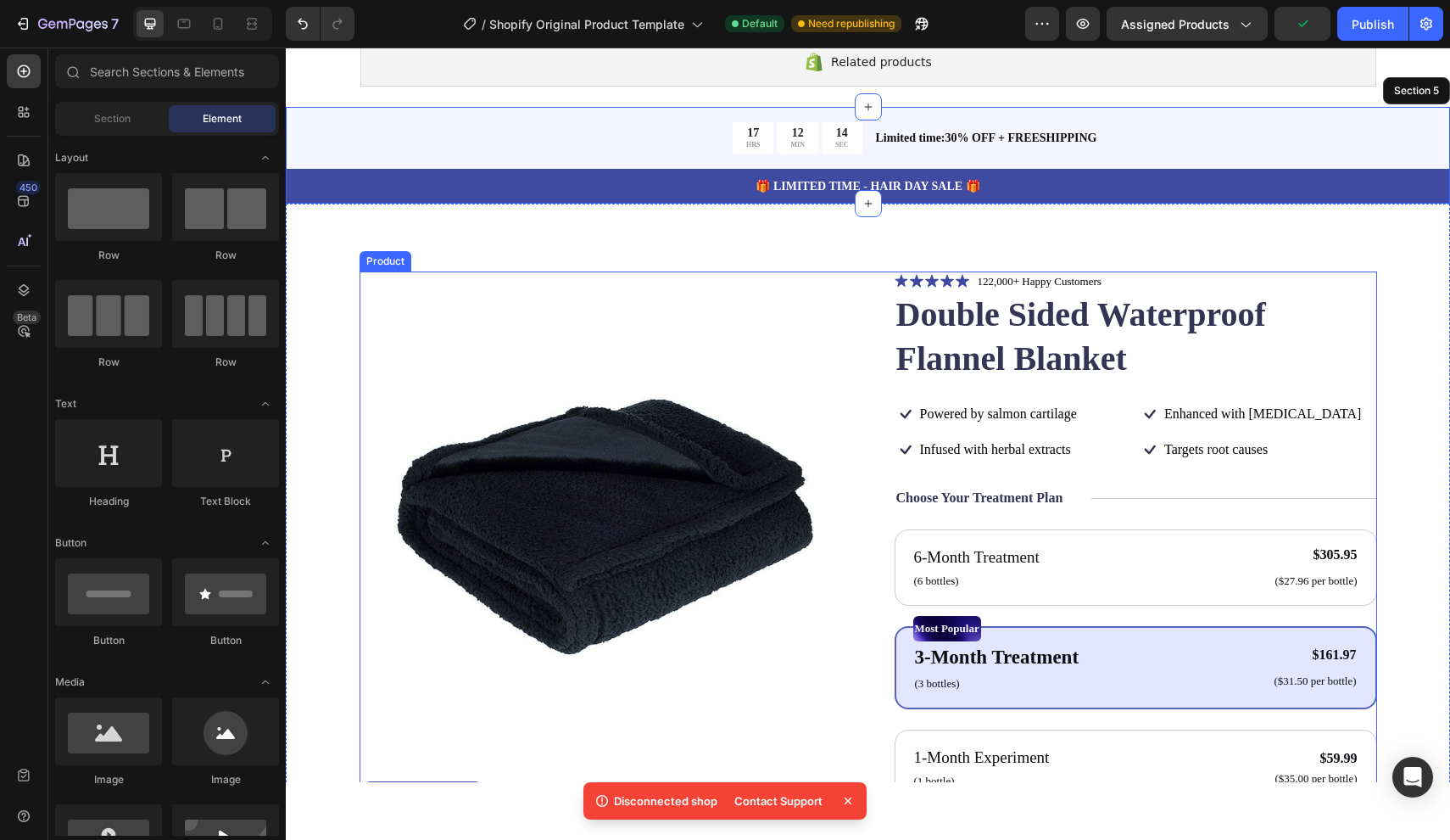
scroll to position [167, 0]
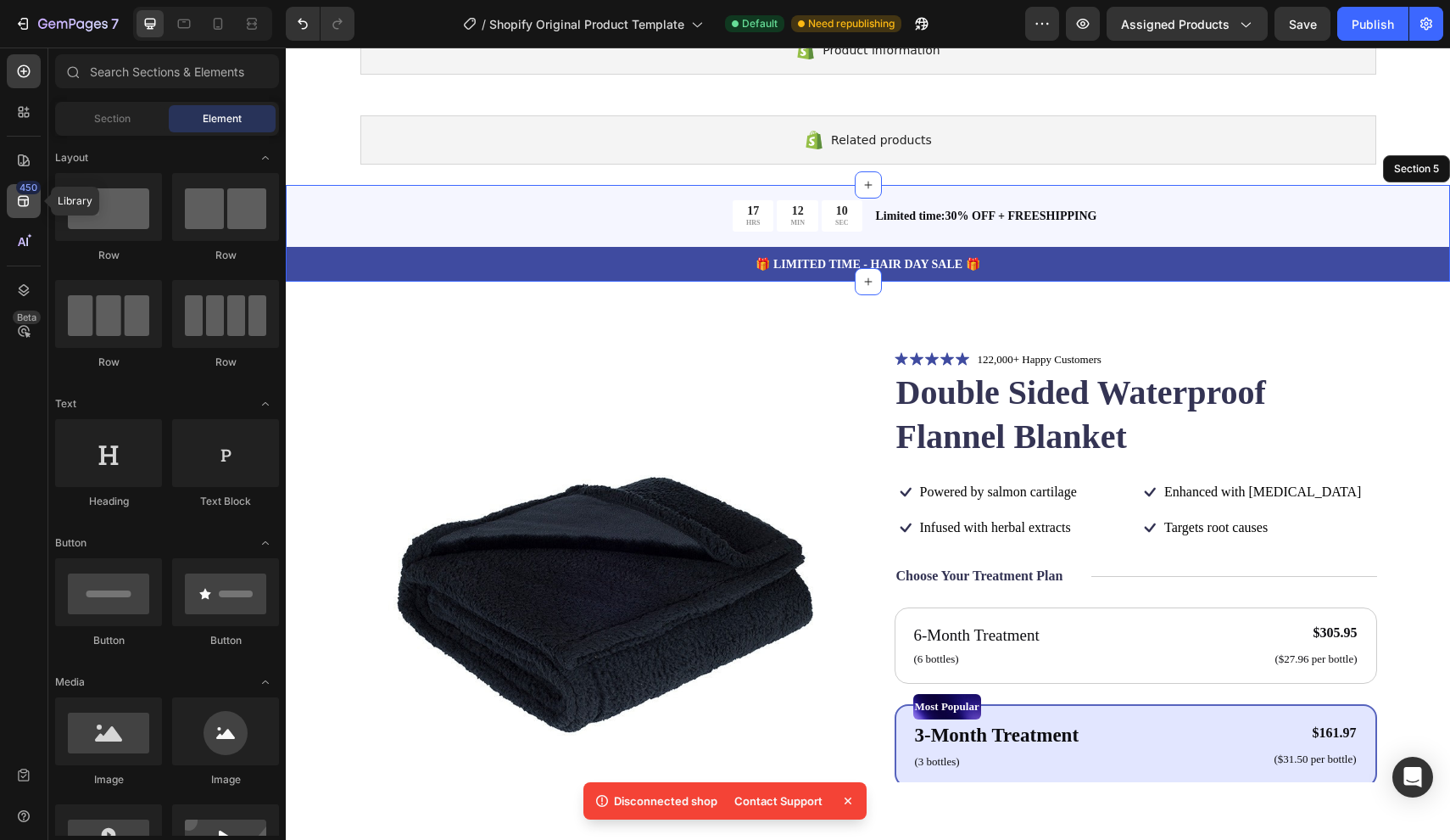
click at [25, 191] on div "450" at bounding box center [29, 188] width 25 height 13
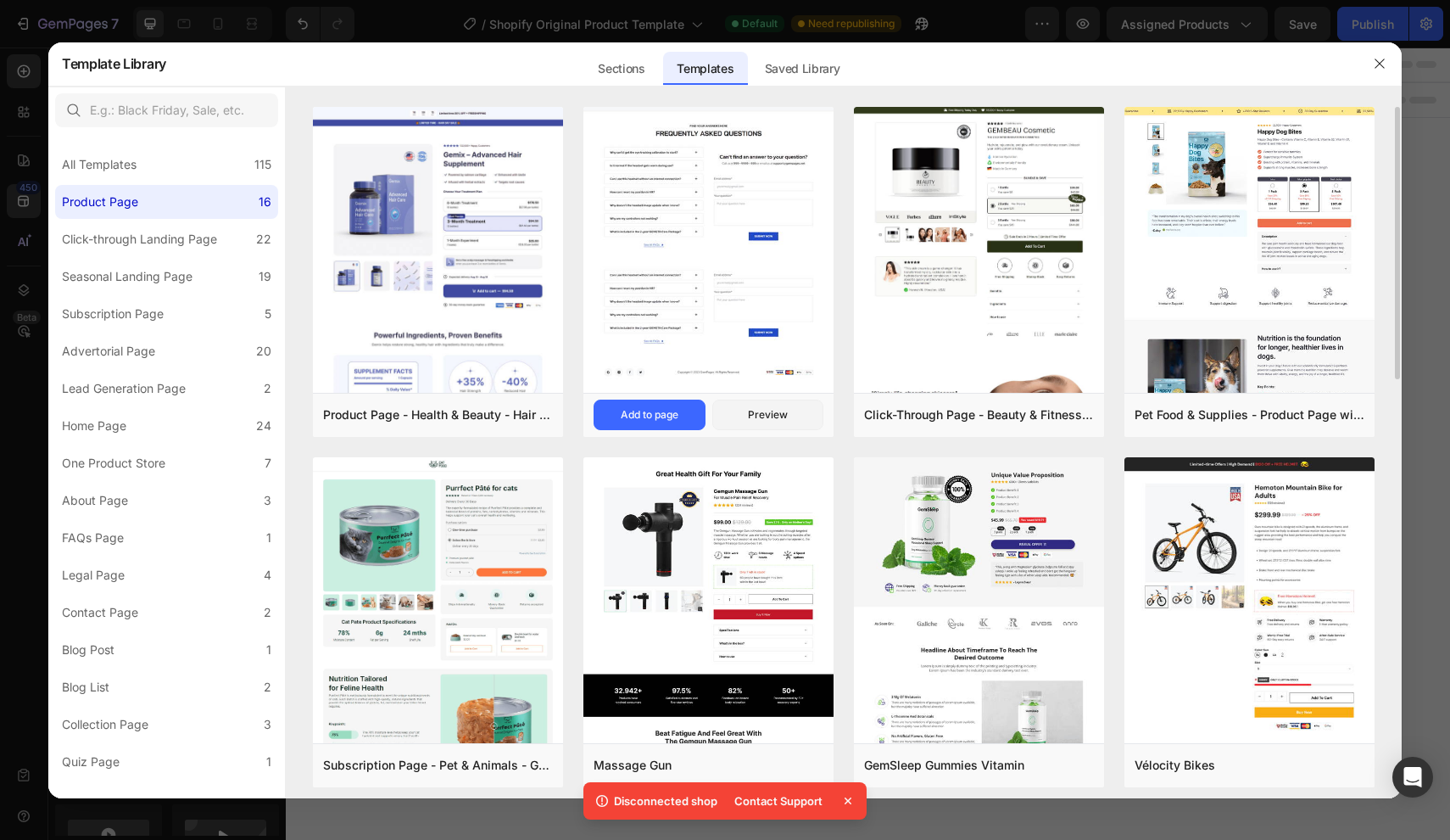
scroll to position [0, 0]
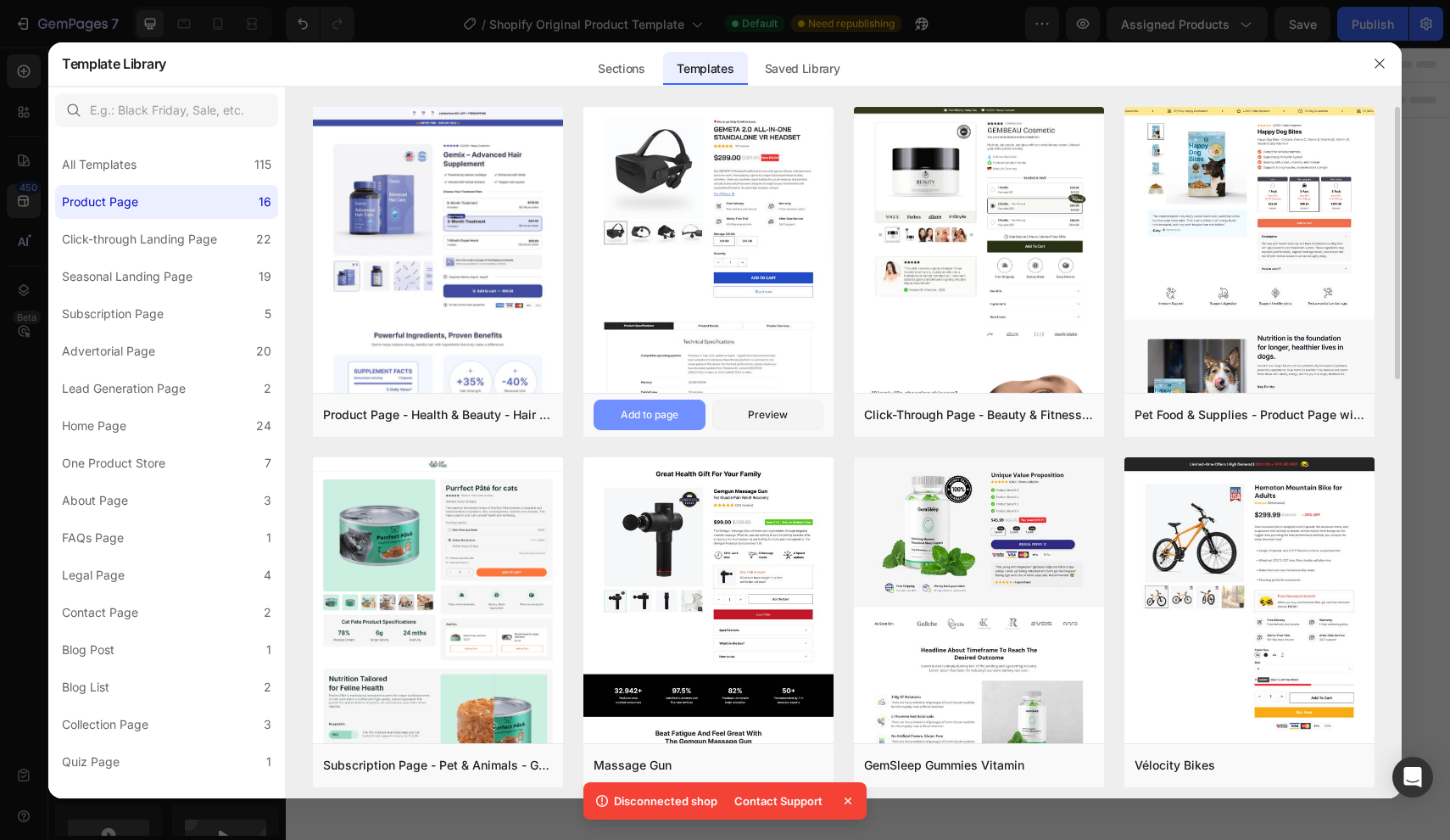
click at [642, 412] on div "Add to page" at bounding box center [649, 415] width 57 height 15
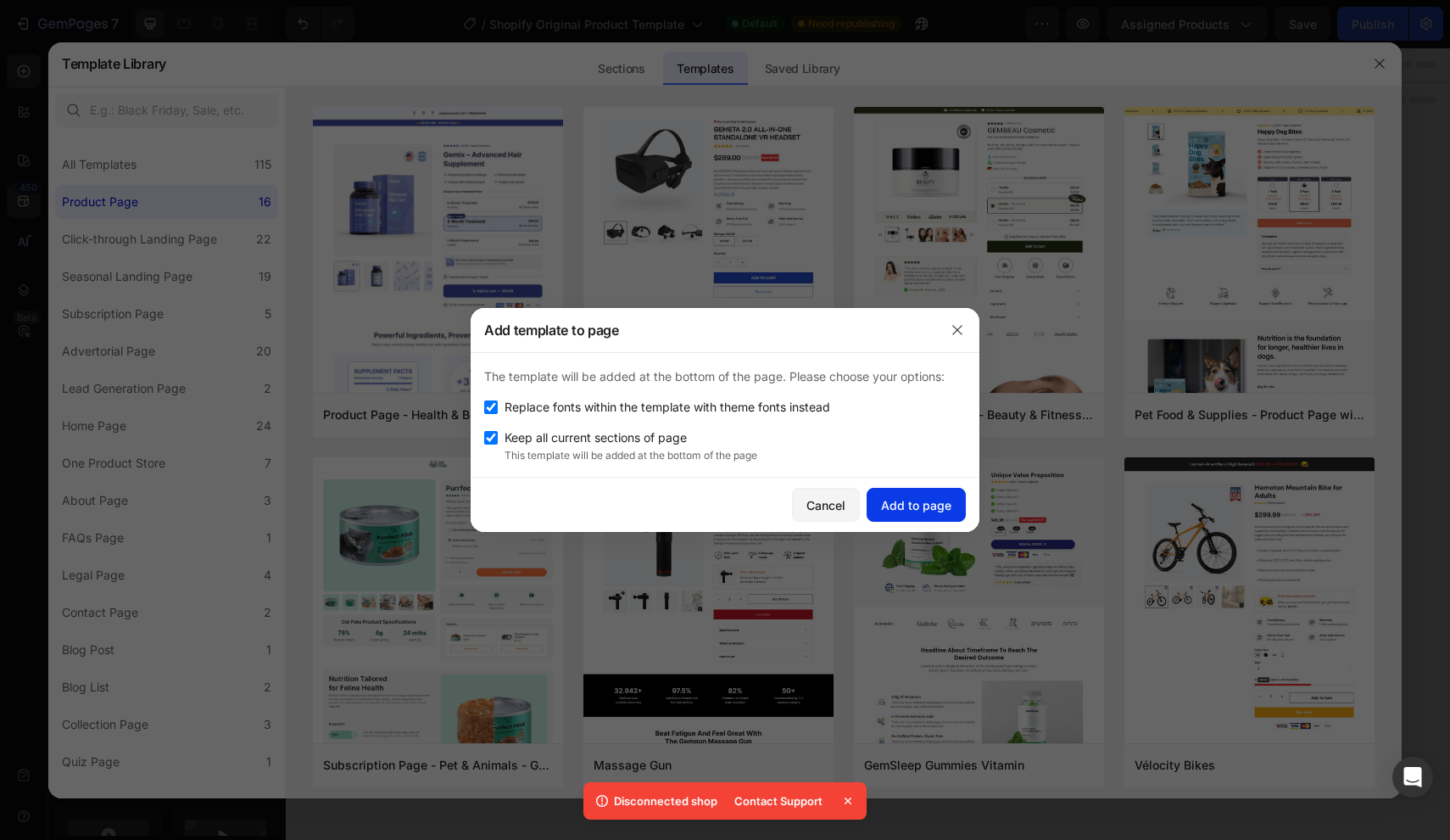
click at [911, 512] on div "Add to page" at bounding box center [917, 505] width 71 height 18
